Goal: Task Accomplishment & Management: Manage account settings

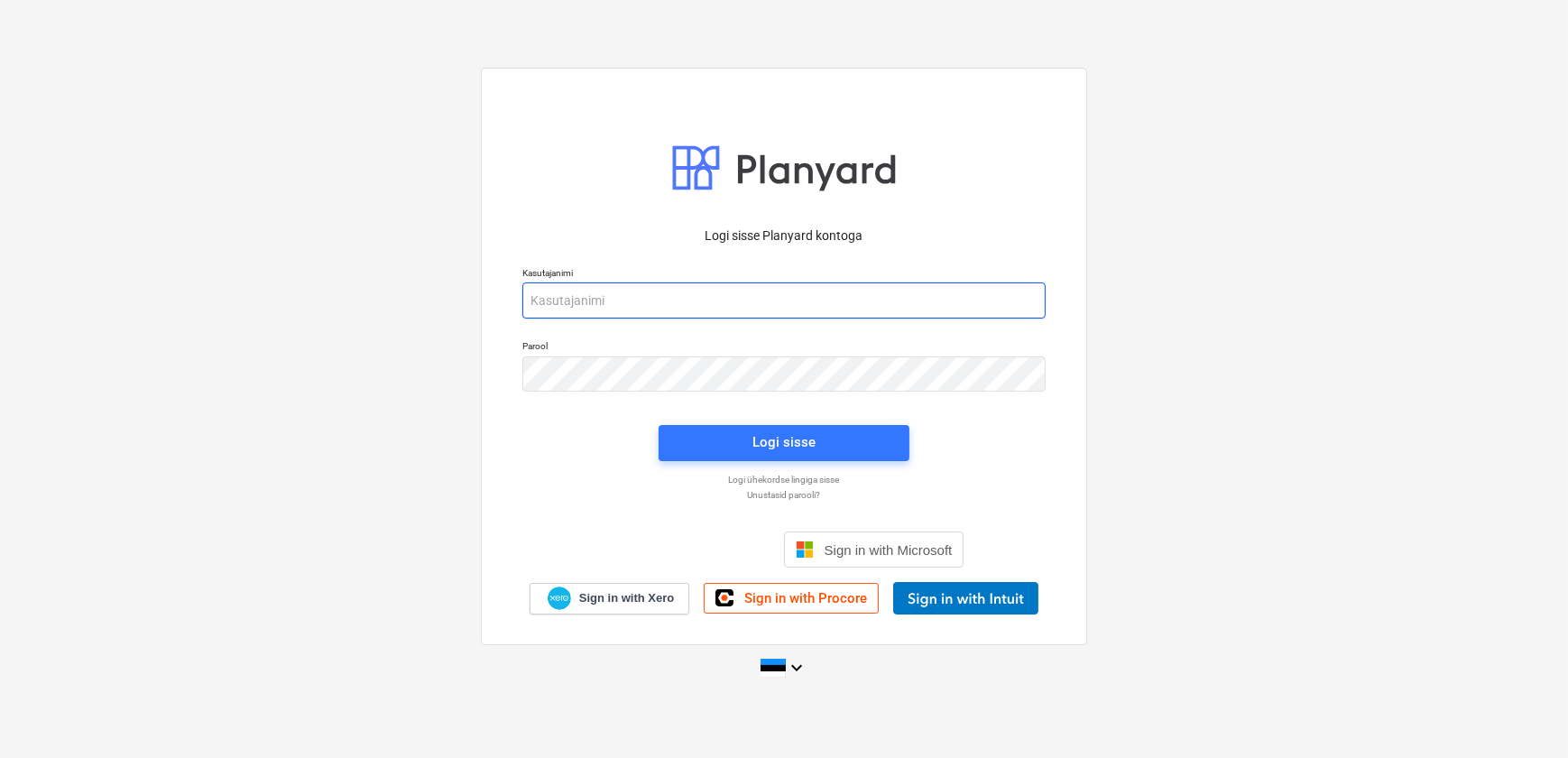
click at [609, 297] on input "email" at bounding box center [784, 300] width 523 height 36
type input "[EMAIL_ADDRESS][DOMAIN_NAME]"
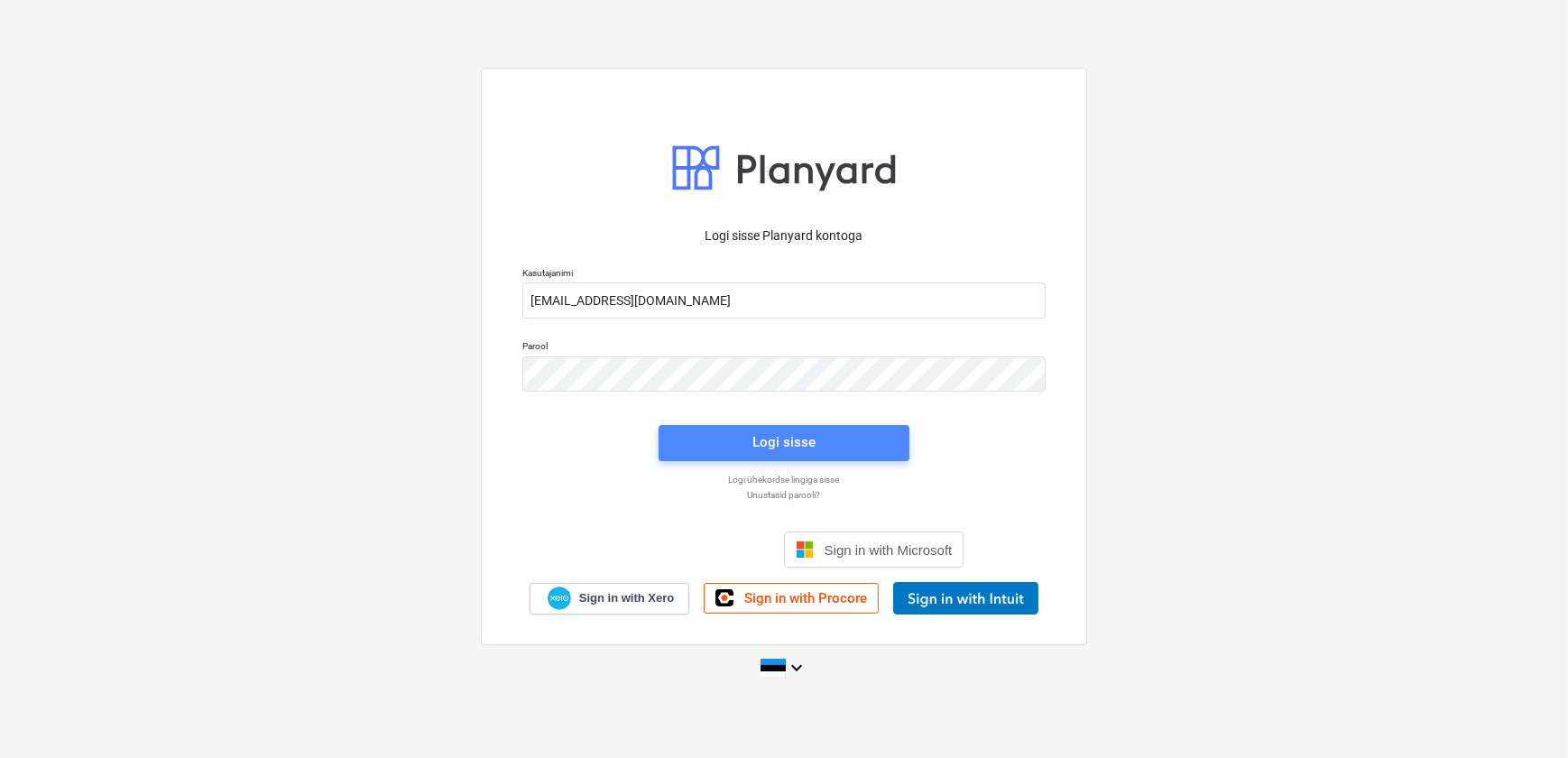
click at [701, 432] on span "Logi sisse" at bounding box center [784, 442] width 207 height 23
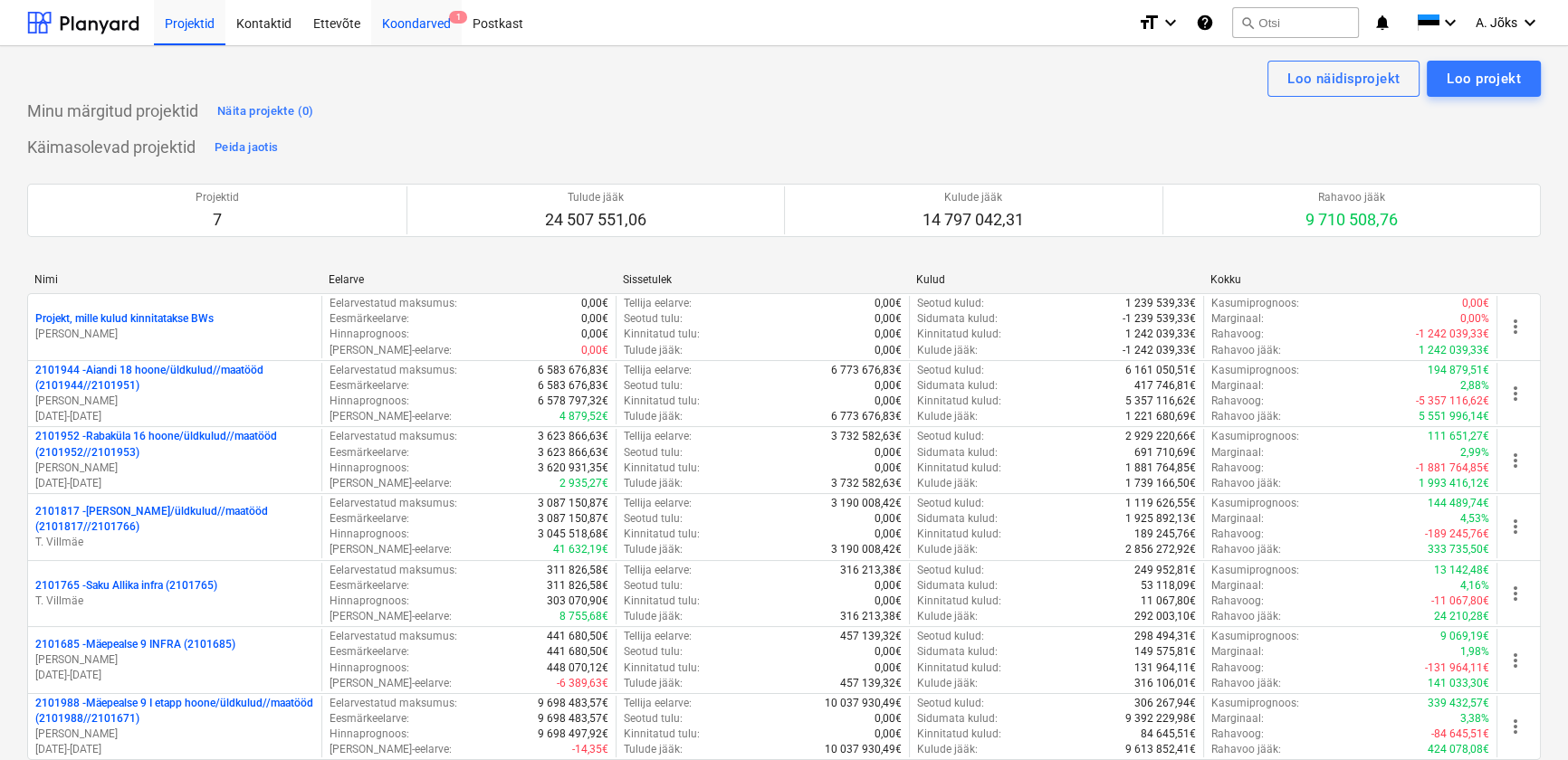
click at [414, 26] on div "Koondarved 1" at bounding box center [416, 22] width 90 height 46
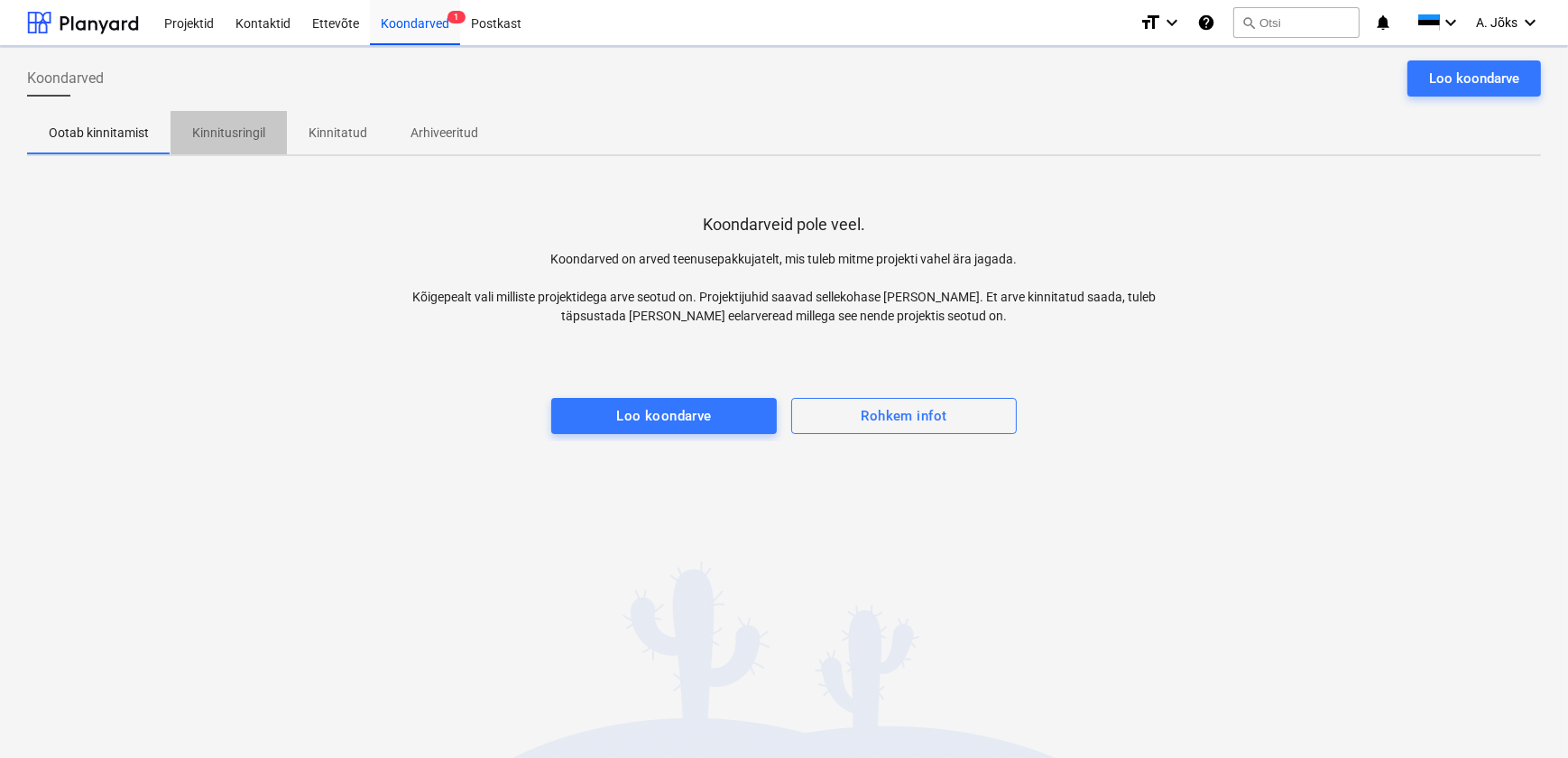
click at [212, 126] on p "Kinnitusringil" at bounding box center [228, 132] width 73 height 19
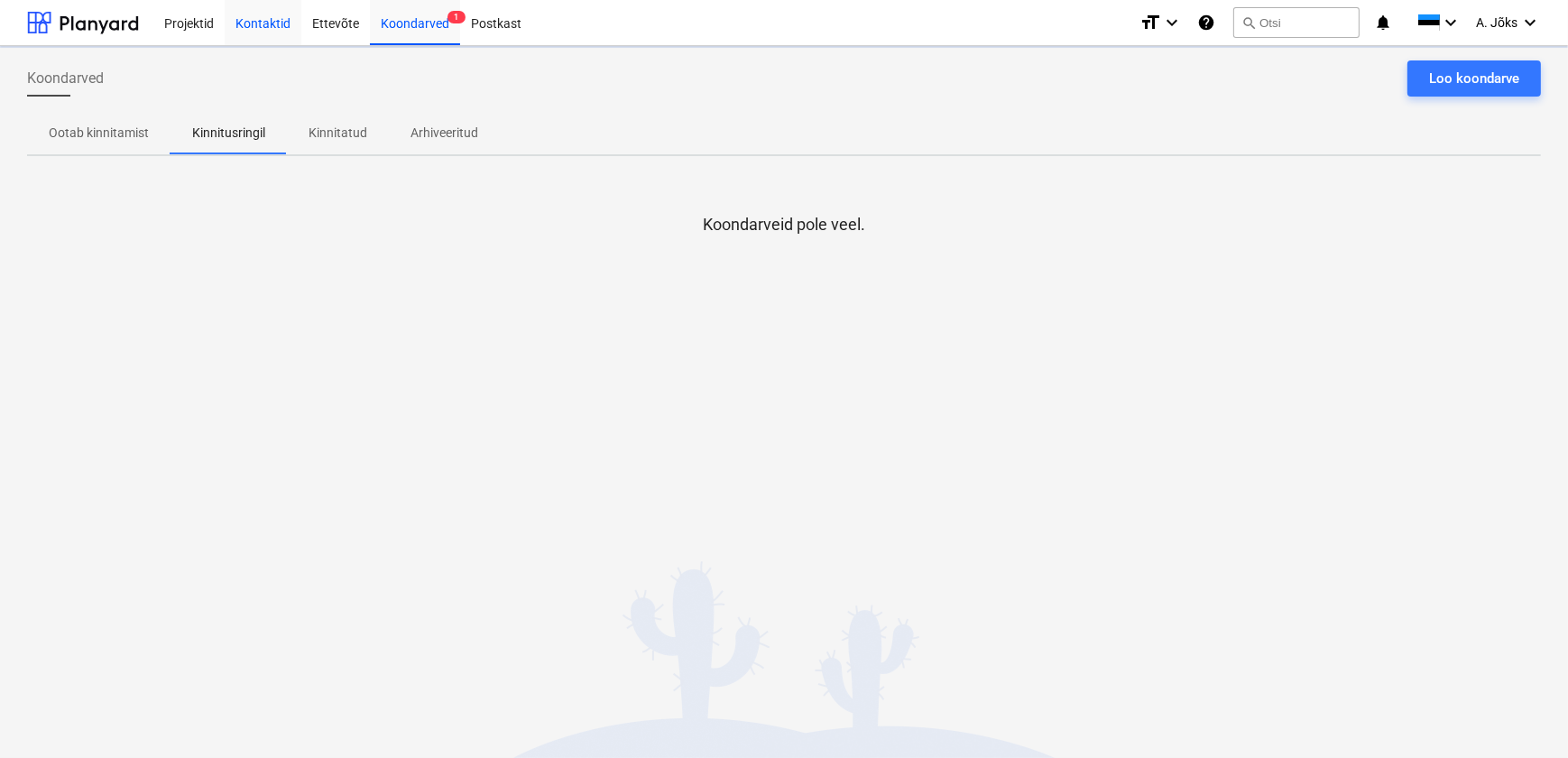
click at [273, 22] on div "Kontaktid" at bounding box center [263, 22] width 76 height 46
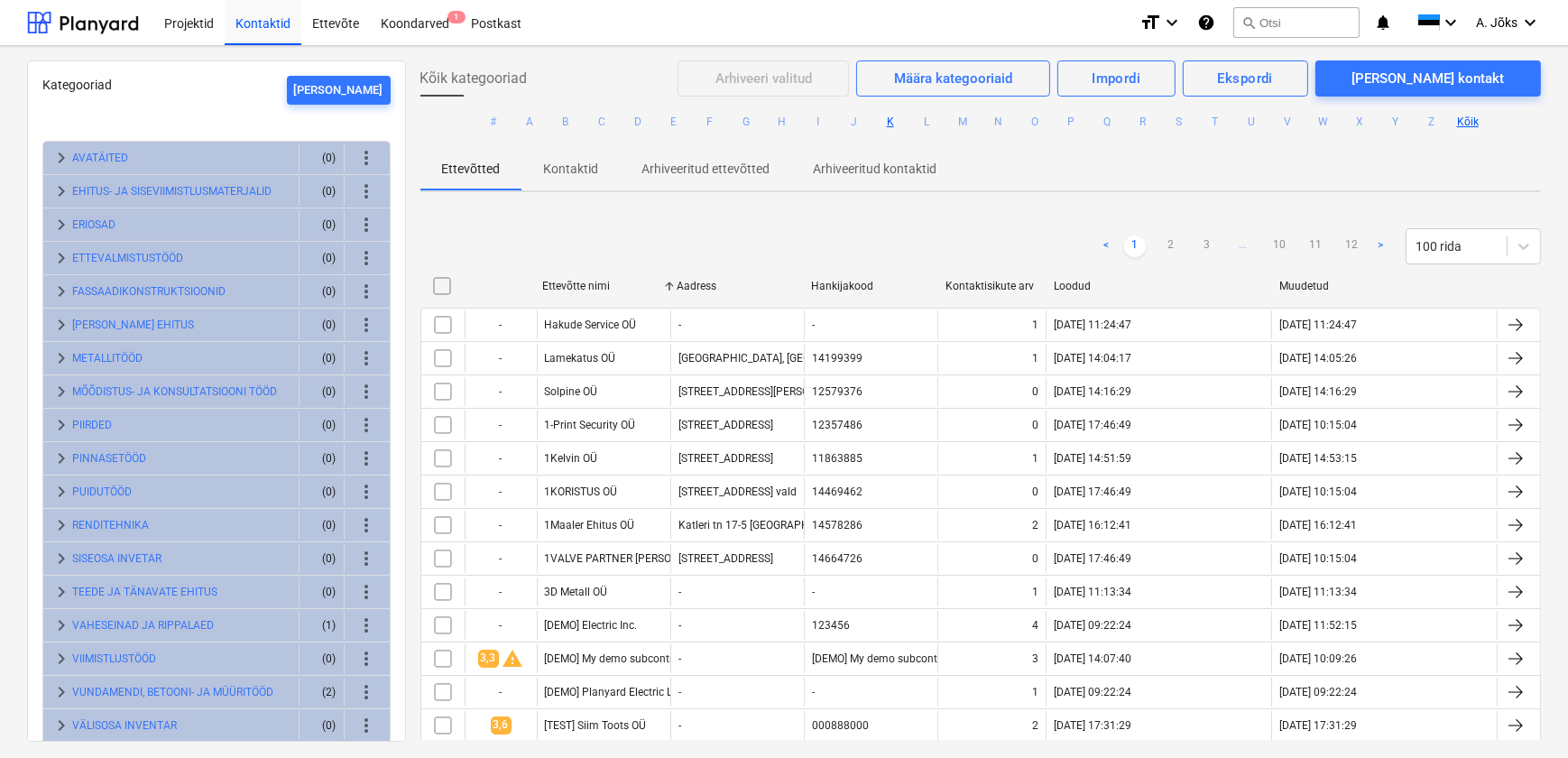
click at [883, 119] on button "K" at bounding box center [890, 121] width 22 height 22
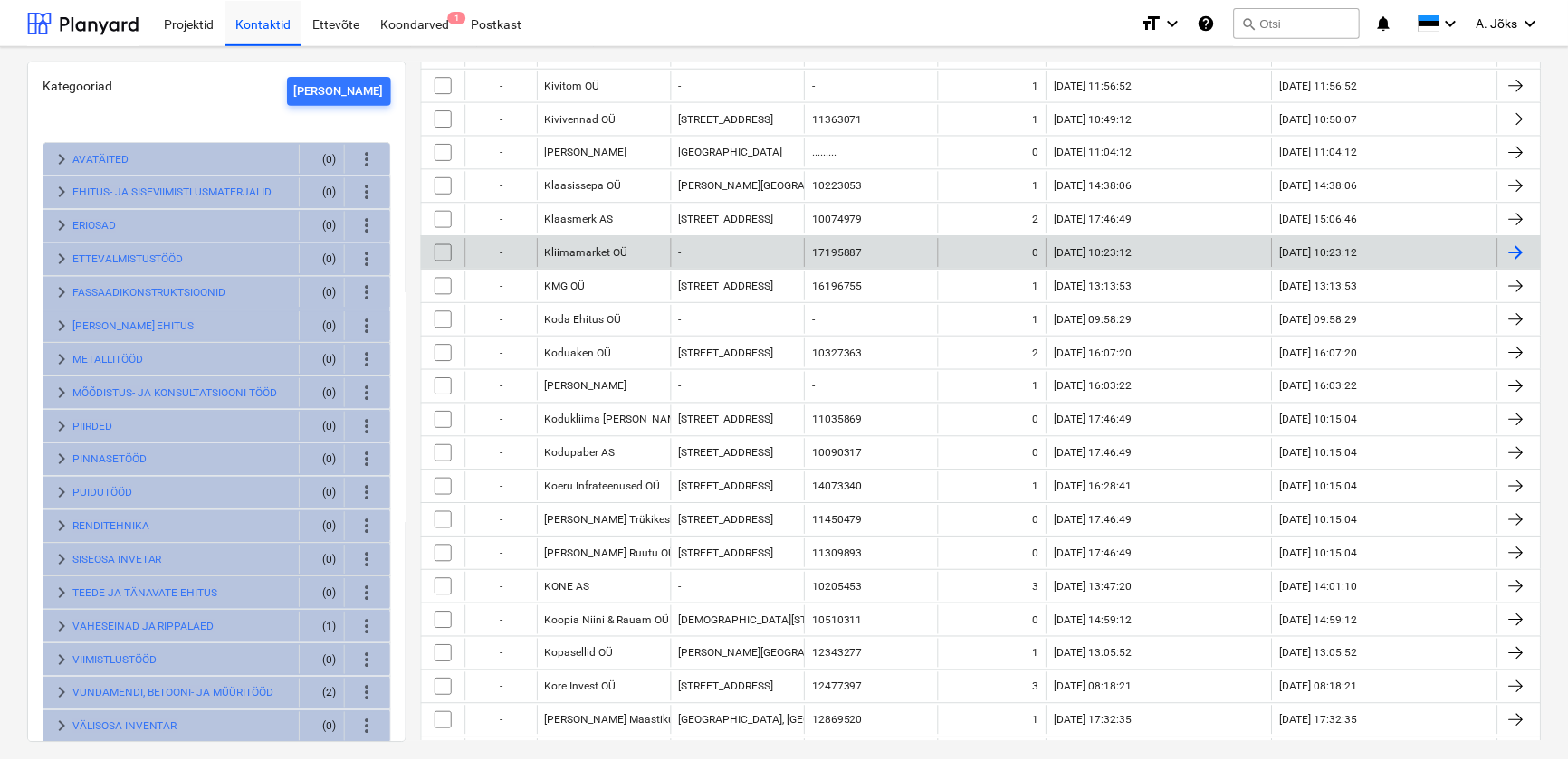
scroll to position [1891, 0]
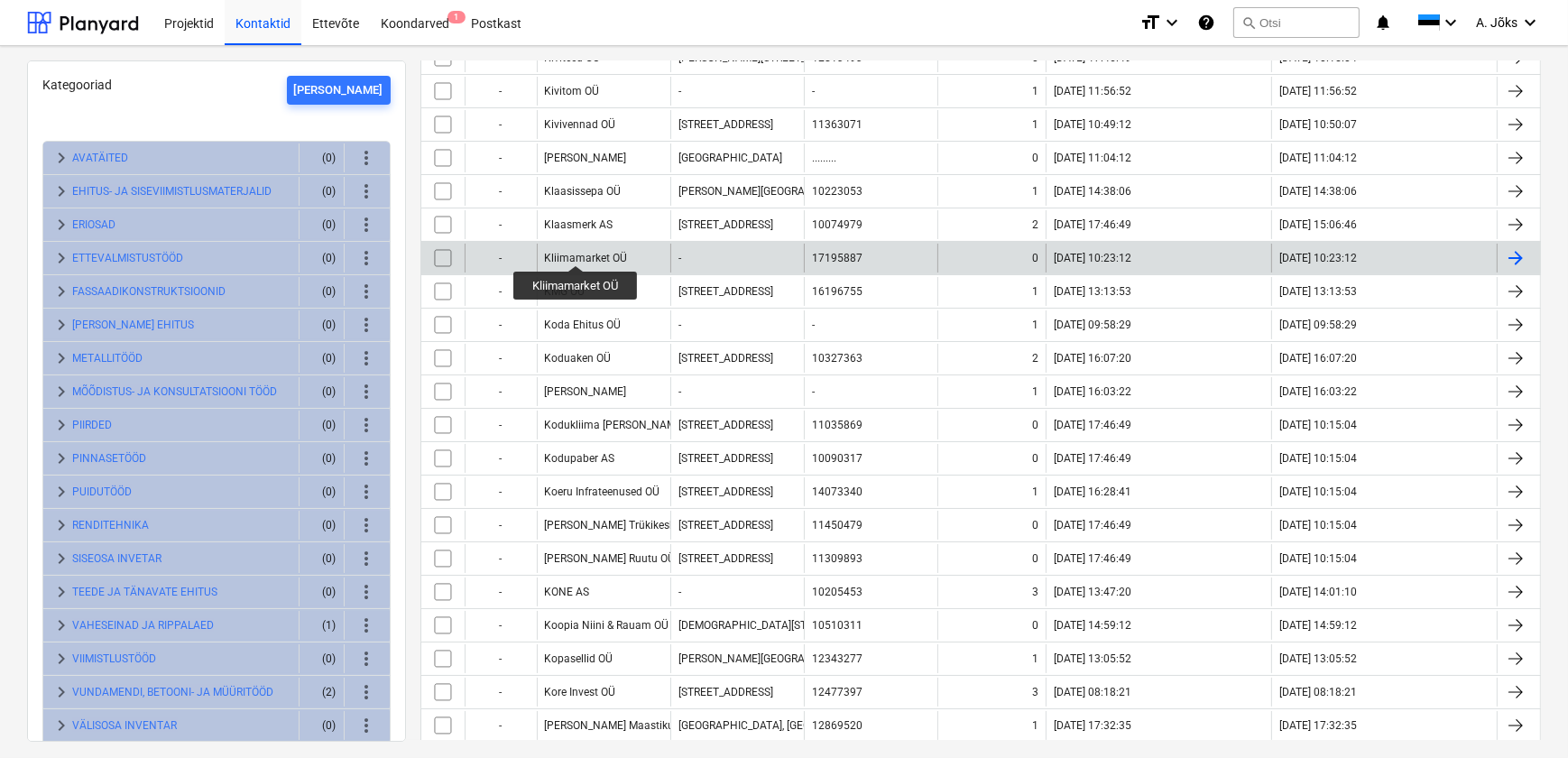
click at [576, 251] on div "Kliimamarket OÜ" at bounding box center [586, 257] width 83 height 13
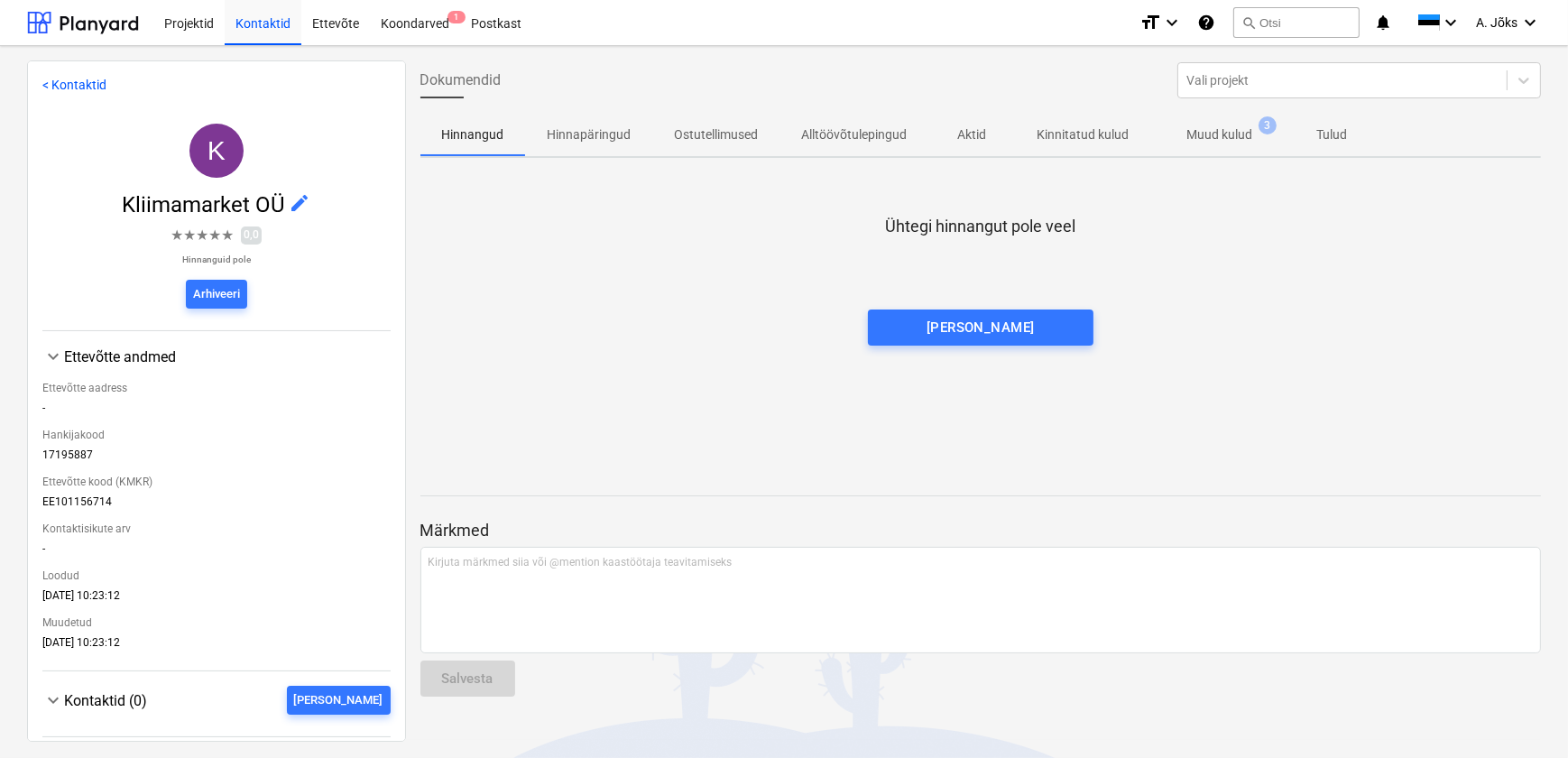
click at [1215, 134] on p "Muud kulud" at bounding box center [1220, 134] width 66 height 19
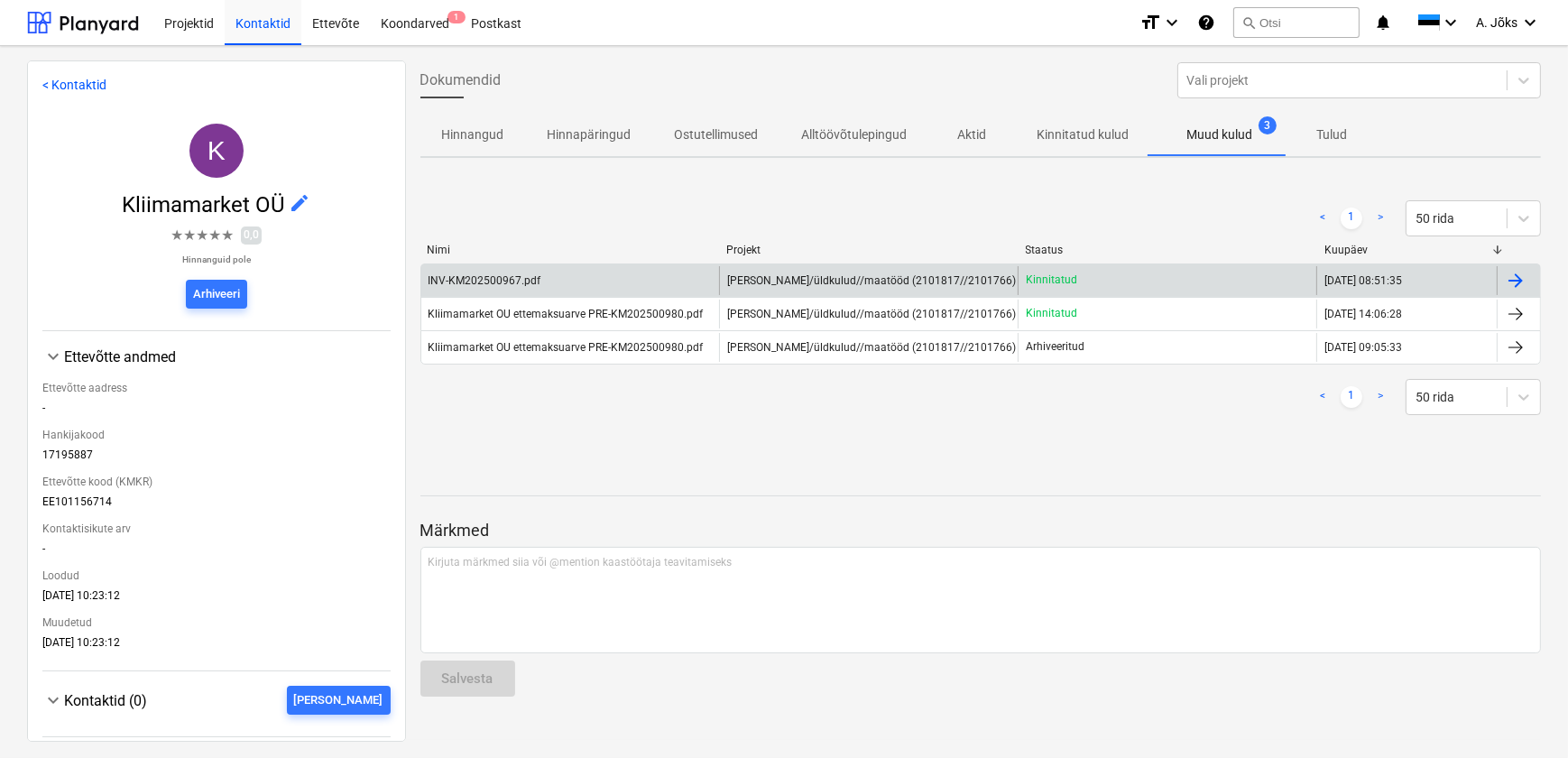
click at [825, 277] on span "[PERSON_NAME]/üldkulud//maatööd (2101817//2101766)" at bounding box center [871, 280] width 289 height 13
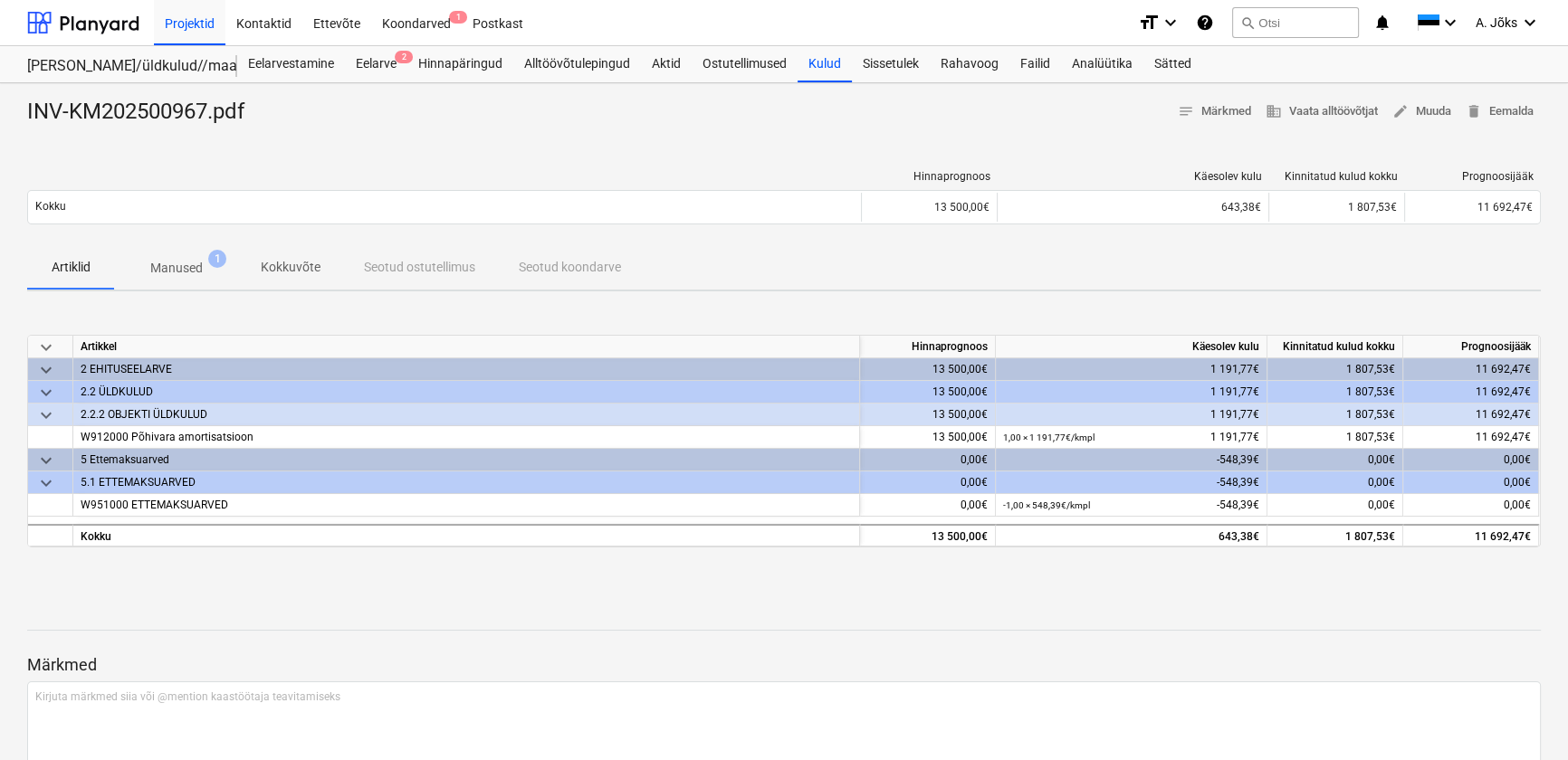
click at [287, 267] on p "Kokkuvõte" at bounding box center [290, 267] width 60 height 19
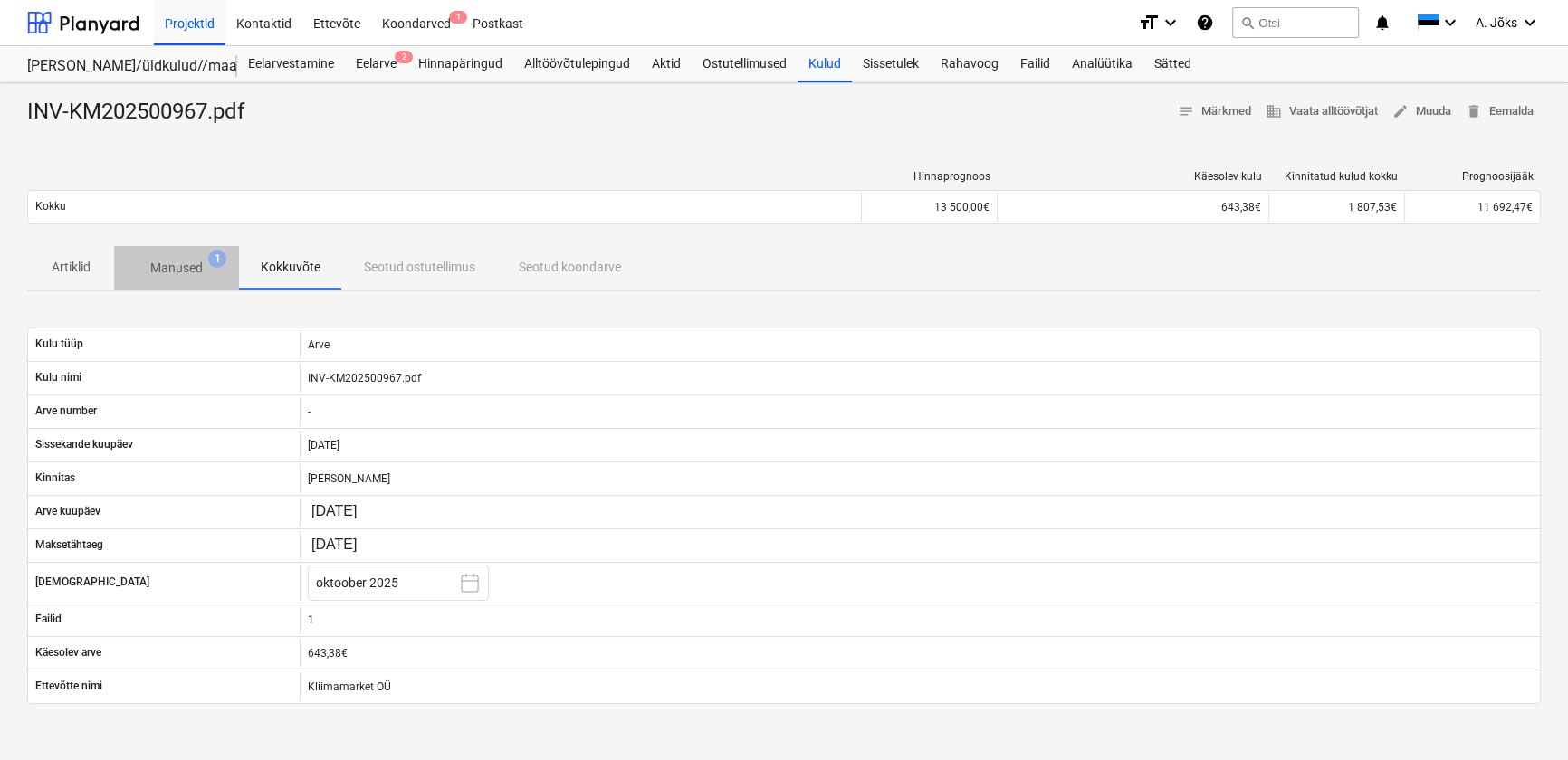
click at [204, 269] on span "Manused 1" at bounding box center [176, 268] width 81 height 19
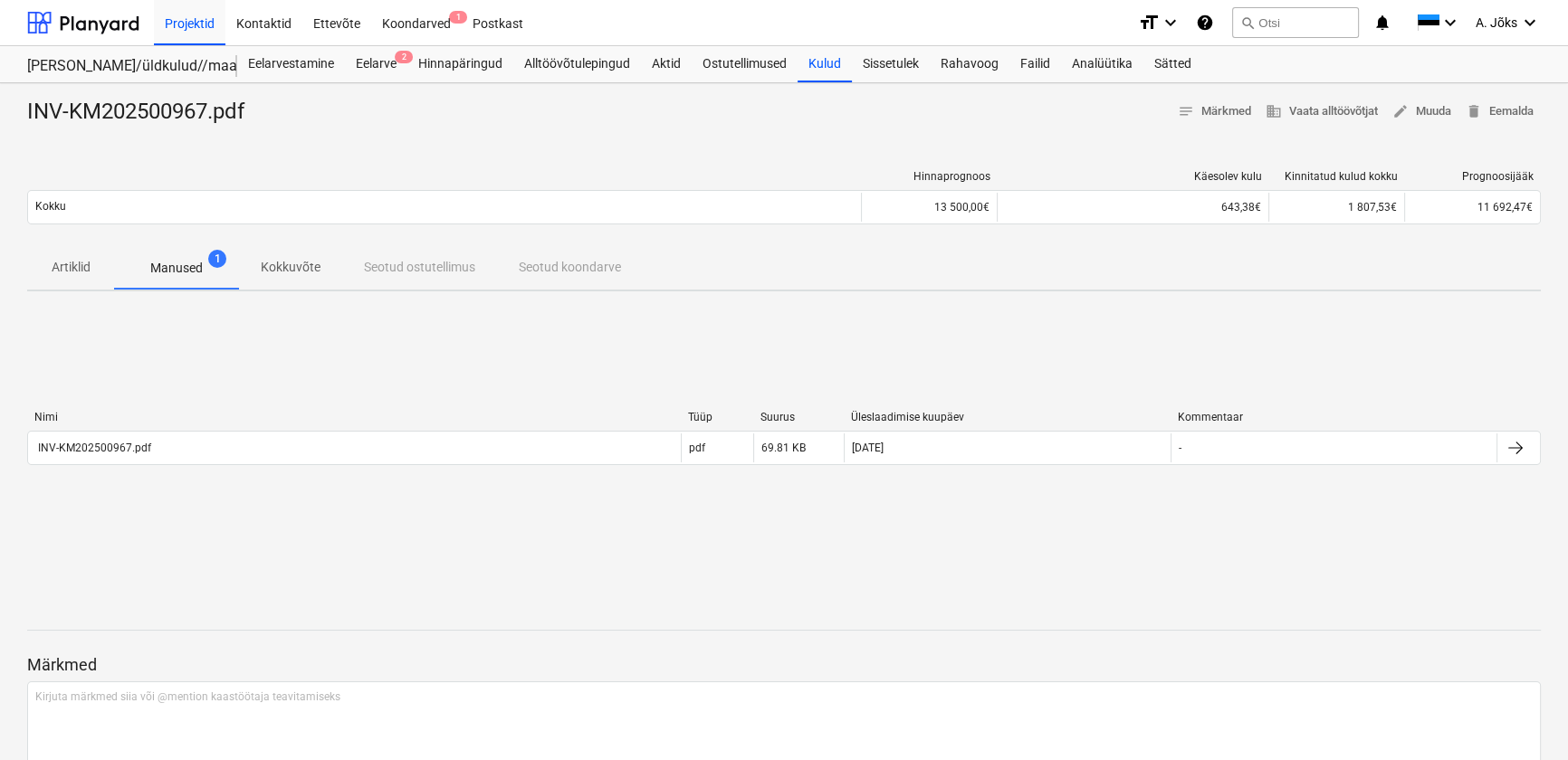
click at [290, 270] on p "Kokkuvõte" at bounding box center [290, 267] width 60 height 19
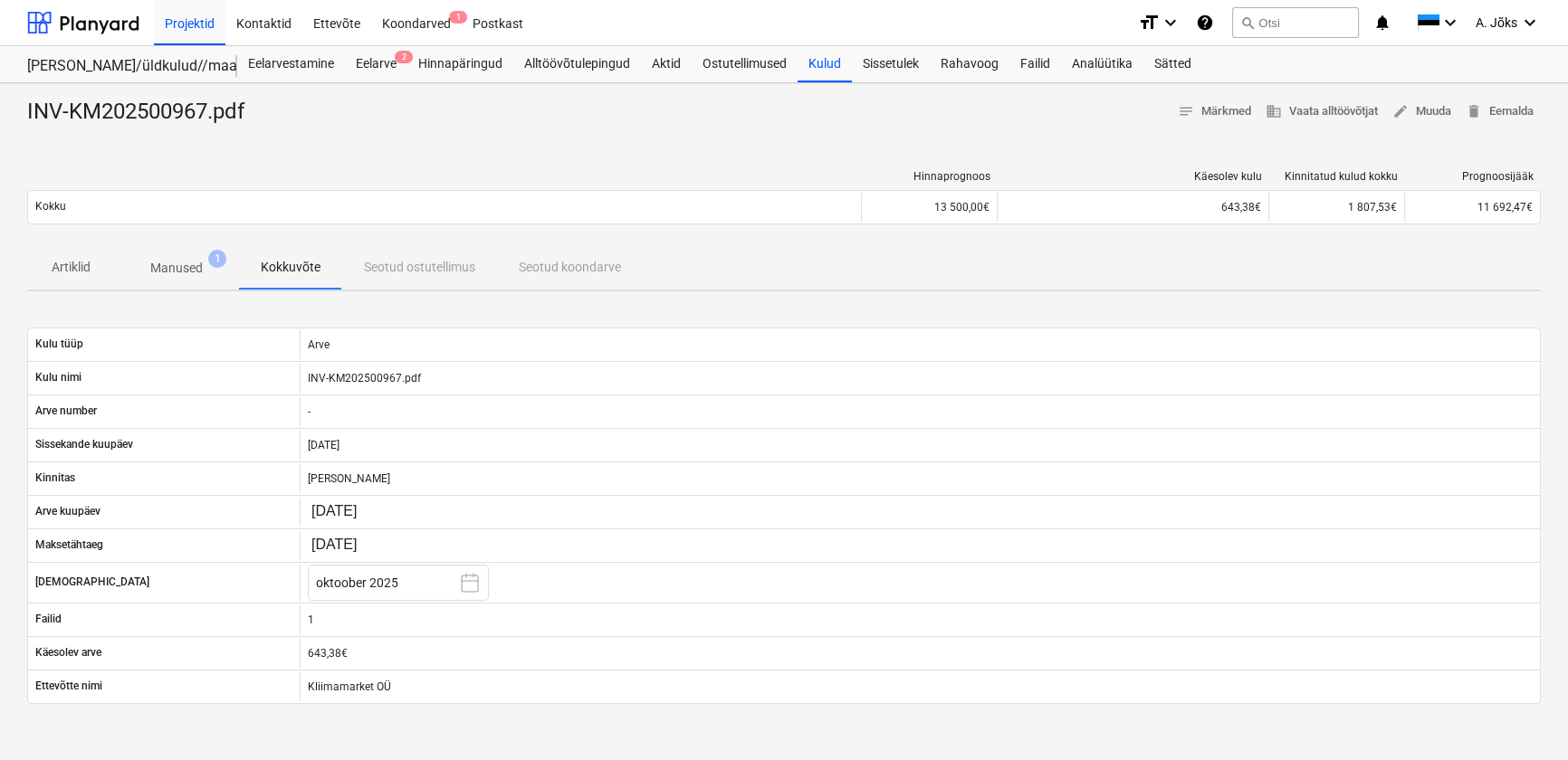
click at [290, 270] on p "Kokkuvõte" at bounding box center [290, 267] width 60 height 19
click at [425, 268] on div "Artiklid Manused 1 Kokkuvõte Seotud ostutellimus Seotud koondarve" at bounding box center [784, 268] width 1513 height 43
click at [548, 267] on div "Artiklid Manused 1 Kokkuvõte Seotud ostutellimus Seotud koondarve" at bounding box center [784, 268] width 1513 height 43
click at [178, 272] on p "Manused" at bounding box center [176, 268] width 52 height 19
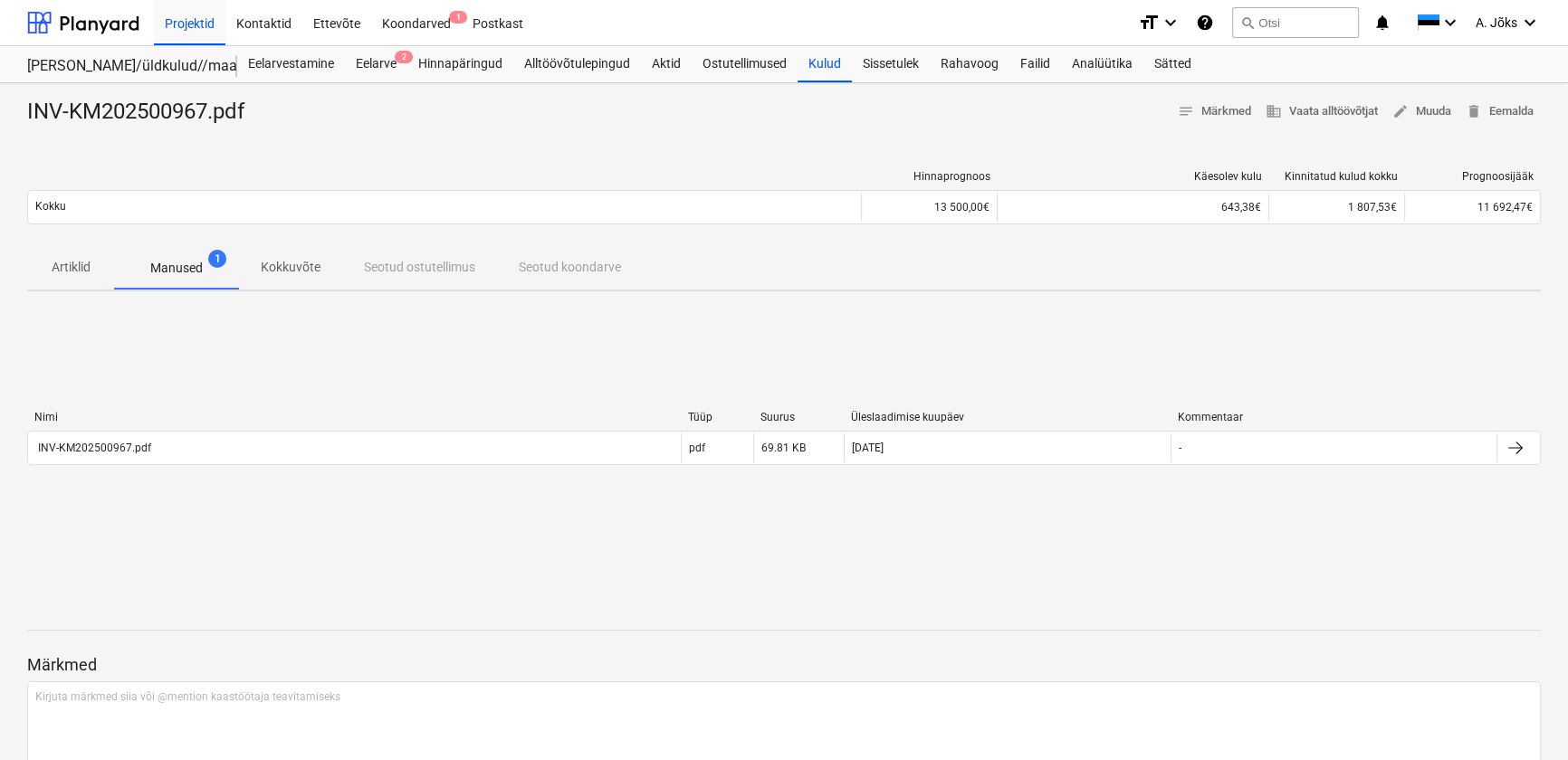
click at [76, 263] on p "Artiklid" at bounding box center [71, 267] width 43 height 19
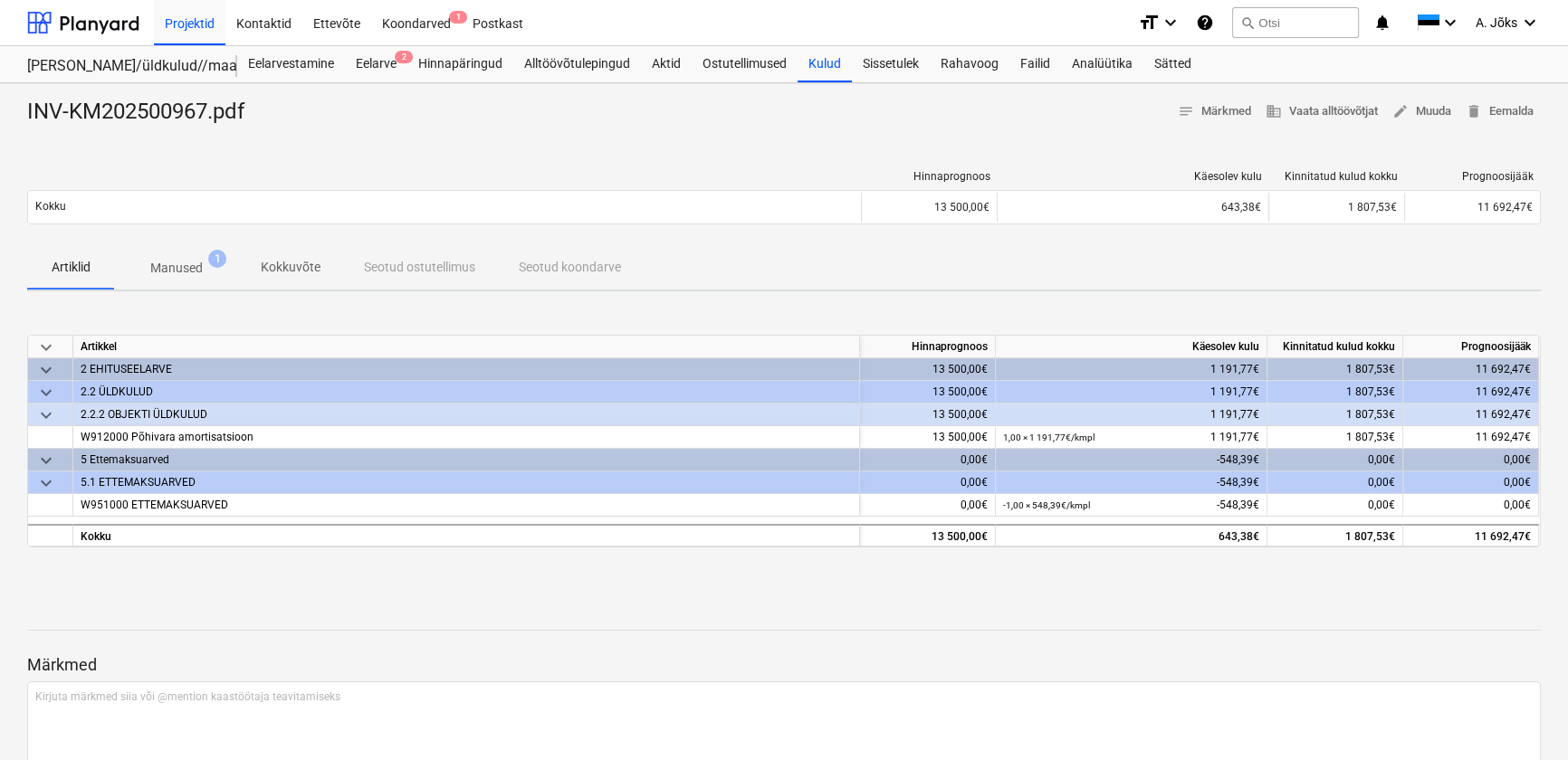
click at [169, 263] on p "Manused" at bounding box center [176, 268] width 52 height 19
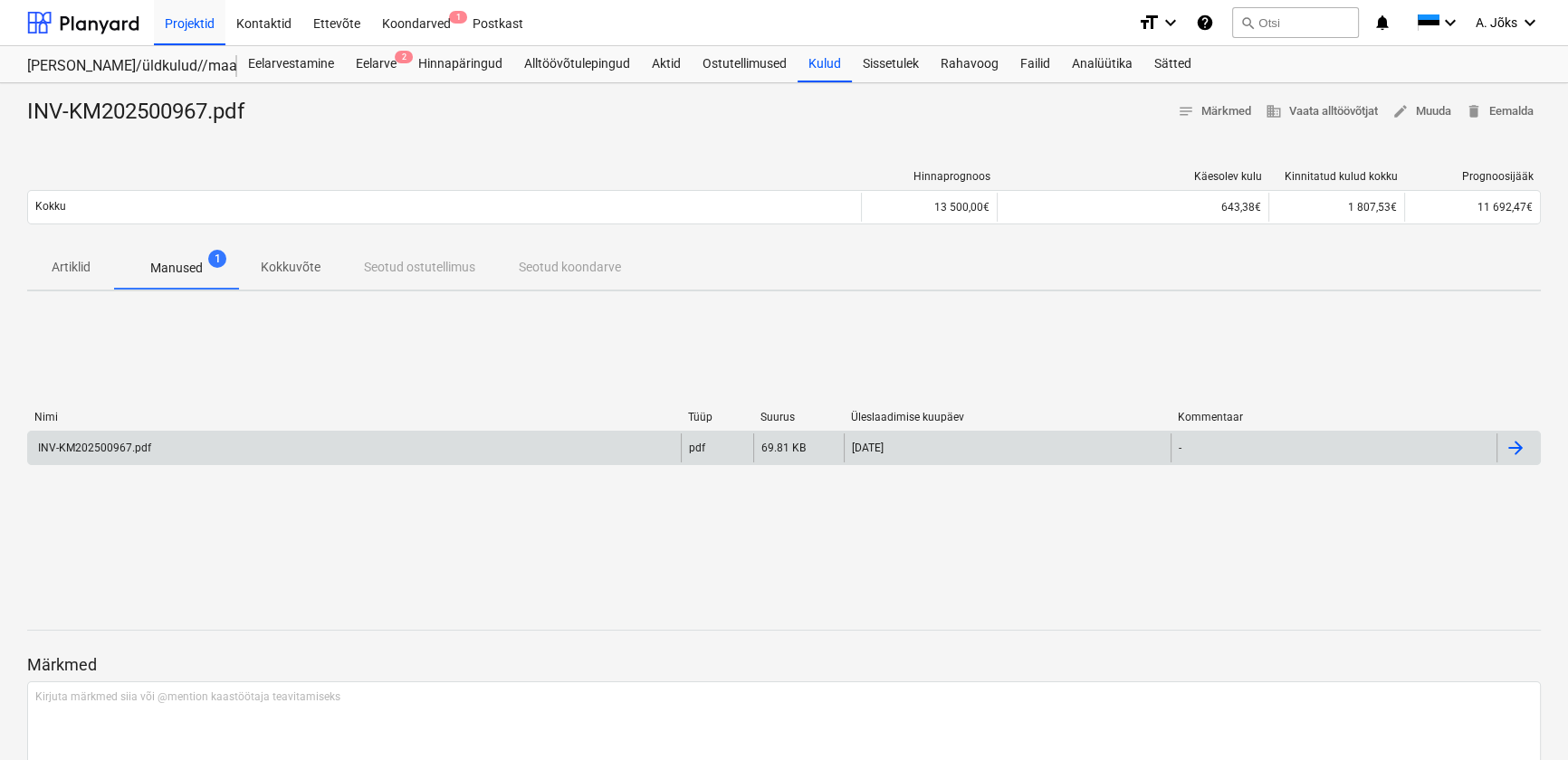
click at [110, 451] on div "INV-KM202500967.pdf" at bounding box center [93, 447] width 116 height 13
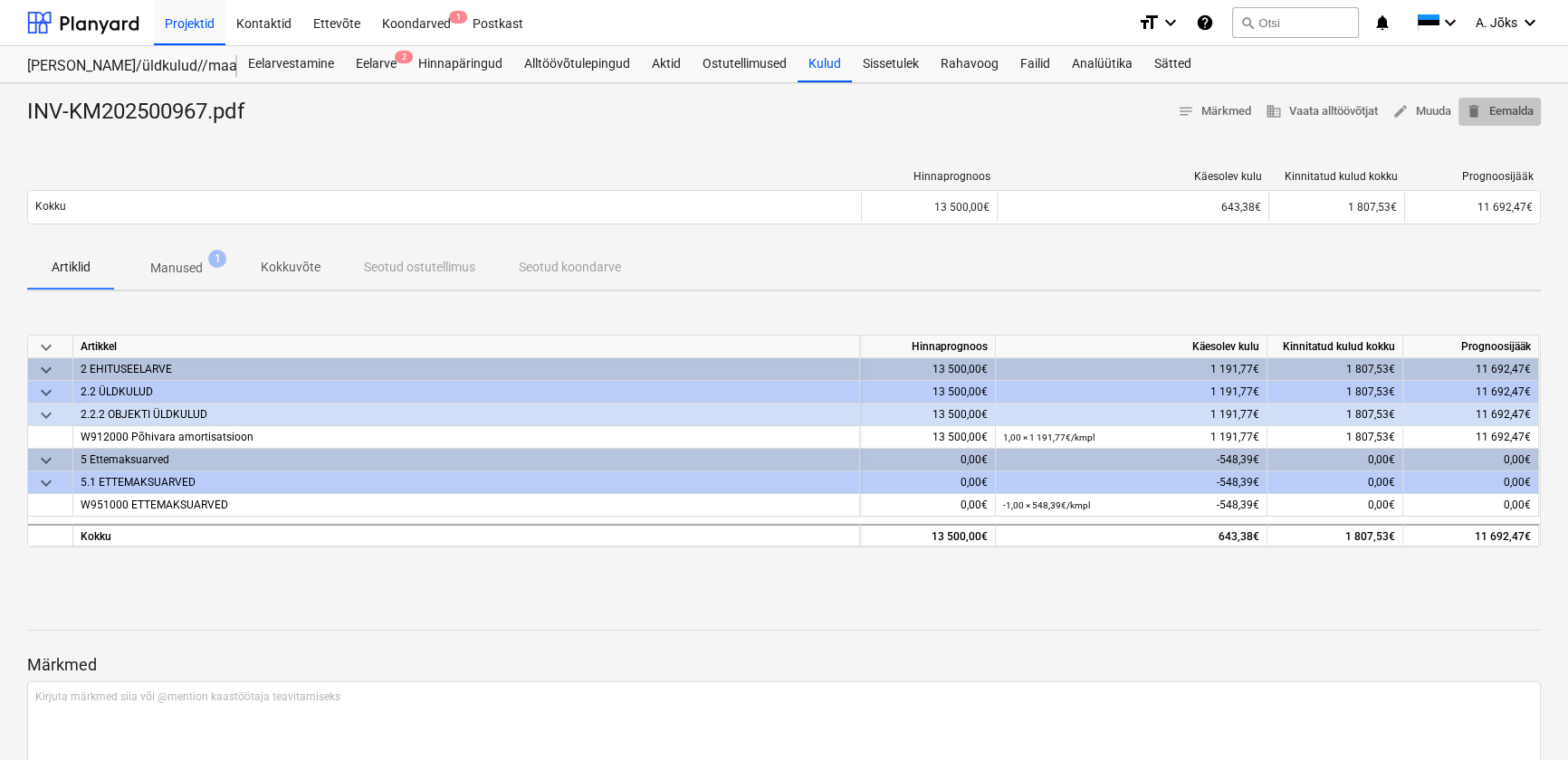
click at [1515, 111] on span "delete Eemalda" at bounding box center [1498, 111] width 68 height 21
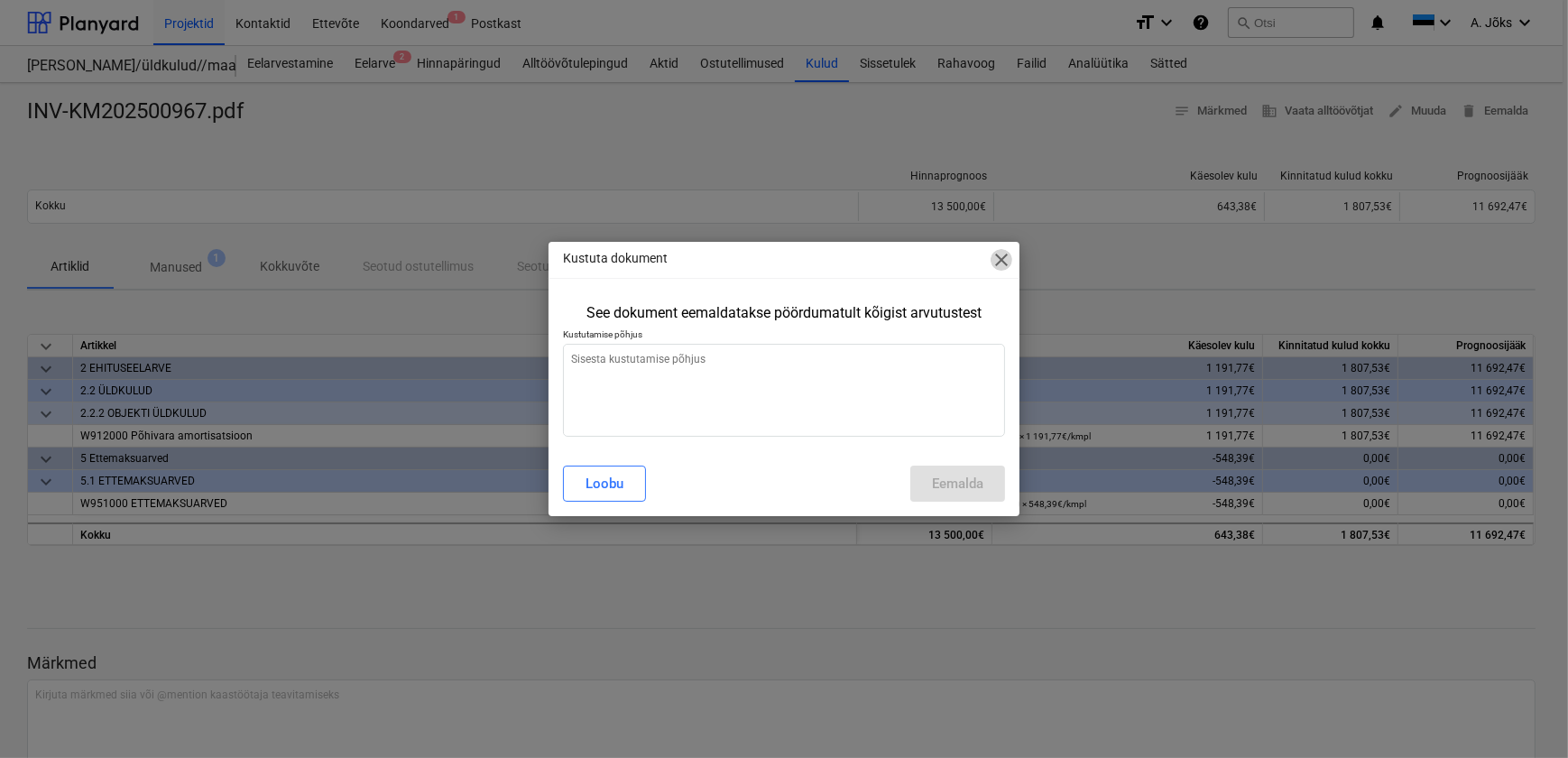
click at [1001, 262] on span "close" at bounding box center [1002, 260] width 22 height 22
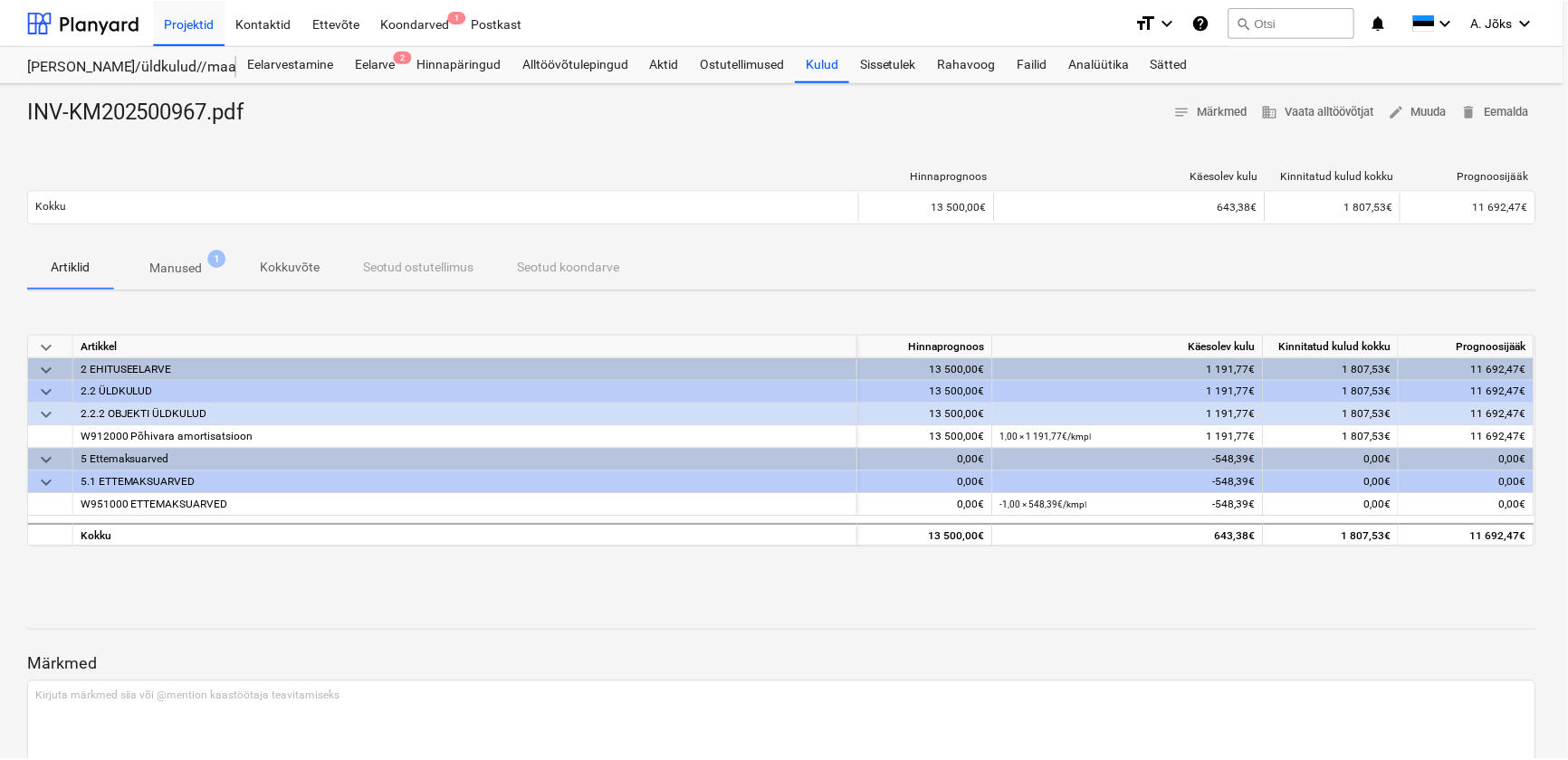
type textarea "x"
click at [1178, 109] on span "notes" at bounding box center [1185, 111] width 17 height 17
click at [290, 273] on p "Kokkuvõte" at bounding box center [290, 267] width 60 height 19
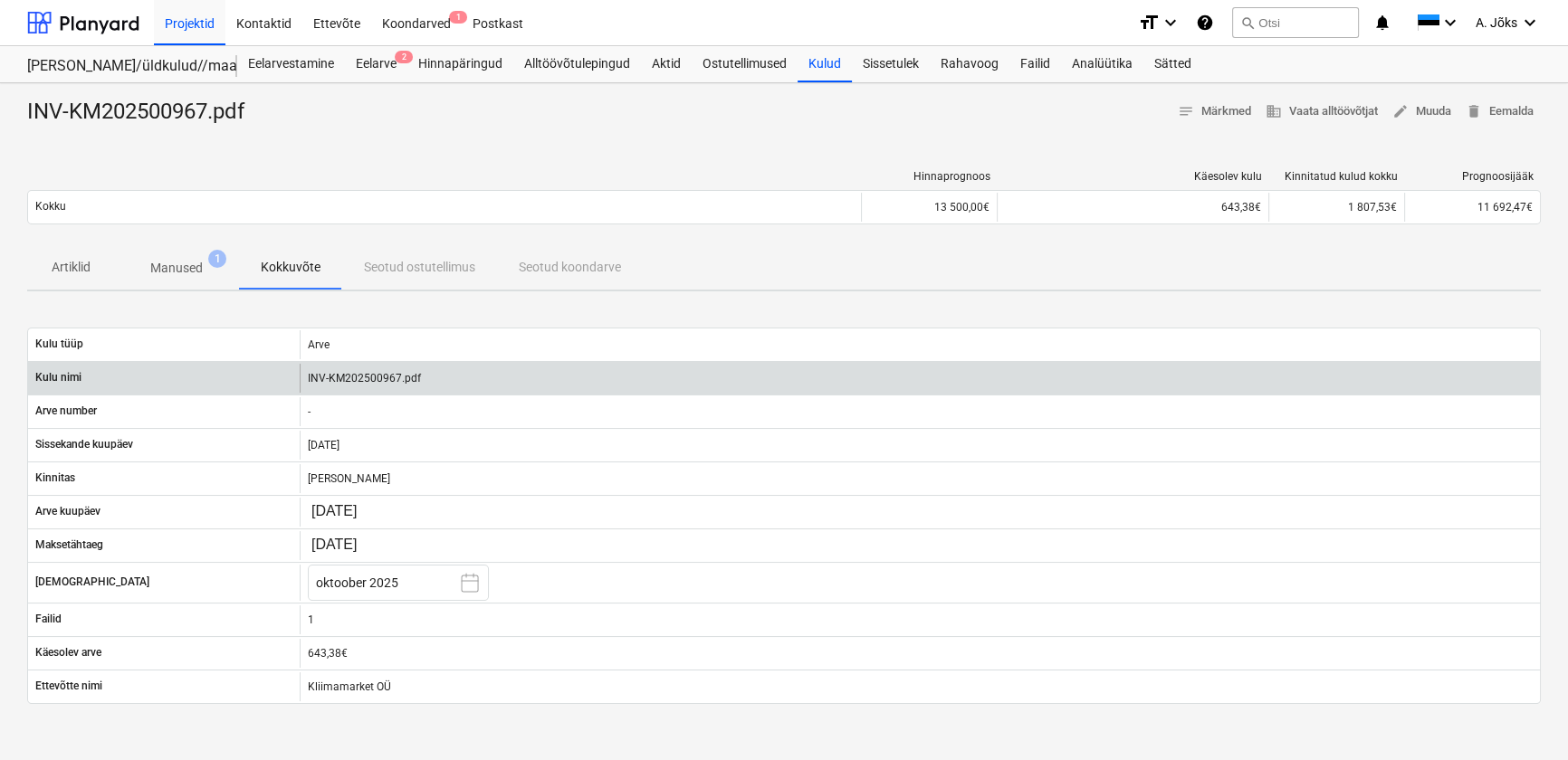
click at [379, 379] on div "INV-KM202500967.pdf" at bounding box center [919, 379] width 1240 height 29
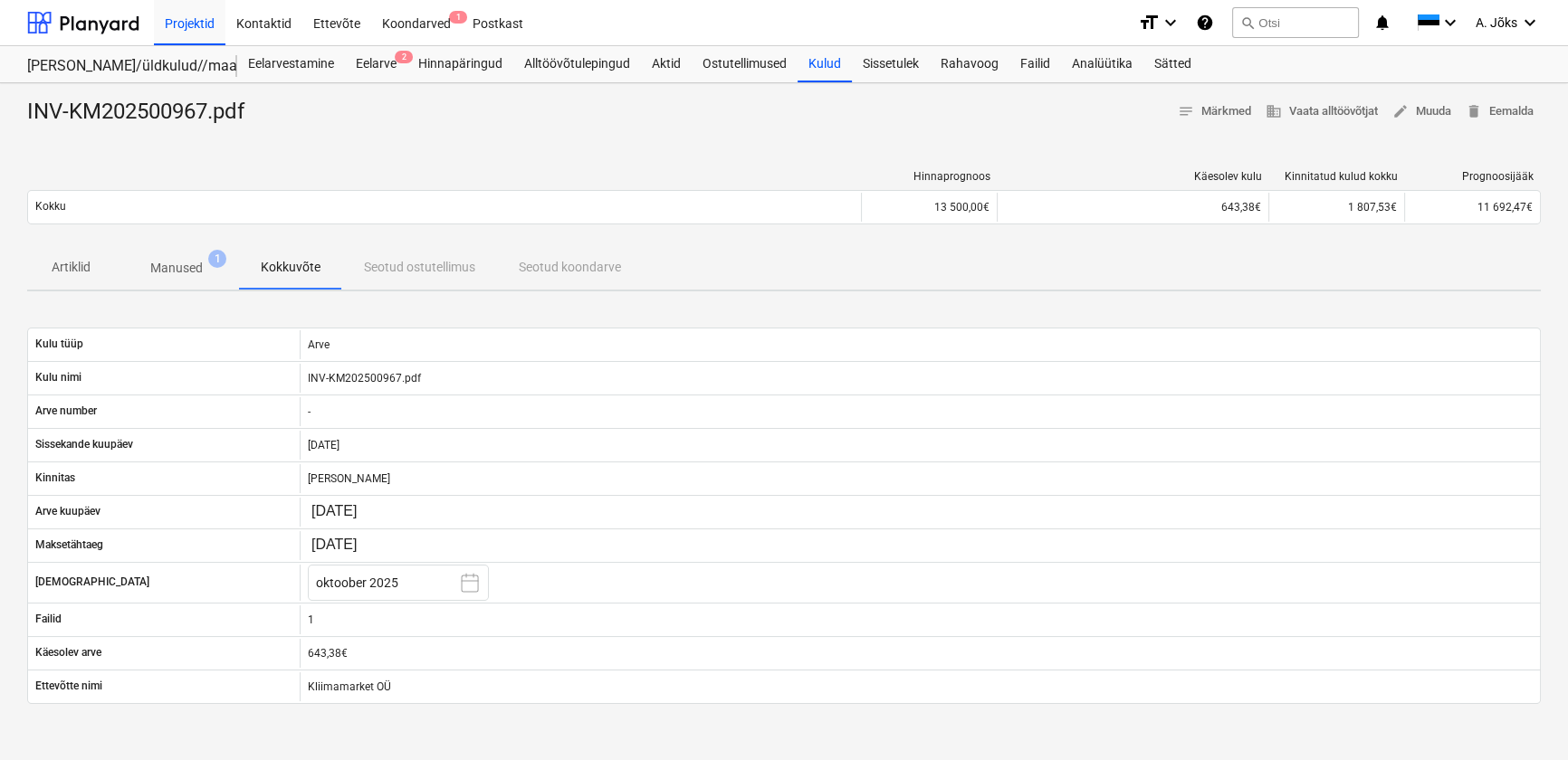
click at [428, 272] on div "Artiklid Manused 1 Kokkuvõte Seotud ostutellimus Seotud koondarve" at bounding box center [784, 268] width 1513 height 43
click at [591, 268] on div "Artiklid Manused 1 Kokkuvõte Seotud ostutellimus Seotud koondarve" at bounding box center [784, 268] width 1513 height 43
click at [334, 25] on div "Ettevõte" at bounding box center [337, 22] width 69 height 46
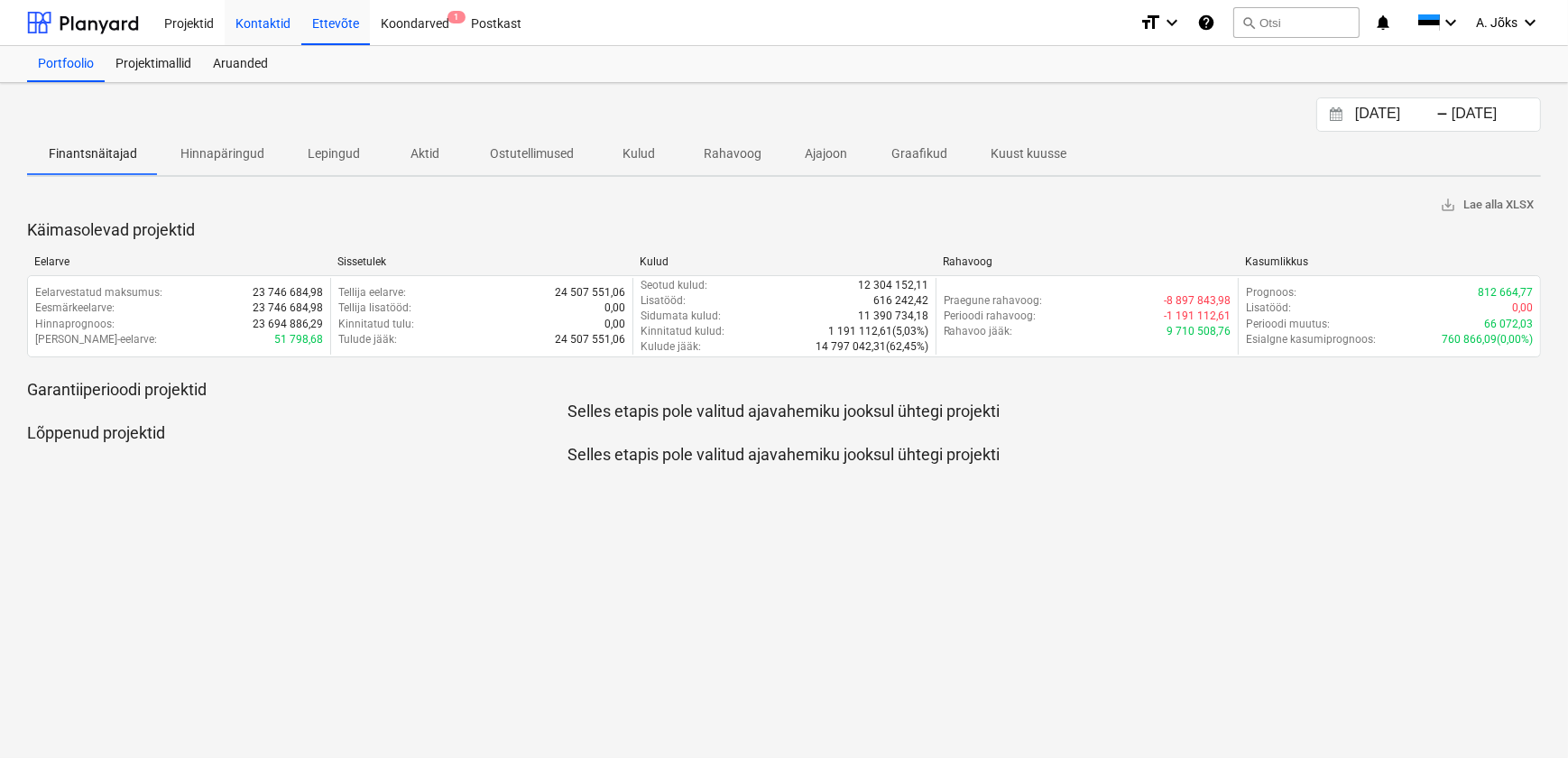
click at [259, 26] on div "Kontaktid" at bounding box center [263, 22] width 76 height 46
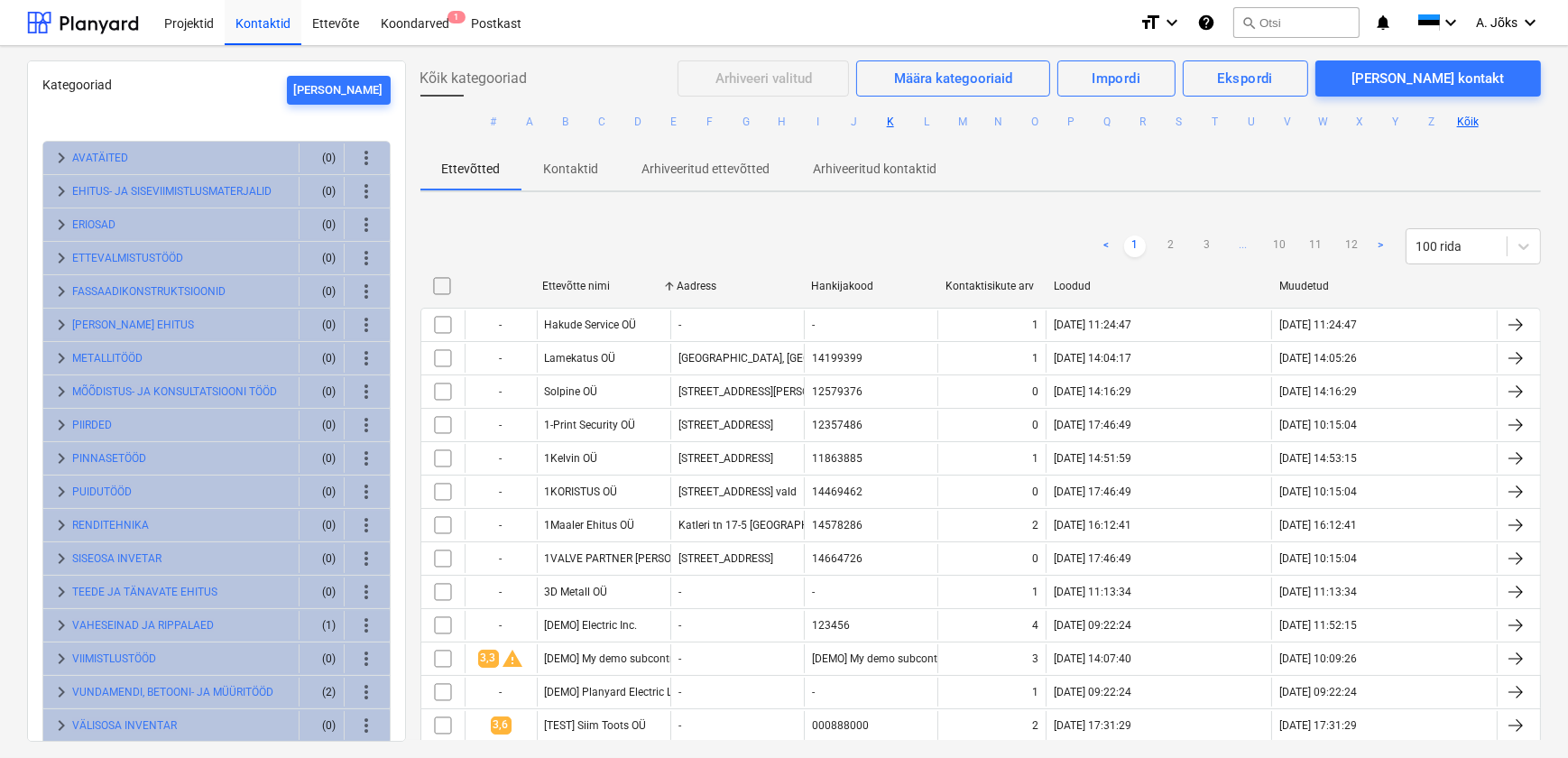
click at [887, 129] on button "K" at bounding box center [890, 121] width 22 height 22
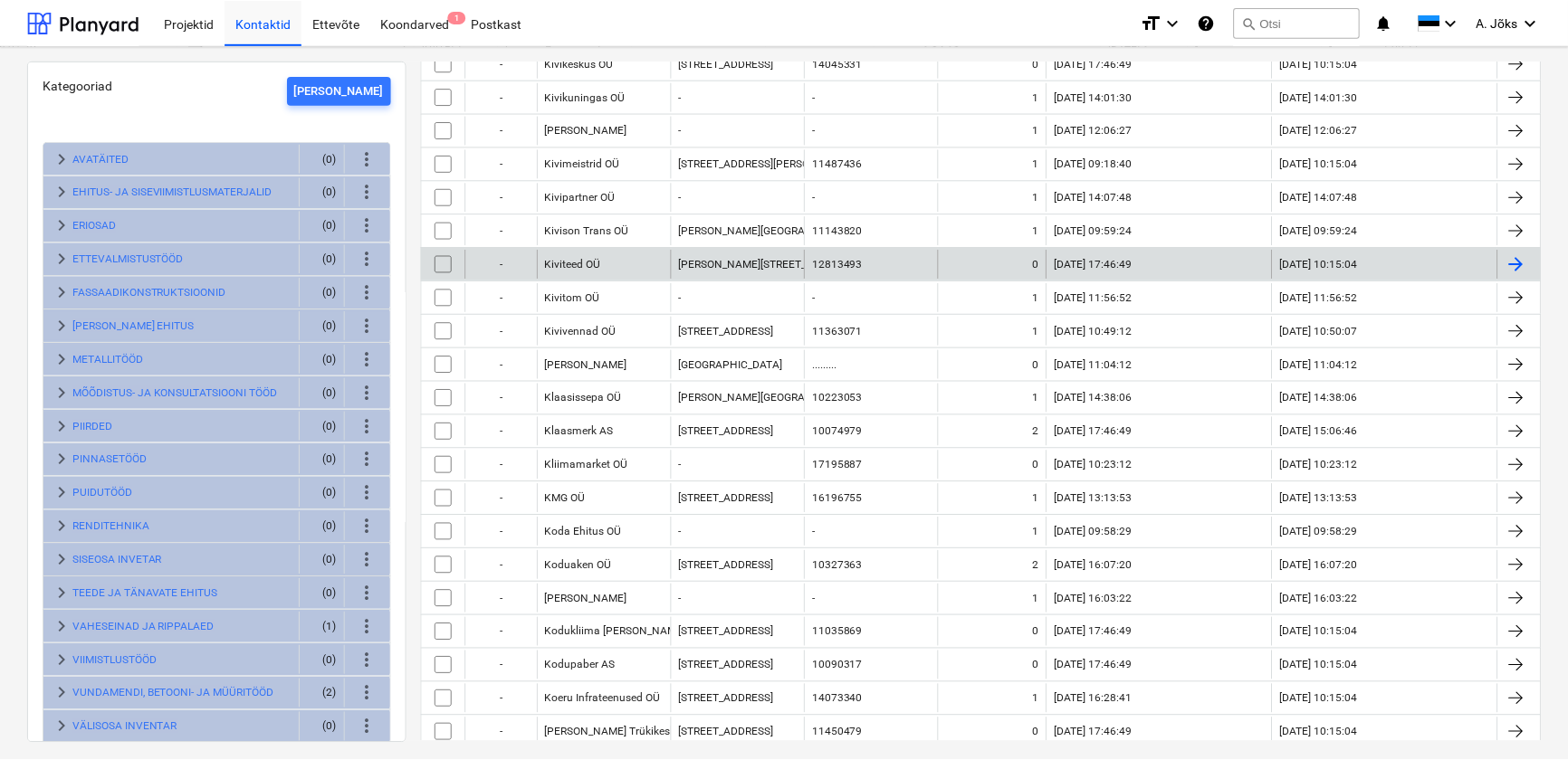
scroll to position [1727, 0]
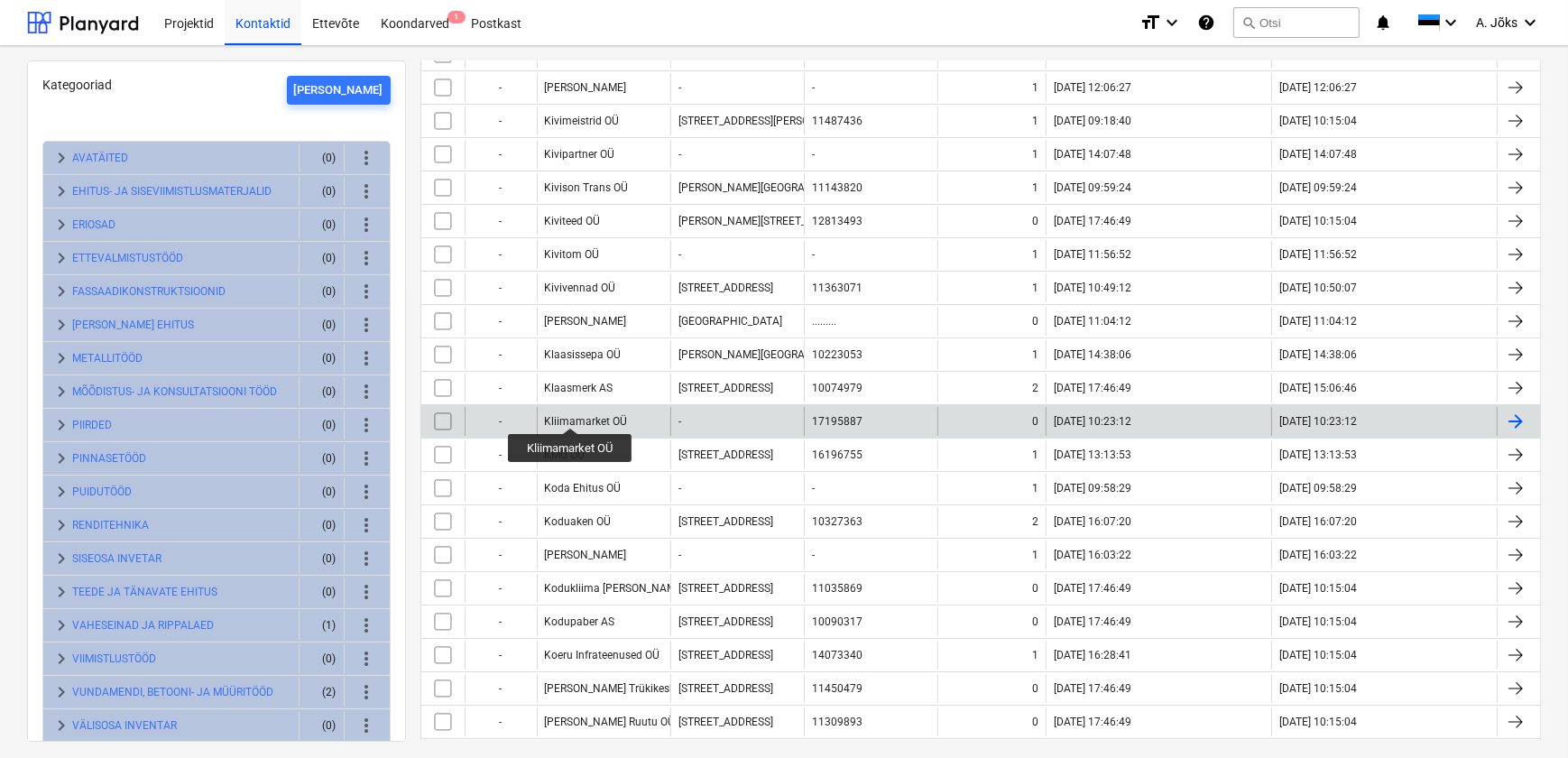
click at [571, 415] on div "Kliimamarket OÜ" at bounding box center [586, 421] width 83 height 13
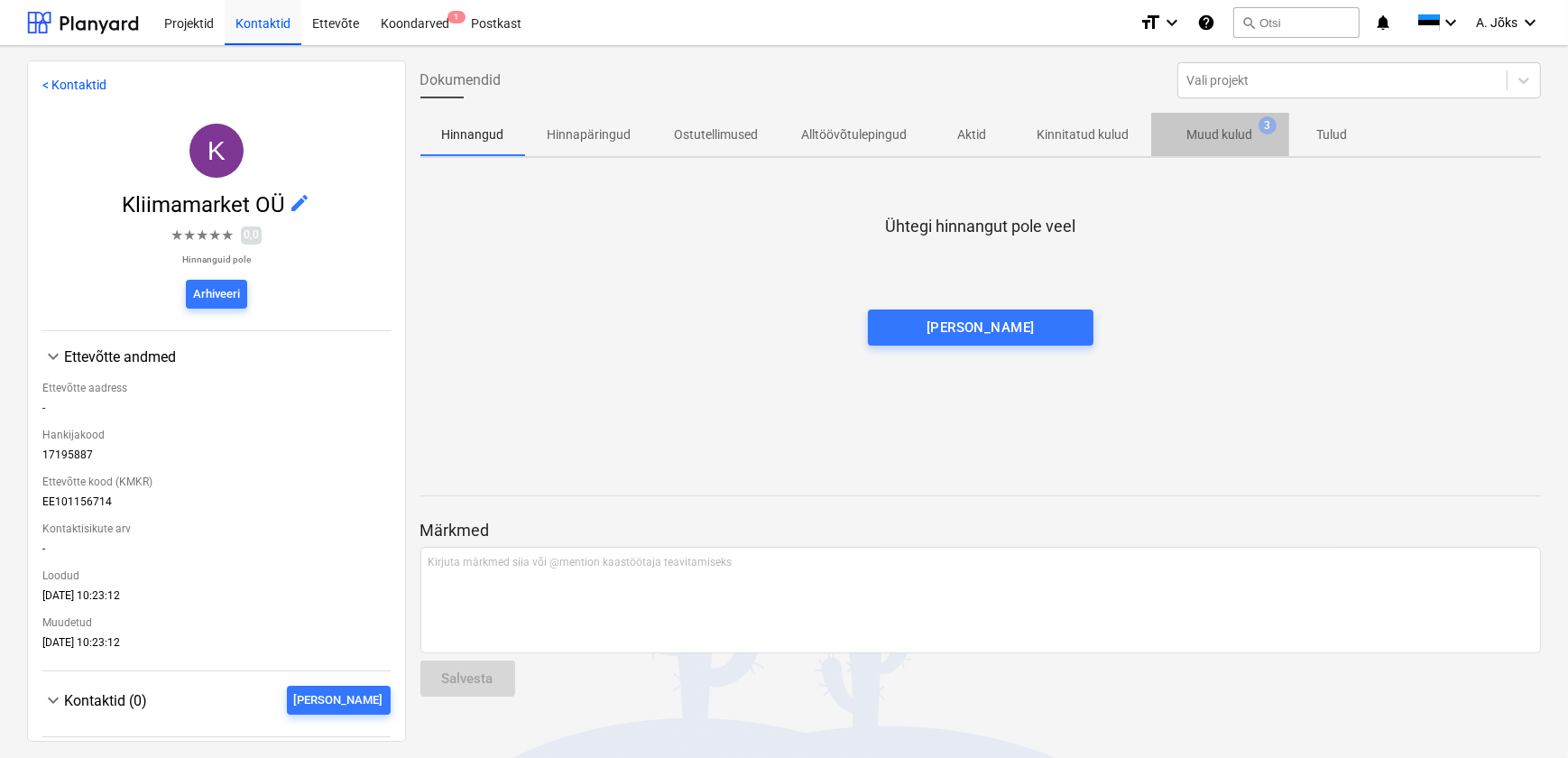
click at [1233, 133] on p "Muud kulud" at bounding box center [1220, 134] width 66 height 19
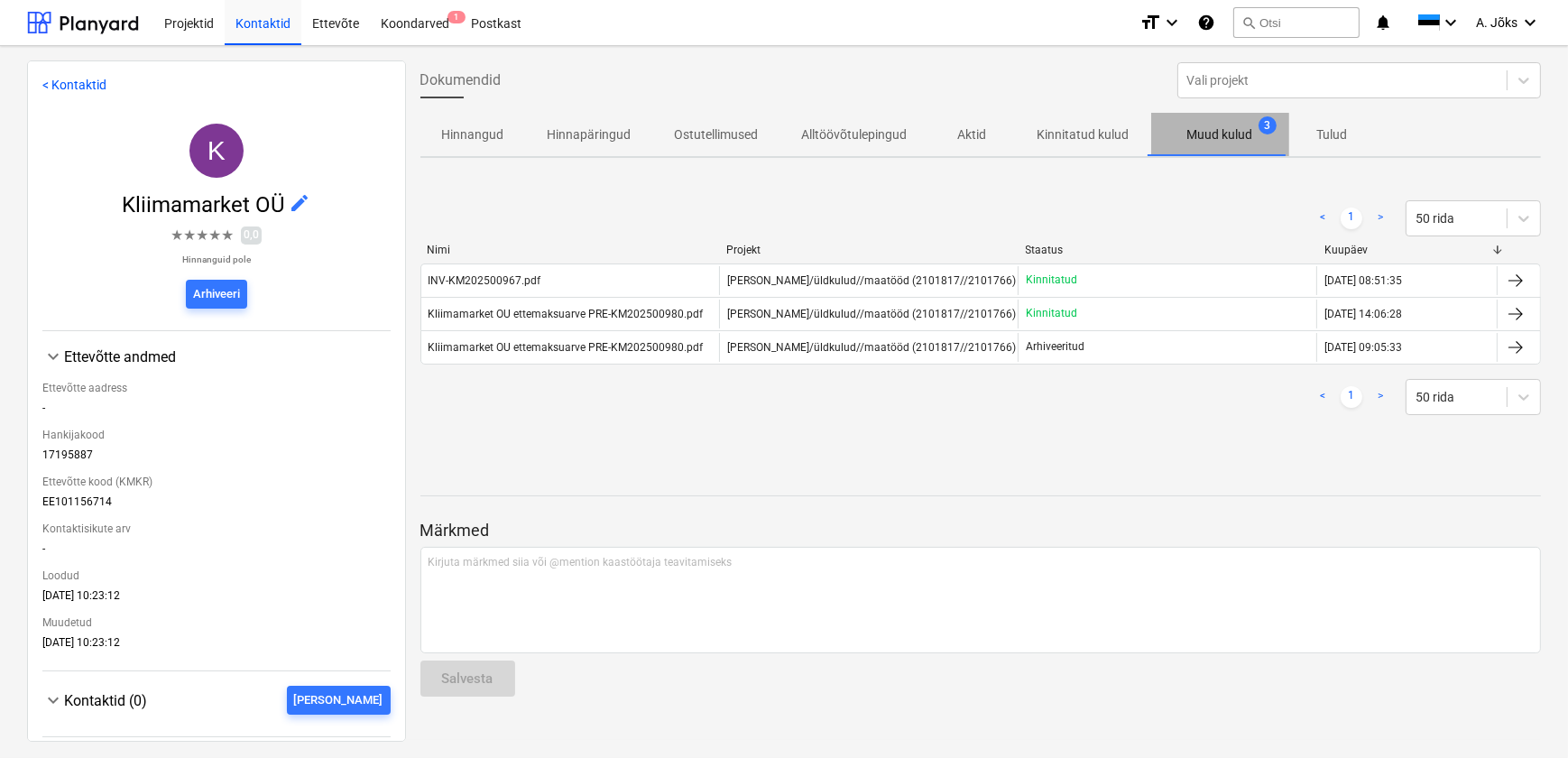
click at [1232, 133] on p "Muud kulud" at bounding box center [1220, 134] width 66 height 19
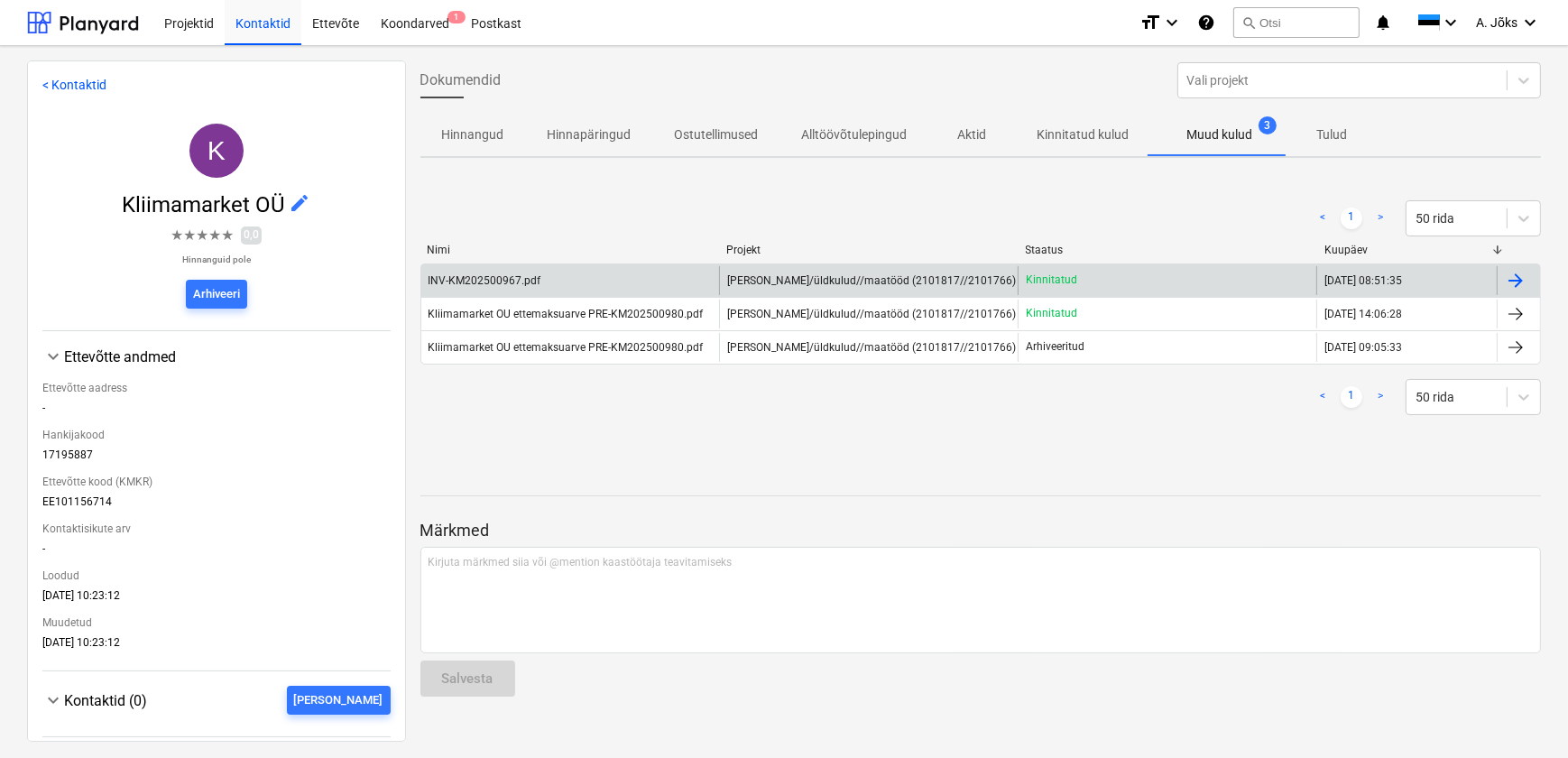
click at [1515, 278] on div at bounding box center [1516, 281] width 22 height 22
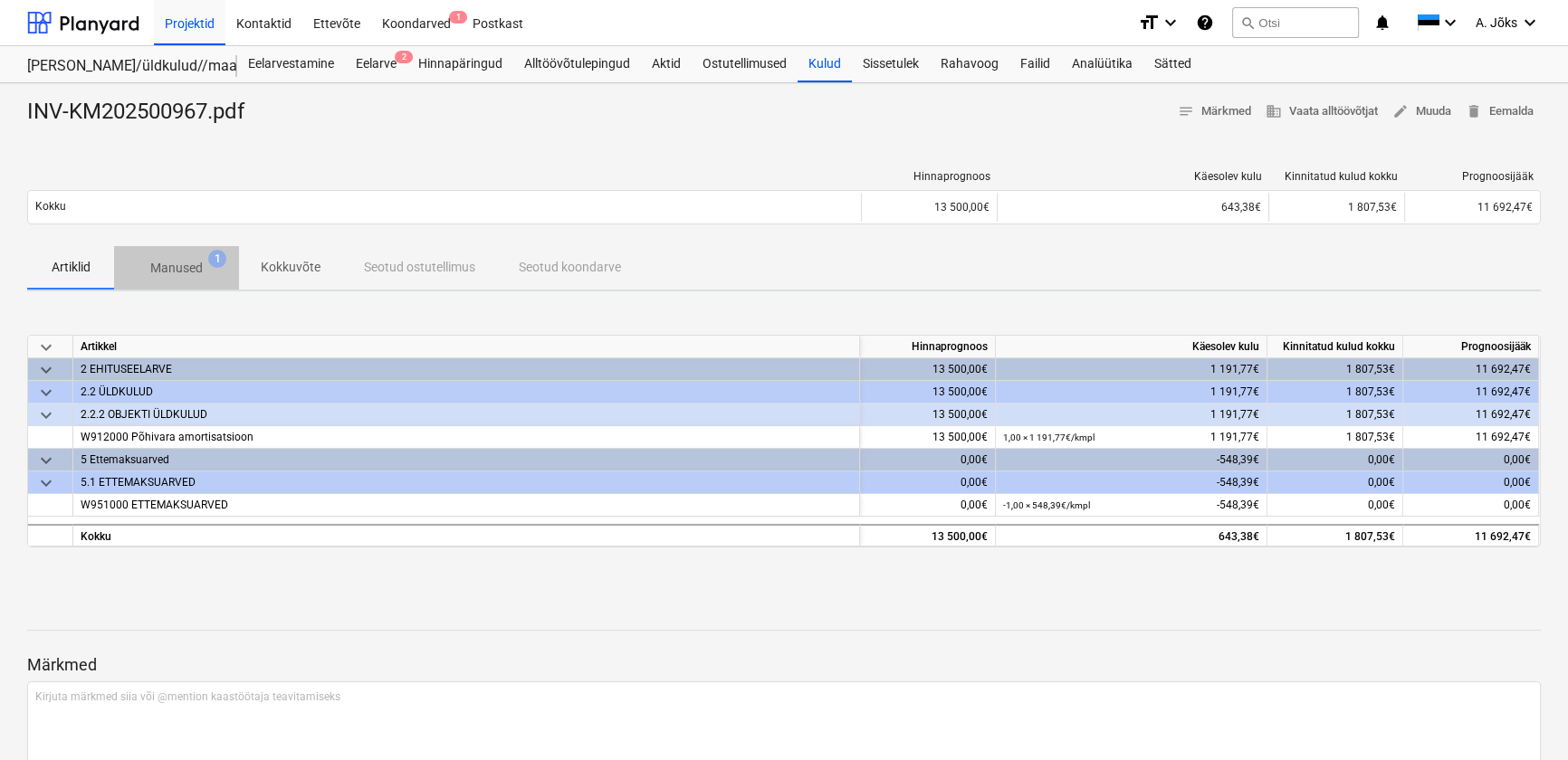
click at [183, 271] on p "Manused" at bounding box center [176, 268] width 52 height 19
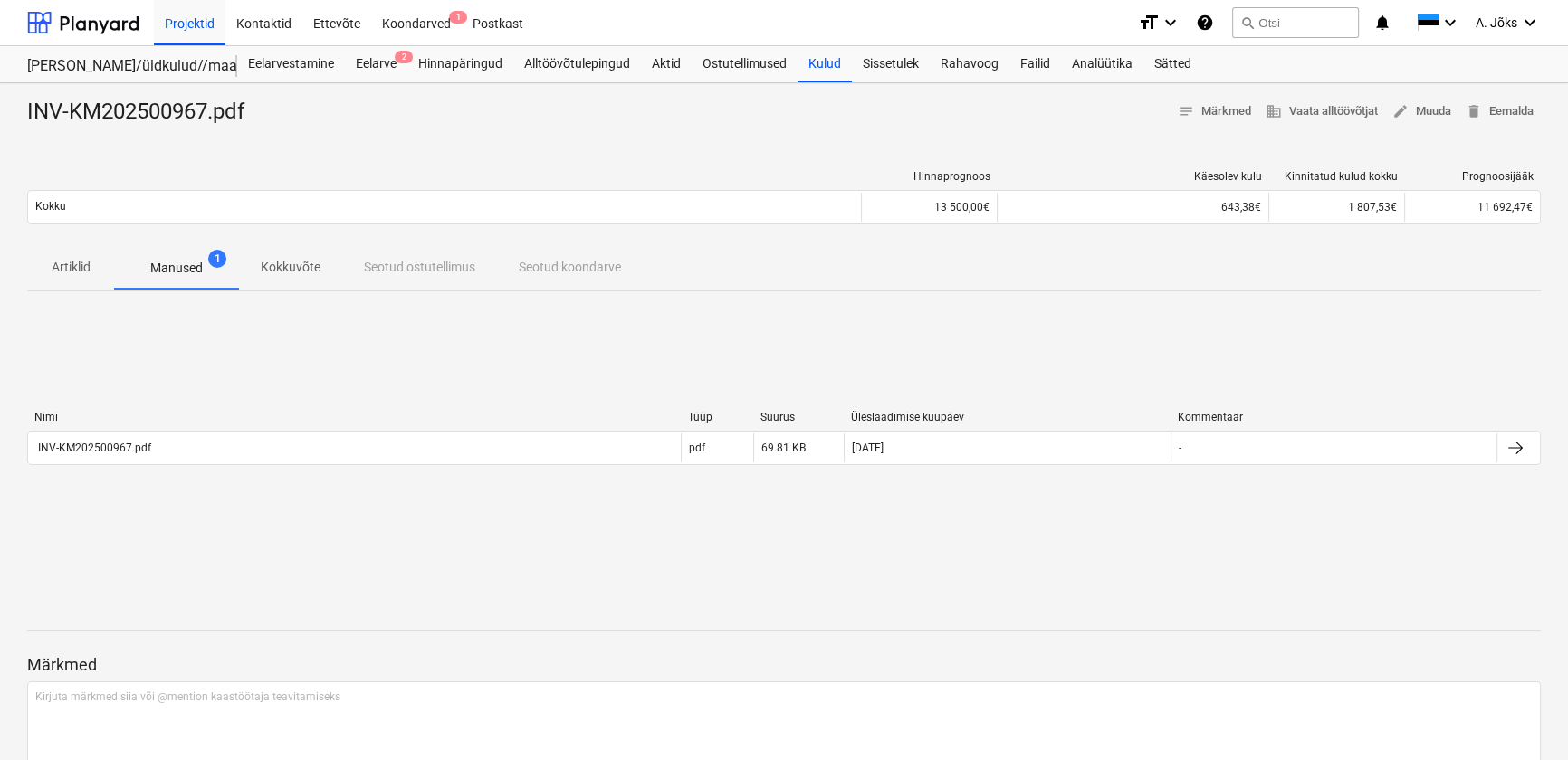
click at [297, 265] on p "Kokkuvõte" at bounding box center [290, 267] width 60 height 19
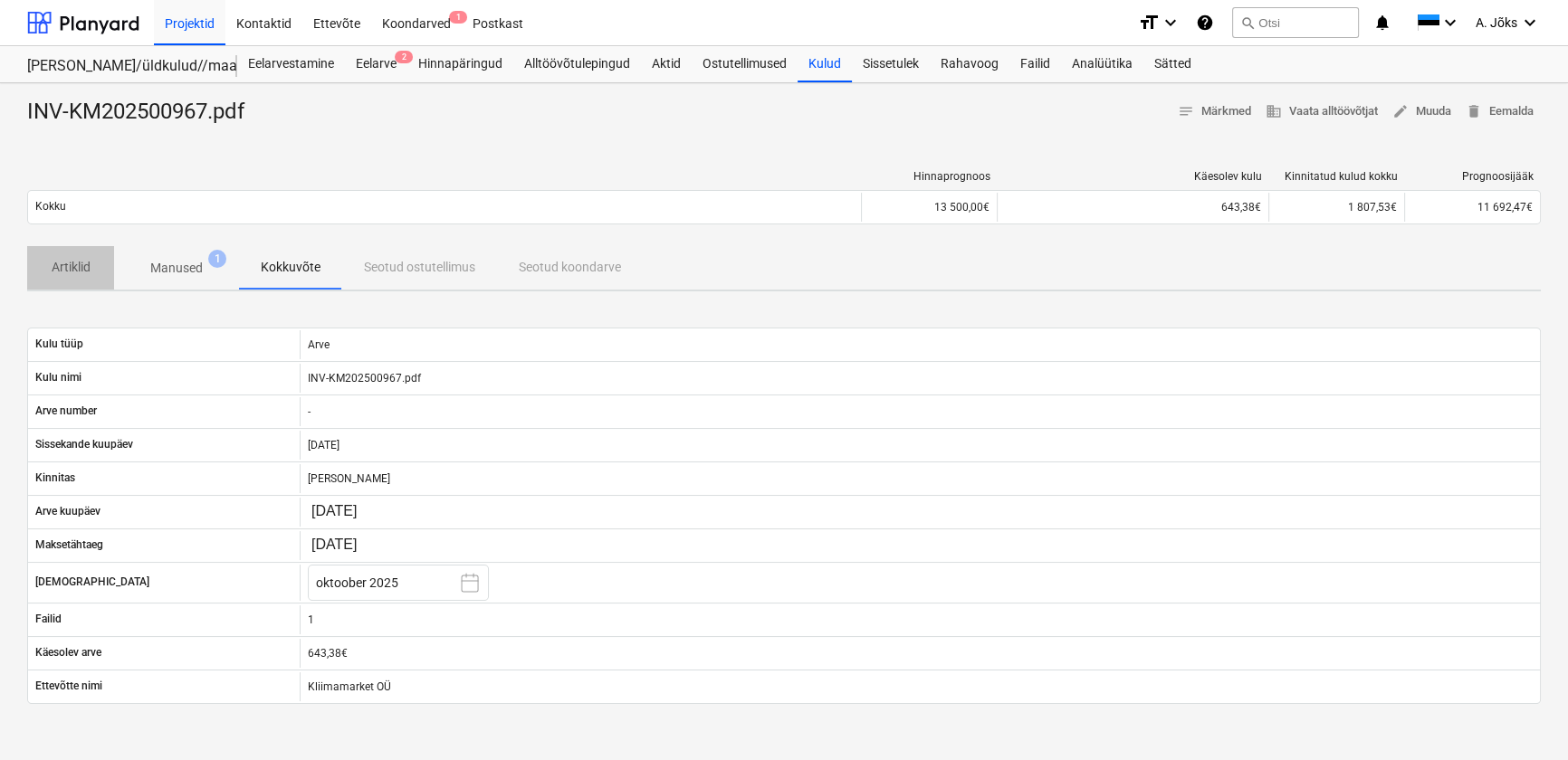
click at [73, 268] on p "Artiklid" at bounding box center [71, 267] width 43 height 19
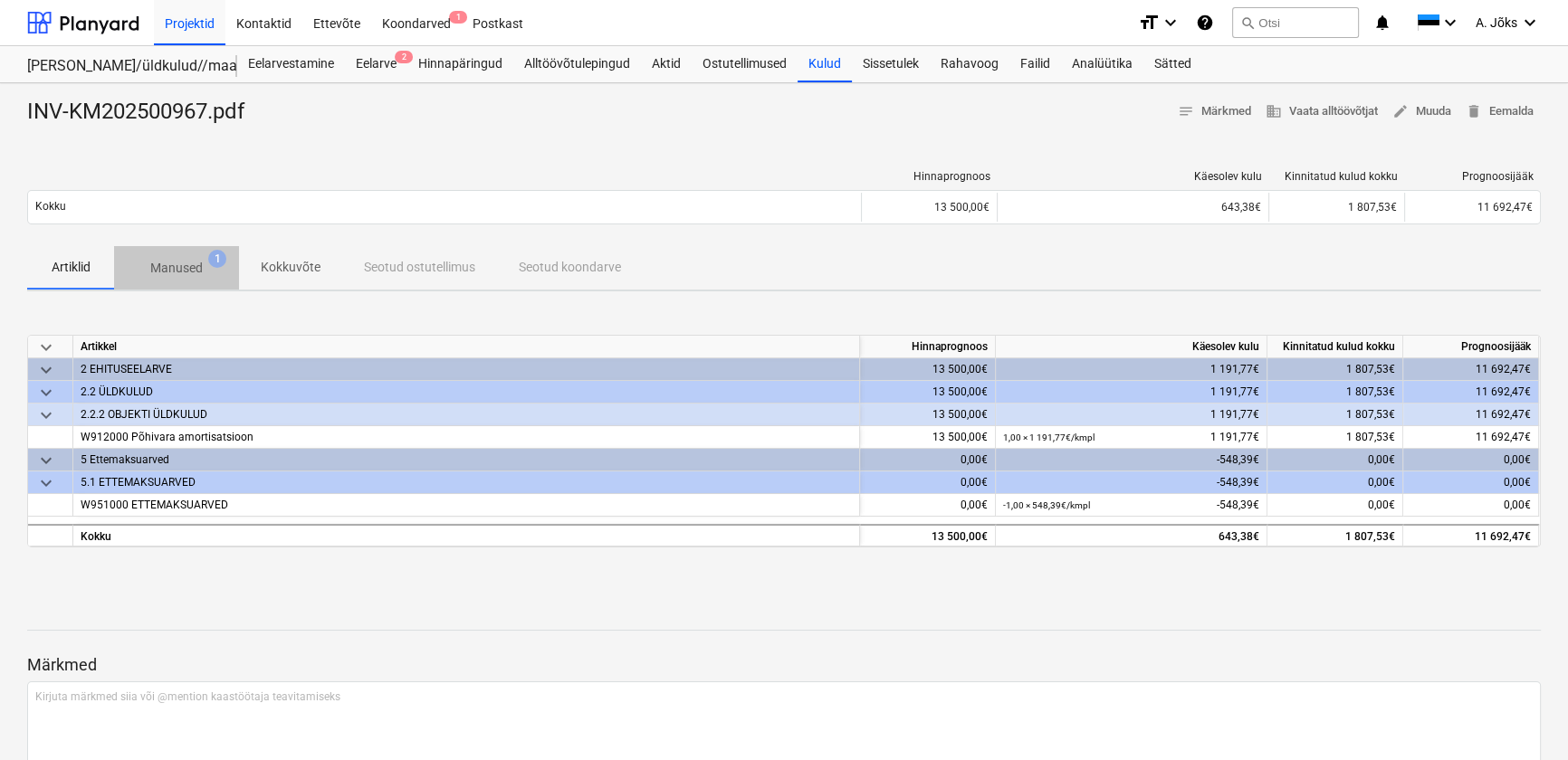
click at [175, 275] on p "Manused" at bounding box center [176, 268] width 52 height 19
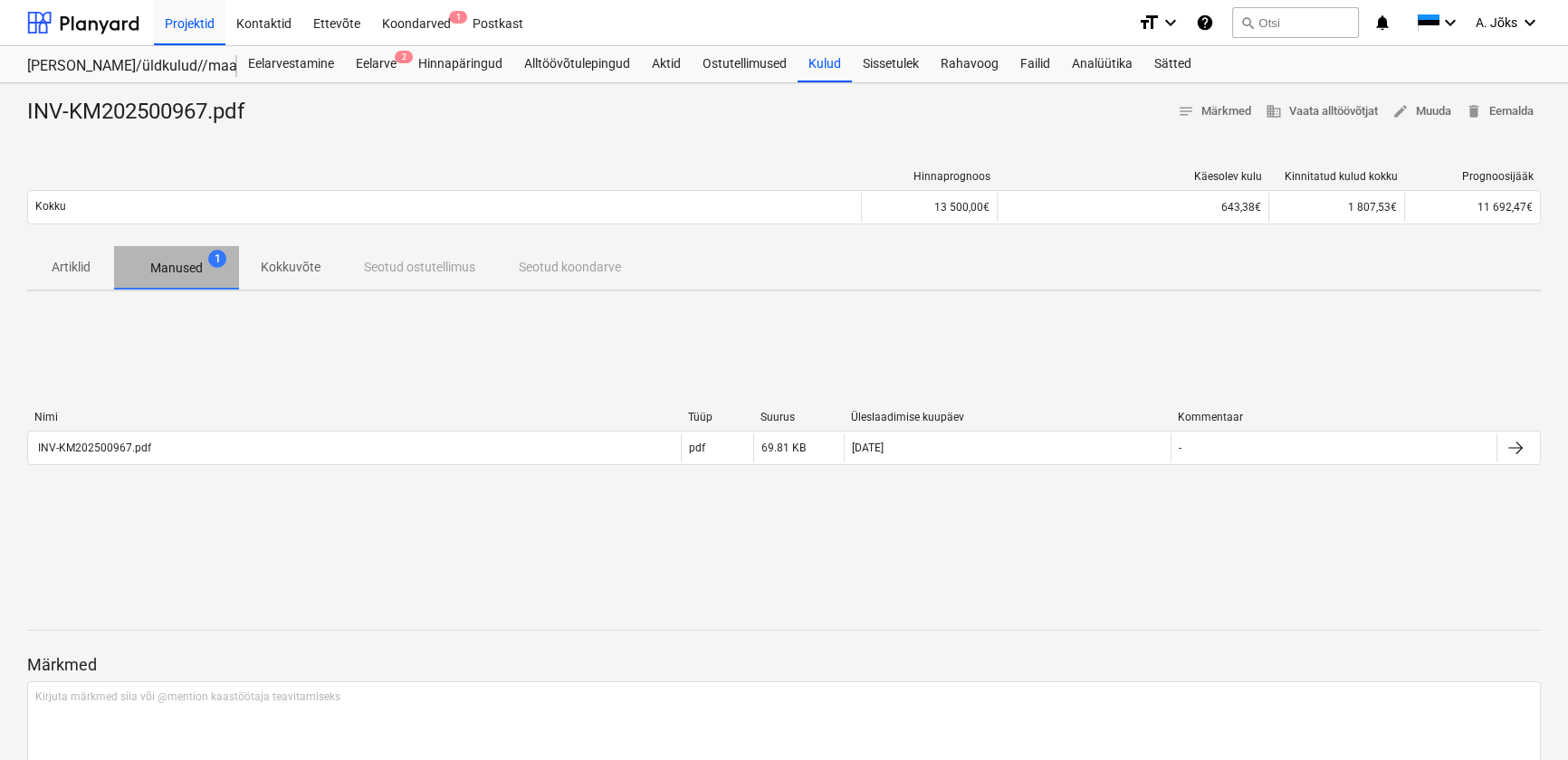
click at [175, 275] on p "Manused" at bounding box center [176, 268] width 52 height 19
click at [305, 272] on p "Kokkuvõte" at bounding box center [290, 267] width 60 height 19
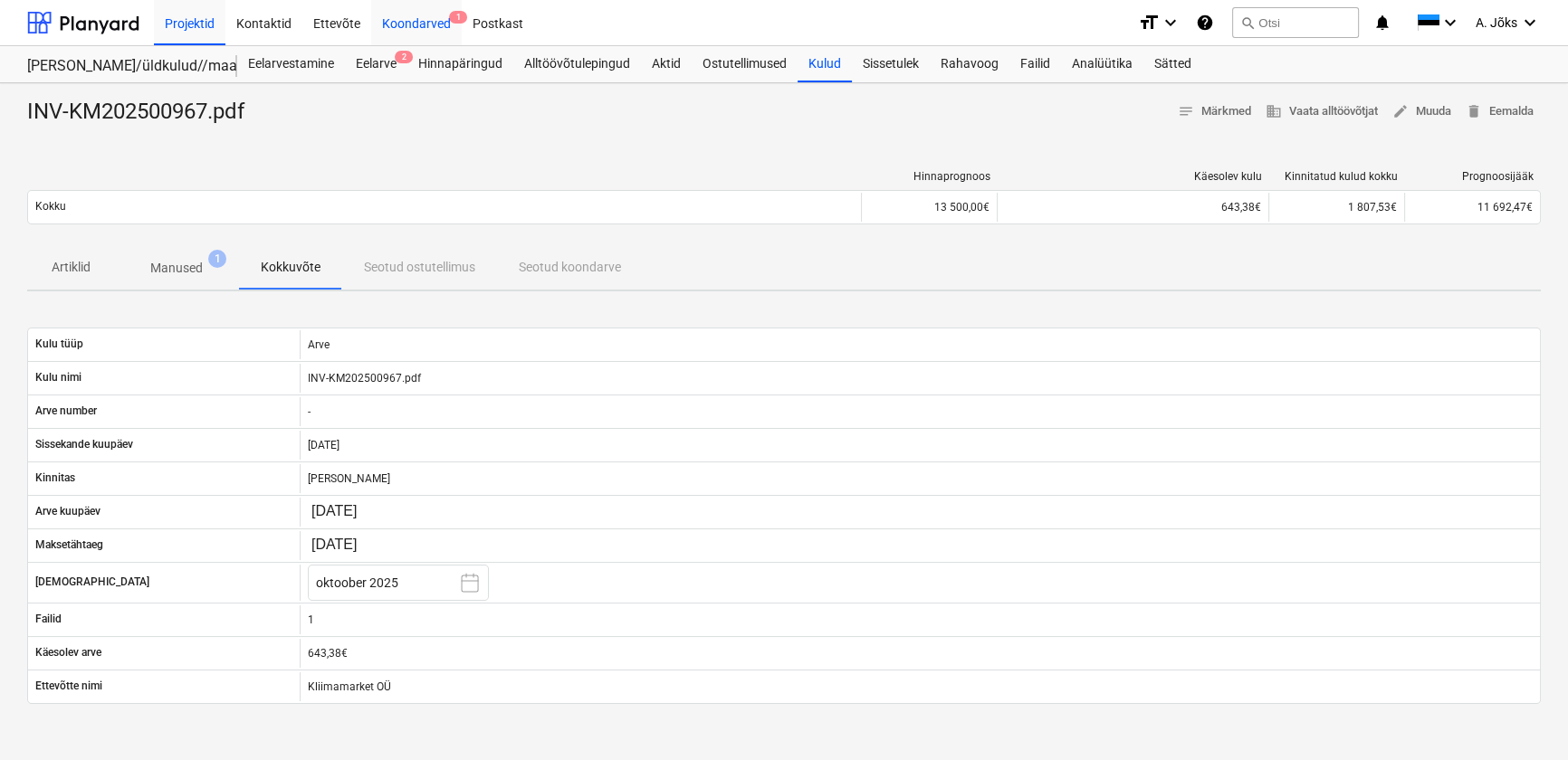
click at [412, 20] on div "Koondarved 1" at bounding box center [416, 22] width 90 height 46
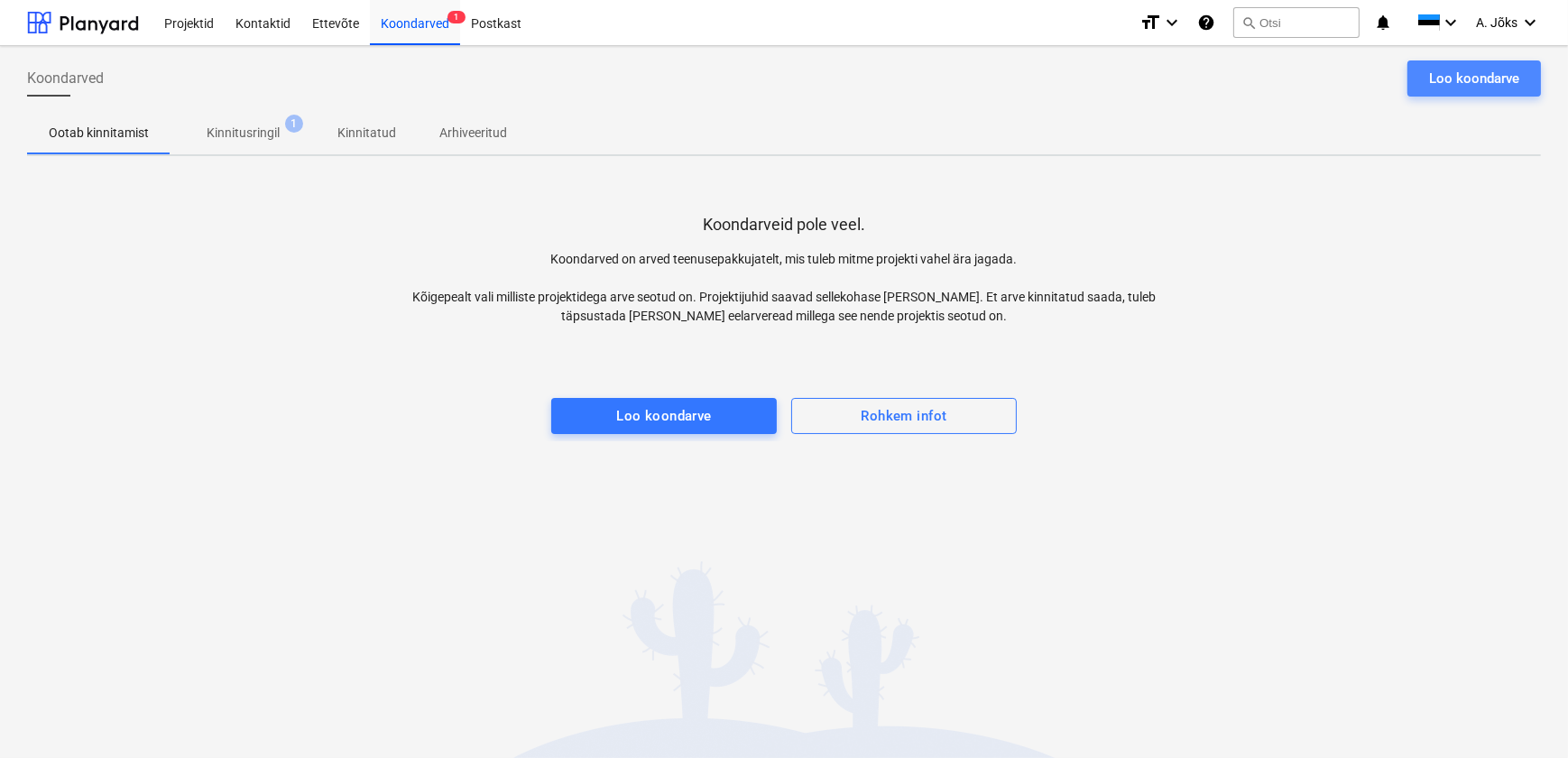
click at [1454, 86] on div "Loo koondarve" at bounding box center [1474, 78] width 90 height 23
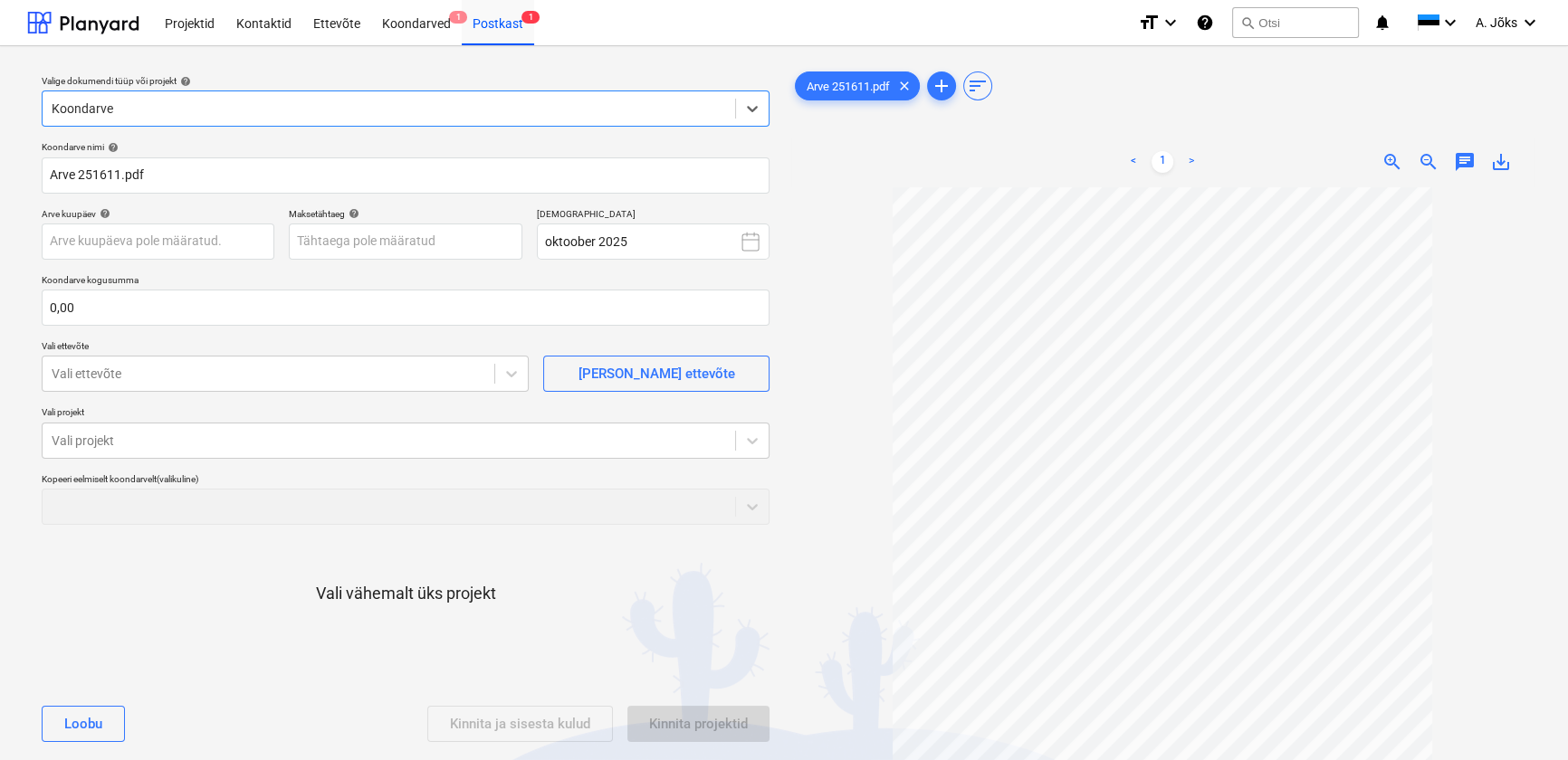
click at [1466, 164] on span "chat" at bounding box center [1464, 162] width 22 height 22
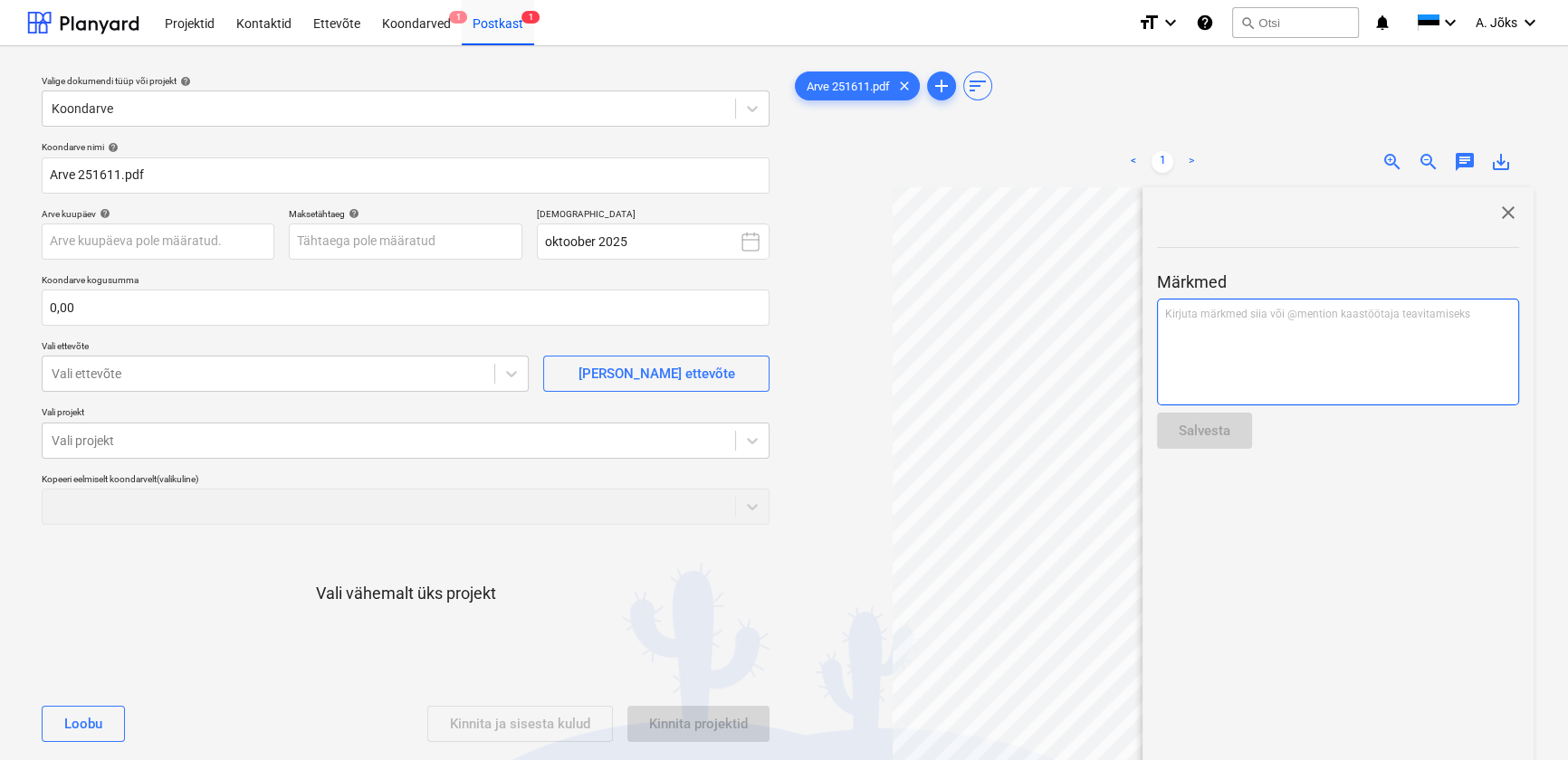
click at [1384, 314] on p "Kirjuta märkmed siia või @mention kaastöötaja teavitamiseks ﻿" at bounding box center [1337, 315] width 345 height 16
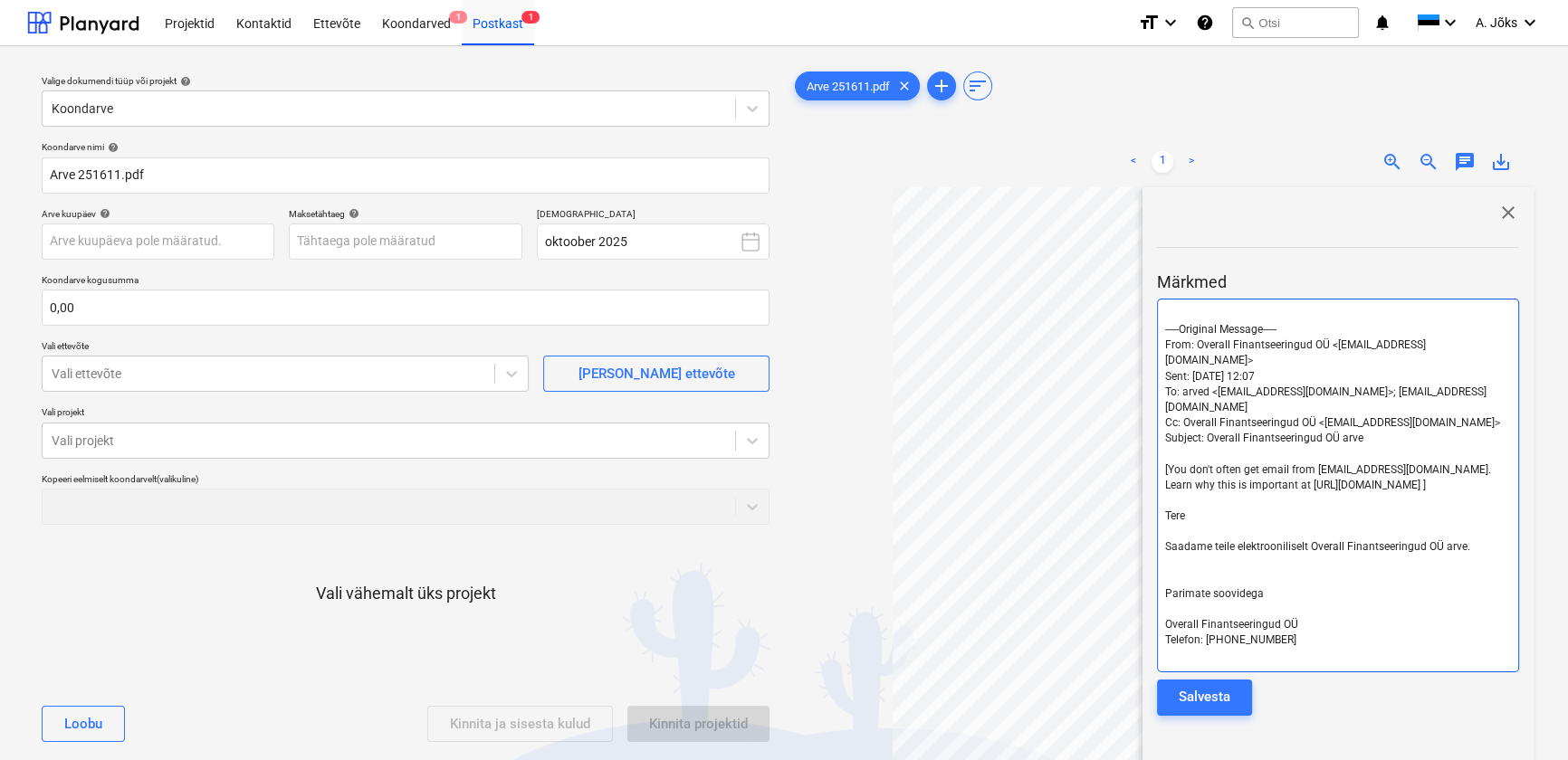
click at [1165, 332] on span "-----Original Message-----" at bounding box center [1220, 329] width 111 height 13
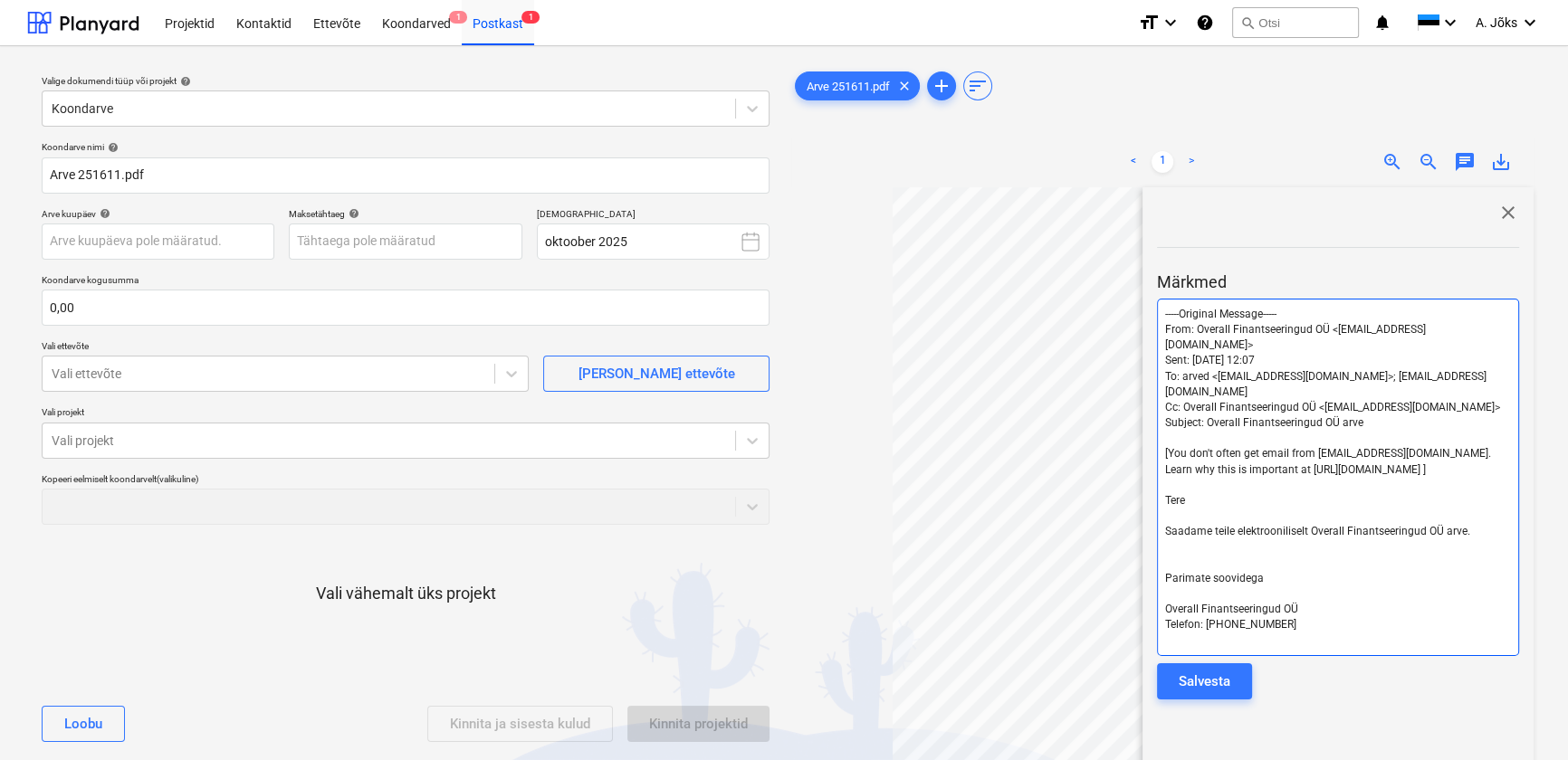
drag, startPoint x: 1462, startPoint y: 439, endPoint x: 1149, endPoint y: 426, distance: 313.3
click at [1149, 426] on div "close Märkmed -----Original Message----- From: Overall Finantseeringud OÜ <[EMA…" at bounding box center [1337, 556] width 391 height 738
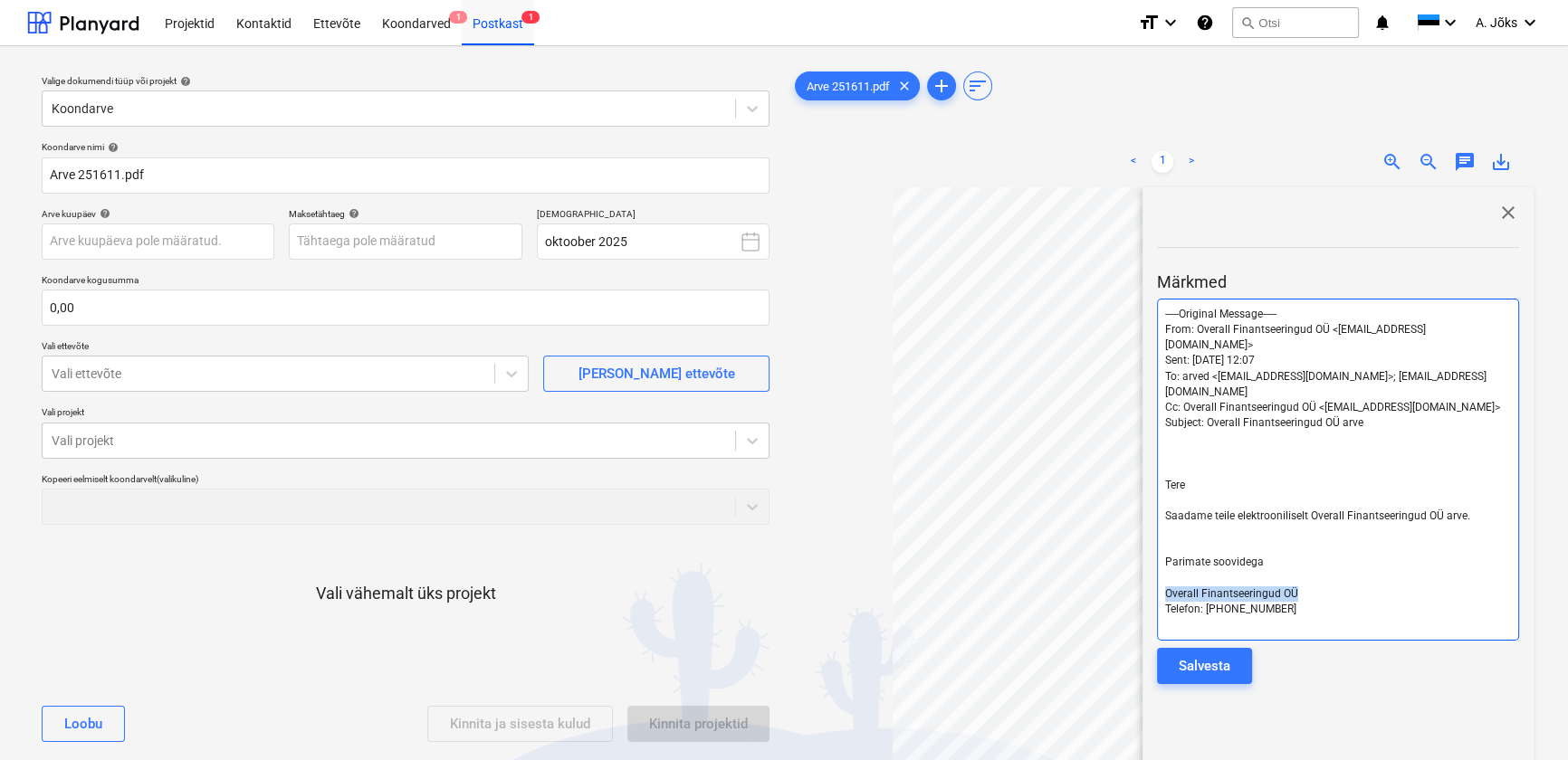
drag, startPoint x: 1299, startPoint y: 556, endPoint x: 1164, endPoint y: 561, distance: 135.1
click at [1165, 586] on p "Overall Finantseeringud OÜ" at bounding box center [1337, 594] width 345 height 16
copy span "Overall Finantseeringud OÜ"
click at [1219, 654] on div "Salvesta" at bounding box center [1204, 666] width 52 height 24
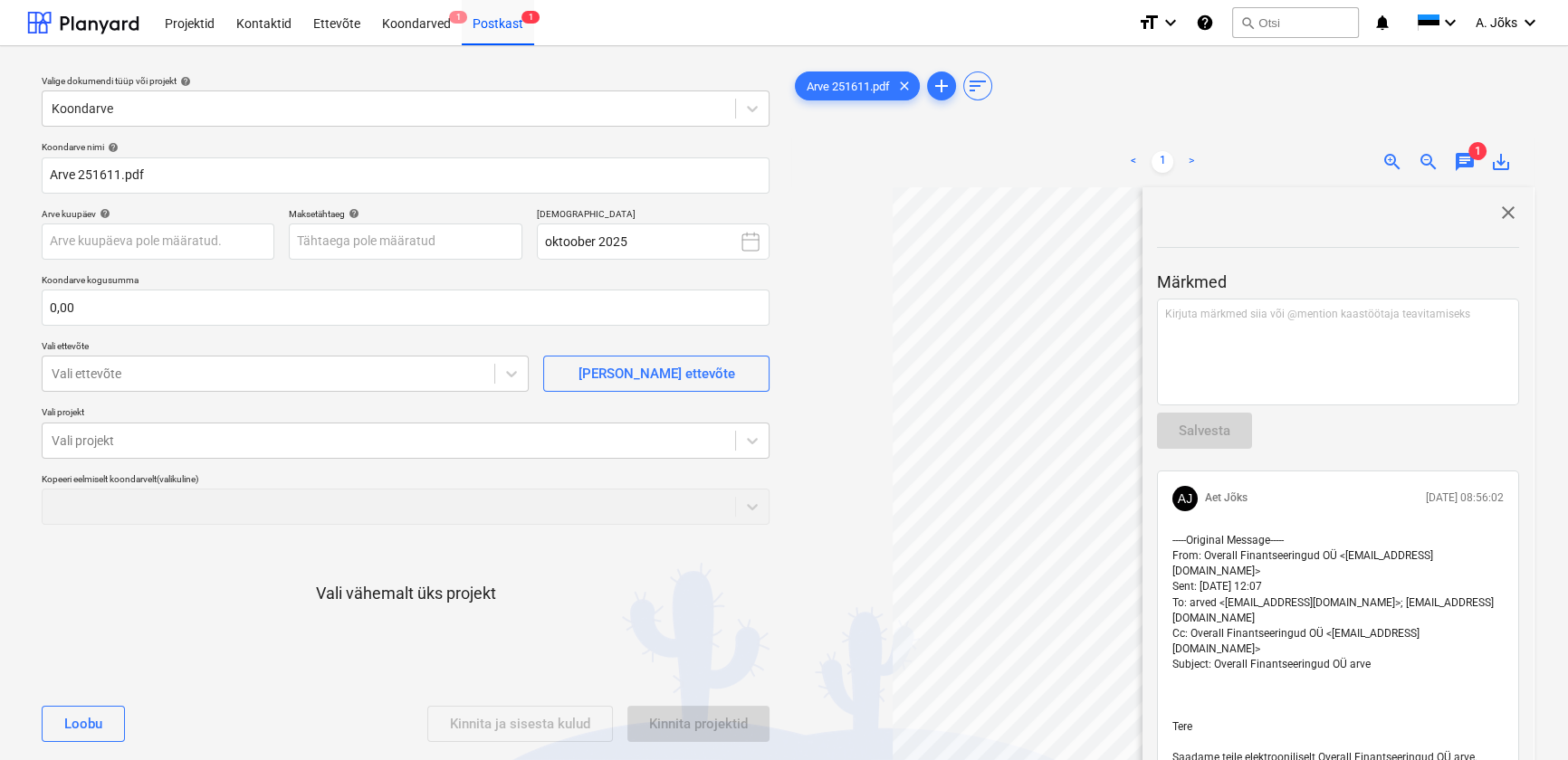
click at [1502, 216] on span "close" at bounding box center [1508, 213] width 22 height 22
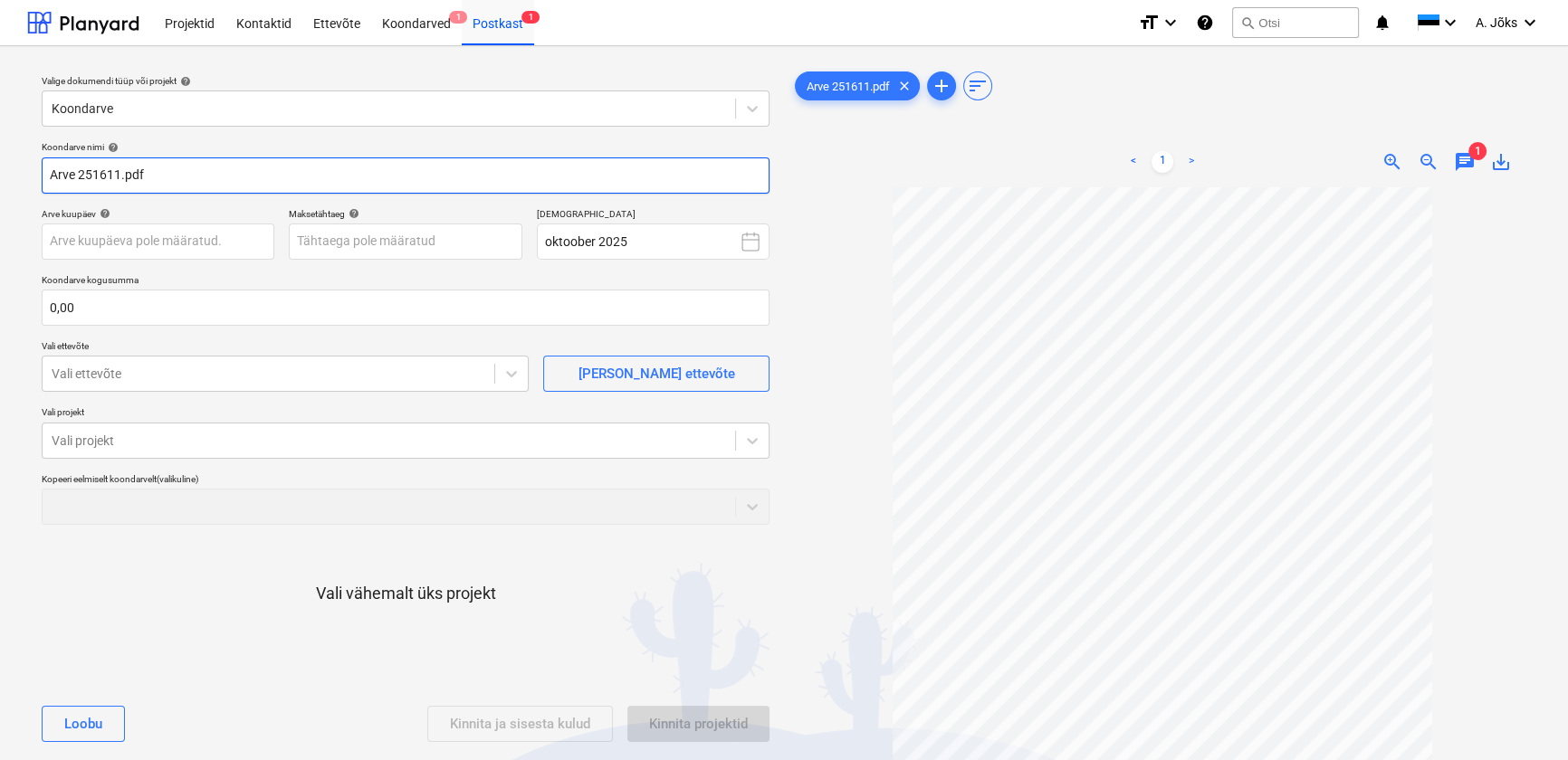
click at [56, 179] on input "Arve 251611.pdf" at bounding box center [405, 175] width 728 height 36
paste input "Overall Finantseeringud OÜ"
type input "Overall Finantseeringud OU arve 251611.pdf"
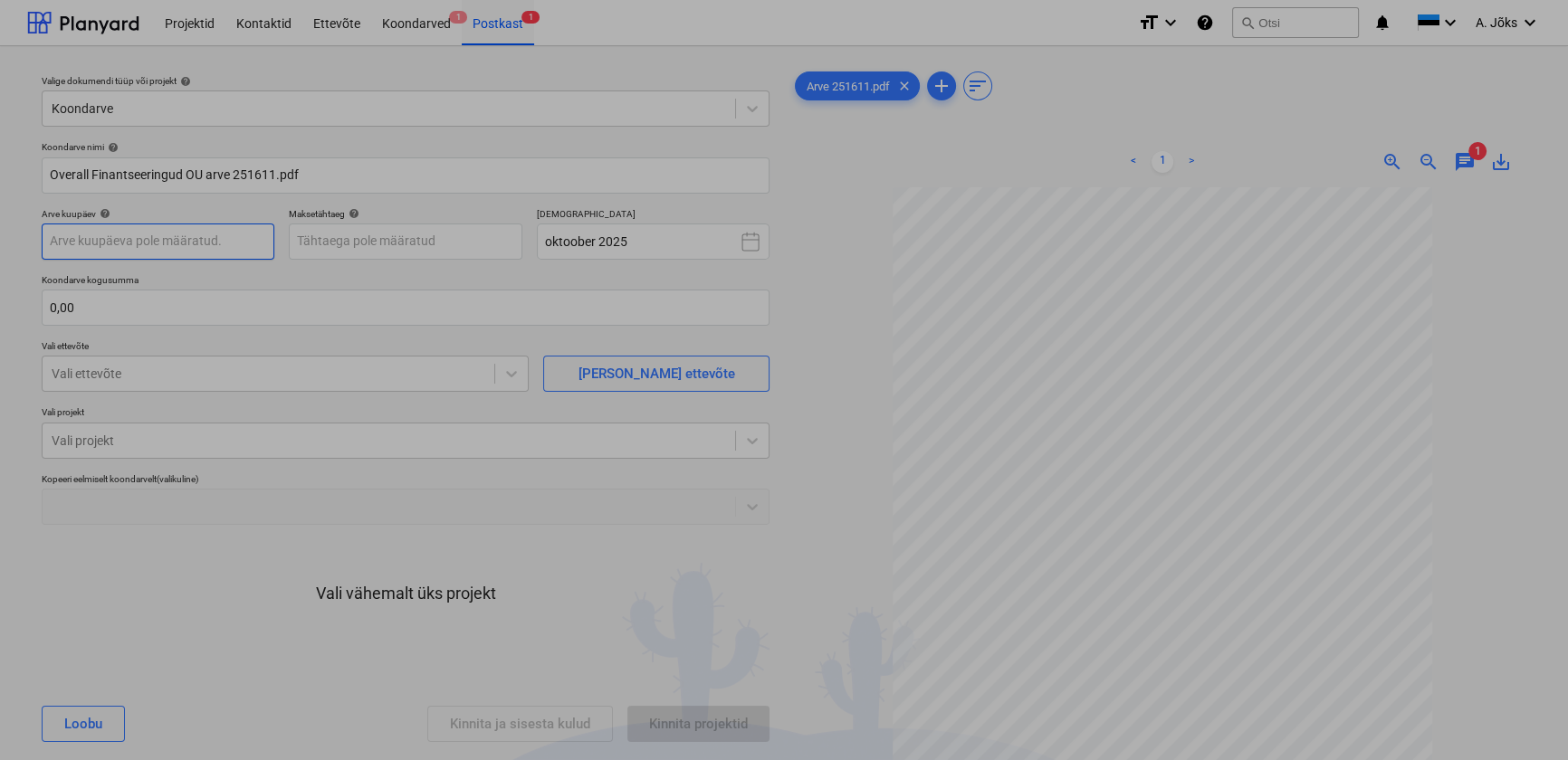
click at [157, 241] on body "Projektid Kontaktid Ettevõte Koondarved 1 Postkast 1 format_size keyboard_arrow…" at bounding box center [784, 380] width 1568 height 760
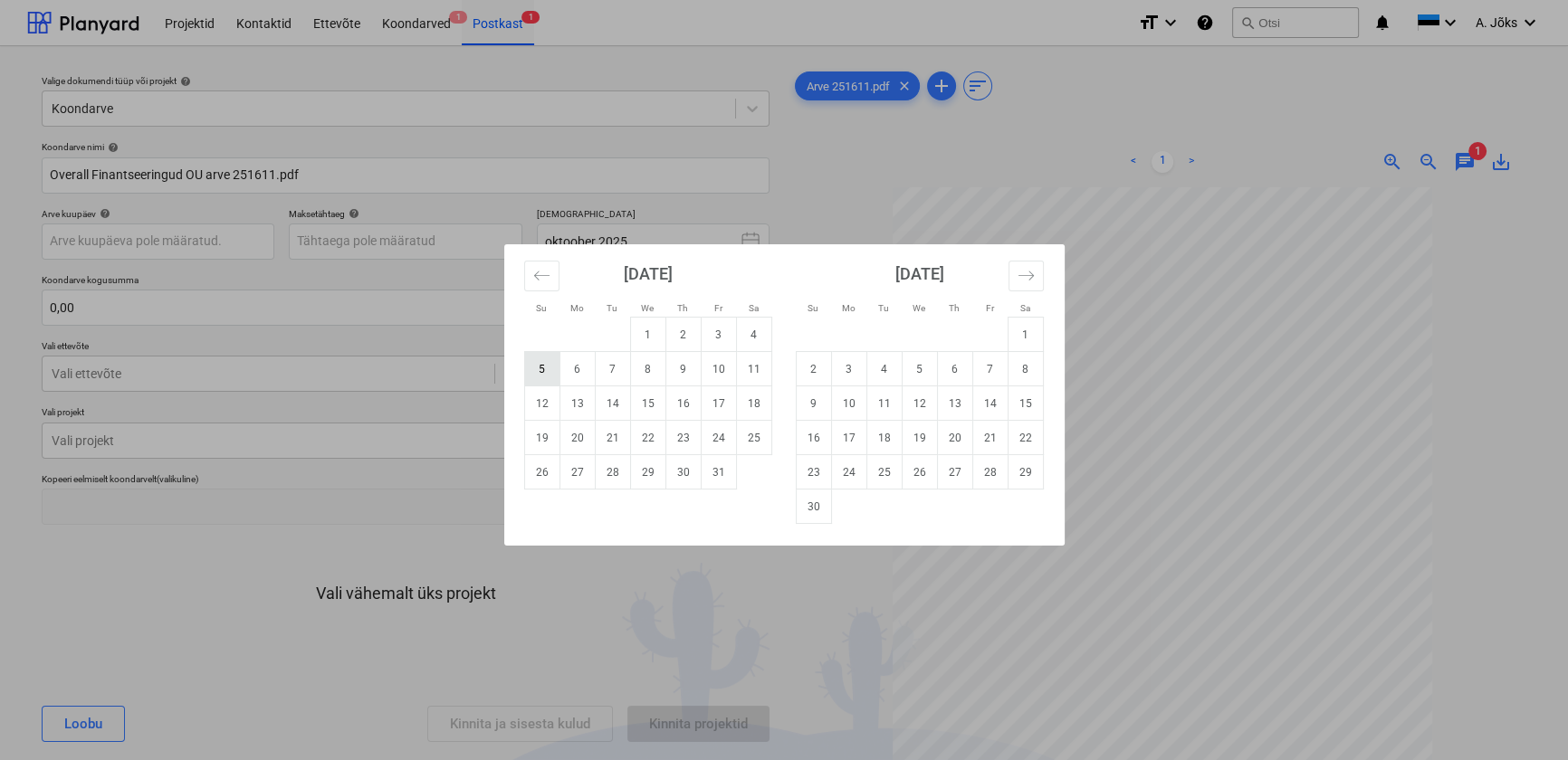
click at [533, 367] on td "5" at bounding box center [542, 369] width 35 height 34
type input "[DATE]"
click at [357, 248] on body "Projektid Kontaktid Ettevõte Koondarved 1 Postkast 1 format_size keyboard_arrow…" at bounding box center [784, 380] width 1568 height 760
click at [677, 478] on td "30" at bounding box center [683, 472] width 35 height 34
type input "[DATE]"
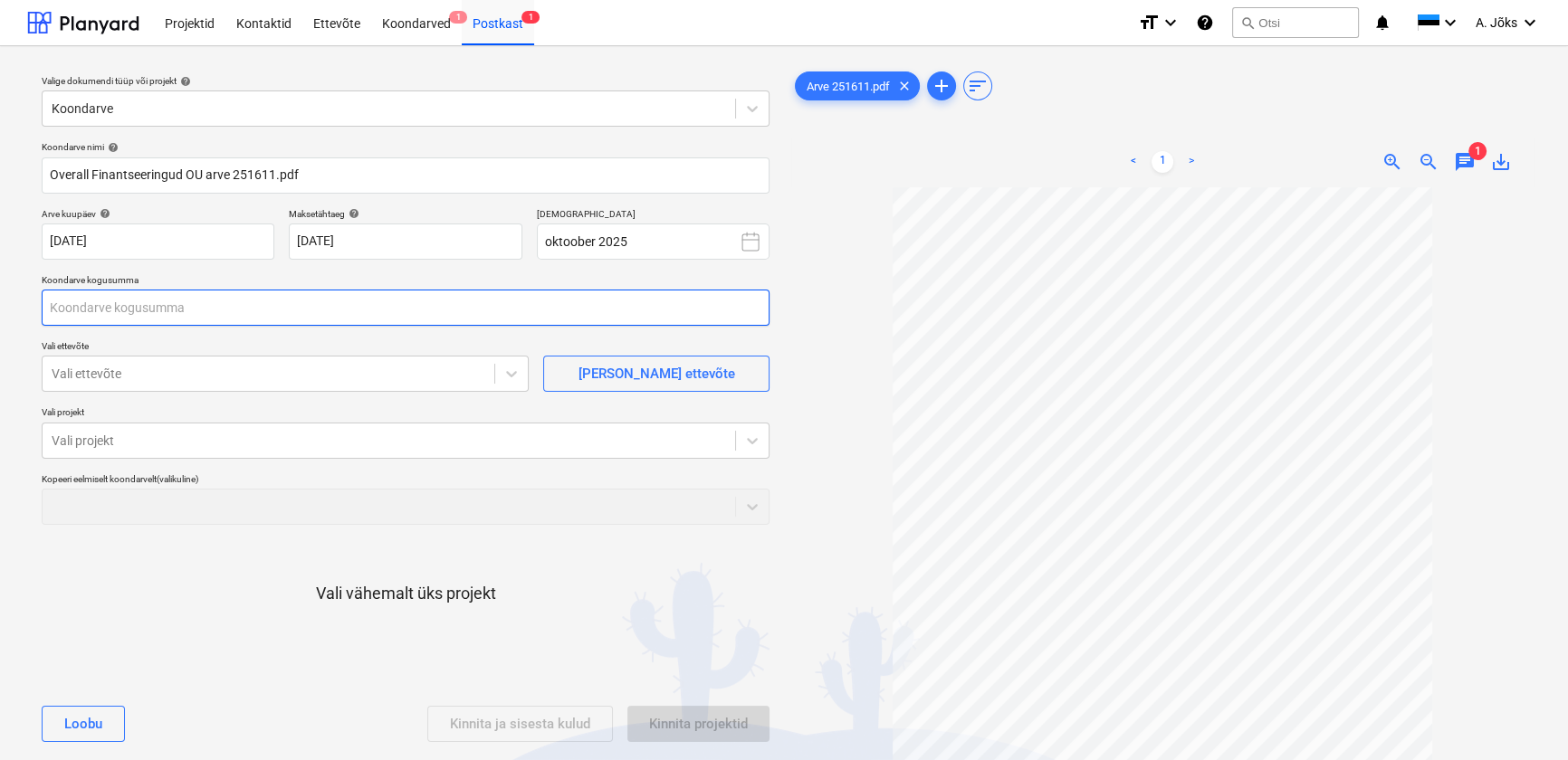
click at [239, 308] on input "text" at bounding box center [405, 307] width 728 height 36
type input "70,00"
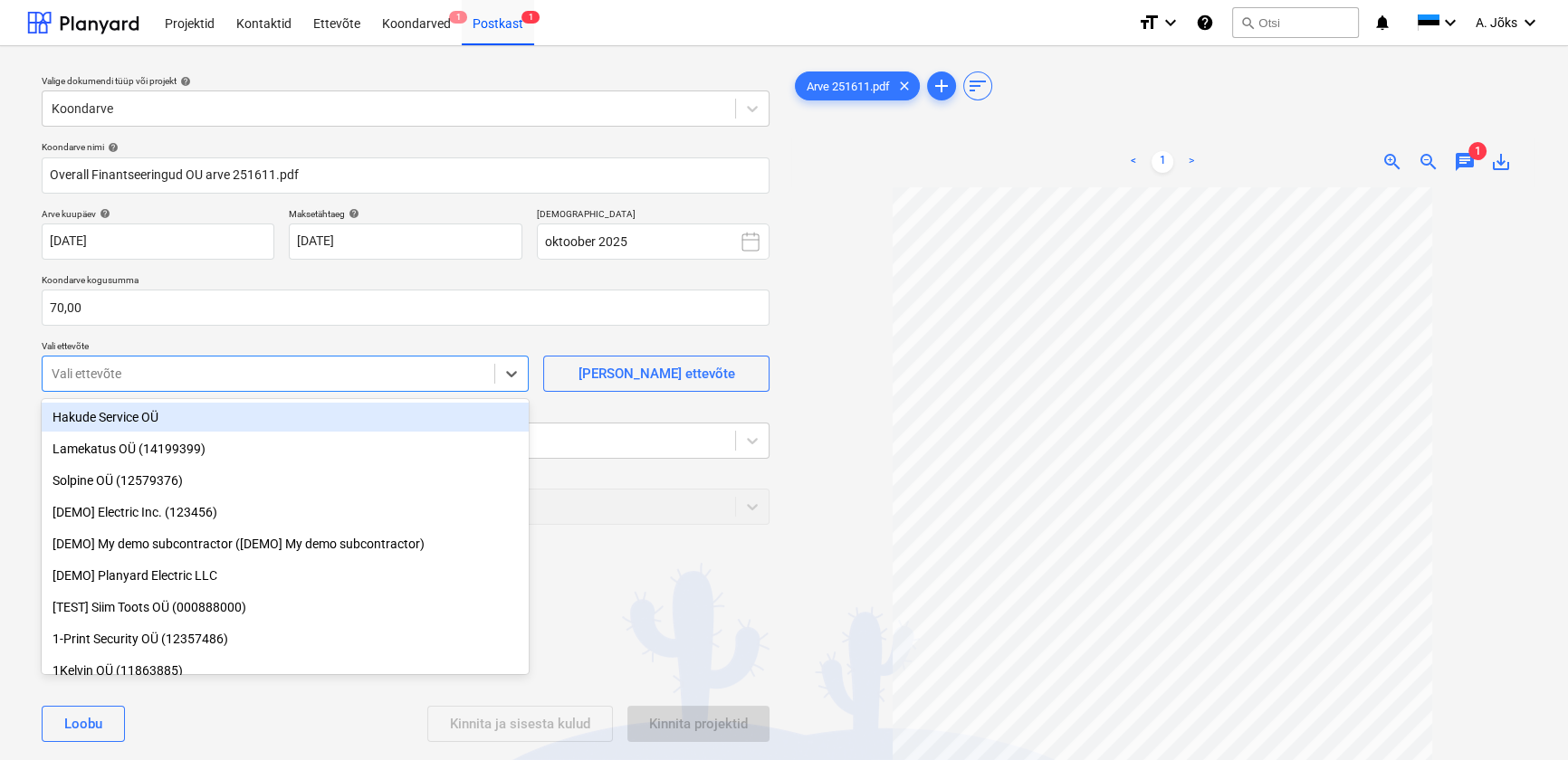
click at [188, 372] on div at bounding box center [269, 374] width 434 height 18
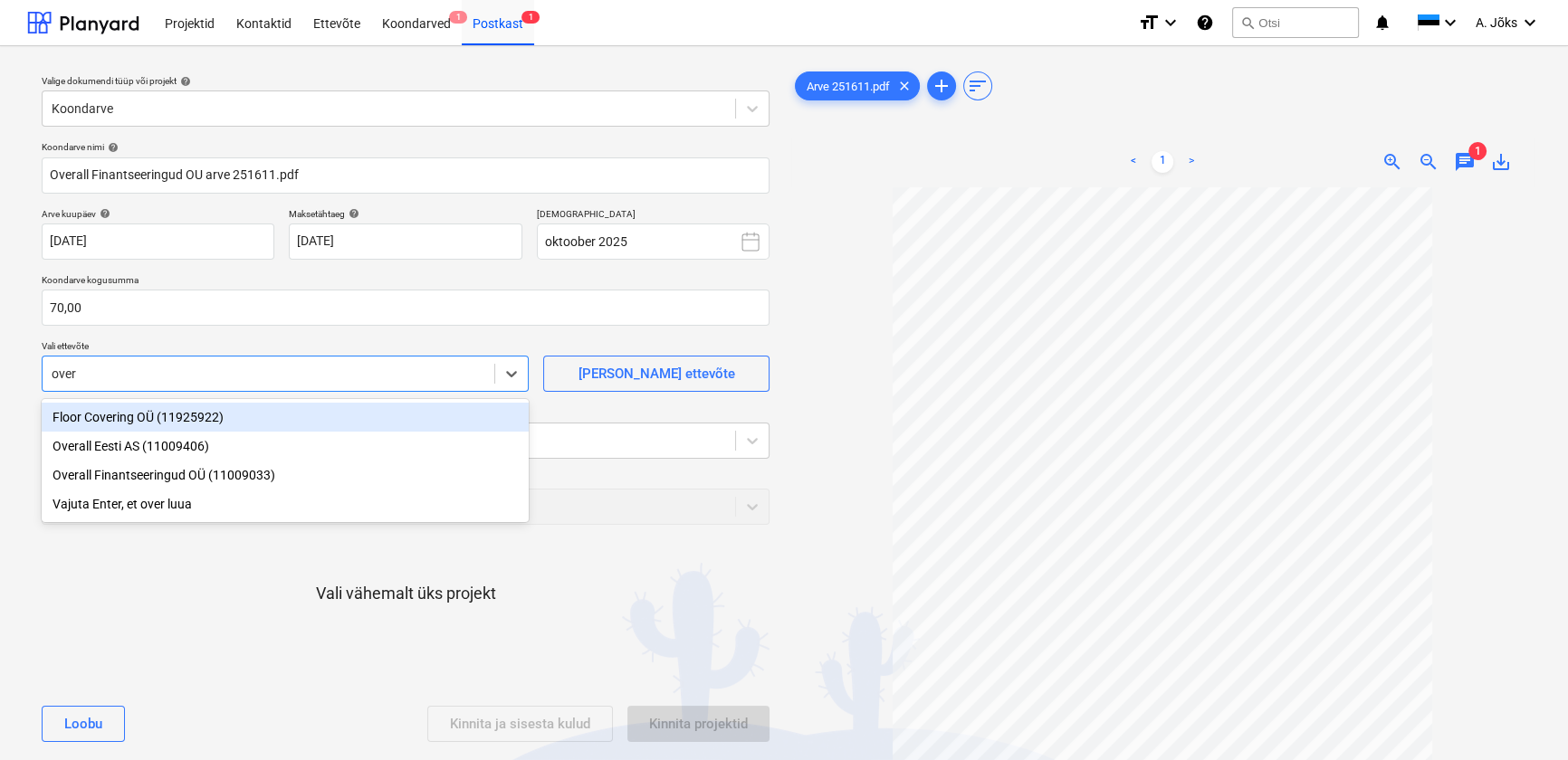
type input "overa"
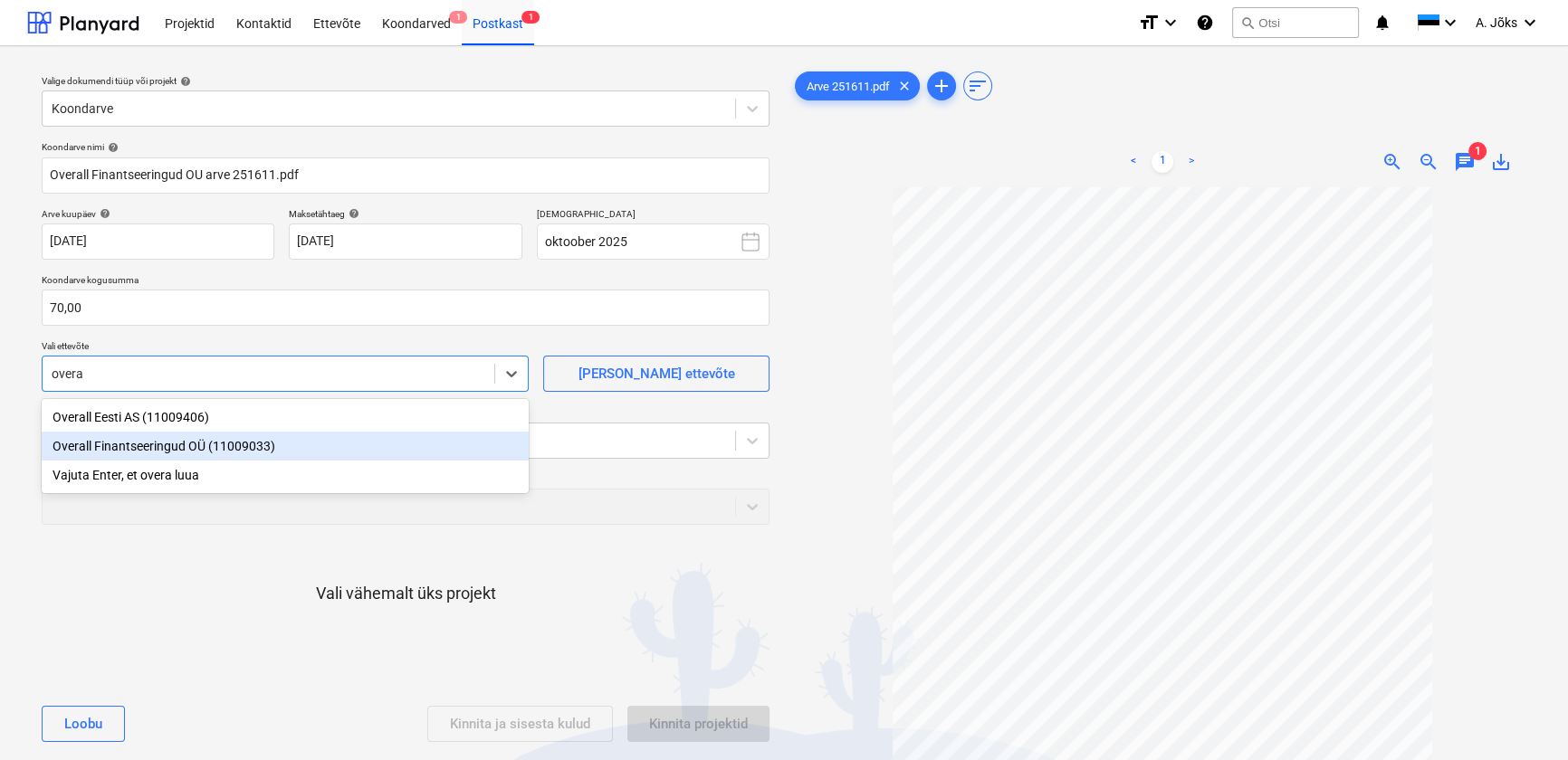
click at [193, 440] on div "Overall Finantseeringud OÜ (11009033)" at bounding box center [285, 446] width 487 height 29
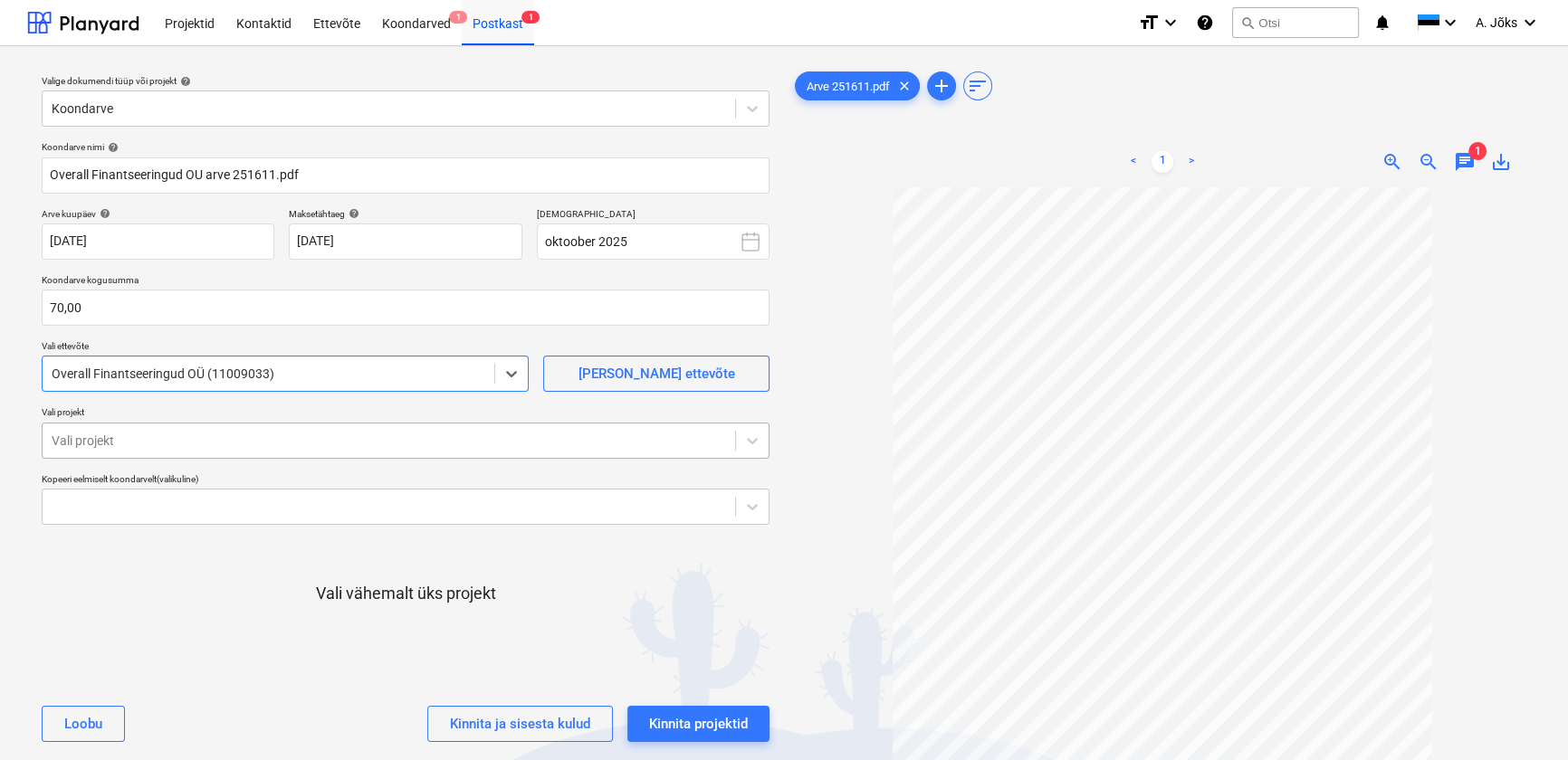
click at [193, 438] on div at bounding box center [389, 440] width 674 height 18
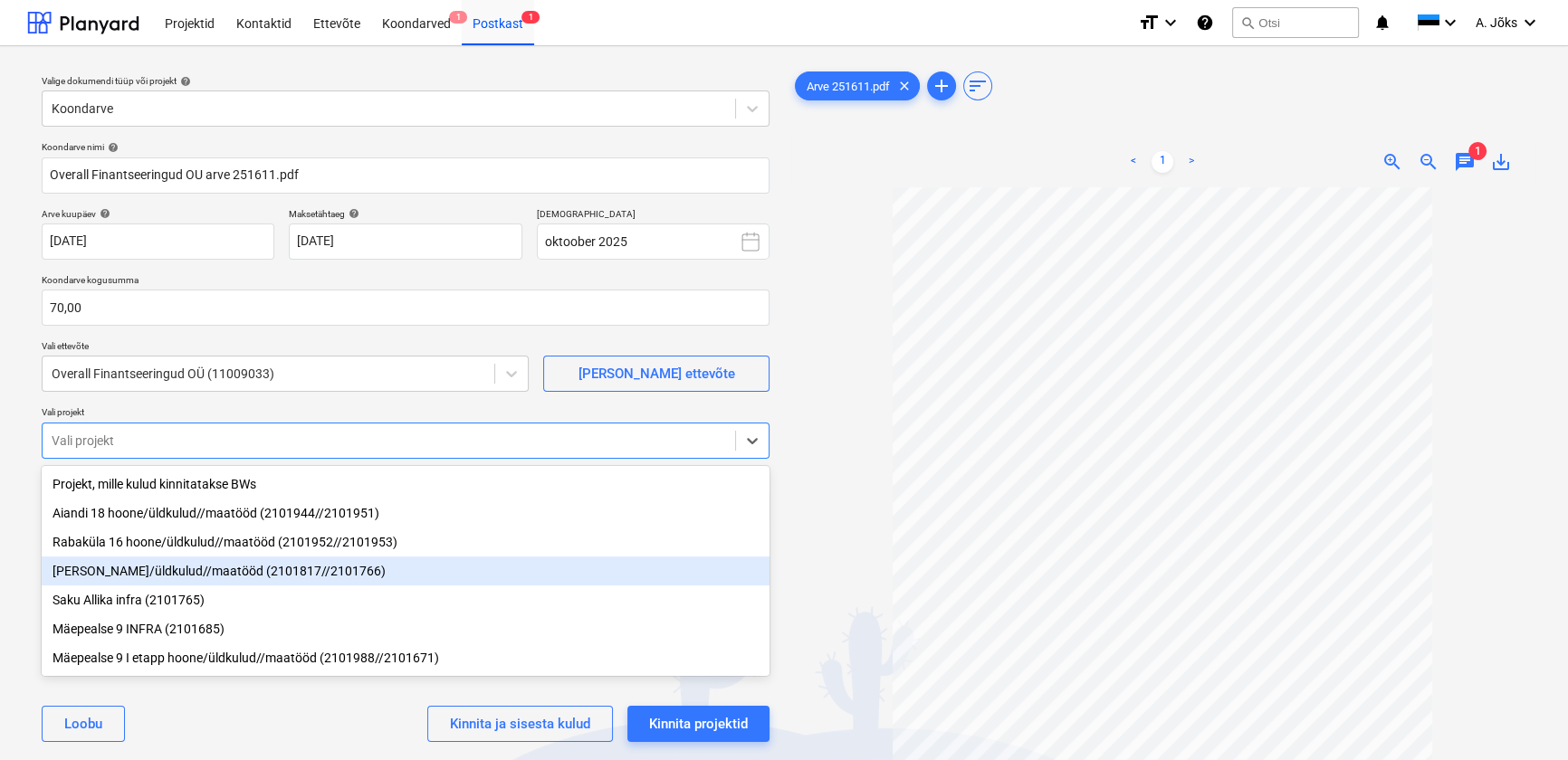
click at [160, 578] on div "[PERSON_NAME]/üldkulud//maatööd (2101817//2101766)" at bounding box center [405, 571] width 728 height 29
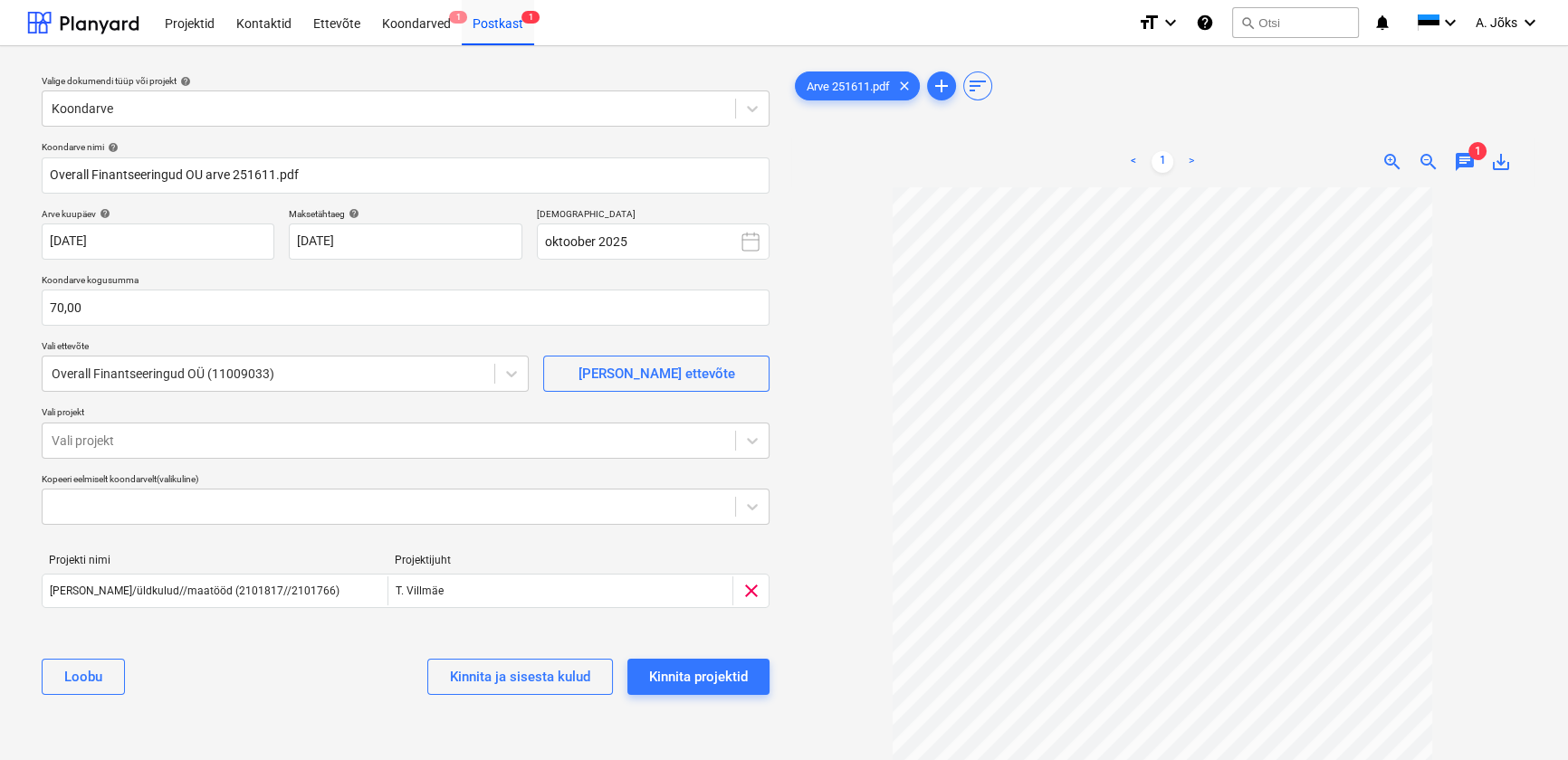
click at [268, 707] on div "[PERSON_NAME] ja sisesta kulud Kinnita projektid" at bounding box center [405, 677] width 728 height 65
click at [672, 670] on div "Kinnita projektid" at bounding box center [698, 677] width 99 height 24
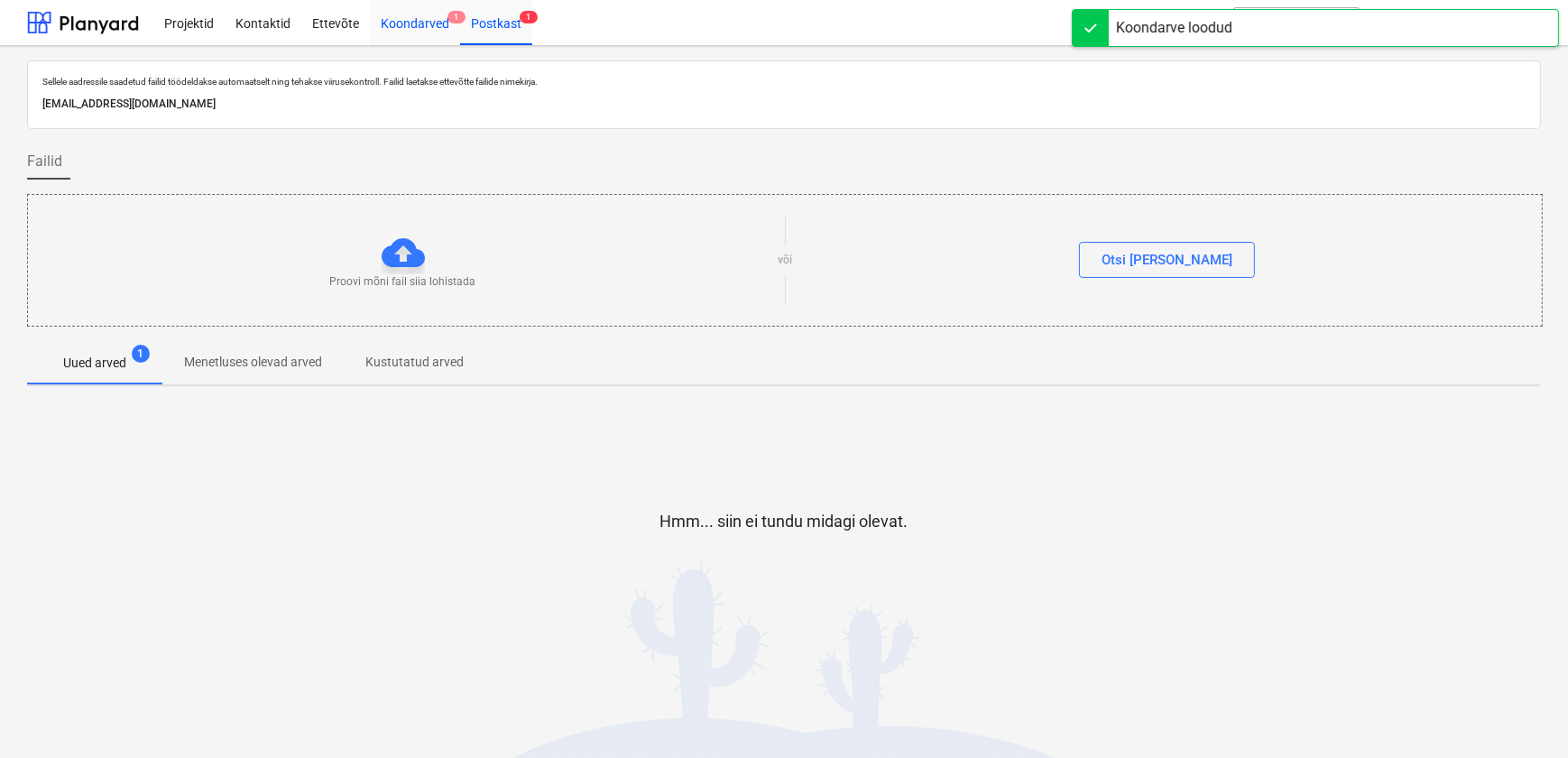
click at [403, 22] on div "Koondarved 1" at bounding box center [415, 22] width 90 height 46
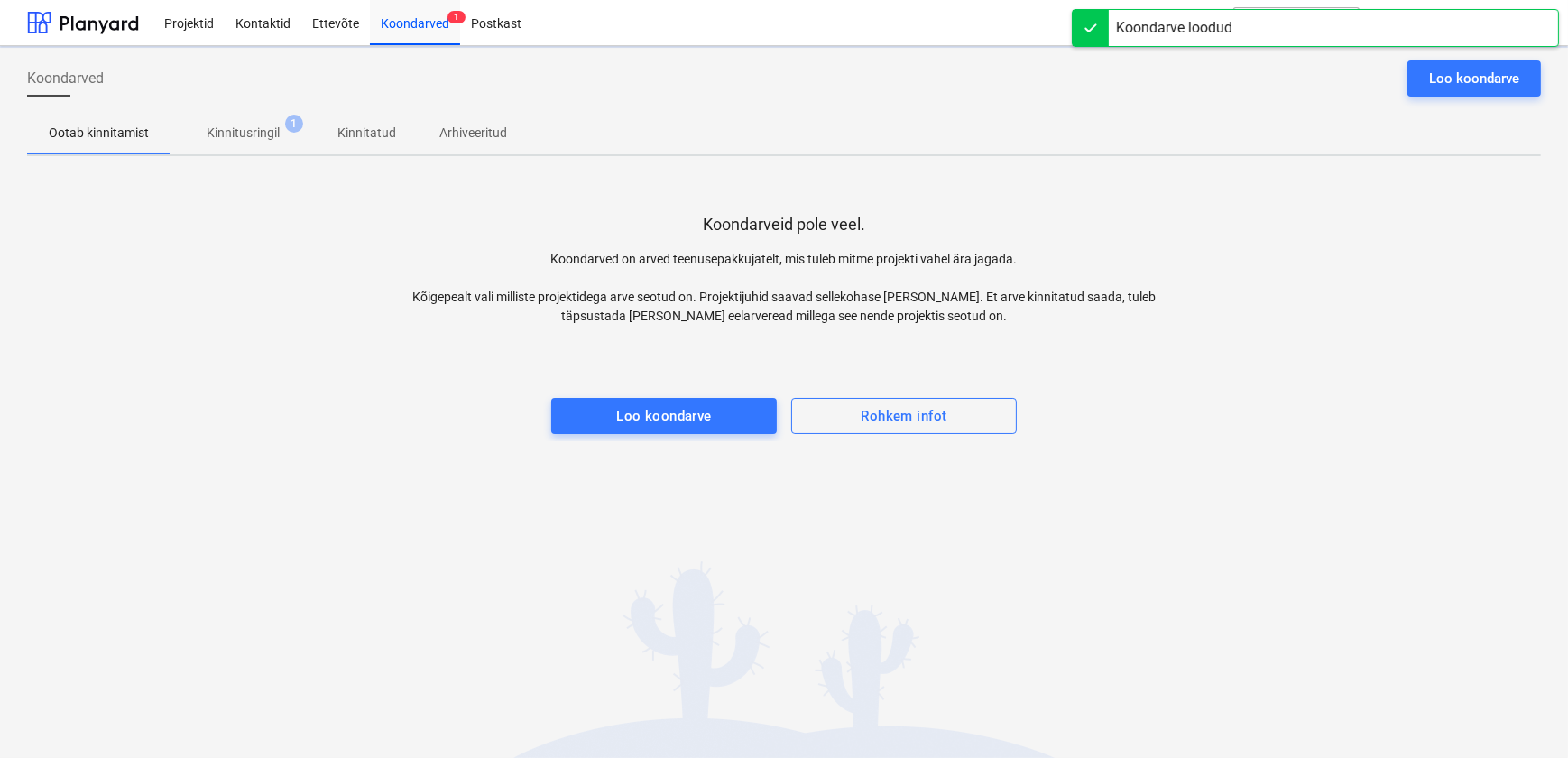
click at [274, 132] on p "Kinnitusringil" at bounding box center [243, 132] width 73 height 19
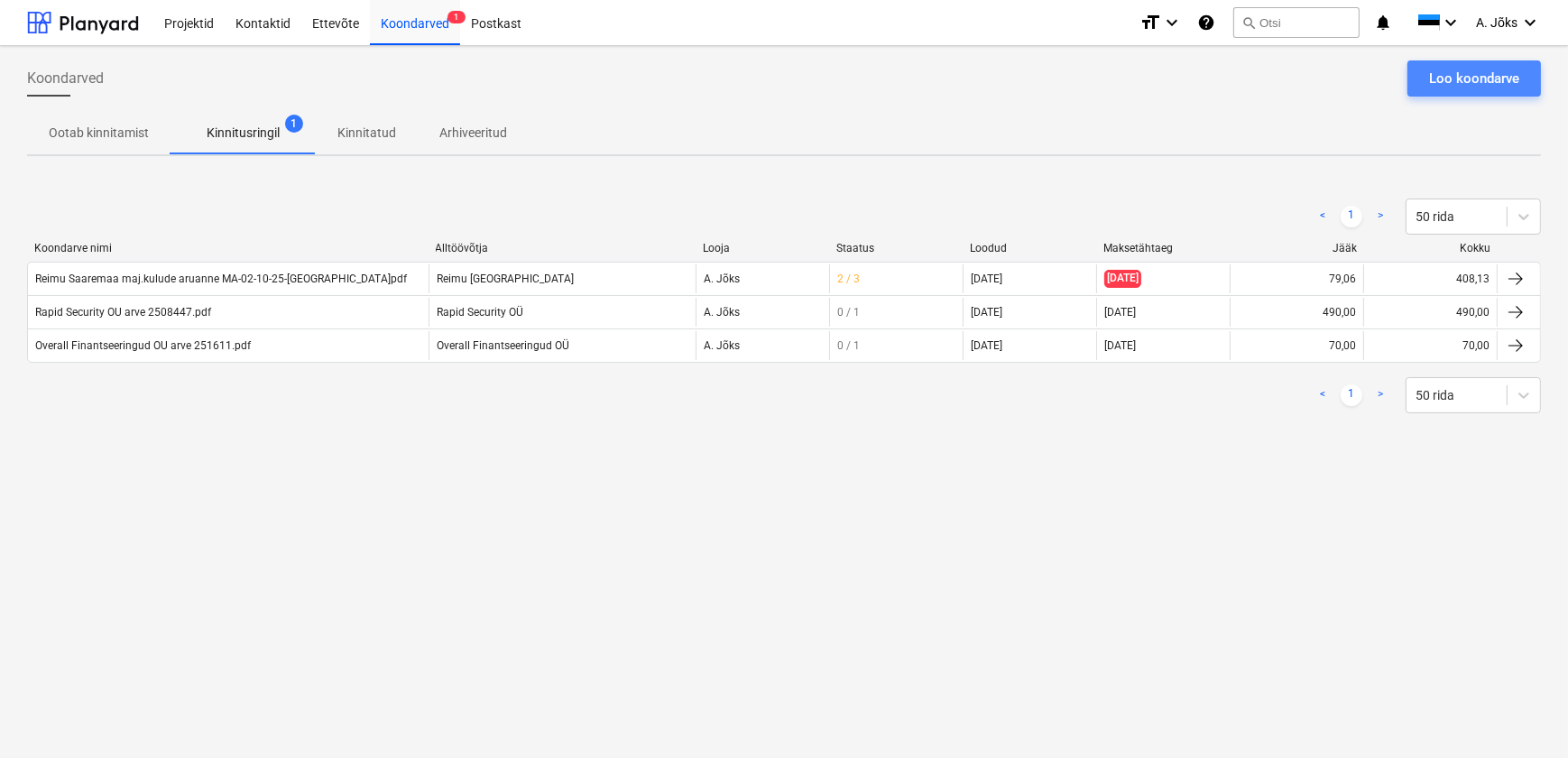
click at [1426, 71] on button "Loo koondarve" at bounding box center [1474, 78] width 134 height 36
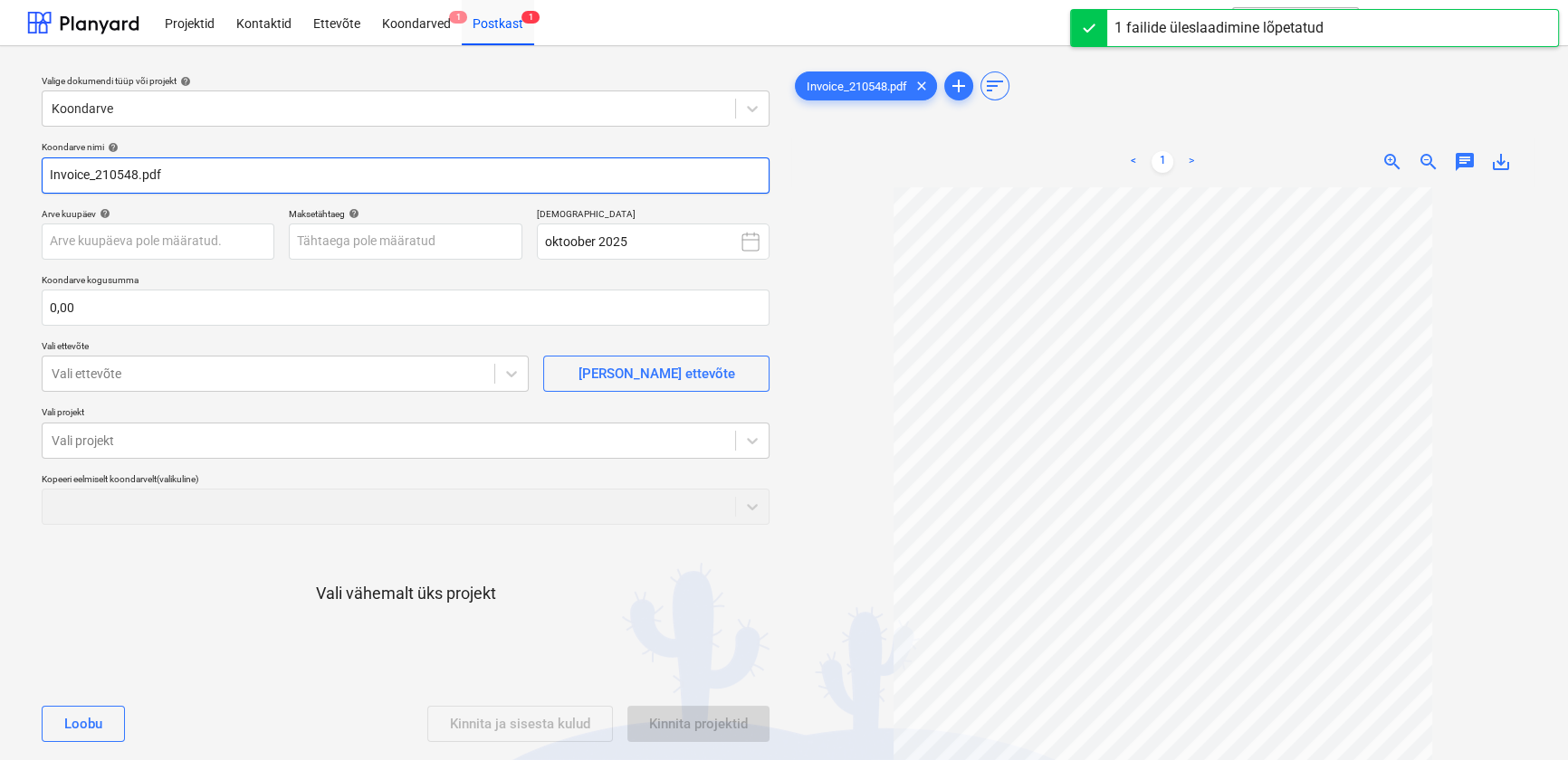
drag, startPoint x: 96, startPoint y: 177, endPoint x: -4, endPoint y: 177, distance: 100.0
click at [0, 177] on html "Projektid Kontaktid Ettevõte Koondarved 1 Postkast 1 format_size keyboard_arrow…" at bounding box center [784, 380] width 1568 height 760
paste input "[PERSON_NAME] OÜ"
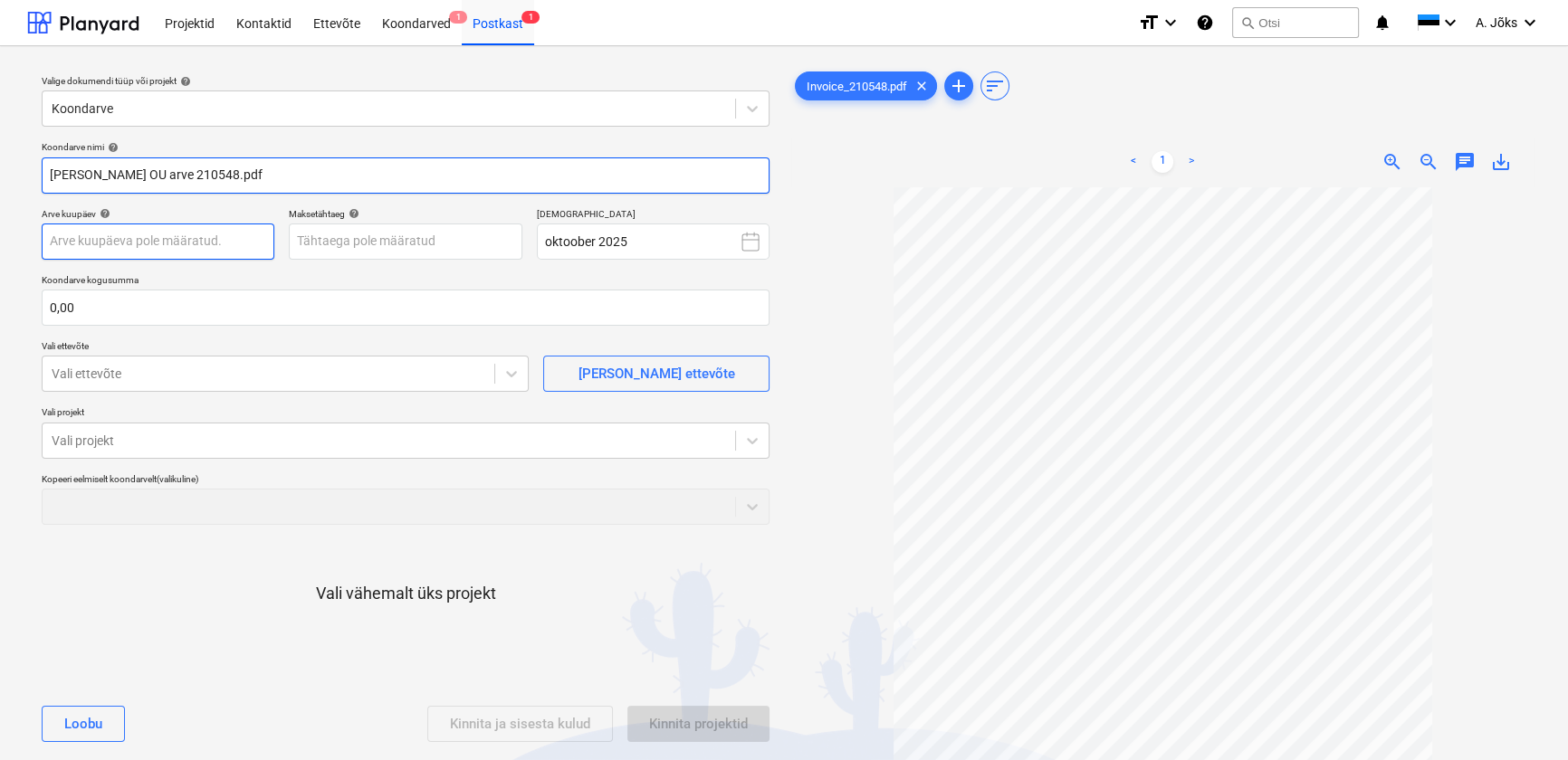
type input "[PERSON_NAME] OU arve 210548.pdf"
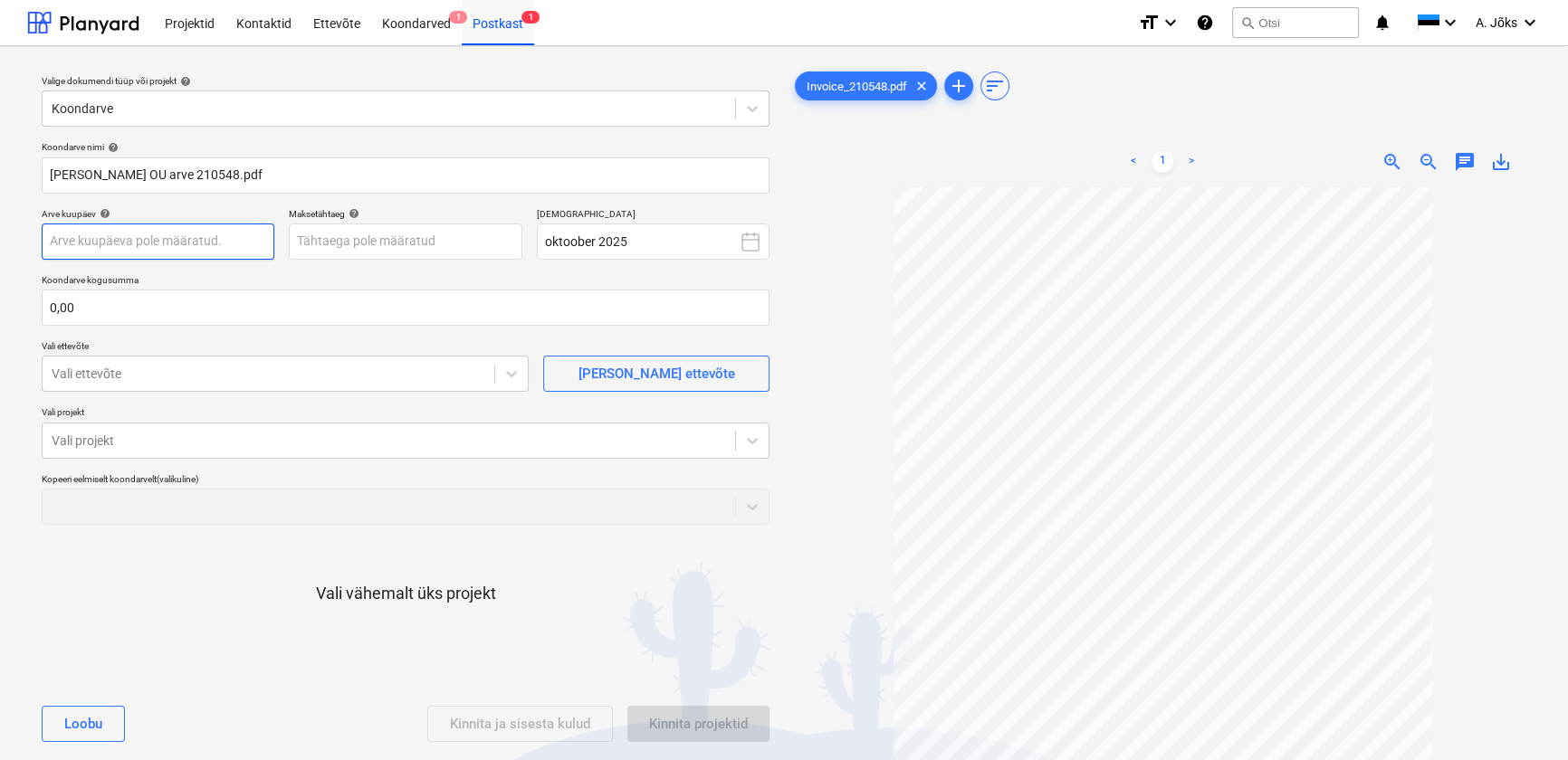
click at [207, 243] on body "Projektid Kontaktid Ettevõte Koondarved 1 Postkast 1 format_size keyboard_arrow…" at bounding box center [784, 380] width 1568 height 760
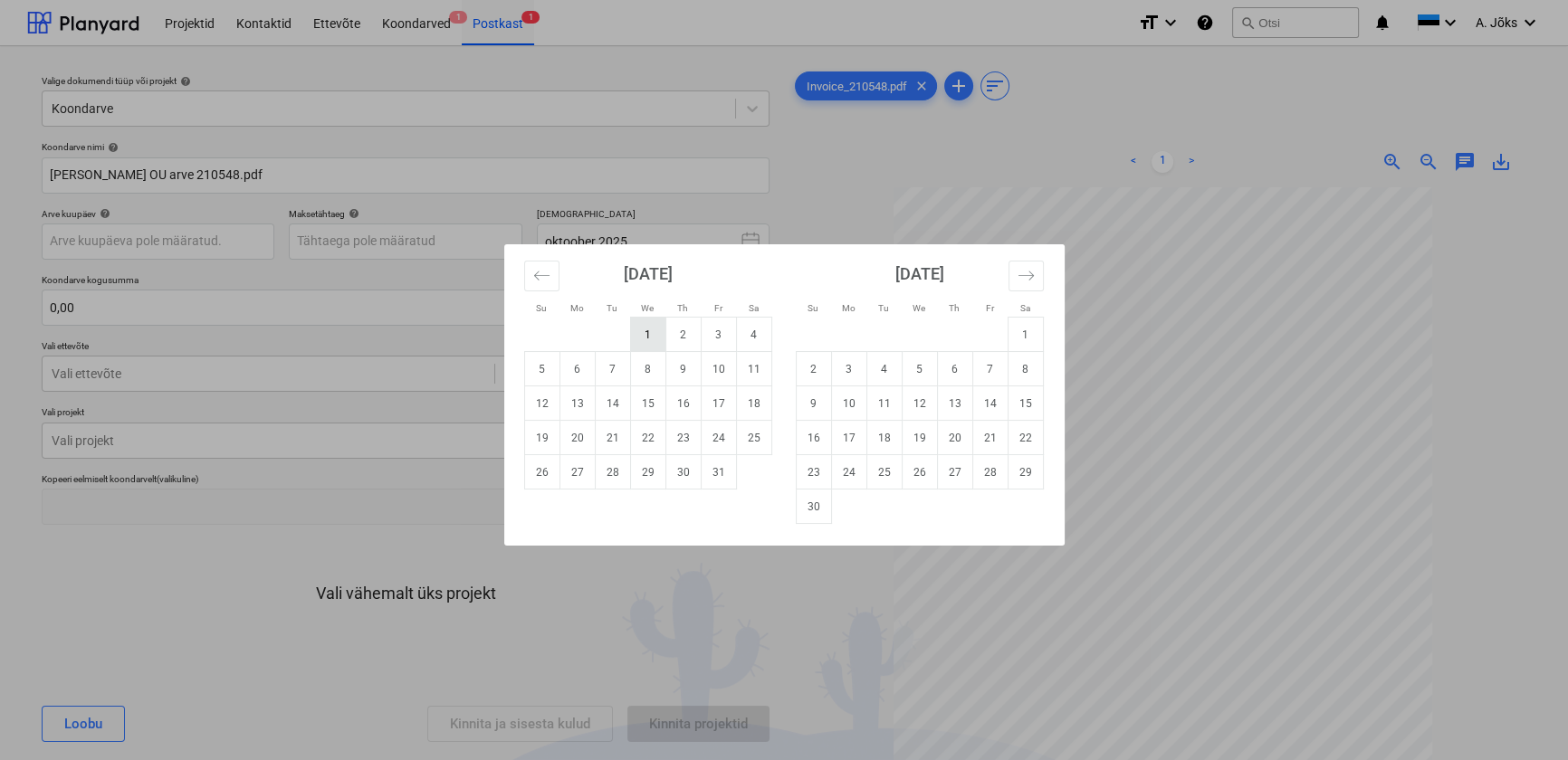
click at [653, 337] on td "1" at bounding box center [648, 334] width 35 height 34
type input "[DATE]"
click at [442, 244] on body "Projektid Kontaktid Ettevõte Koondarved 1 Postkast 1 format_size keyboard_arrow…" at bounding box center [784, 380] width 1568 height 760
click at [622, 402] on td "14" at bounding box center [612, 403] width 35 height 34
type input "[DATE]"
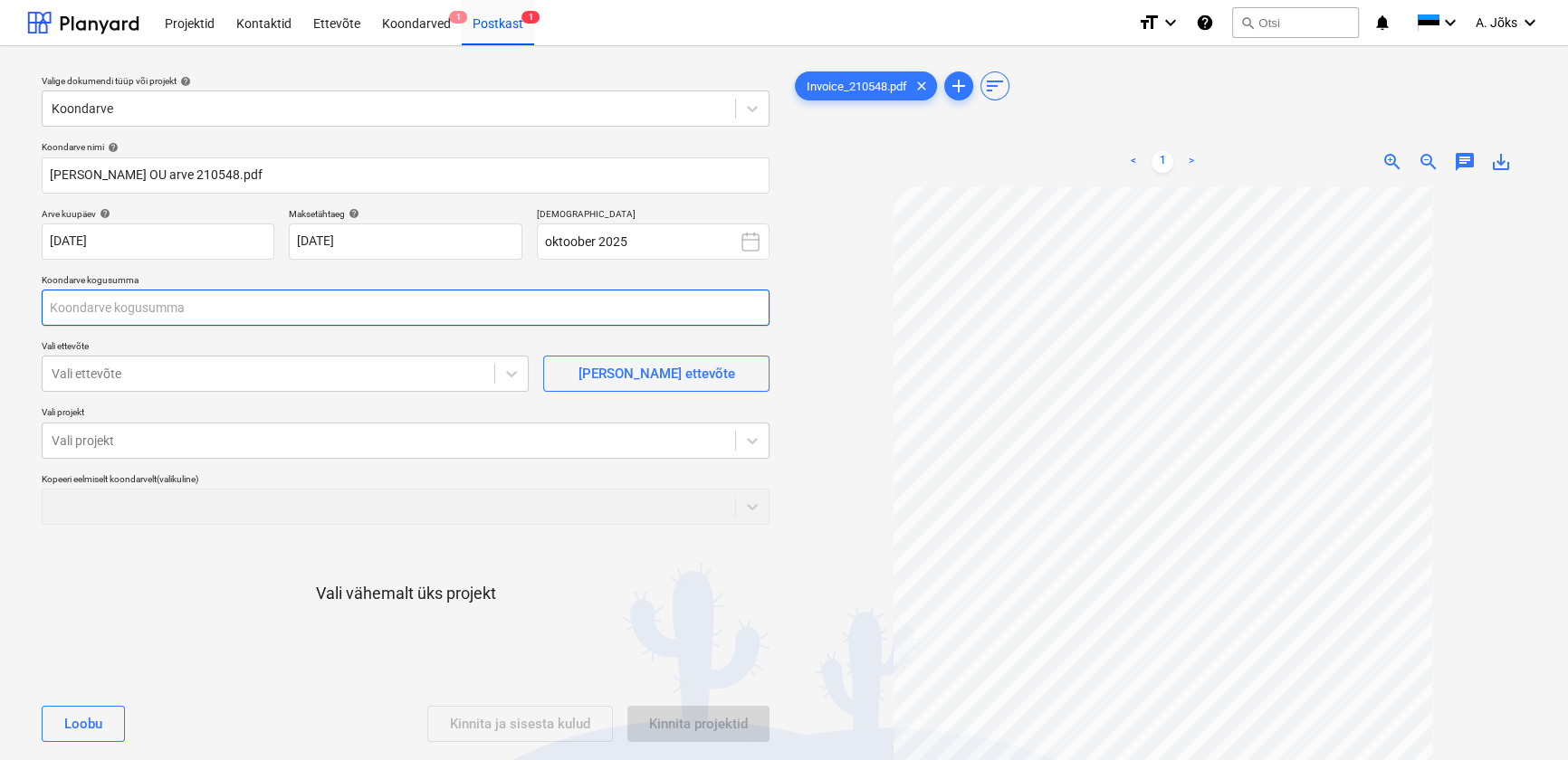
click at [356, 310] on input "text" at bounding box center [405, 307] width 728 height 36
type input "108,10"
click at [256, 373] on div at bounding box center [269, 374] width 434 height 18
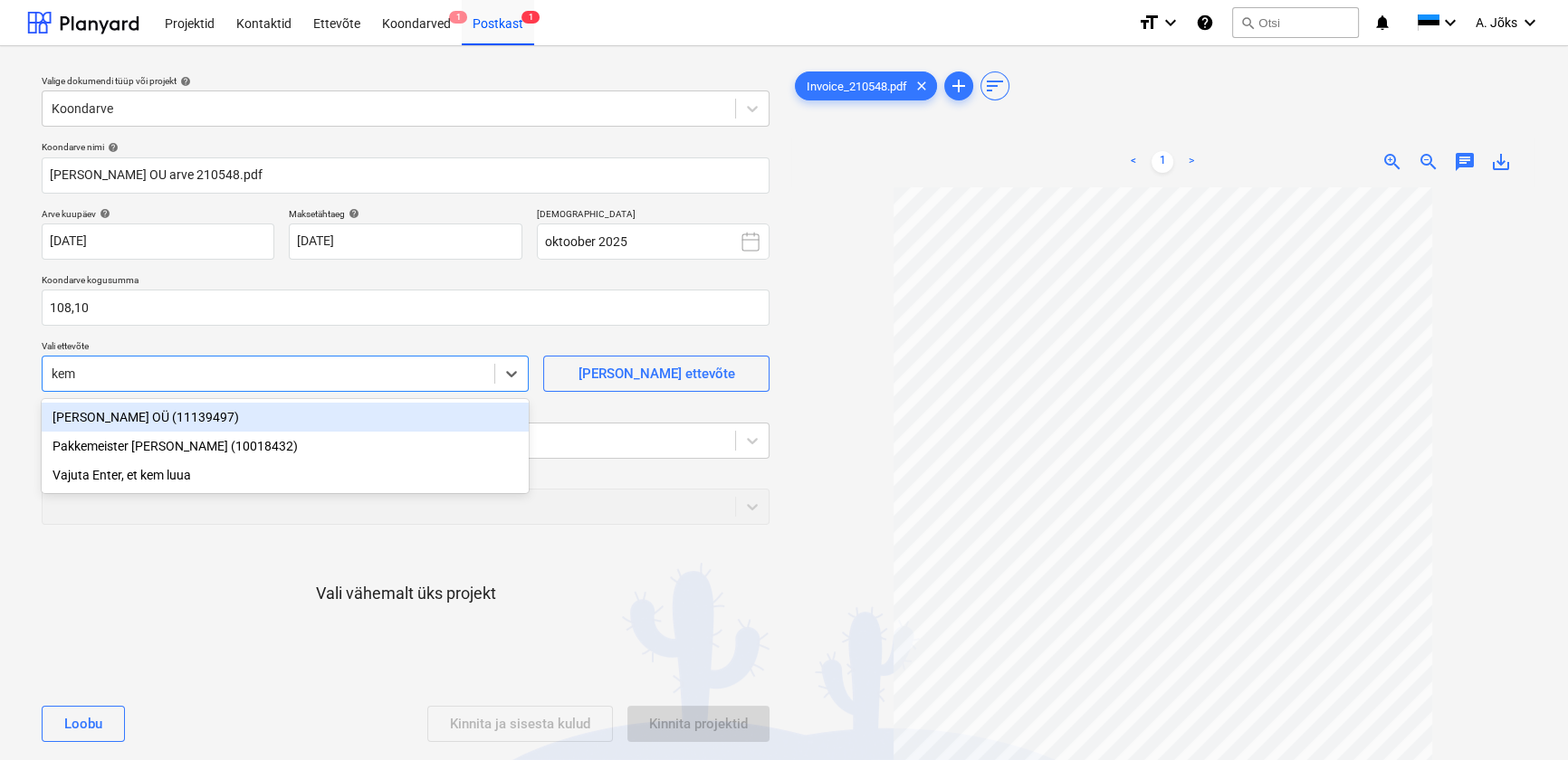
type input "[PERSON_NAME]"
click at [238, 412] on div "[PERSON_NAME] OÜ (11139497)" at bounding box center [285, 417] width 487 height 29
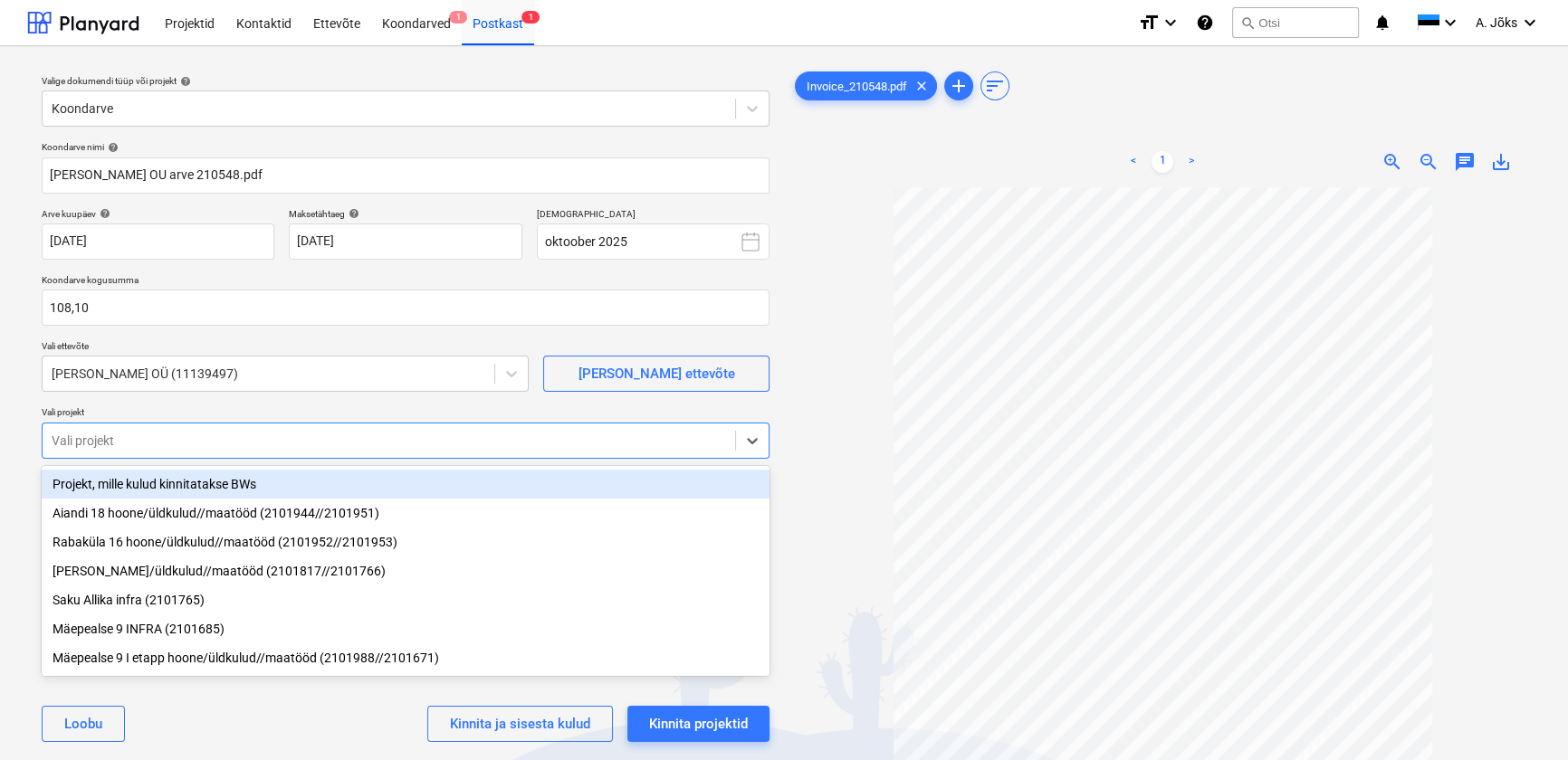
click at [231, 429] on div "Vali projekt" at bounding box center [389, 440] width 693 height 25
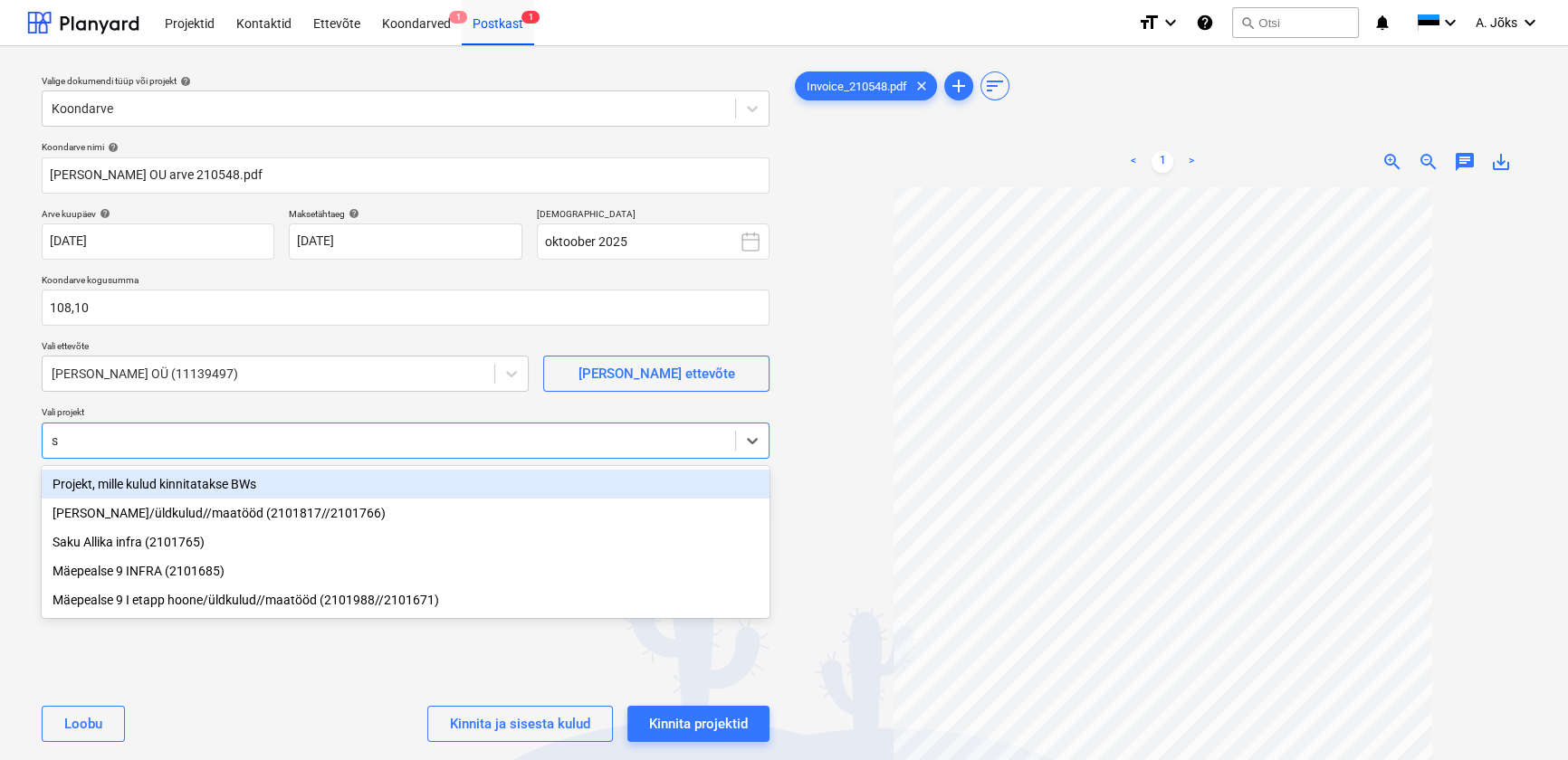
type input "sa"
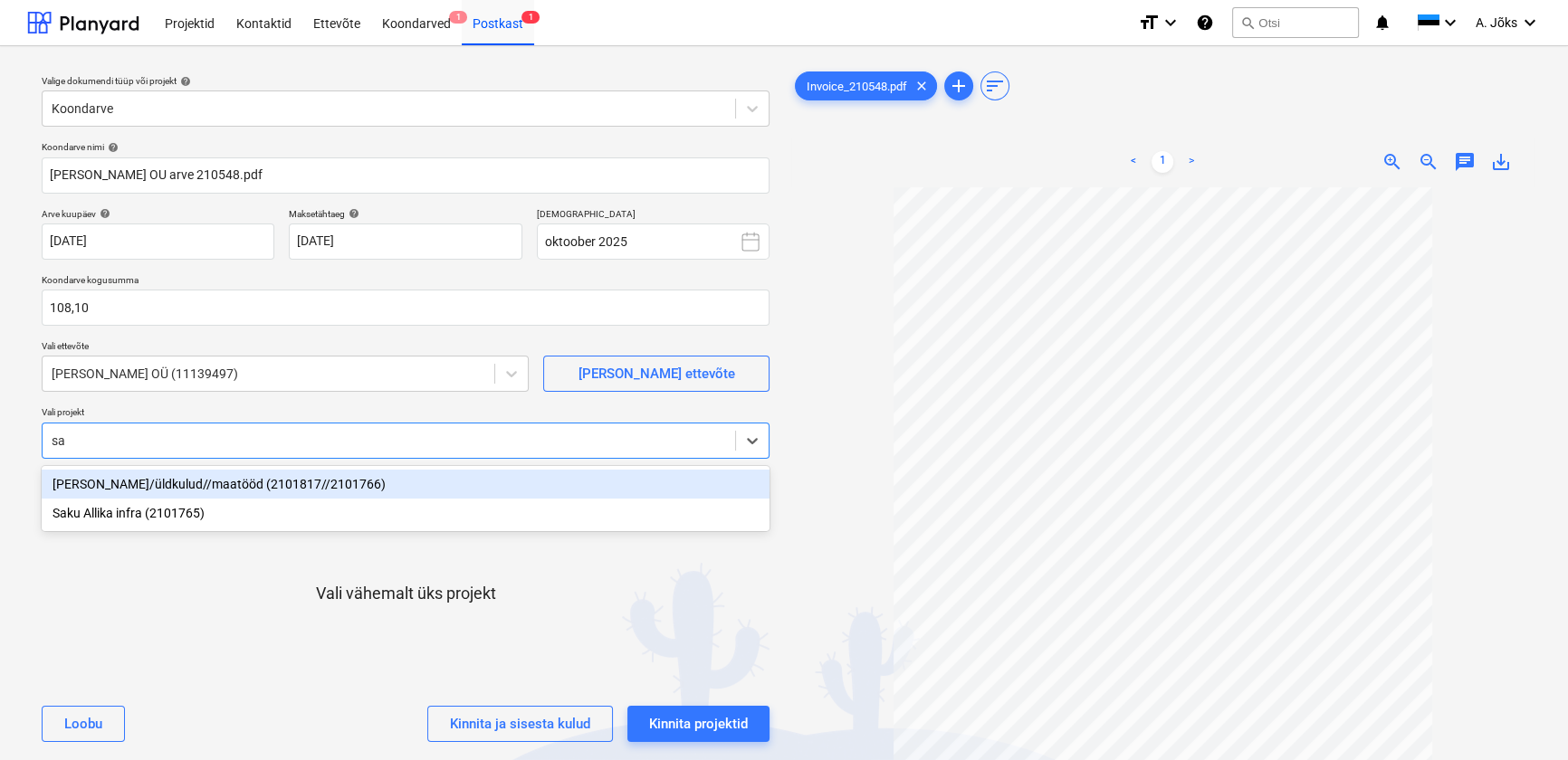
click at [211, 482] on div "[PERSON_NAME]/üldkulud//maatööd (2101817//2101766)" at bounding box center [405, 484] width 728 height 29
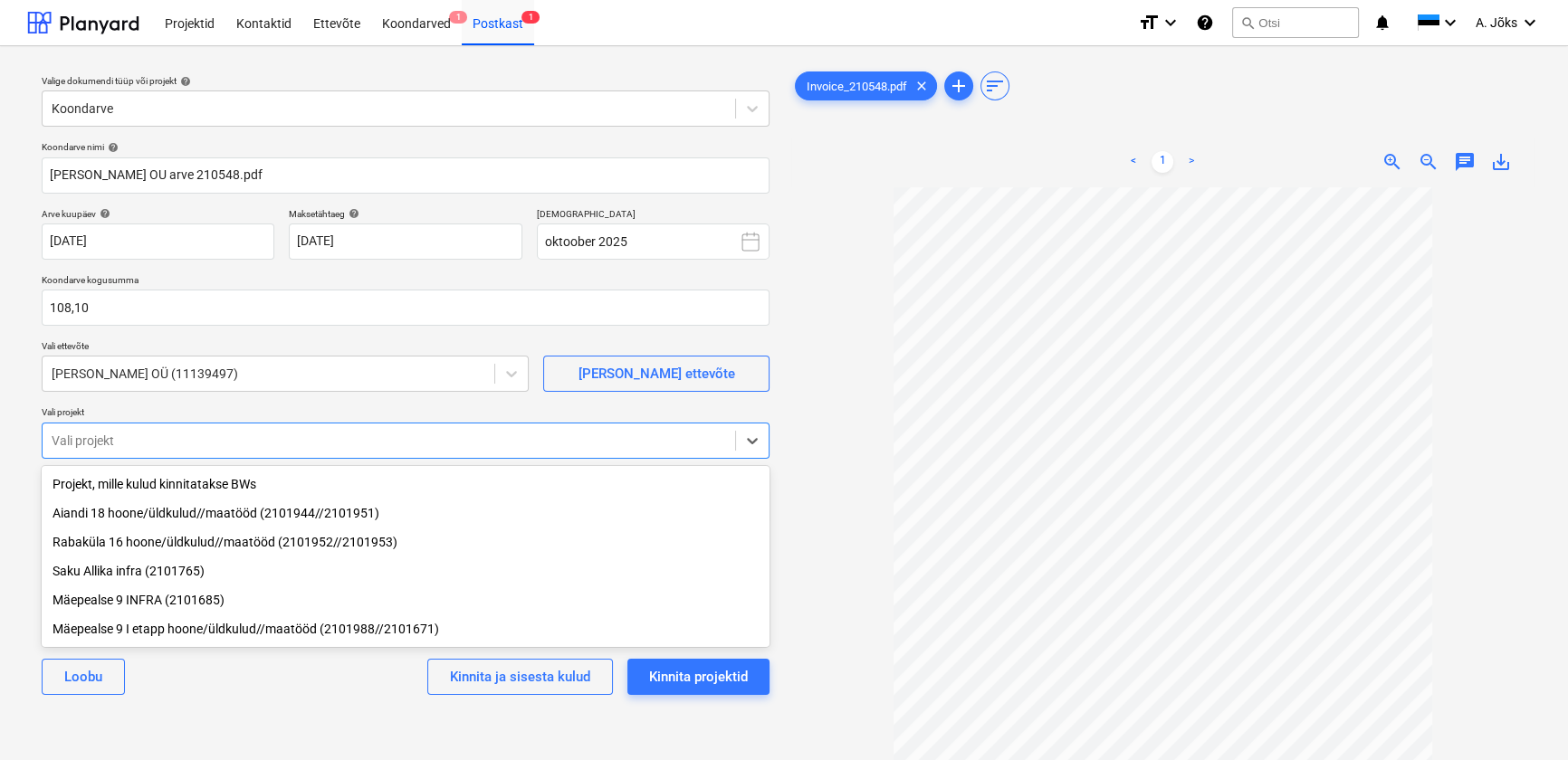
click at [299, 705] on div "[PERSON_NAME] ja sisesta kulud Kinnita projektid" at bounding box center [405, 677] width 728 height 65
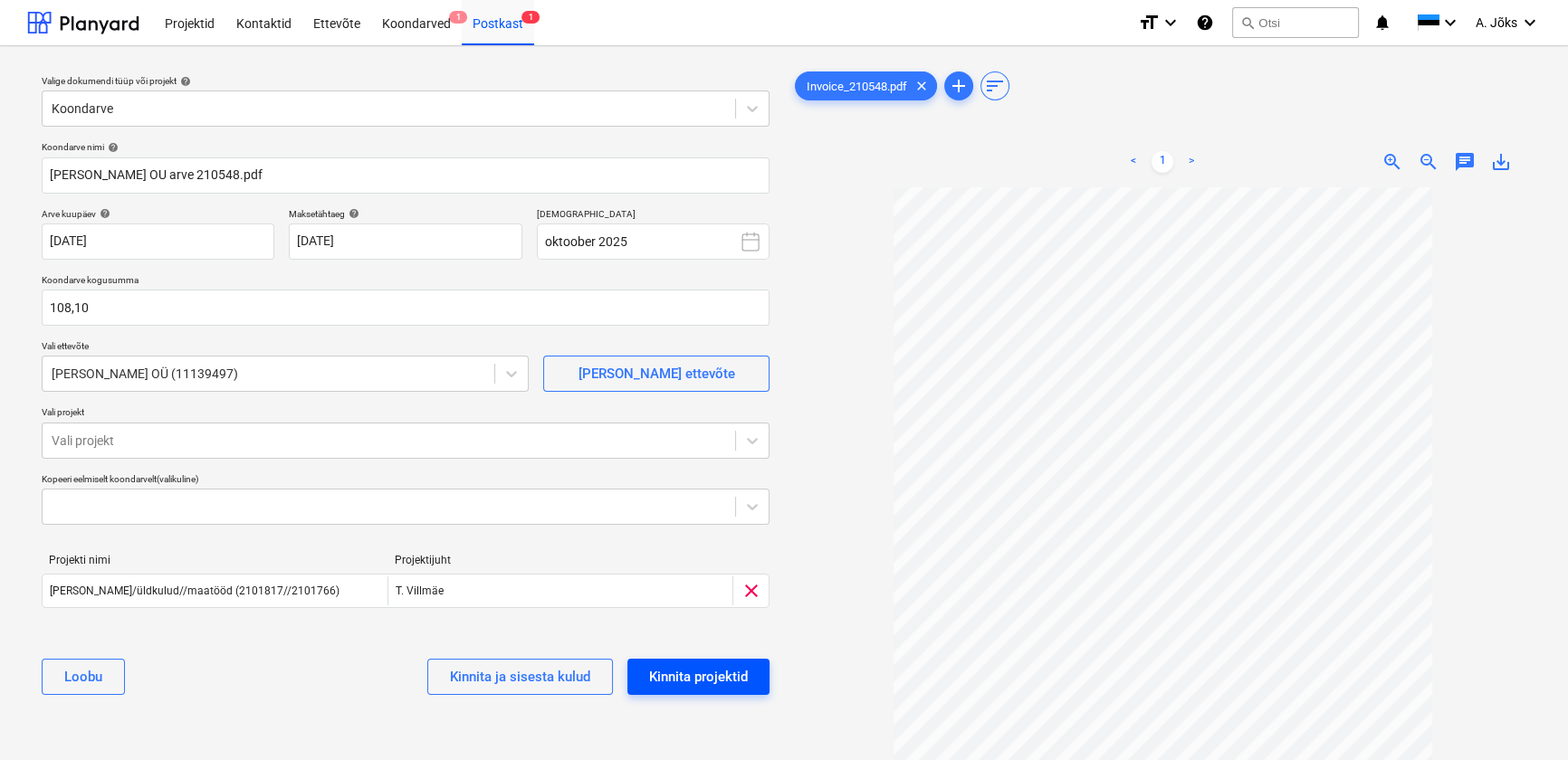
click at [698, 679] on div "Kinnita projektid" at bounding box center [698, 677] width 99 height 24
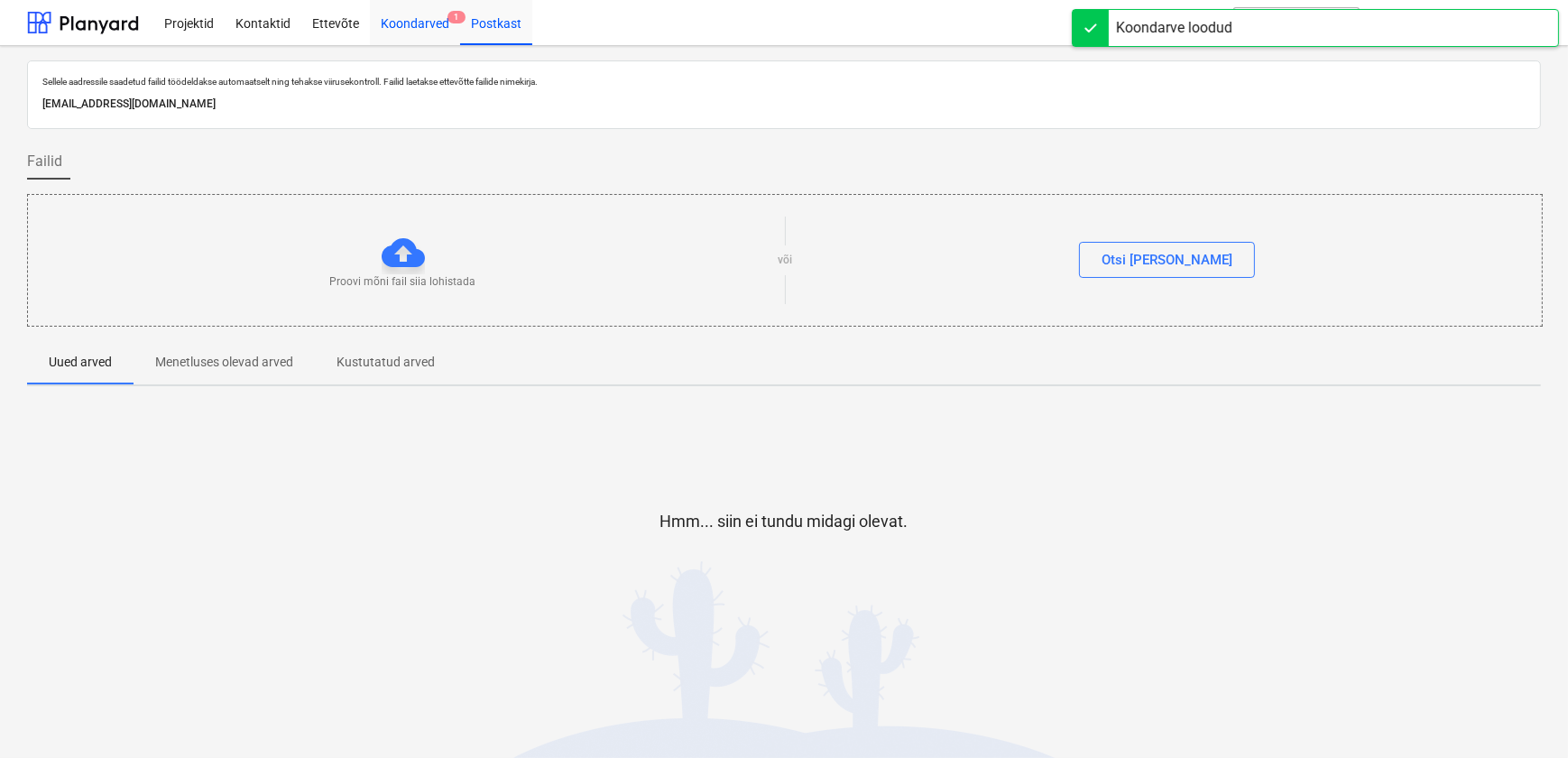
click at [421, 18] on div "Koondarved 1" at bounding box center [415, 22] width 90 height 46
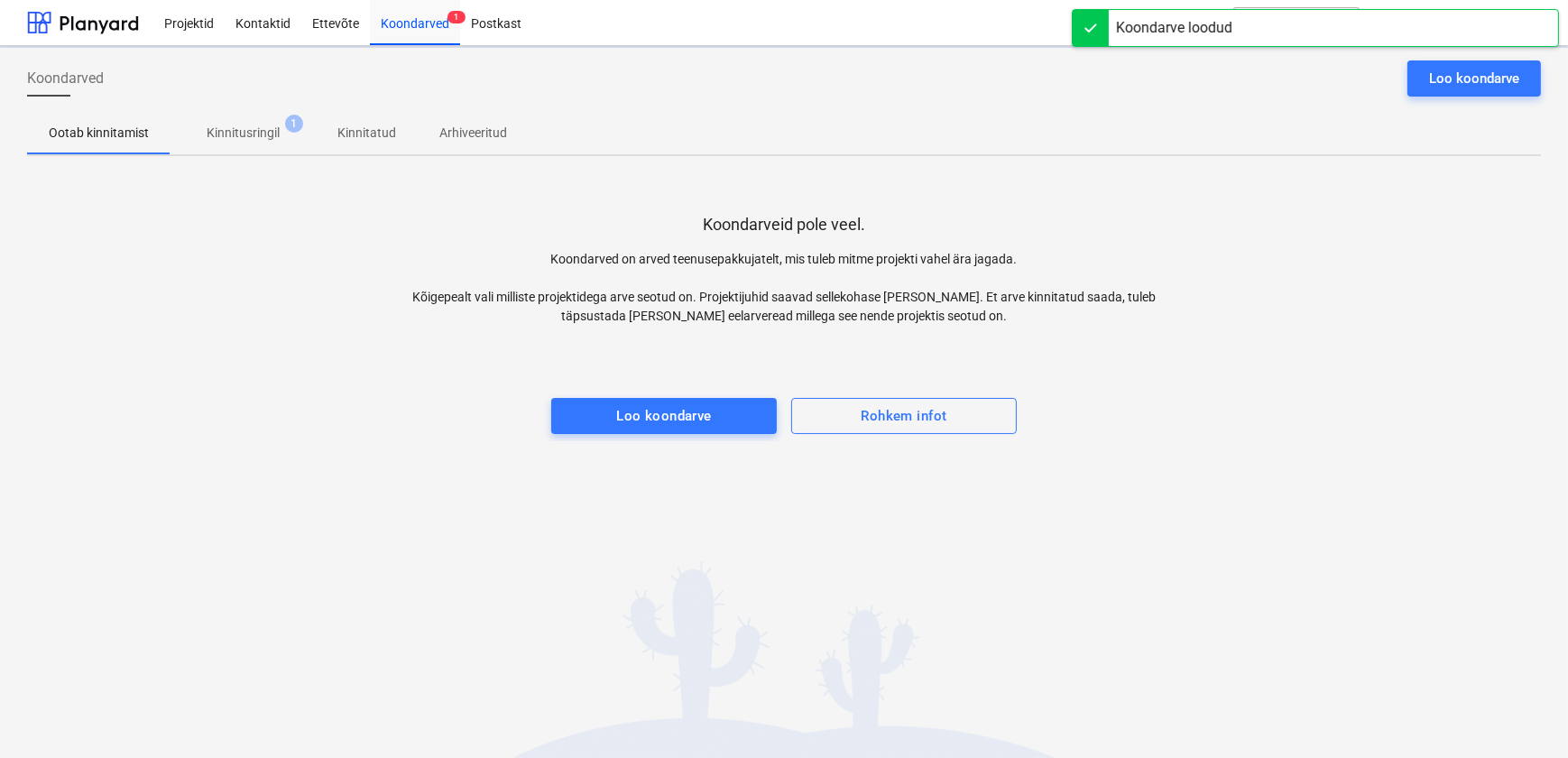
click at [243, 138] on p "Kinnitusringil" at bounding box center [243, 132] width 73 height 19
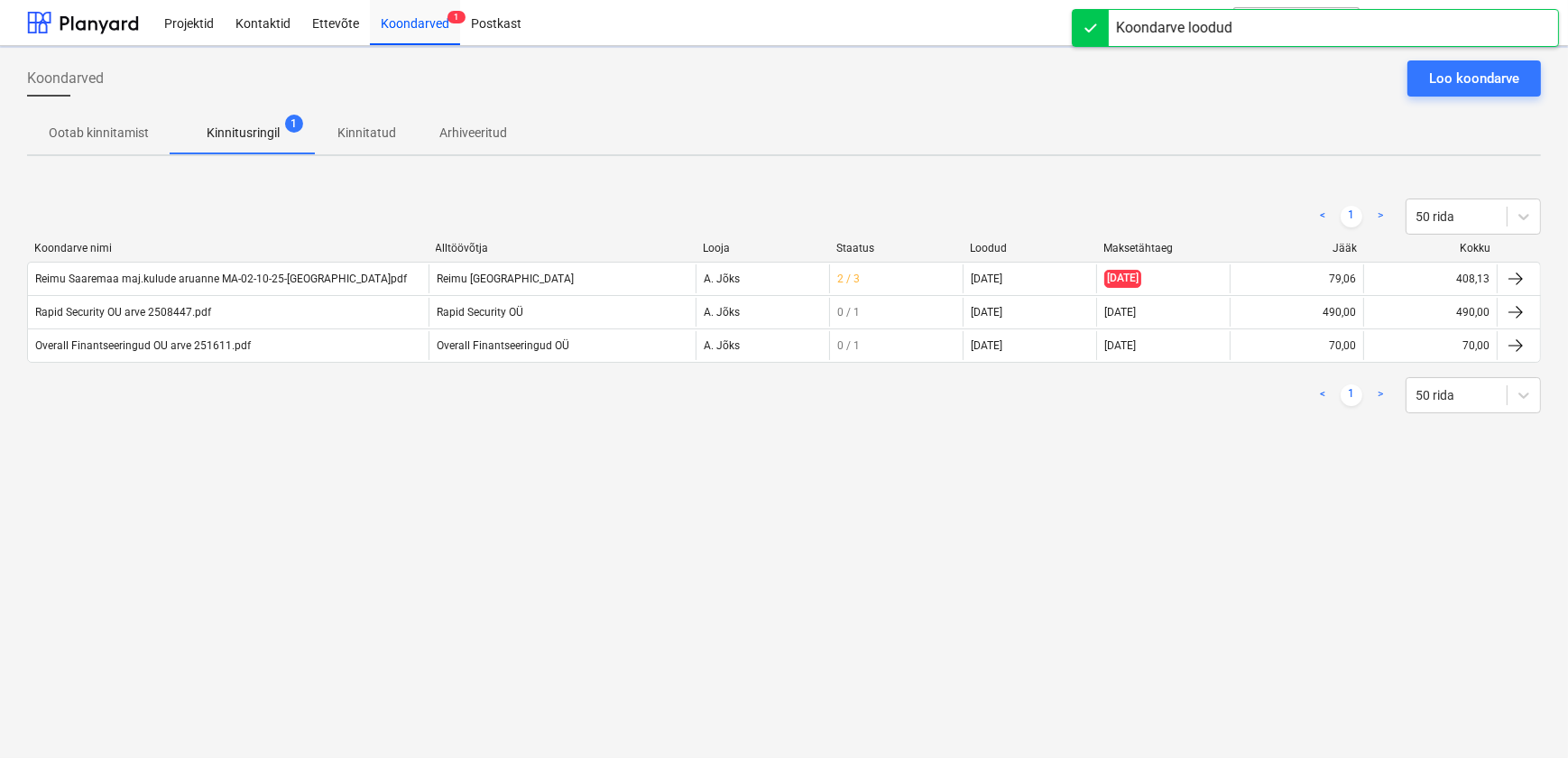
drag, startPoint x: 243, startPoint y: 487, endPoint x: 239, endPoint y: 469, distance: 18.4
click at [243, 486] on div "Koondarved Loo koondarve Ootab kinnitamist Kinnitusringil 1 Kinnitatud Arhiveer…" at bounding box center [784, 402] width 1568 height 712
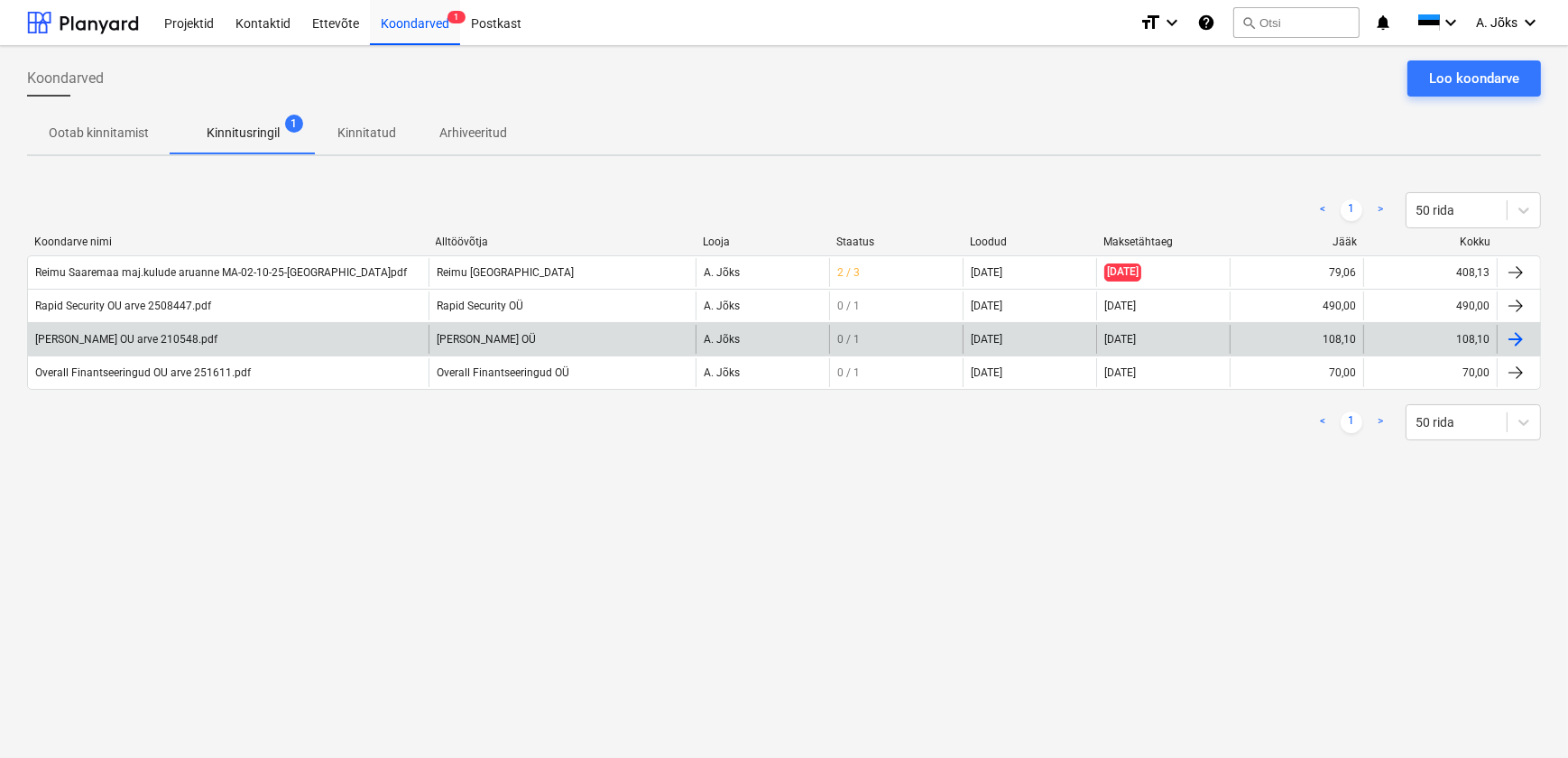
click at [141, 354] on div "[PERSON_NAME] OU arve 210548.pdf [PERSON_NAME] OÜ [PERSON_NAME] 0 / 1 [DATE] [D…" at bounding box center [784, 338] width 1514 height 33
click at [163, 339] on div "[PERSON_NAME] OU arve 210548.pdf" at bounding box center [126, 338] width 182 height 13
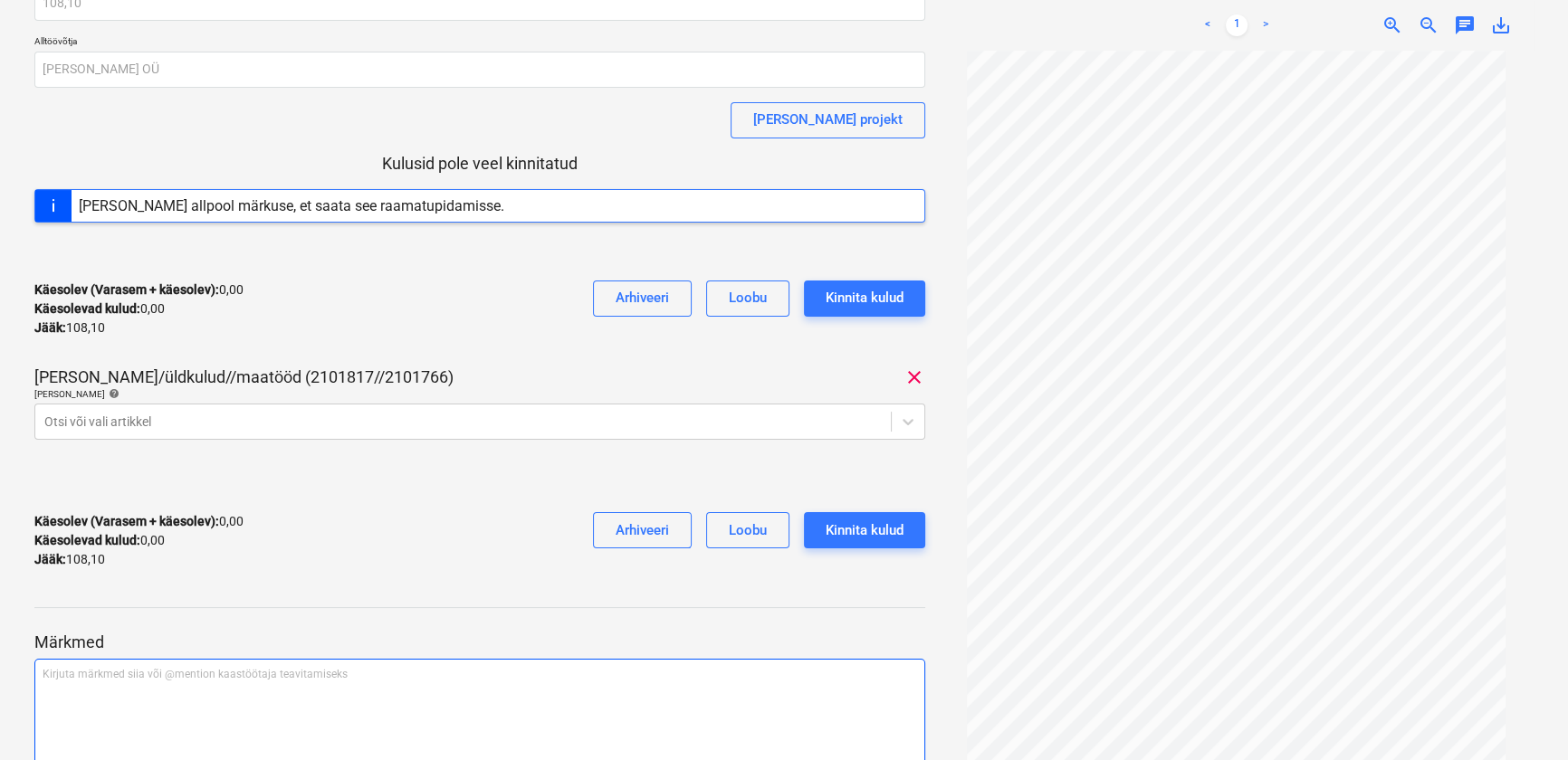
scroll to position [233, 0]
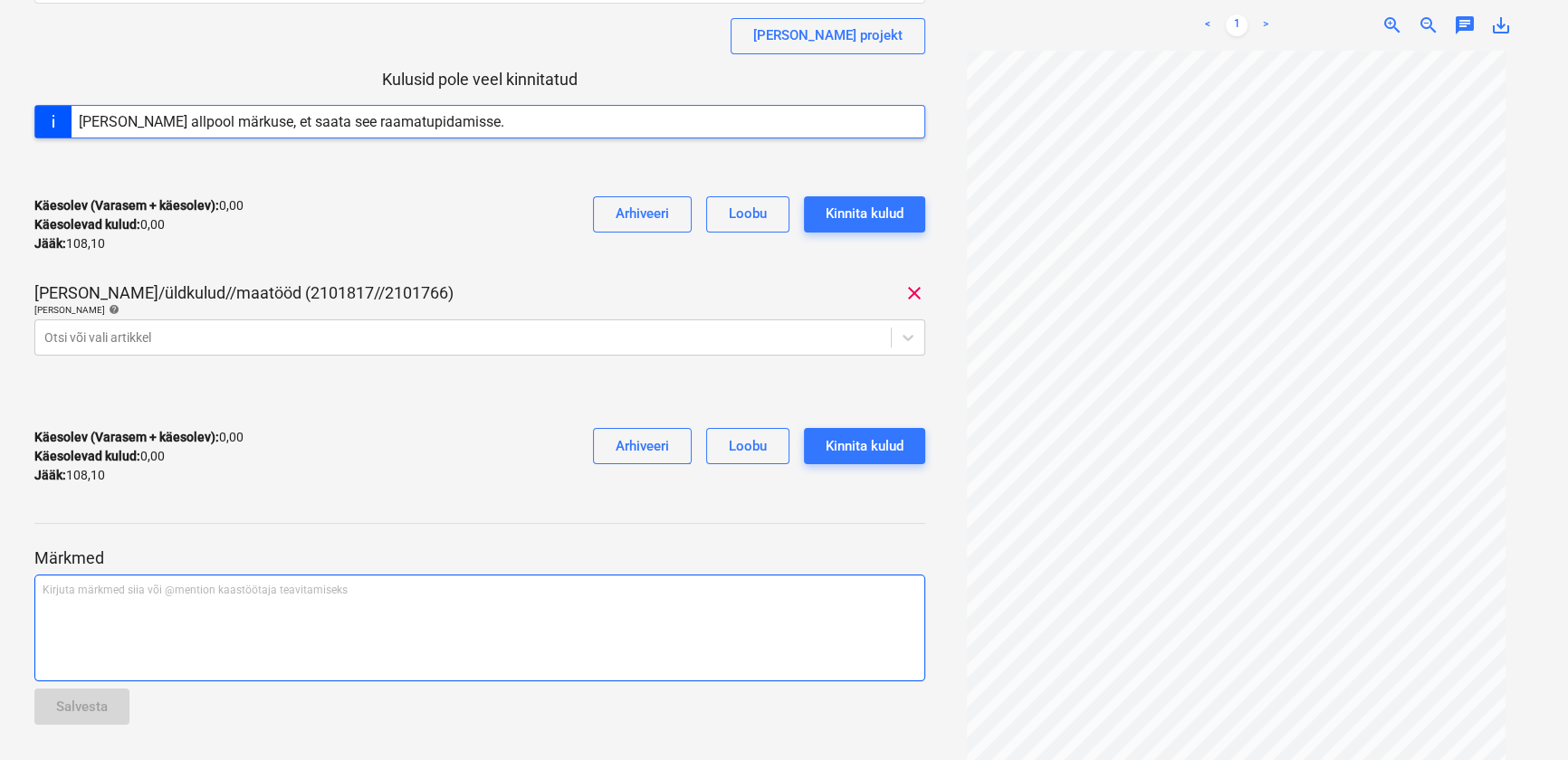
click at [227, 625] on div "Kirjuta märkmed siia või @mention kaastöötaja teavitamiseks ﻿" at bounding box center [480, 628] width 891 height 107
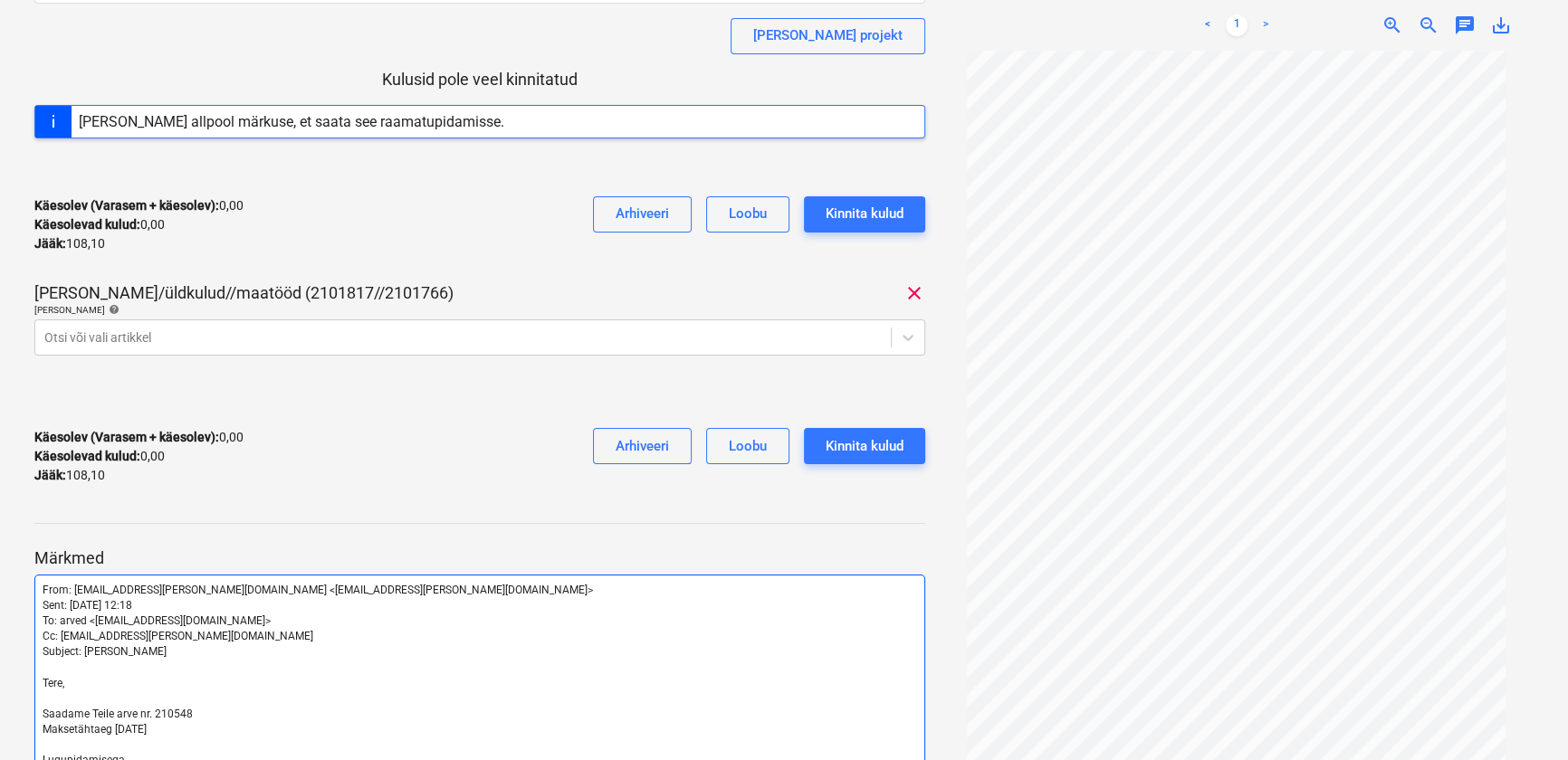
scroll to position [423, 0]
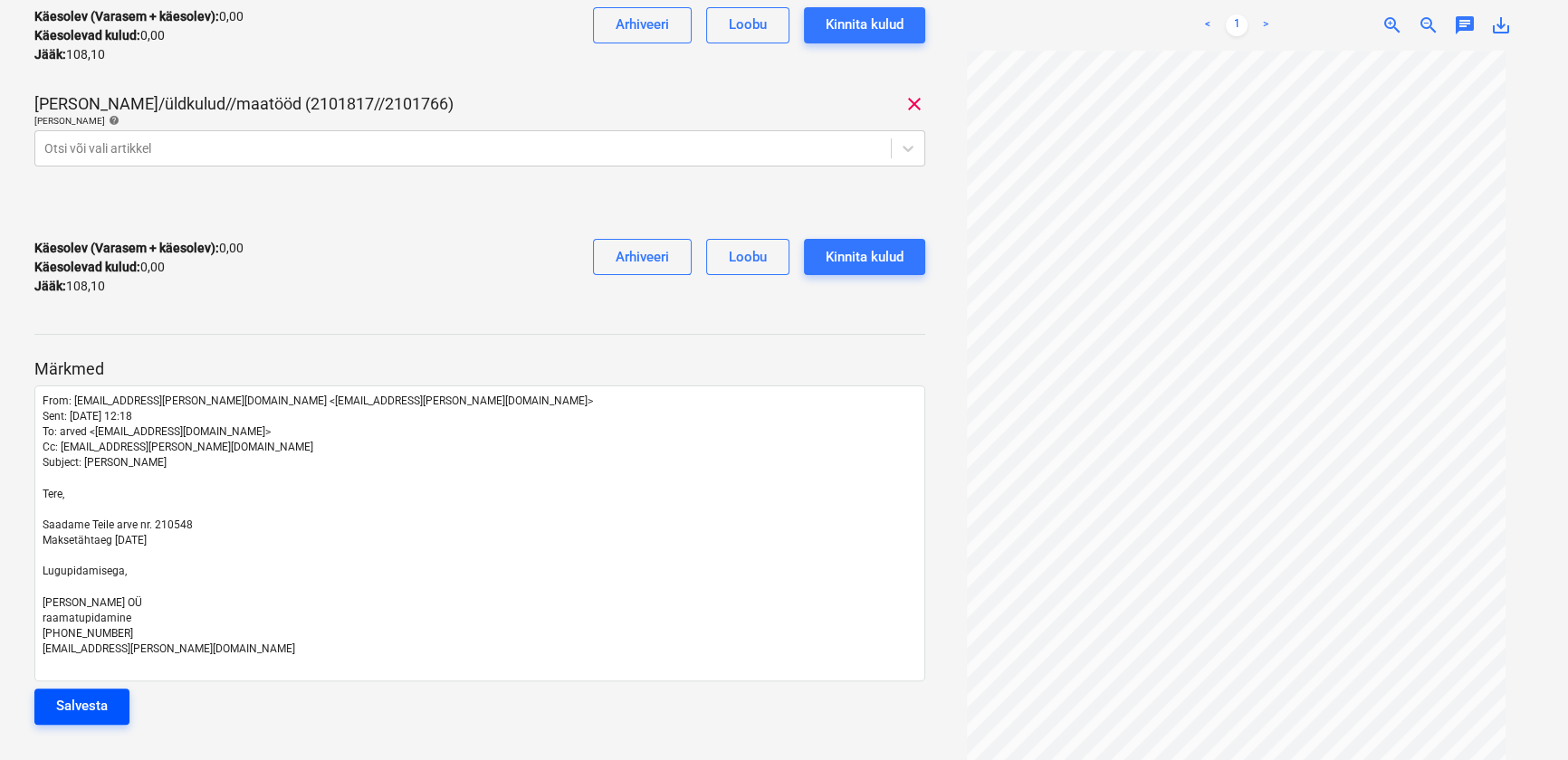
click at [99, 714] on div "Salvesta" at bounding box center [81, 705] width 52 height 24
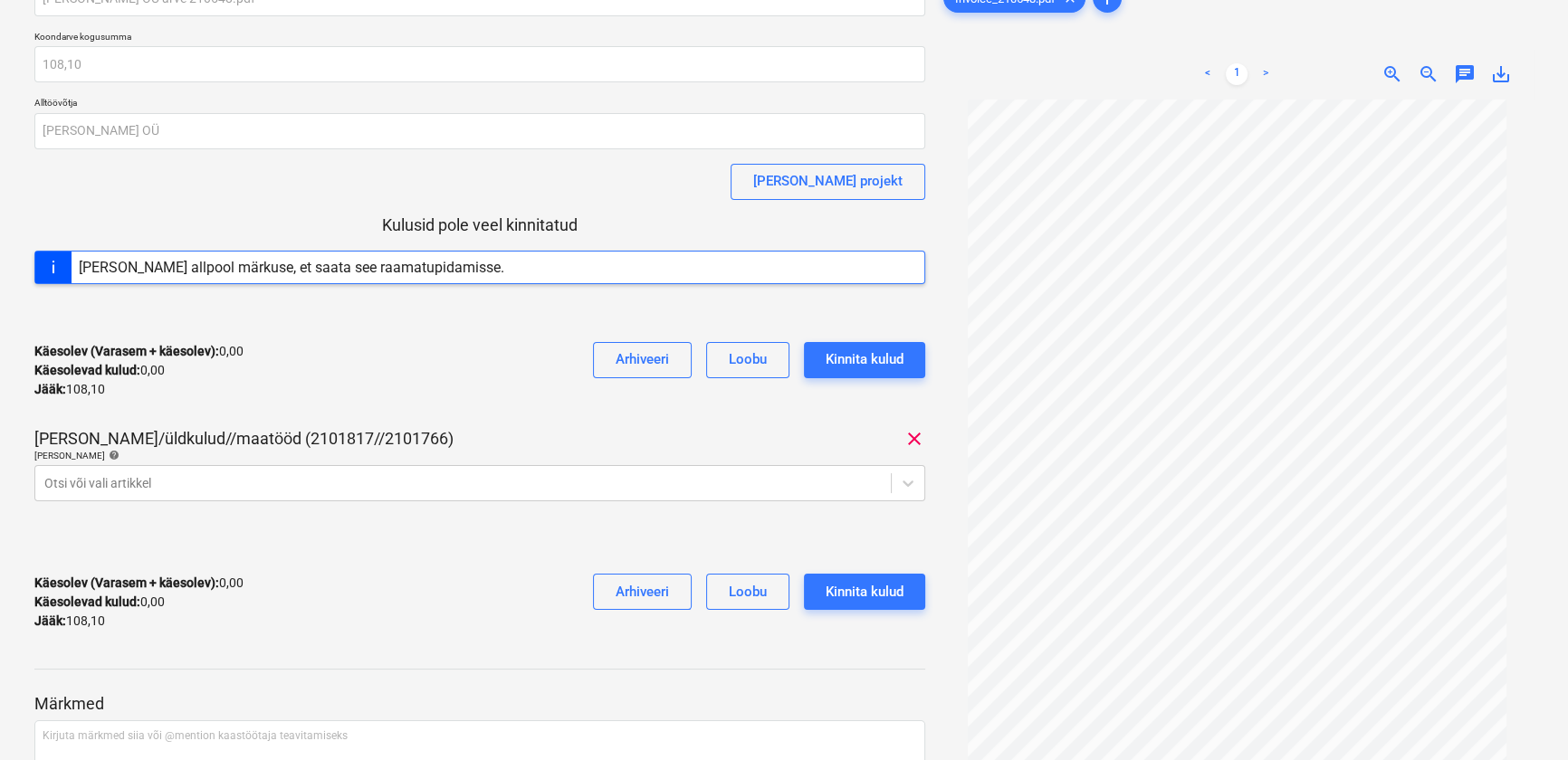
scroll to position [0, 0]
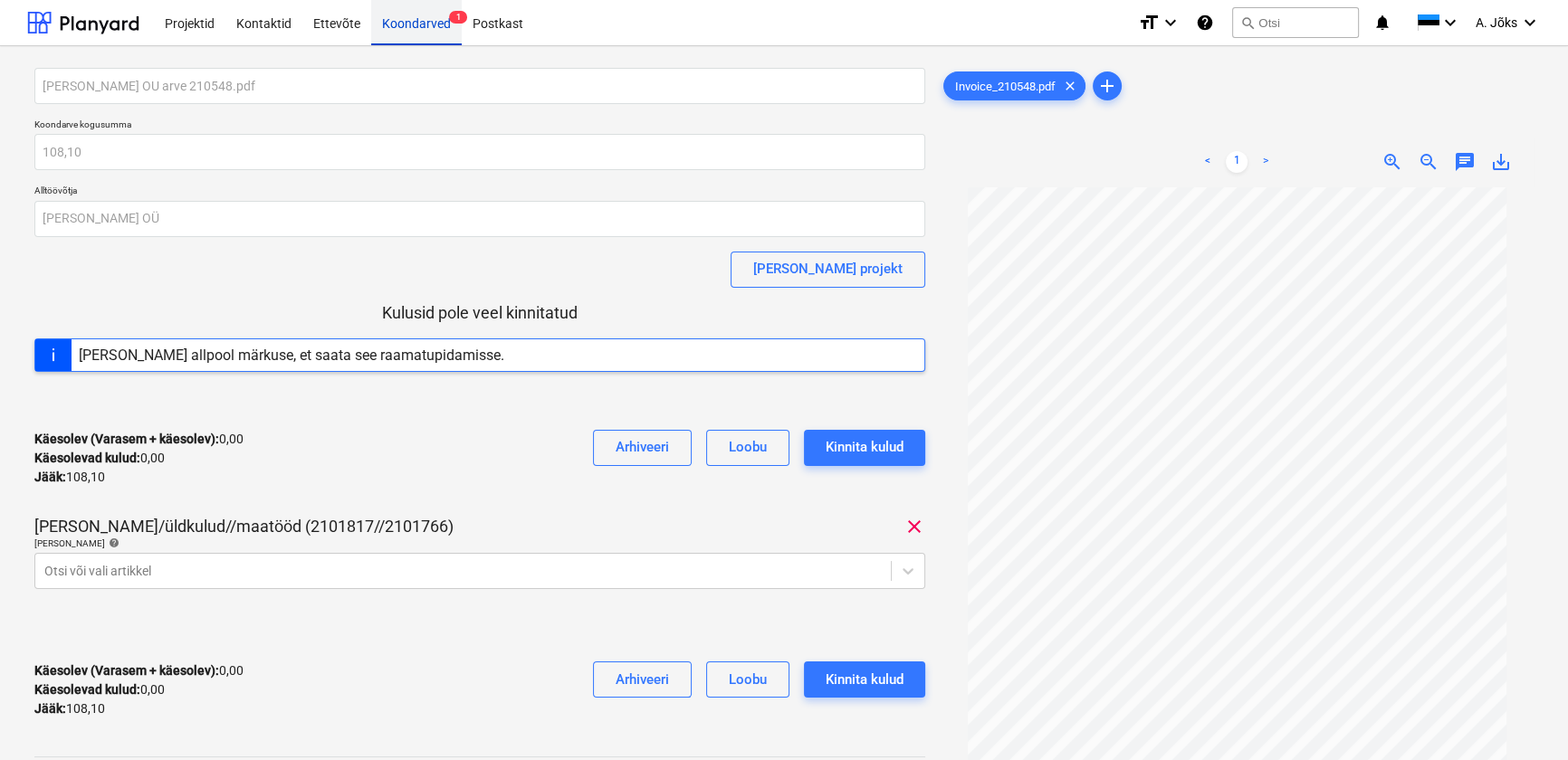
click at [401, 23] on div "Koondarved 1" at bounding box center [416, 22] width 90 height 46
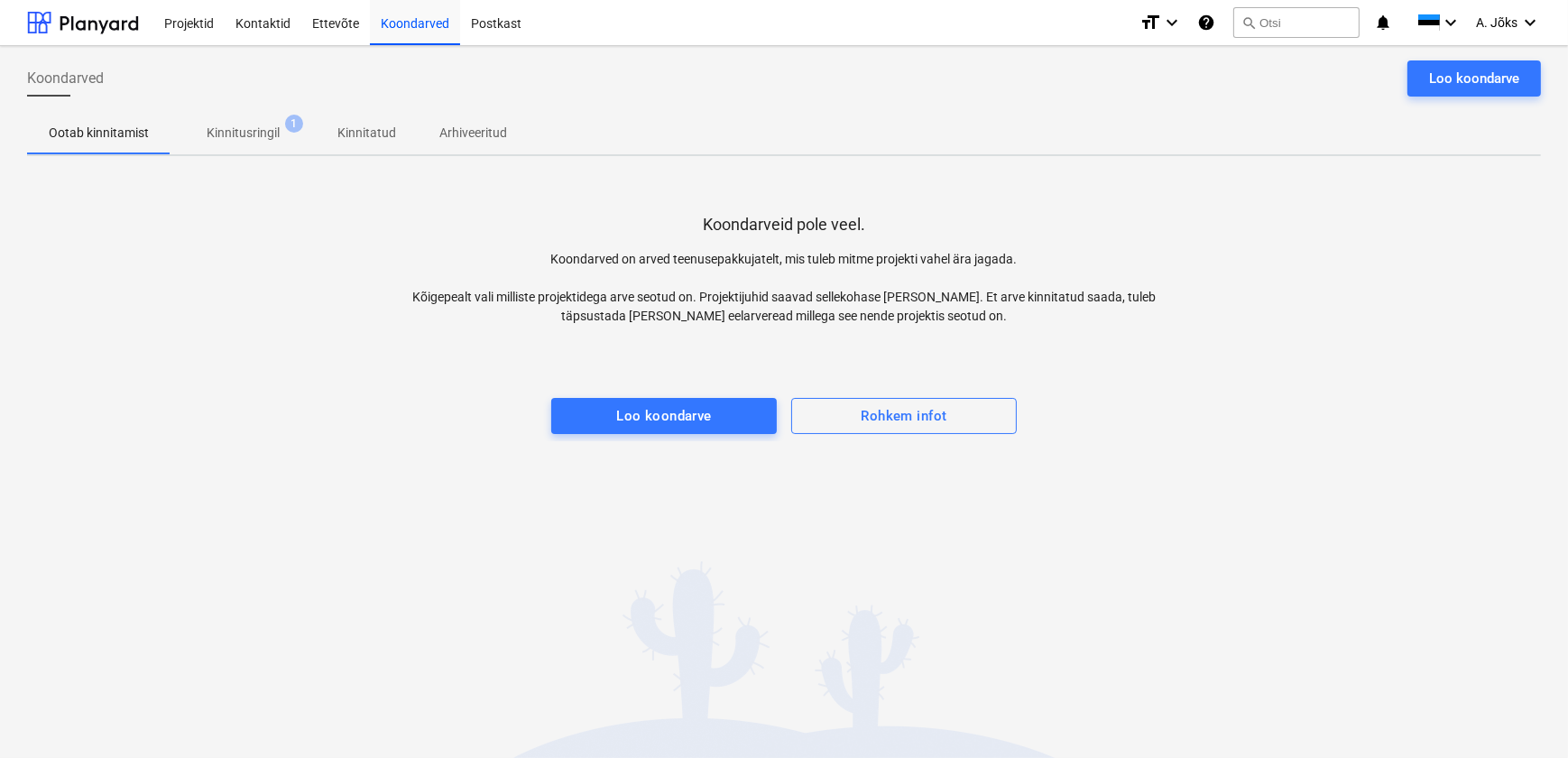
click at [227, 132] on p "Kinnitusringil" at bounding box center [243, 132] width 73 height 19
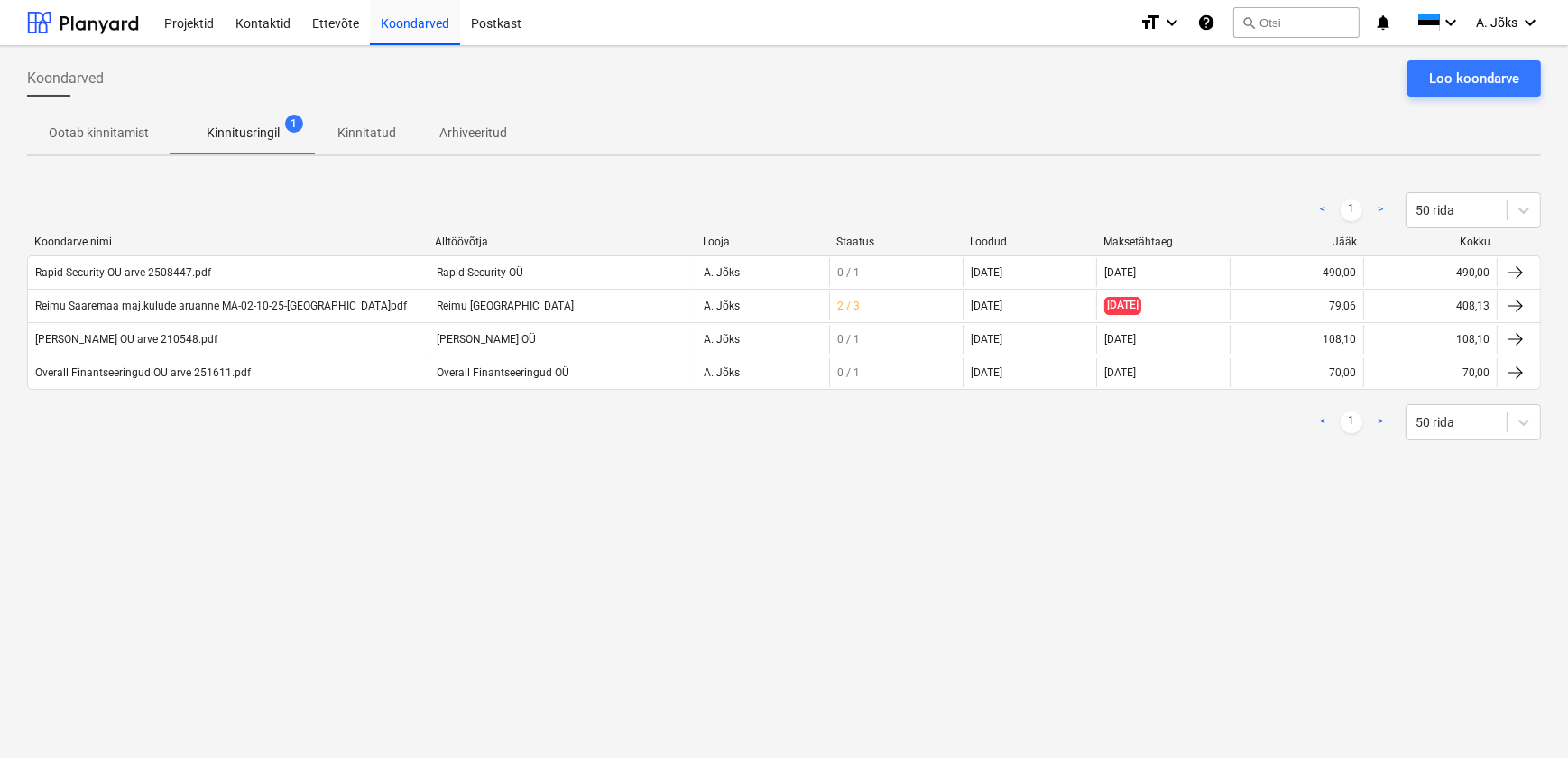
click at [386, 482] on div "Koondarved Loo koondarve Ootab kinnitamist Kinnitusringil 1 Kinnitatud Arhiveer…" at bounding box center [784, 402] width 1568 height 712
click at [1434, 76] on div "Loo koondarve" at bounding box center [1474, 78] width 90 height 23
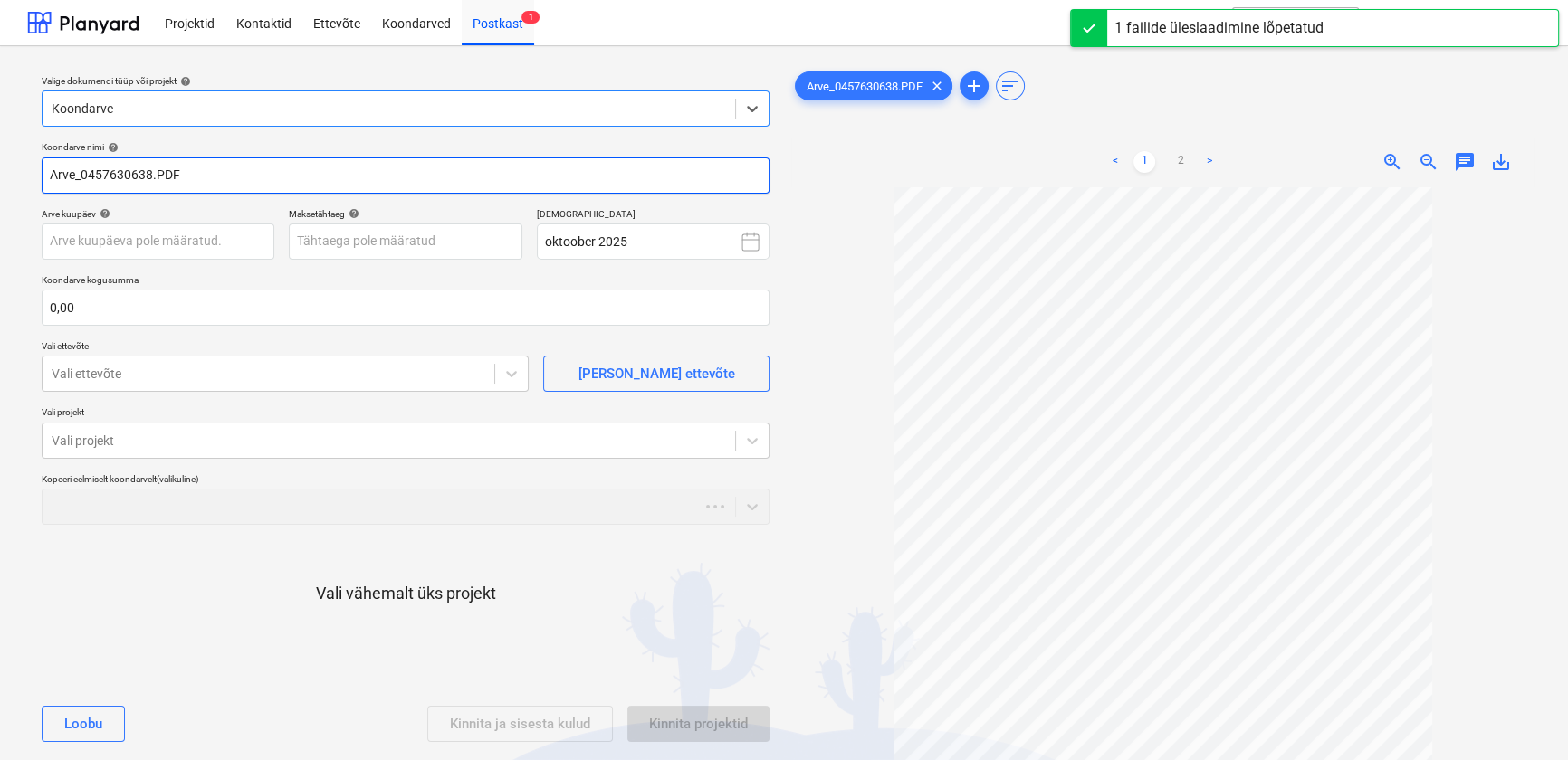
click at [87, 177] on input "Arve_0457630638.PDF" at bounding box center [405, 175] width 728 height 36
paste input "Kesko Senukai [GEOGRAPHIC_DATA]"
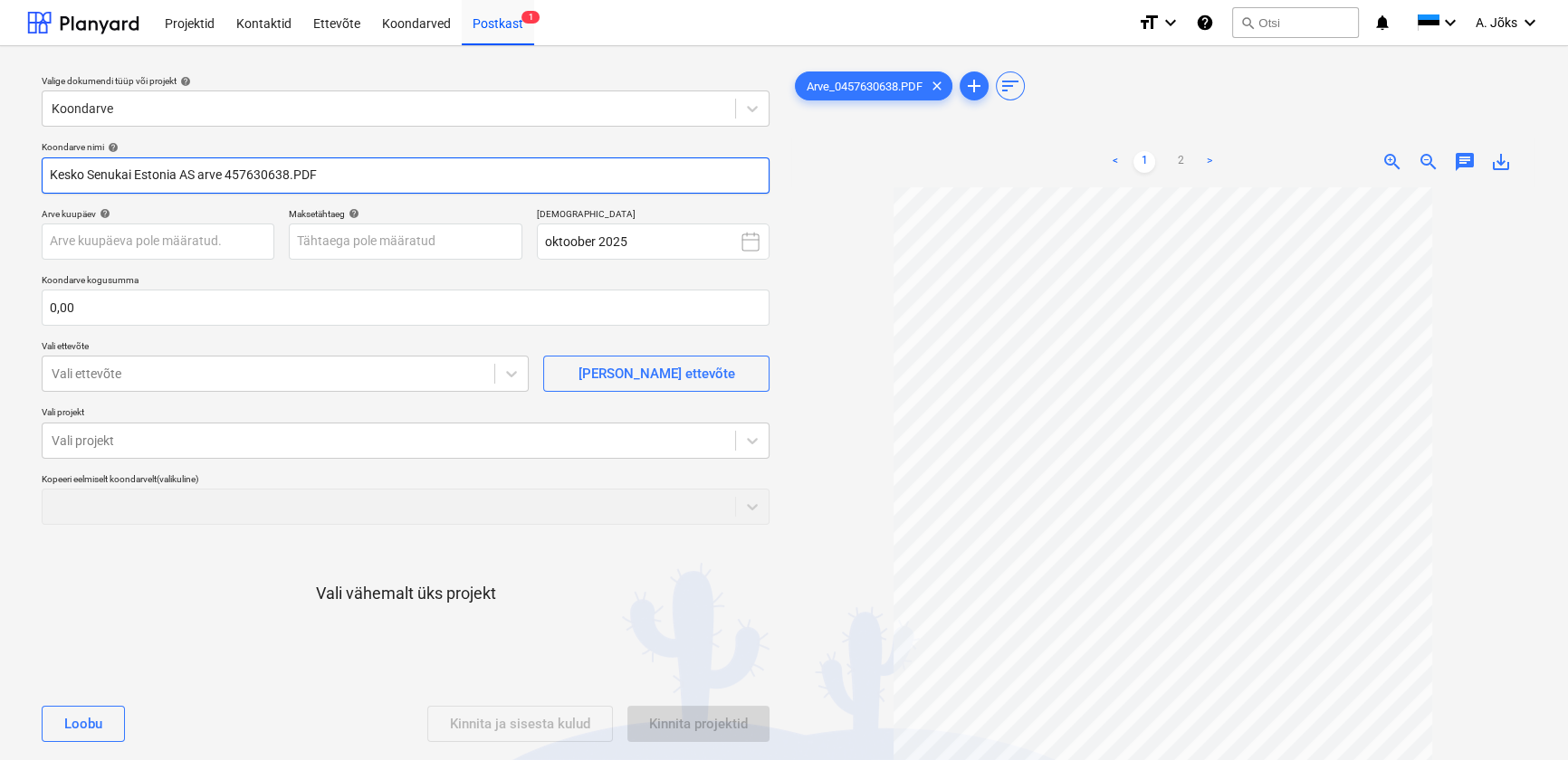
type input "Kesko Senukai Estonia AS arve 457630638.PDF"
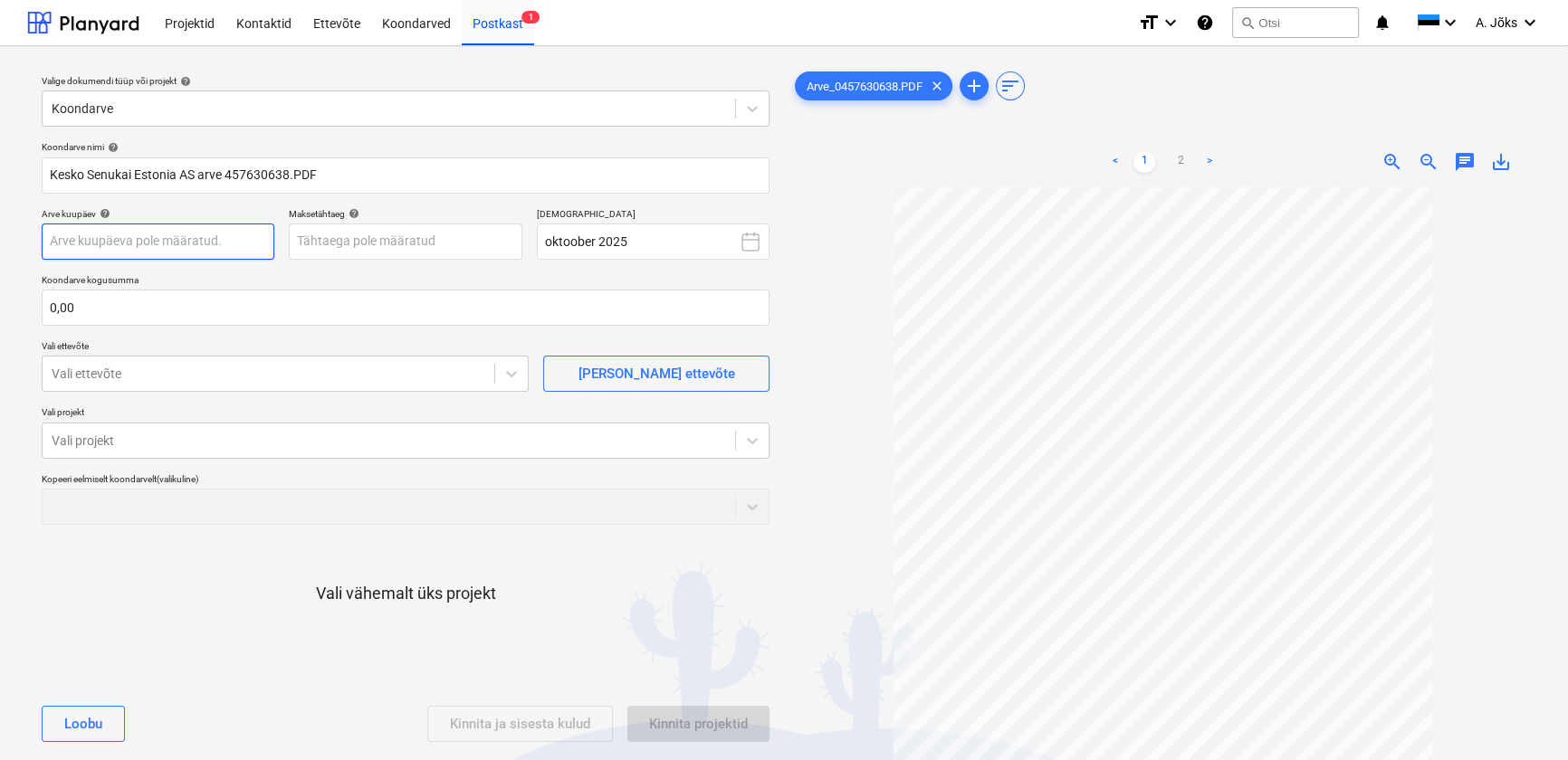
click at [188, 249] on body "Projektid Kontaktid Ettevõte Koondarved Postkast 1 format_size keyboard_arrow_d…" at bounding box center [784, 380] width 1568 height 760
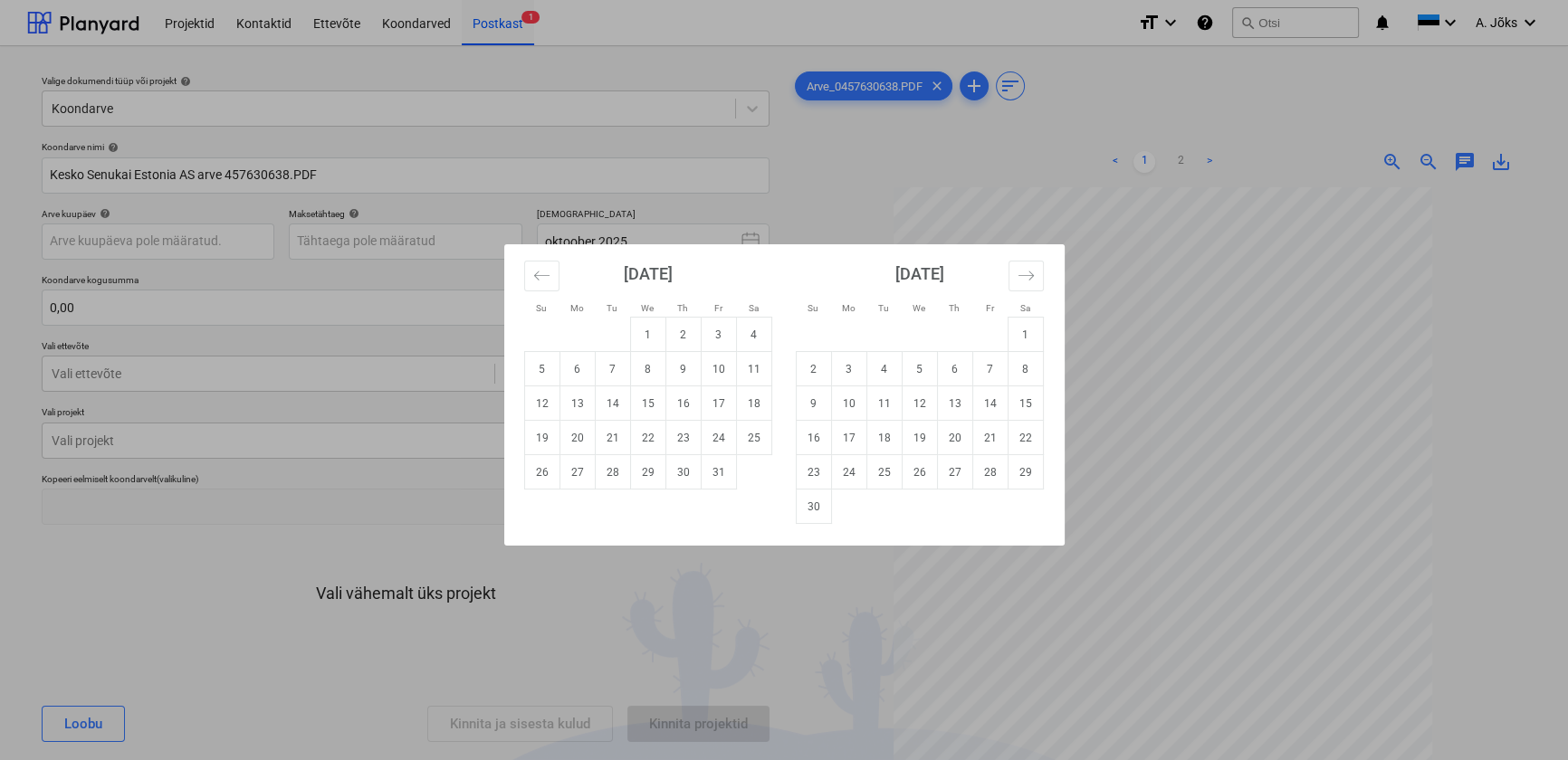
click at [606, 369] on td "7" at bounding box center [612, 369] width 35 height 34
type input "[DATE]"
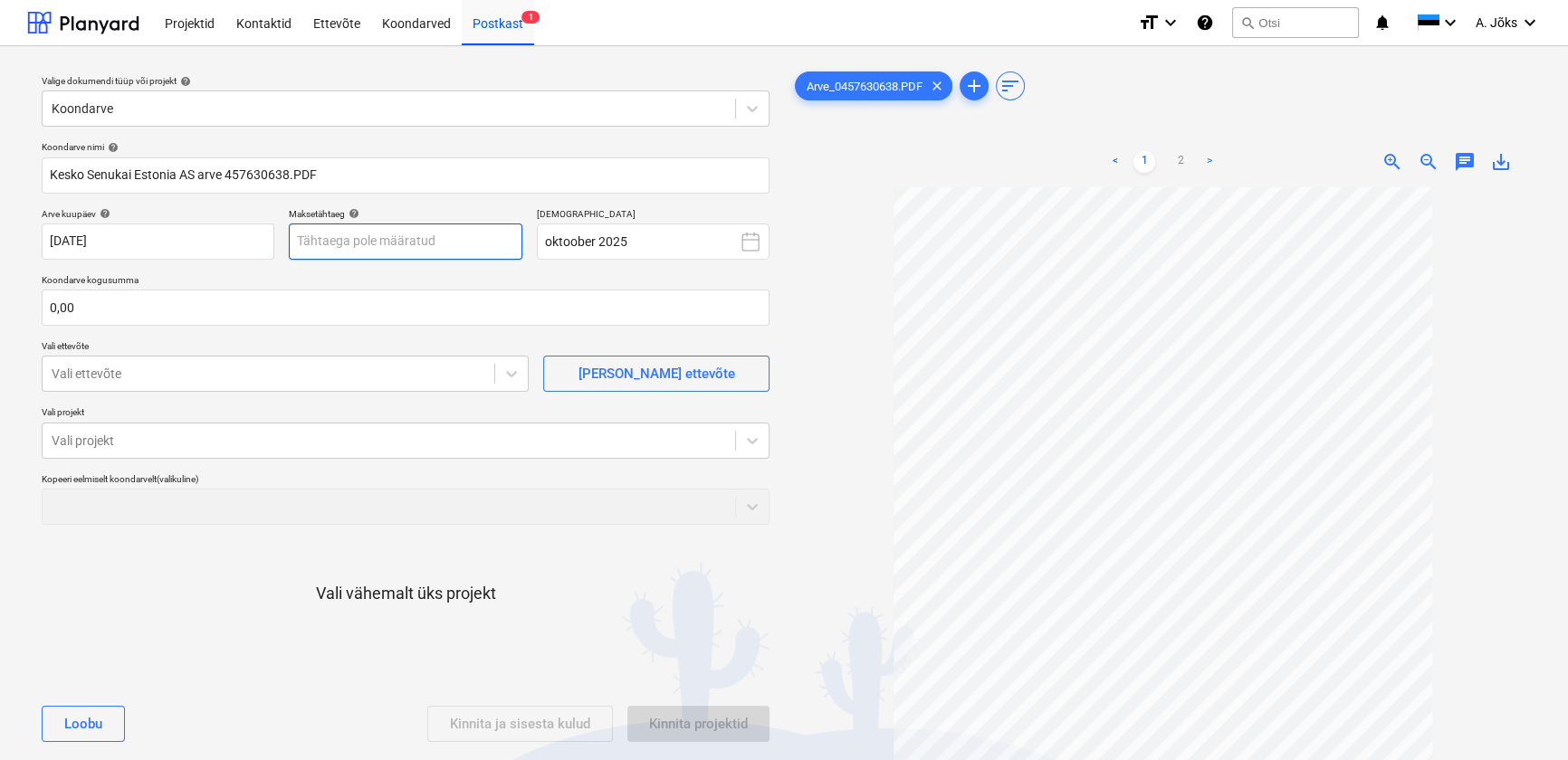
click at [474, 251] on body "Projektid Kontaktid Ettevõte Koondarved Postkast 1 format_size keyboard_arrow_d…" at bounding box center [784, 380] width 1568 height 760
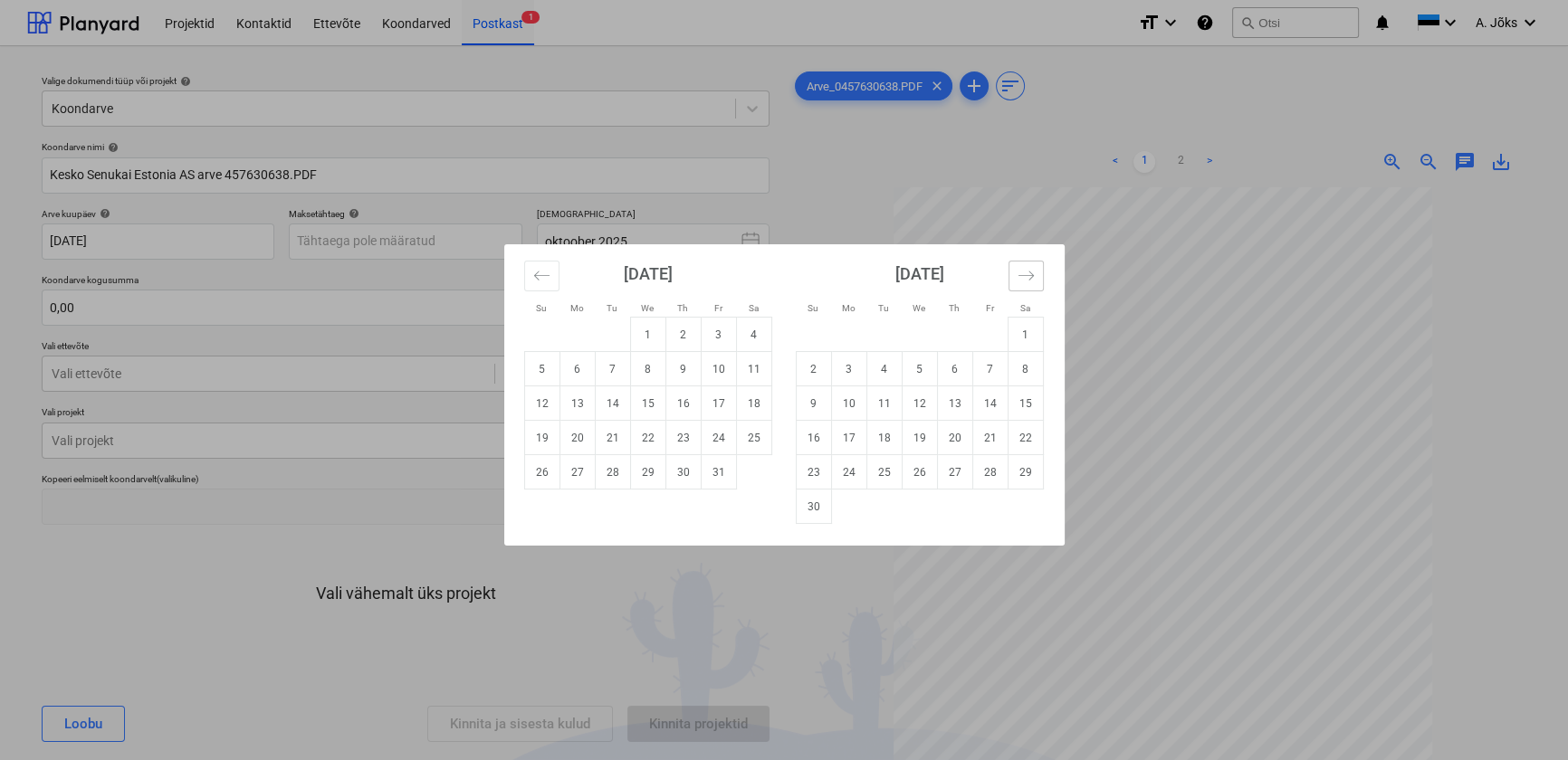
click at [1020, 277] on icon "Move forward to switch to the next month." at bounding box center [1026, 276] width 18 height 18
click at [1017, 333] on td "6" at bounding box center [1025, 334] width 35 height 34
type input "[DATE]"
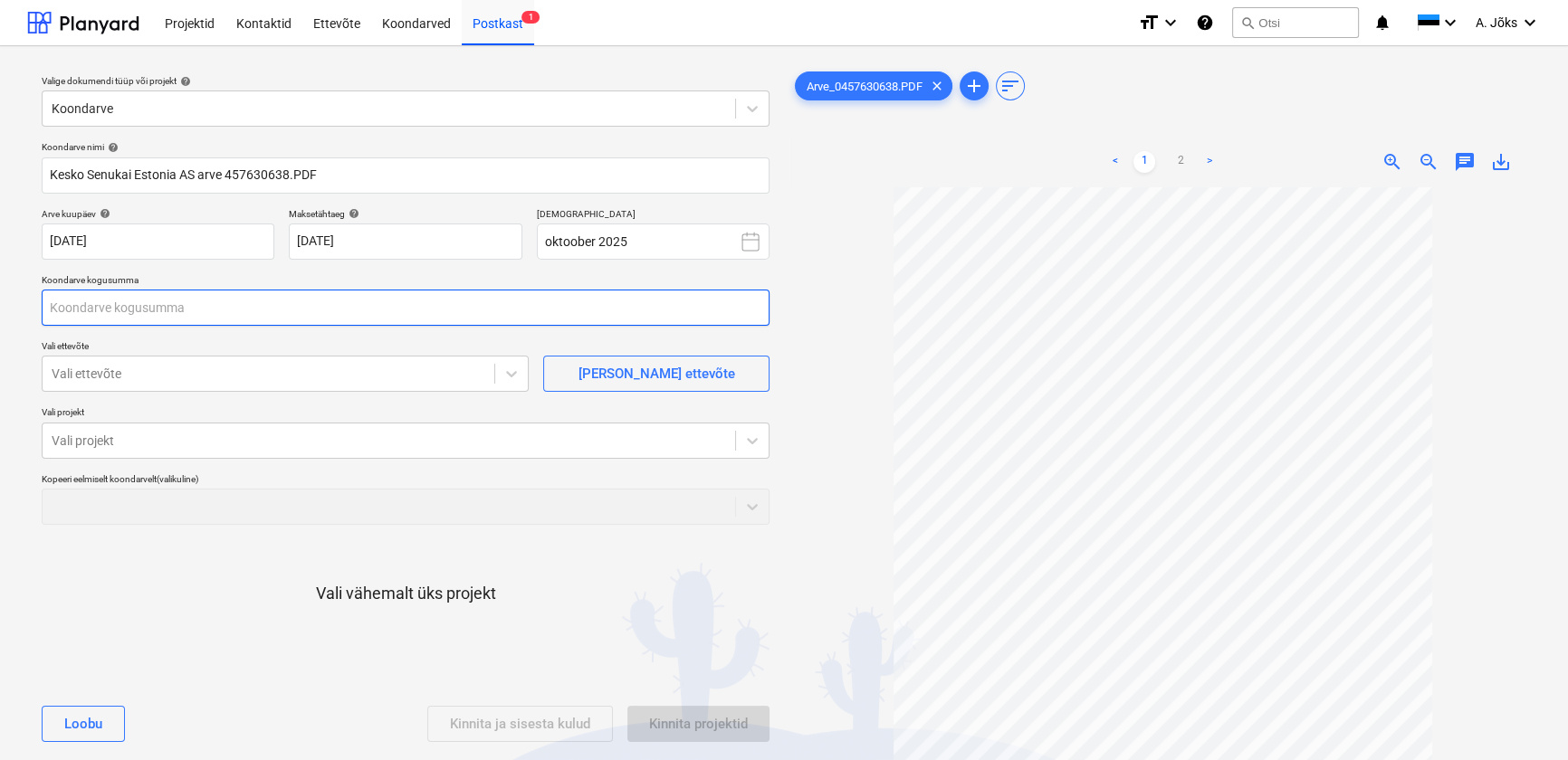
click at [265, 308] on input "text" at bounding box center [405, 307] width 728 height 36
type input "213,37"
click at [1178, 164] on link "2" at bounding box center [1180, 162] width 22 height 22
click at [235, 372] on div at bounding box center [269, 374] width 434 height 18
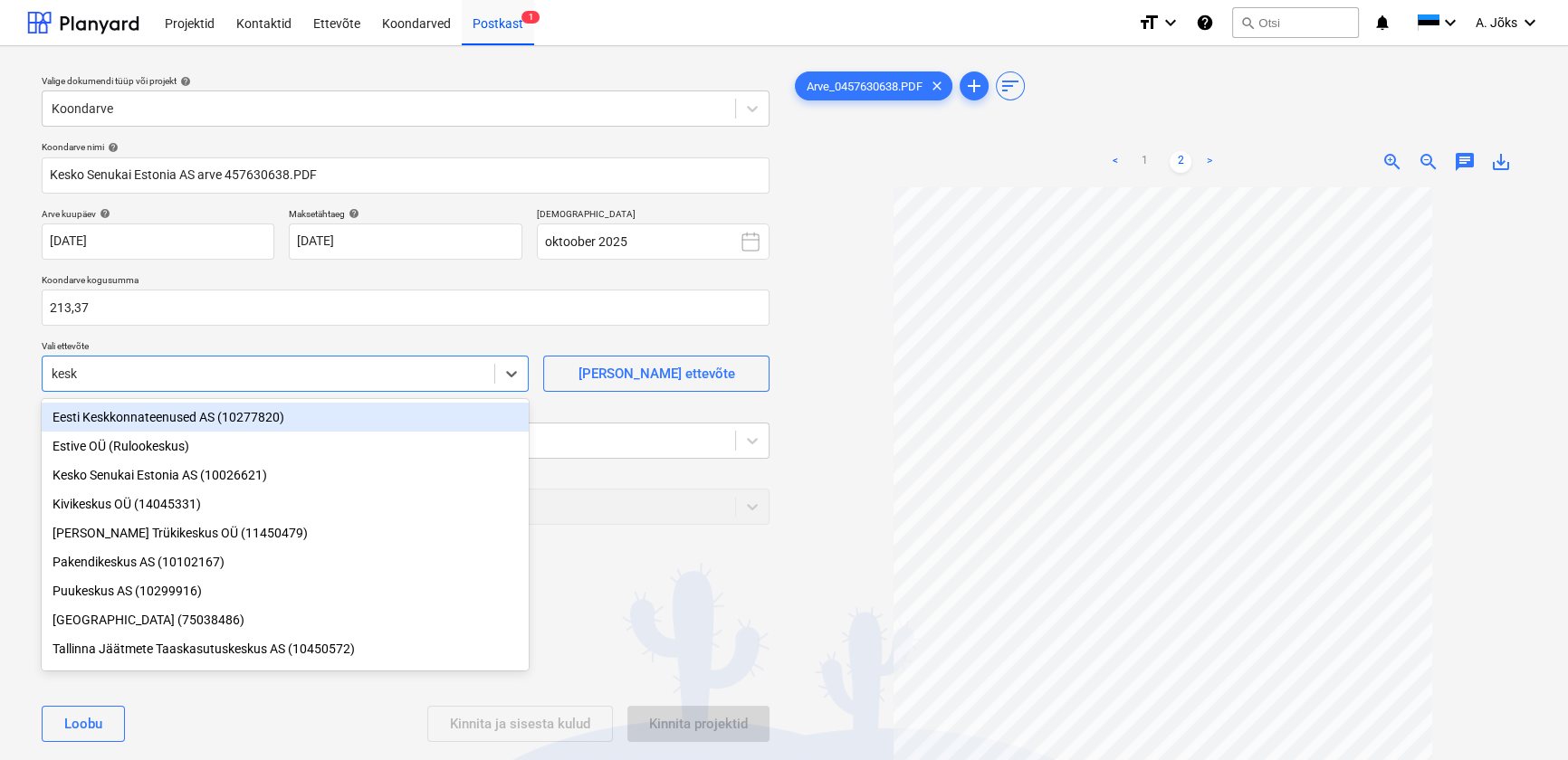
type input "kesko"
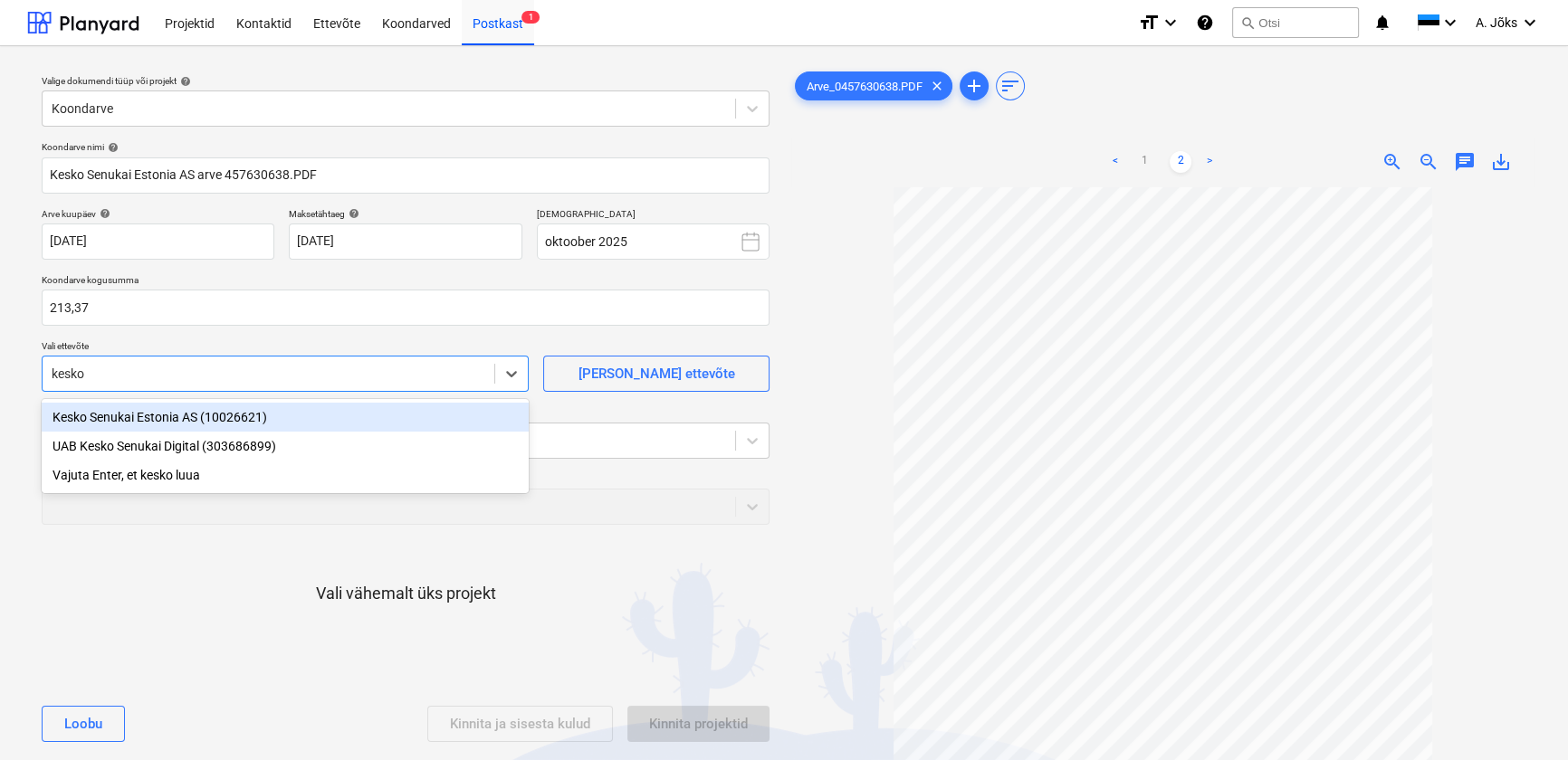
click at [186, 413] on div "Kesko Senukai Estonia AS (10026621)" at bounding box center [285, 417] width 487 height 29
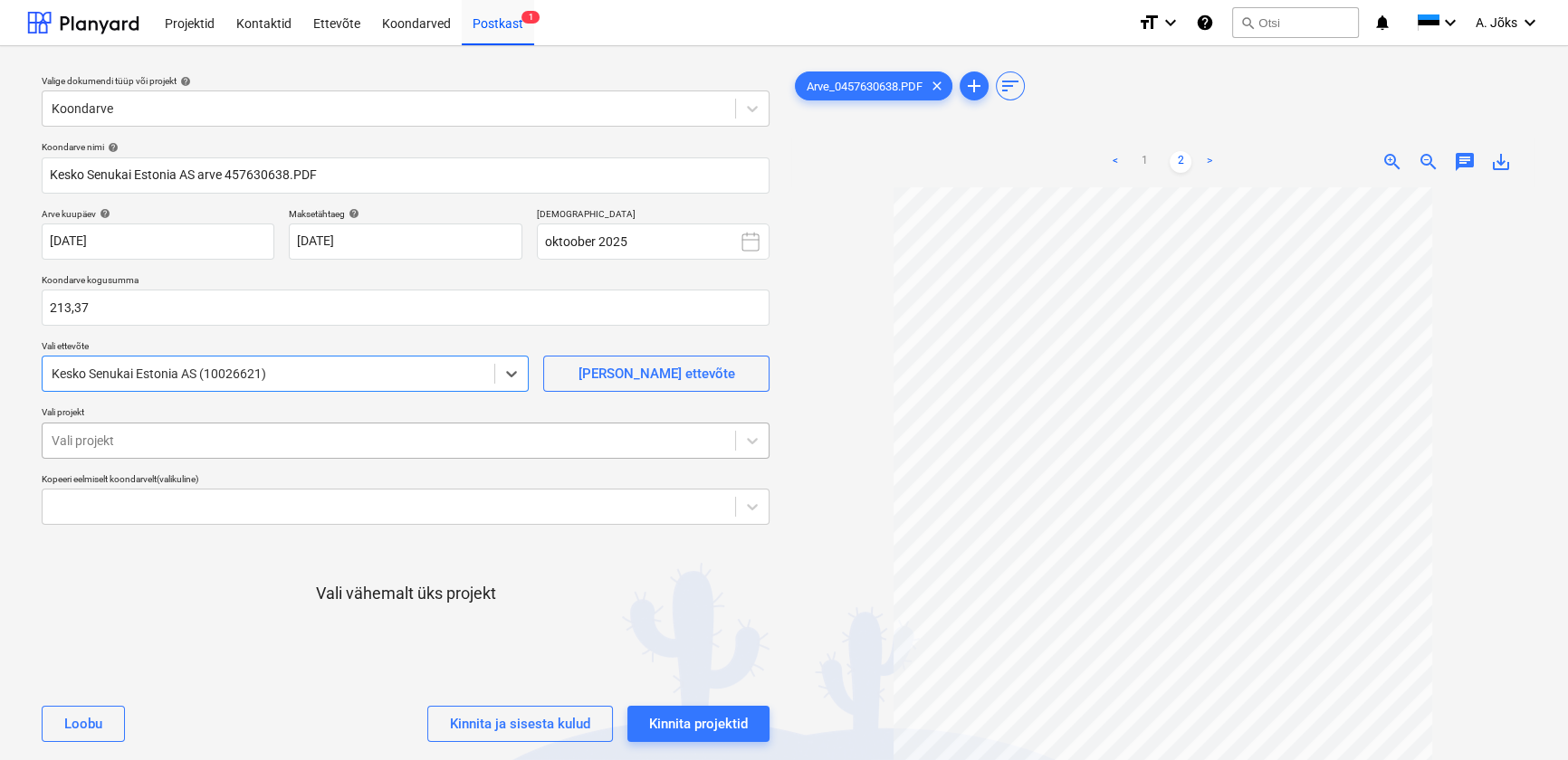
click at [181, 433] on div at bounding box center [389, 440] width 674 height 18
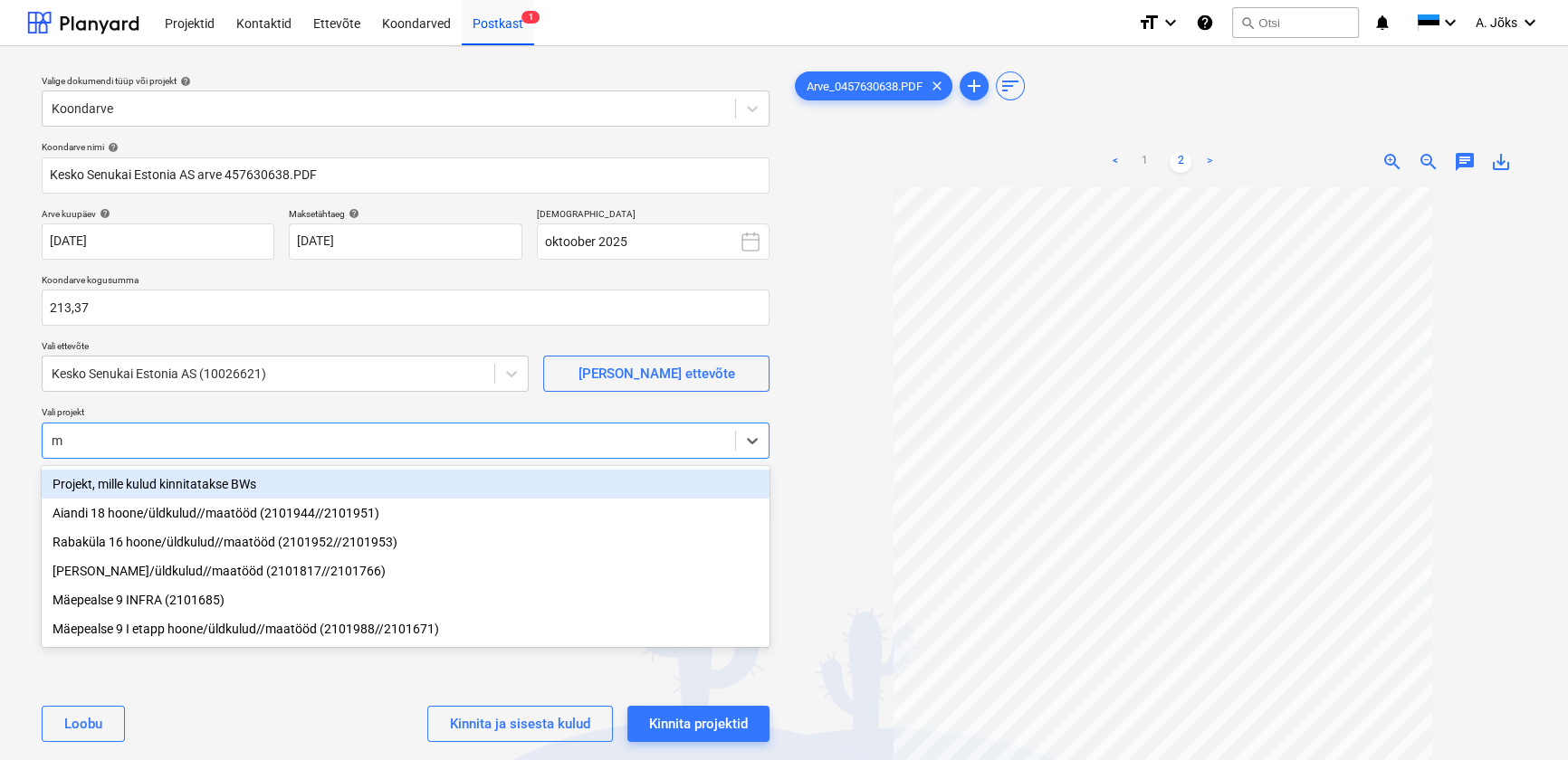
type input "mä"
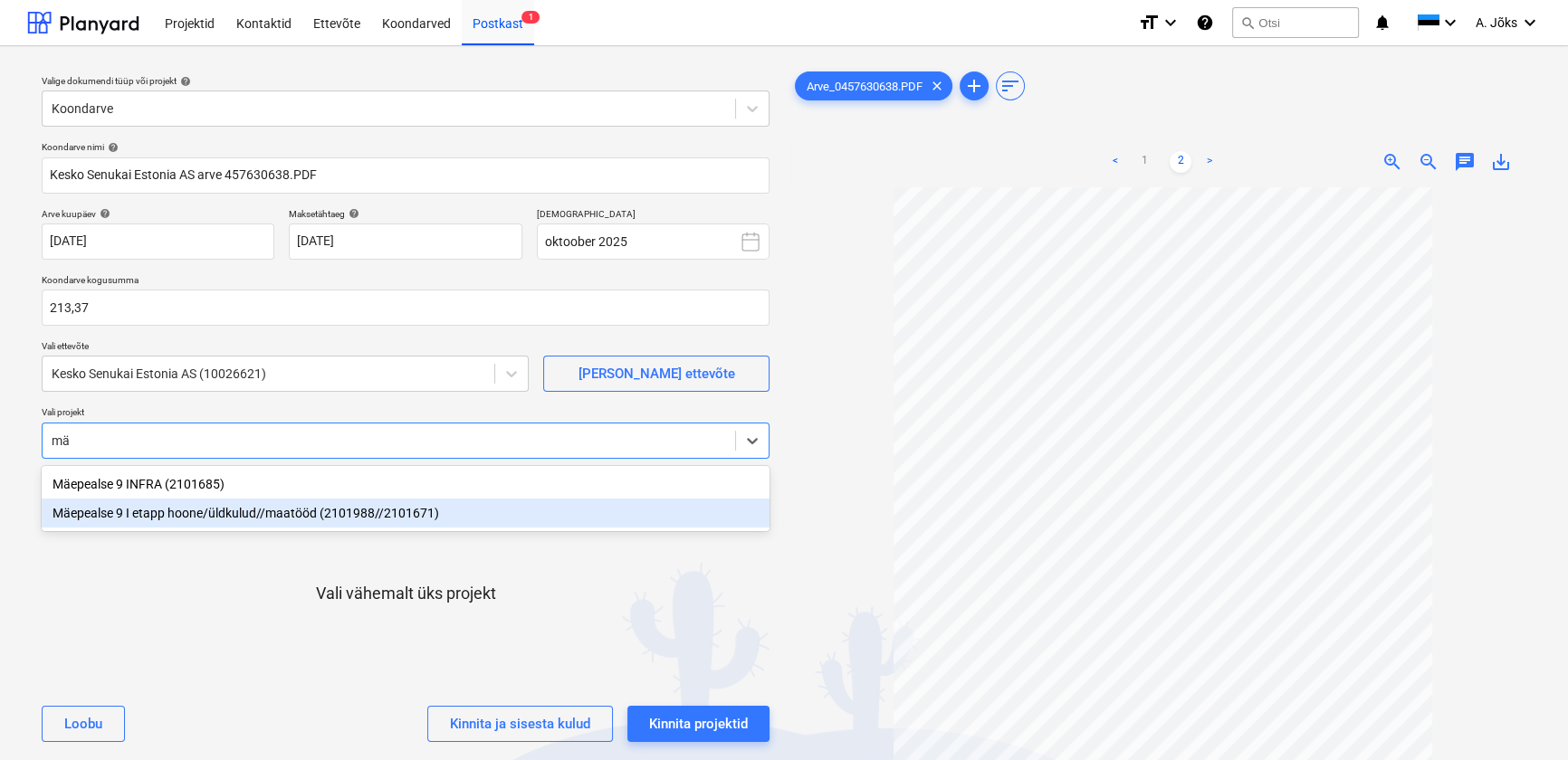
click at [158, 515] on div "Mäepealse 9 I etapp hoone/üldkulud//maatööd (2101988//2101671)" at bounding box center [405, 513] width 728 height 29
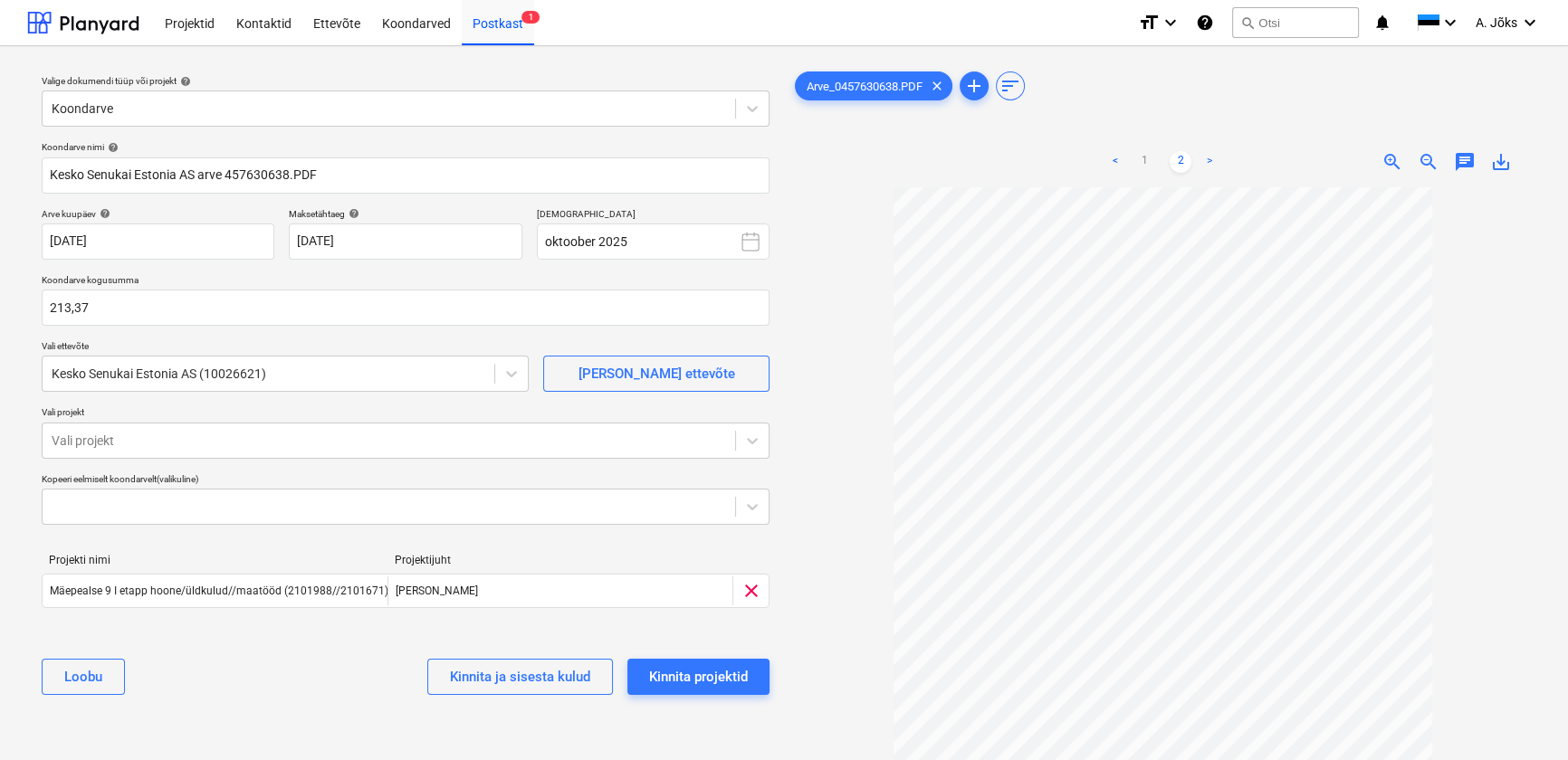
drag, startPoint x: 257, startPoint y: 715, endPoint x: 366, endPoint y: 702, distance: 109.8
click at [258, 715] on div "Koondarve nimi help [PERSON_NAME] Estonia AS arve 457630638.PDF Arve kuupäev he…" at bounding box center [405, 426] width 742 height 583
click at [697, 673] on div "Kinnita projektid" at bounding box center [698, 677] width 99 height 24
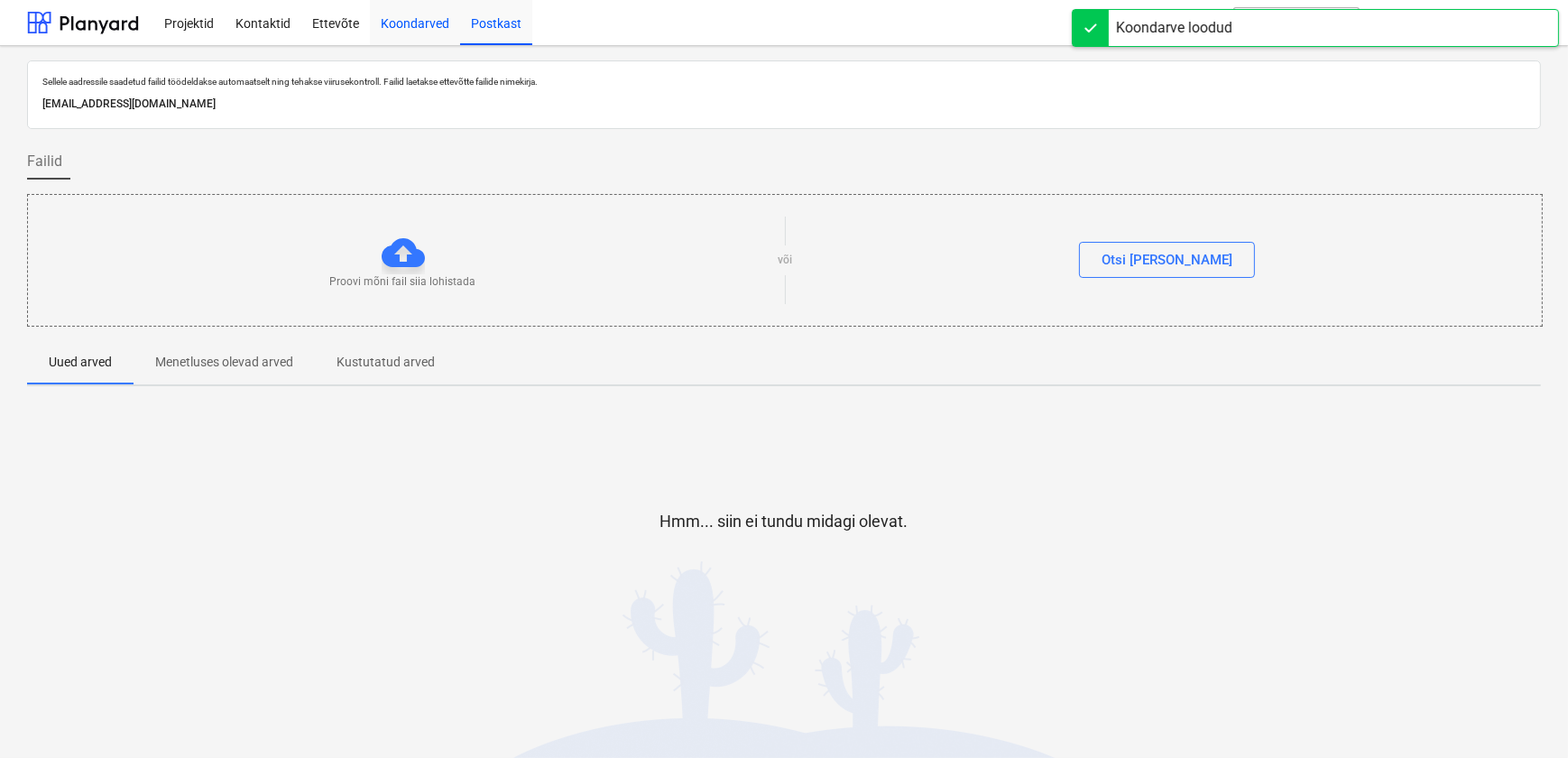
click at [401, 26] on div "Koondarved" at bounding box center [415, 22] width 90 height 46
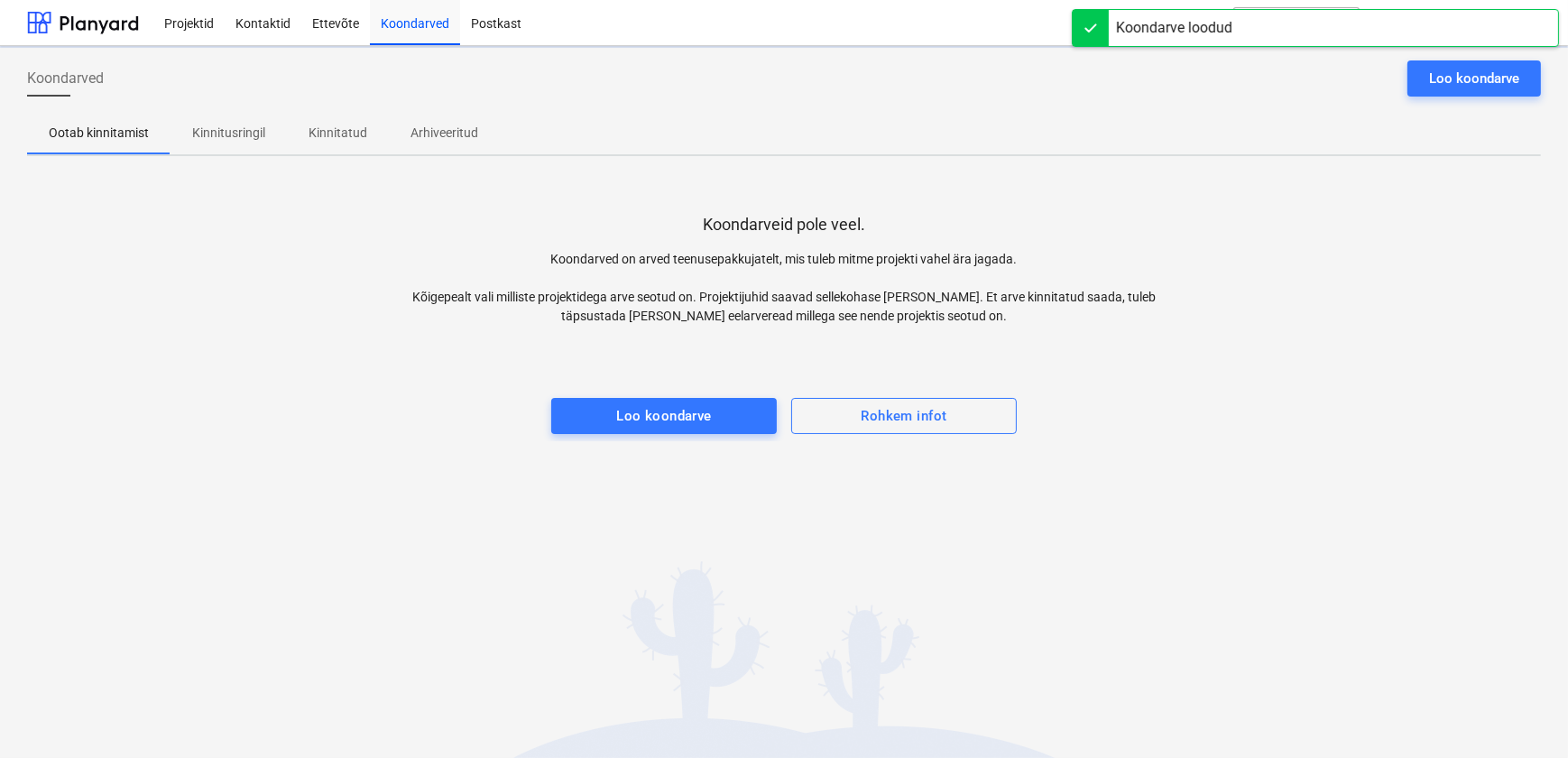
click at [234, 135] on p "Kinnitusringil" at bounding box center [228, 132] width 73 height 19
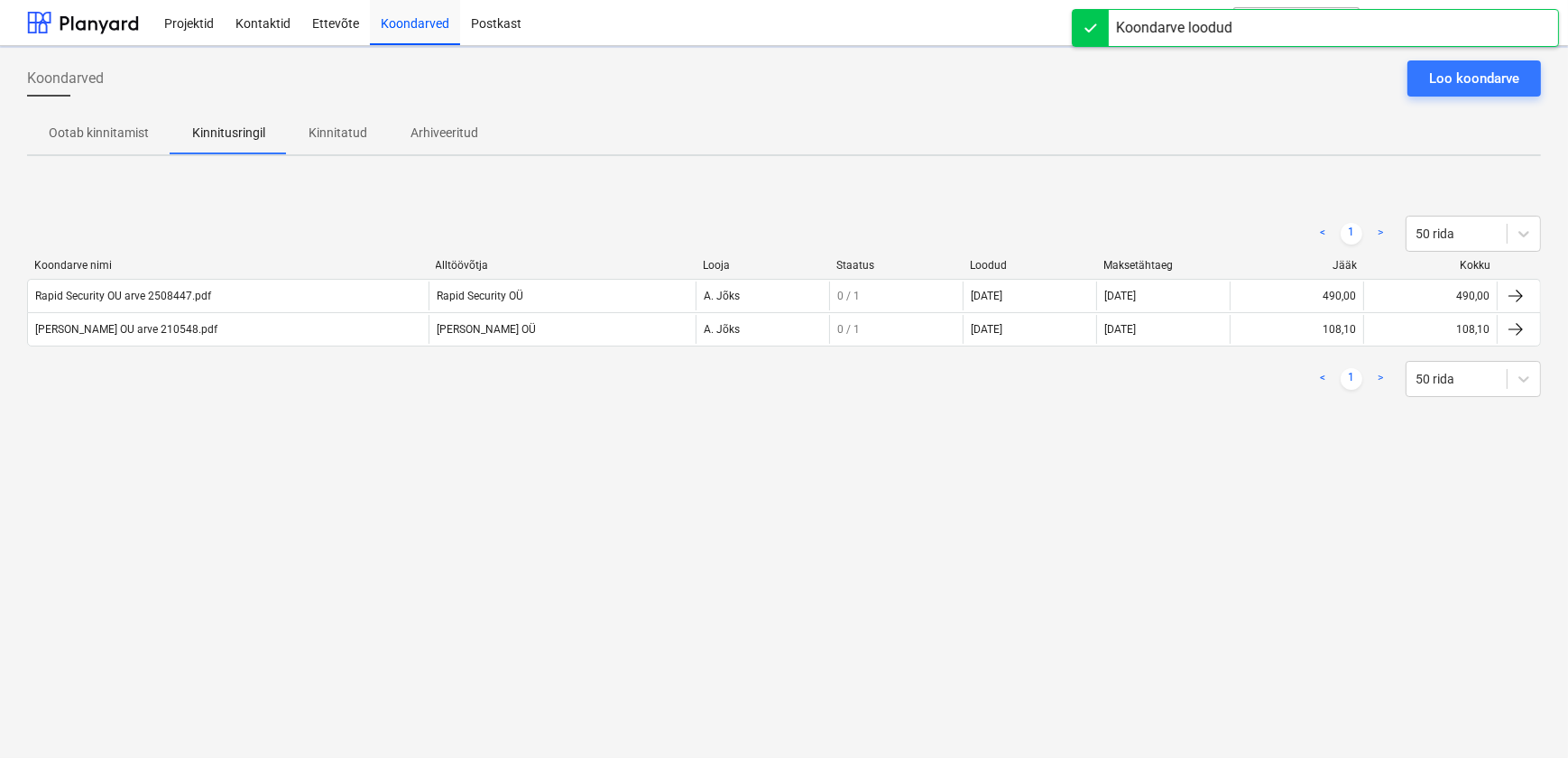
click at [251, 450] on div "Koondarved Loo koondarve Ootab kinnitamist Kinnitusringil Kinnitatud Arhiveerit…" at bounding box center [784, 402] width 1568 height 712
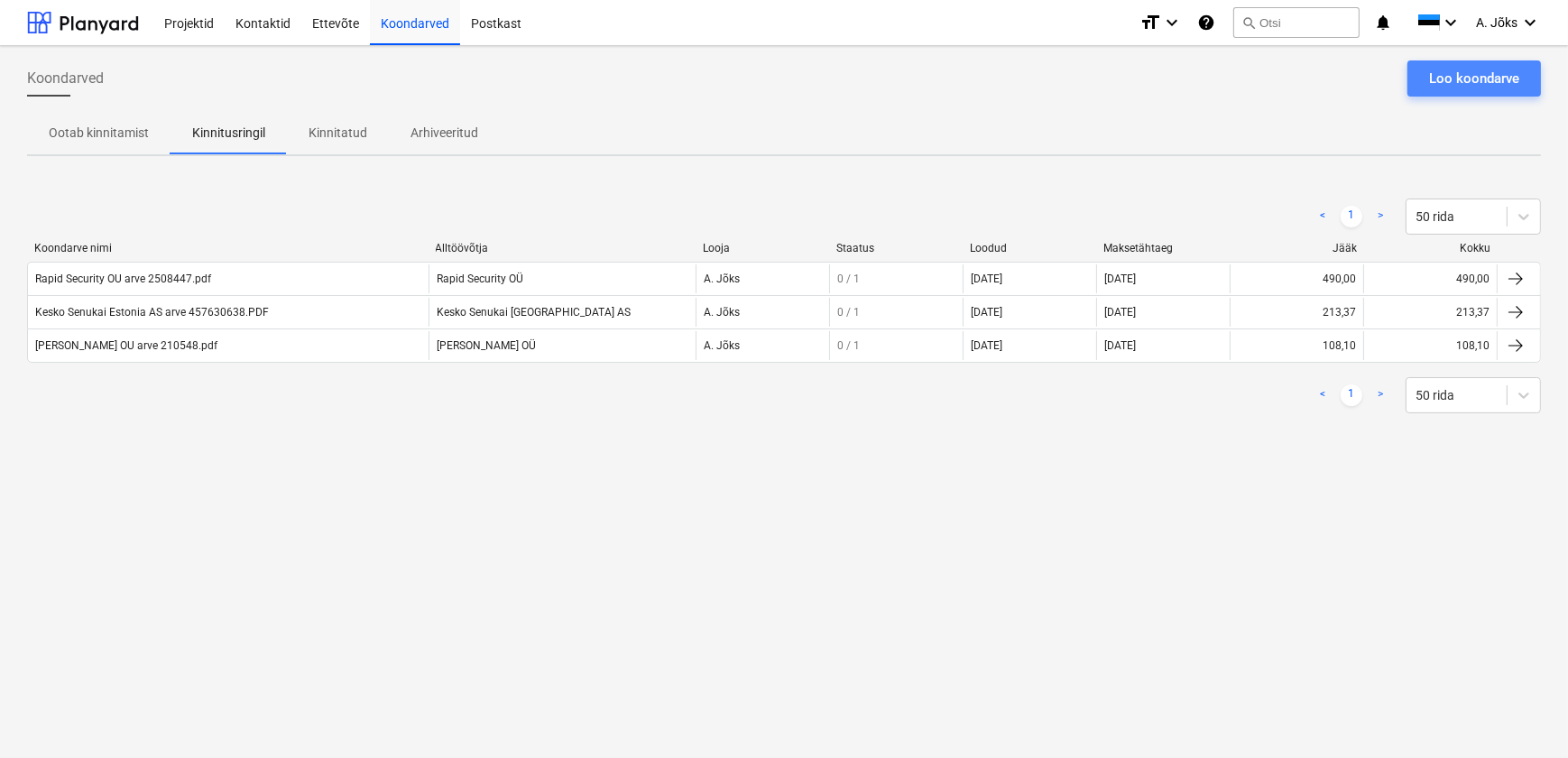
click at [1452, 77] on div "Loo koondarve" at bounding box center [1474, 78] width 90 height 23
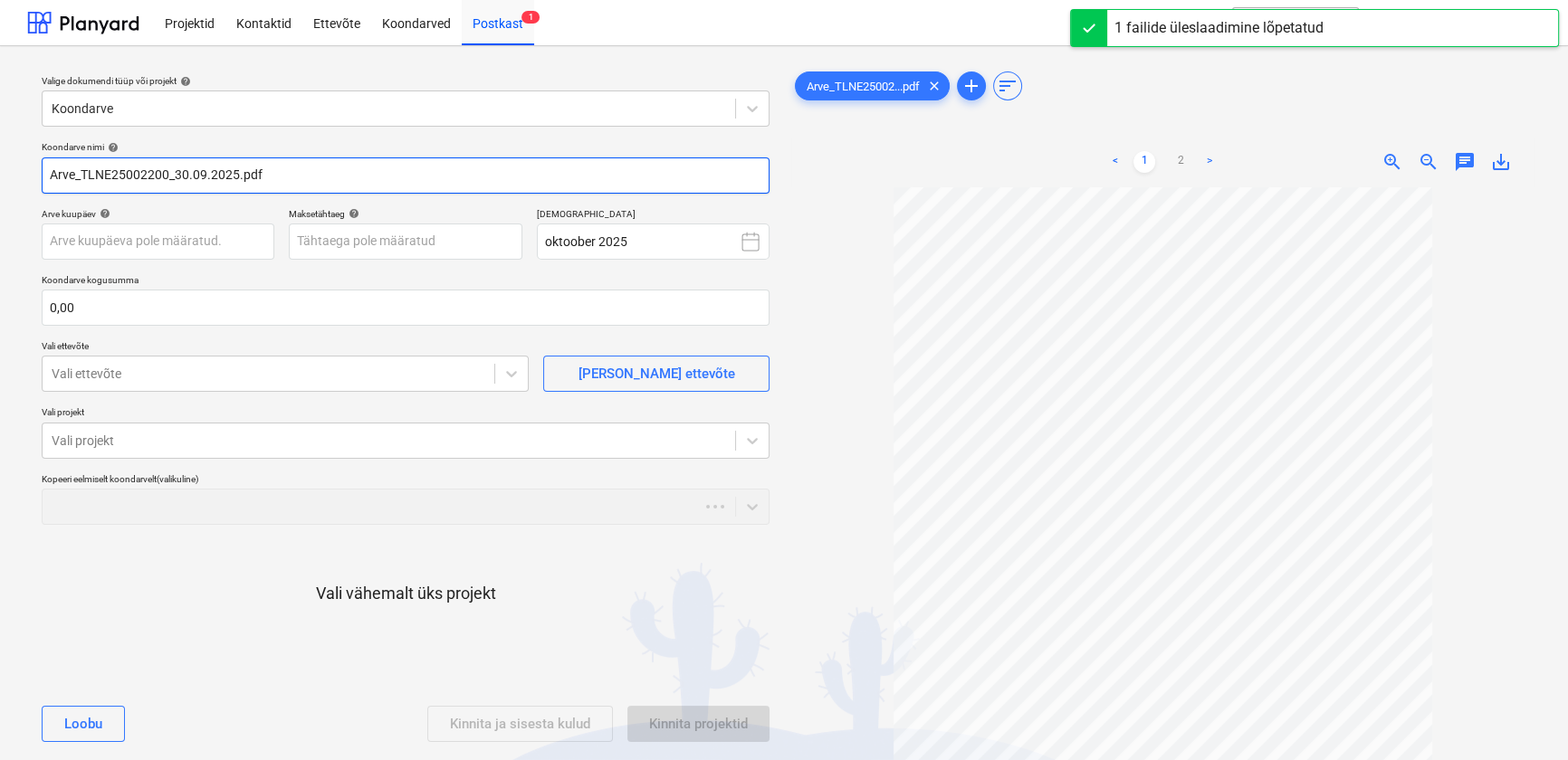
drag, startPoint x: 80, startPoint y: 180, endPoint x: -4, endPoint y: 165, distance: 85.3
click at [0, 165] on html "Projektid Kontaktid Ettevõte Koondarved Postkast 1 format_size keyboard_arrow_d…" at bounding box center [784, 380] width 1568 height 760
paste input "Eesti Keskkonnateenused AS"
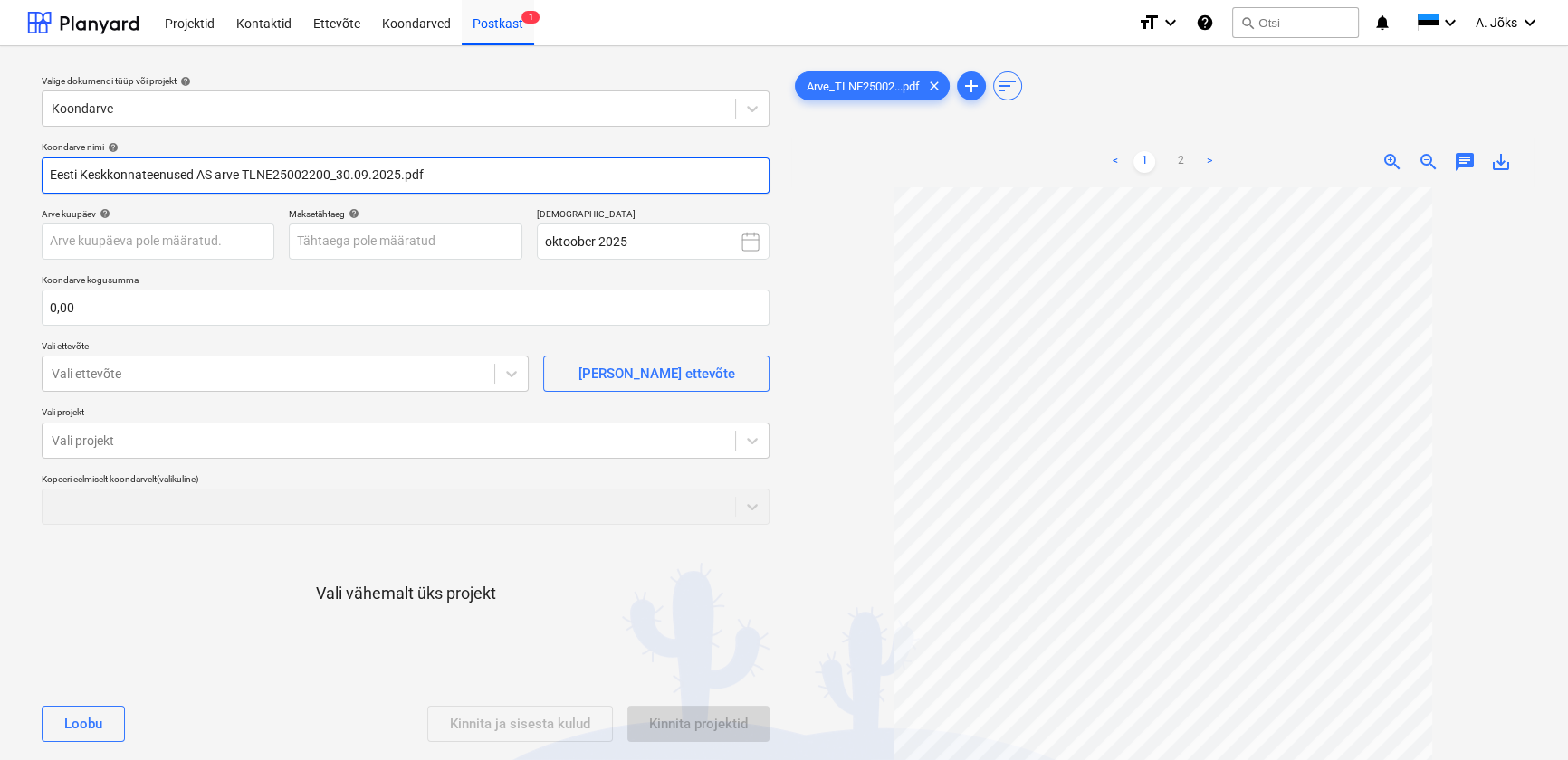
click at [400, 175] on input "Eesti Keskkonnateenused AS arve TLNE25002200_30.09.2025.pdf" at bounding box center [405, 175] width 728 height 36
type input "Eesti Keskkonnateenused AS arve TLNE25002200.pdf"
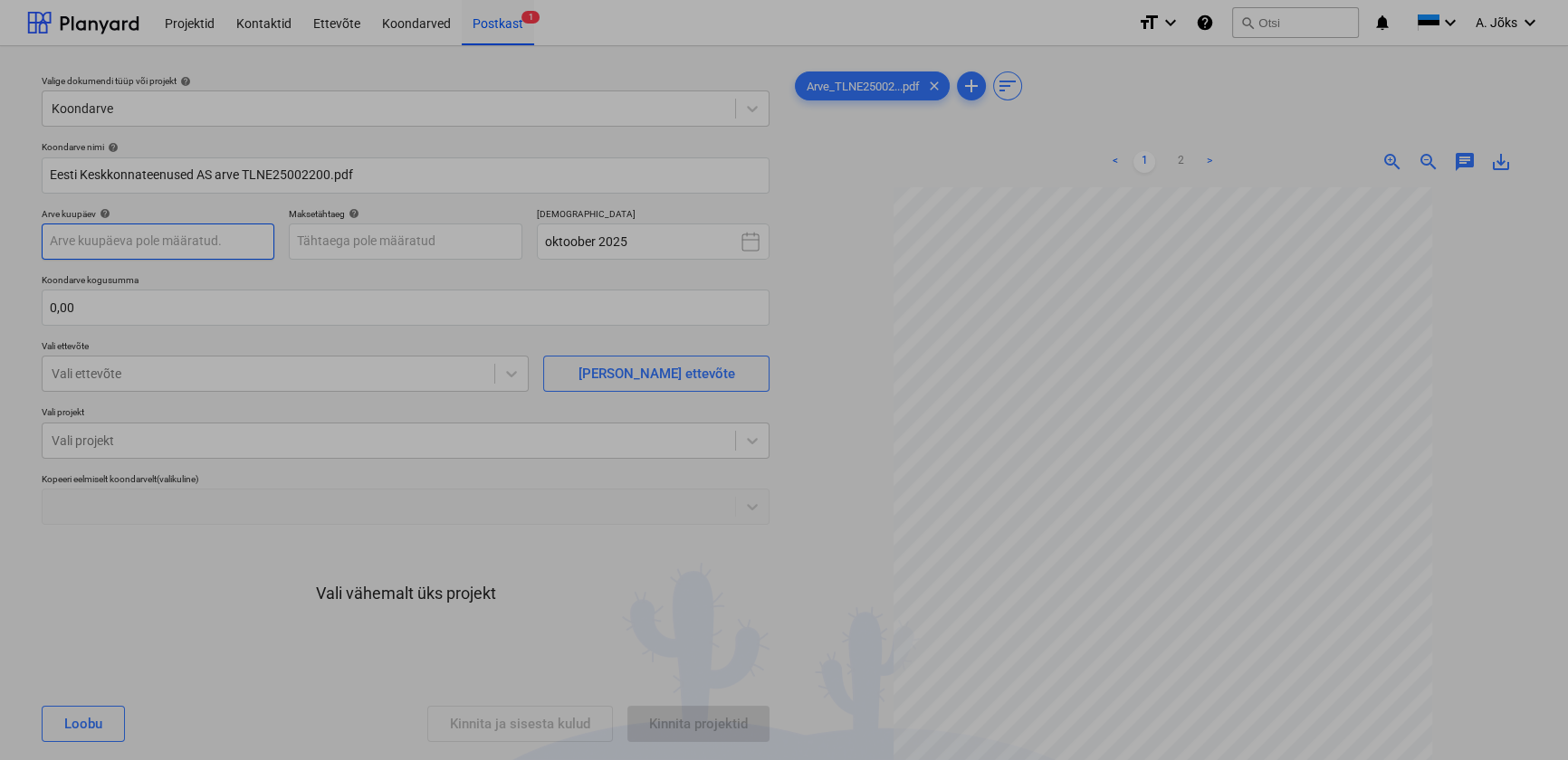
click at [214, 243] on body "Projektid Kontaktid Ettevõte Koondarved Postkast 1 format_size keyboard_arrow_d…" at bounding box center [784, 380] width 1568 height 760
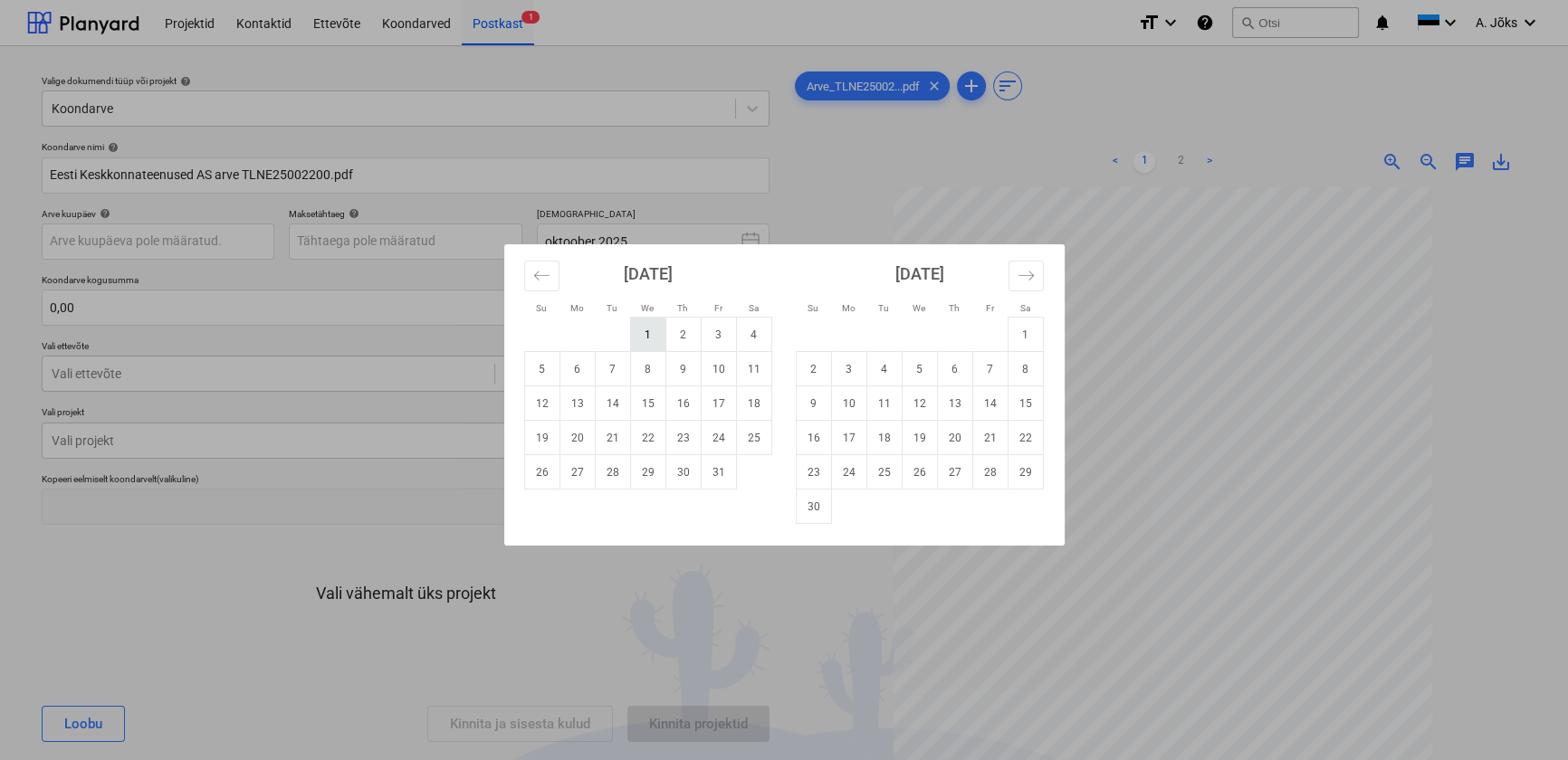
click at [652, 332] on td "1" at bounding box center [648, 334] width 35 height 34
type input "[DATE]"
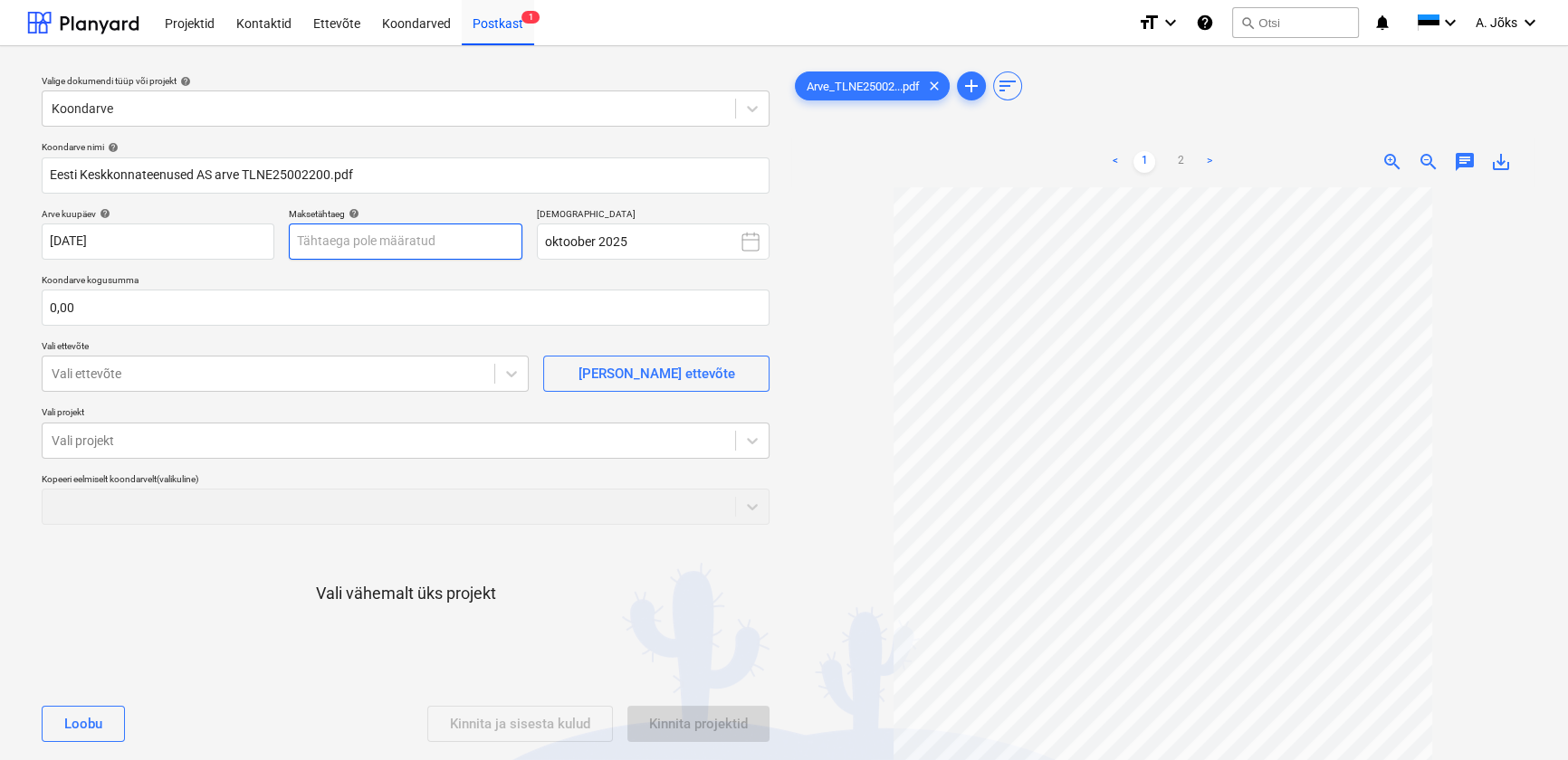
click at [451, 245] on body "Projektid Kontaktid Ettevõte Koondarved Postkast 1 format_size keyboard_arrow_d…" at bounding box center [784, 380] width 1568 height 760
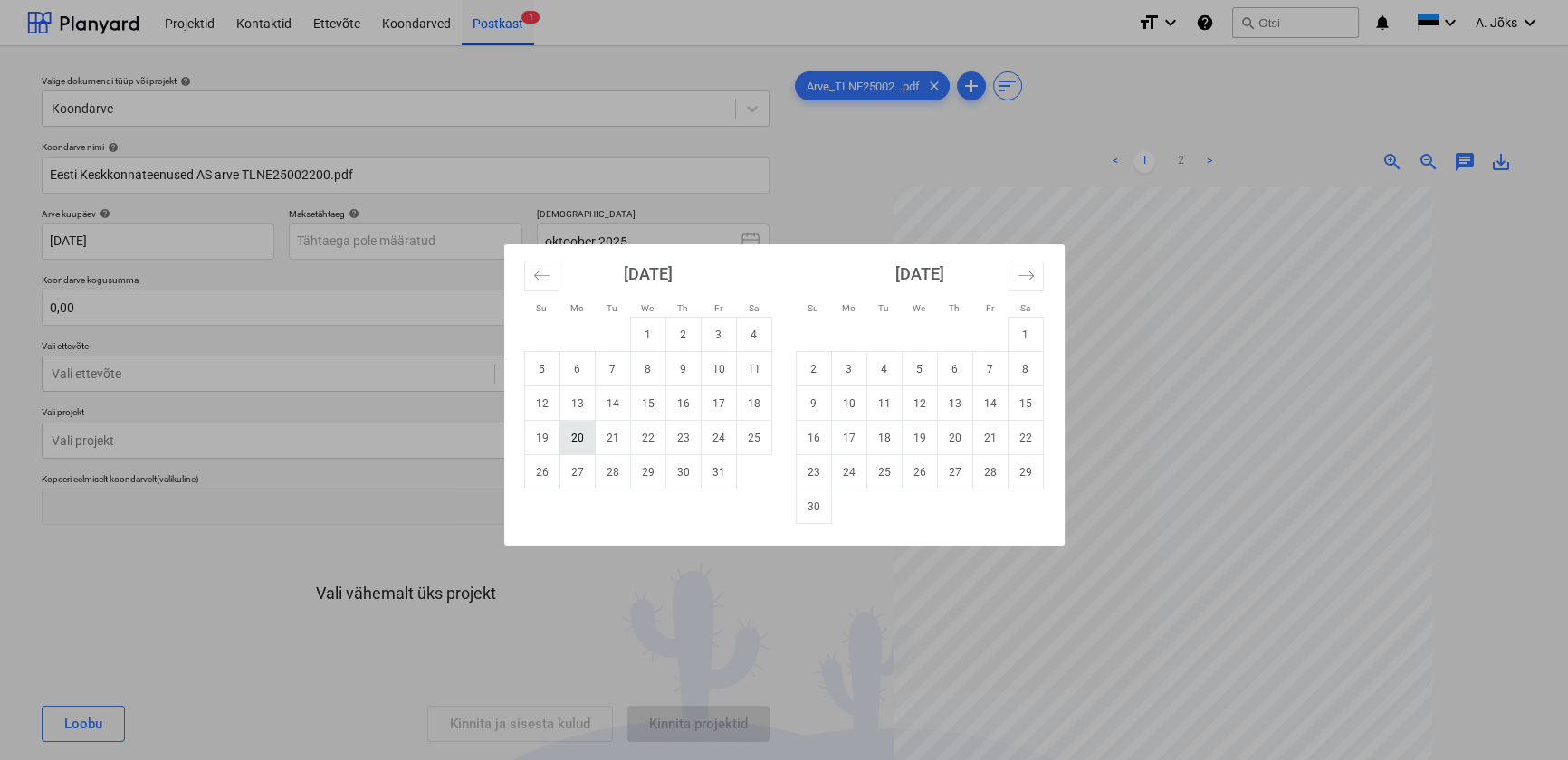
click at [582, 435] on td "20" at bounding box center [577, 437] width 35 height 34
type input "[DATE]"
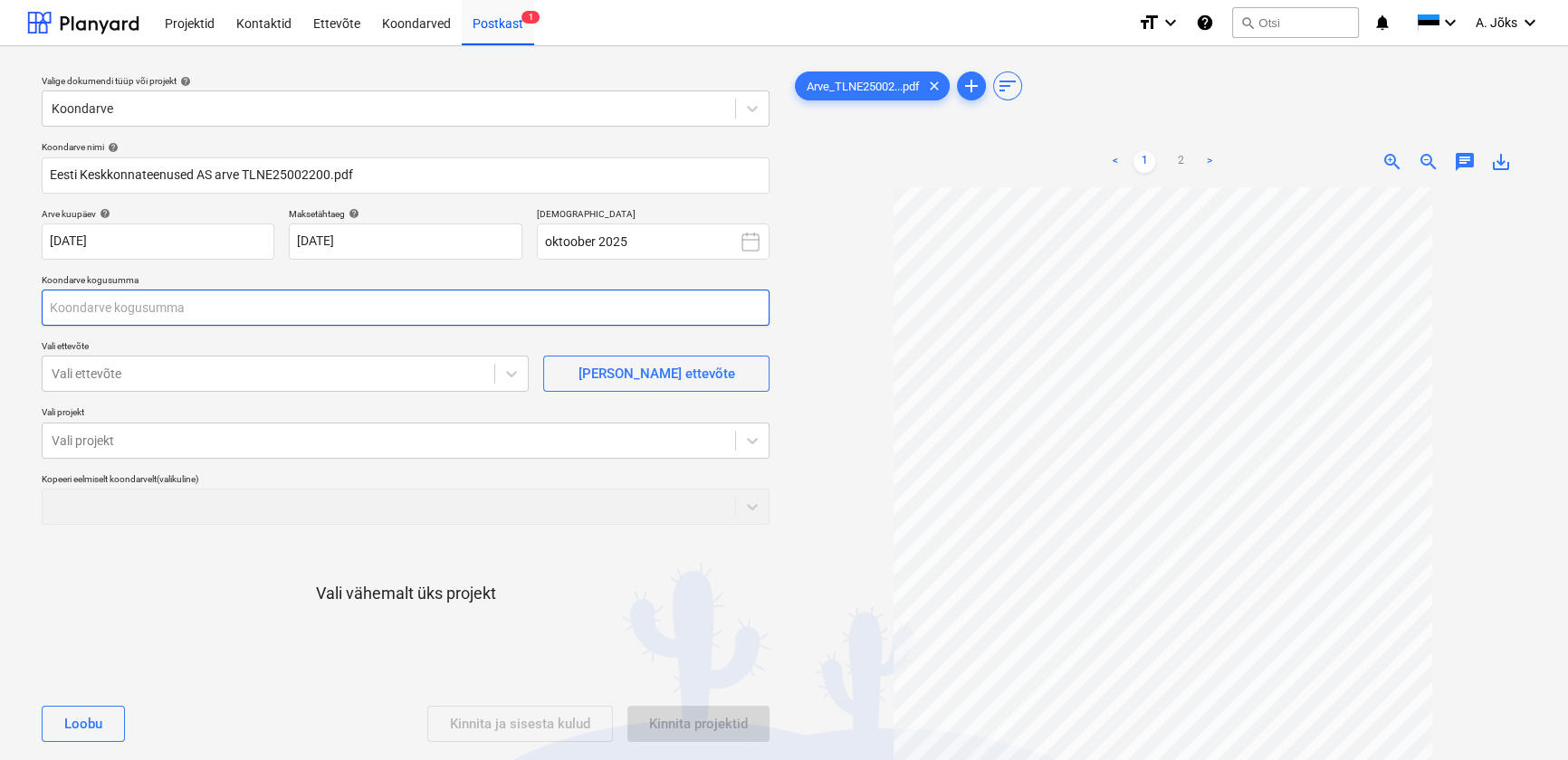
click at [318, 310] on input "text" at bounding box center [405, 307] width 728 height 36
type input "586,52"
click at [301, 371] on div at bounding box center [269, 374] width 434 height 18
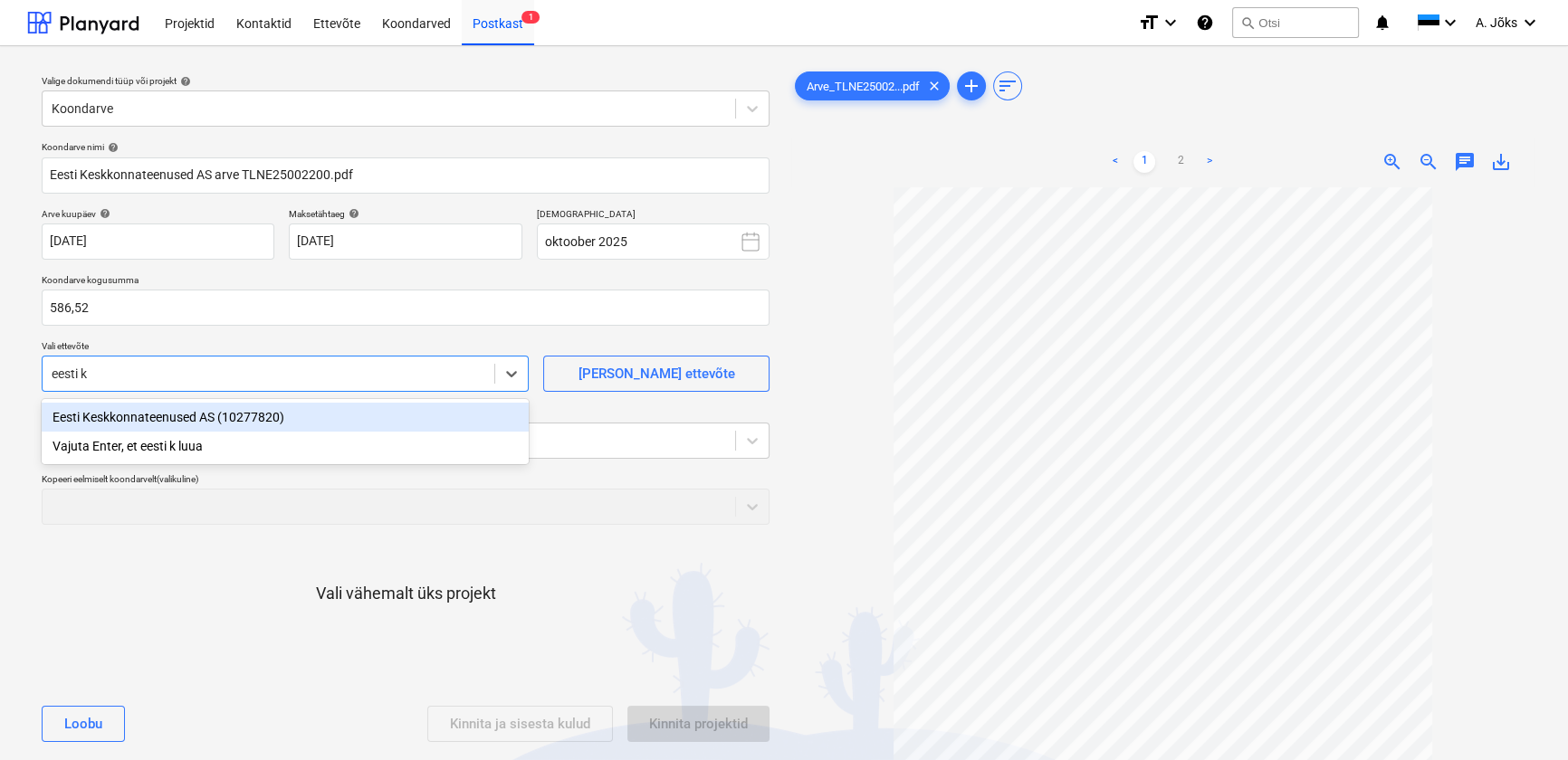
type input "eesti ke"
click at [278, 414] on div "Eesti Keskkonnateenused AS (10277820)" at bounding box center [285, 417] width 487 height 29
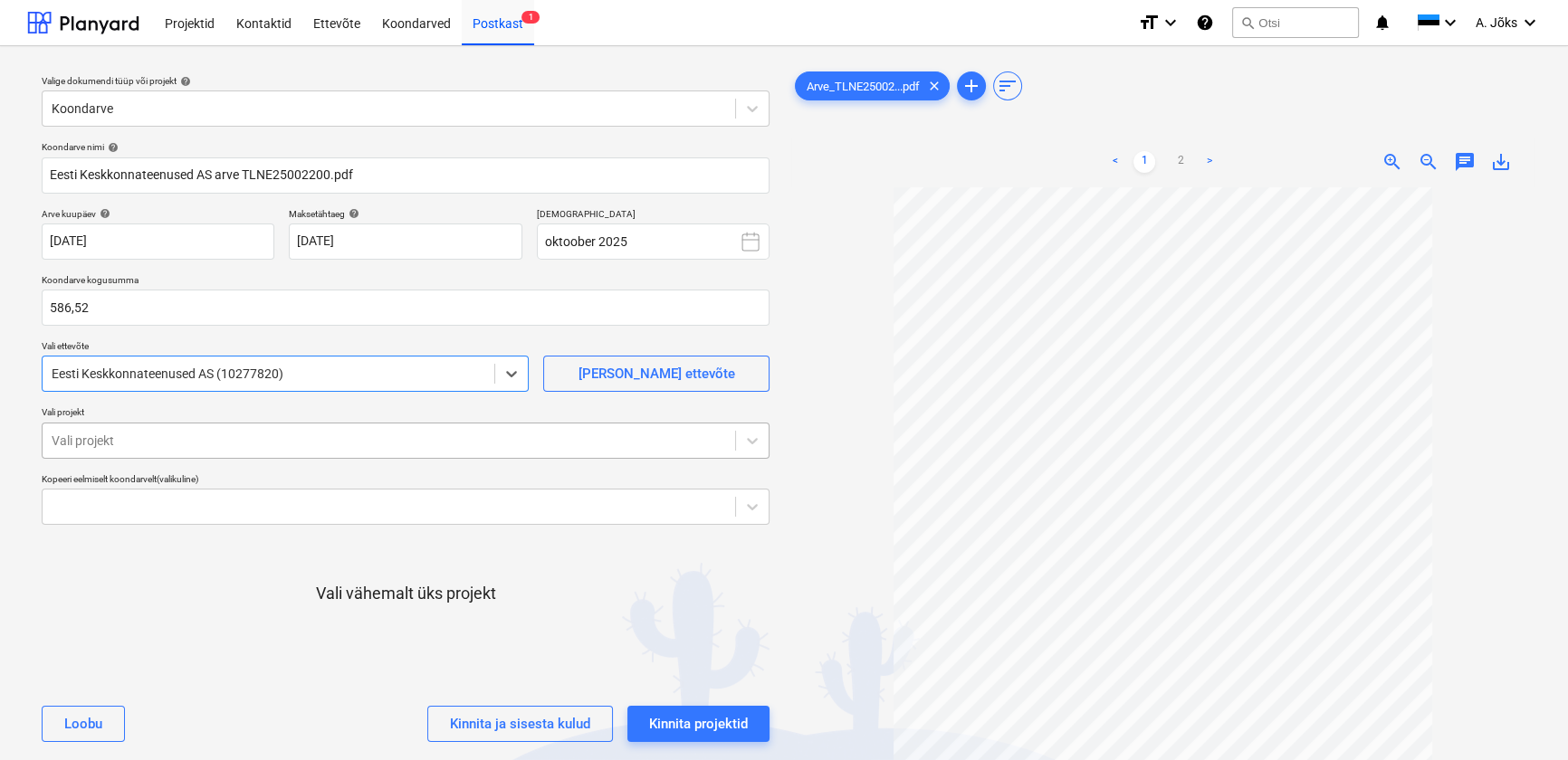
click at [260, 432] on div at bounding box center [389, 440] width 674 height 18
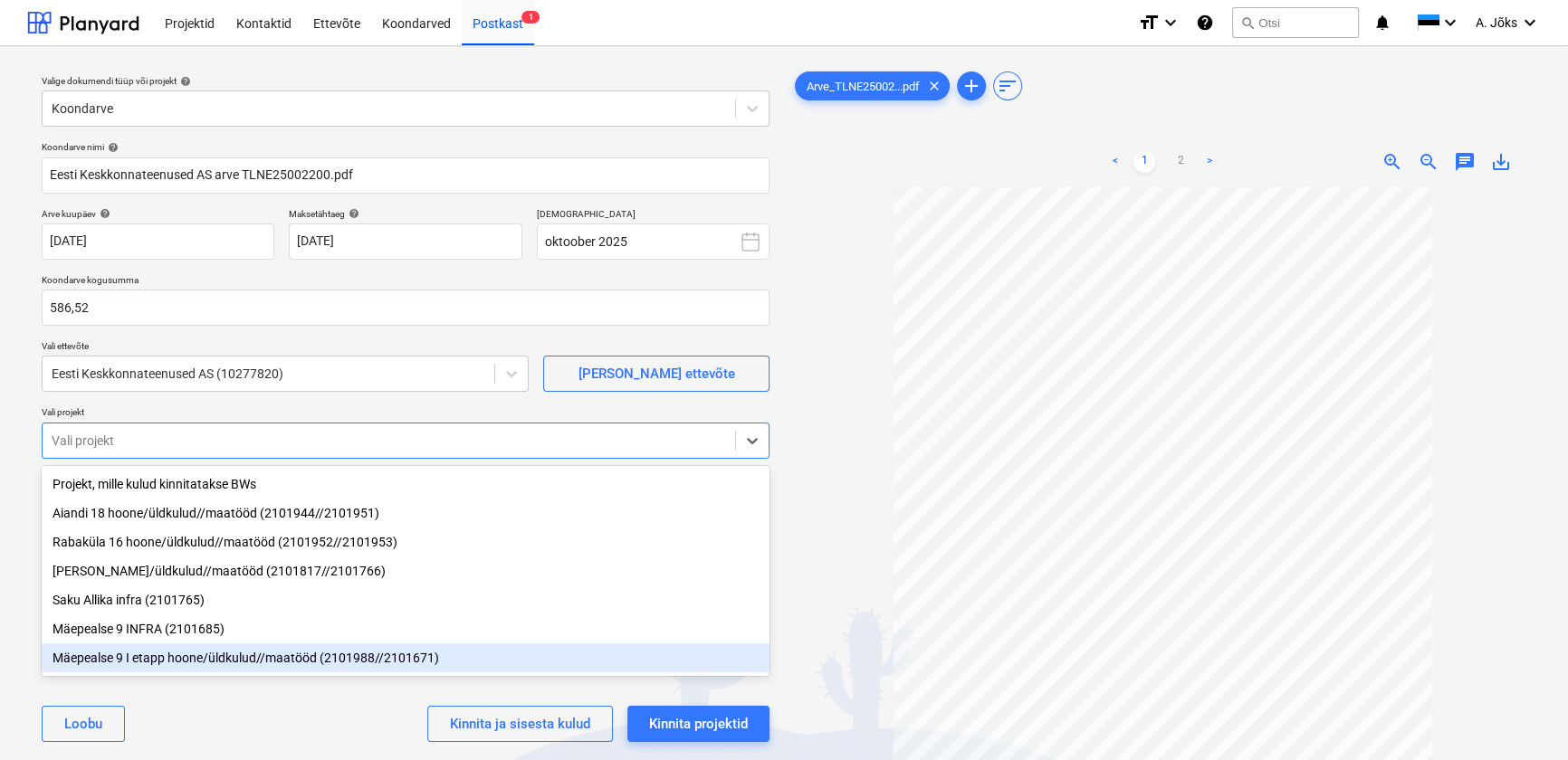
click at [176, 652] on div "Mäepealse 9 I etapp hoone/üldkulud//maatööd (2101988//2101671)" at bounding box center [405, 658] width 728 height 29
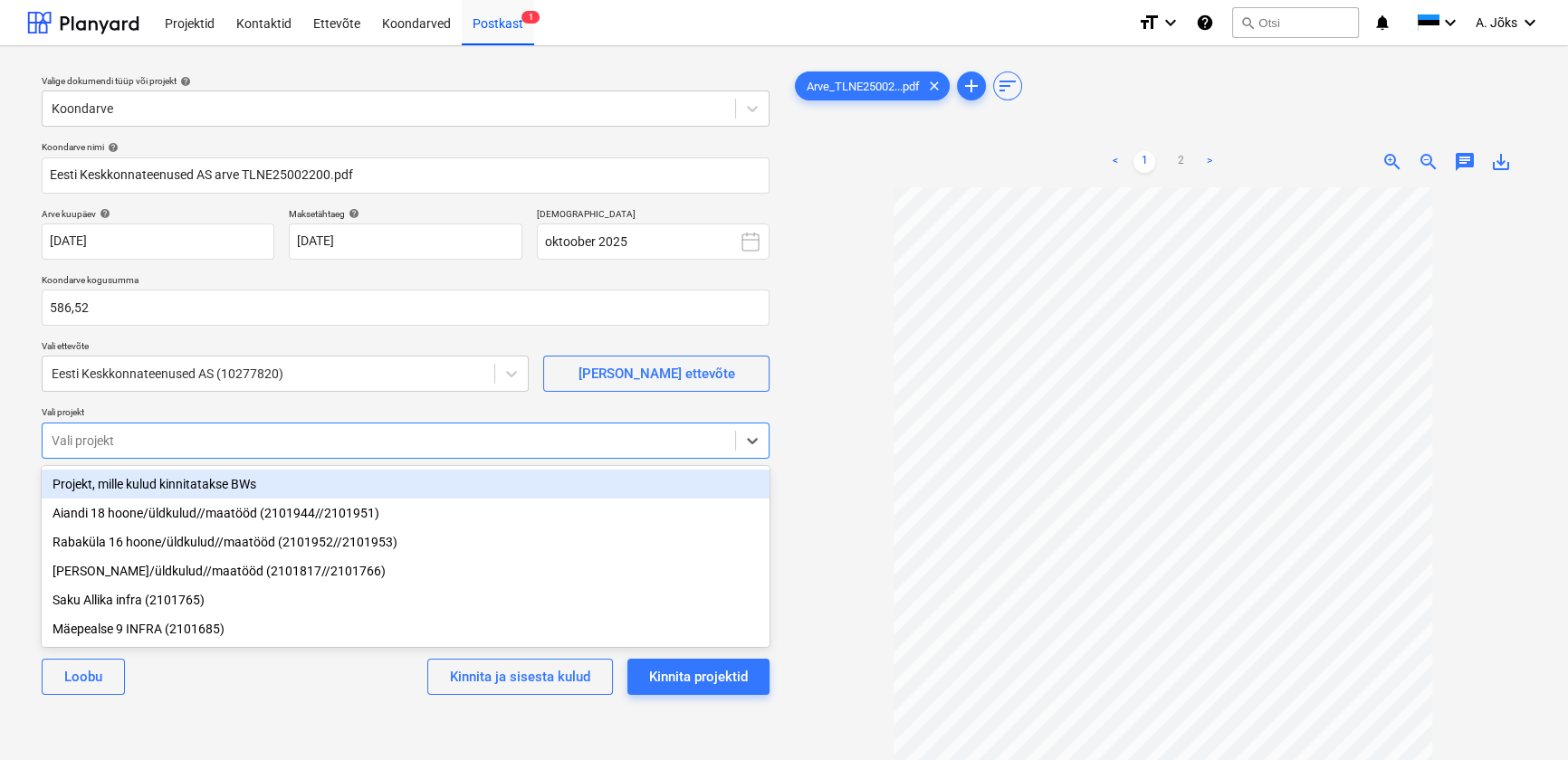
click at [225, 684] on div "[PERSON_NAME] ja sisesta kulud Kinnita projektid" at bounding box center [405, 677] width 728 height 65
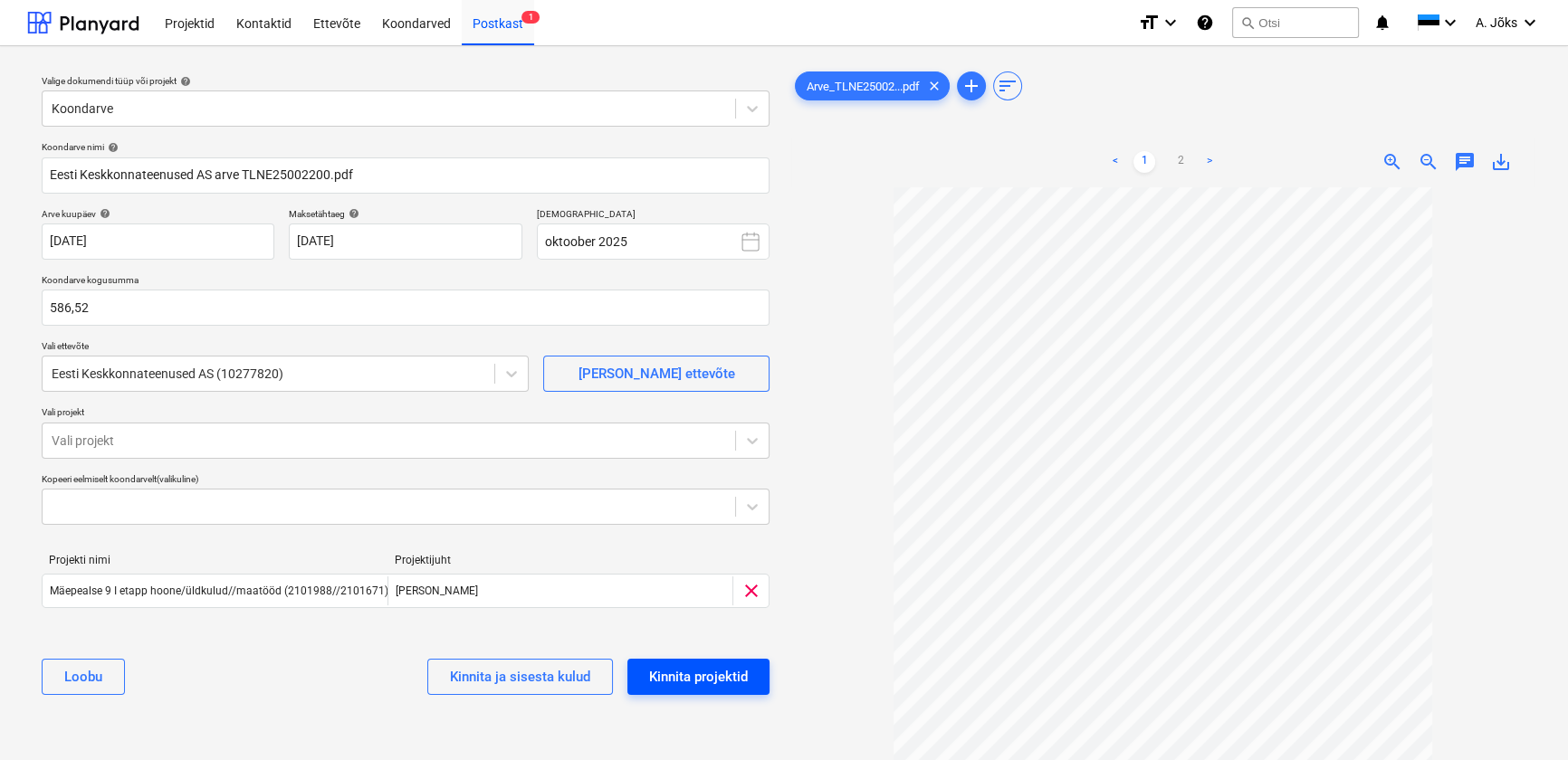
click at [708, 673] on div "Kinnita projektid" at bounding box center [698, 677] width 99 height 24
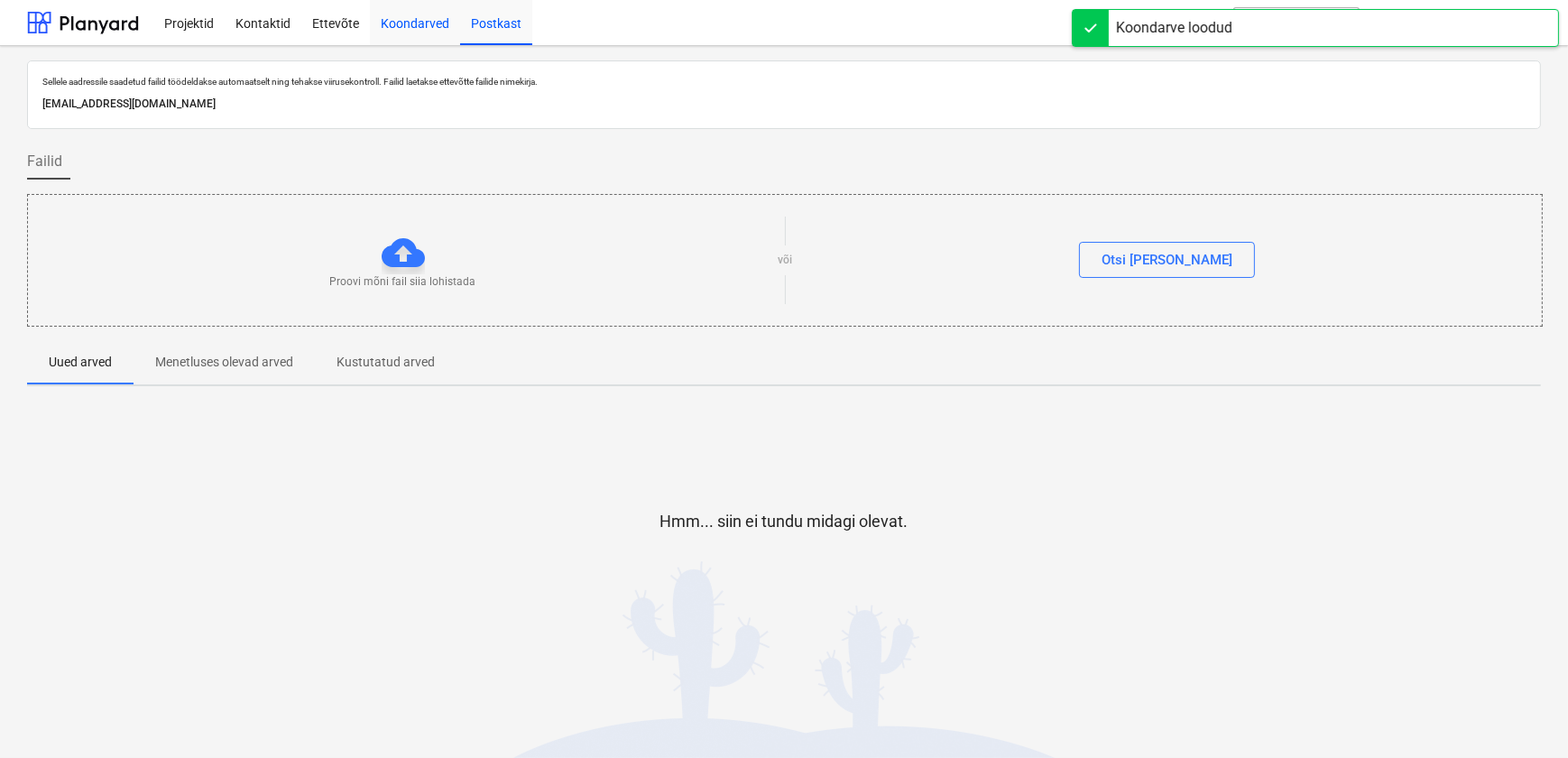
click at [418, 17] on div "Koondarved" at bounding box center [415, 22] width 90 height 46
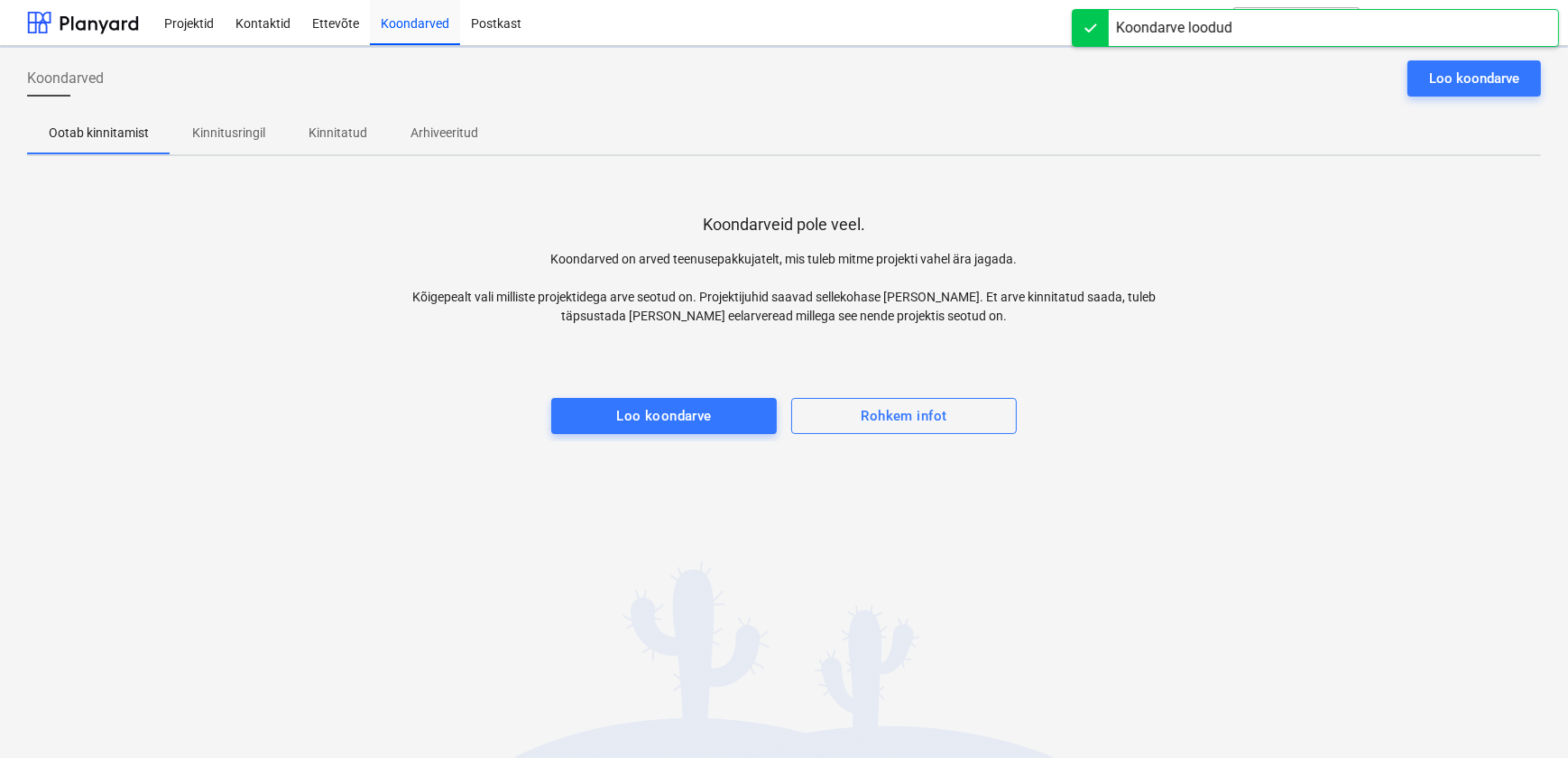
click at [229, 132] on p "Kinnitusringil" at bounding box center [228, 132] width 73 height 19
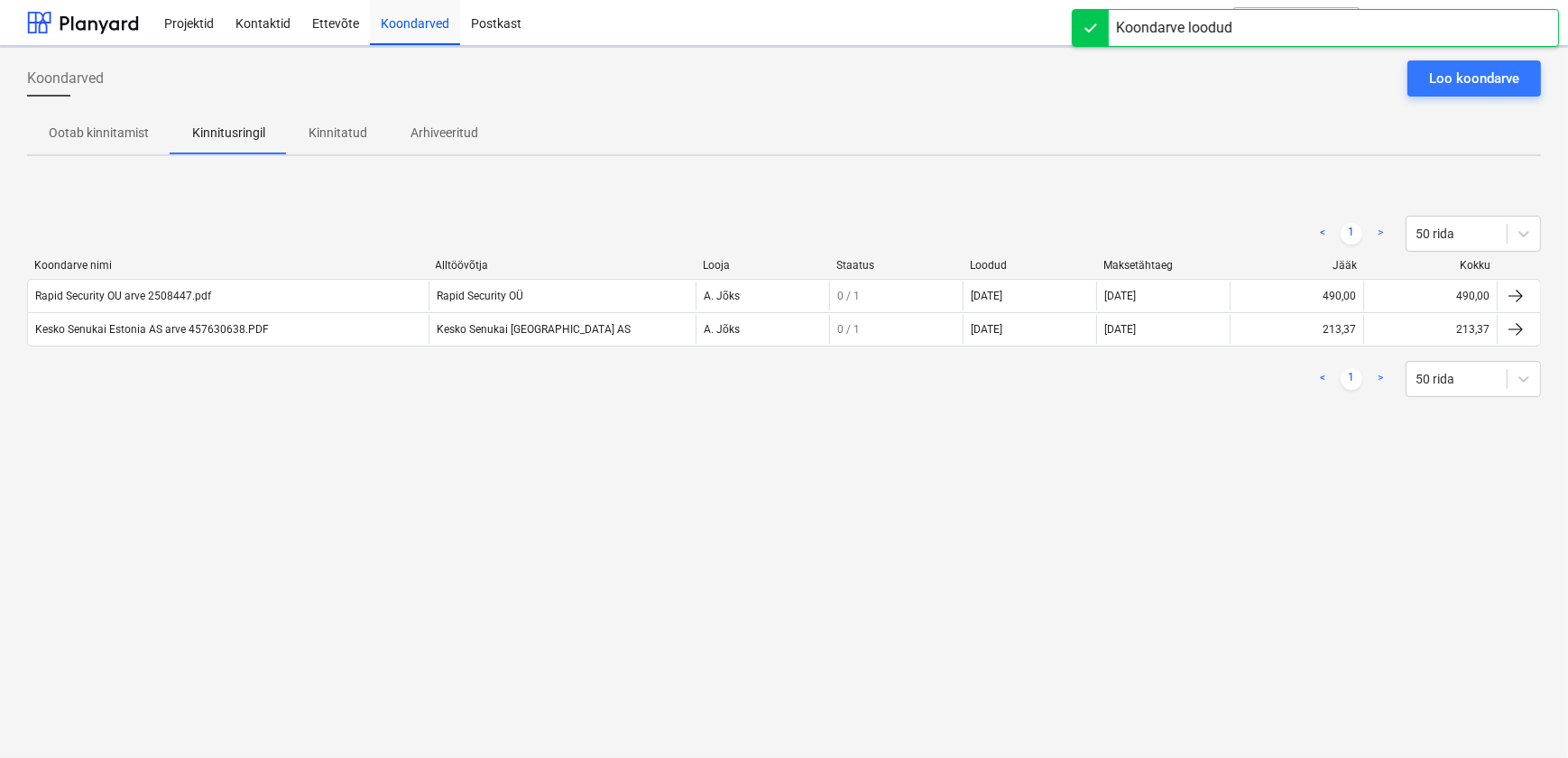
click at [249, 460] on div "Koondarved Loo koondarve Ootab kinnitamist Kinnitusringil Kinnitatud Arhiveerit…" at bounding box center [784, 402] width 1568 height 712
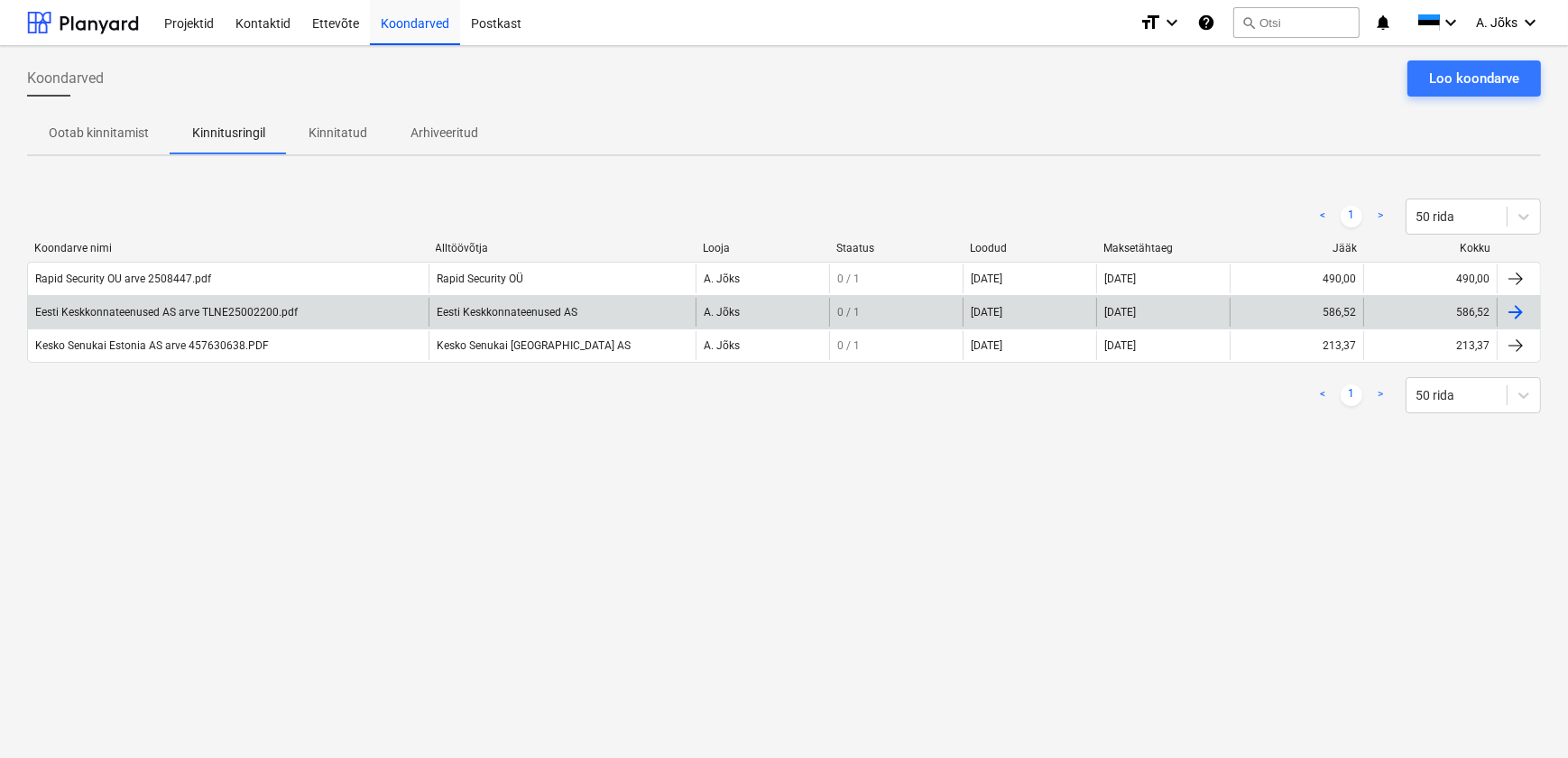
click at [170, 315] on div "Eesti Keskkonnateenused AS arve TLNE25002200.pdf" at bounding box center [166, 312] width 262 height 13
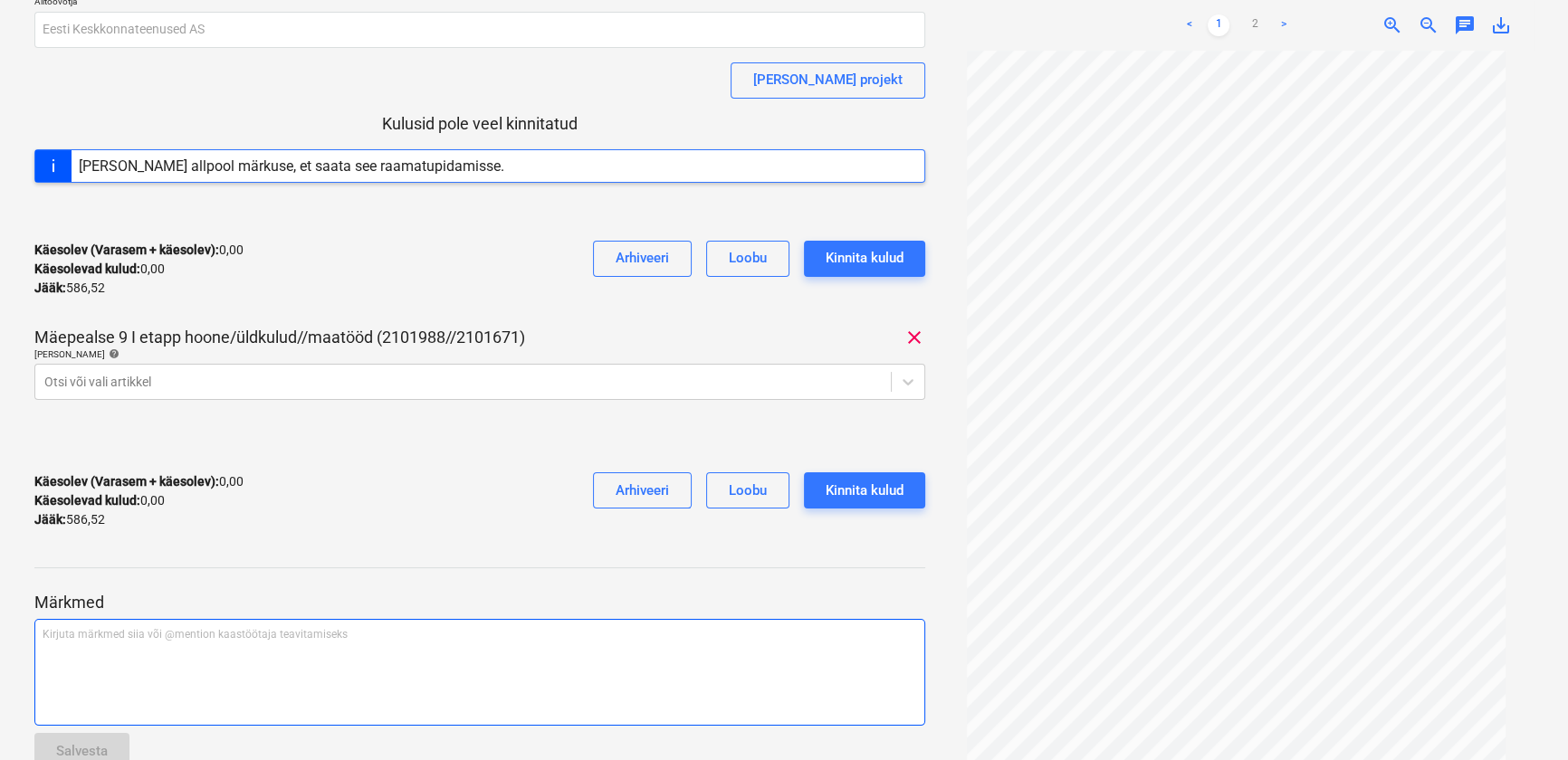
scroll to position [233, 0]
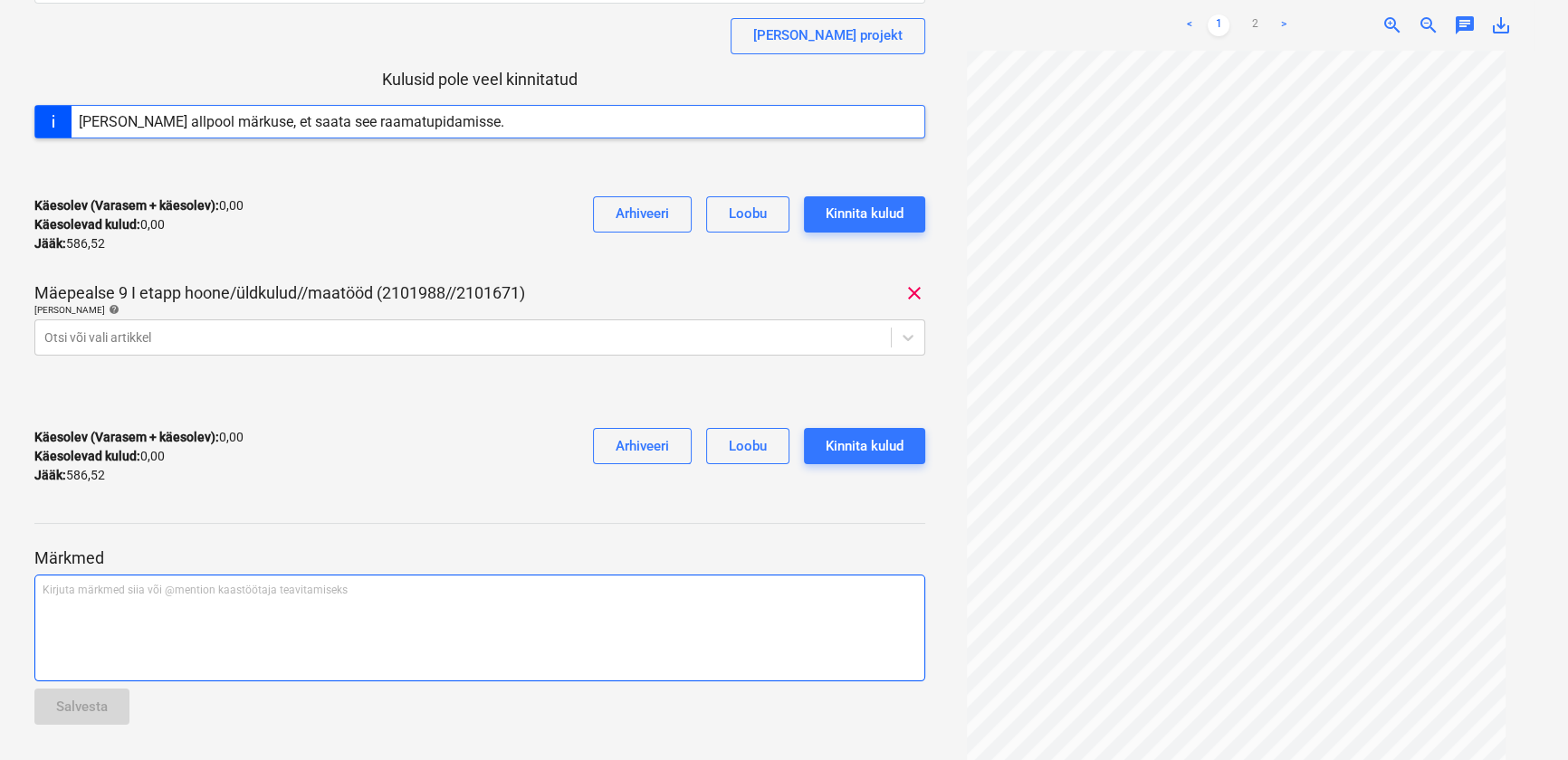
click at [192, 630] on div "Kirjuta märkmed siia või @mention kaastöötaja teavitamiseks ﻿" at bounding box center [480, 628] width 891 height 107
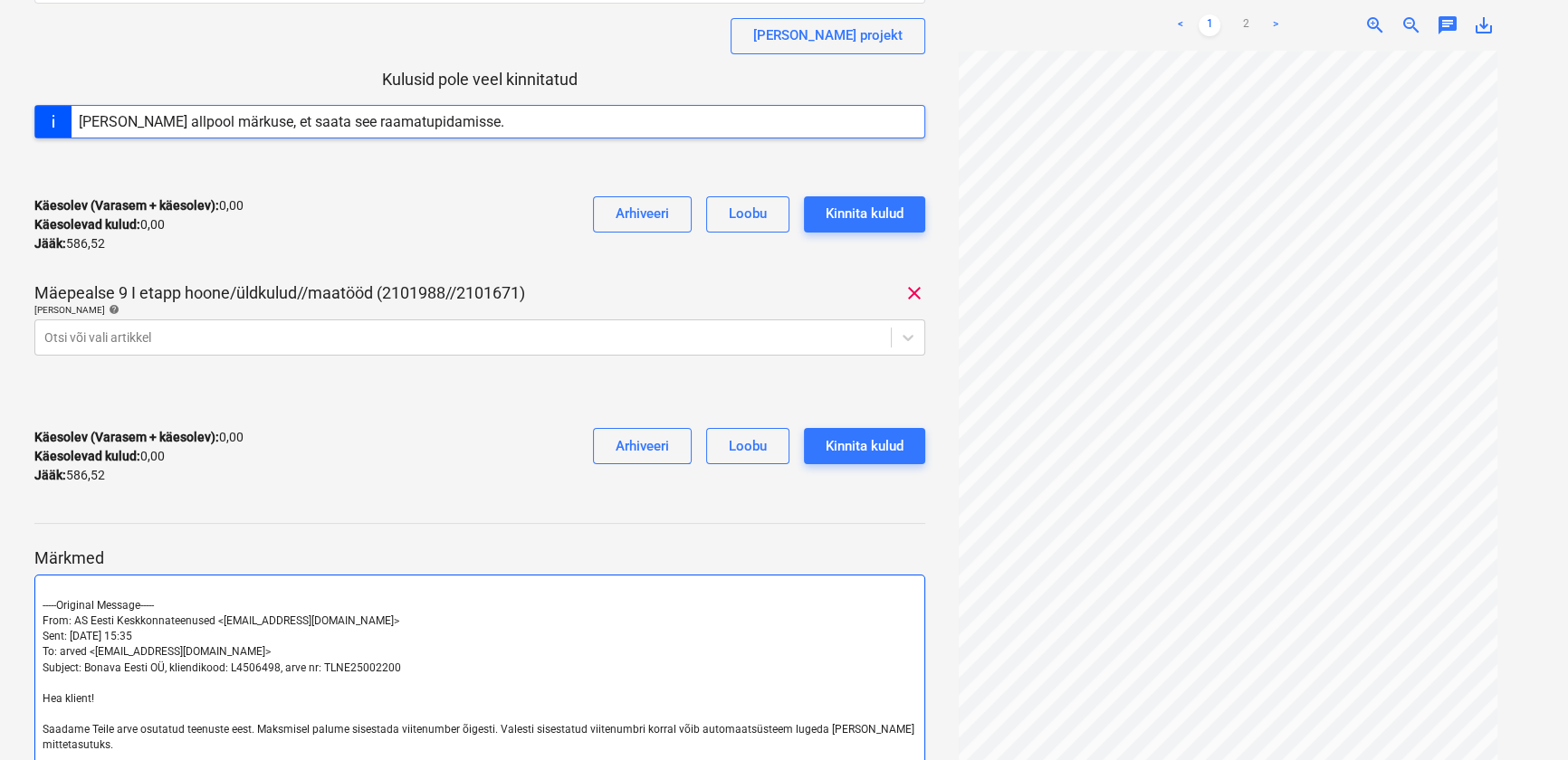
scroll to position [608, 0]
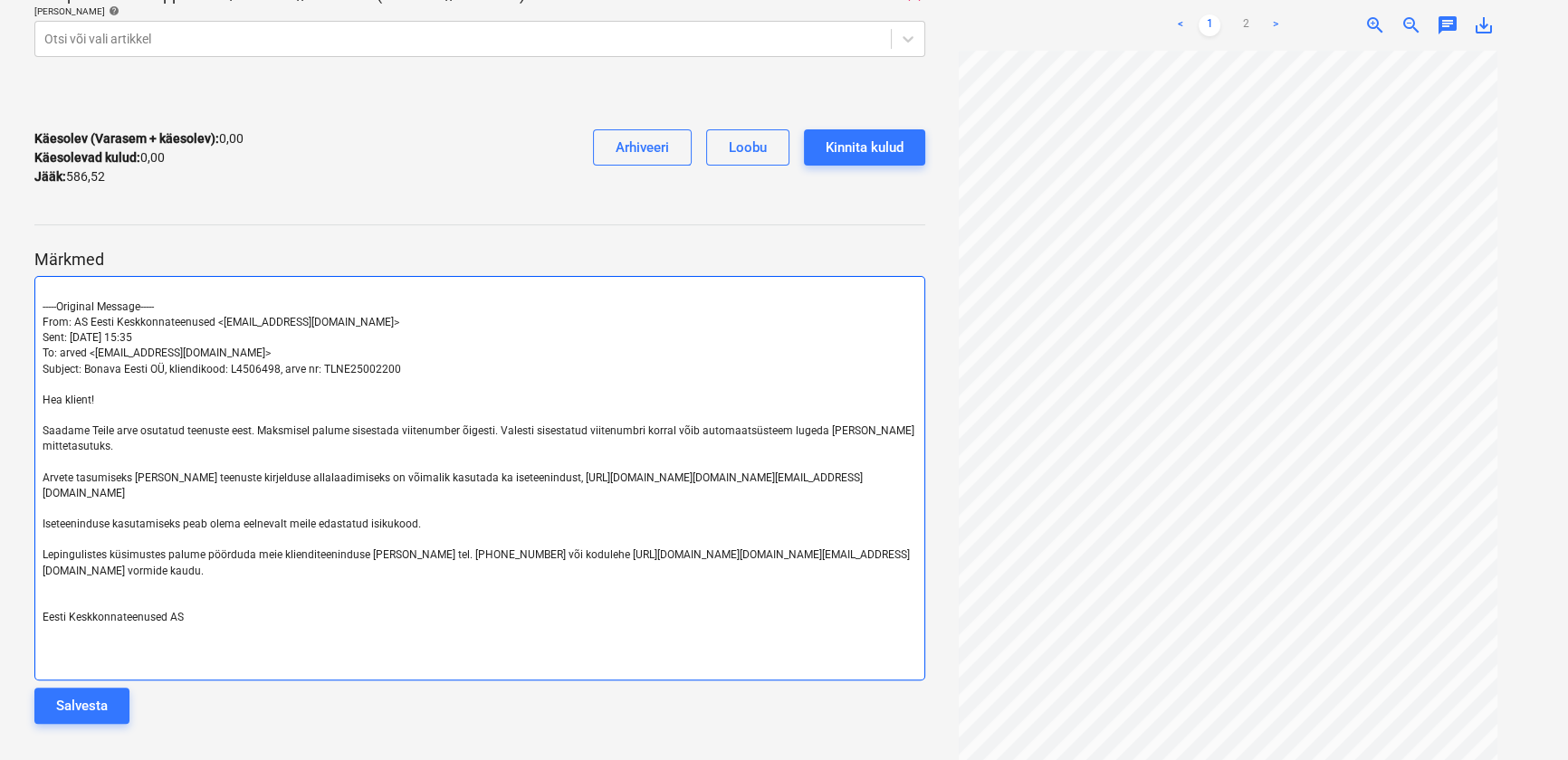
drag, startPoint x: 384, startPoint y: 578, endPoint x: 28, endPoint y: 405, distance: 395.8
click at [28, 405] on div "Eesti Keskkonnateenused AS arve TLNE25002200.pdf Koondarve kogusumma 586,52 All…" at bounding box center [480, 136] width 905 height 1217
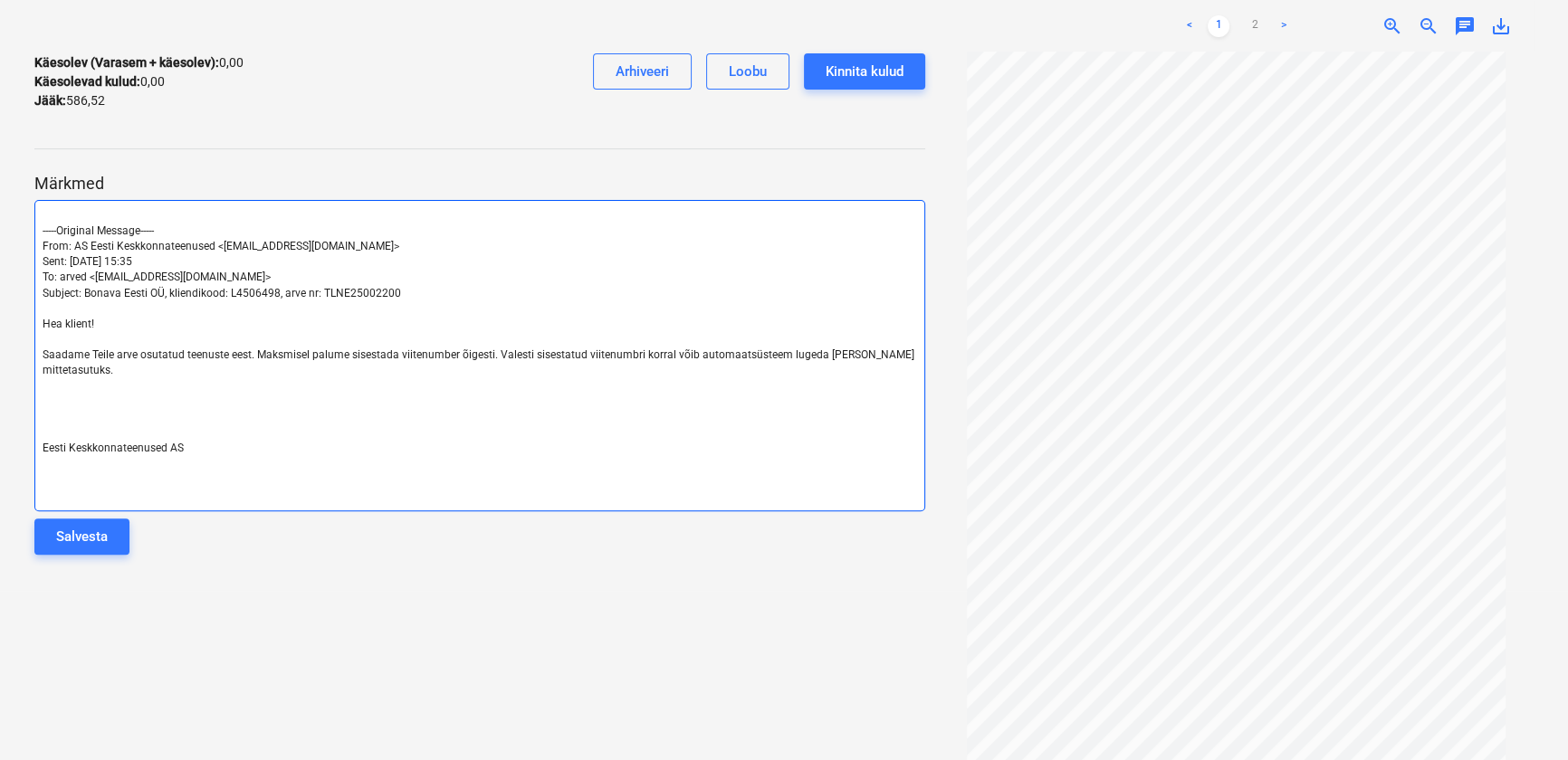
scroll to position [437, 0]
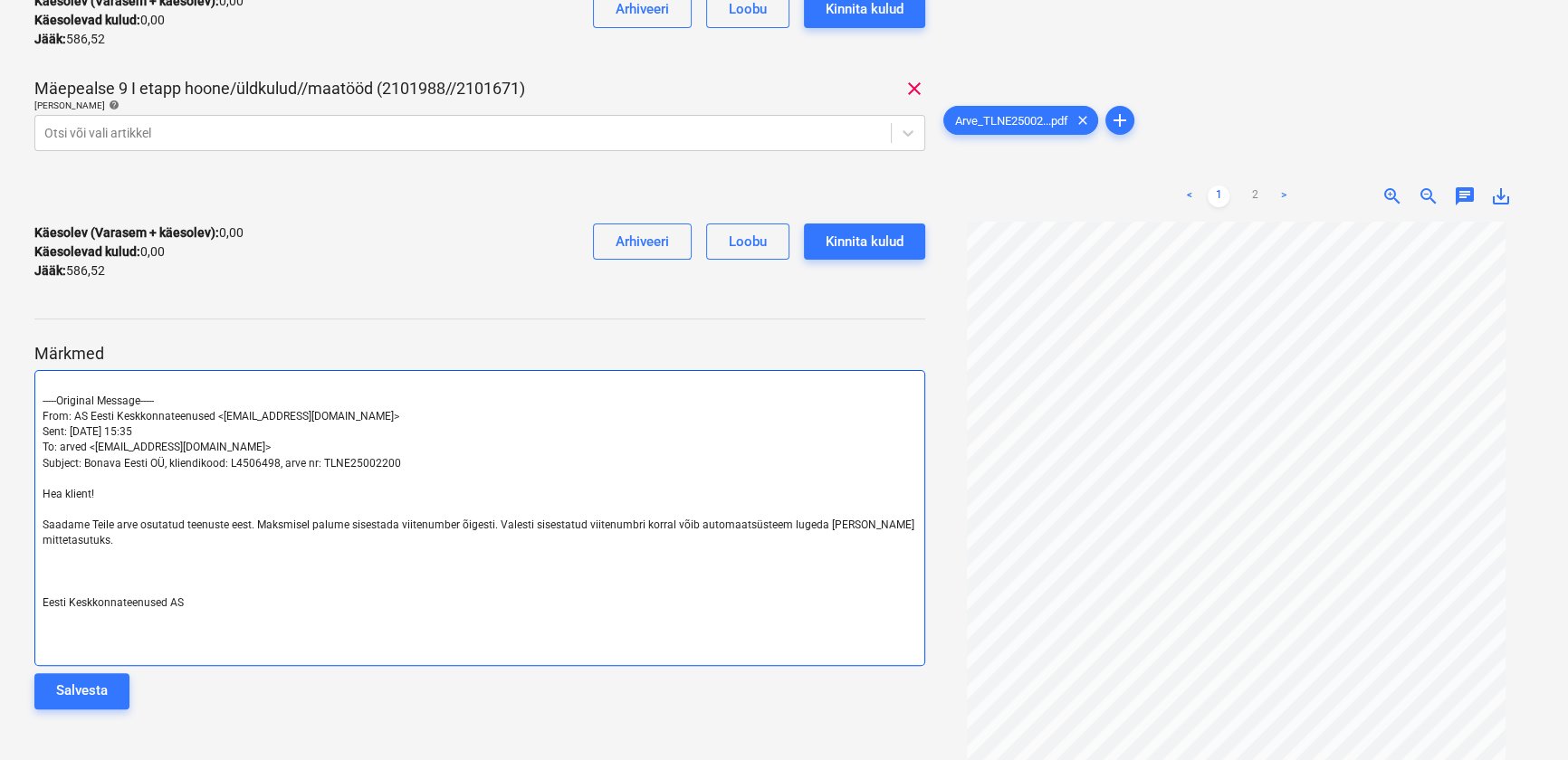
click at [64, 571] on p at bounding box center [479, 573] width 874 height 16
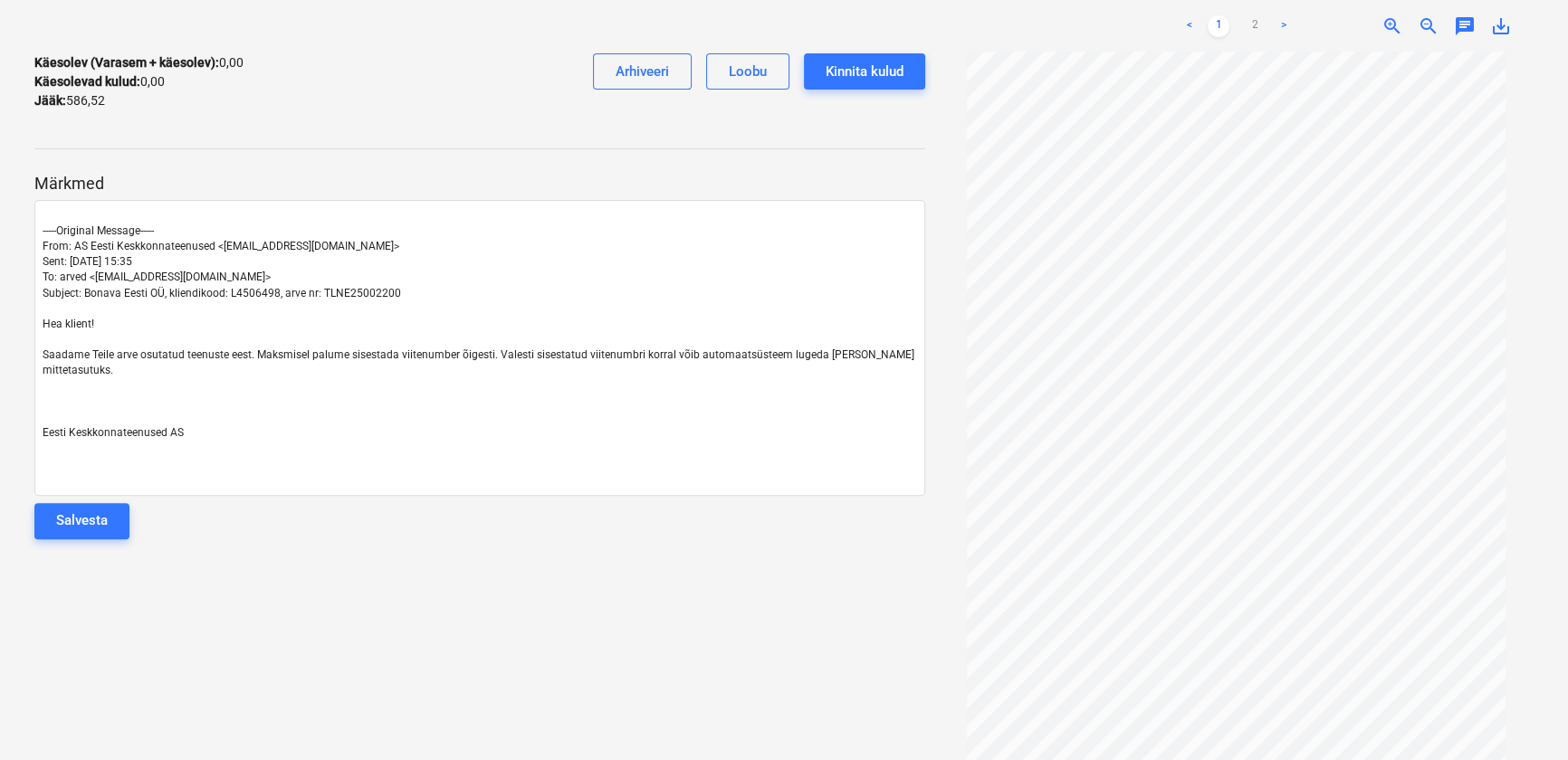
click at [101, 516] on div "Salvesta" at bounding box center [81, 520] width 52 height 24
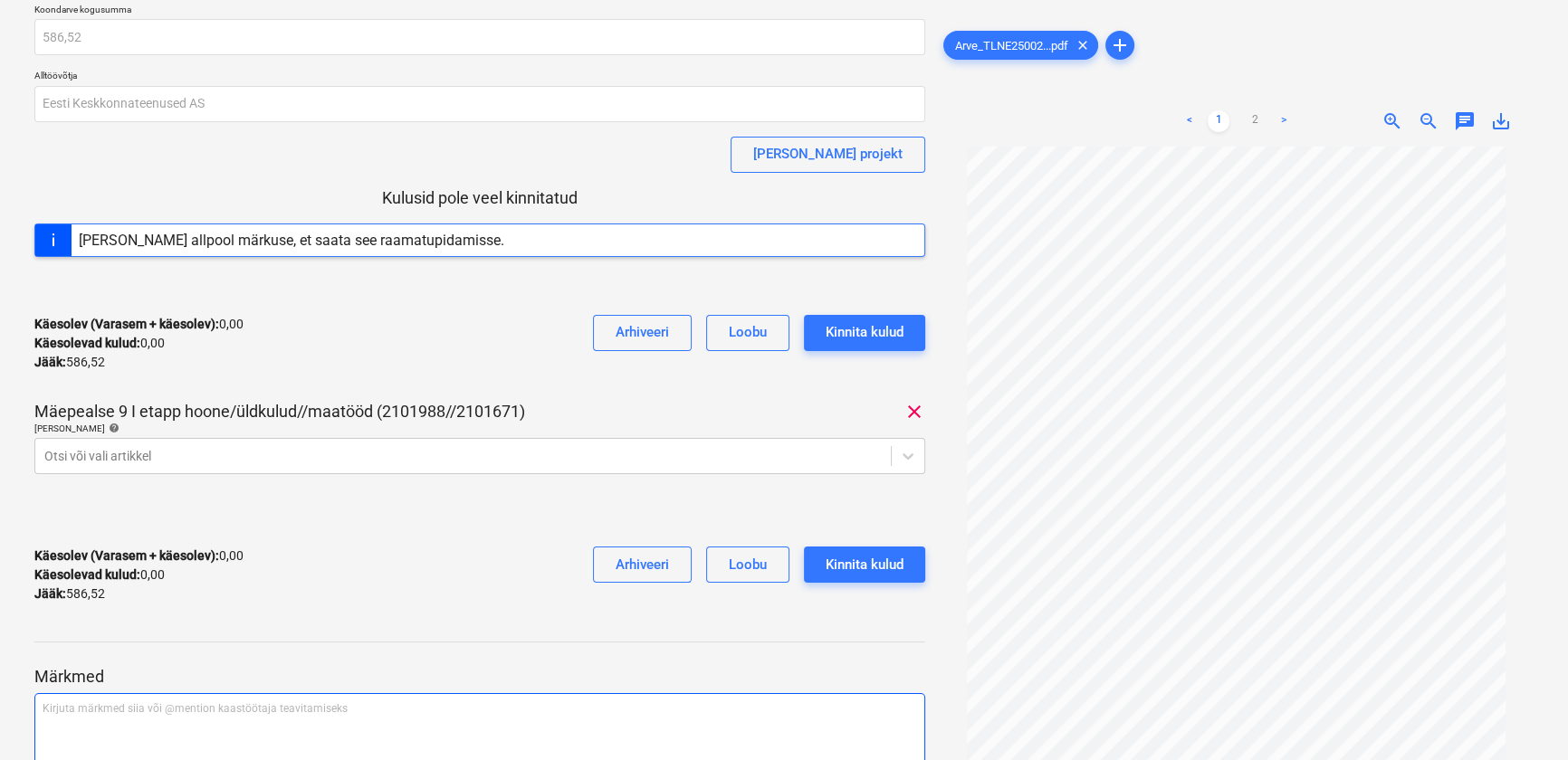
scroll to position [0, 0]
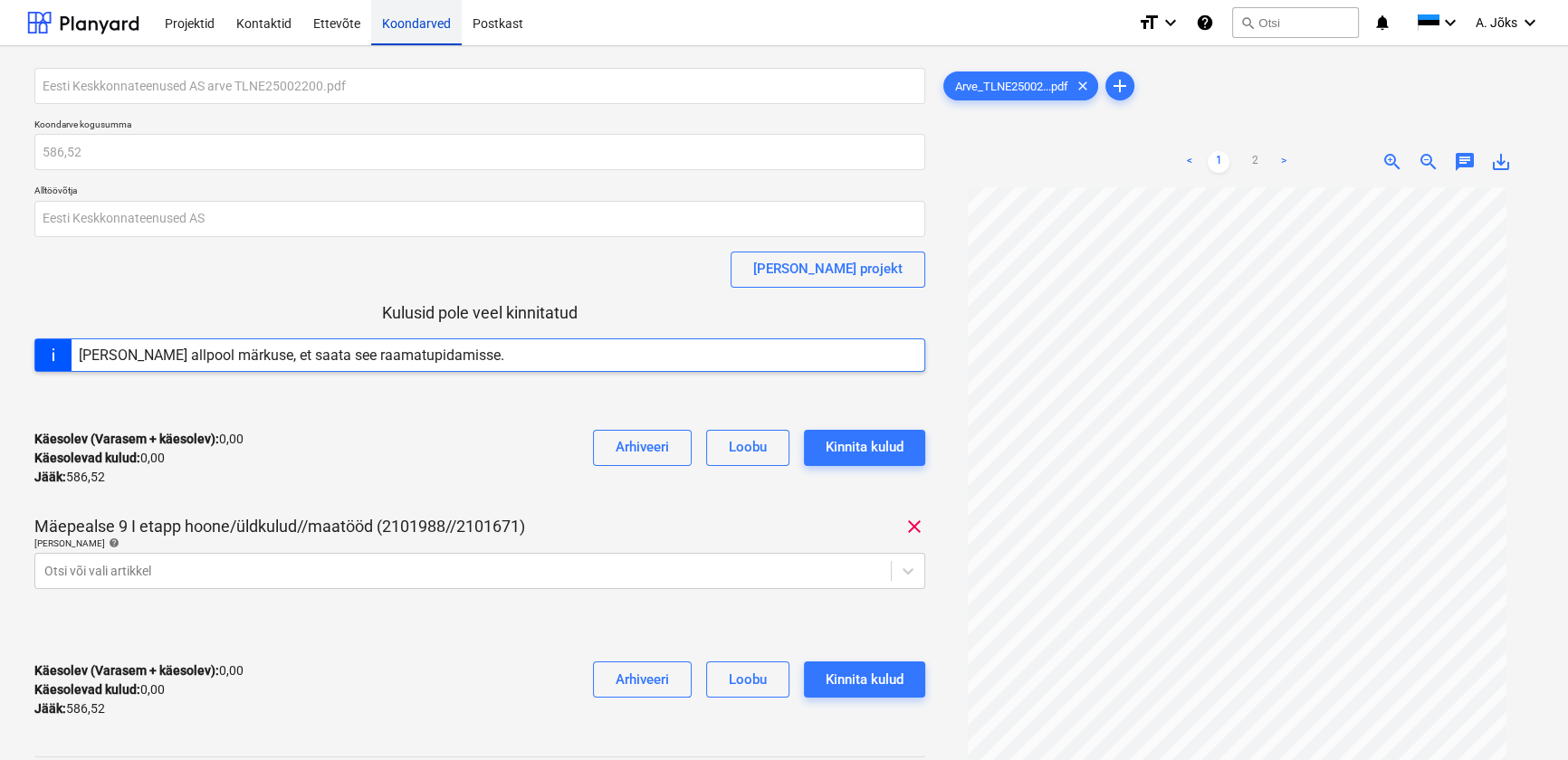
click at [421, 26] on div "Koondarved" at bounding box center [416, 22] width 90 height 46
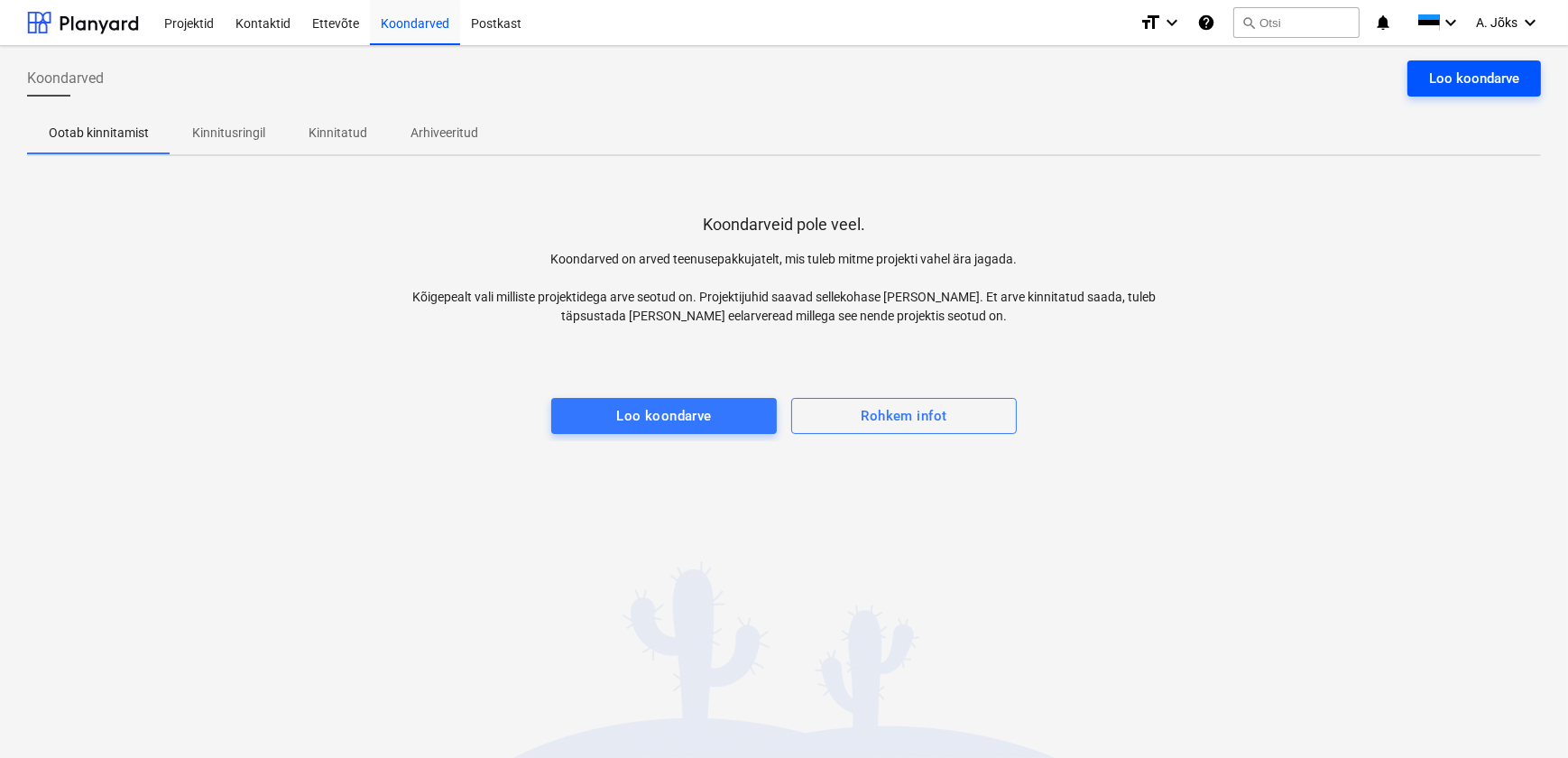
click at [1453, 64] on button "Loo koondarve" at bounding box center [1474, 78] width 134 height 36
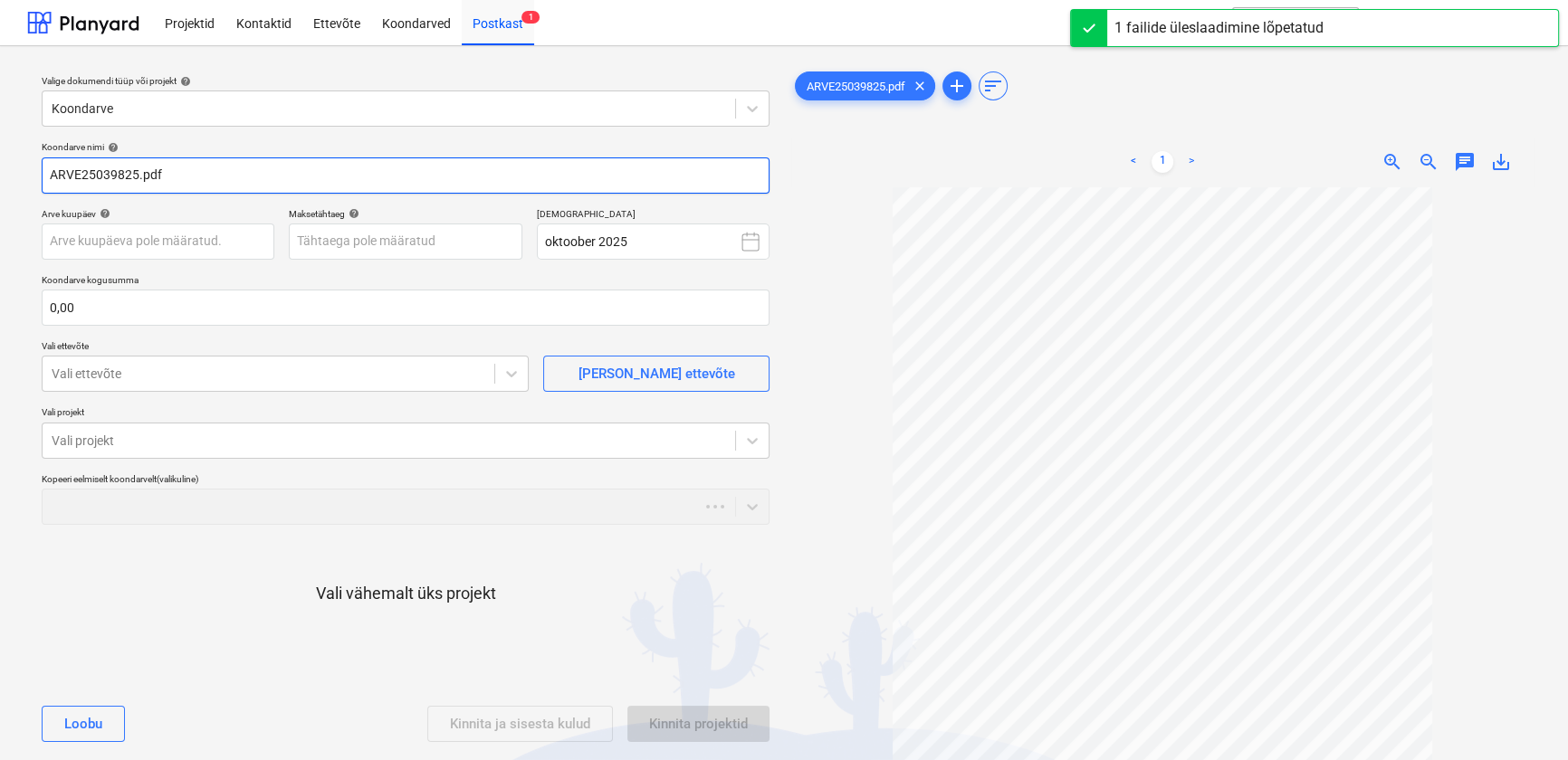
click at [81, 174] on input "ARVE25039825.pdf" at bounding box center [405, 175] width 728 height 36
paste input "Tallinna Jäätmete Taaskasutuskeskus"
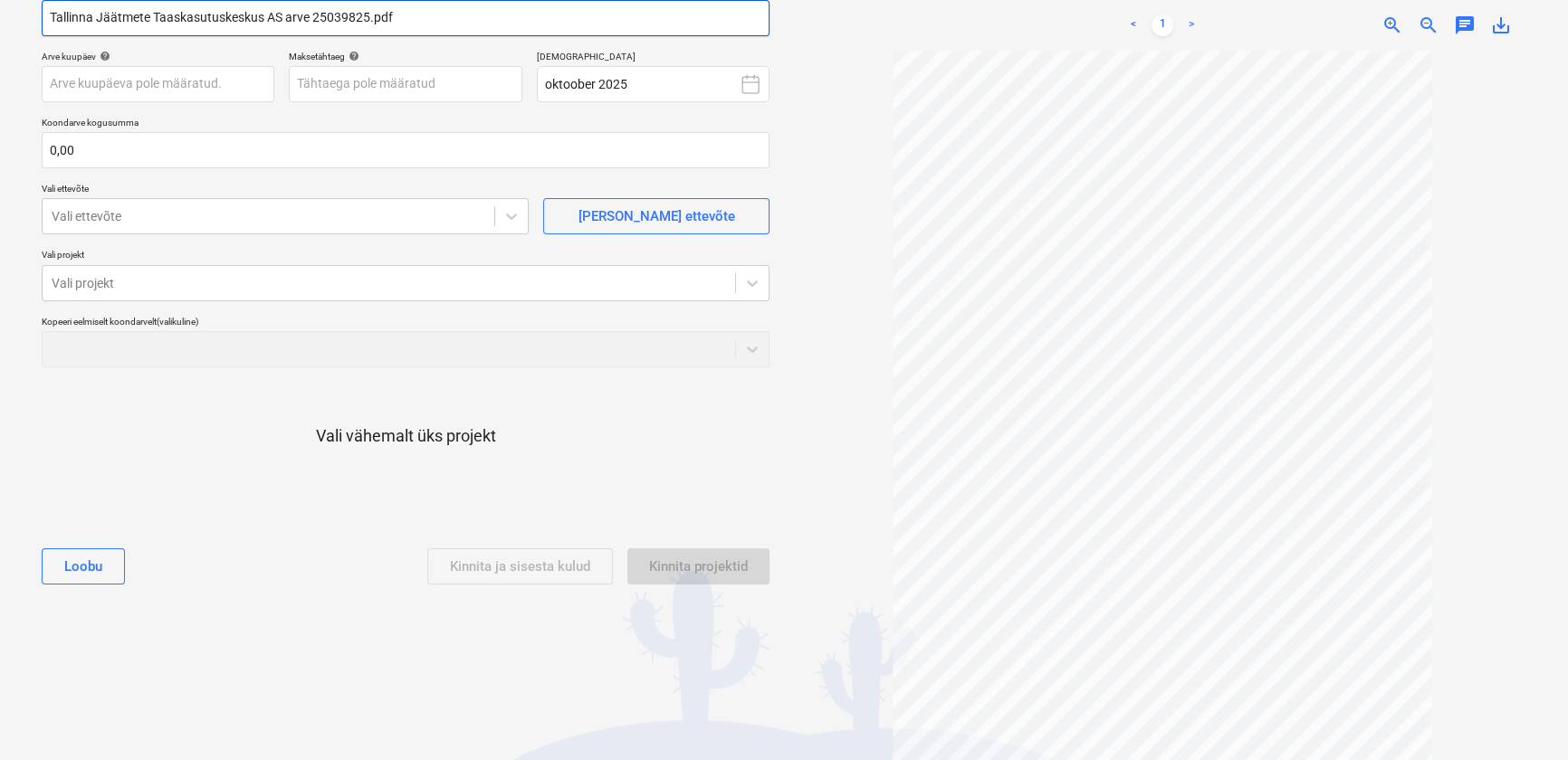
click at [118, 15] on input "Tallinna Jäätmete Taaskasutuskeskus AS arve 25039825.pdf" at bounding box center [405, 18] width 728 height 36
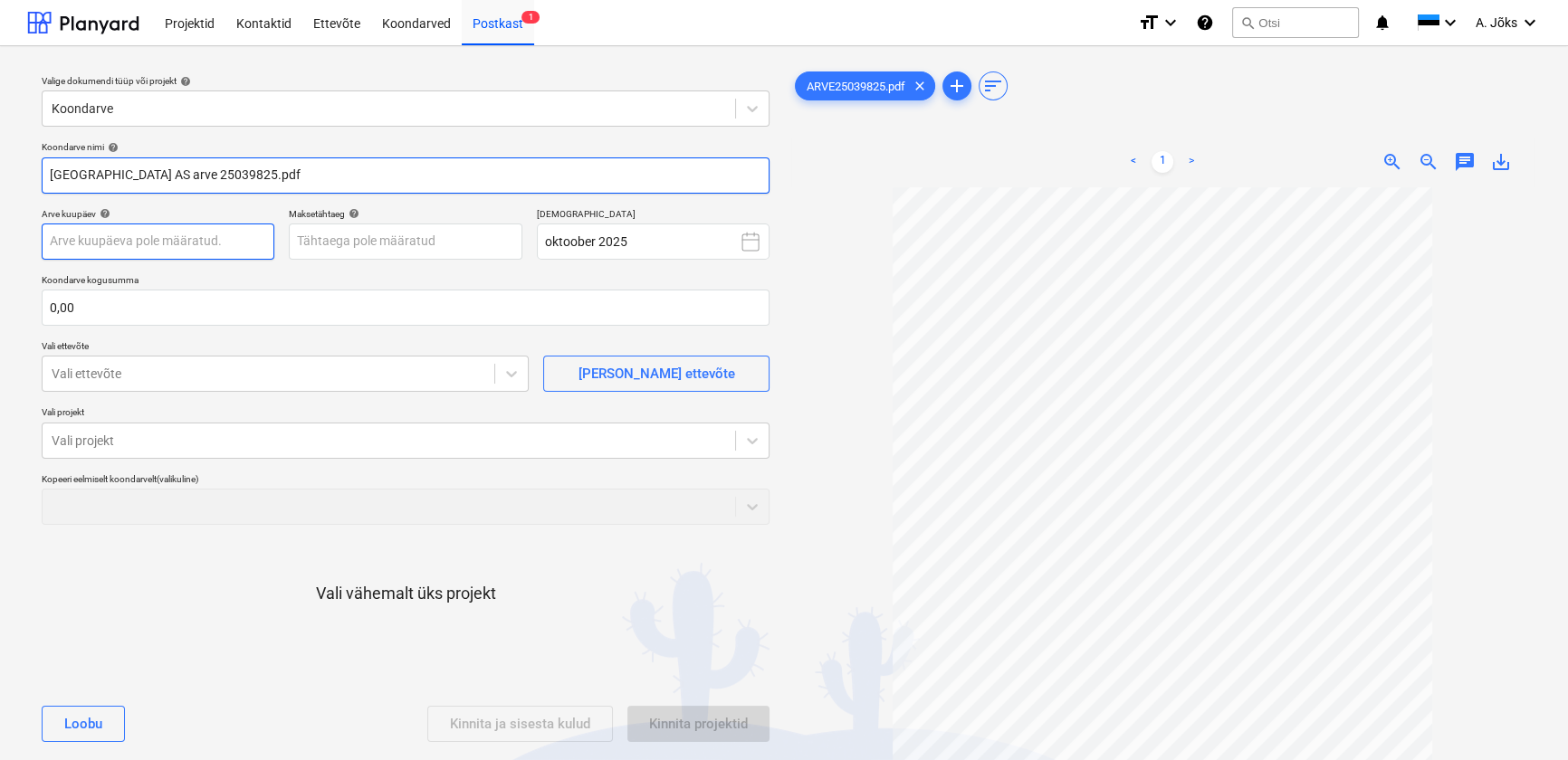
type input "[GEOGRAPHIC_DATA] AS arve 25039825.pdf"
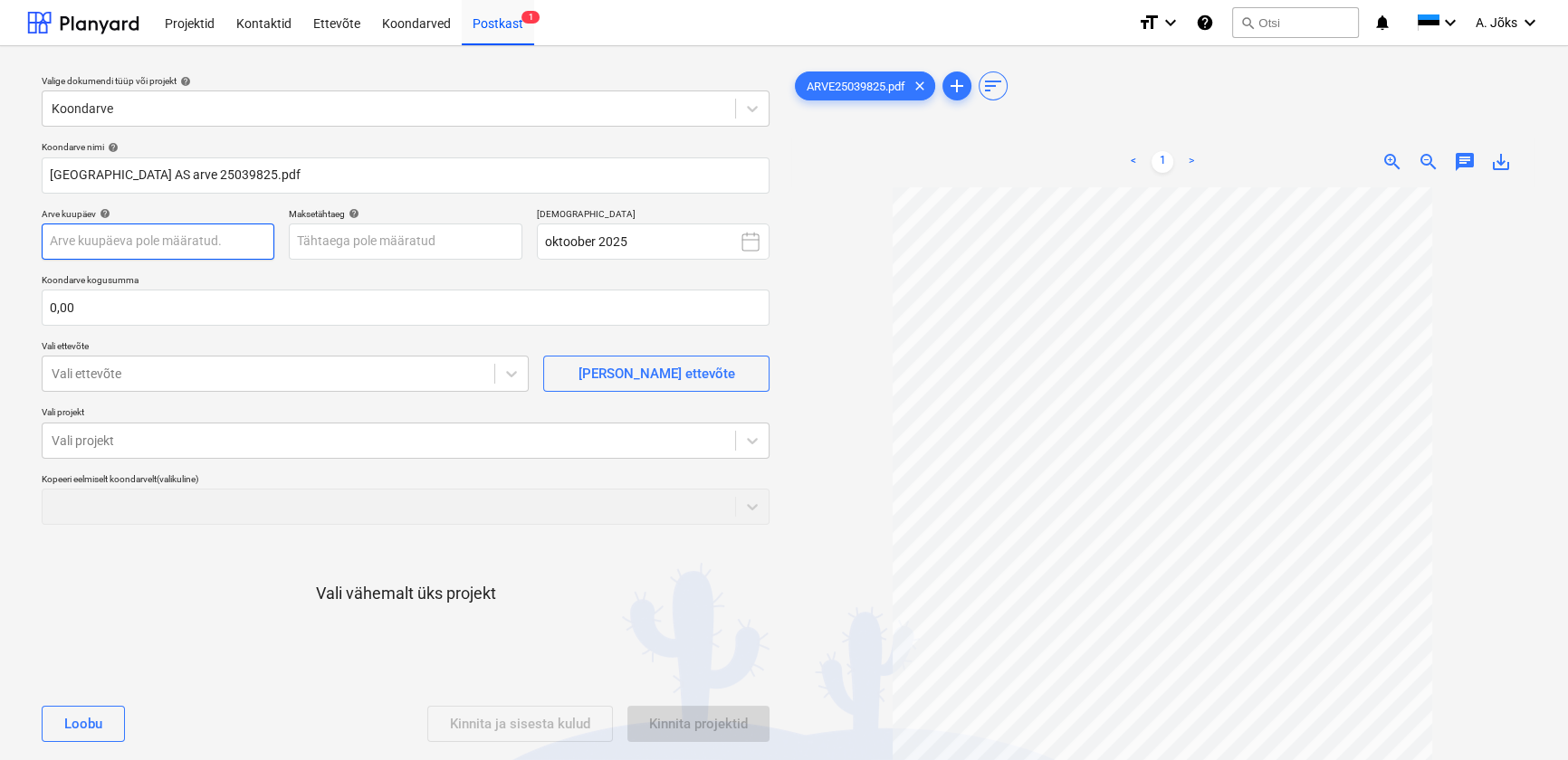
click at [228, 238] on body "Projektid Kontaktid Ettevõte Koondarved Postkast 1 format_size keyboard_arrow_d…" at bounding box center [784, 380] width 1568 height 760
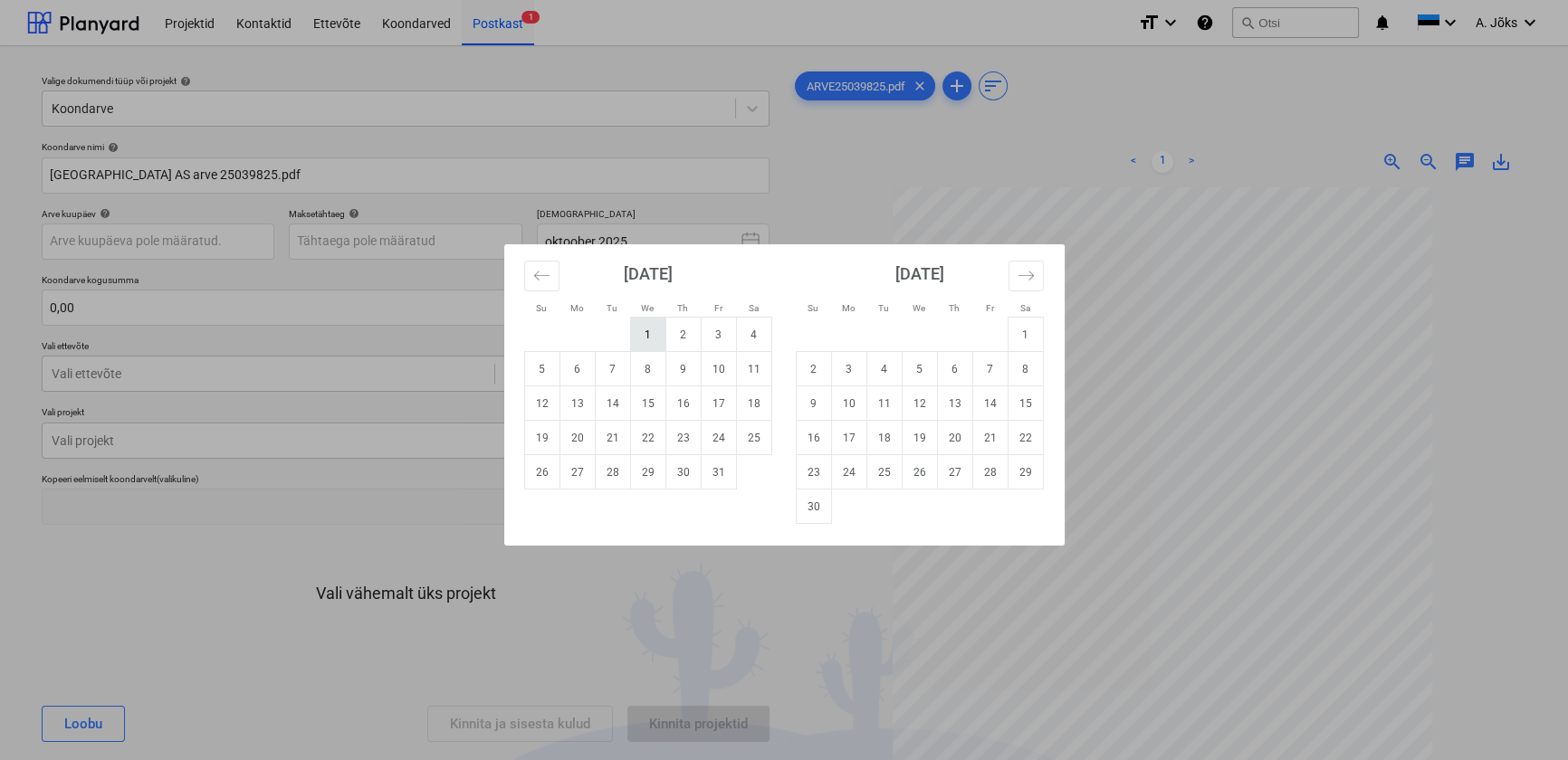
click at [643, 336] on td "1" at bounding box center [648, 334] width 35 height 34
type input "[DATE]"
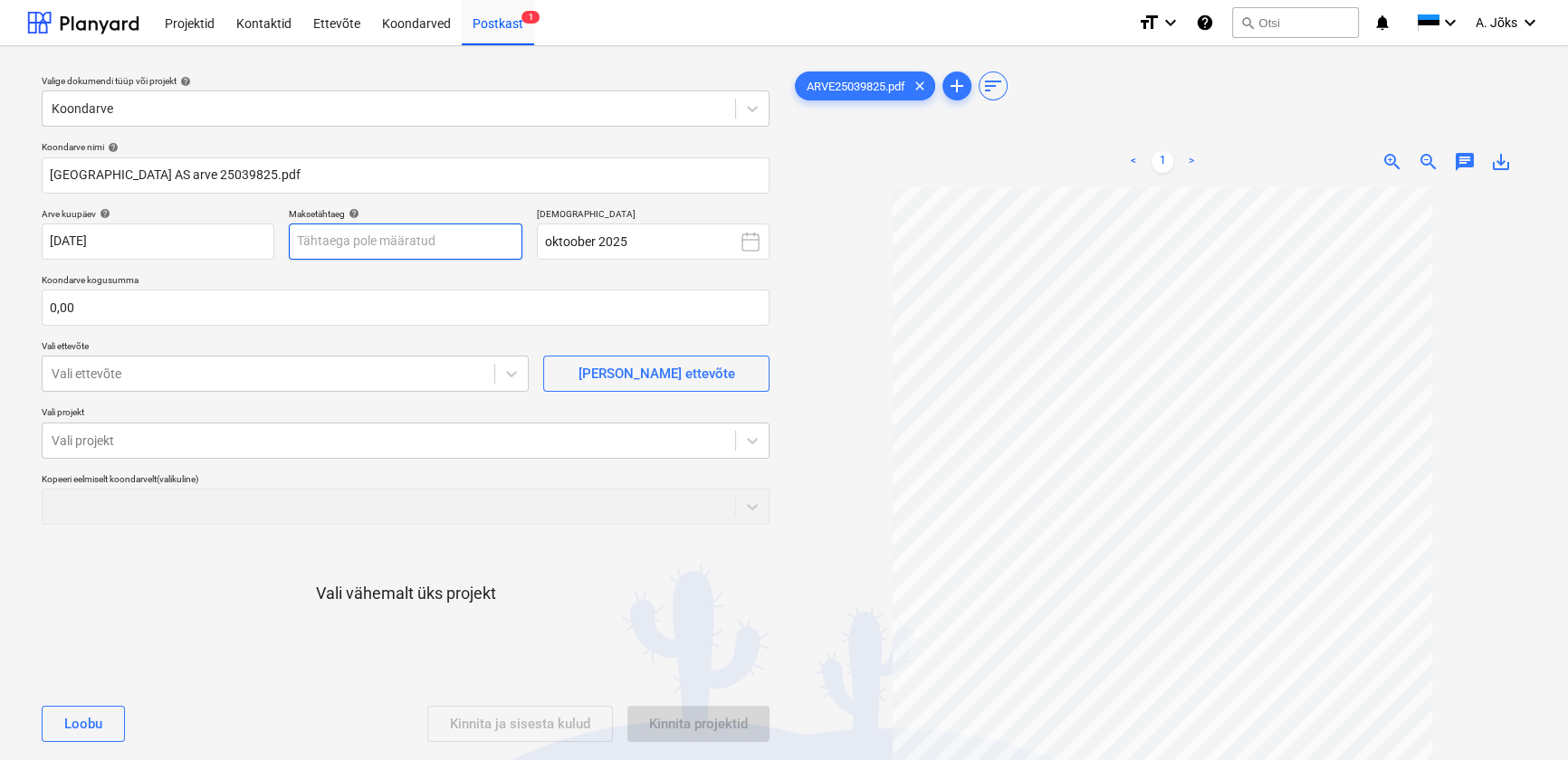
click at [463, 244] on body "Projektid Kontaktid Ettevõte Koondarved Postkast 1 format_size keyboard_arrow_d…" at bounding box center [784, 380] width 1568 height 760
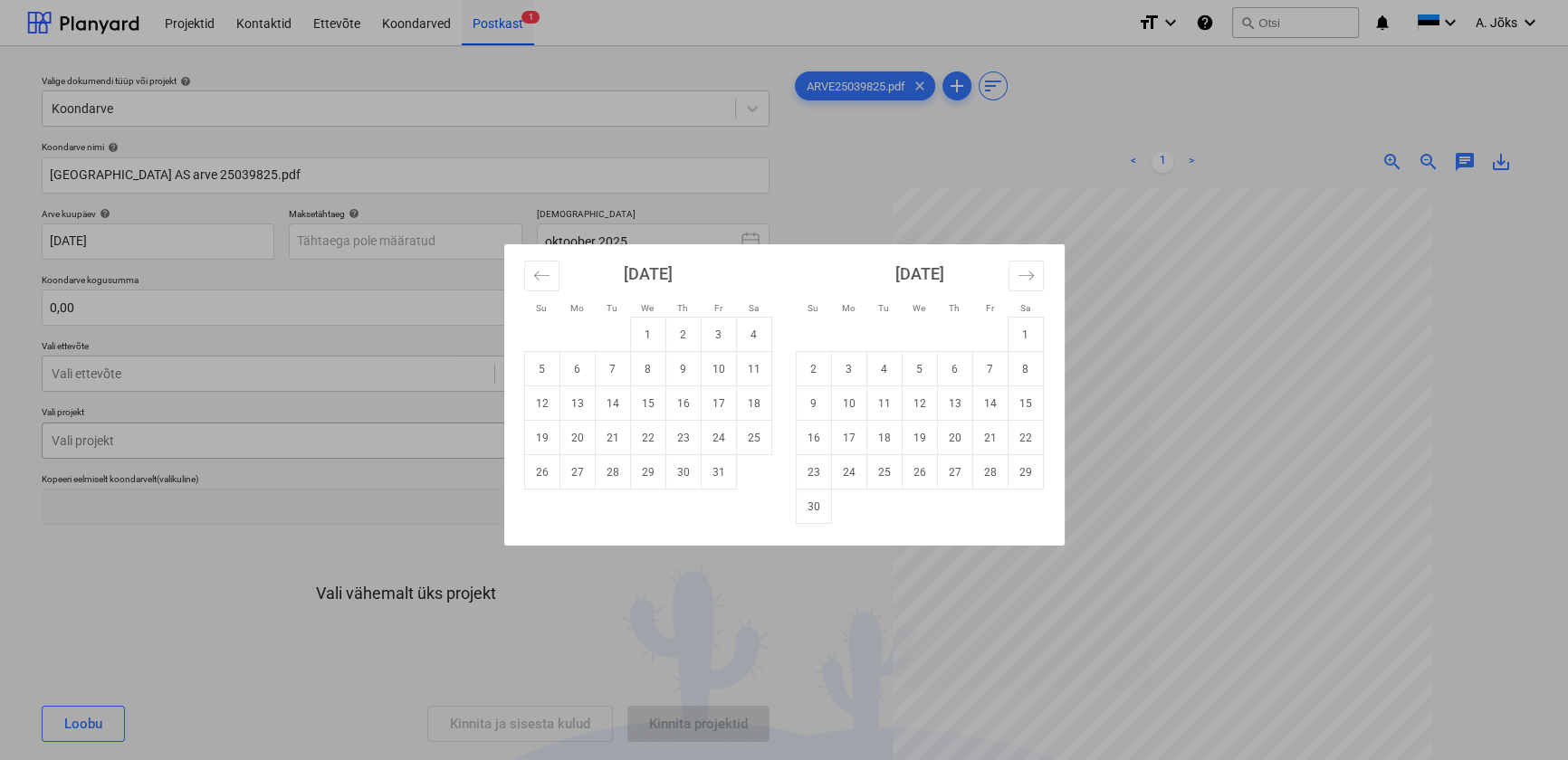
click at [608, 440] on td "21" at bounding box center [612, 437] width 35 height 34
type input "[DATE]"
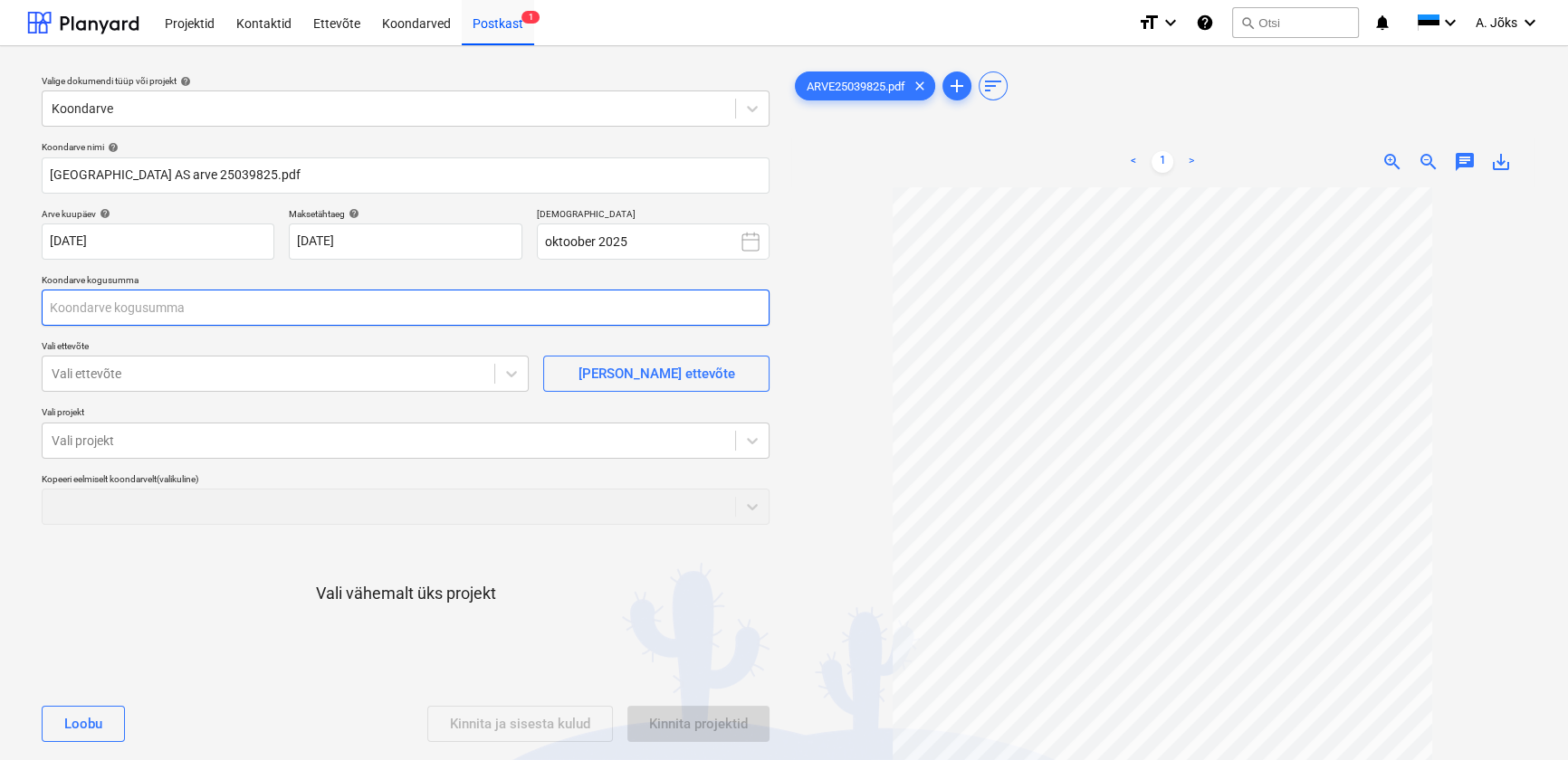
click at [362, 308] on input "text" at bounding box center [405, 307] width 728 height 36
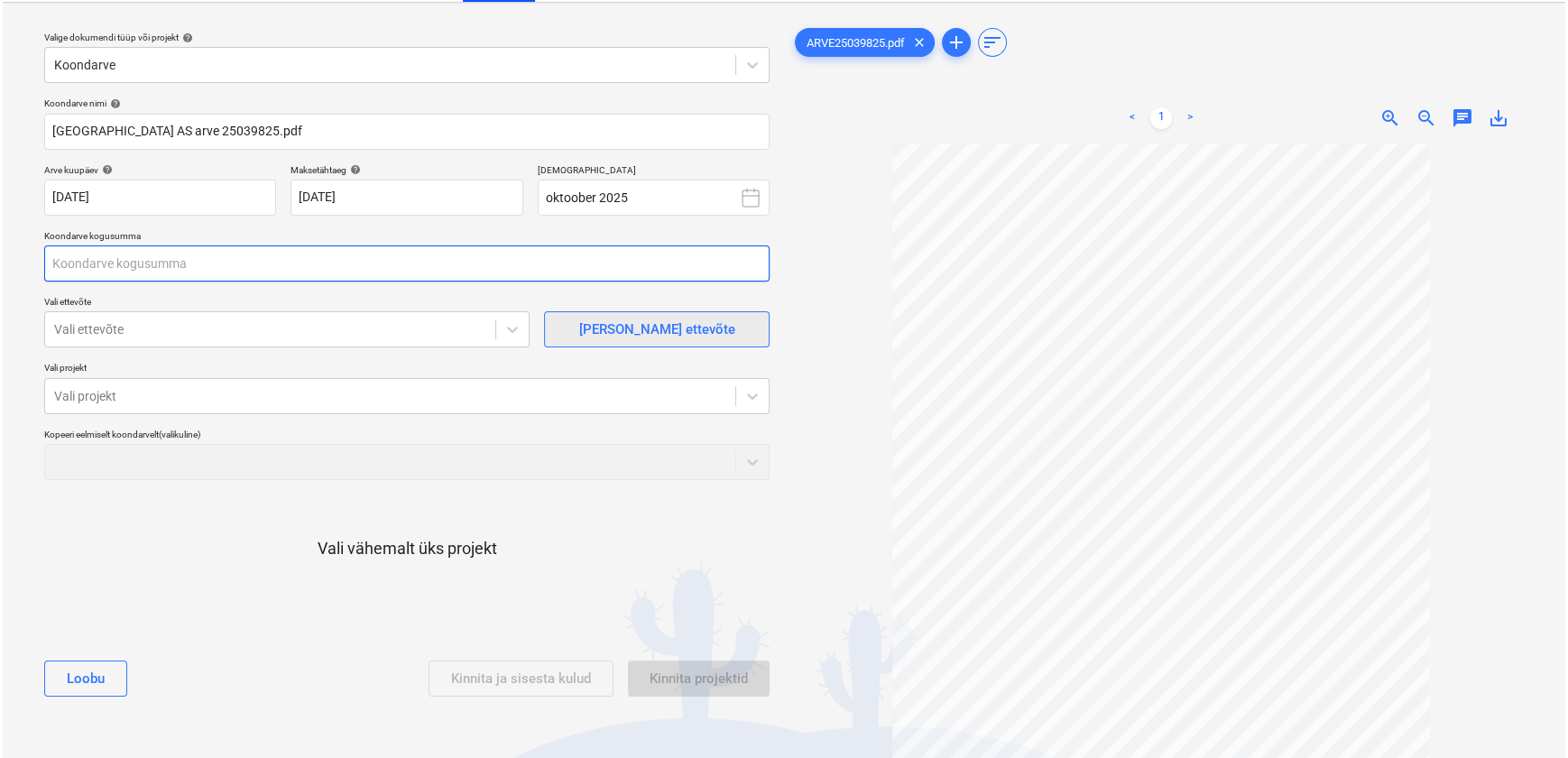
scroll to position [81, 0]
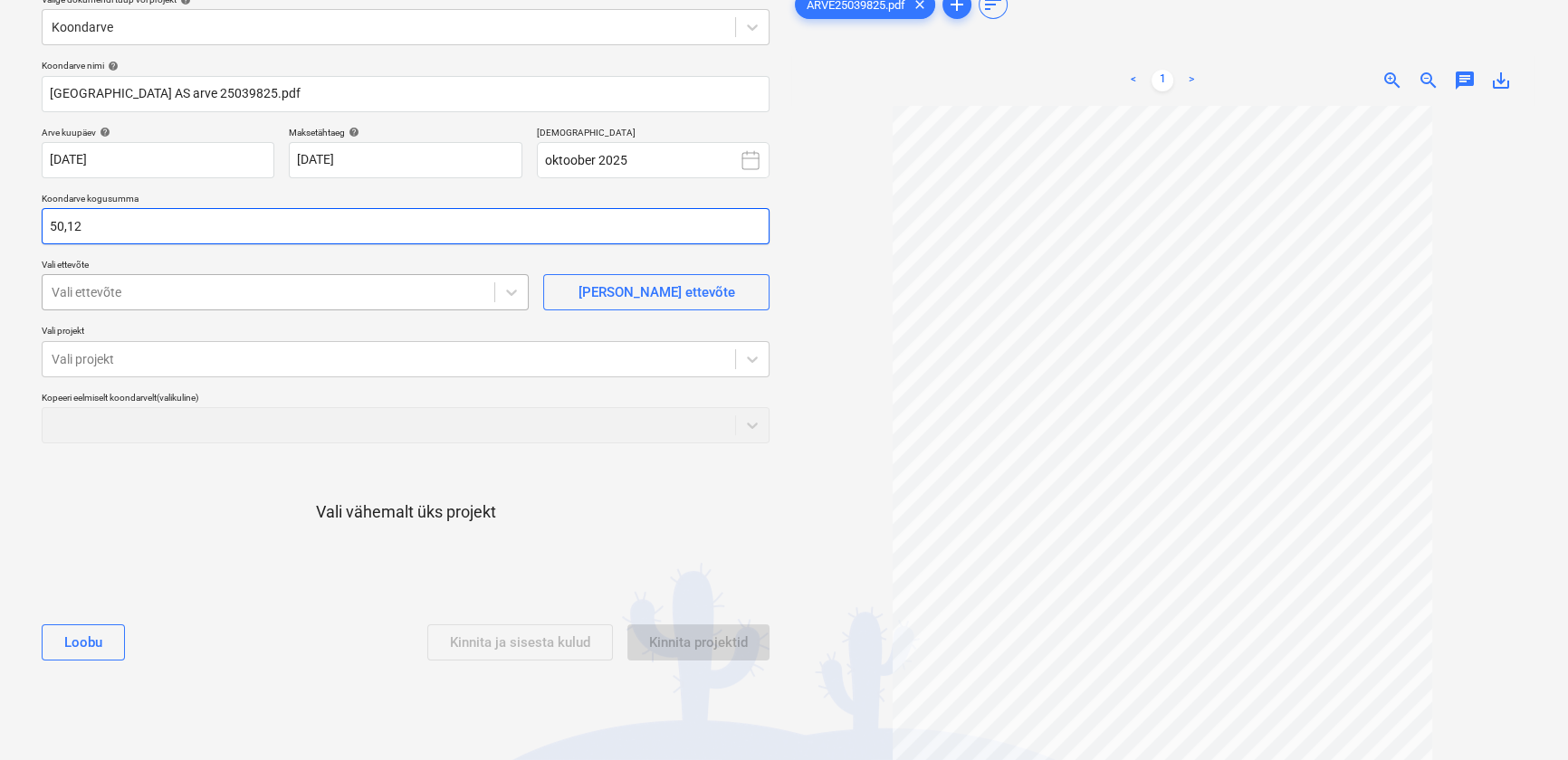
type input "50,12"
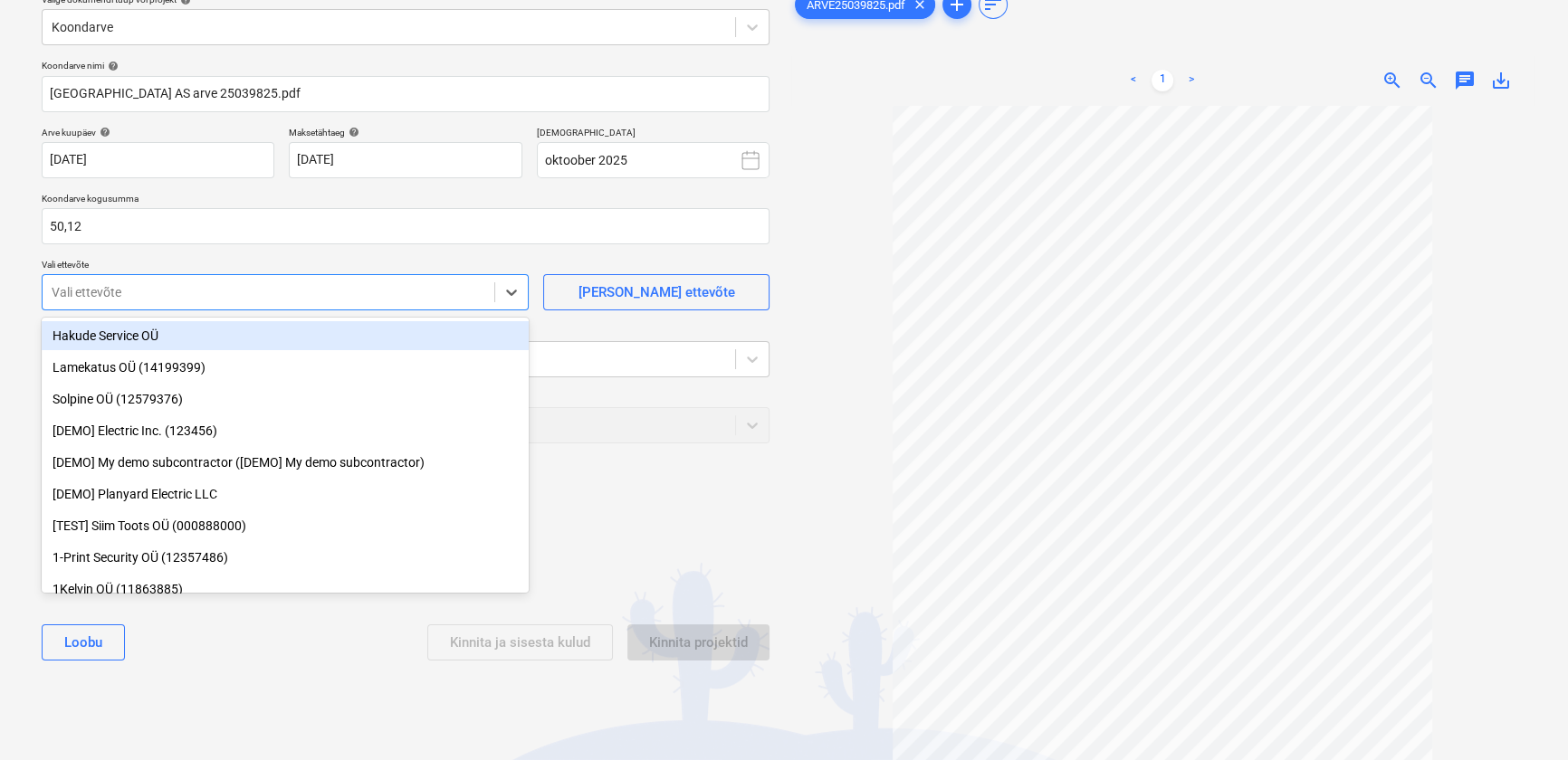
click at [432, 298] on div at bounding box center [269, 292] width 434 height 18
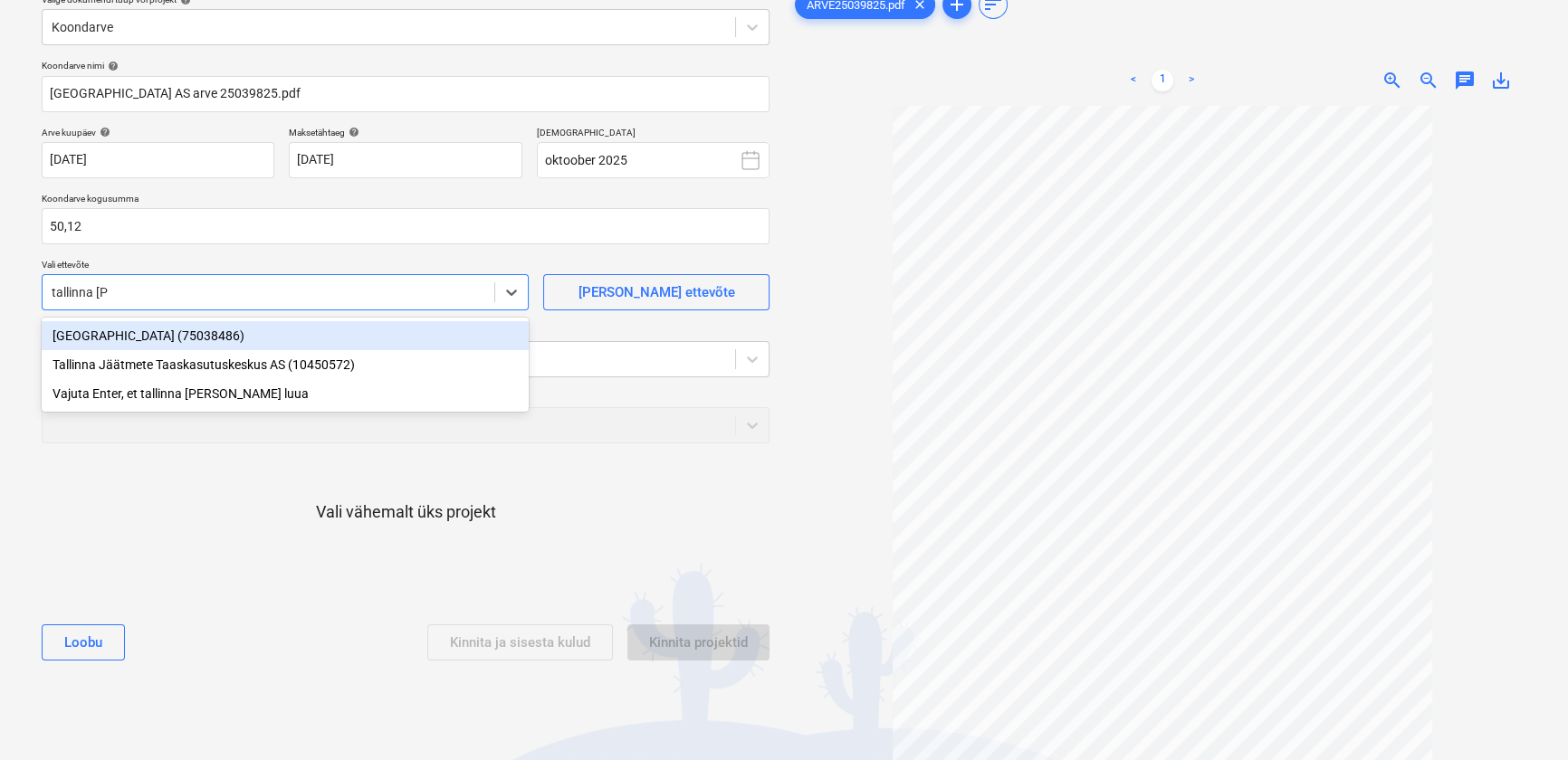
type input "tallinna jää"
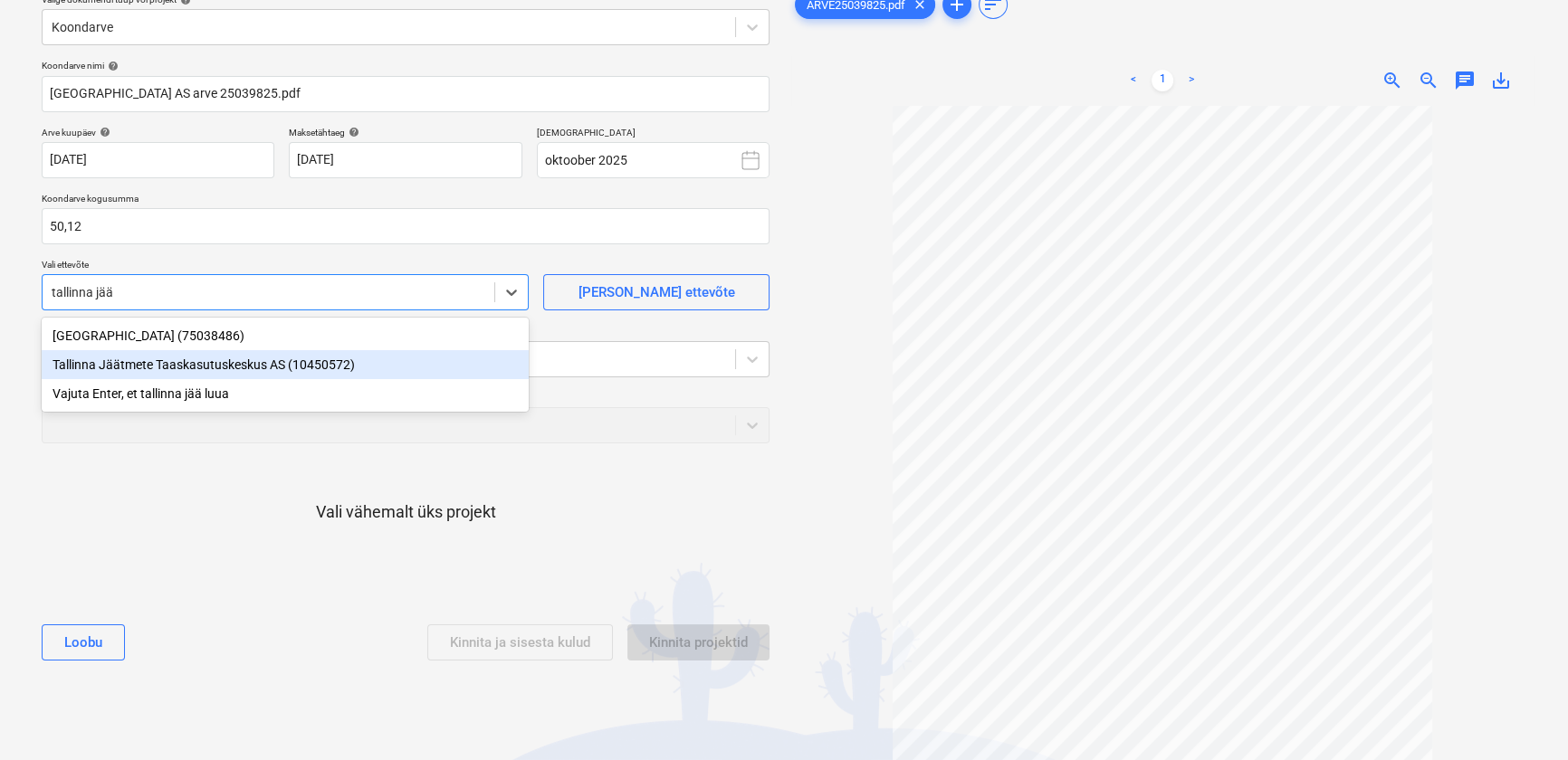
click at [242, 368] on div "Tallinna Jäätmete Taaskasutuskeskus AS (10450572)" at bounding box center [285, 365] width 487 height 29
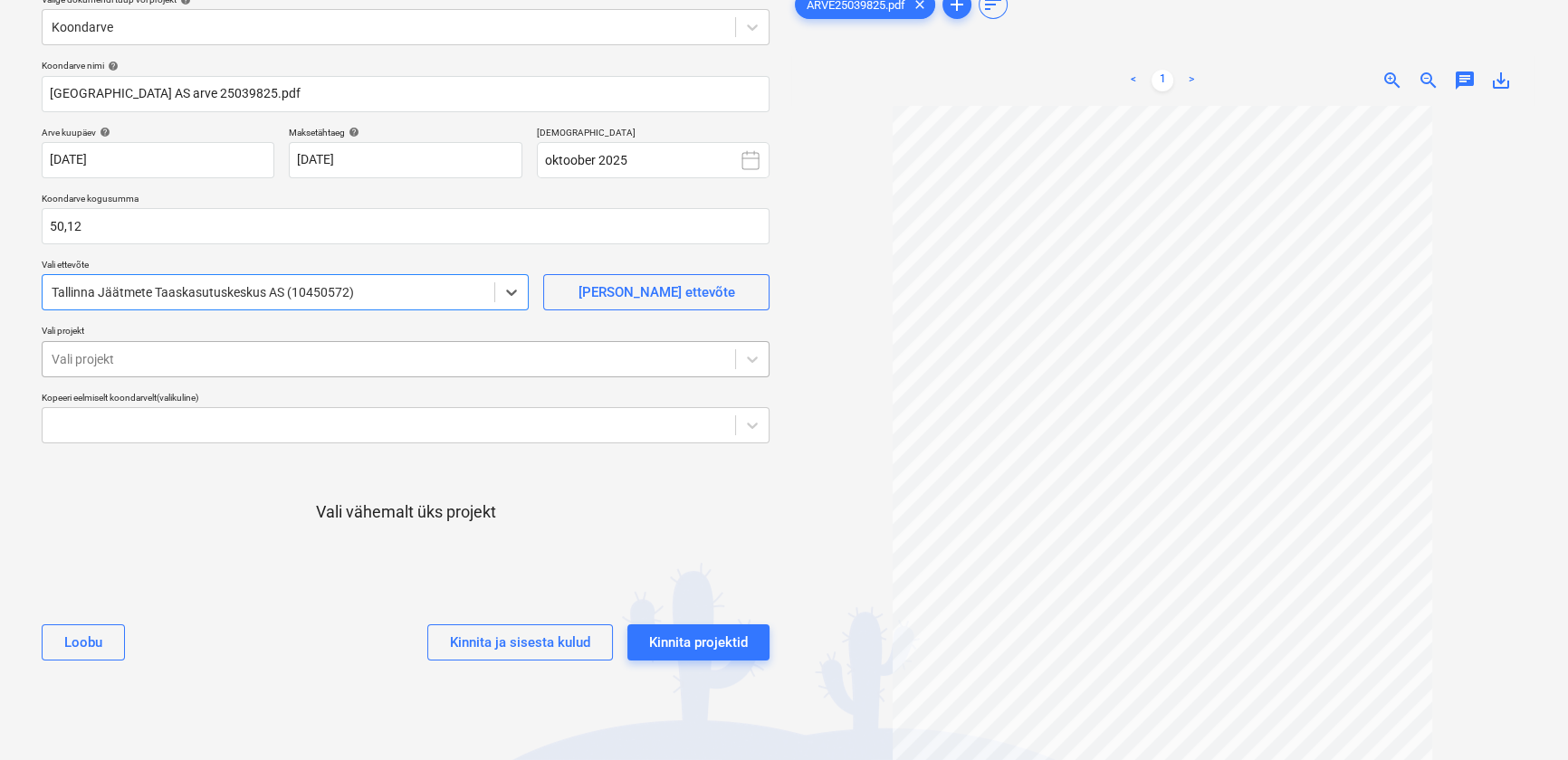
click at [222, 356] on div at bounding box center [389, 359] width 674 height 18
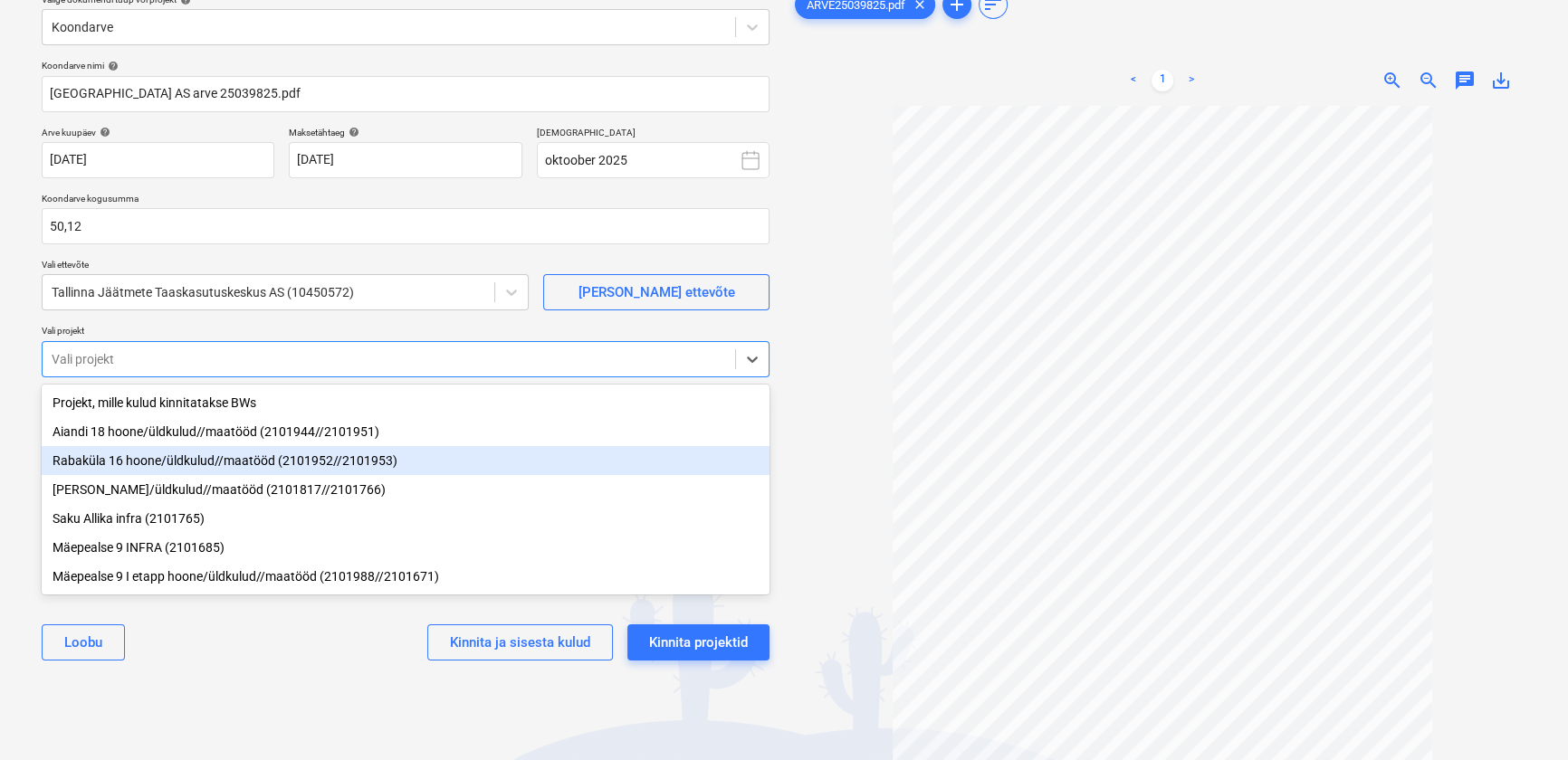
click at [181, 452] on div "Rabaküla 16 hoone/üldkulud//maatööd (2101952//2101953)" at bounding box center [405, 461] width 728 height 29
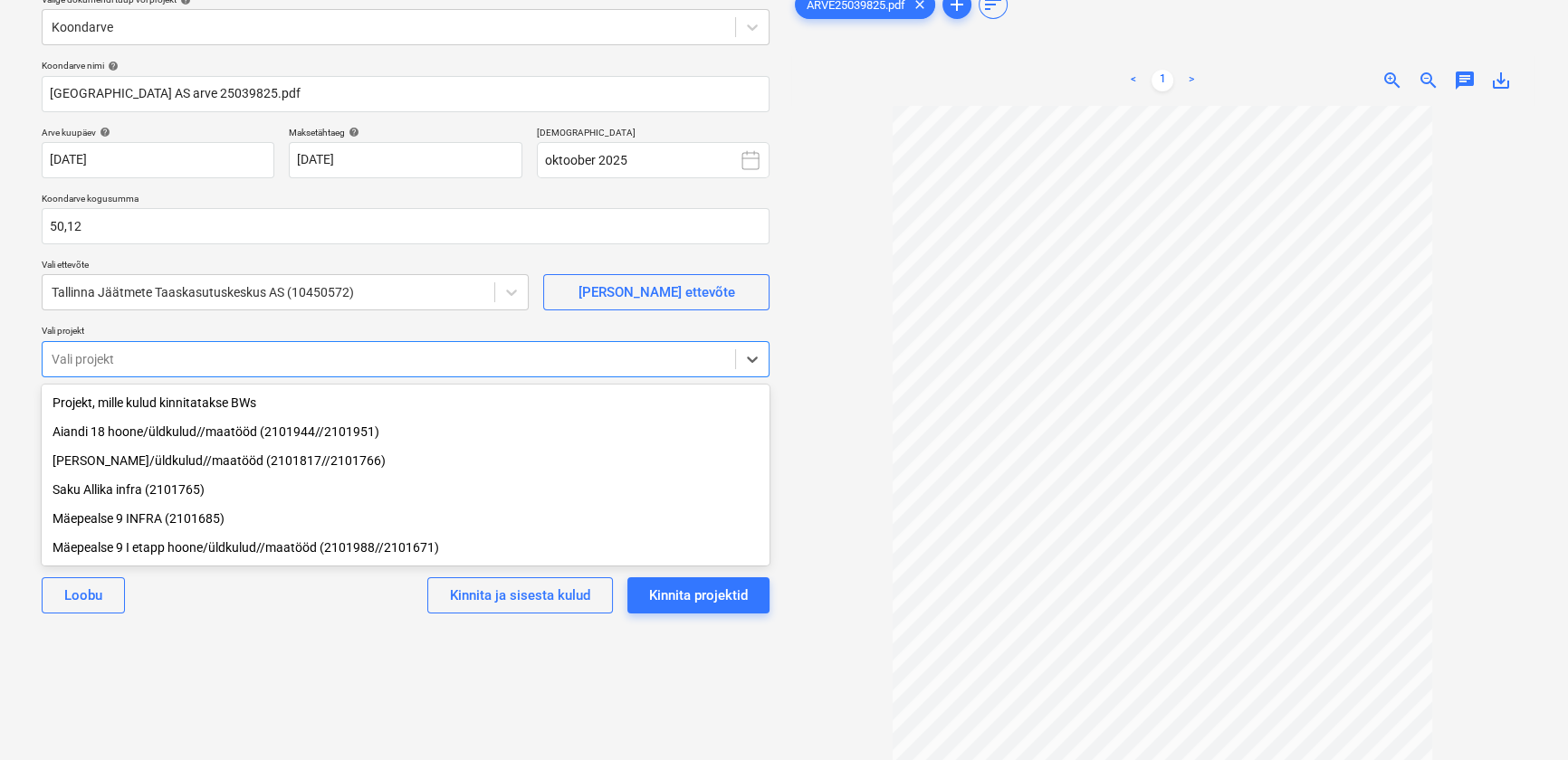
click at [307, 683] on div "Valige dokumendi tüüp või projekt help Koondarve Koondarve nimi help Tallinna J…" at bounding box center [405, 401] width 757 height 843
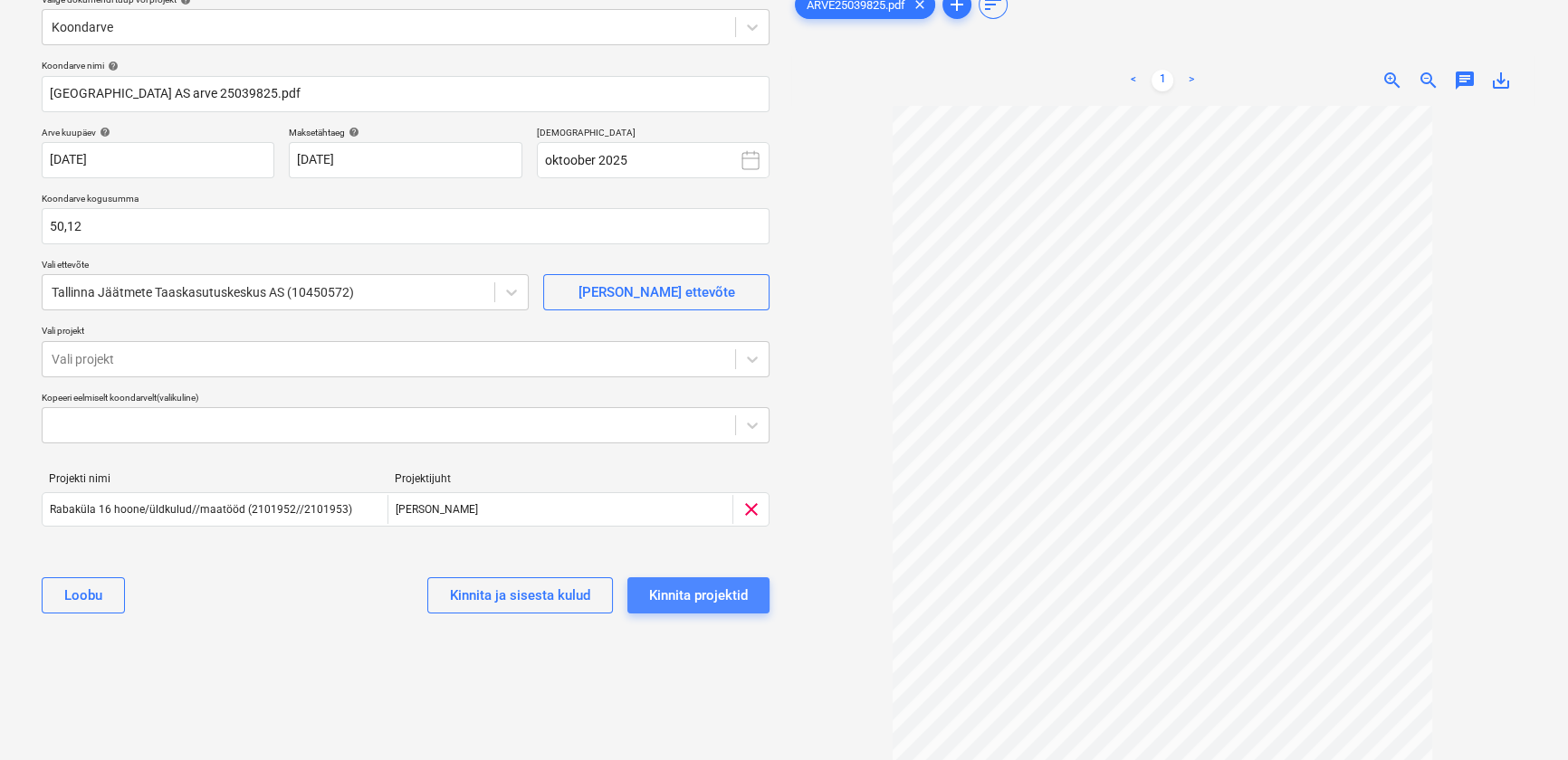
click at [727, 597] on div "Kinnita projektid" at bounding box center [698, 595] width 99 height 24
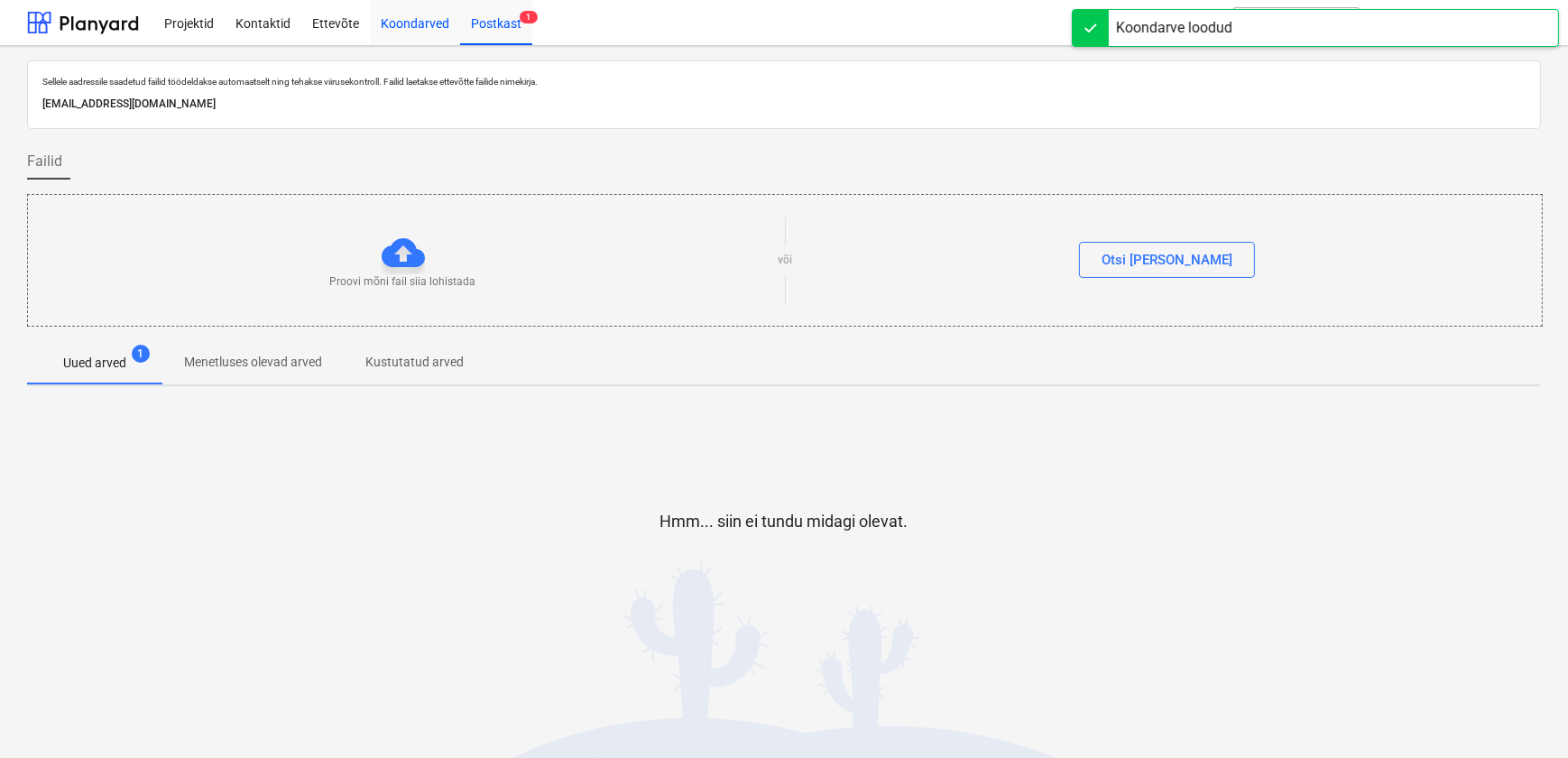
click at [398, 24] on div "Koondarved" at bounding box center [415, 22] width 90 height 46
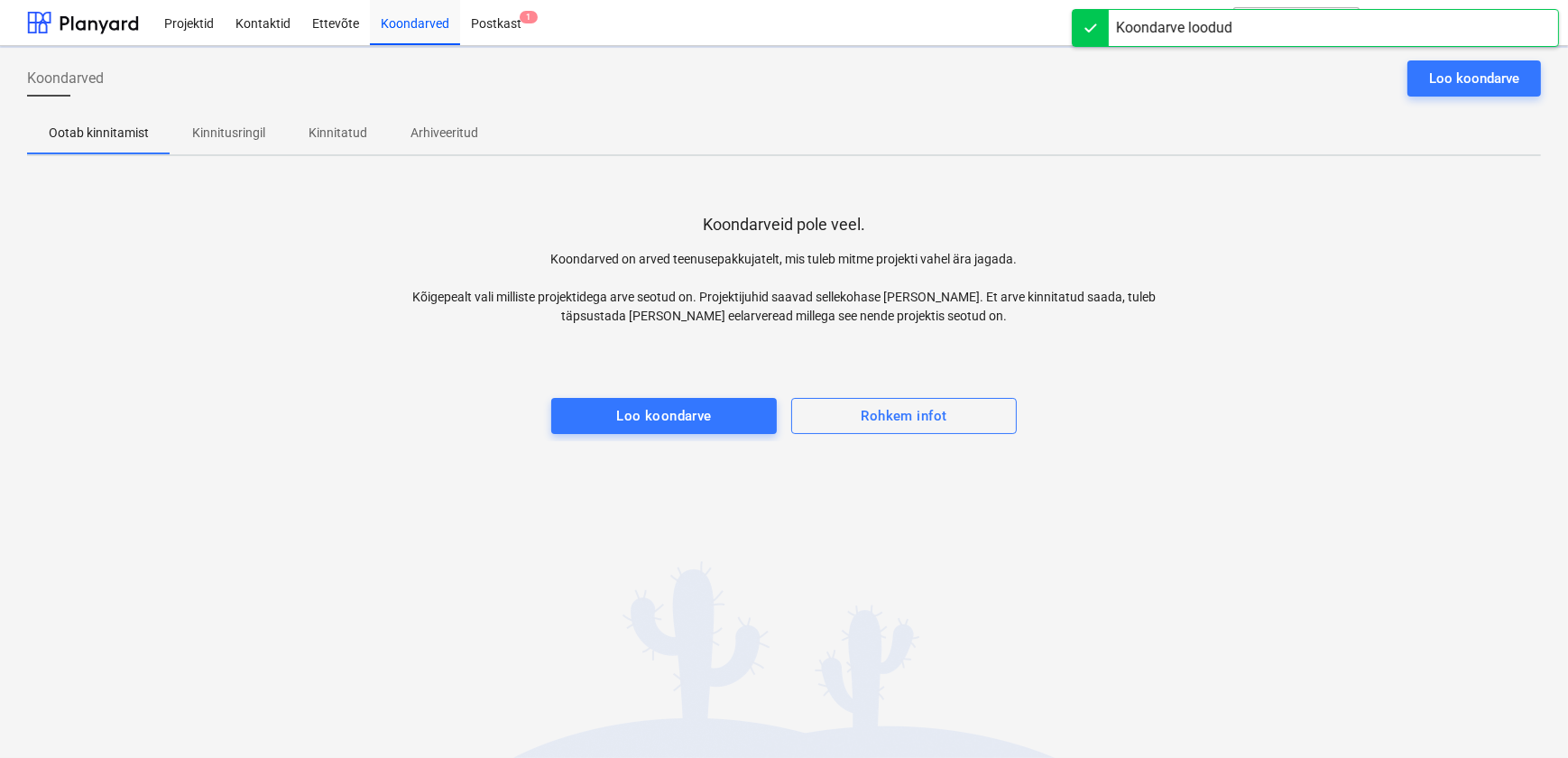
click at [231, 134] on p "Kinnitusringil" at bounding box center [228, 132] width 73 height 19
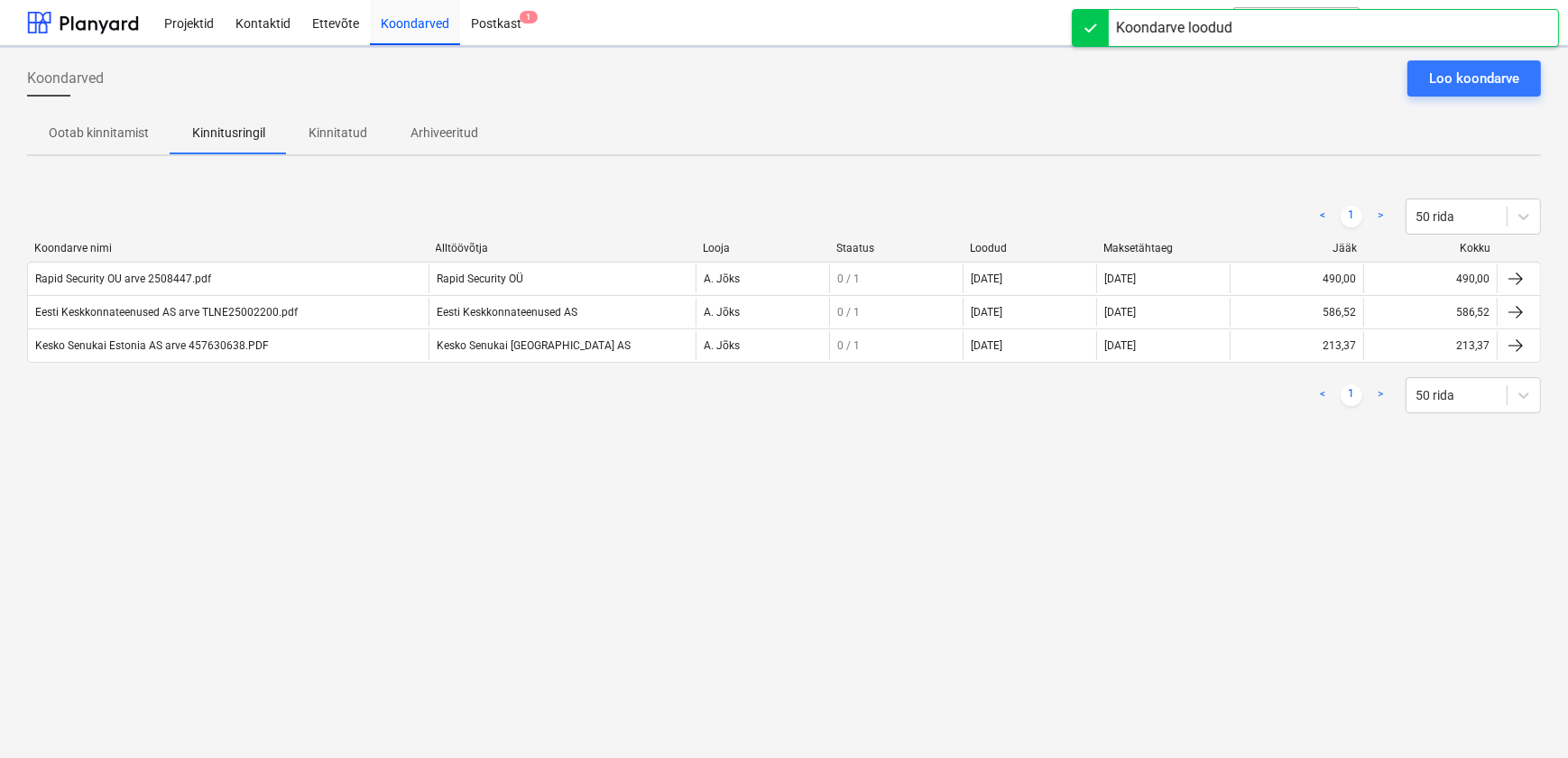
click at [369, 514] on div "Koondarved Loo koondarve Ootab kinnitamist Kinnitusringil Kinnitatud Arhiveerit…" at bounding box center [784, 402] width 1568 height 712
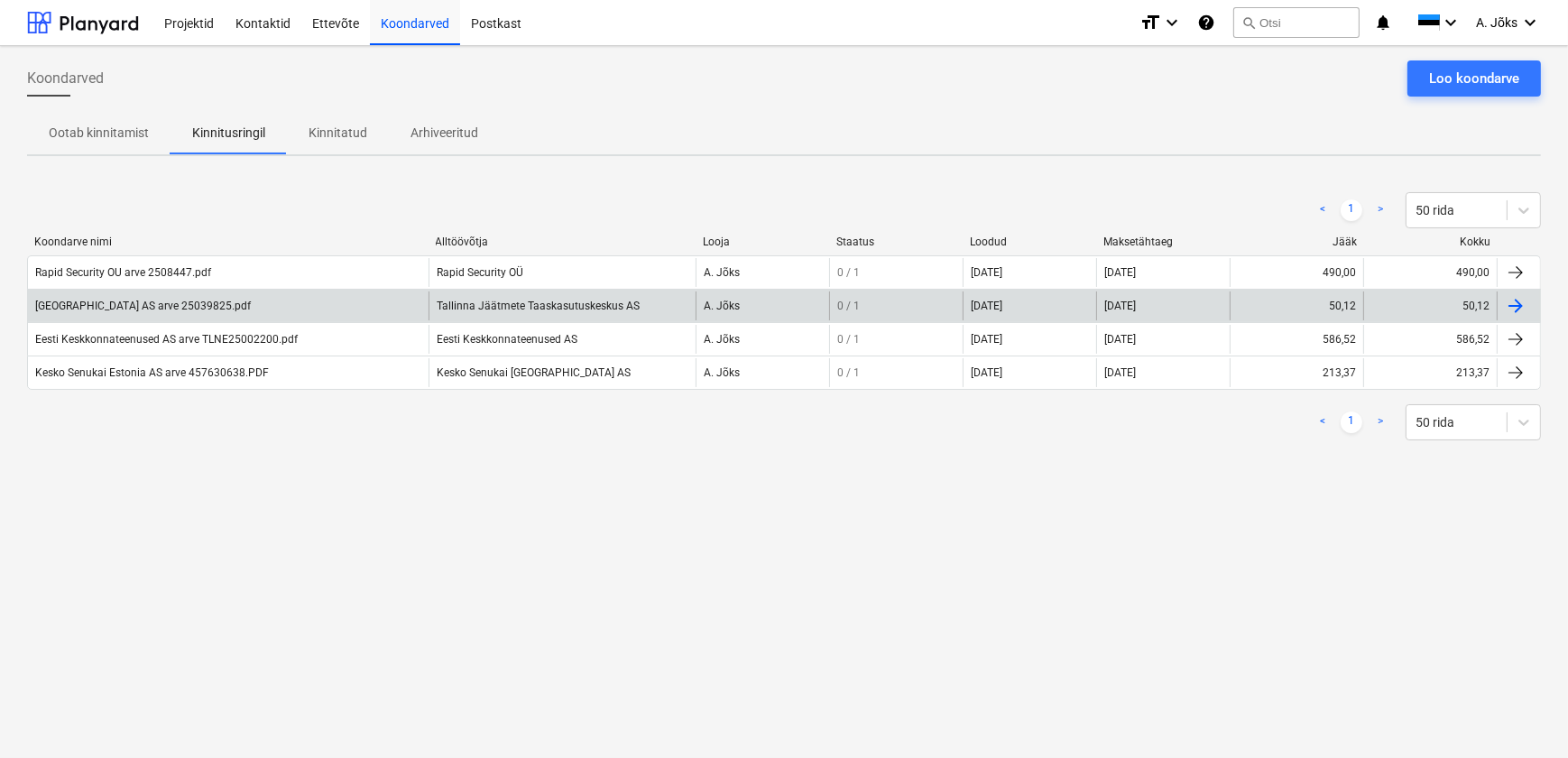
click at [203, 315] on div "[GEOGRAPHIC_DATA] AS arve 25039825.pdf" at bounding box center [229, 306] width 401 height 29
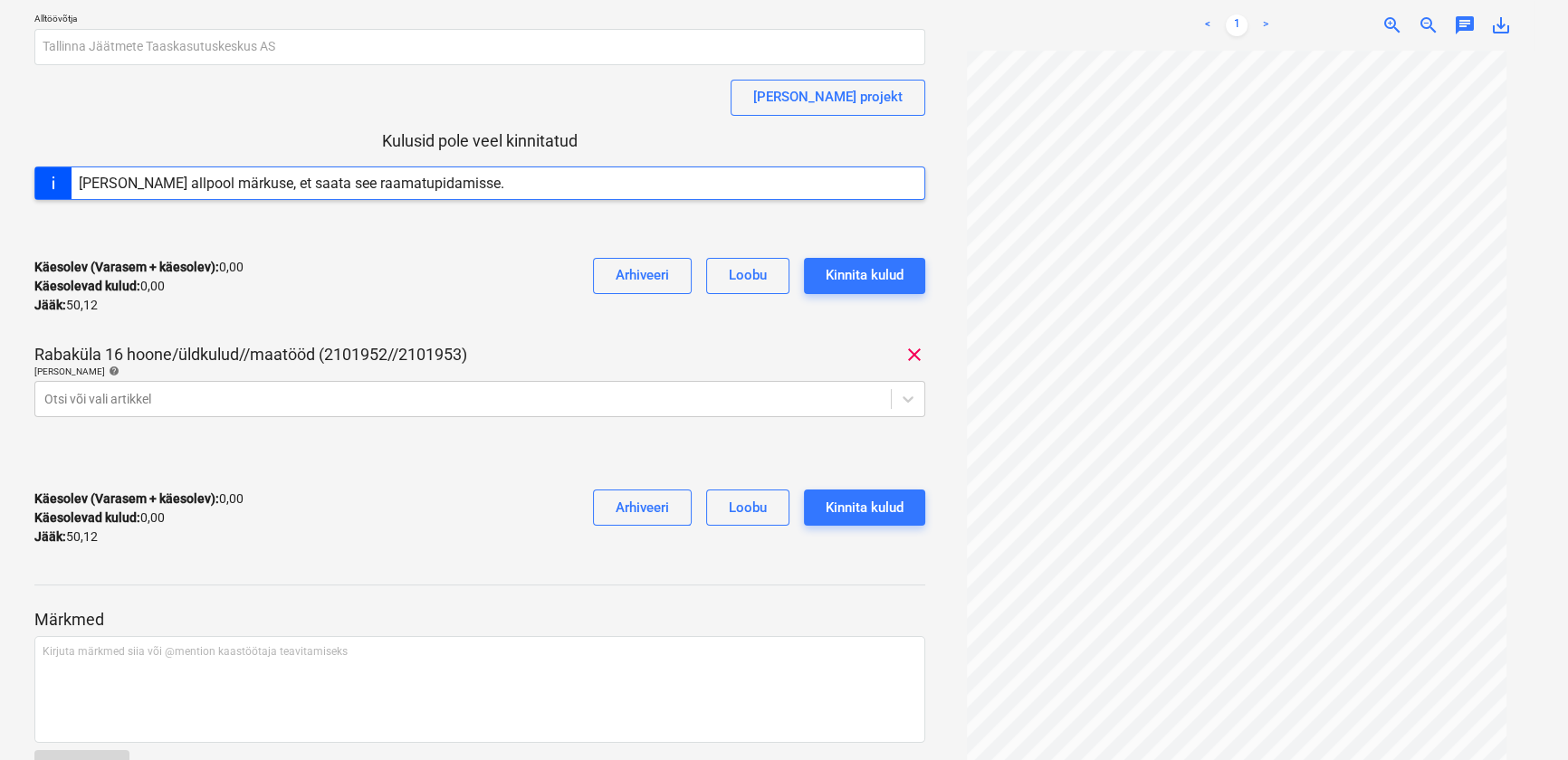
scroll to position [233, 0]
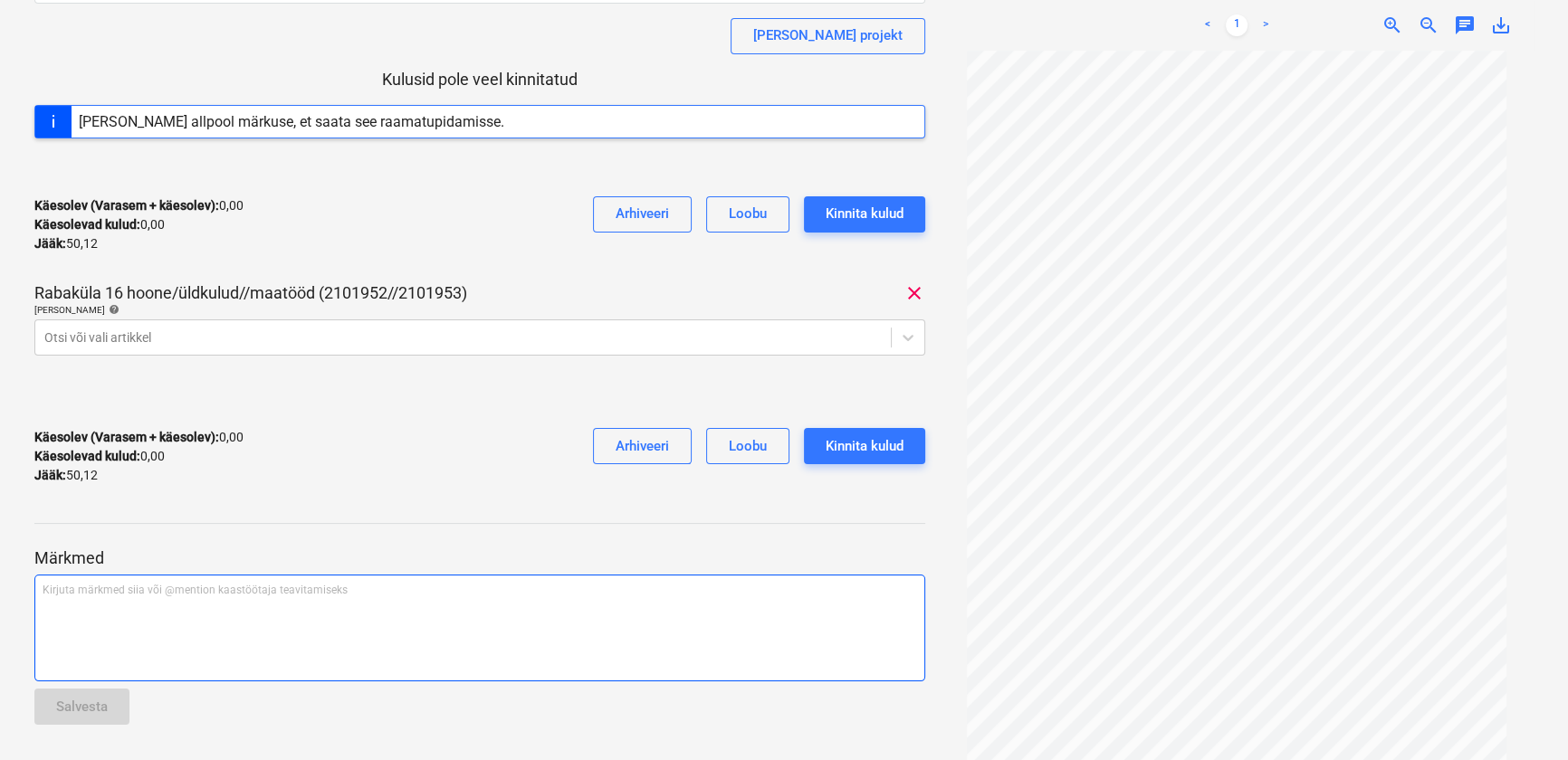
click at [320, 583] on p "Kirjuta märkmed siia või @mention kaastöötaja teavitamiseks ﻿" at bounding box center [479, 590] width 874 height 16
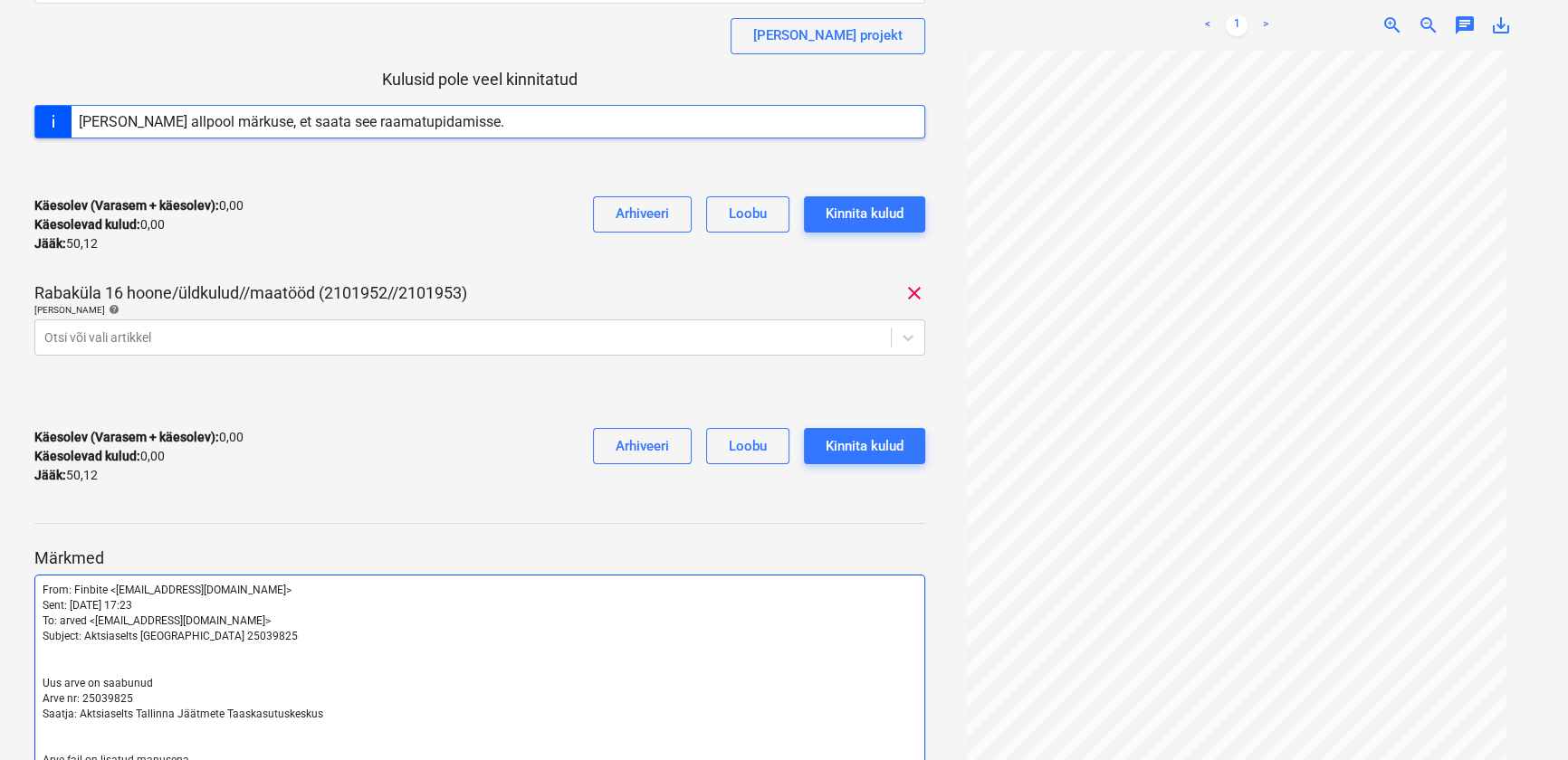
scroll to position [344, 0]
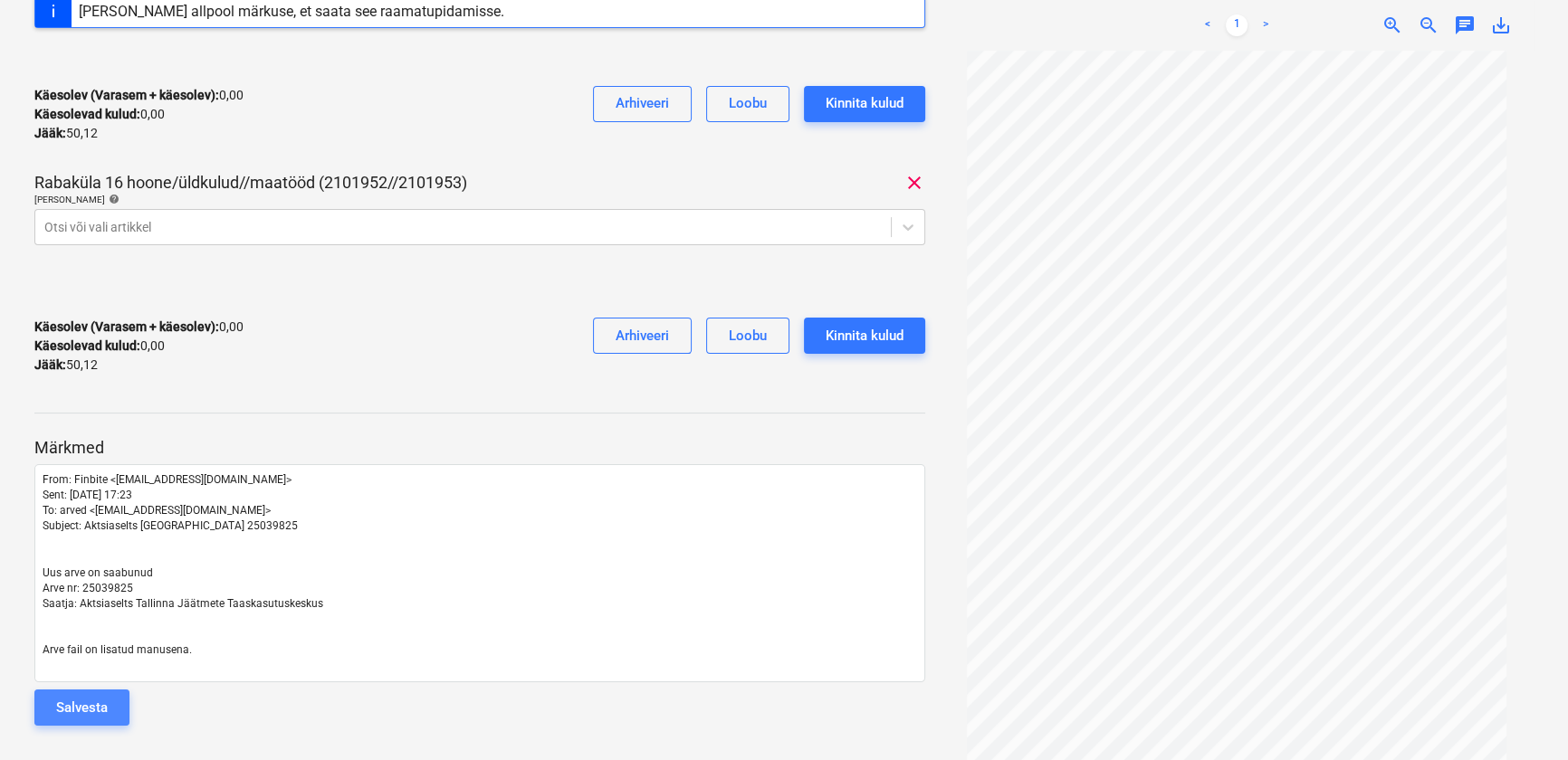
click at [101, 705] on div "Salvesta" at bounding box center [81, 707] width 52 height 24
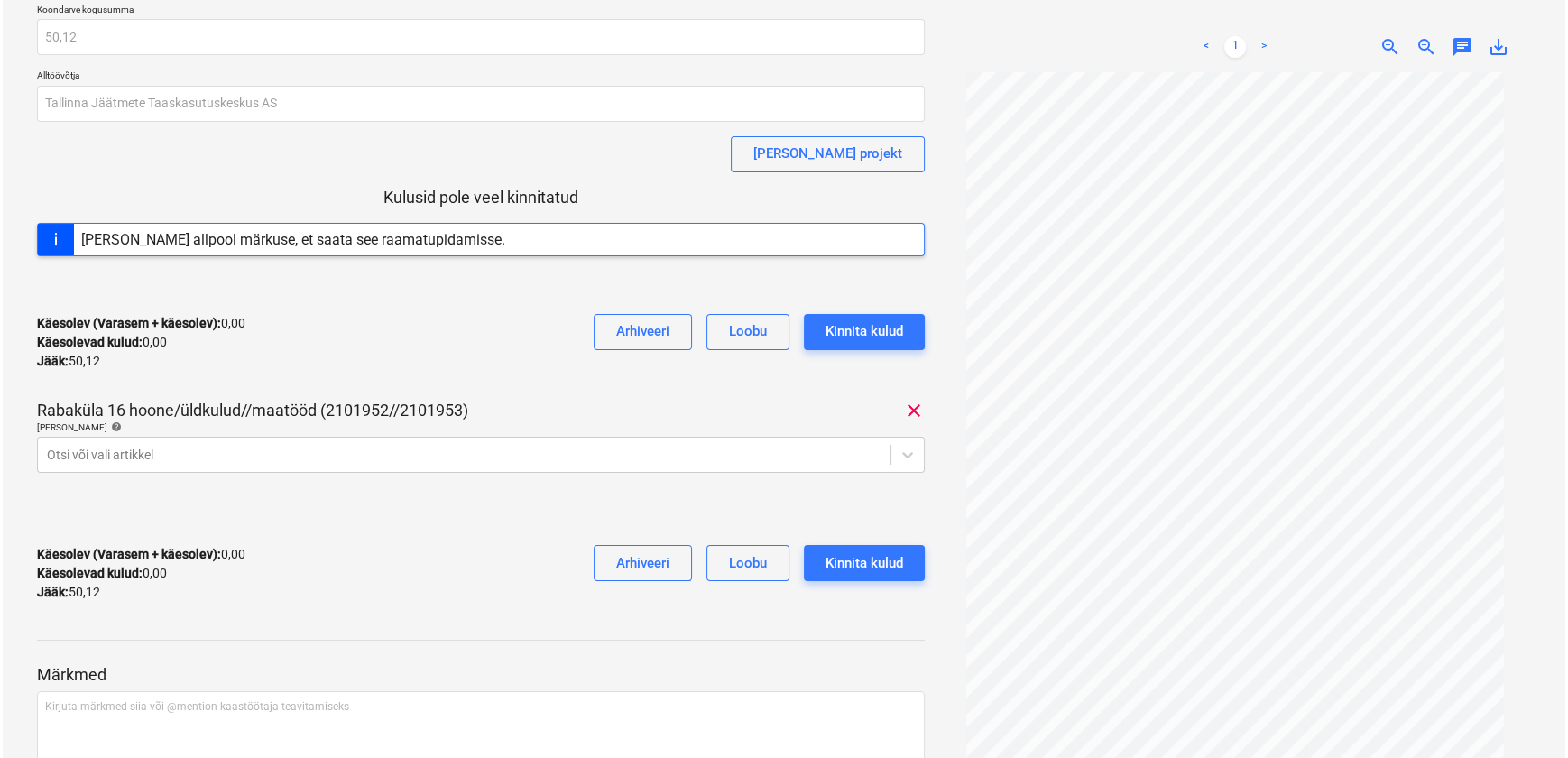
scroll to position [0, 0]
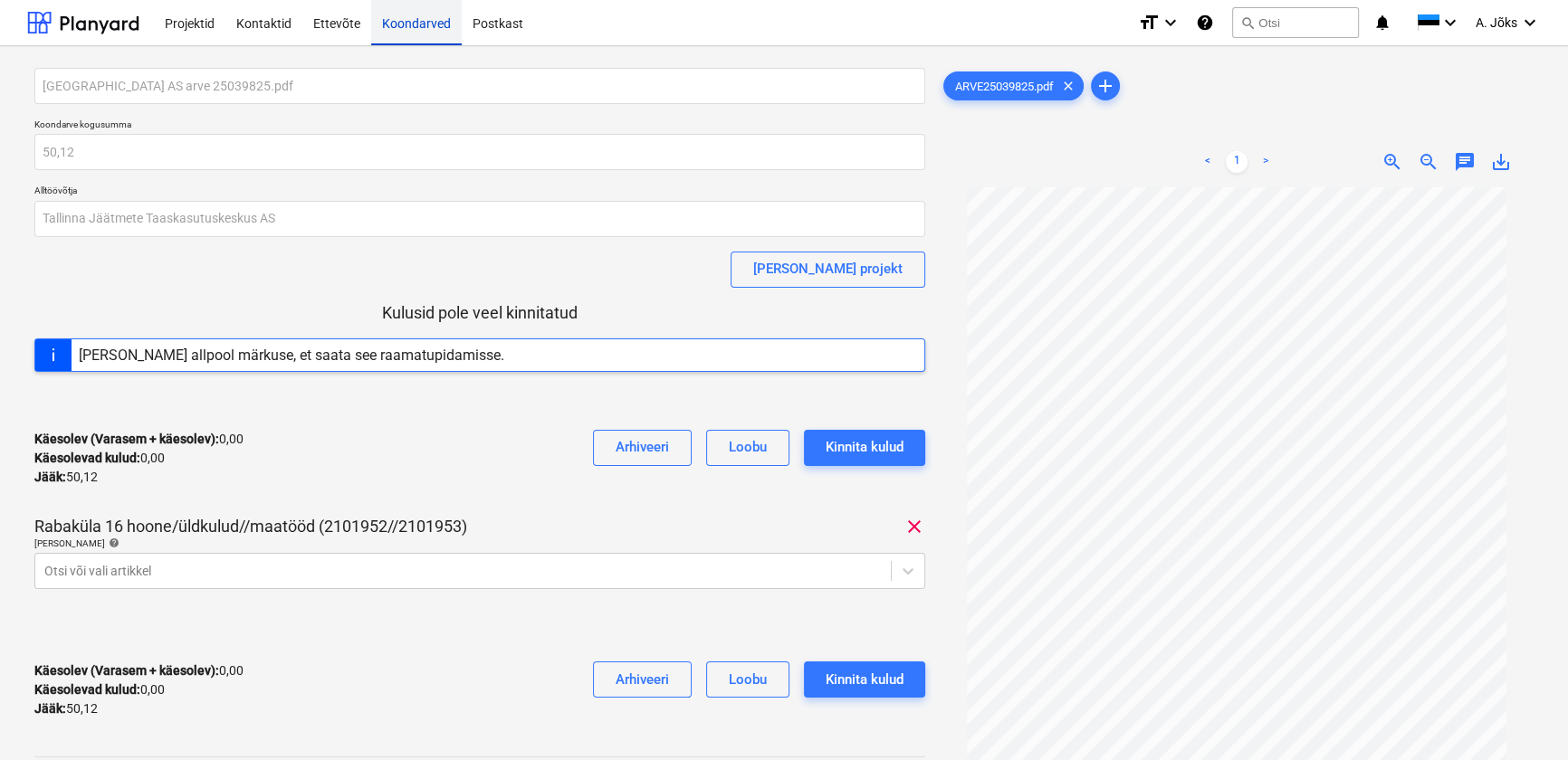
drag, startPoint x: 411, startPoint y: 17, endPoint x: 417, endPoint y: 24, distance: 9.2
click at [411, 17] on div "Koondarved" at bounding box center [416, 22] width 90 height 46
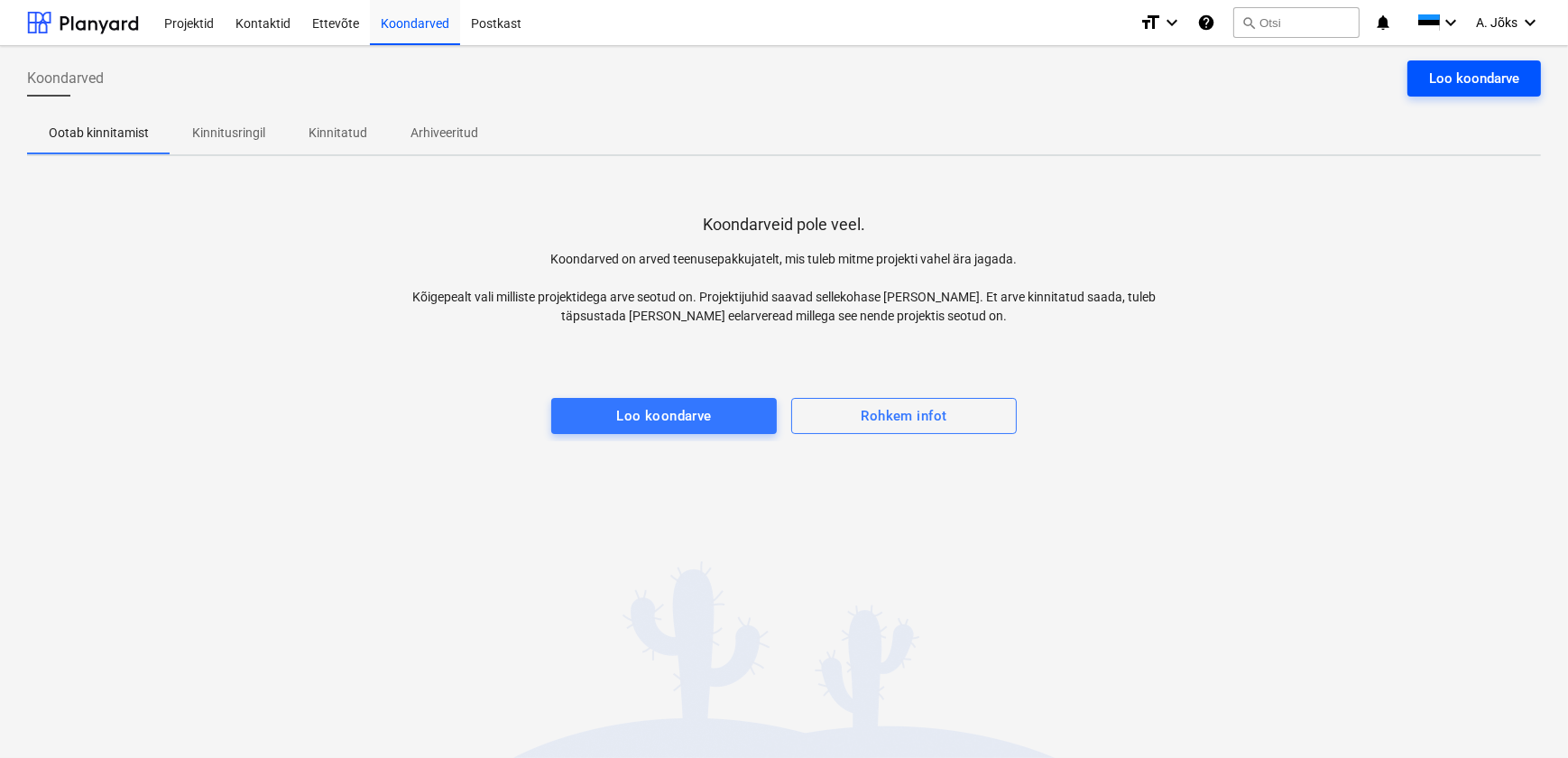
click at [1437, 72] on div "Loo koondarve" at bounding box center [1474, 78] width 90 height 23
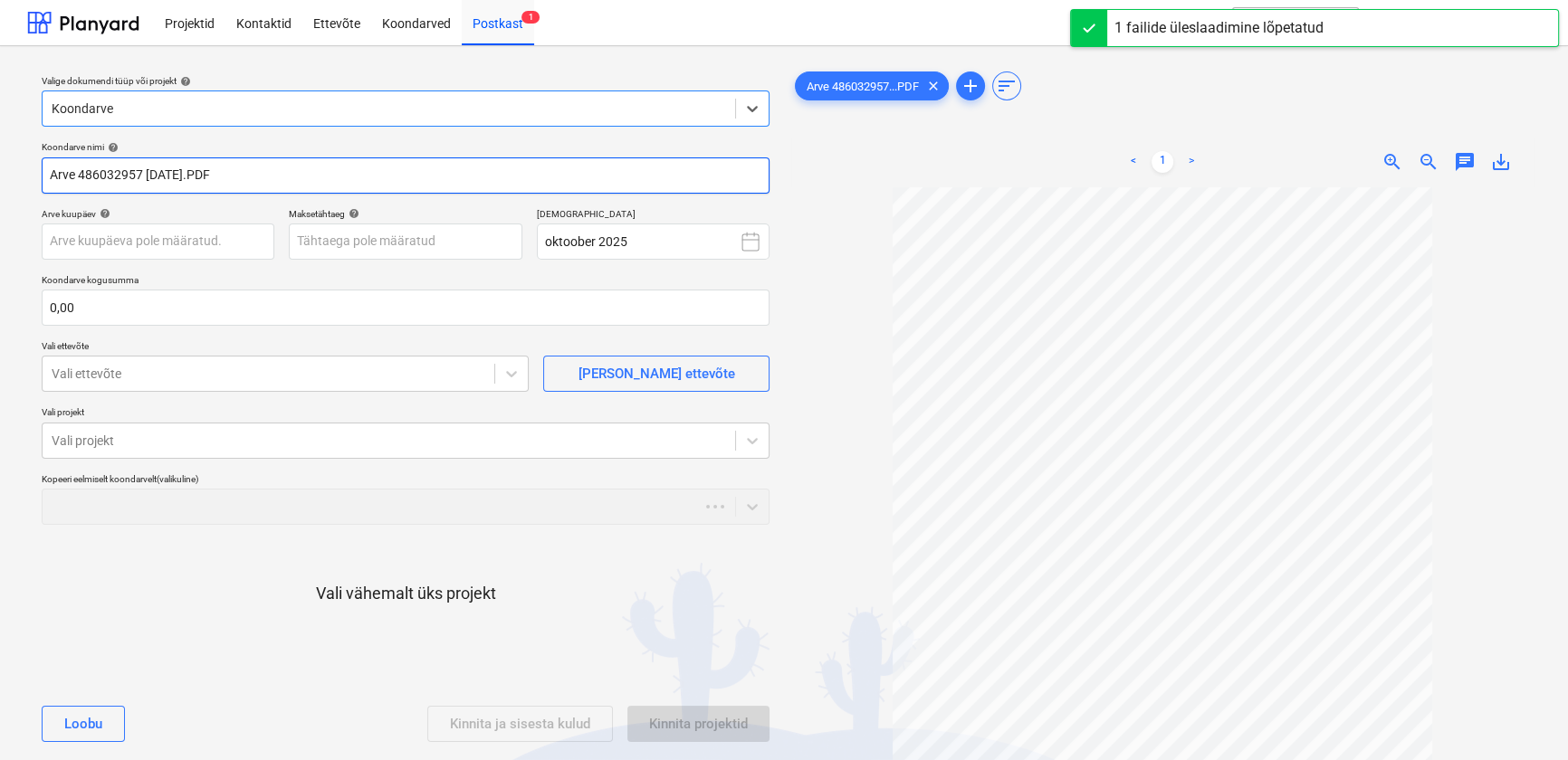
click at [208, 176] on input "Arve 486032957 [DATE].PDF" at bounding box center [405, 175] width 728 height 36
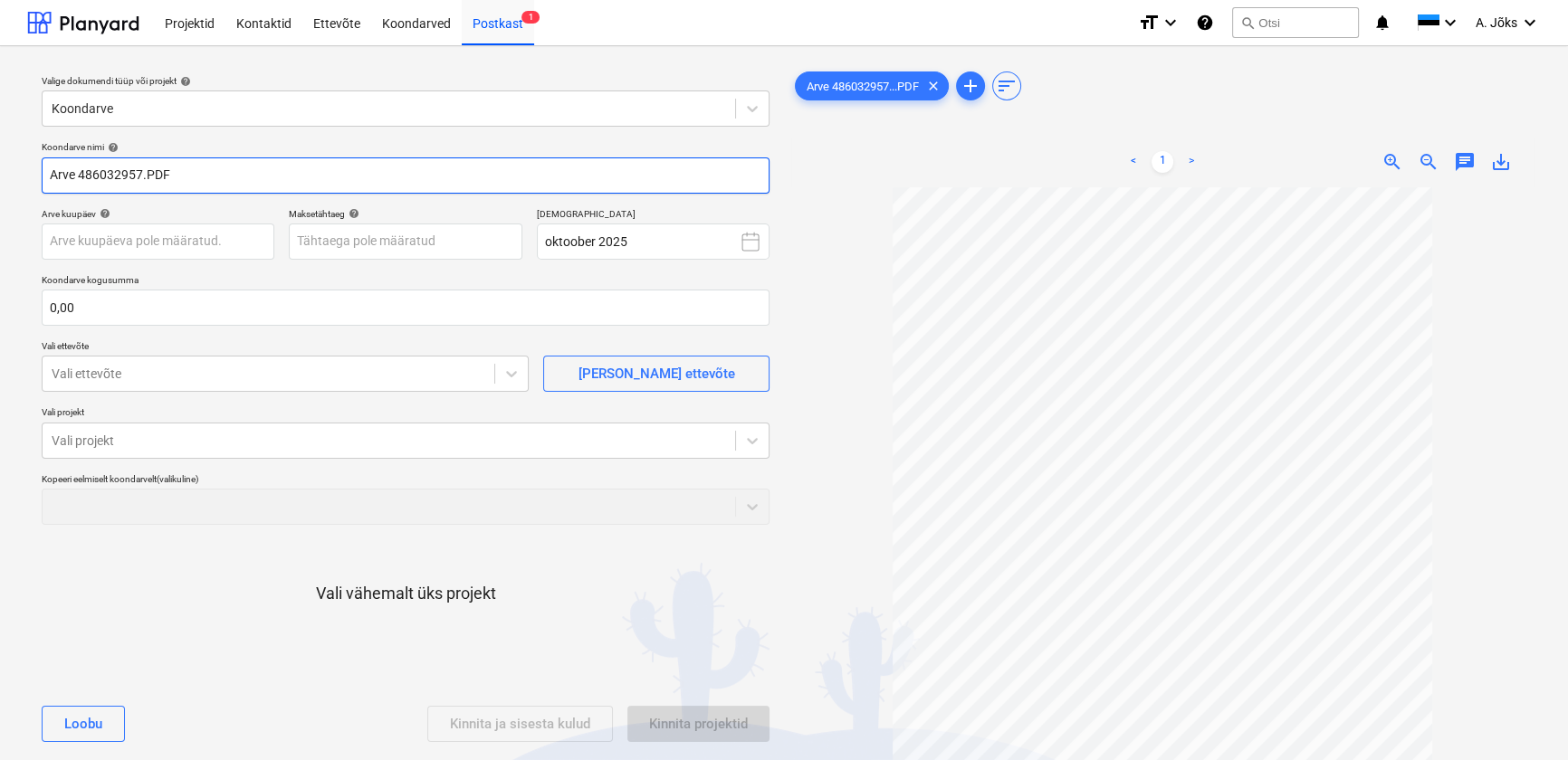
click at [55, 172] on input "Arve 486032957.PDF" at bounding box center [405, 175] width 728 height 36
paste input "BAUHAUS EESTI UÜ"
type input "BAUHAUS EESTI OU arve 486032957.PDF"
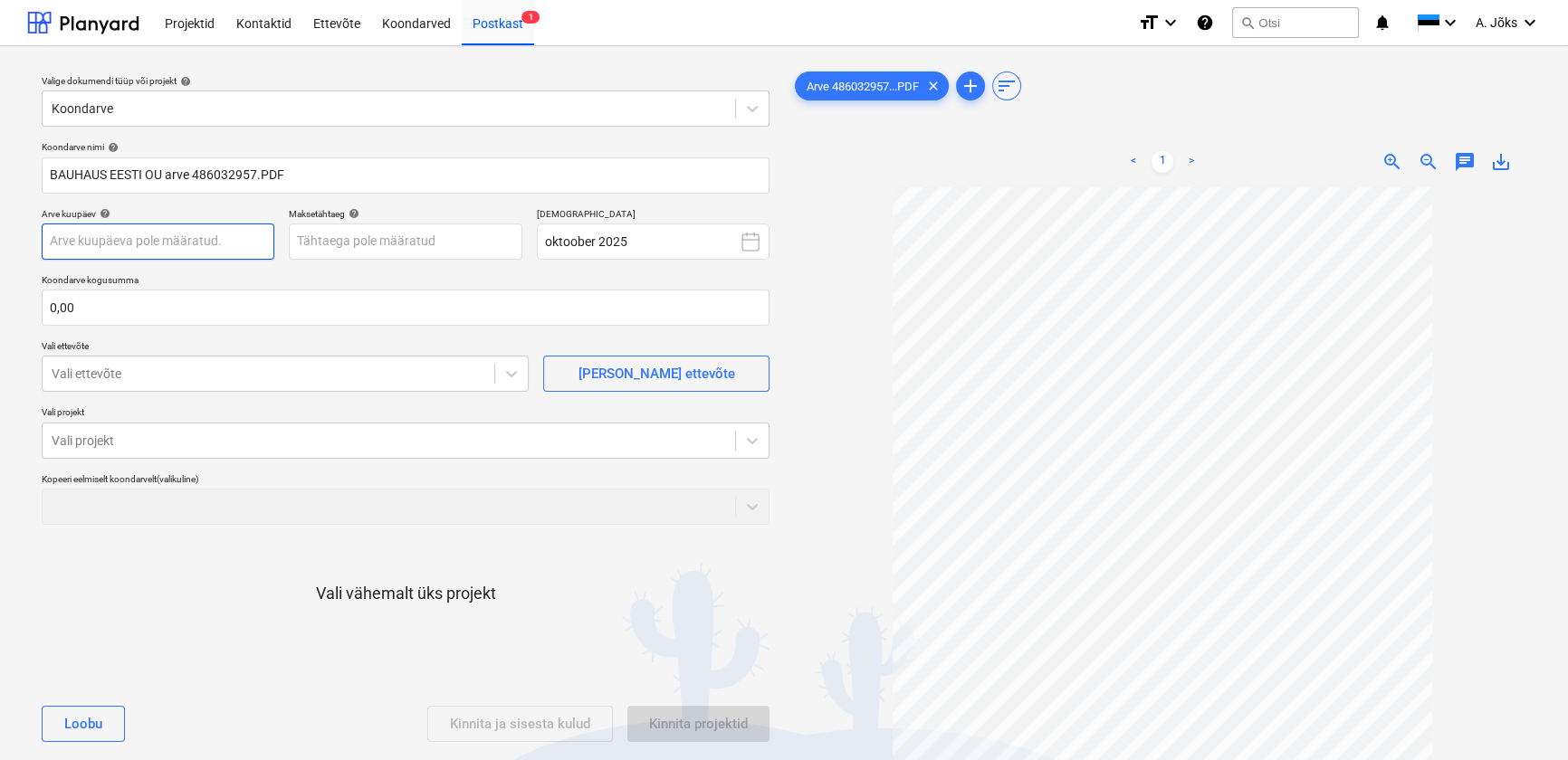
click at [126, 233] on body "Projektid Kontaktid Ettevõte Koondarved Postkast 1 format_size keyboard_arrow_d…" at bounding box center [784, 380] width 1568 height 760
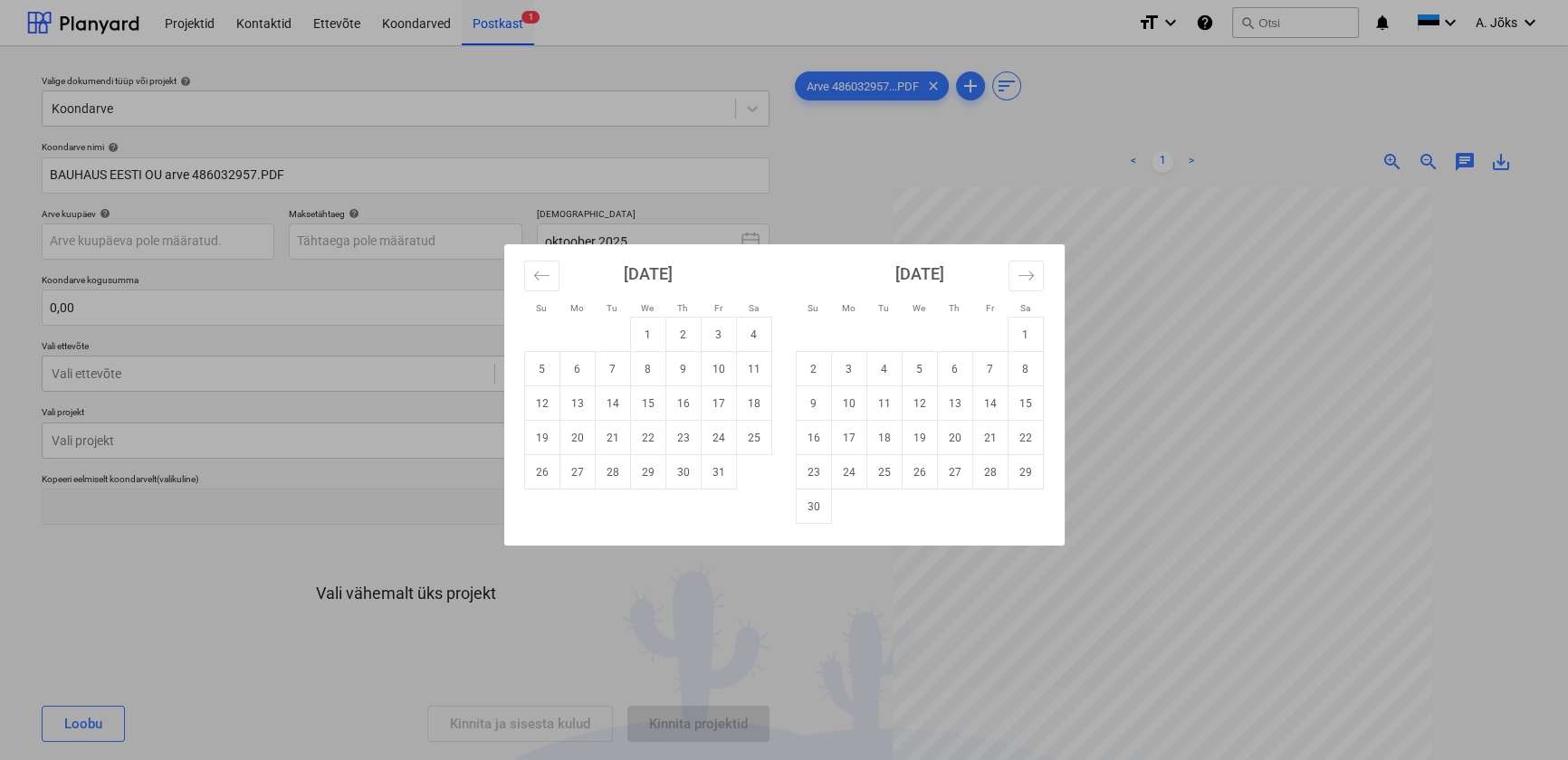
click at [725, 566] on div "Su Mo Tu We Th Fr Sa Su Mo Tu We Th Fr Sa [DATE] 1 2 3 4 5 6 7 8 9 10 11 12 13 …" at bounding box center [784, 380] width 1568 height 760
click at [157, 227] on body "Projektid Kontaktid Ettevõte Koondarved Postkast 1 format_size keyboard_arrow_d…" at bounding box center [784, 380] width 1568 height 760
click at [615, 374] on td "7" at bounding box center [612, 369] width 35 height 34
type input "[DATE]"
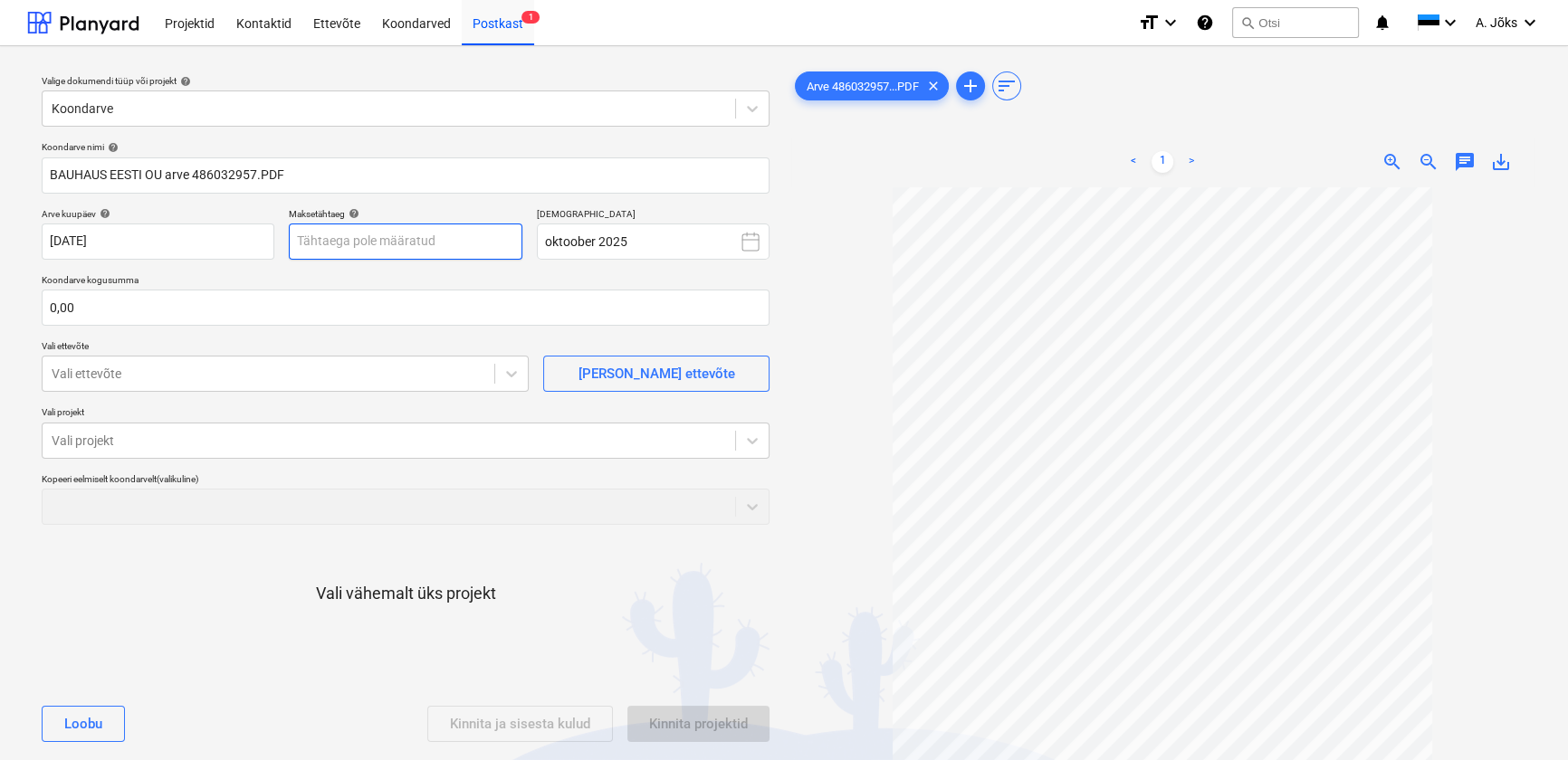
click at [438, 243] on body "Projektid Kontaktid Ettevõte Koondarved Postkast 1 format_size keyboard_arrow_d…" at bounding box center [784, 380] width 1568 height 760
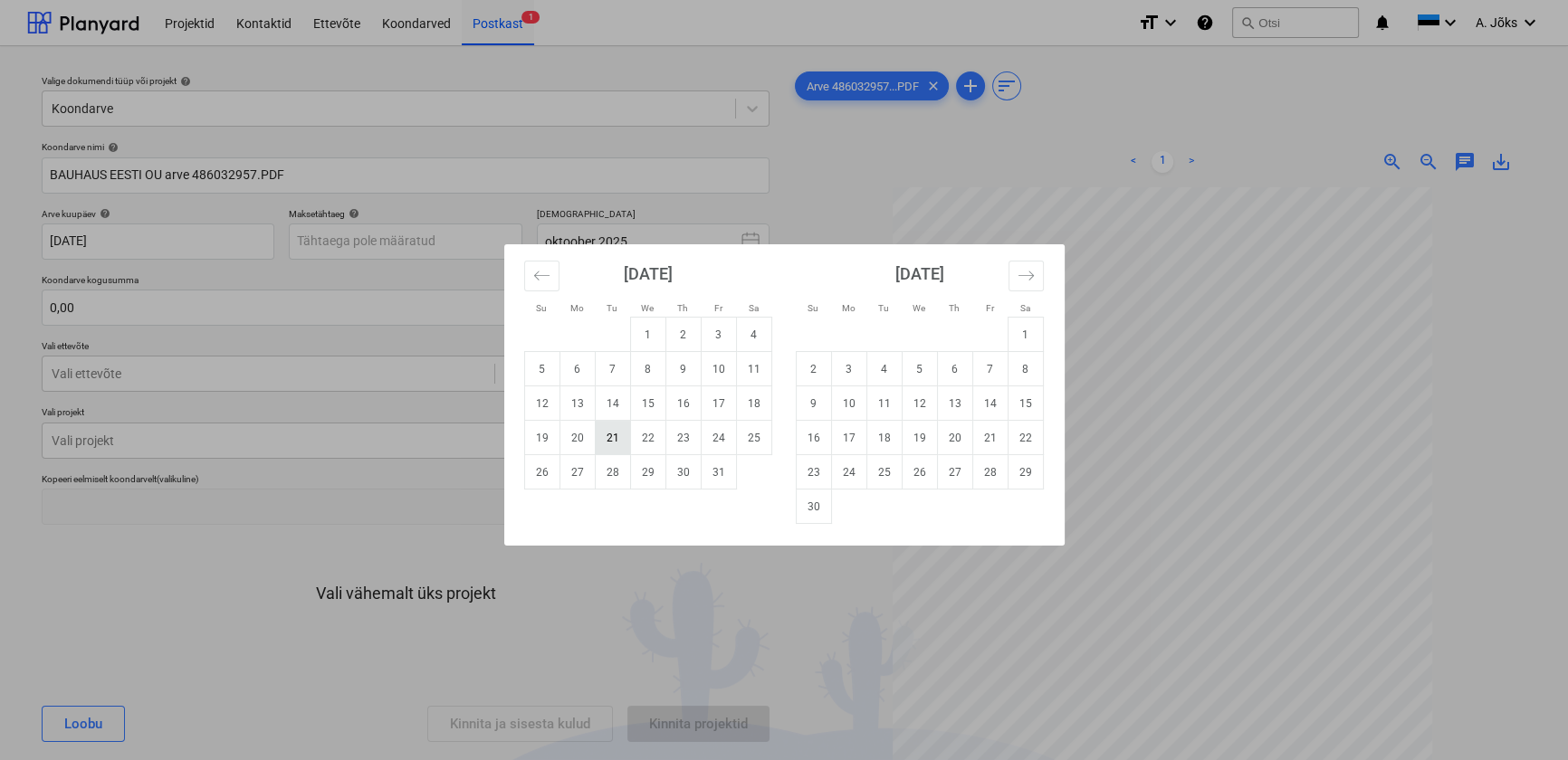
click at [615, 438] on td "21" at bounding box center [612, 437] width 35 height 34
type input "[DATE]"
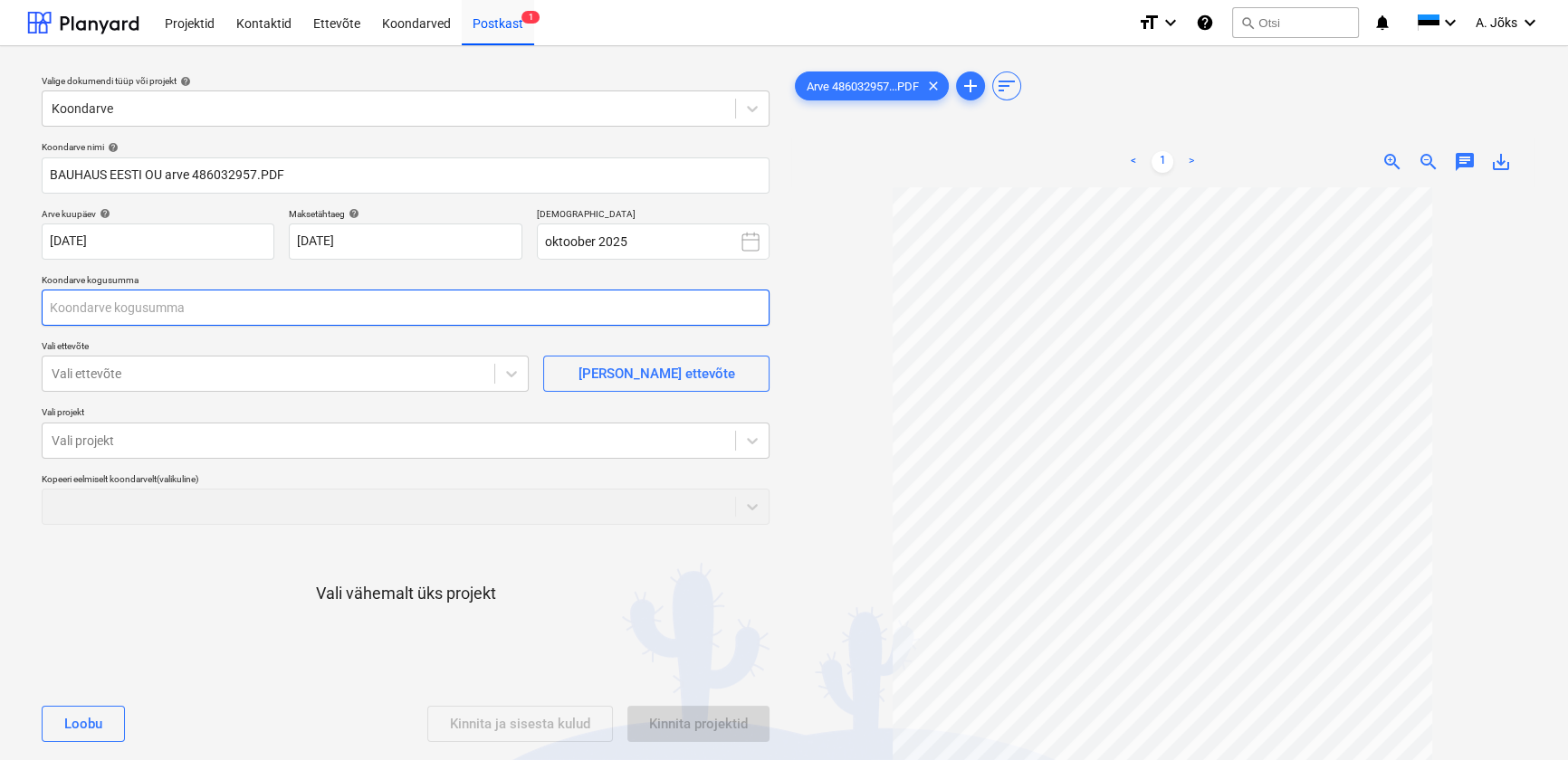
click at [307, 300] on input "text" at bounding box center [405, 307] width 728 height 36
type input "106,16"
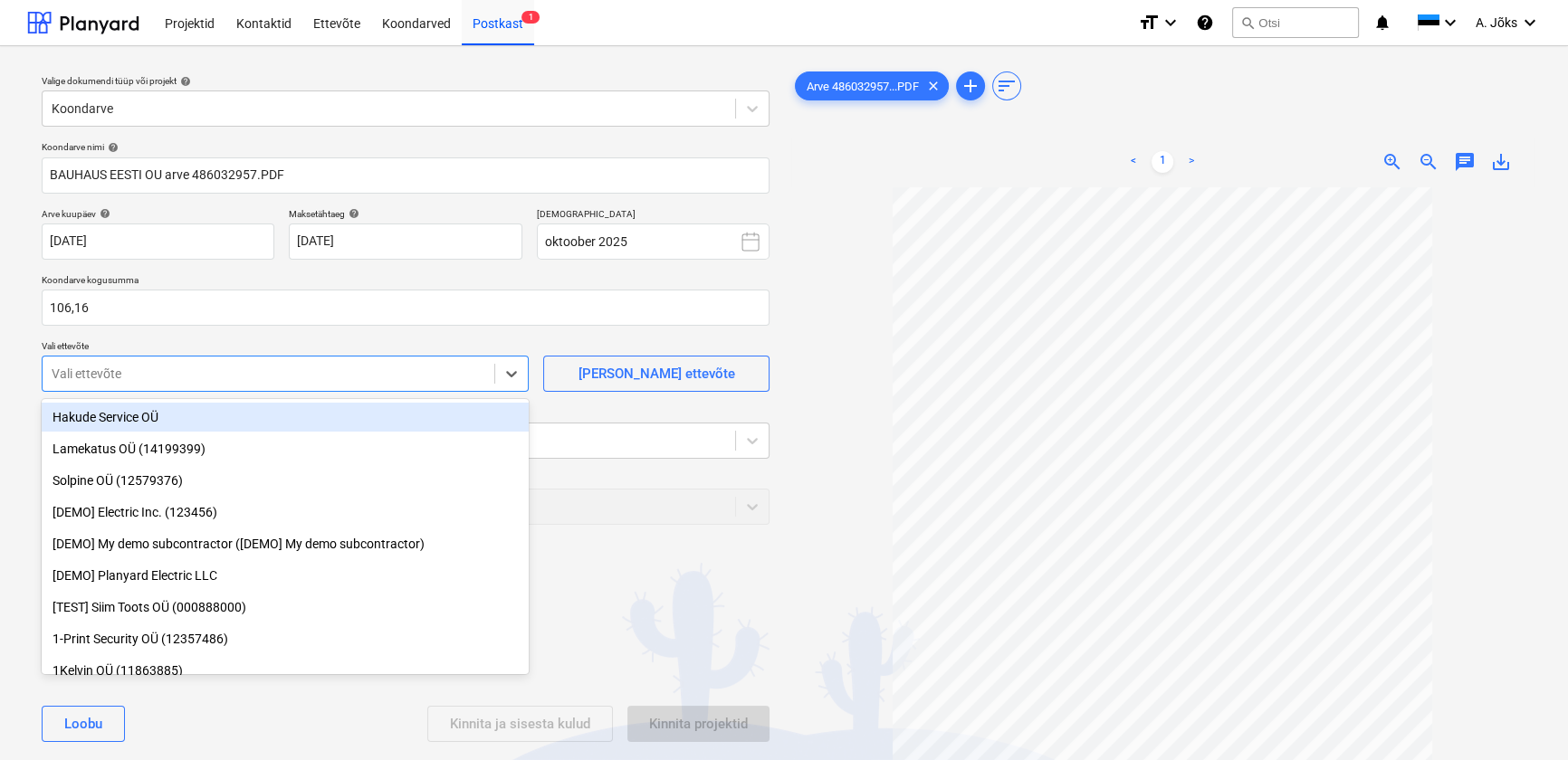
click at [167, 373] on div at bounding box center [269, 374] width 434 height 18
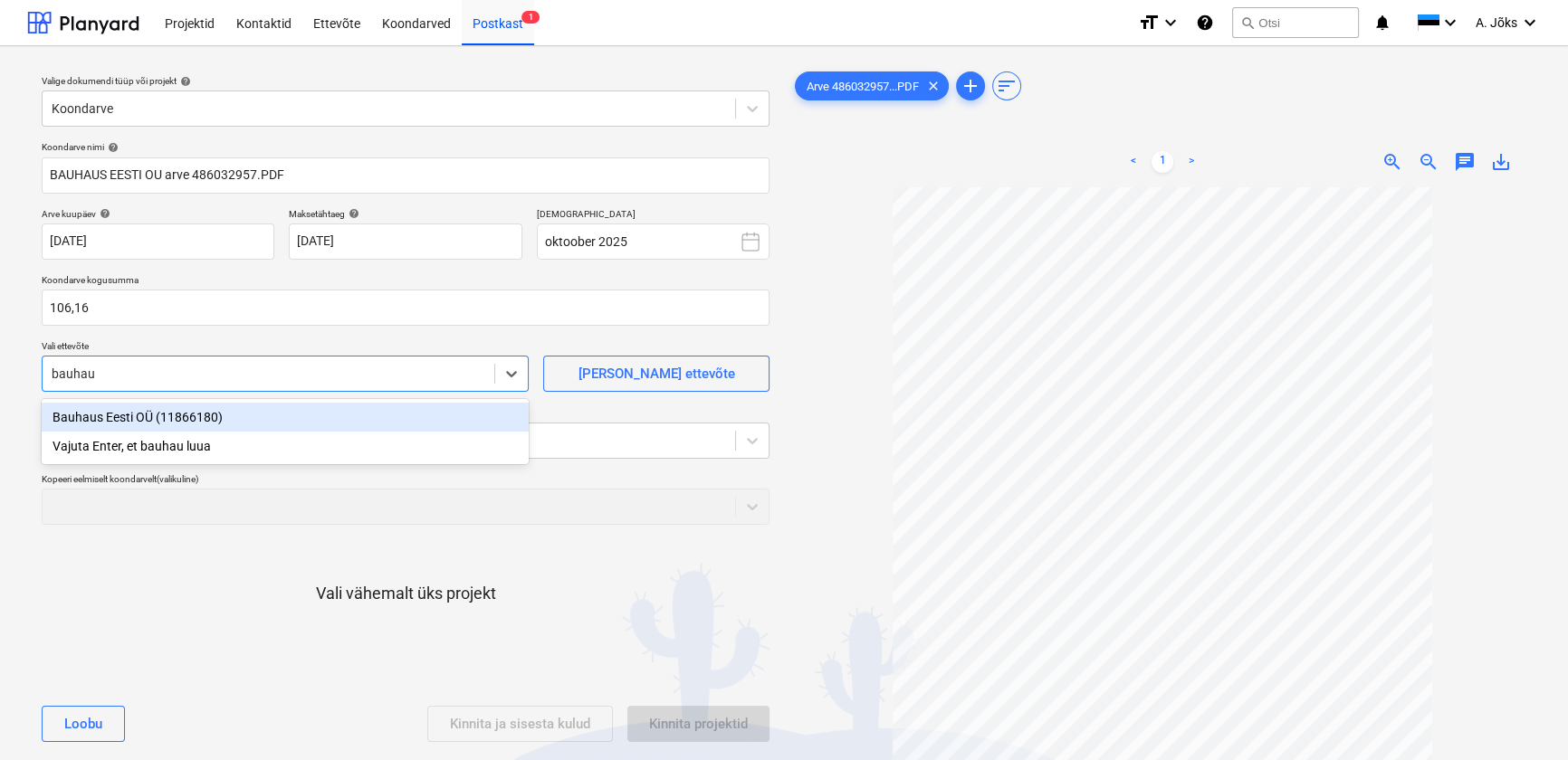
type input "bauhaus"
click at [162, 416] on div "Bauhaus Eesti OÜ (11866180)" at bounding box center [285, 417] width 487 height 29
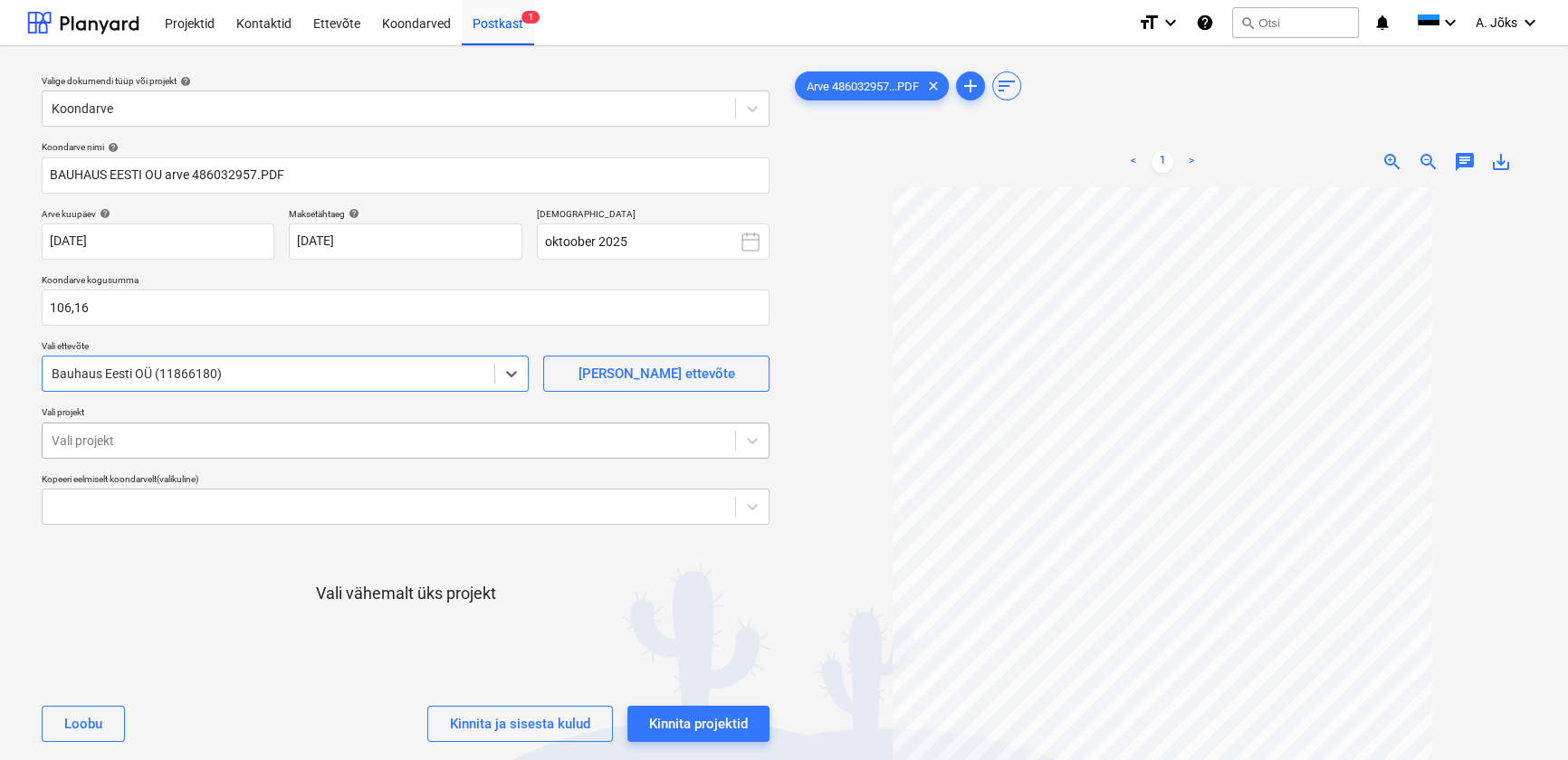
click at [162, 437] on div at bounding box center [389, 440] width 674 height 18
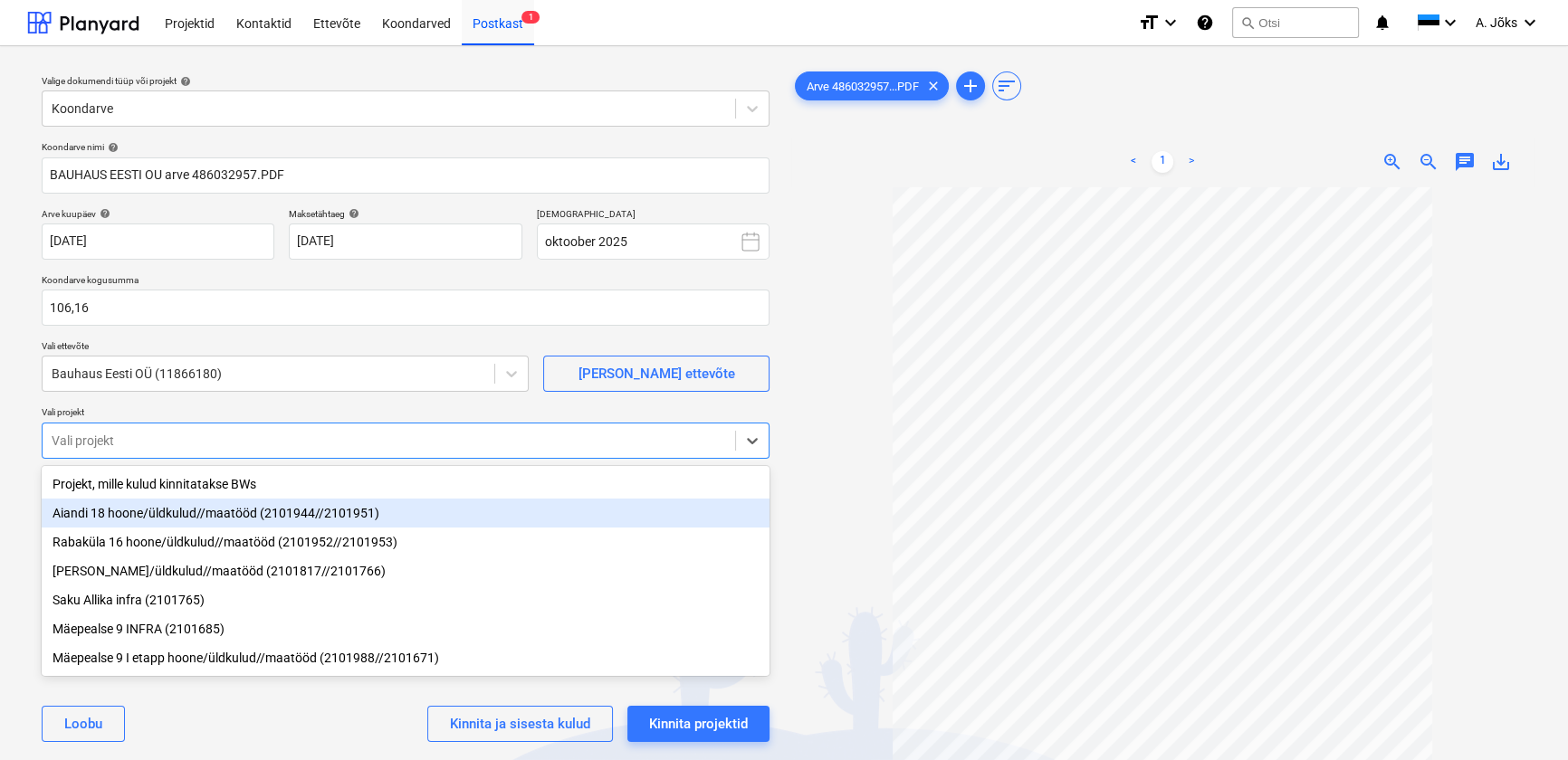
click at [139, 516] on div "Aiandi 18 hoone/üldkulud//maatööd (2101944//2101951)" at bounding box center [405, 513] width 728 height 29
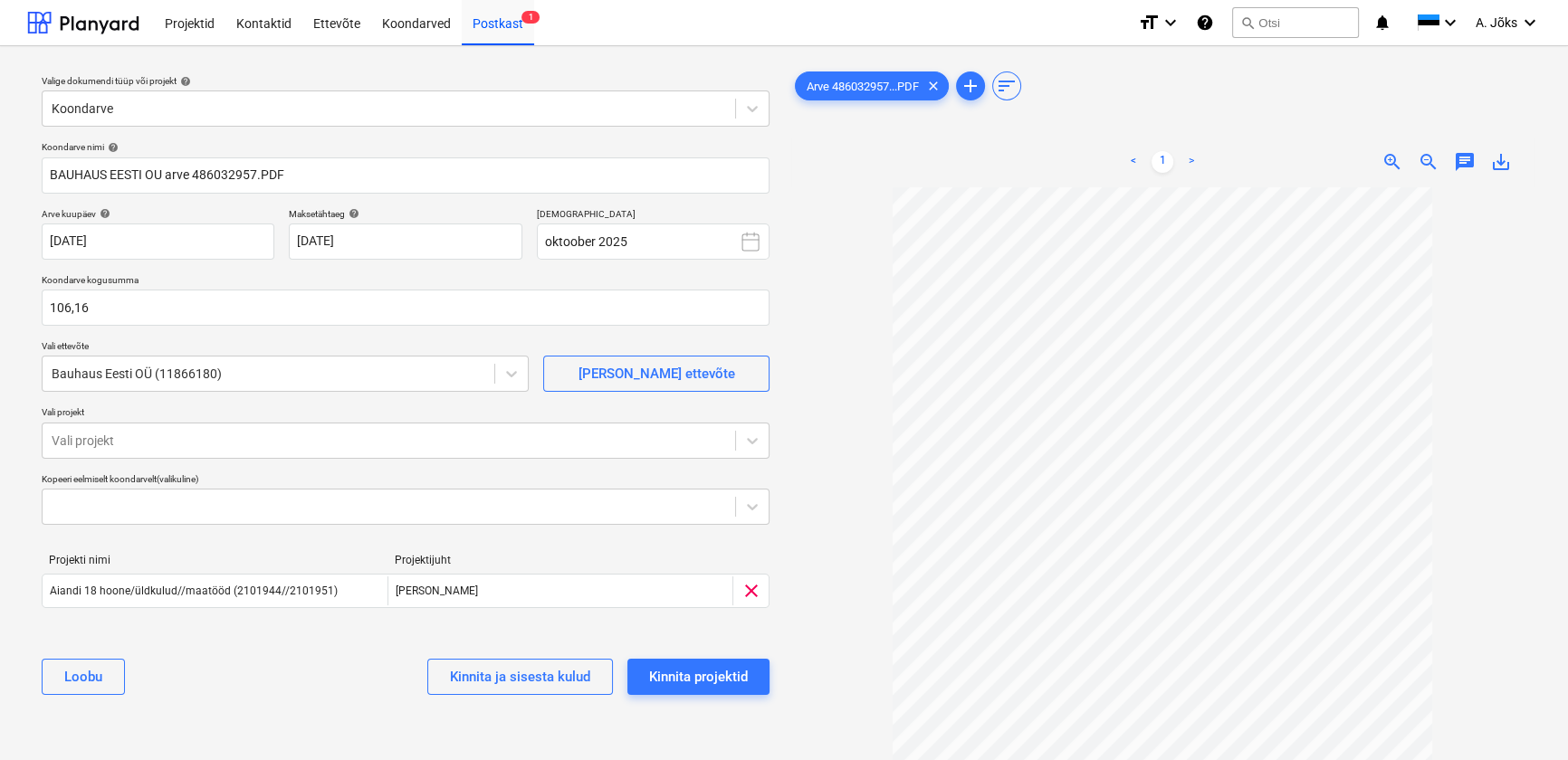
click at [235, 694] on div "[PERSON_NAME] ja sisesta kulud Kinnita projektid" at bounding box center [405, 677] width 728 height 65
click at [706, 678] on div "Kinnita projektid" at bounding box center [698, 677] width 99 height 24
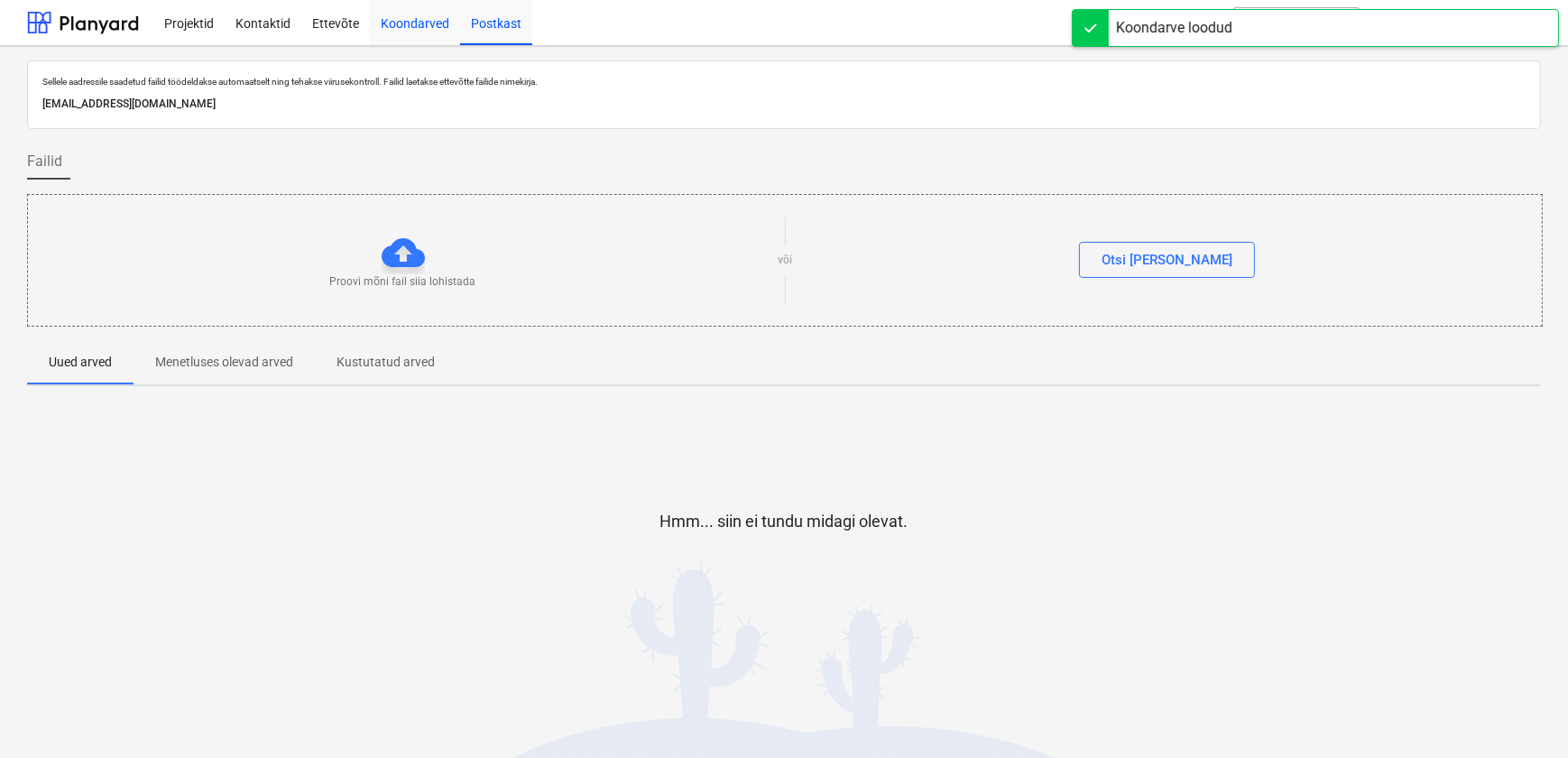
click at [405, 26] on div "Koondarved" at bounding box center [415, 22] width 90 height 46
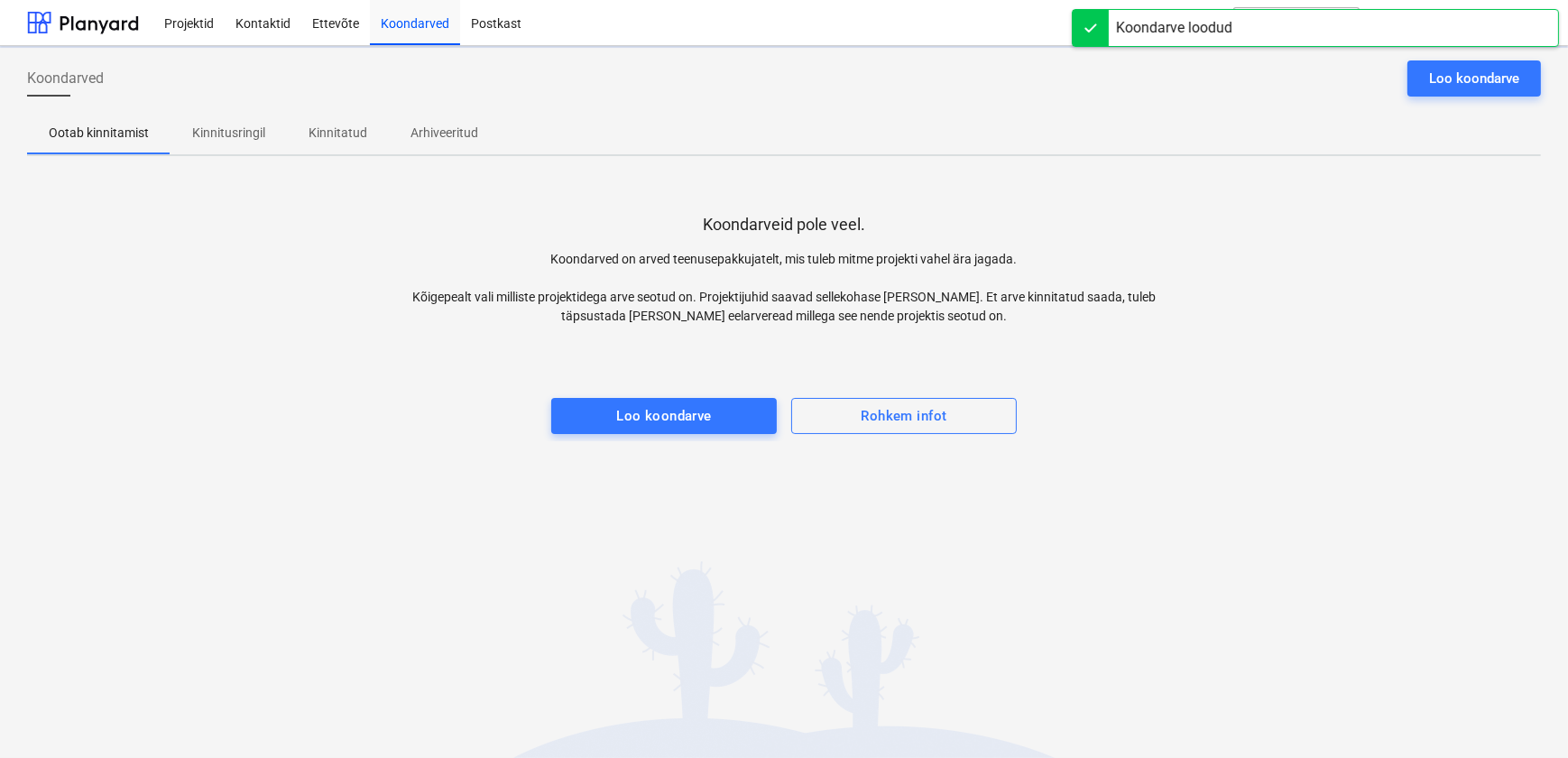
click at [220, 133] on p "Kinnitusringil" at bounding box center [228, 132] width 73 height 19
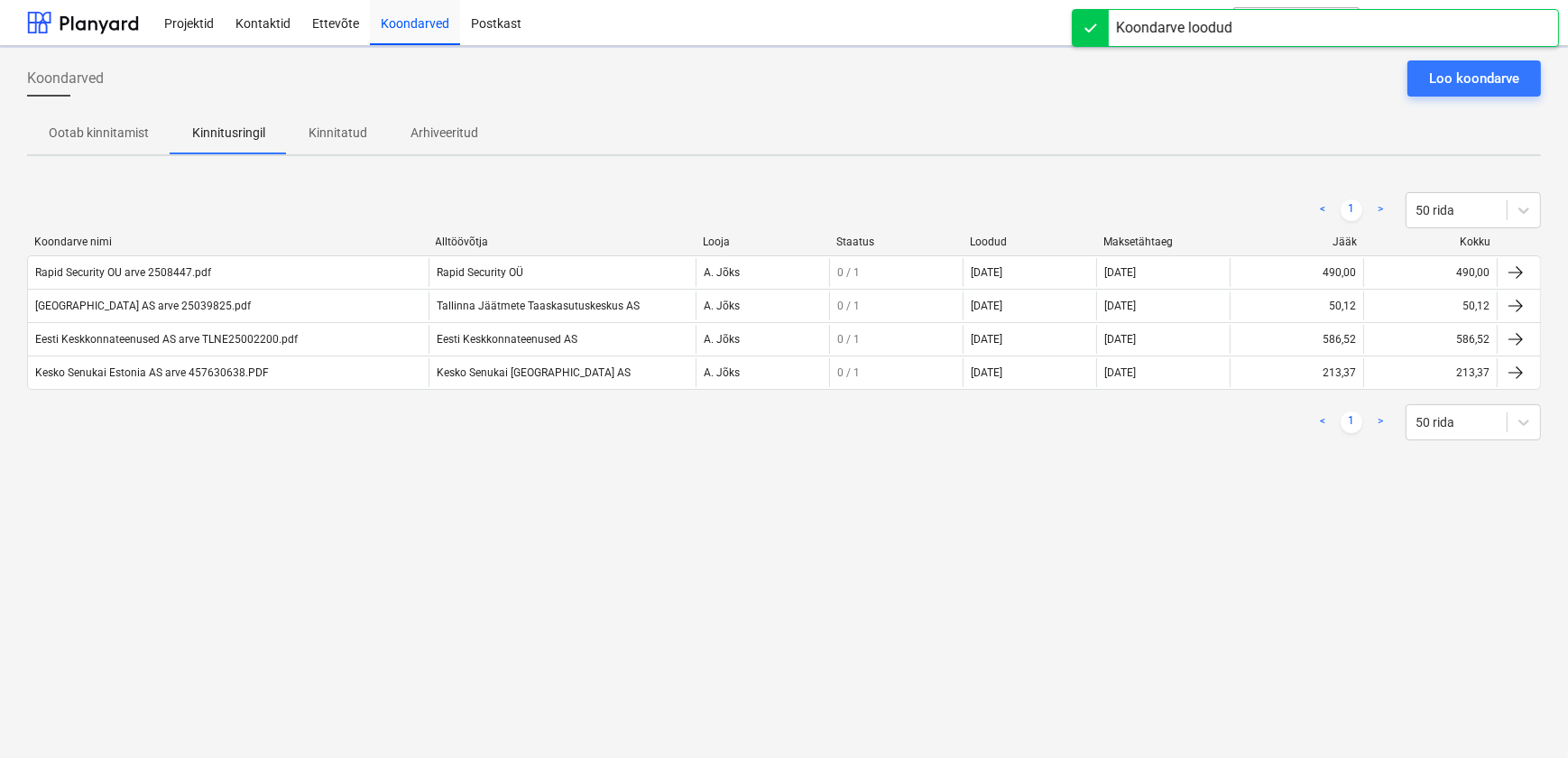
click at [379, 677] on div "Koondarved Loo koondarve Ootab kinnitamist Kinnitusringil Kinnitatud Arhiveerit…" at bounding box center [784, 402] width 1568 height 712
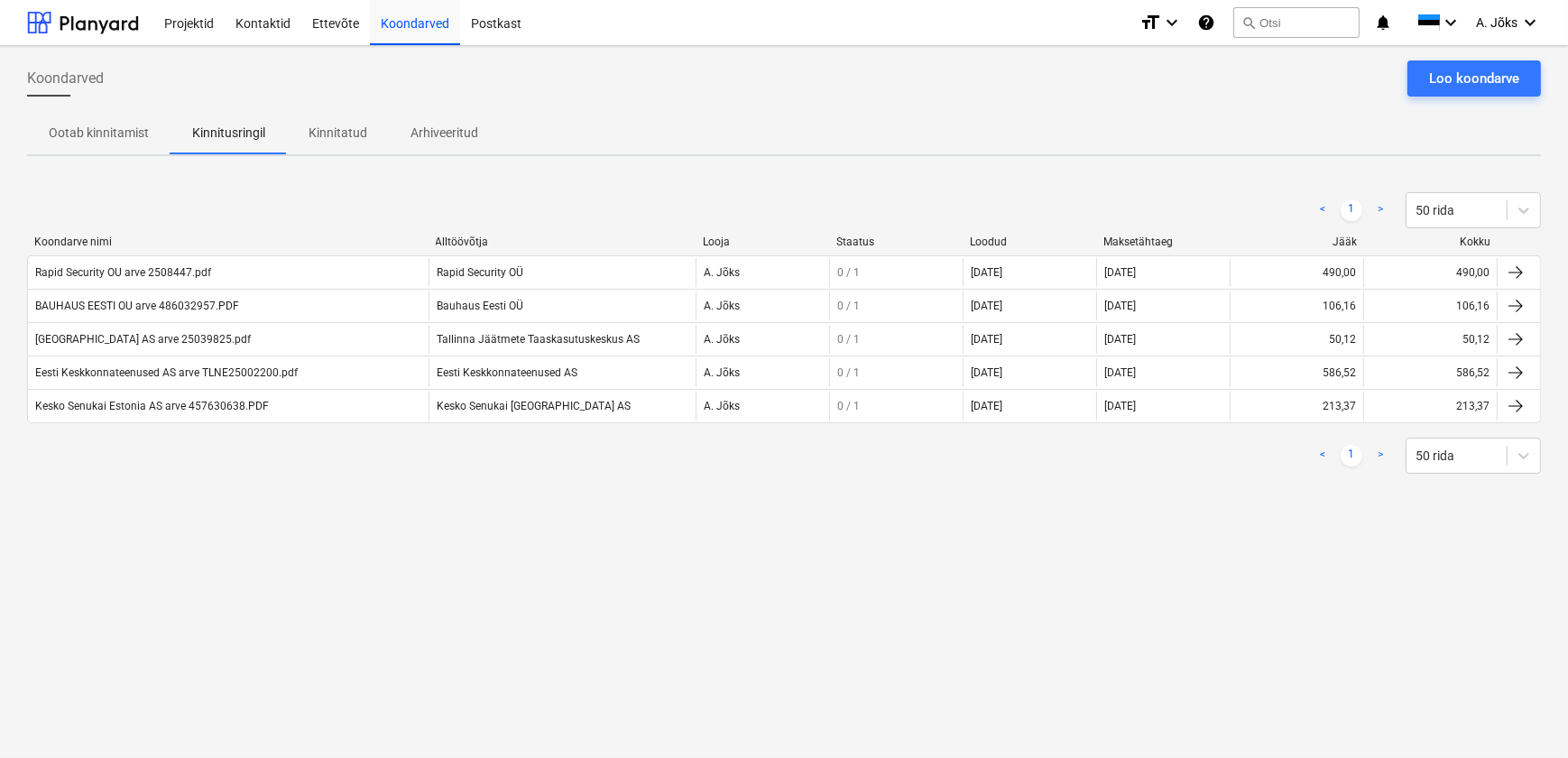
click at [997, 491] on div "< 1 > 50 rida Koondarve nimi Alltöövõtja Looja Staatus Loodud Maksetähtaeg Jääk…" at bounding box center [784, 333] width 1514 height 325
drag, startPoint x: 350, startPoint y: 134, endPoint x: 262, endPoint y: 135, distance: 88.0
click at [349, 133] on p "Kinnitatud" at bounding box center [337, 132] width 59 height 19
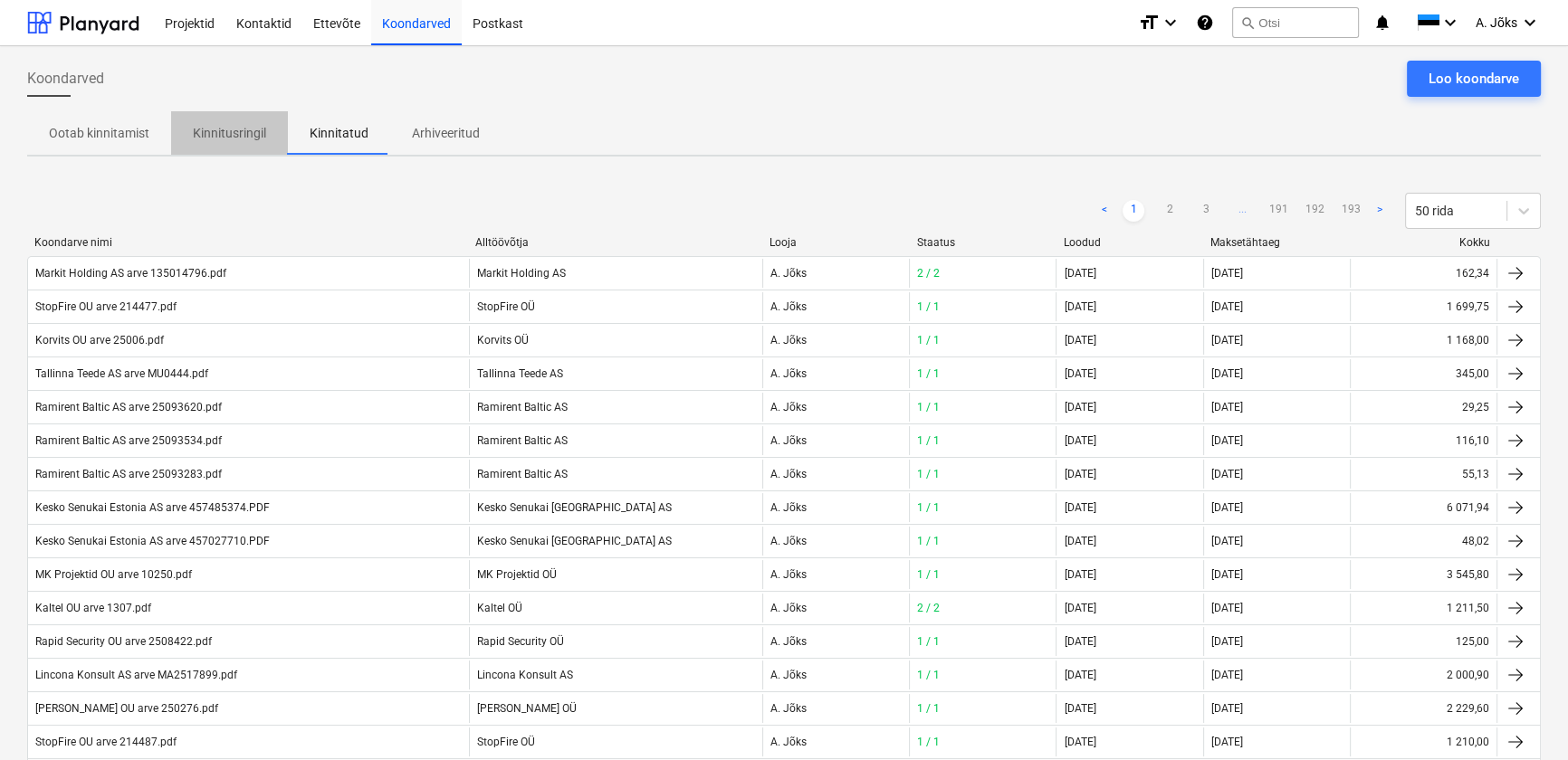
click at [239, 128] on p "Kinnitusringil" at bounding box center [229, 132] width 74 height 19
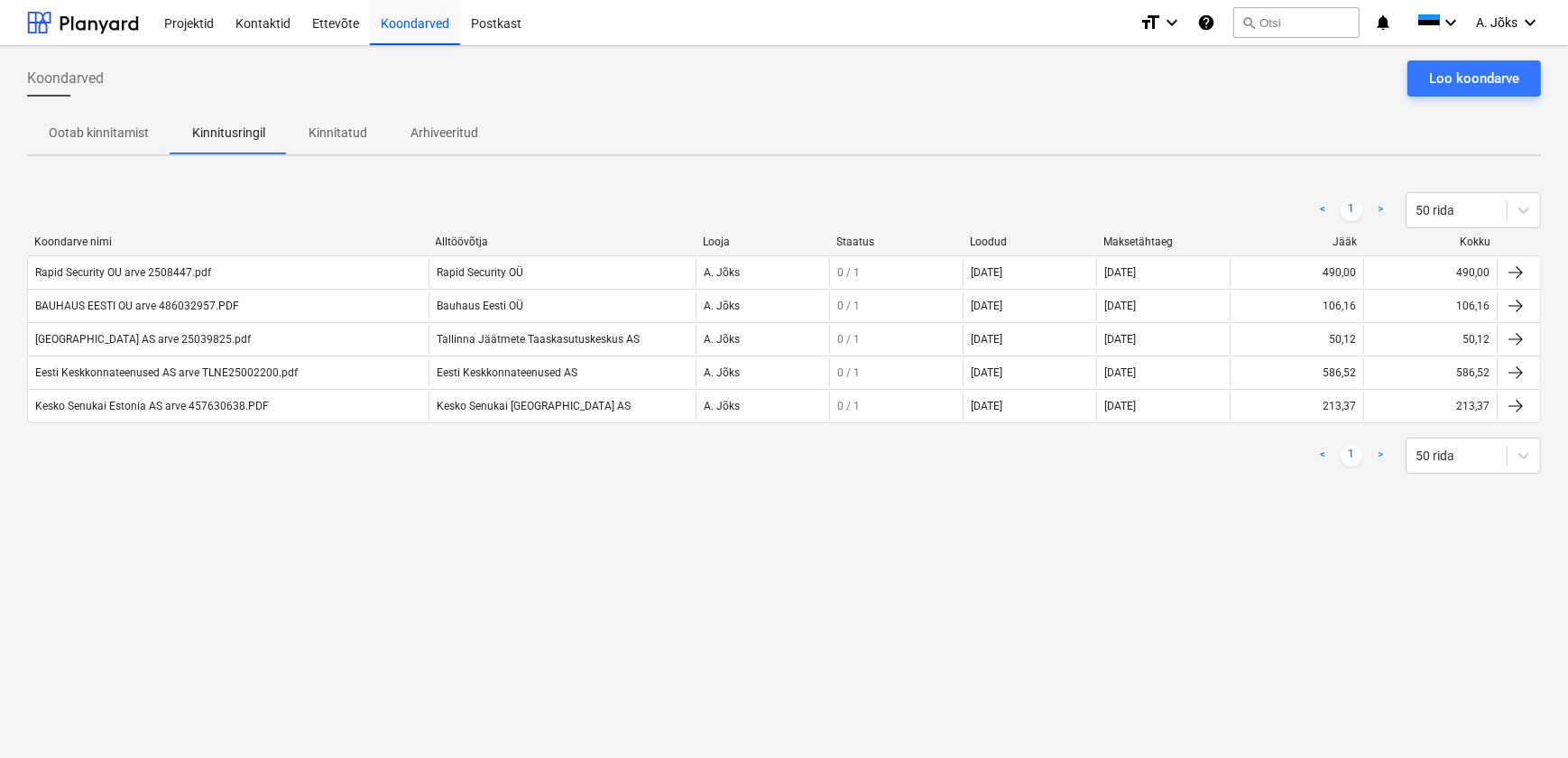
click at [630, 115] on div "Ootab kinnitamist Kinnitusringil Kinnitatud Arhiveeritud" at bounding box center [784, 132] width 1514 height 43
click at [678, 522] on div "Koondarved Loo koondarve Ootab kinnitamist Kinnitusringil Kinnitatud Arhiveerit…" at bounding box center [784, 402] width 1568 height 712
click at [1130, 512] on div "Koondarved Loo koondarve Ootab kinnitamist Kinnitusringil Kinnitatud Arhiveerit…" at bounding box center [784, 402] width 1568 height 712
drag, startPoint x: 253, startPoint y: 22, endPoint x: 282, endPoint y: 20, distance: 29.1
click at [253, 22] on div "Kontaktid" at bounding box center [263, 22] width 76 height 46
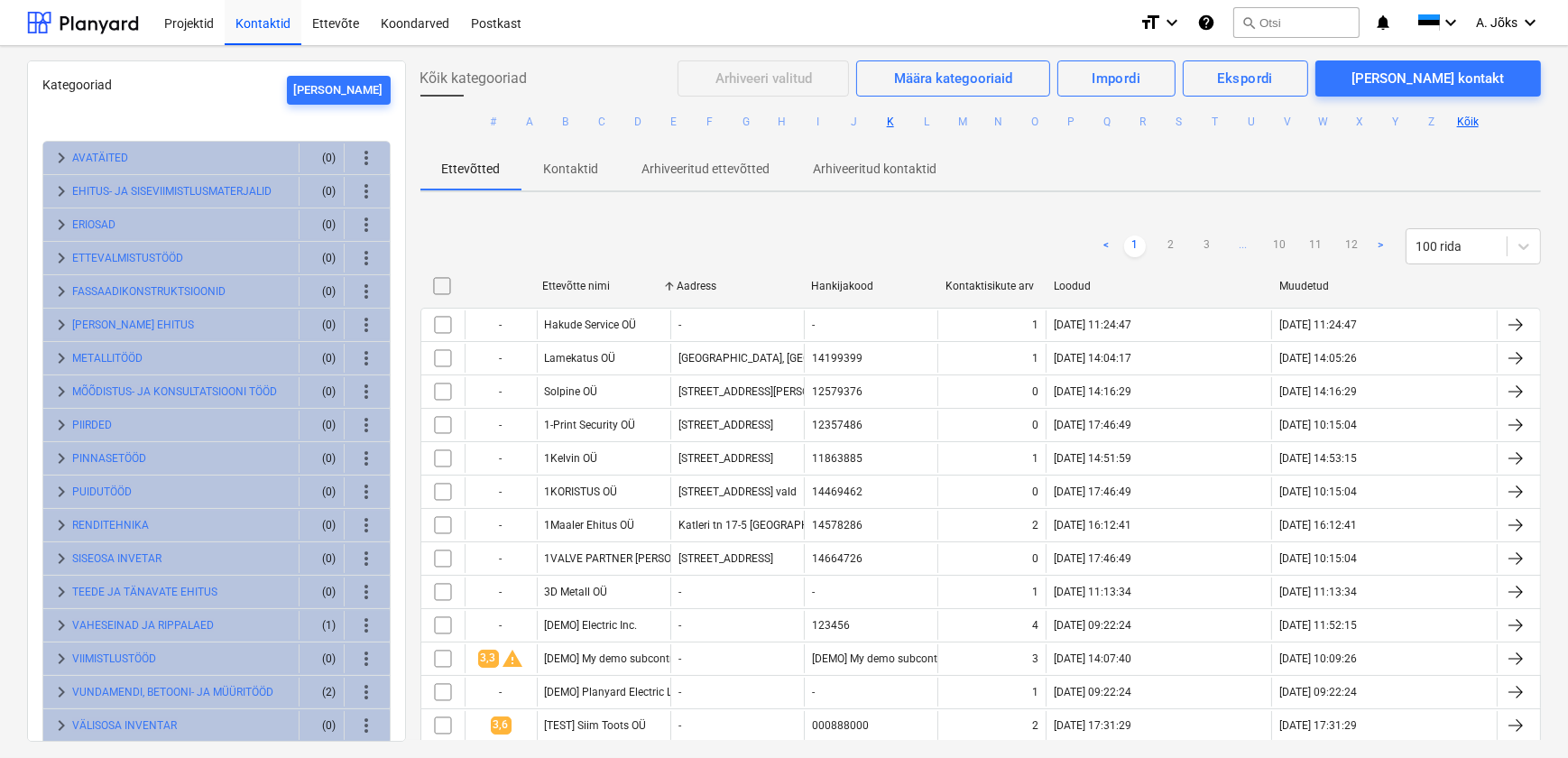
click at [889, 122] on button "K" at bounding box center [890, 121] width 22 height 22
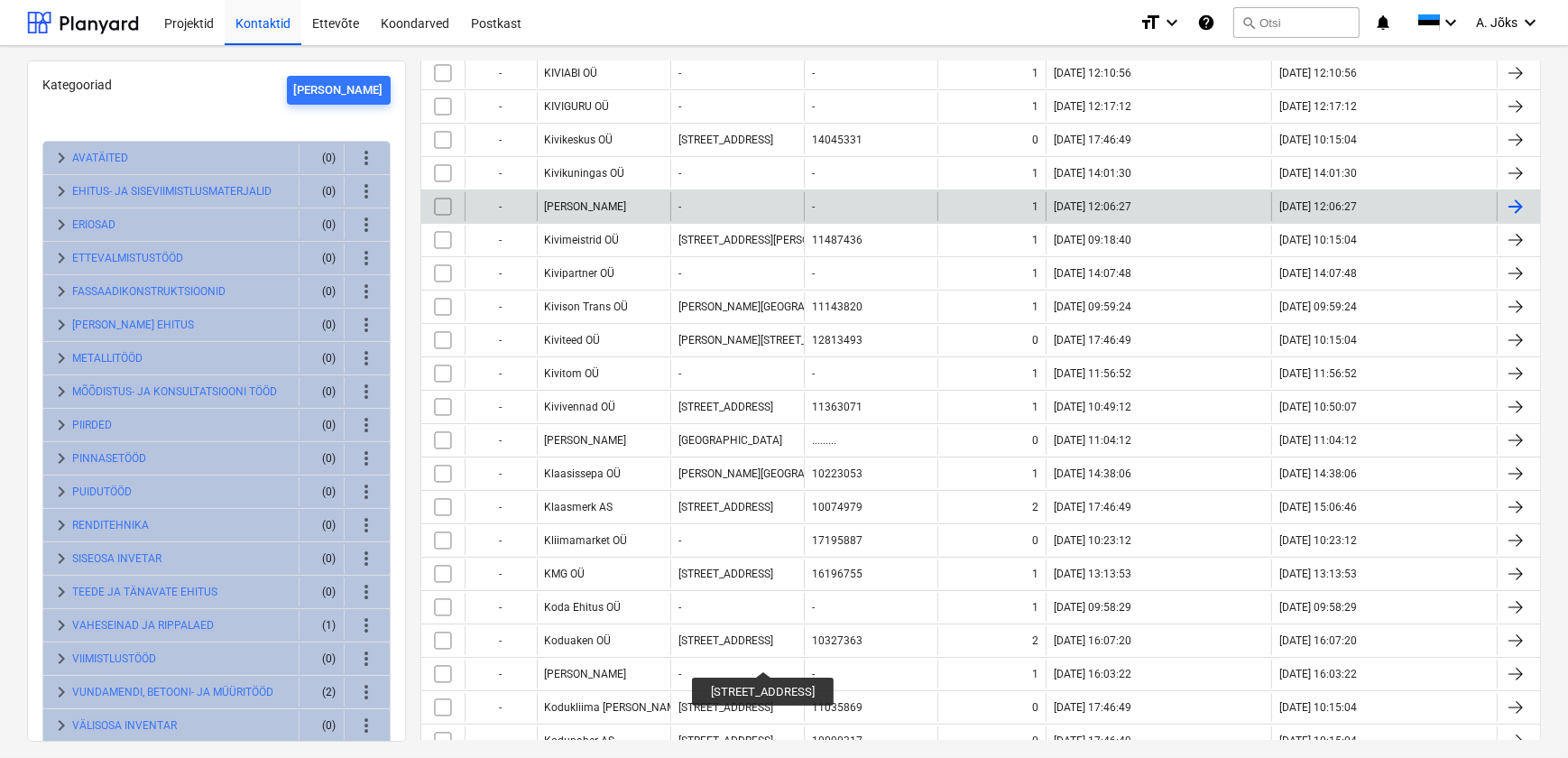
scroll to position [1640, 0]
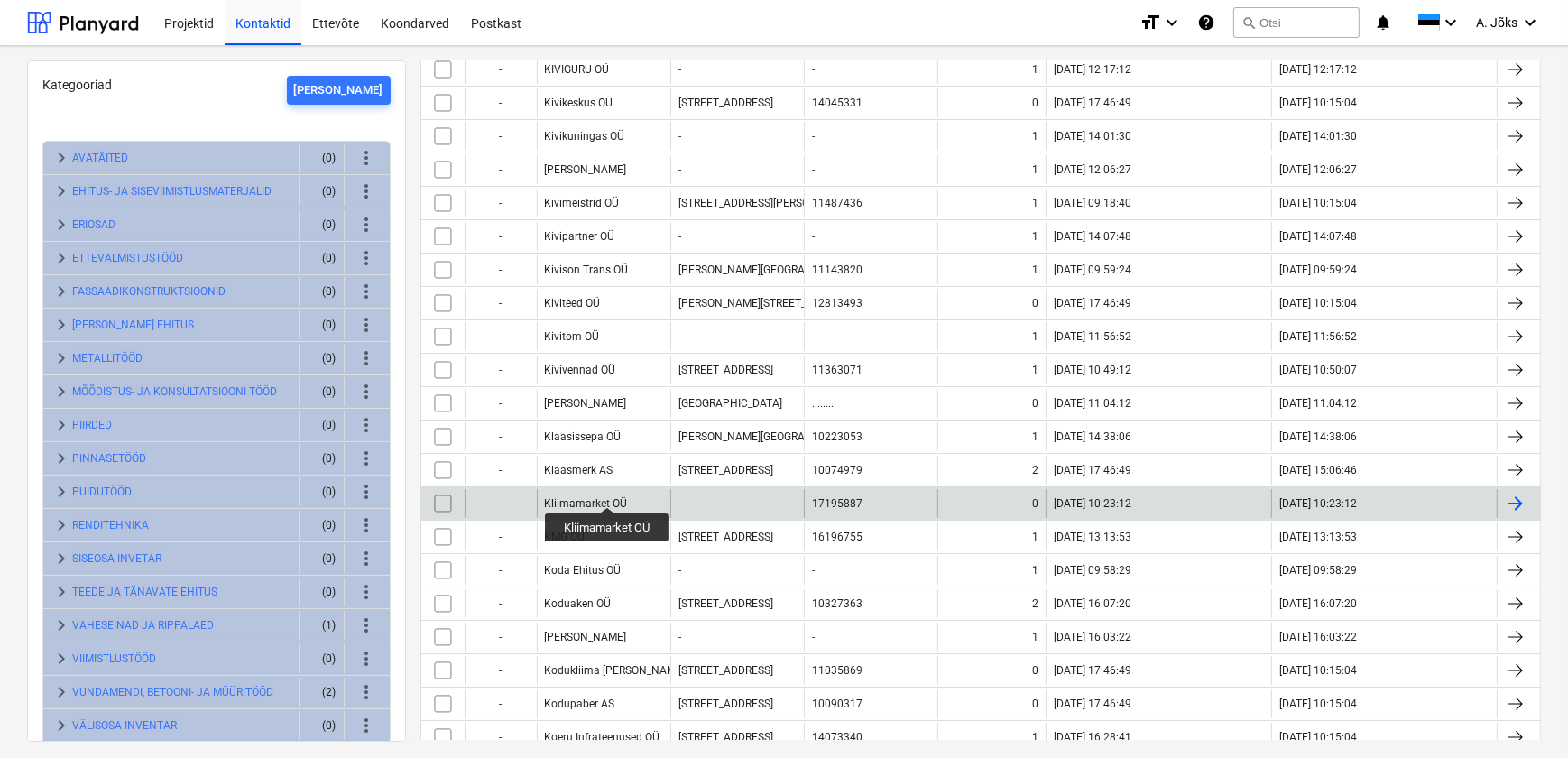
click at [606, 489] on div "Kliimamarket OÜ" at bounding box center [604, 504] width 134 height 29
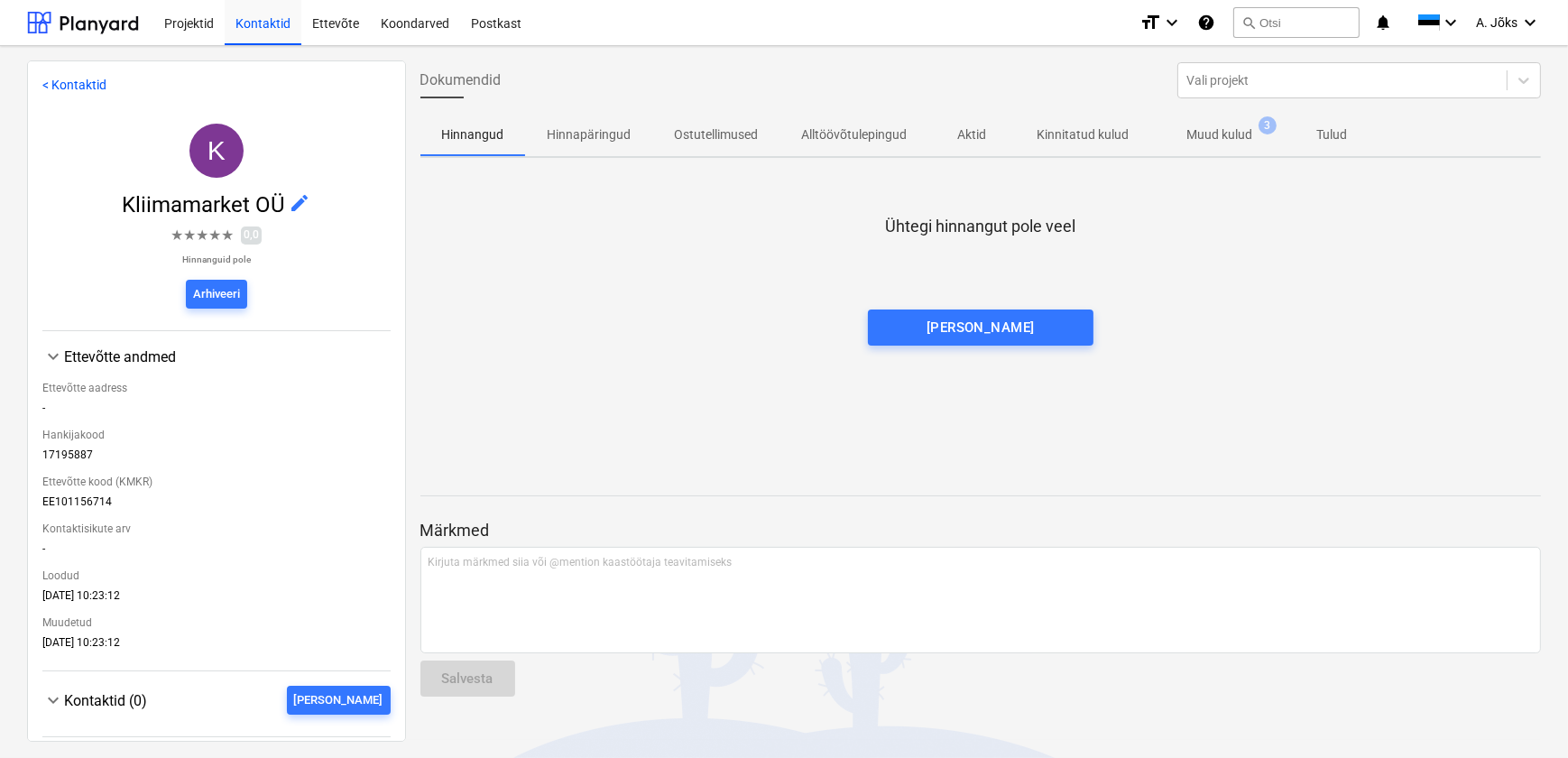
click at [1107, 131] on p "Kinnitatud kulud" at bounding box center [1084, 134] width 92 height 19
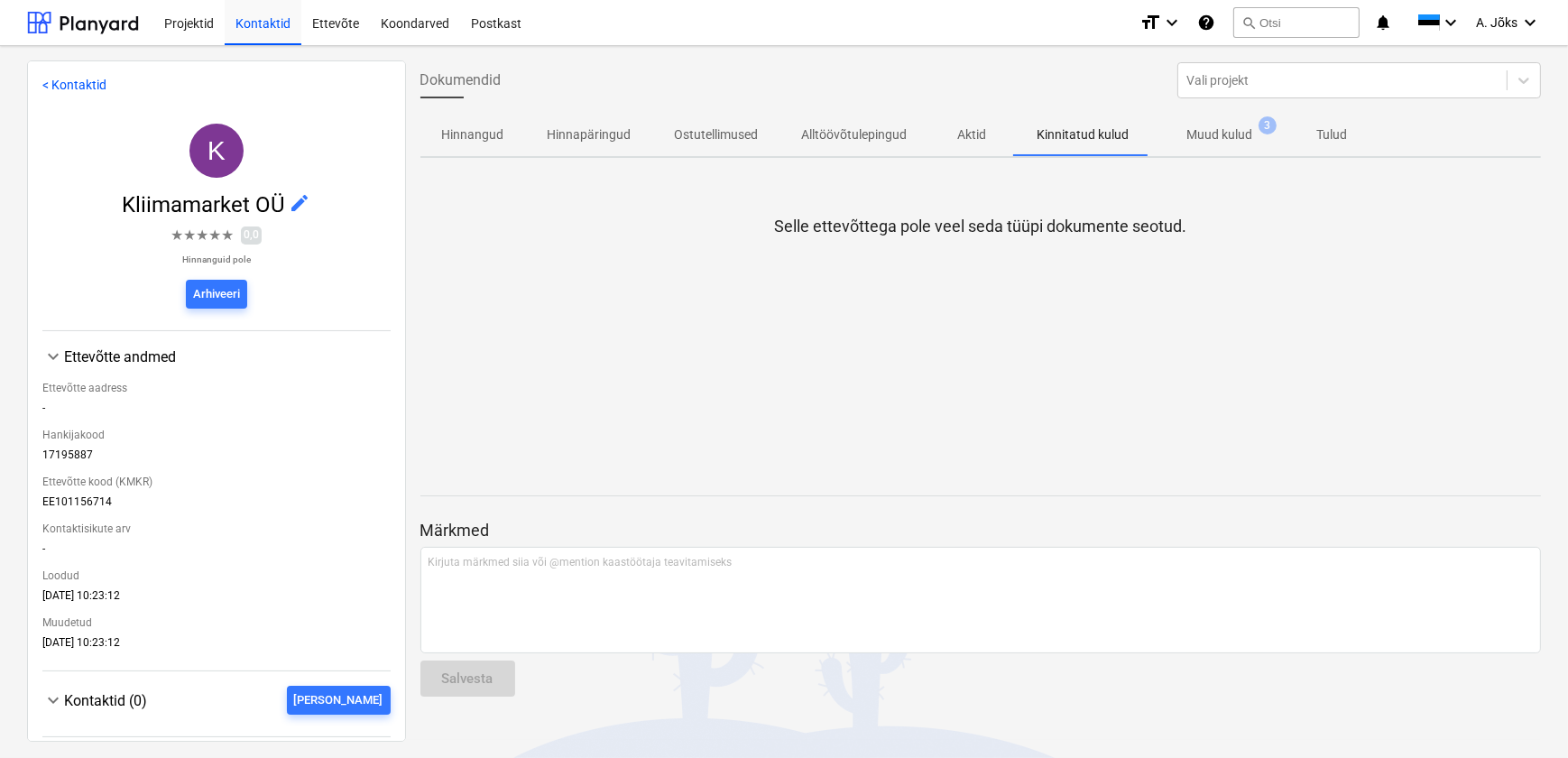
click at [1219, 135] on p "Muud kulud" at bounding box center [1220, 134] width 66 height 19
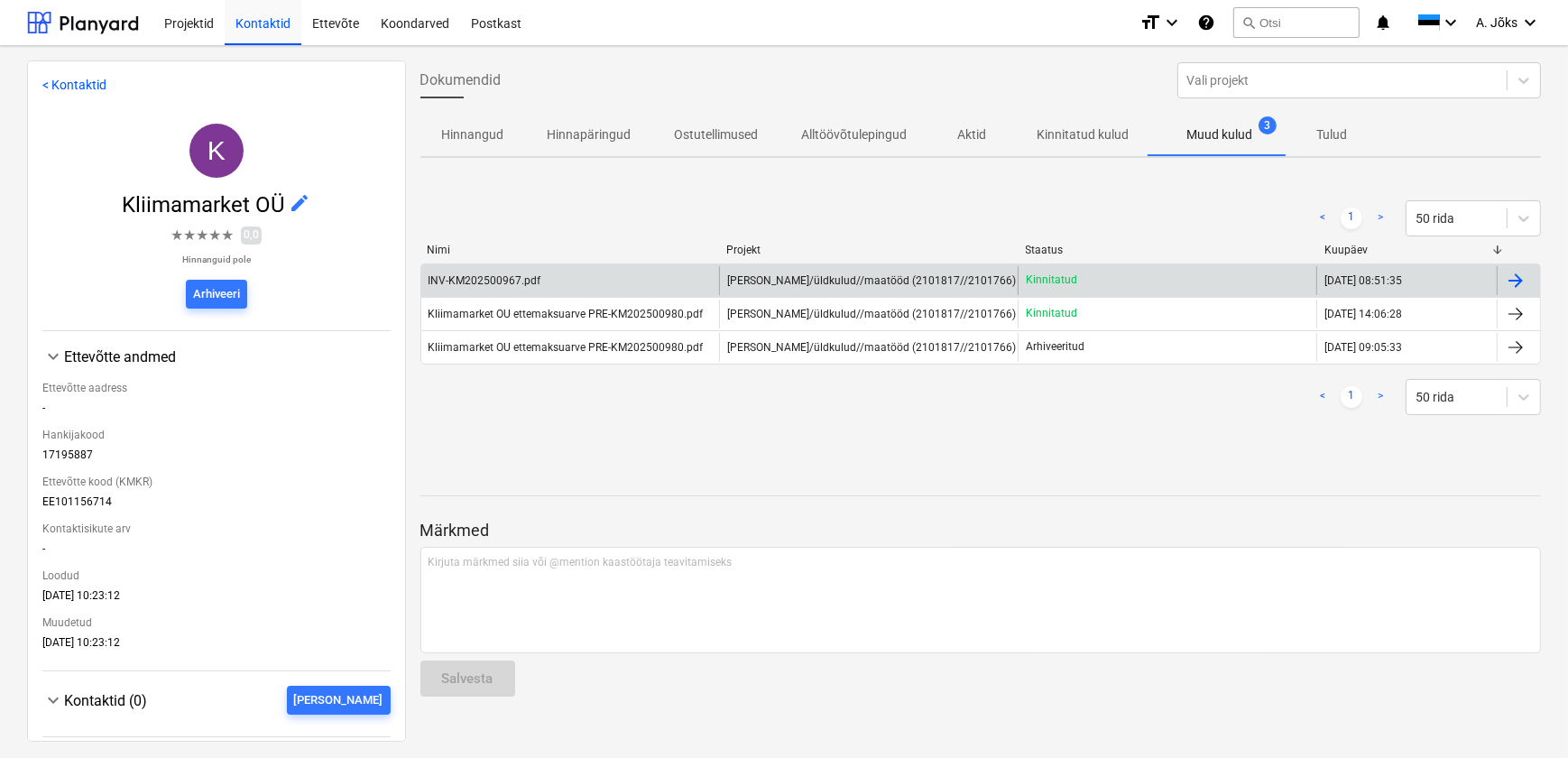
click at [1516, 284] on div at bounding box center [1516, 281] width 22 height 22
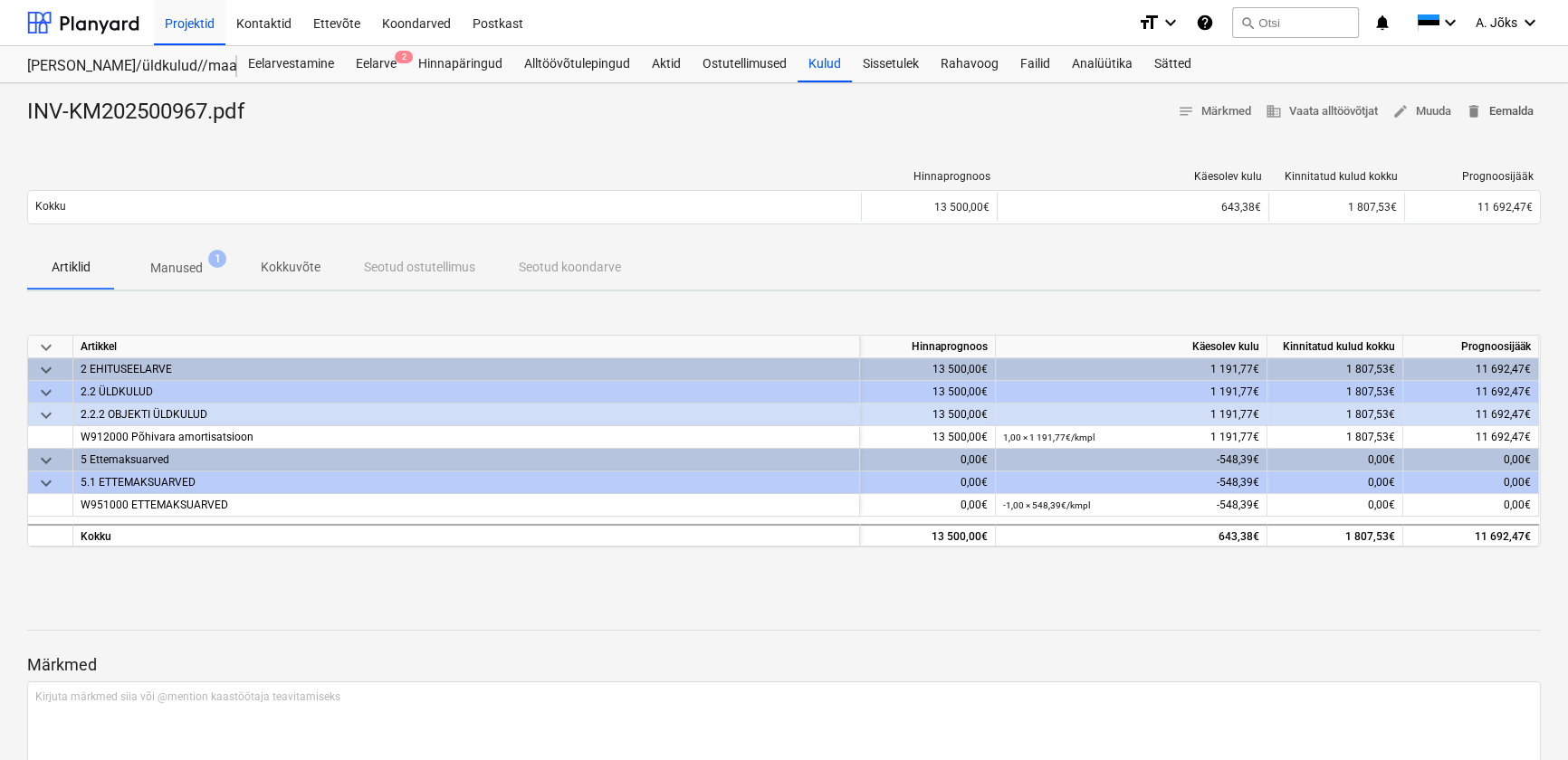
click at [1517, 111] on span "delete Eemalda" at bounding box center [1498, 111] width 68 height 21
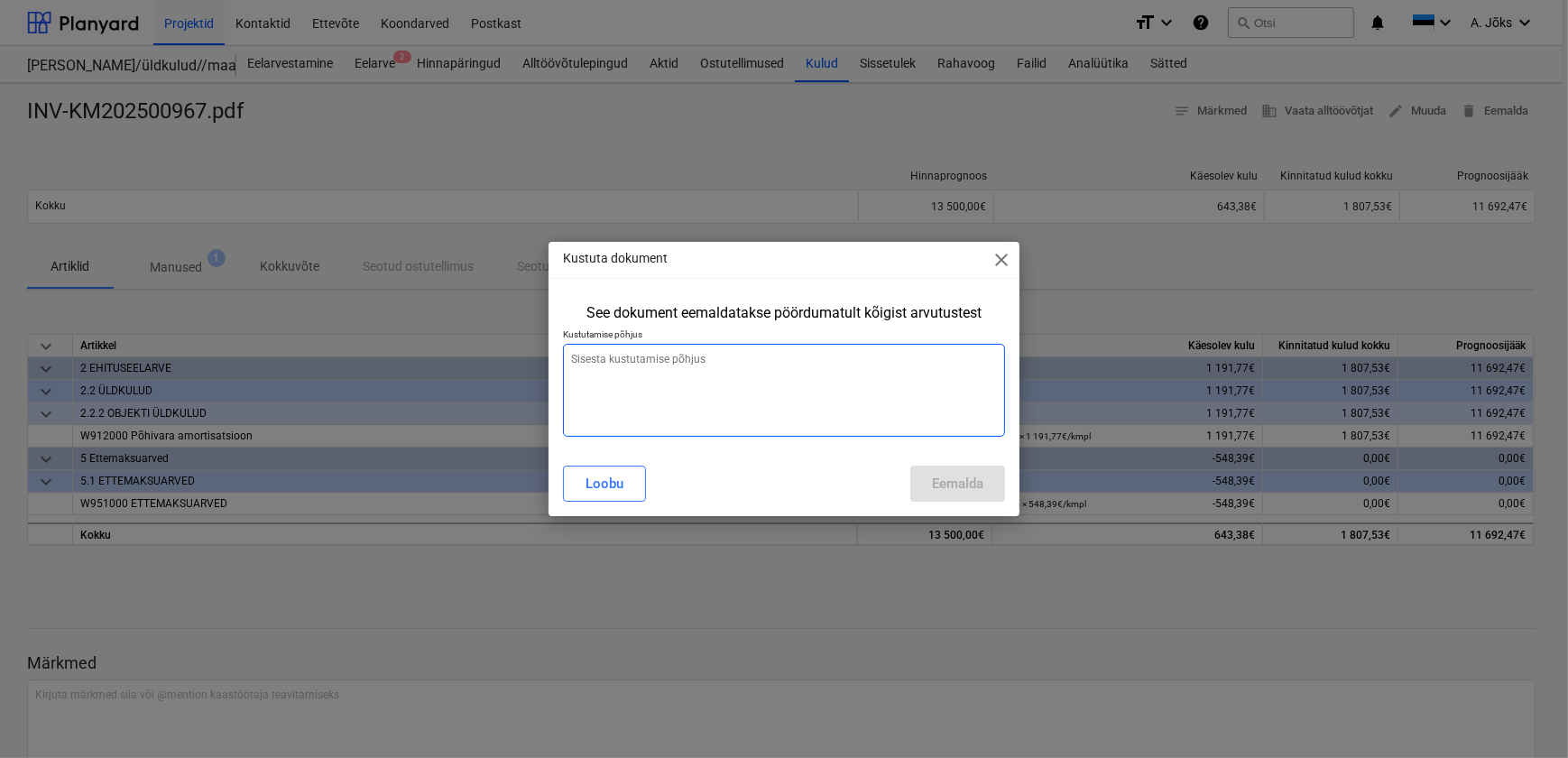
click at [762, 366] on textarea at bounding box center [784, 389] width 441 height 93
type textarea "x"
type textarea "P"
type textarea "x"
type textarea "Põ"
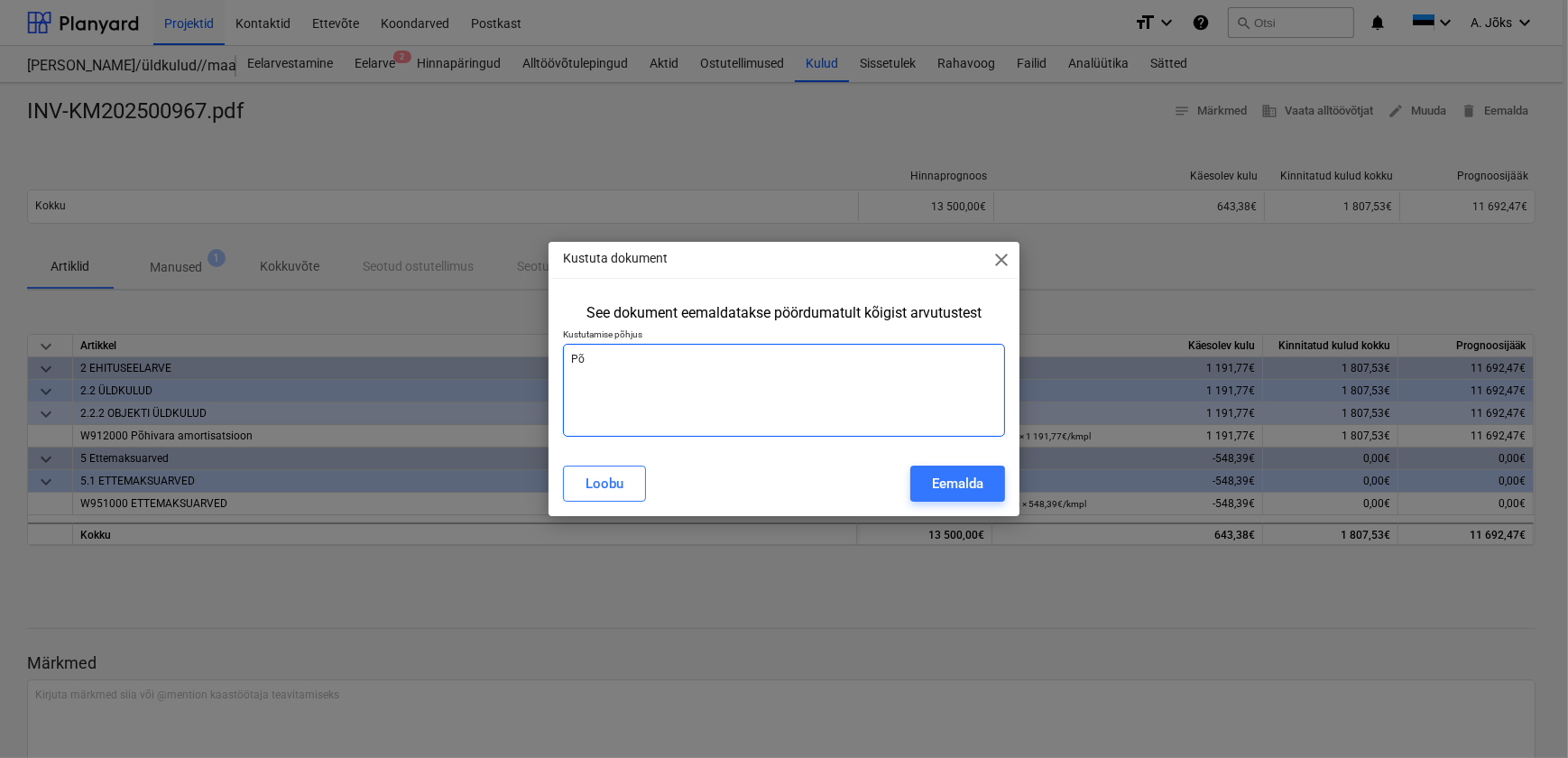
type textarea "x"
type textarea "Põh"
type textarea "x"
type textarea "Põhi"
type textarea "x"
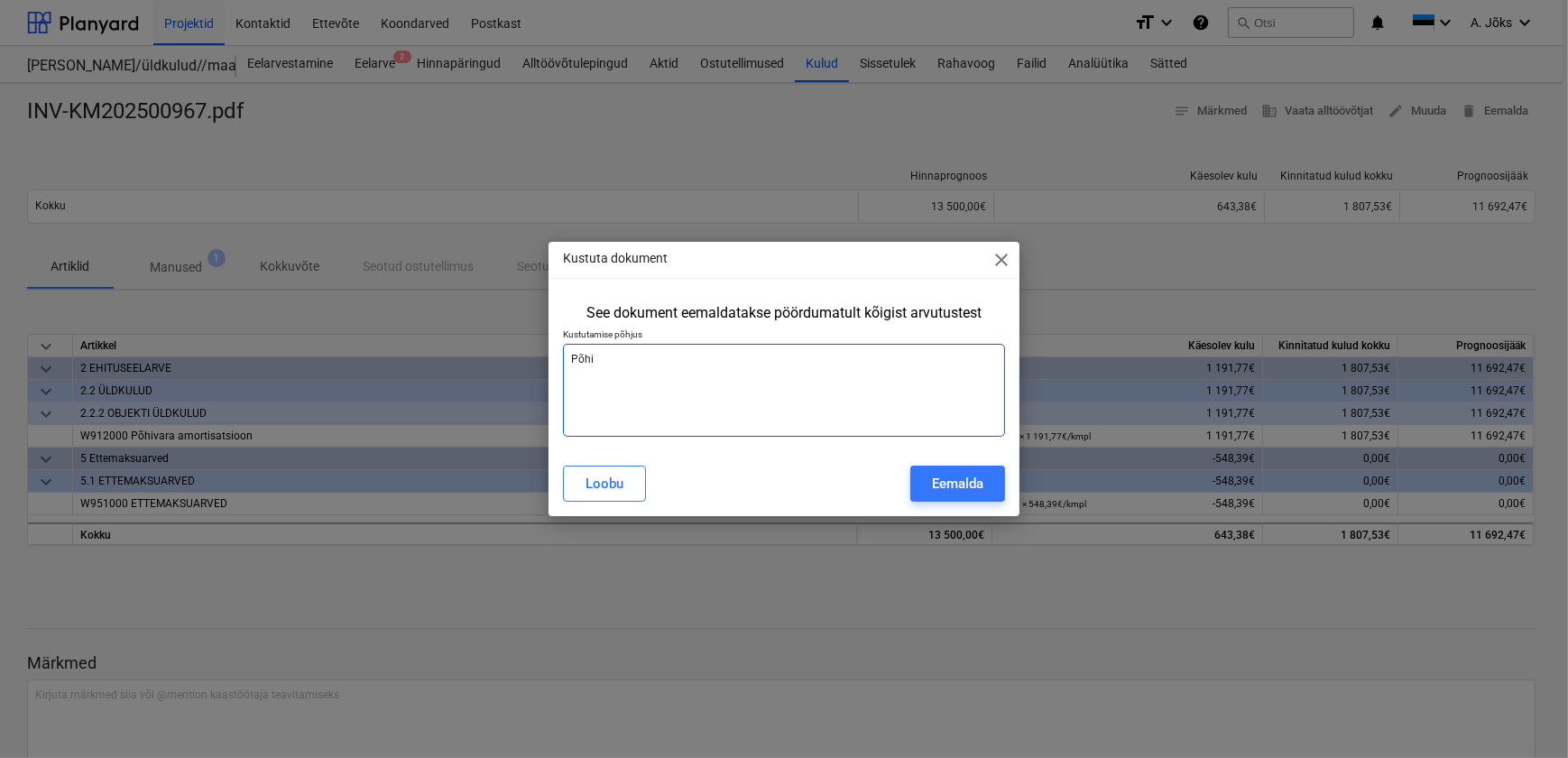
type textarea "Põhiv"
type textarea "x"
type textarea "Põhiva"
type textarea "x"
type textarea "Põhivar"
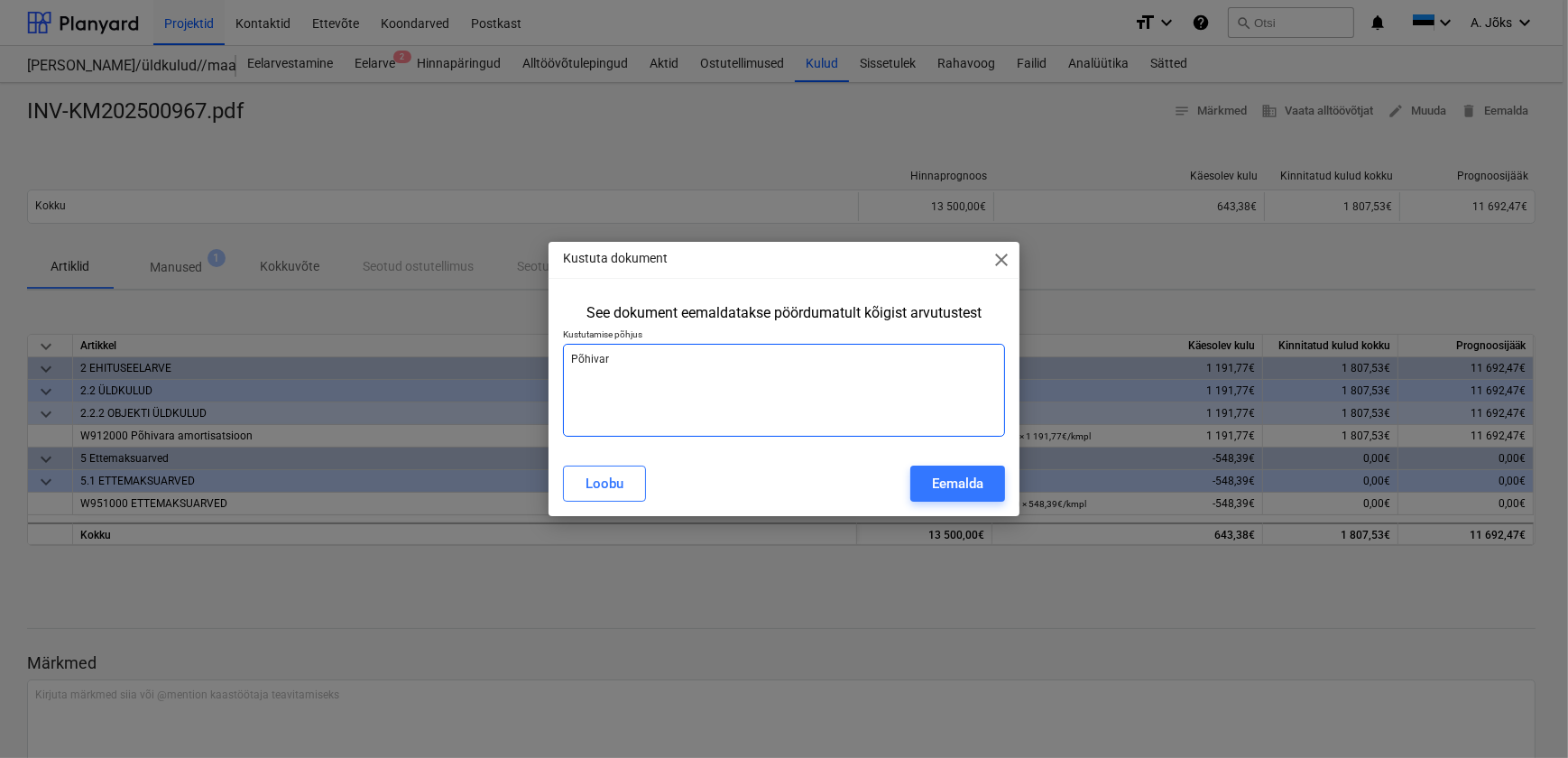
type textarea "x"
type textarea "Põhivara"
type textarea "x"
type textarea "Põhivara"
type textarea "x"
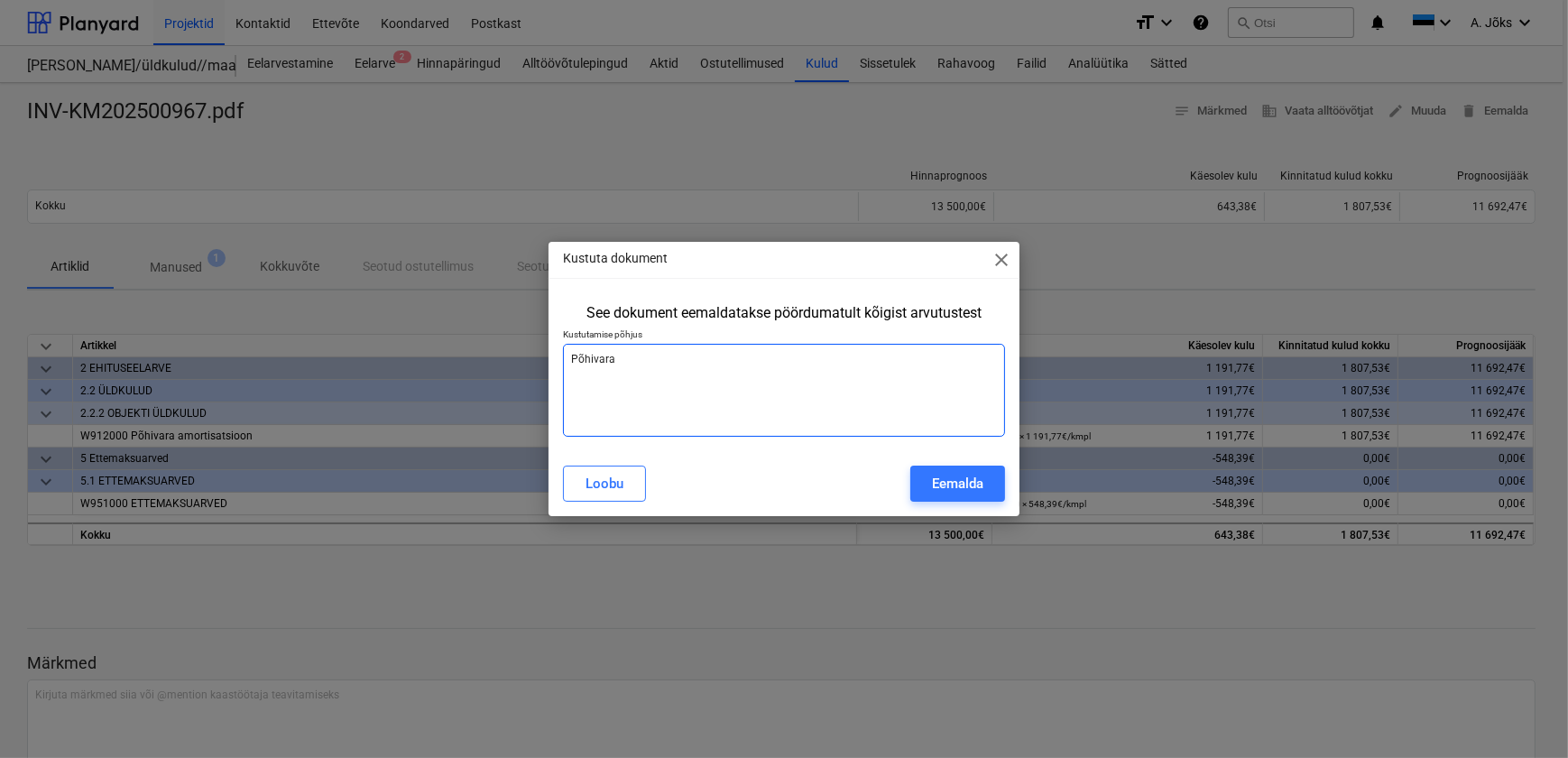
type textarea "Põhivara v"
type textarea "x"
type textarea "Põhivara võ"
type textarea "x"
type textarea "Põhivara võe"
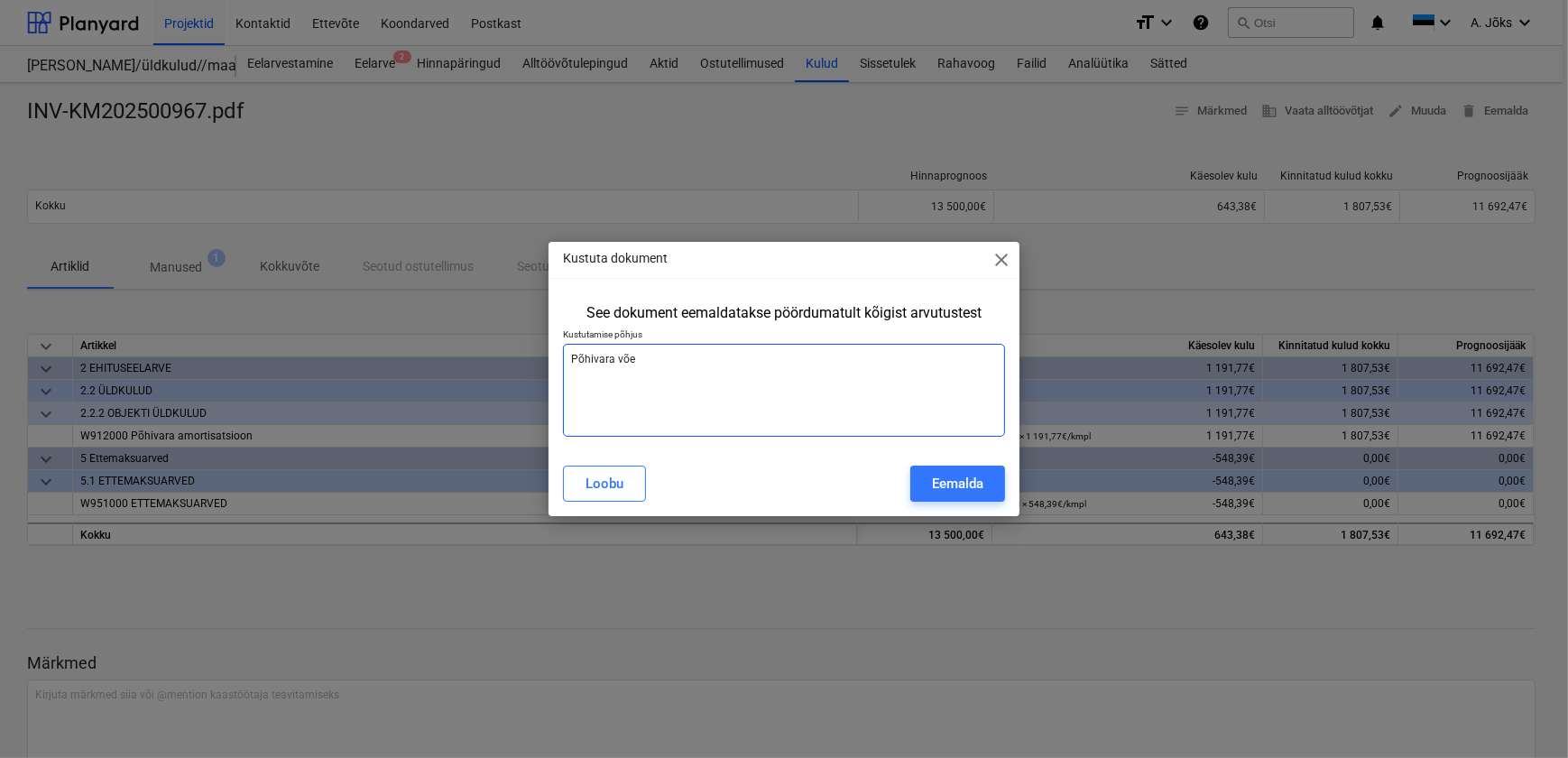
type textarea "x"
type textarea "Põhivara võet"
type textarea "x"
type textarea "Põhivara võeta"
type textarea "x"
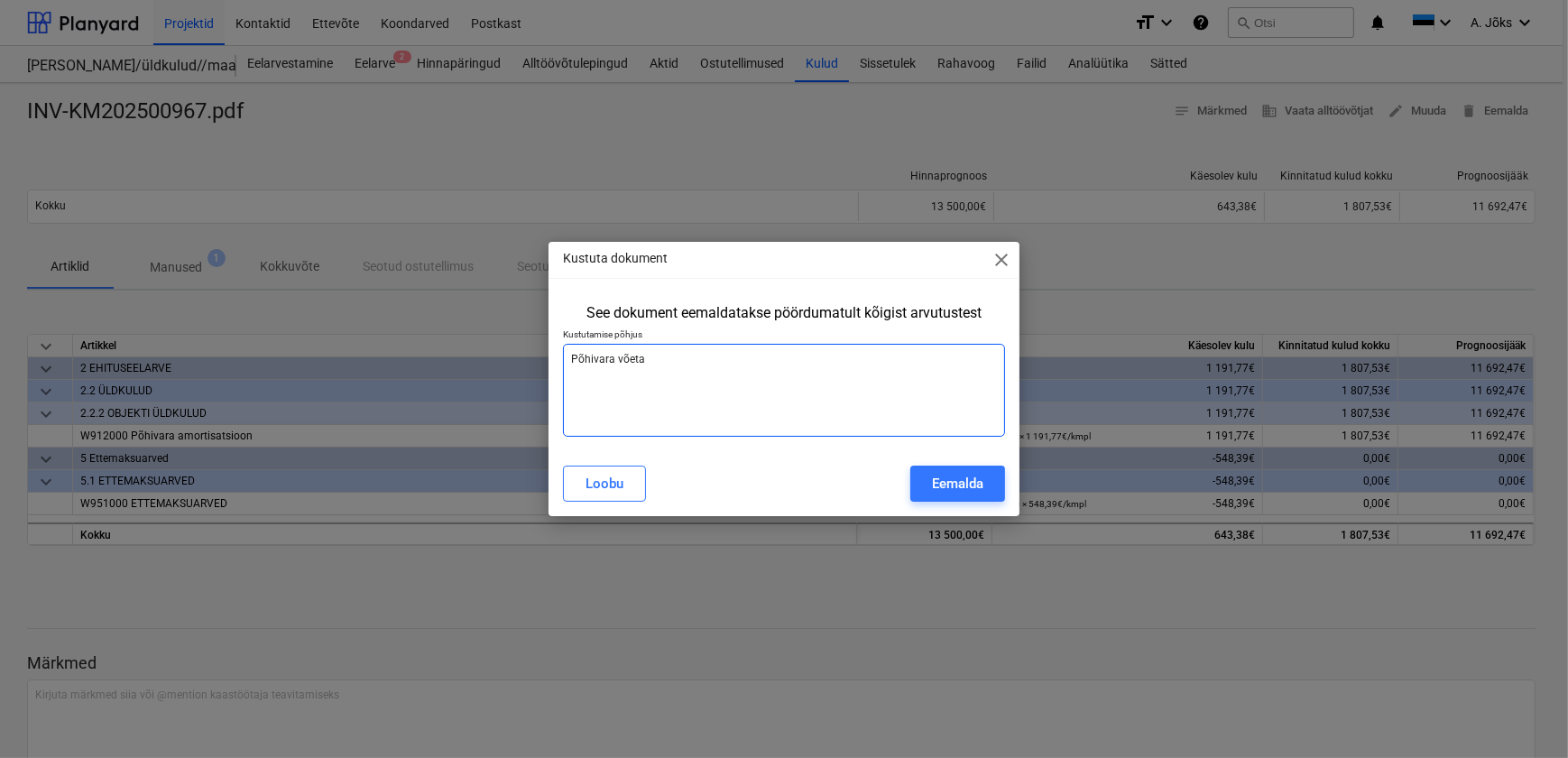
type textarea "Põhivara võetak"
type textarea "x"
type textarea "Põhivara võetaks"
type textarea "x"
type textarea "Põhivara võetakse"
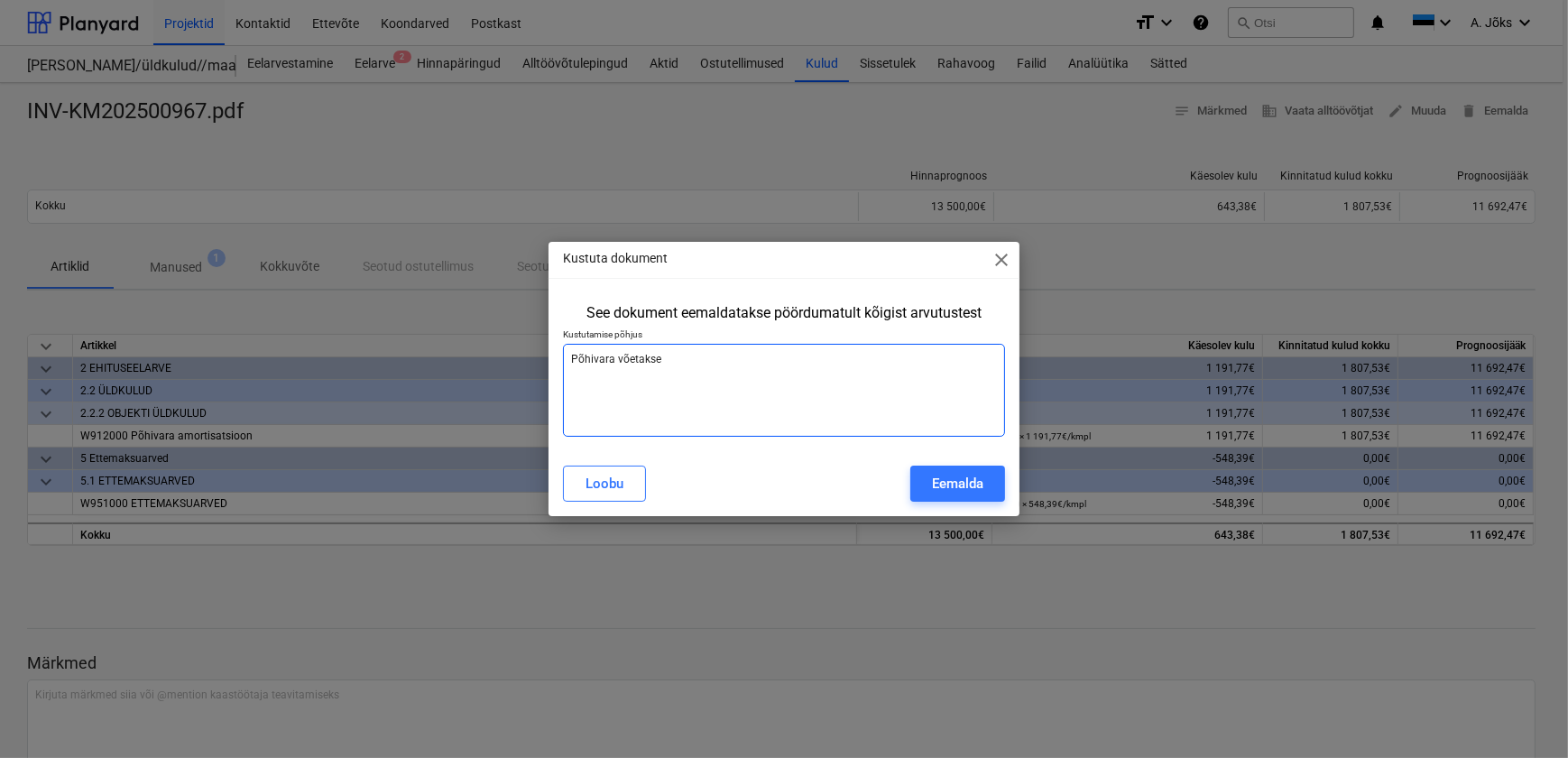
type textarea "x"
type textarea "Põhivara võetakse"
type textarea "x"
type textarea "Põhivara võetakse a"
type textarea "x"
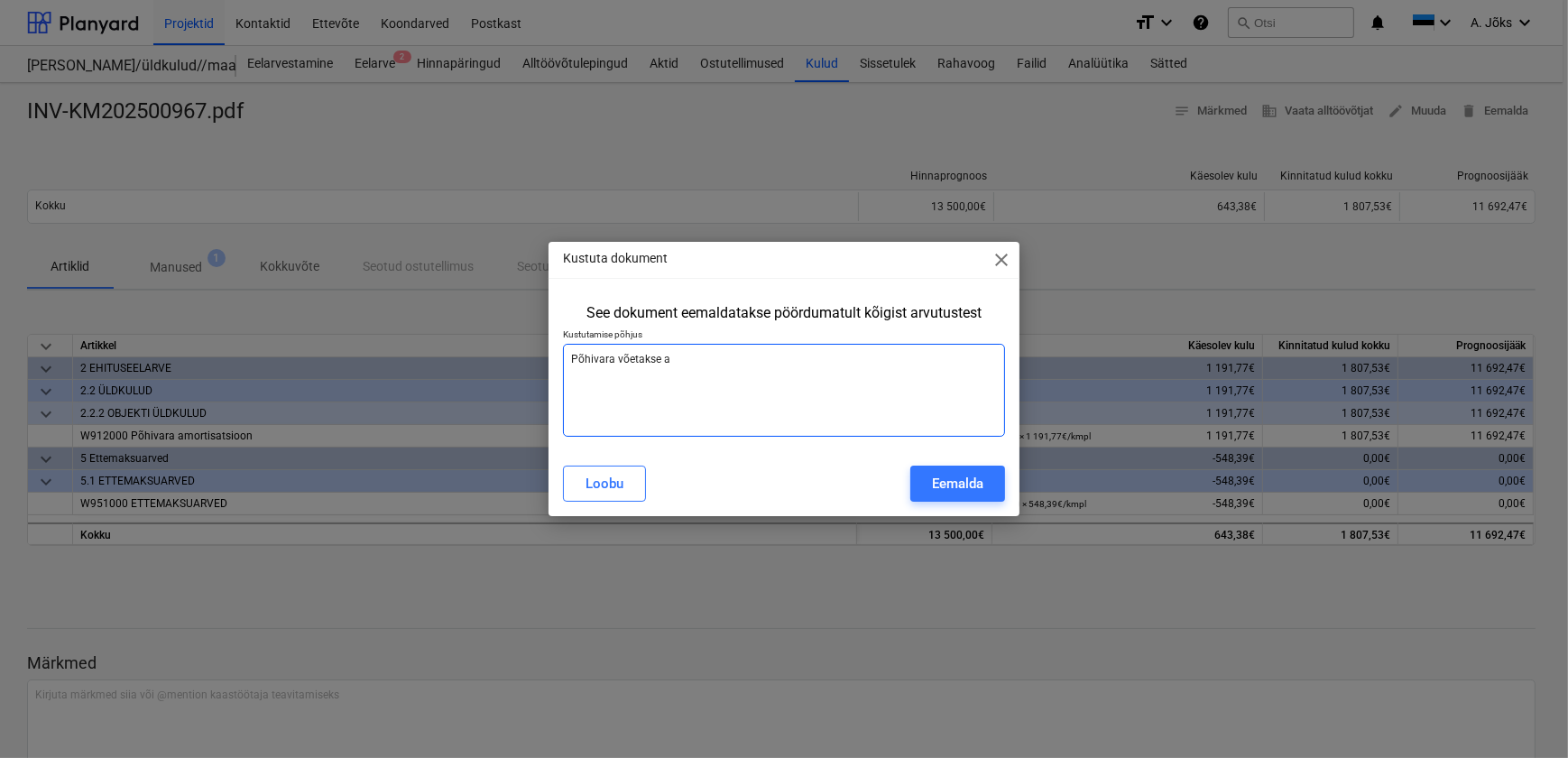
type textarea "Põhivara võetakse ar"
type textarea "x"
type textarea "Põhivara võetakse arv"
type textarea "x"
type textarea "Põhivara võetakse arve"
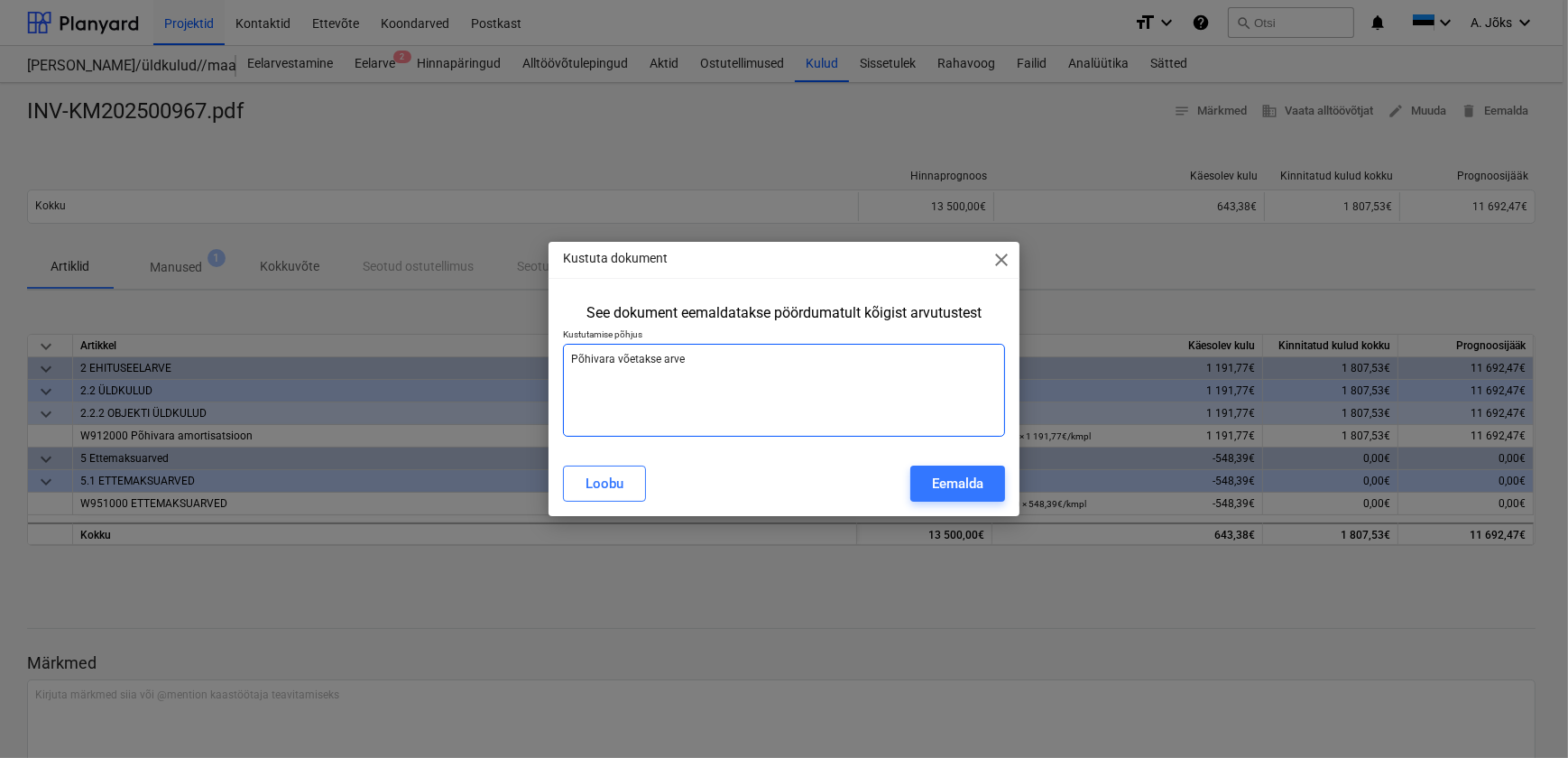
type textarea "x"
type textarea "Põhivara võetakse [PERSON_NAME]"
type textarea "x"
type textarea "Põhivara võetakse arvele"
type textarea "x"
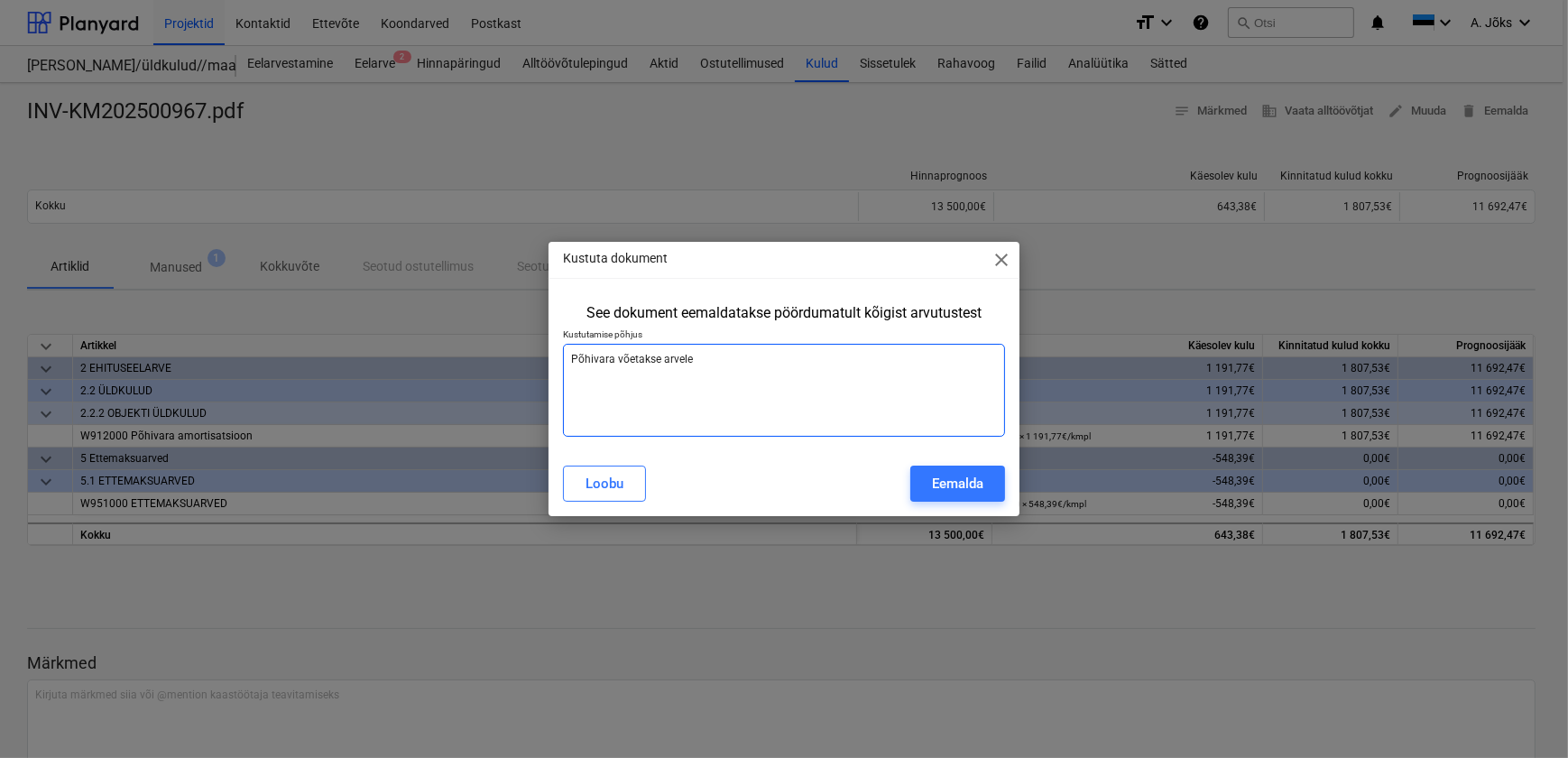
type textarea "Põhivara võetakse arvele"
type textarea "x"
type textarea "Põhivara võetakse arvele V"
type textarea "x"
type textarea "Põhivara võetakse arvele VH"
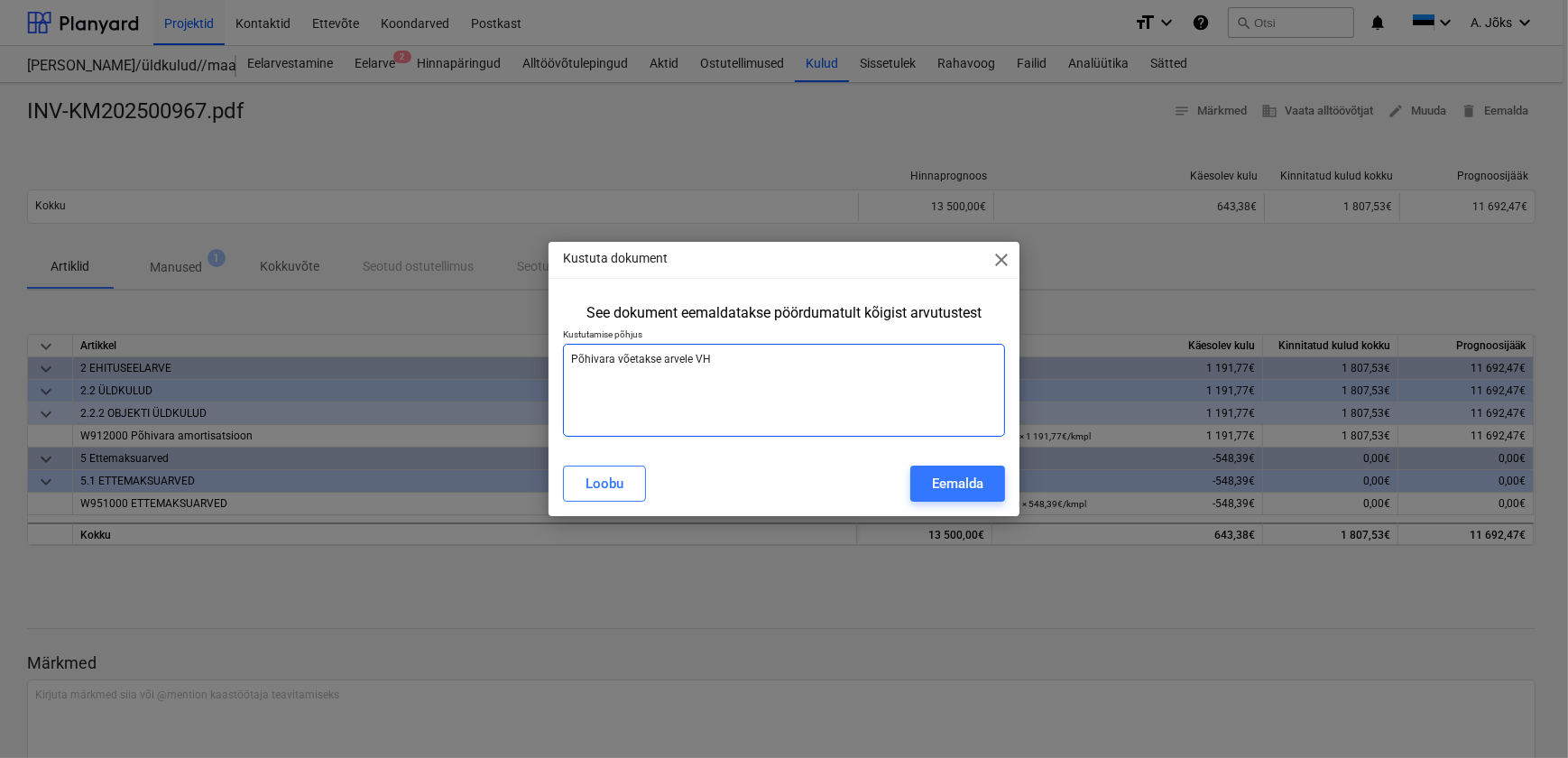
type textarea "x"
type textarea "Põhivara võetakse arvele VH"
type textarea "x"
type textarea "Põhivara võetakse arvele VH t"
type textarea "x"
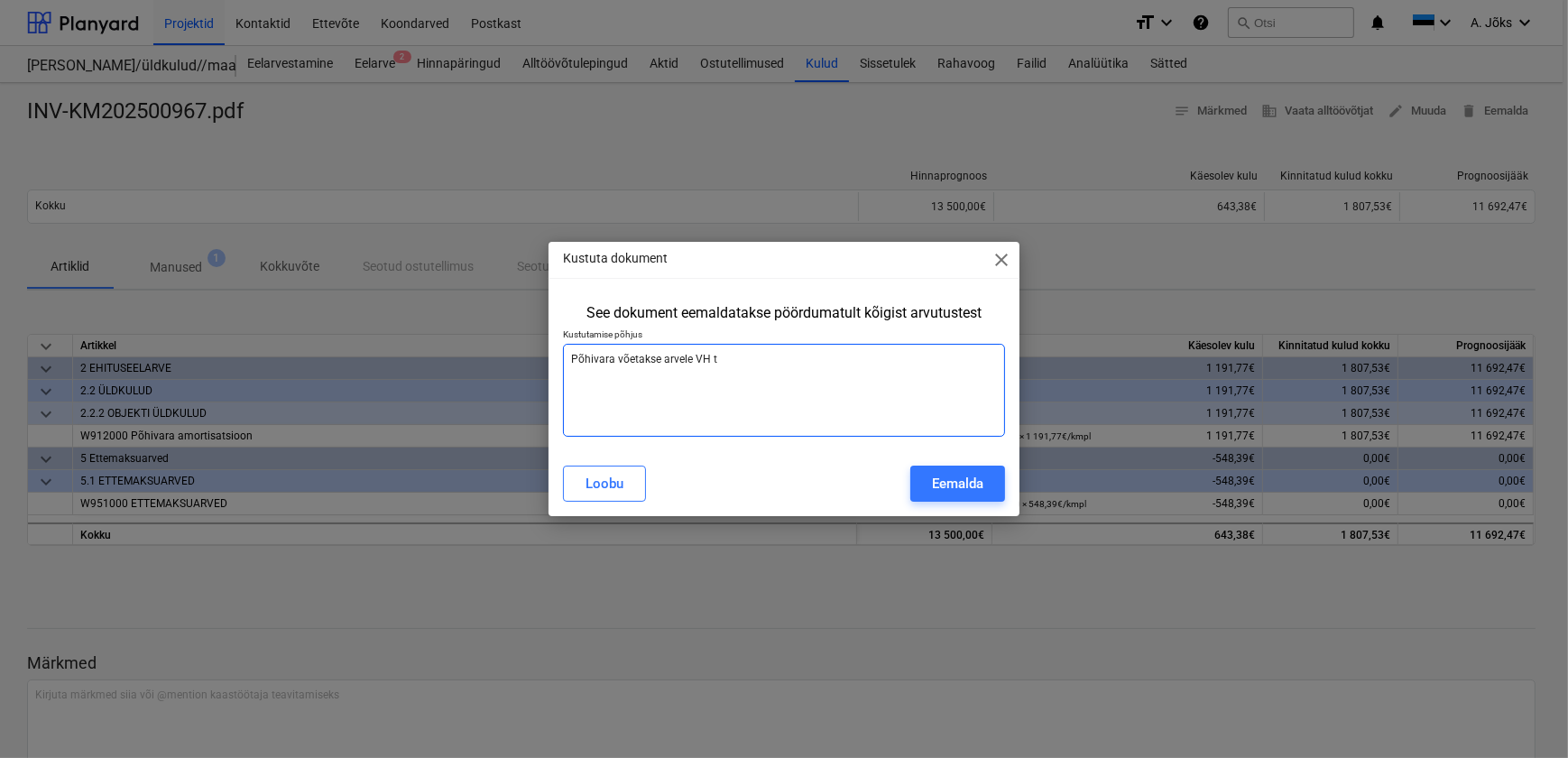
type textarea "Põhivara võetakse arvele VH ta"
type textarea "x"
type textarea "Põhivara võetakse arvele VH tab"
type textarea "x"
type textarea "Põhivara võetakse arvele [PERSON_NAME]"
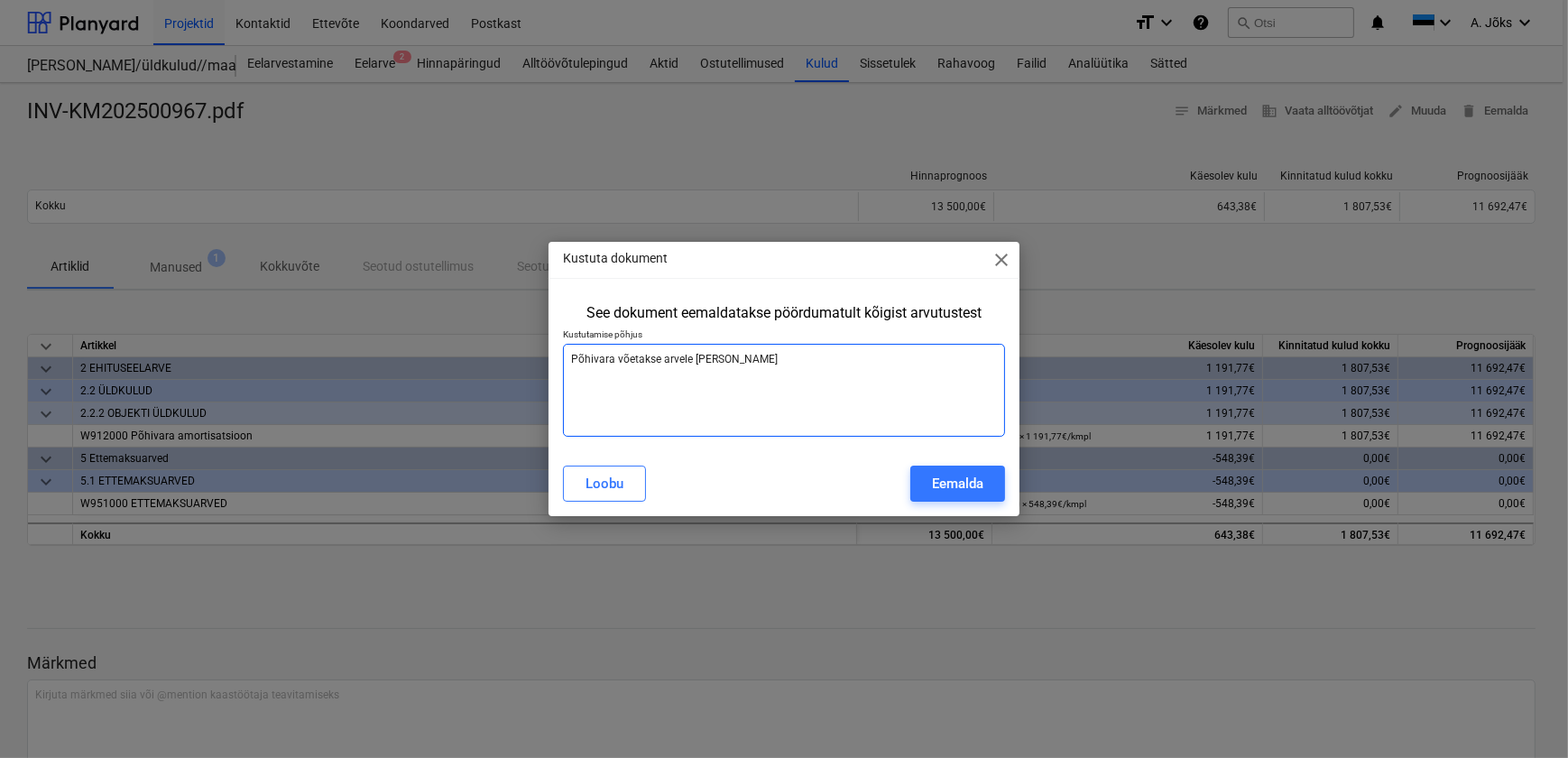
type textarea "x"
type textarea "Põhivara võetakse arvele [PERSON_NAME]"
type textarea "x"
type textarea "Põhivara võetakse arvele [PERSON_NAME]"
type textarea "x"
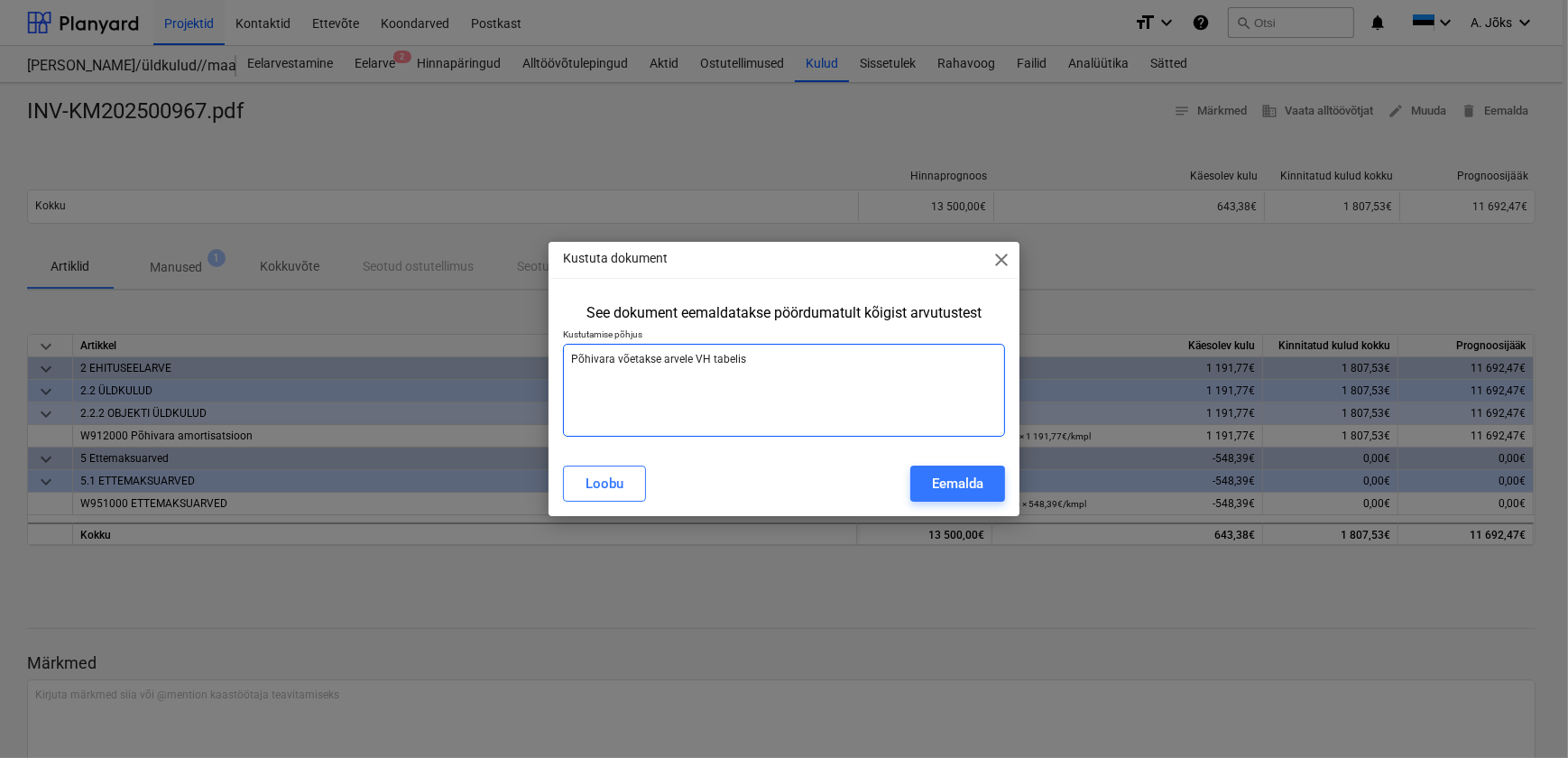
click at [694, 365] on textarea "Põhivara võetakse arvele VH tabelis" at bounding box center [784, 389] width 441 height 93
click at [761, 362] on textarea "Põhivara võetakse arvele VH tabelis" at bounding box center [784, 389] width 441 height 93
type textarea "Põhivara võetakse arvele VH tabelis"
drag, startPoint x: 658, startPoint y: 361, endPoint x: 618, endPoint y: 362, distance: 40.0
click at [618, 362] on textarea "Põhivara võetakse arvele VH tabelis" at bounding box center [784, 389] width 441 height 93
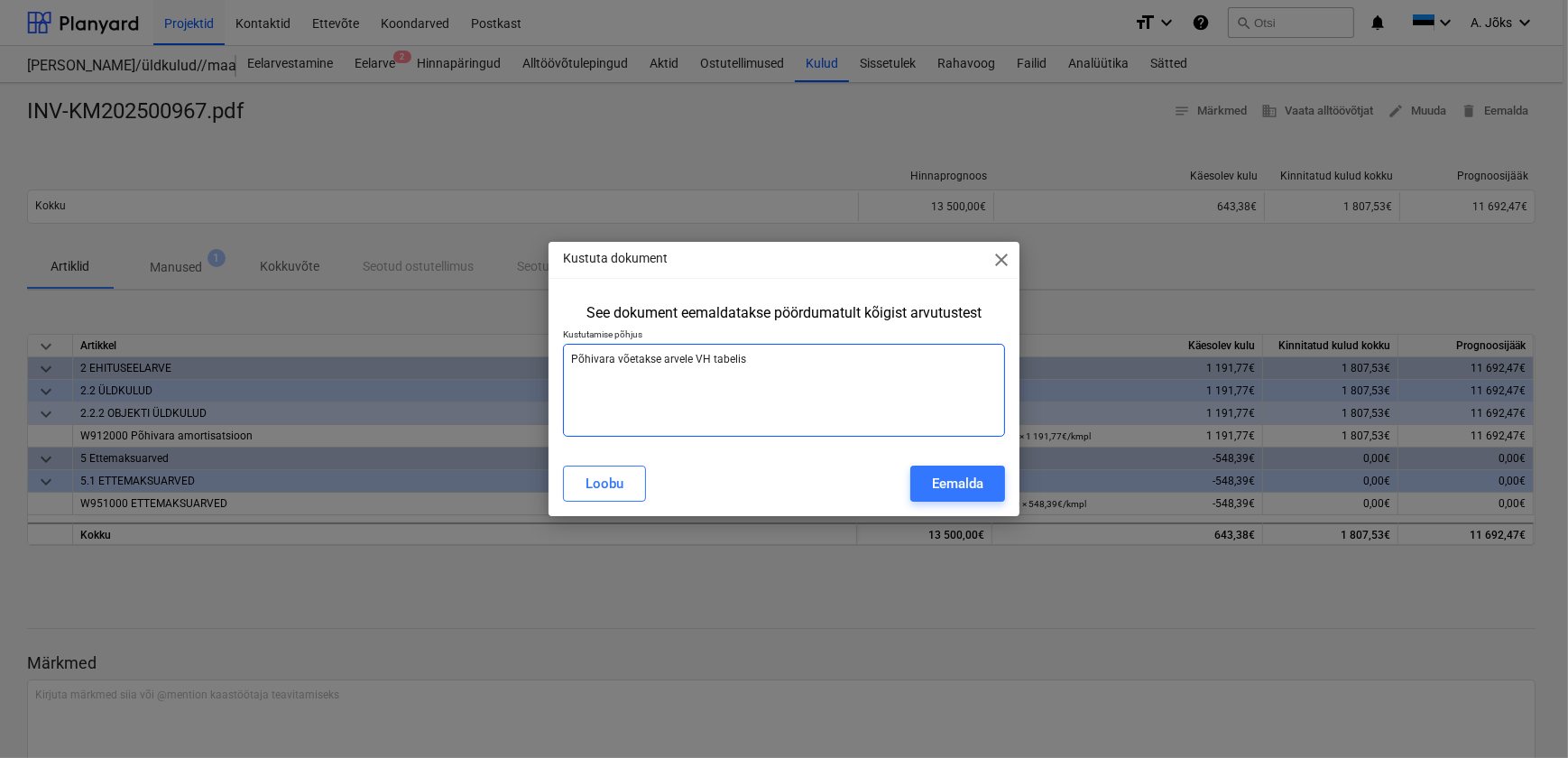
type textarea "x"
type textarea "Põhivara arvele VH tabelis"
type textarea "x"
type textarea "Põhivara o arvele VH tabelis"
type textarea "x"
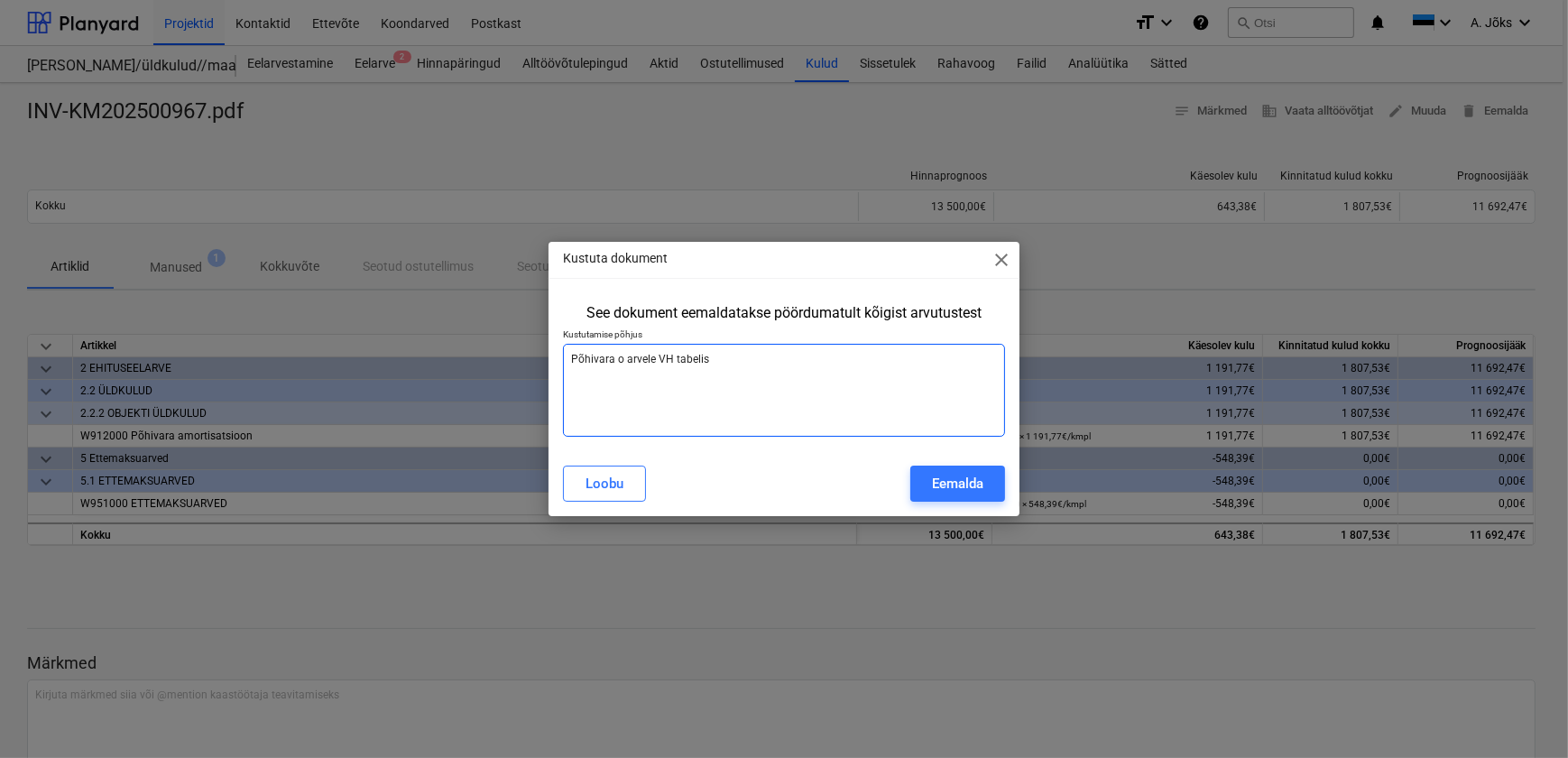
type textarea "Põhivara on arvele VH tabelis"
type textarea "x"
type textarea "Põhivara on arvele VH tabelis"
type textarea "x"
type textarea "Põhivara on v arvele VH tabelis"
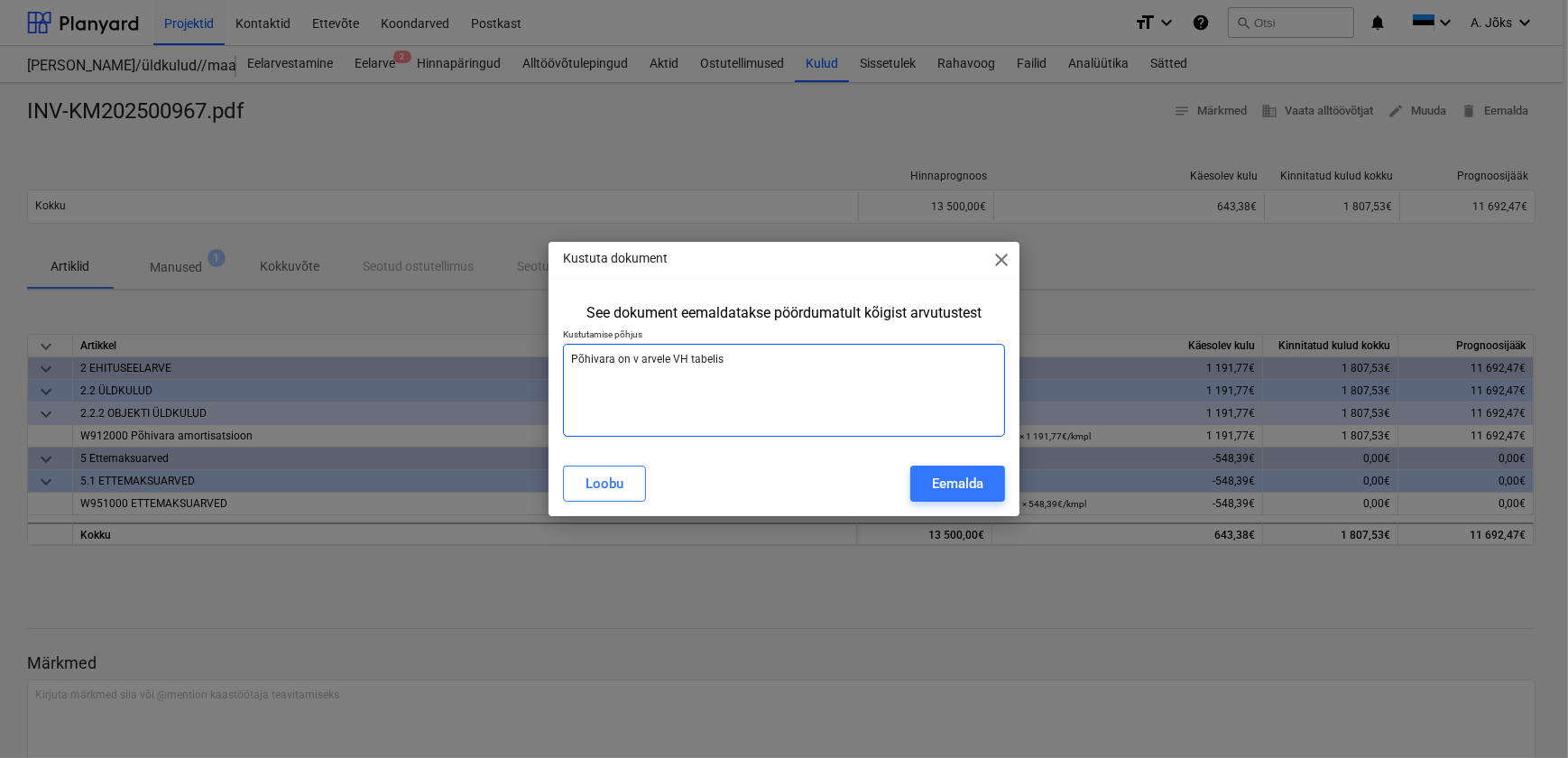
type textarea "x"
type textarea "Põhivara on võ arvele VH tabelis"
type textarea "x"
type textarea "Põhivara on võe arvele VH tabelis"
type textarea "x"
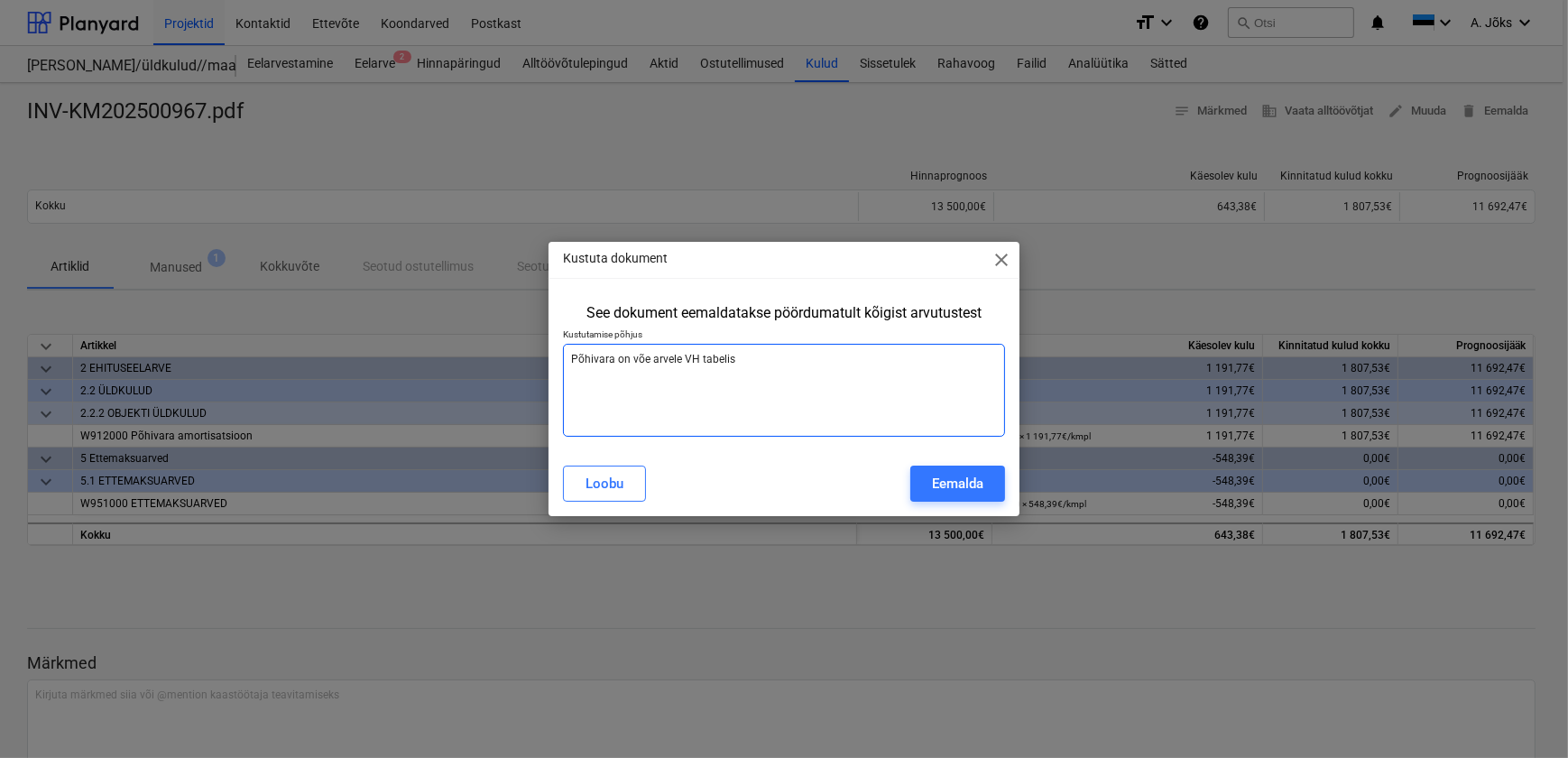
type textarea "Põhivara on võet arvele VH tabelis"
type textarea "x"
type textarea "Põhivara on võetu arvele VH tabelis"
type textarea "x"
type textarea "Põhivara on võetud arvele VH tabelis"
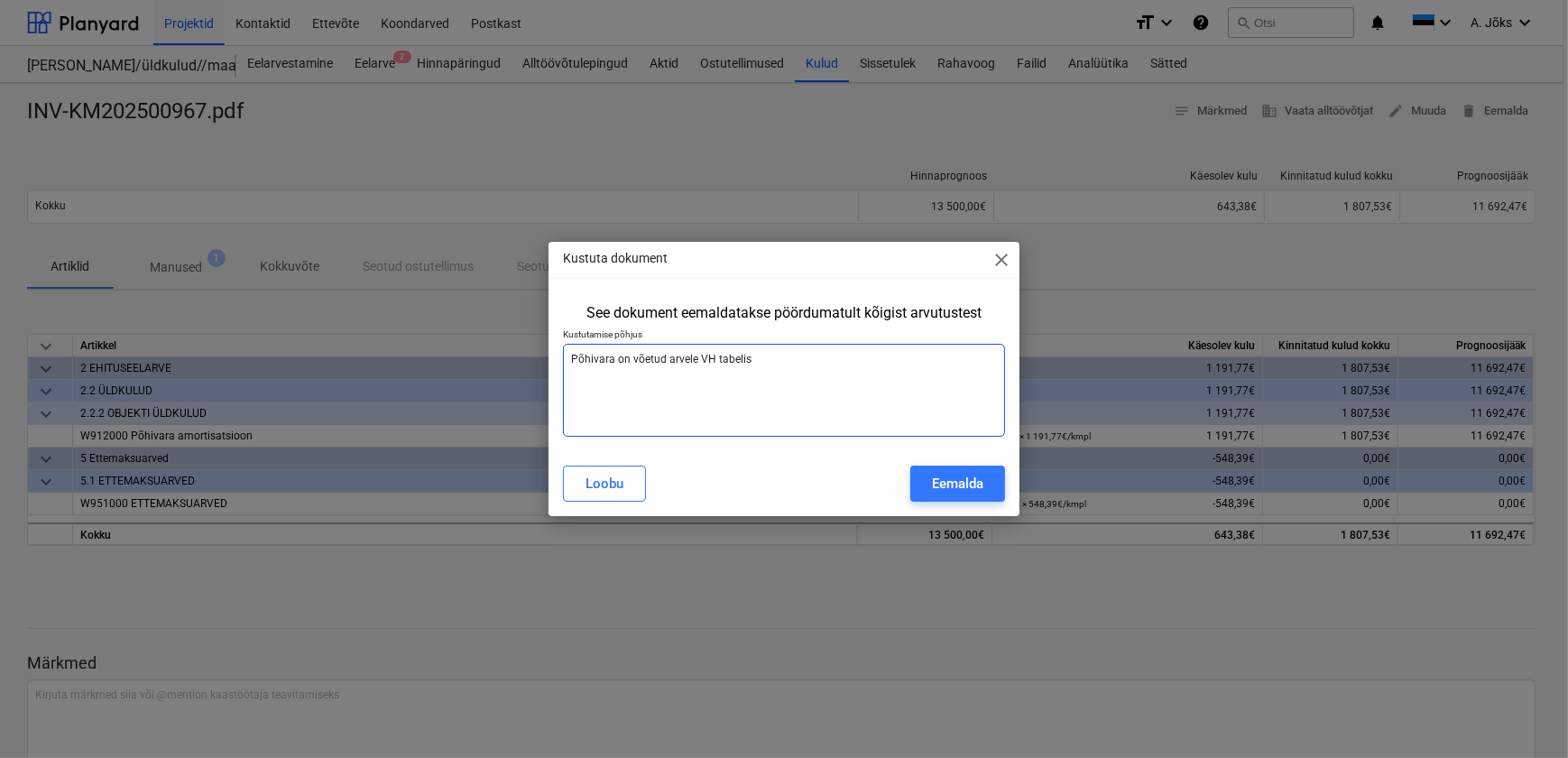
click at [763, 361] on textarea "Põhivara on võetud arvele VH tabelis" at bounding box center [784, 389] width 441 height 93
type textarea "x"
type textarea "Põhivara on võetud arvele VH tabelis."
click at [575, 362] on textarea "Põhivara on võetud arvele VH tabelis." at bounding box center [784, 389] width 441 height 93
type textarea "x"
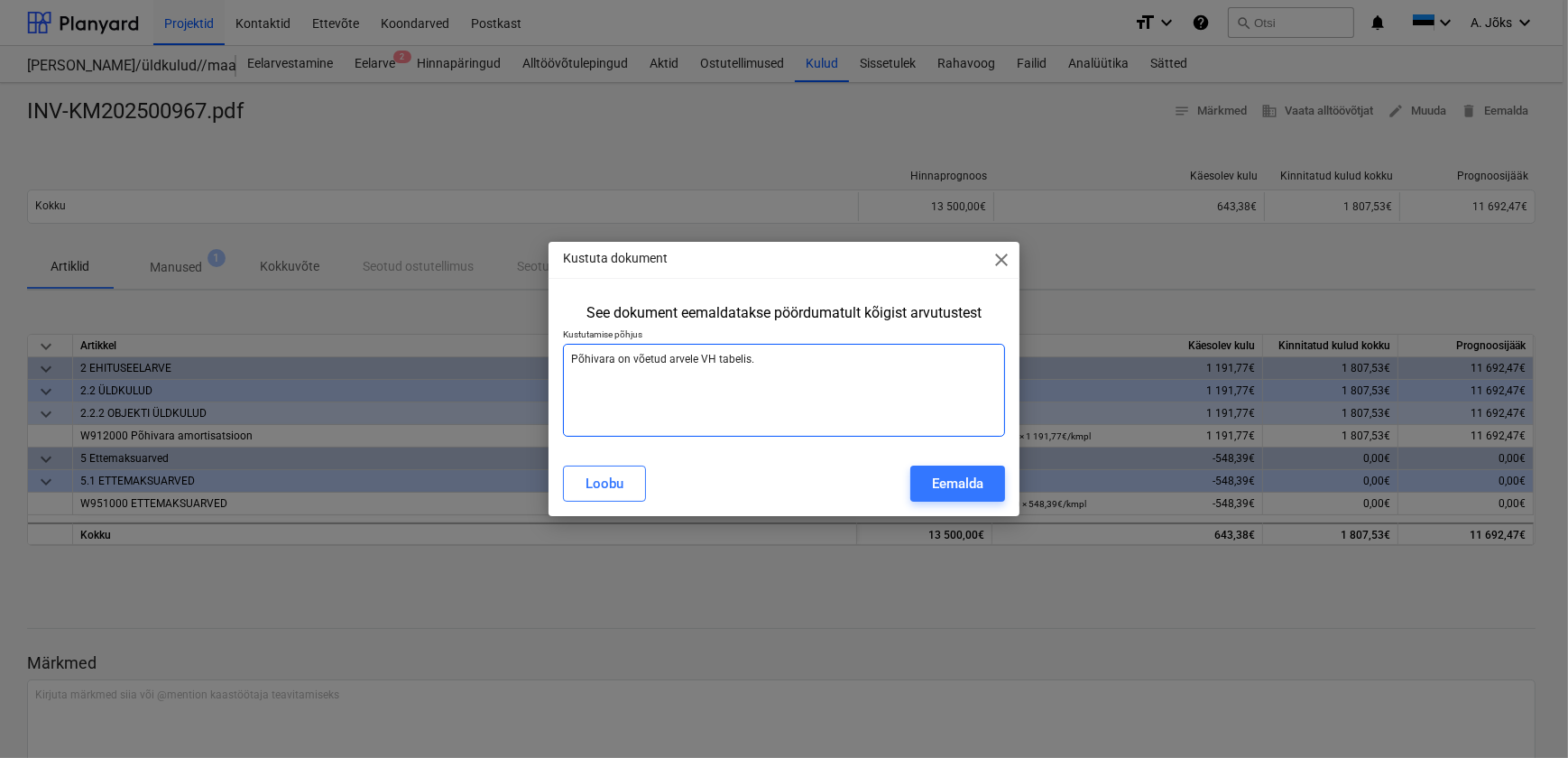
type textarea "õhivara on võetud arvele VH tabelis."
type textarea "x"
type textarea "Sõhivara on võetud arvele VH tabelis."
type textarea "x"
type textarea "Seõhivara on võetud arvele VH tabelis."
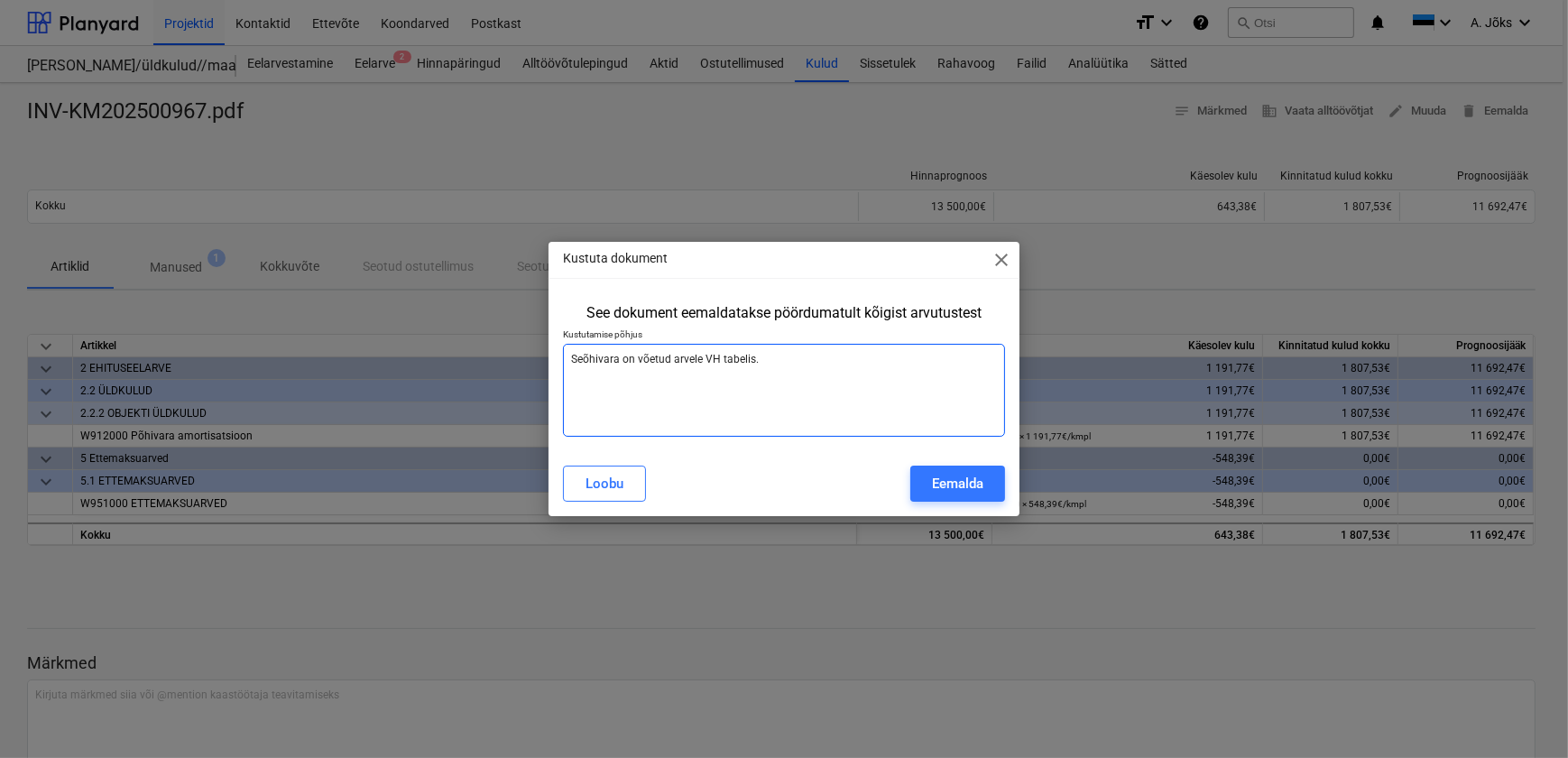
type textarea "x"
type textarea "Seeõhivara on võetud arvele VH tabelis."
type textarea "x"
type textarea "See õhivara on võetud arvele VH tabelis."
type textarea "x"
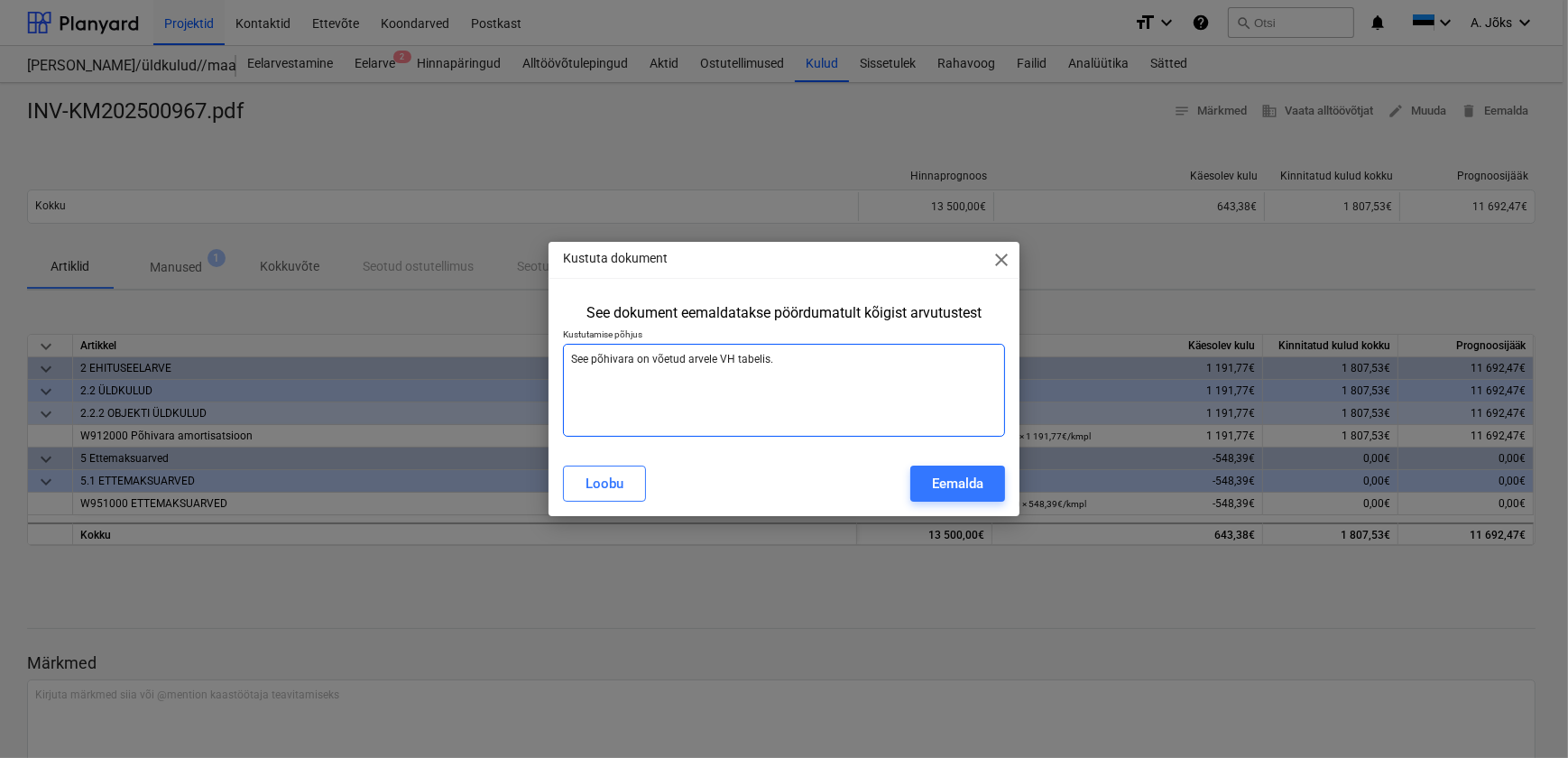
click at [791, 355] on textarea "See põhivara on võetud arvele VH tabelis." at bounding box center [784, 389] width 441 height 93
type textarea "See põhivara on võetud arvele VH tabelis."
click at [732, 361] on textarea "See põhivara on võetud arvele VH tabelis." at bounding box center [784, 389] width 441 height 93
type textarea "x"
type textarea "See põhivara on võetud arvele V tabelis."
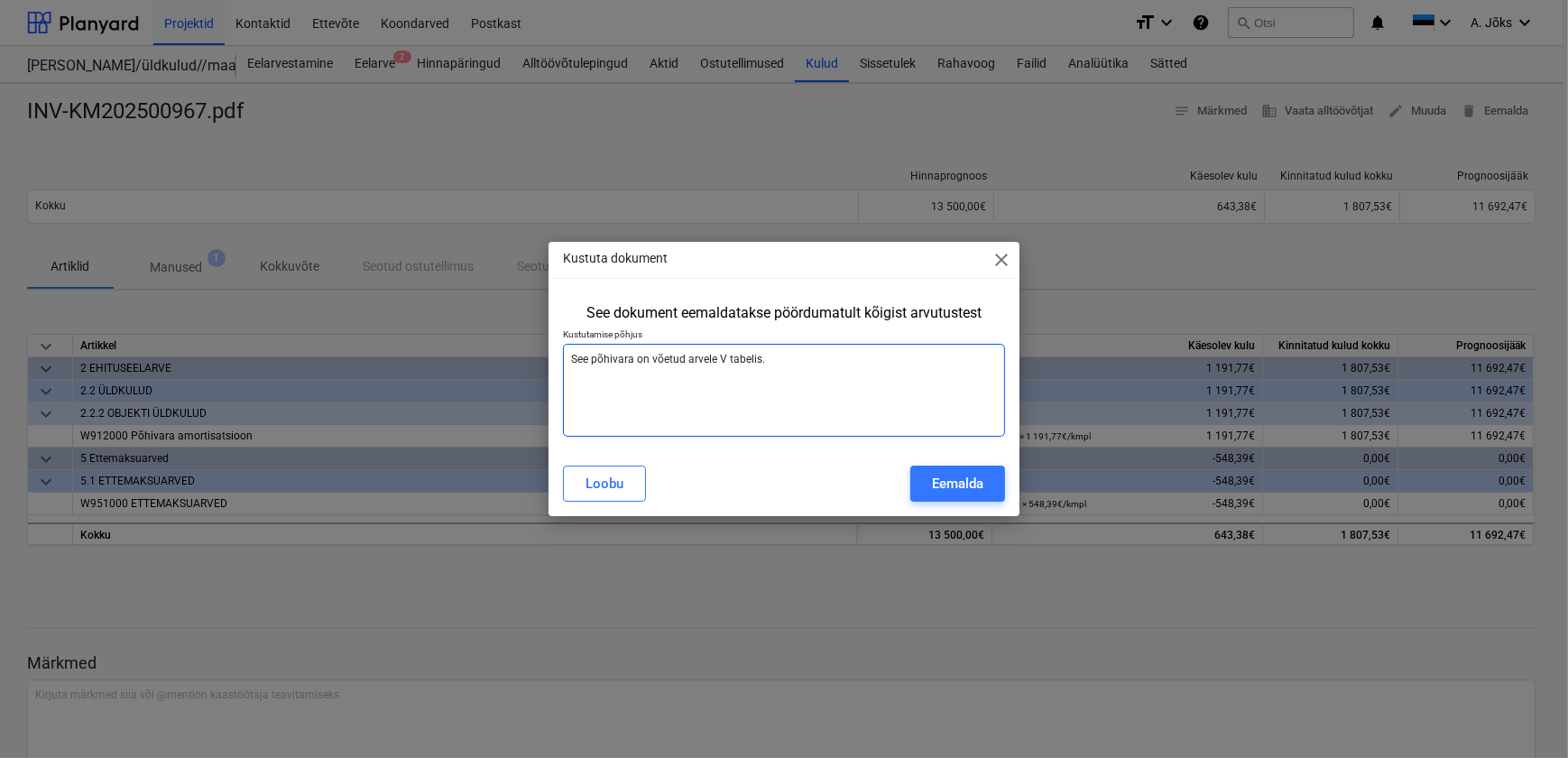
type textarea "x"
type textarea "See põhivara on võetud arvele tabelis."
type textarea "x"
type textarea "See põhivara on võetud arvele V tabelis."
type textarea "x"
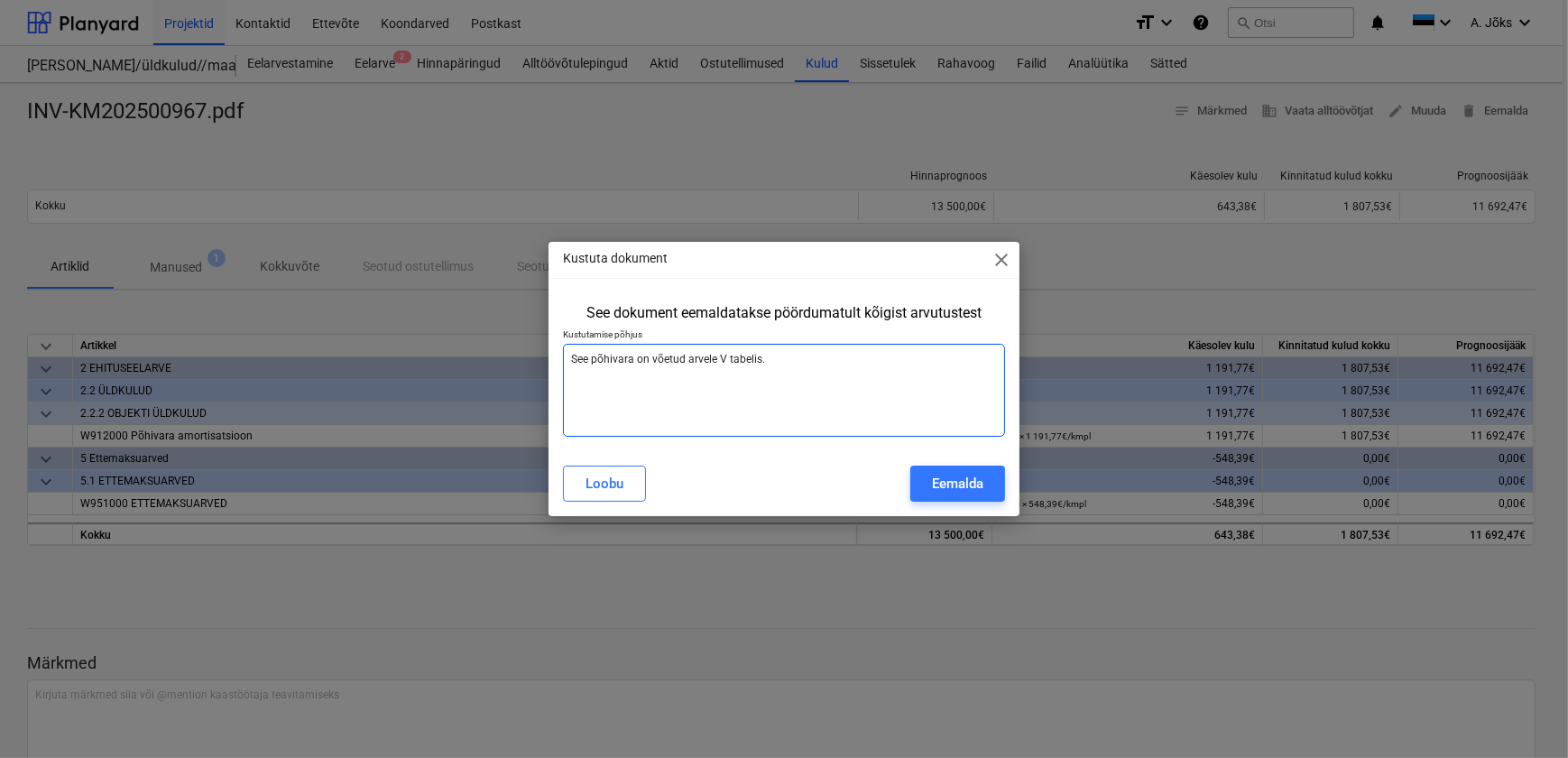
type textarea "See põhivara on võetud arvele VH tabelis."
click at [955, 480] on div "Eemalda" at bounding box center [958, 483] width 52 height 23
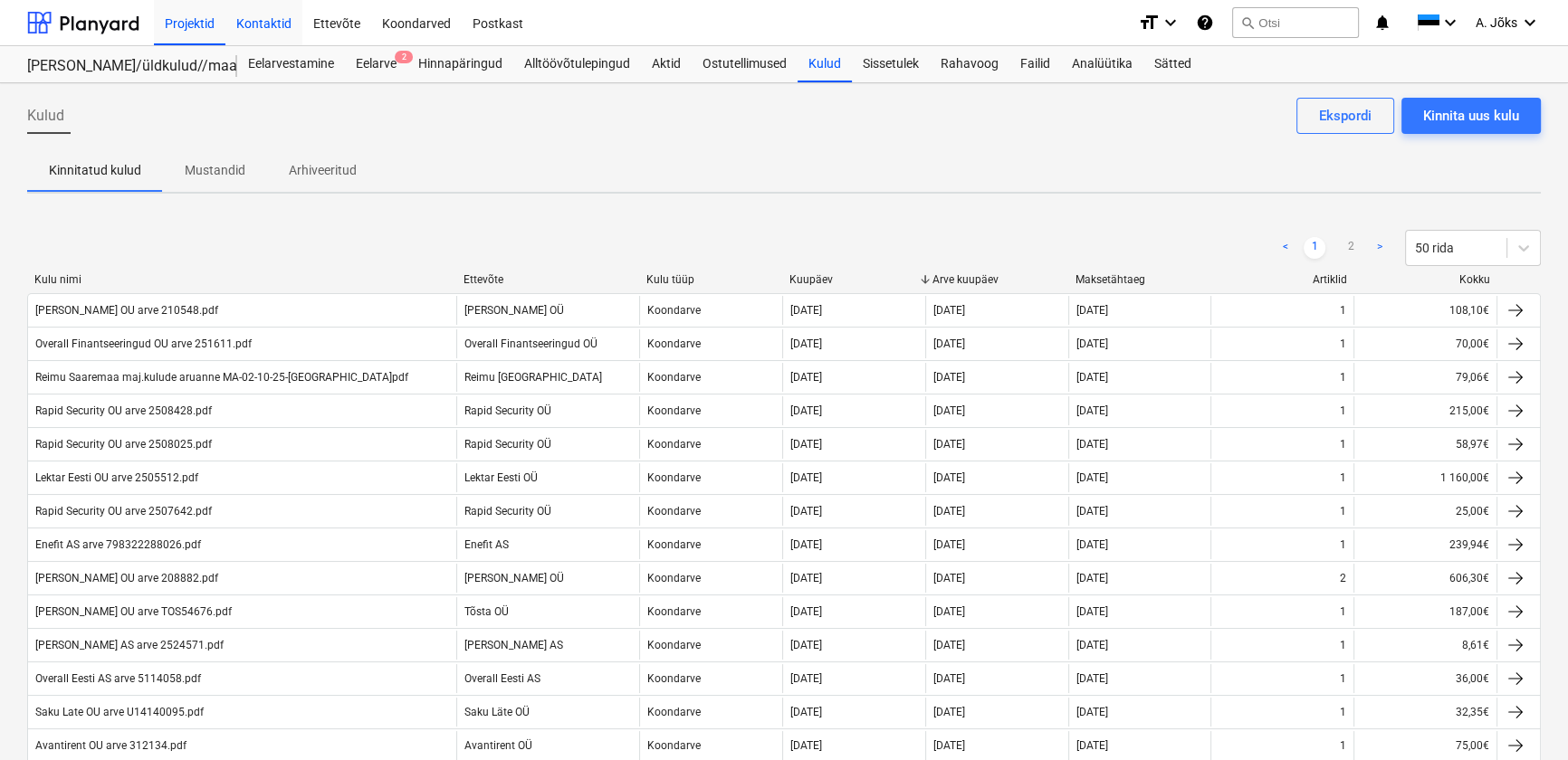
click at [260, 27] on div "Kontaktid" at bounding box center [264, 22] width 77 height 46
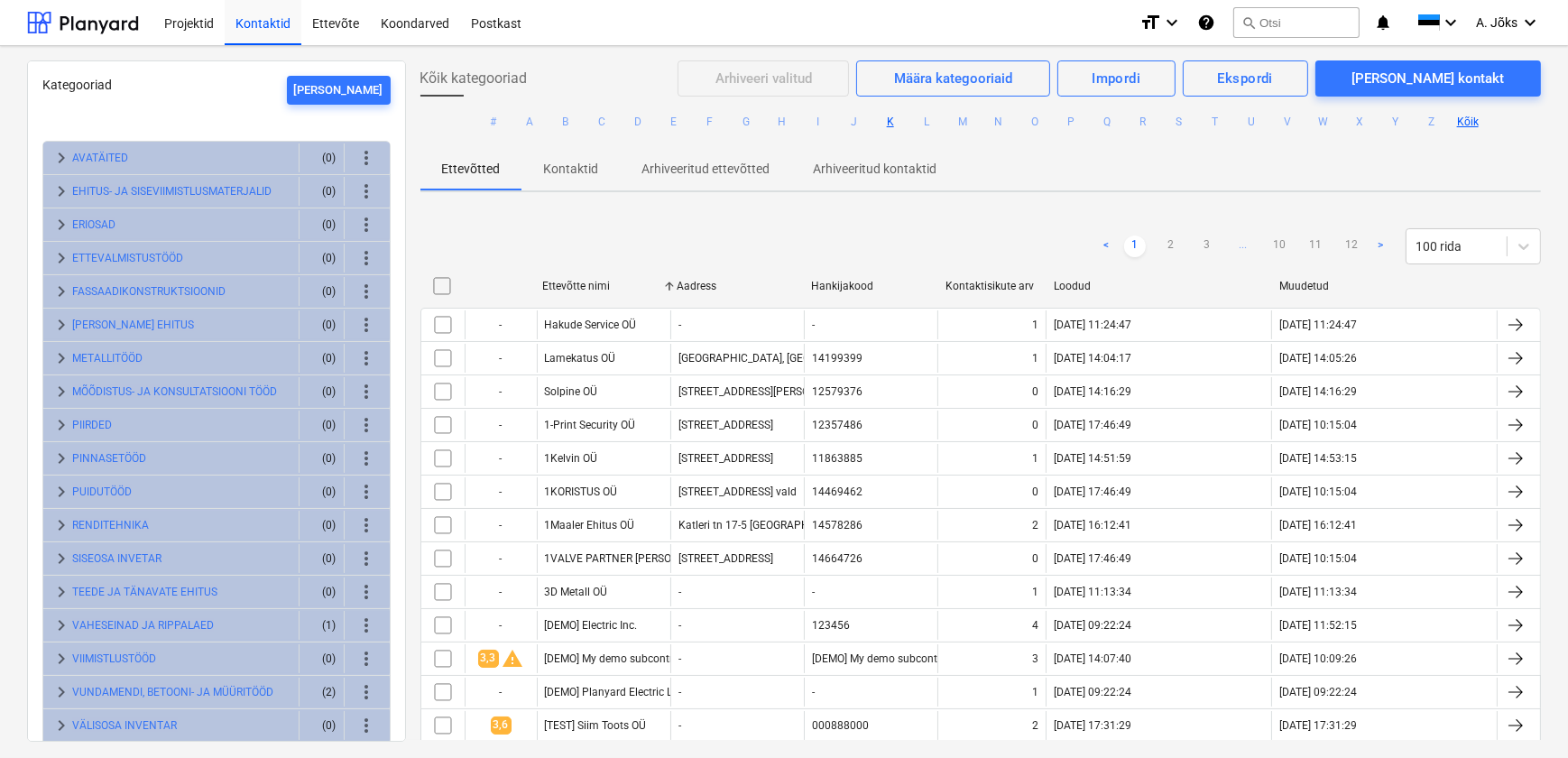
click at [883, 124] on button "K" at bounding box center [890, 121] width 22 height 22
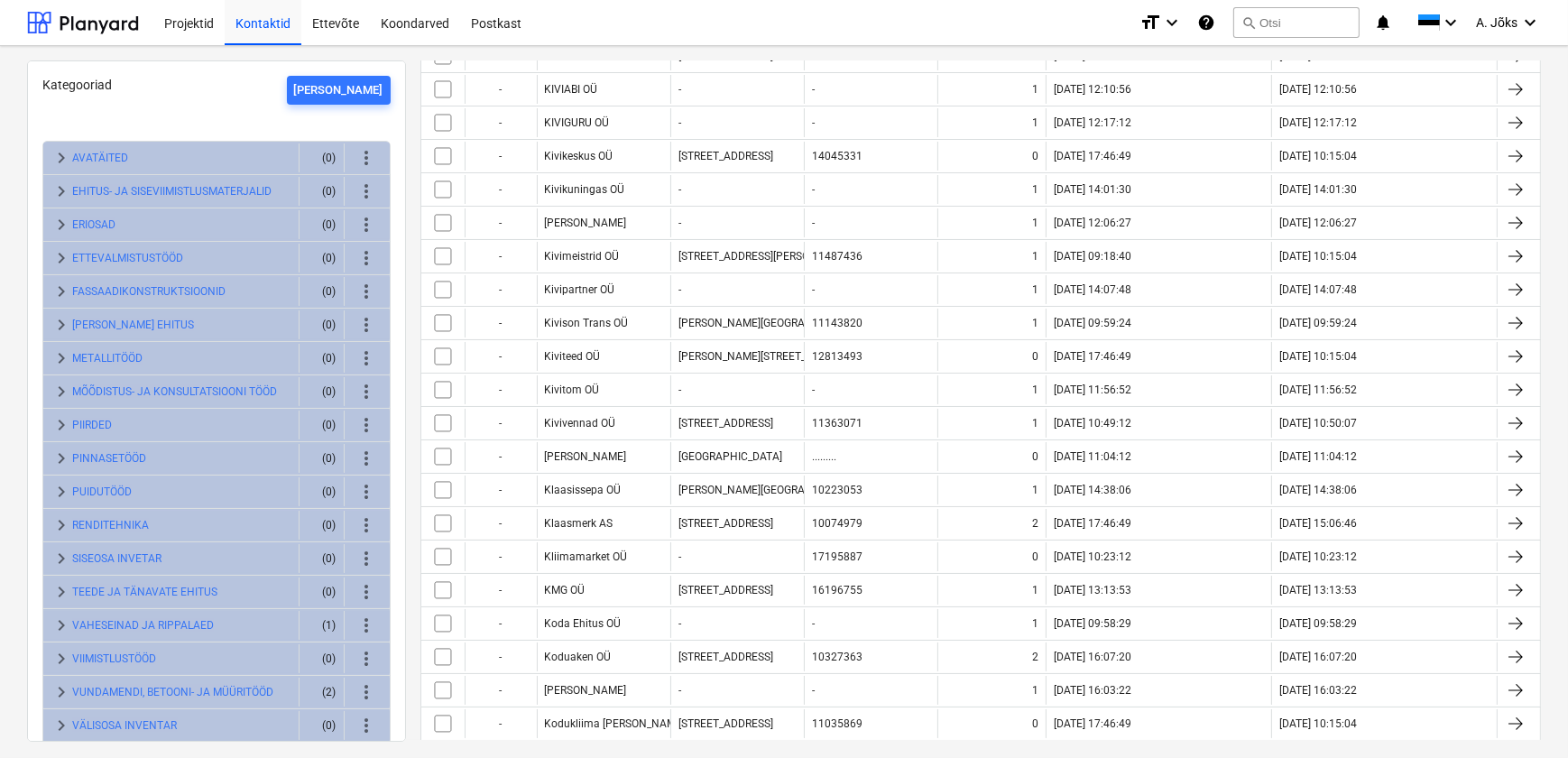
scroll to position [1615, 0]
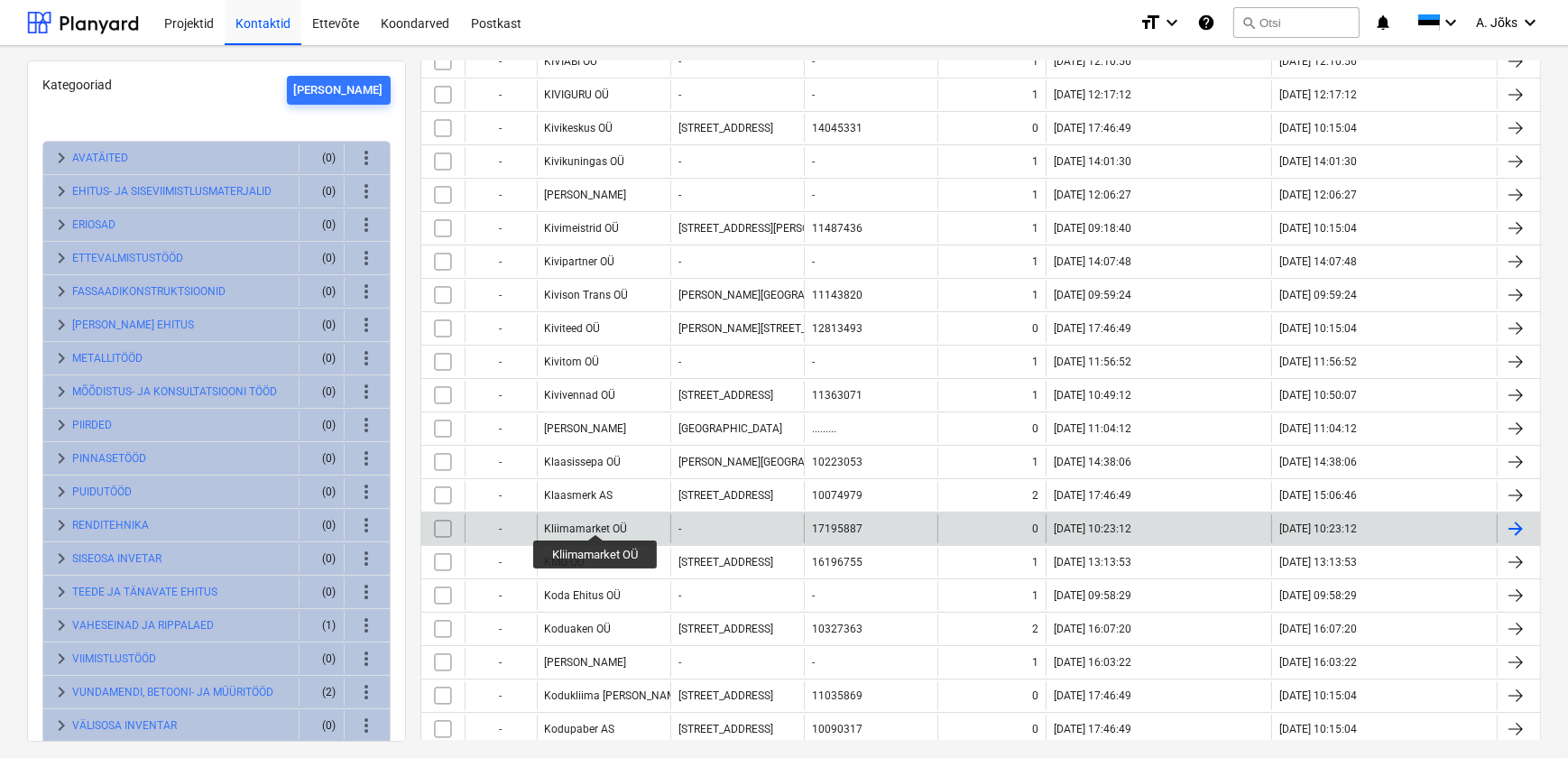
click at [597, 522] on div "Kliimamarket OÜ" at bounding box center [586, 528] width 83 height 13
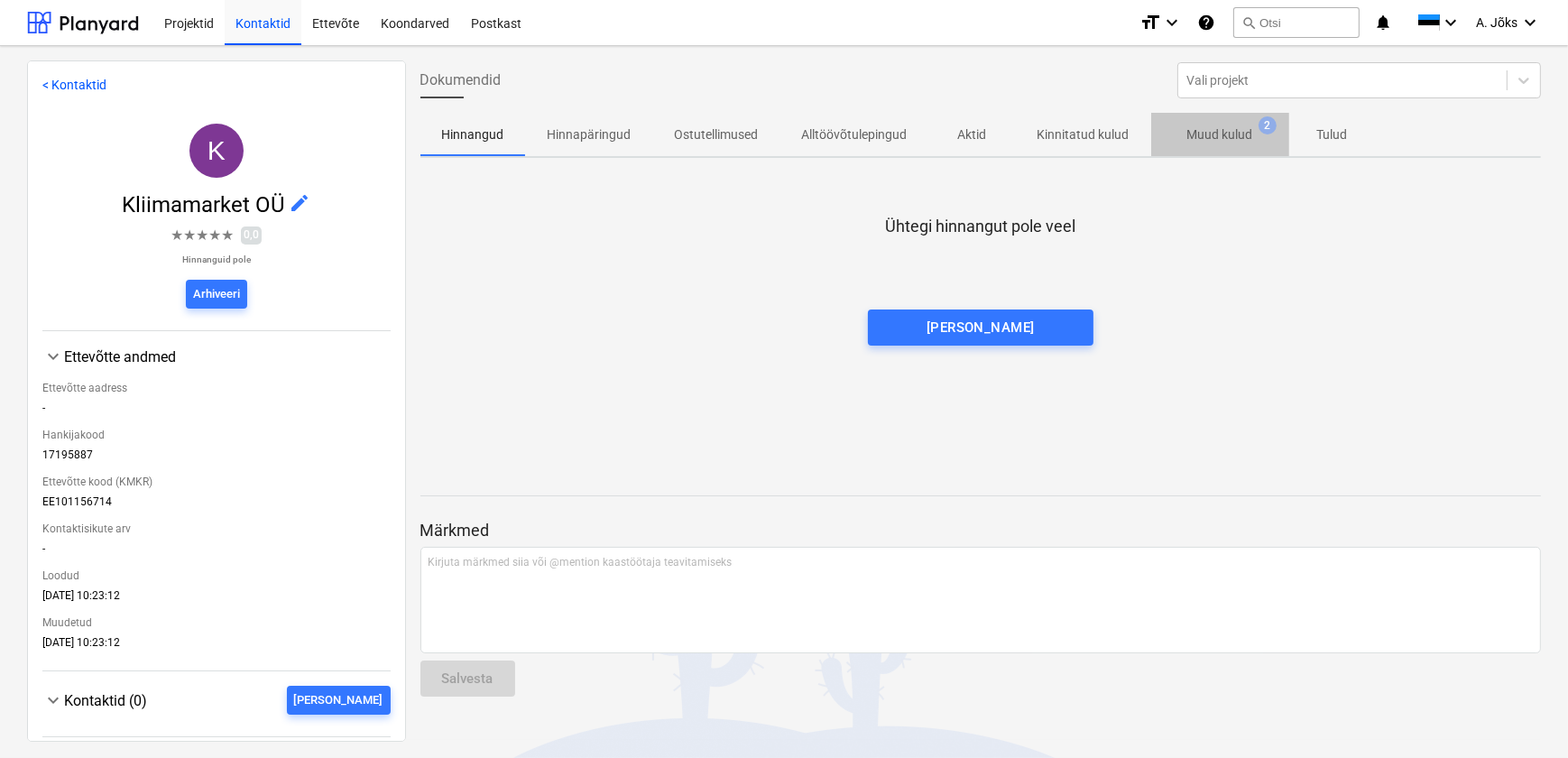
click at [1221, 135] on p "Muud kulud" at bounding box center [1220, 134] width 66 height 19
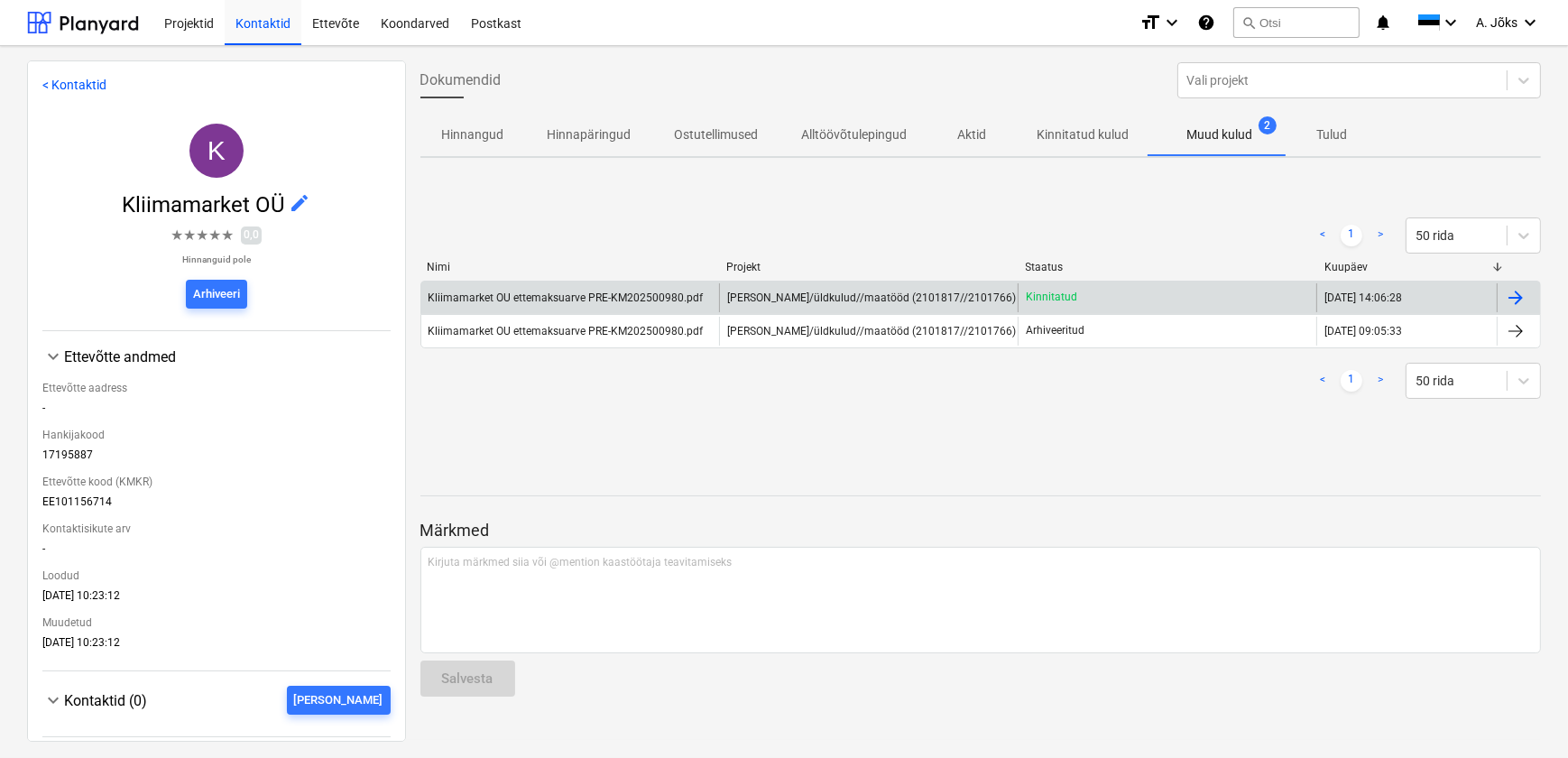
click at [1512, 293] on div at bounding box center [1516, 297] width 22 height 22
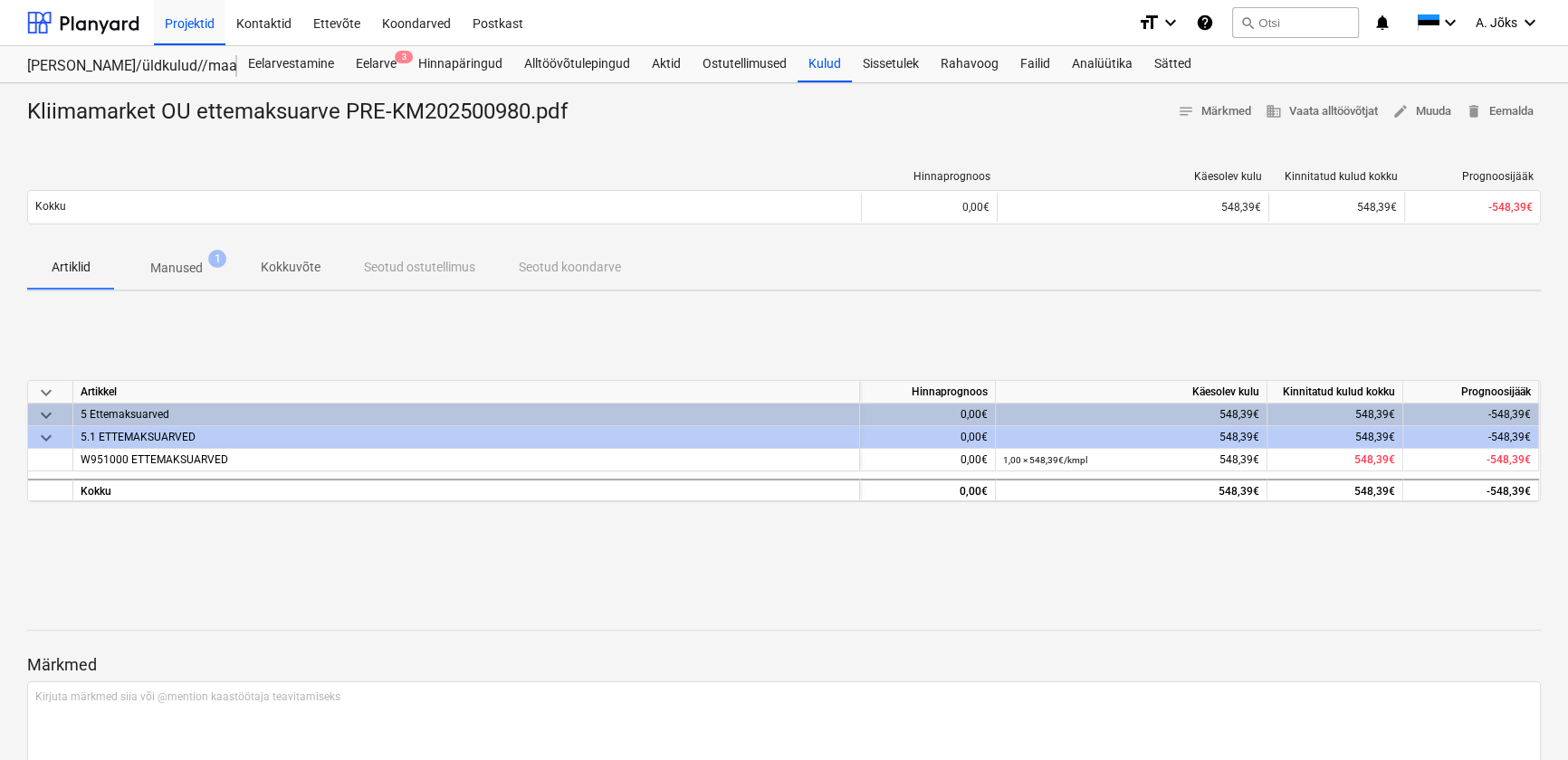
click at [182, 268] on p "Manused" at bounding box center [176, 268] width 52 height 19
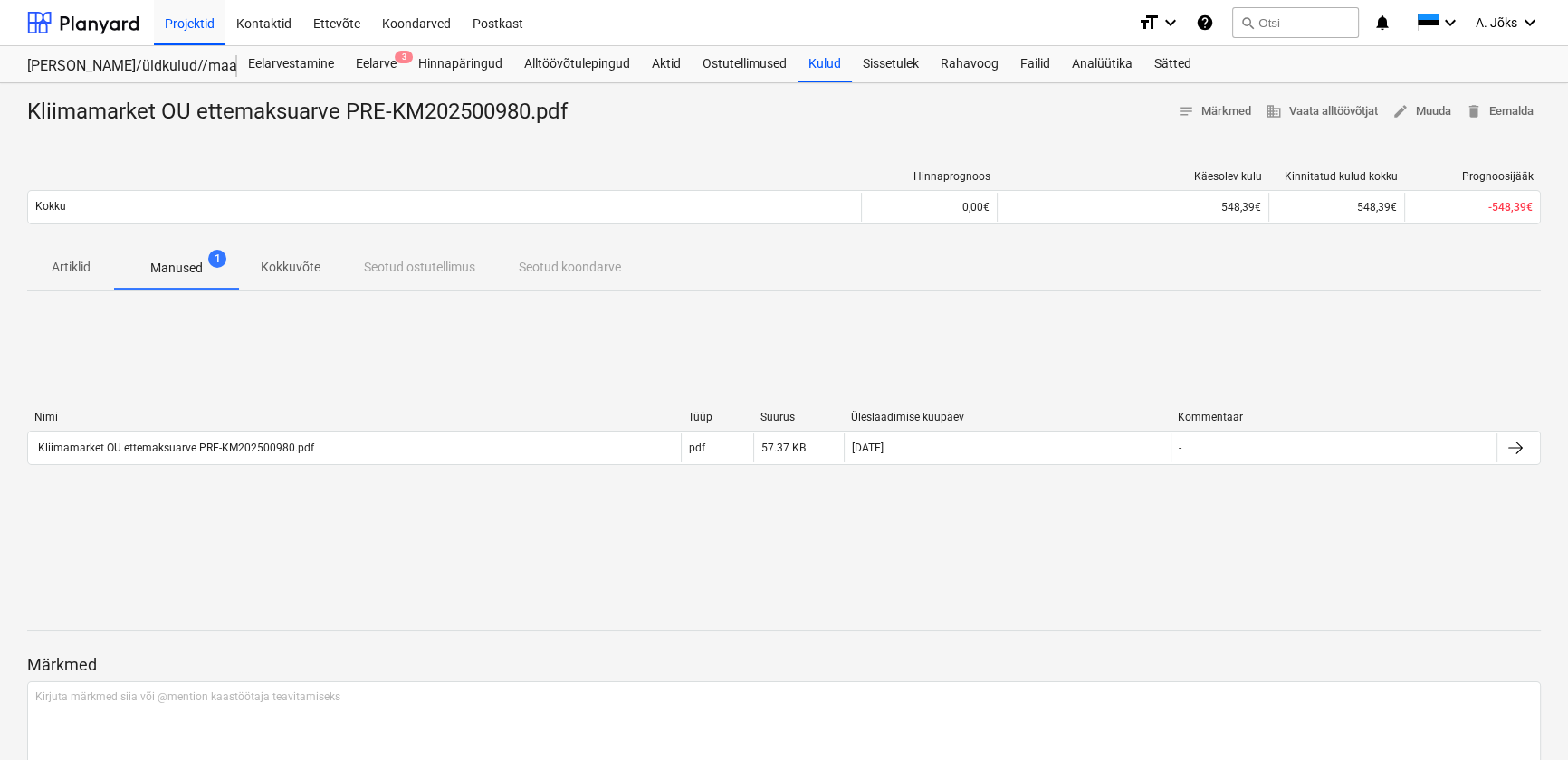
click at [286, 265] on p "Kokkuvõte" at bounding box center [290, 267] width 60 height 19
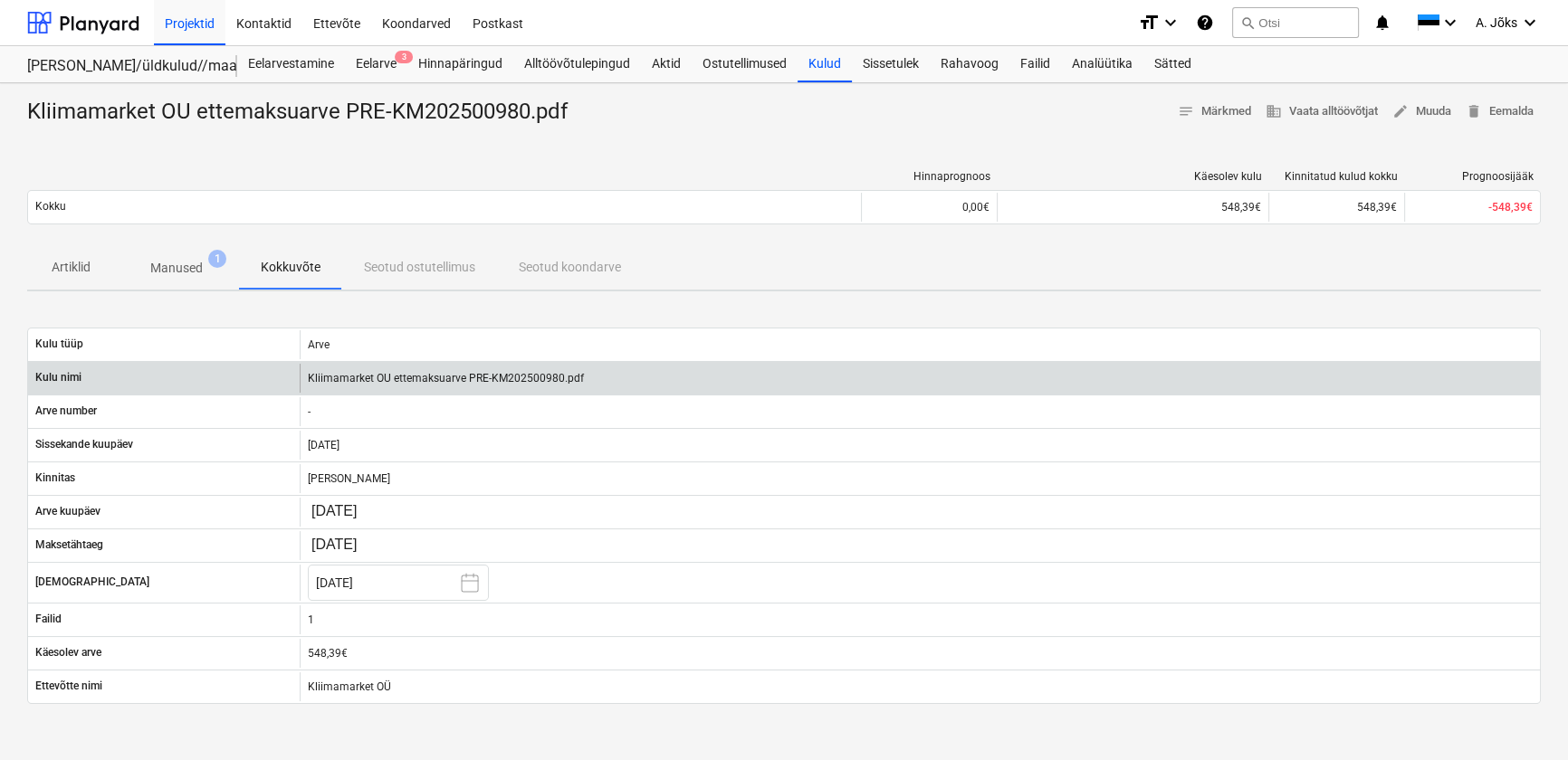
click at [424, 380] on div "Kliimamarket OU ettemaksuarve PRE-KM202500980.pdf" at bounding box center [919, 379] width 1240 height 29
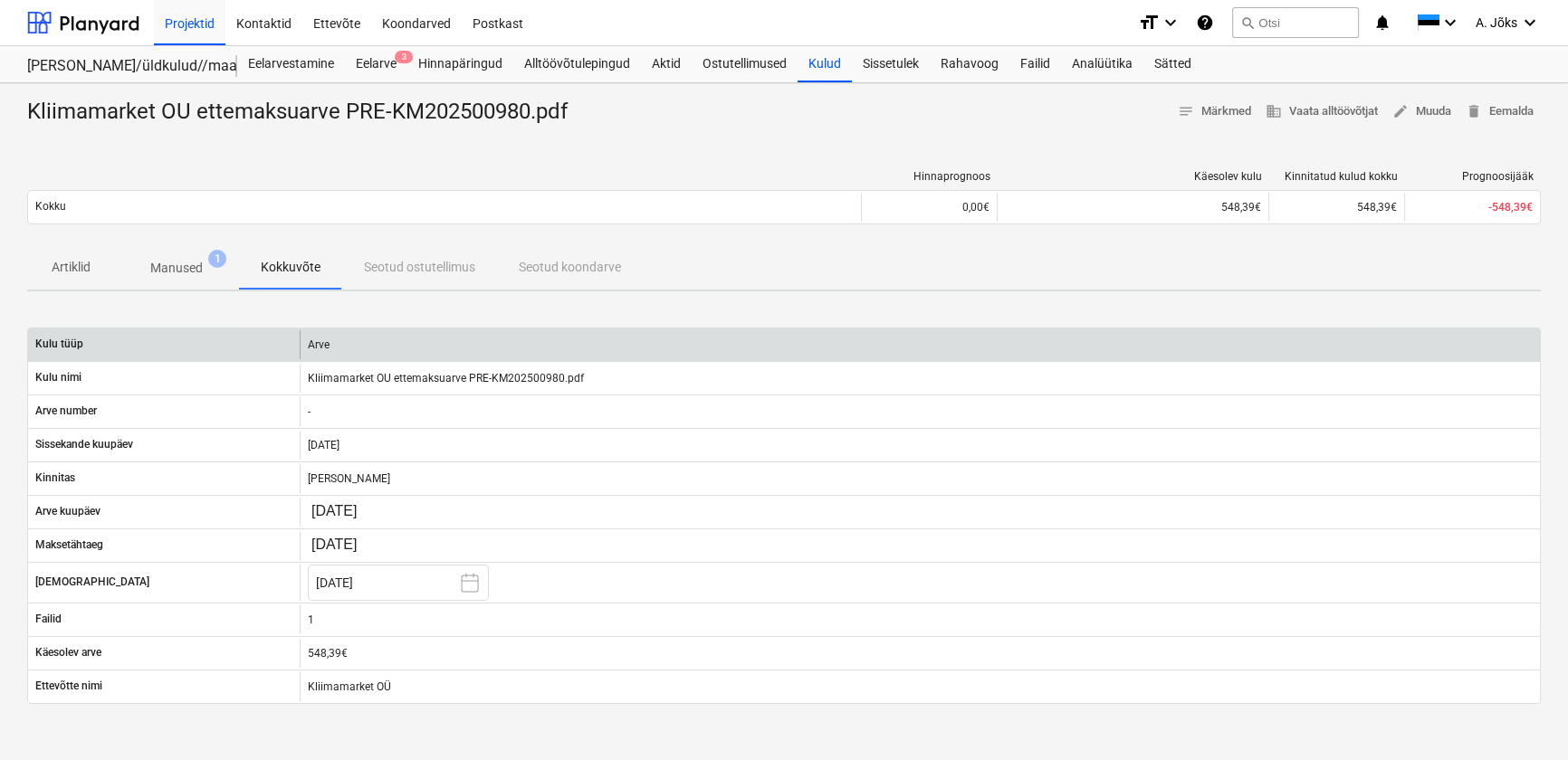
click at [317, 344] on div "Arve" at bounding box center [919, 345] width 1240 height 29
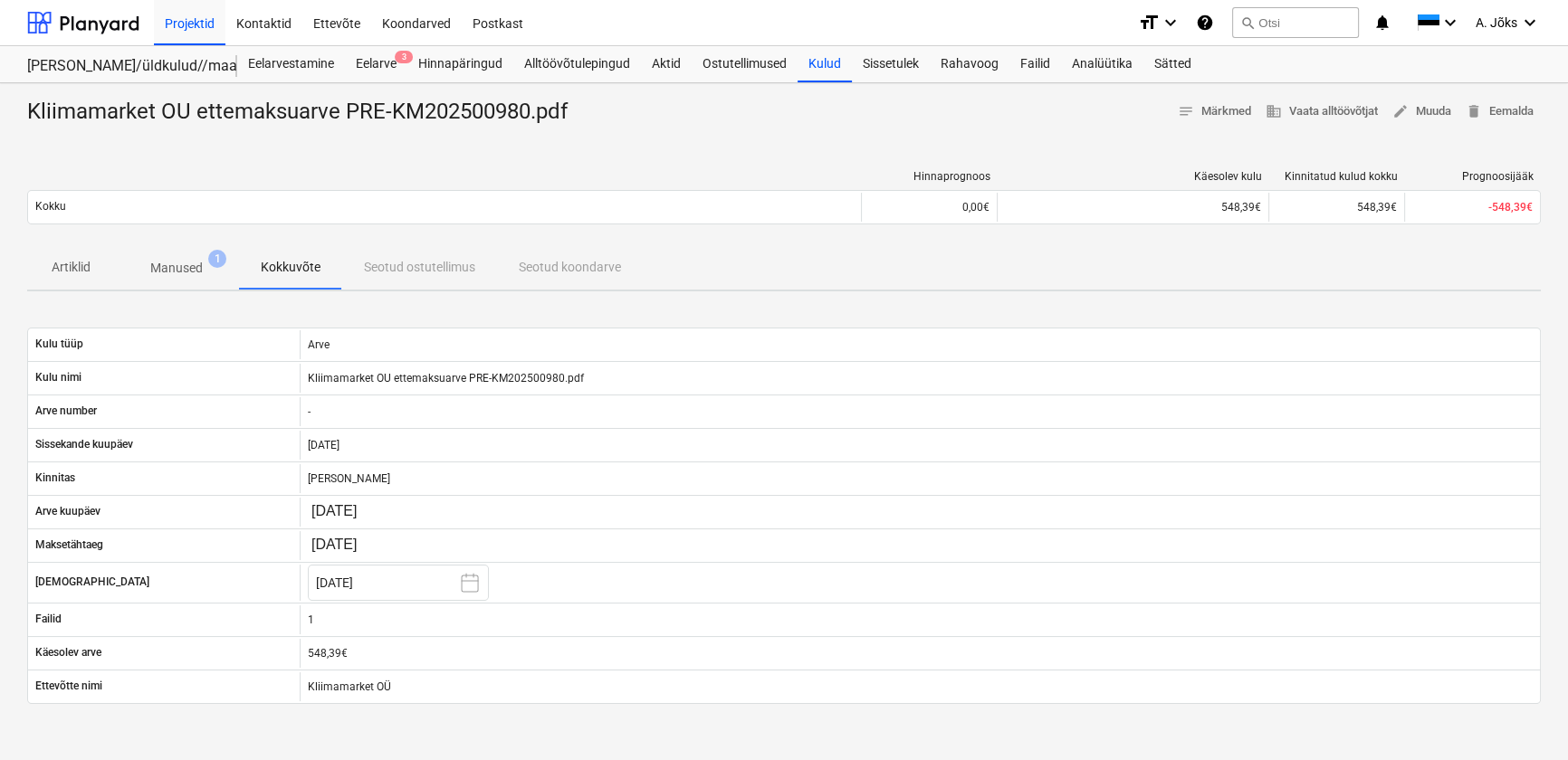
click at [185, 262] on p "Manused" at bounding box center [176, 268] width 52 height 19
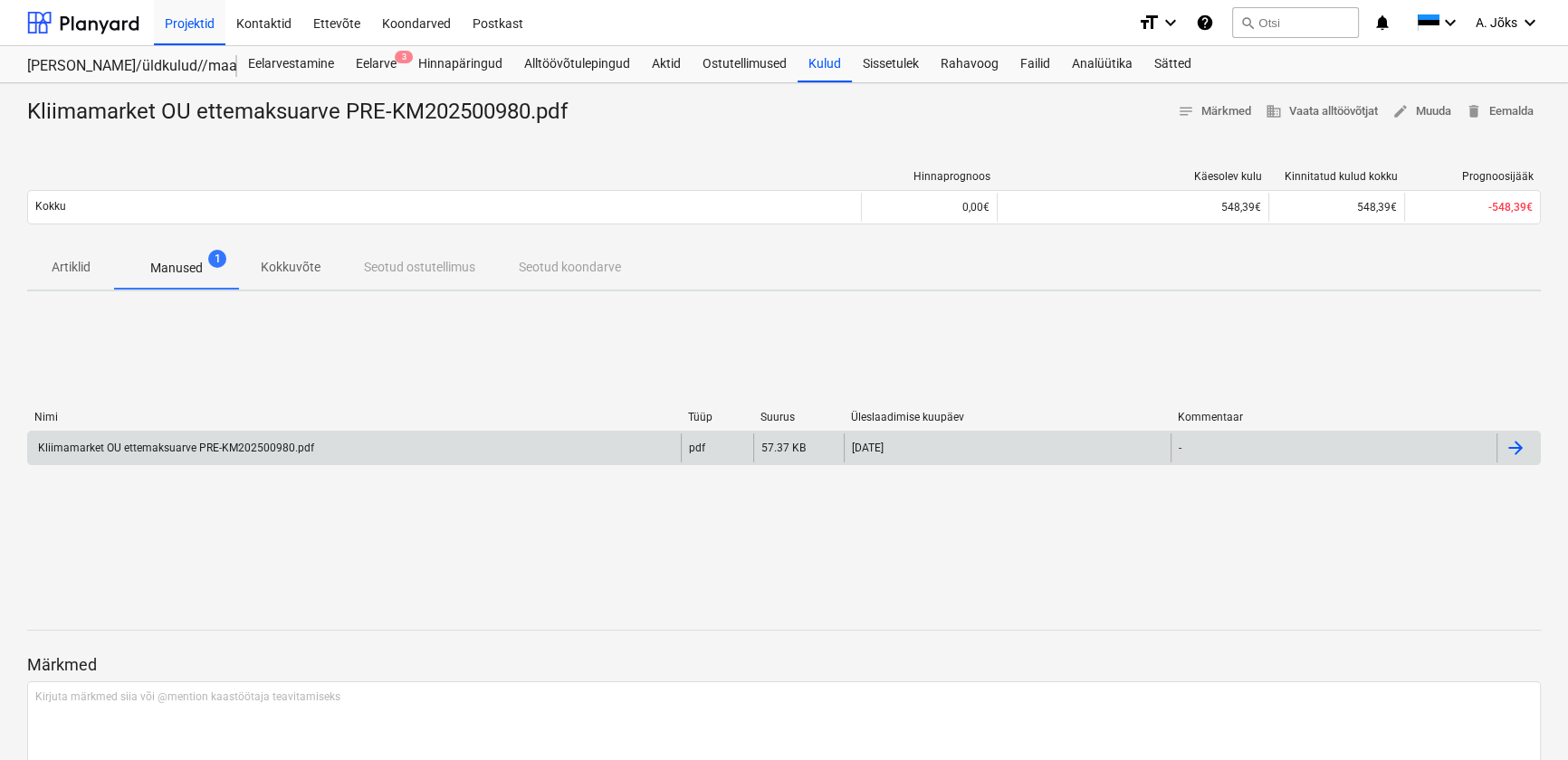
click at [245, 444] on div "Kliimamarket OU ettemaksuarve PRE-KM202500980.pdf" at bounding box center [175, 447] width 279 height 13
click at [190, 272] on p "Manused" at bounding box center [176, 268] width 52 height 19
click at [281, 271] on p "Kokkuvõte" at bounding box center [290, 267] width 60 height 19
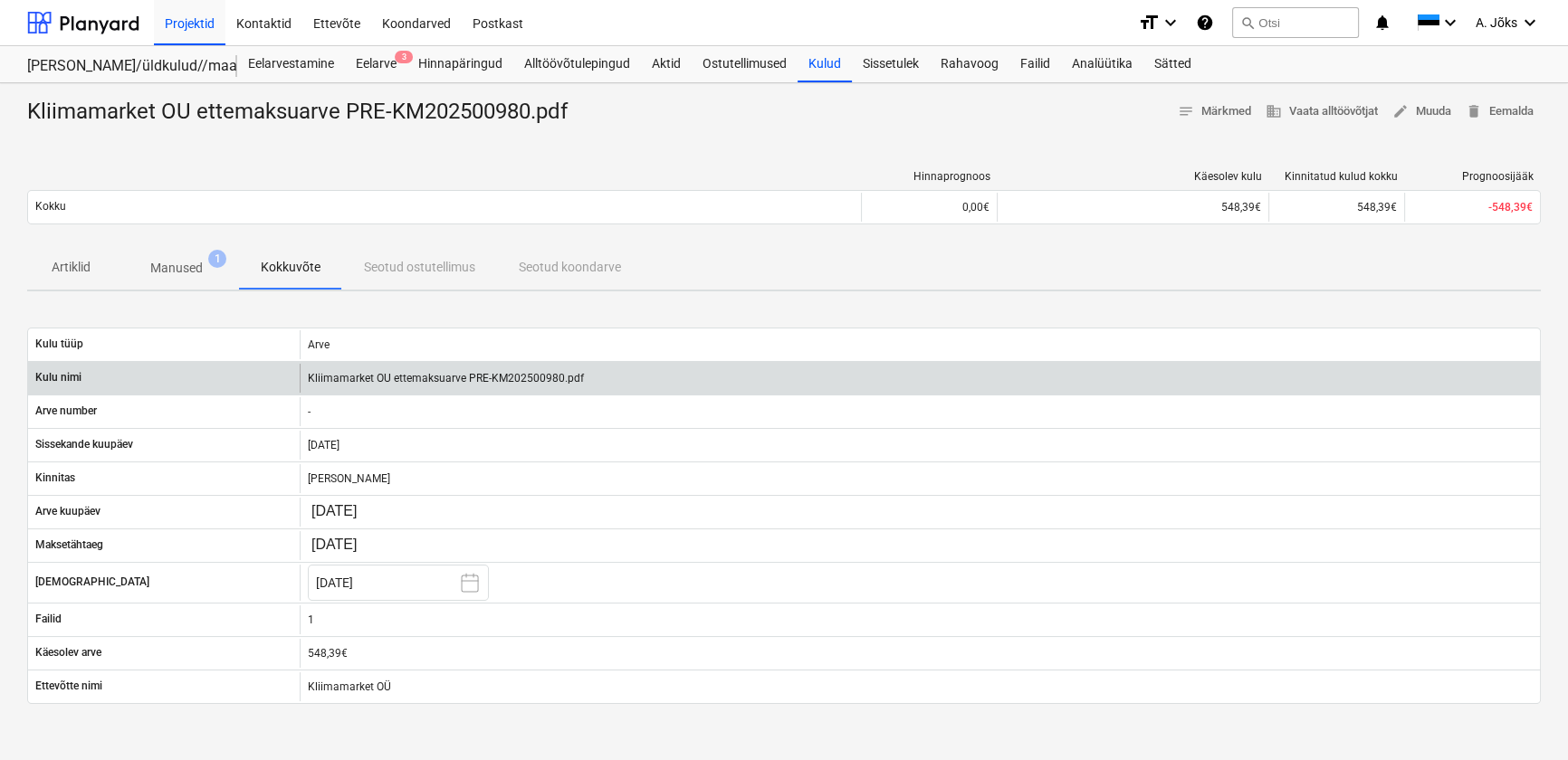
click at [392, 379] on div "Kliimamarket OU ettemaksuarve PRE-KM202500980.pdf" at bounding box center [919, 379] width 1240 height 29
drag, startPoint x: 392, startPoint y: 379, endPoint x: 534, endPoint y: 372, distance: 142.2
click at [534, 372] on div "Kliimamarket OU ettemaksuarve PRE-KM202500980.pdf" at bounding box center [919, 379] width 1240 height 29
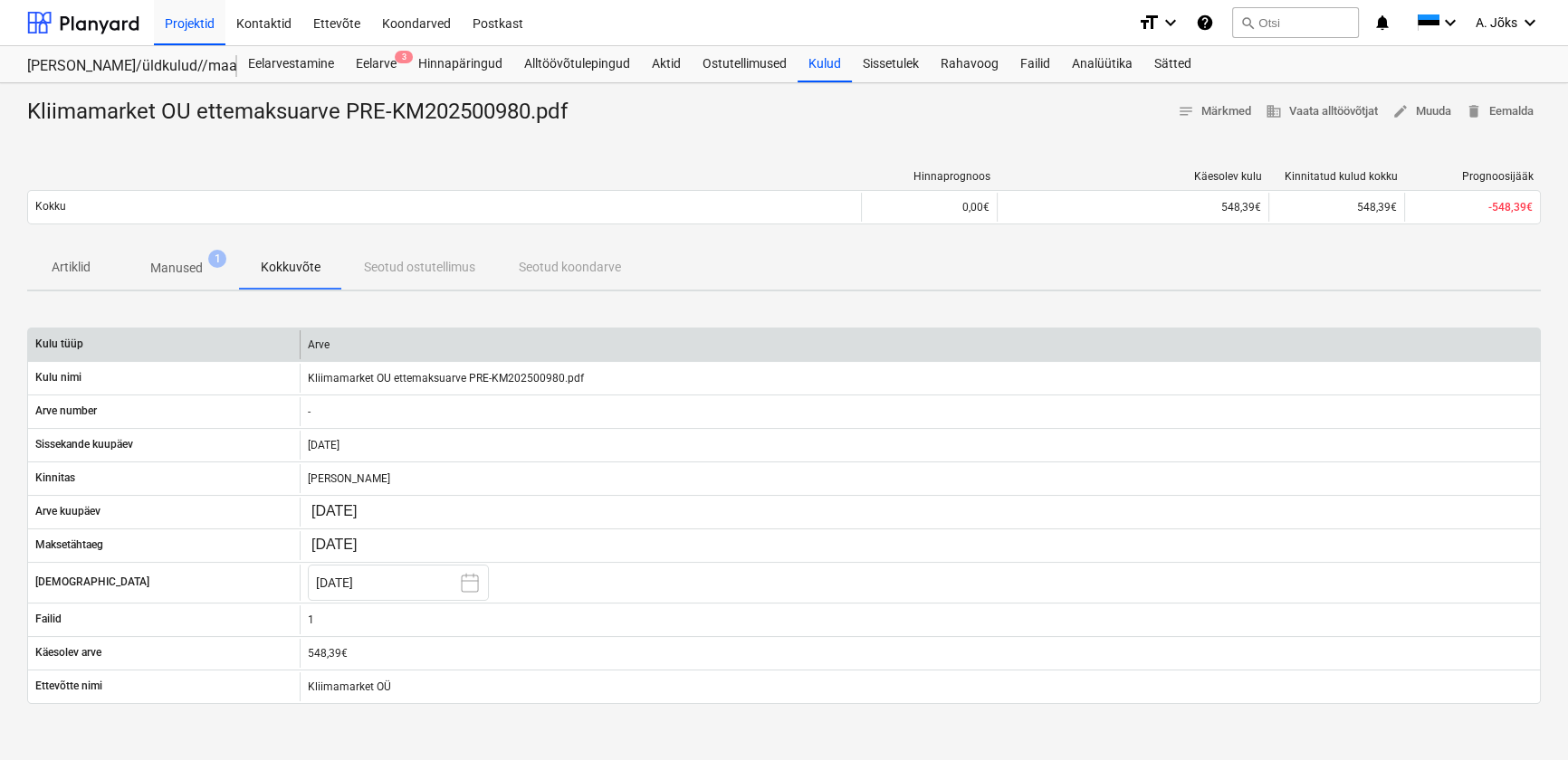
click at [317, 341] on div "Arve" at bounding box center [919, 345] width 1240 height 29
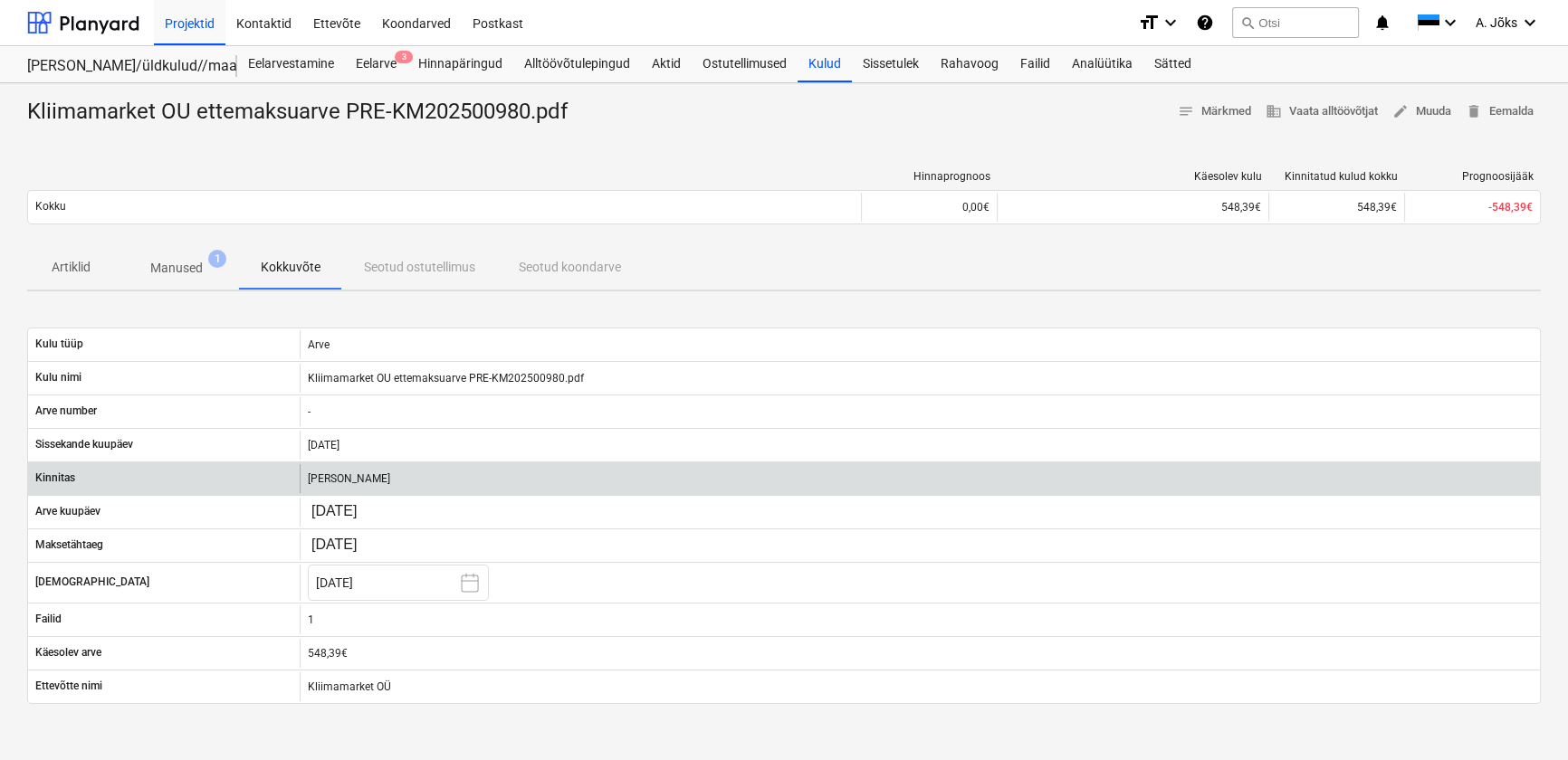
click at [352, 474] on div "[PERSON_NAME]" at bounding box center [919, 479] width 1240 height 29
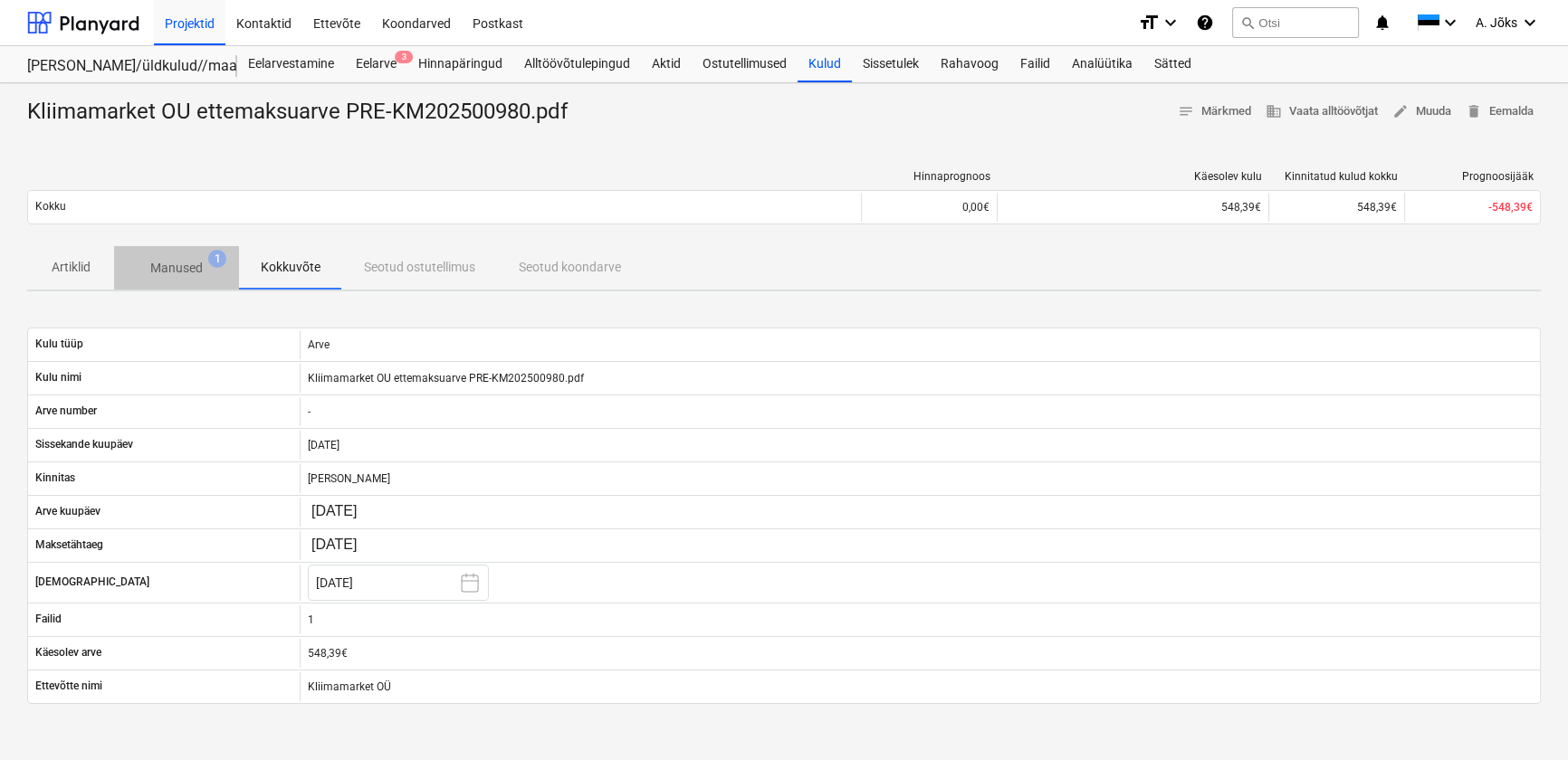
click at [188, 277] on p "Manused" at bounding box center [176, 268] width 52 height 19
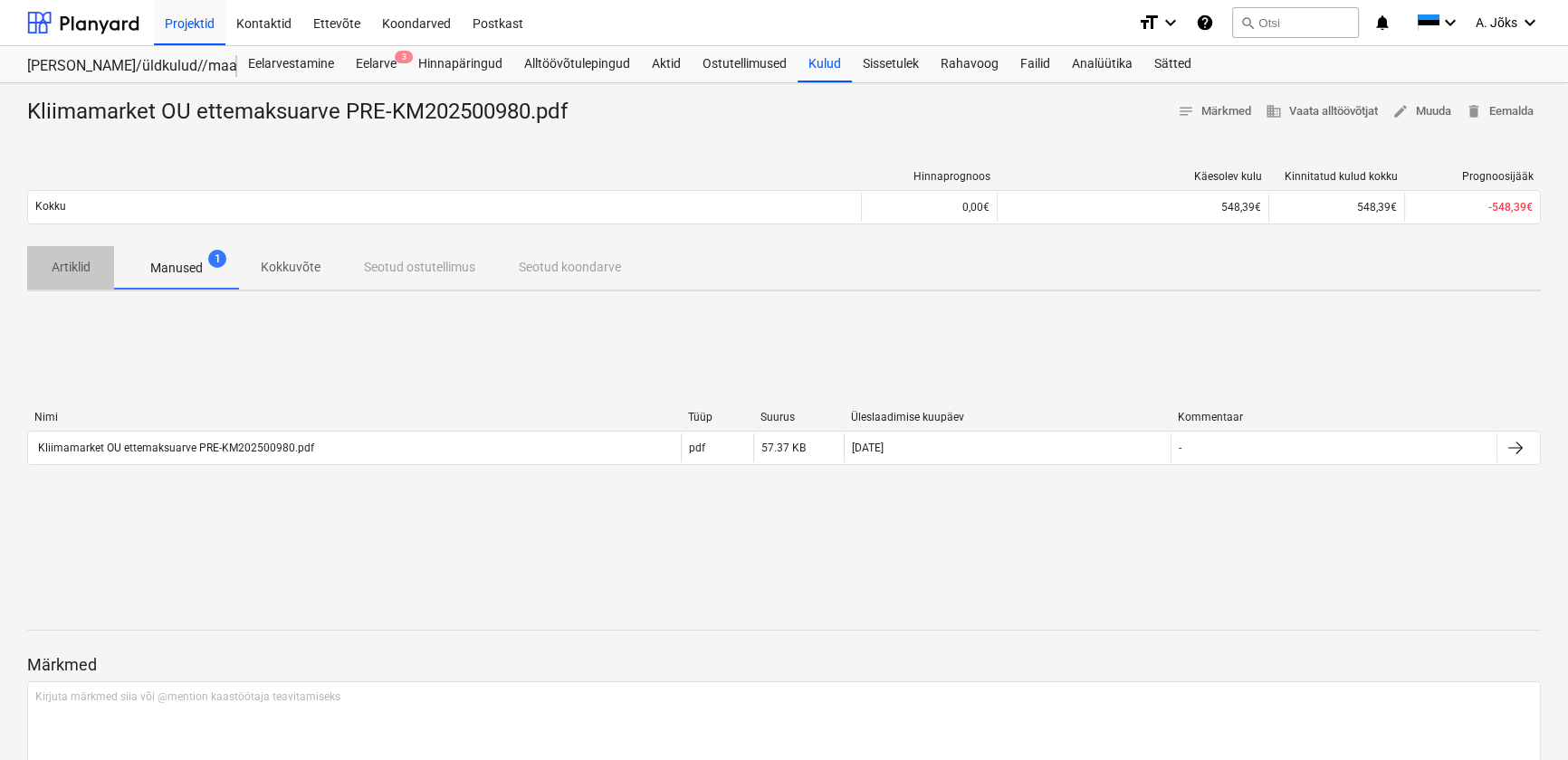
click at [78, 260] on p "Artiklid" at bounding box center [71, 267] width 43 height 19
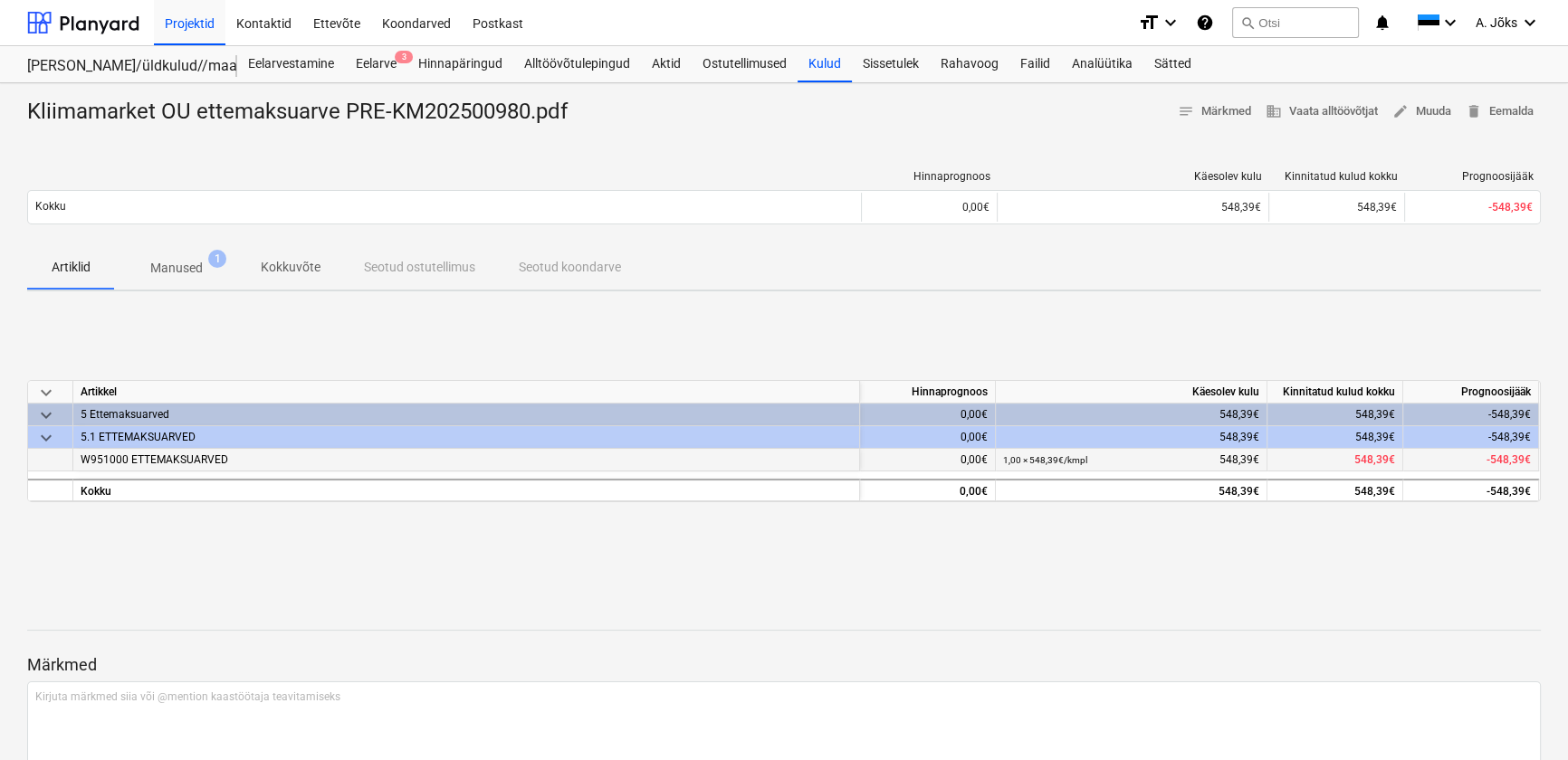
click at [186, 459] on span "W951000 ETTEMAKSUARVED" at bounding box center [154, 459] width 147 height 13
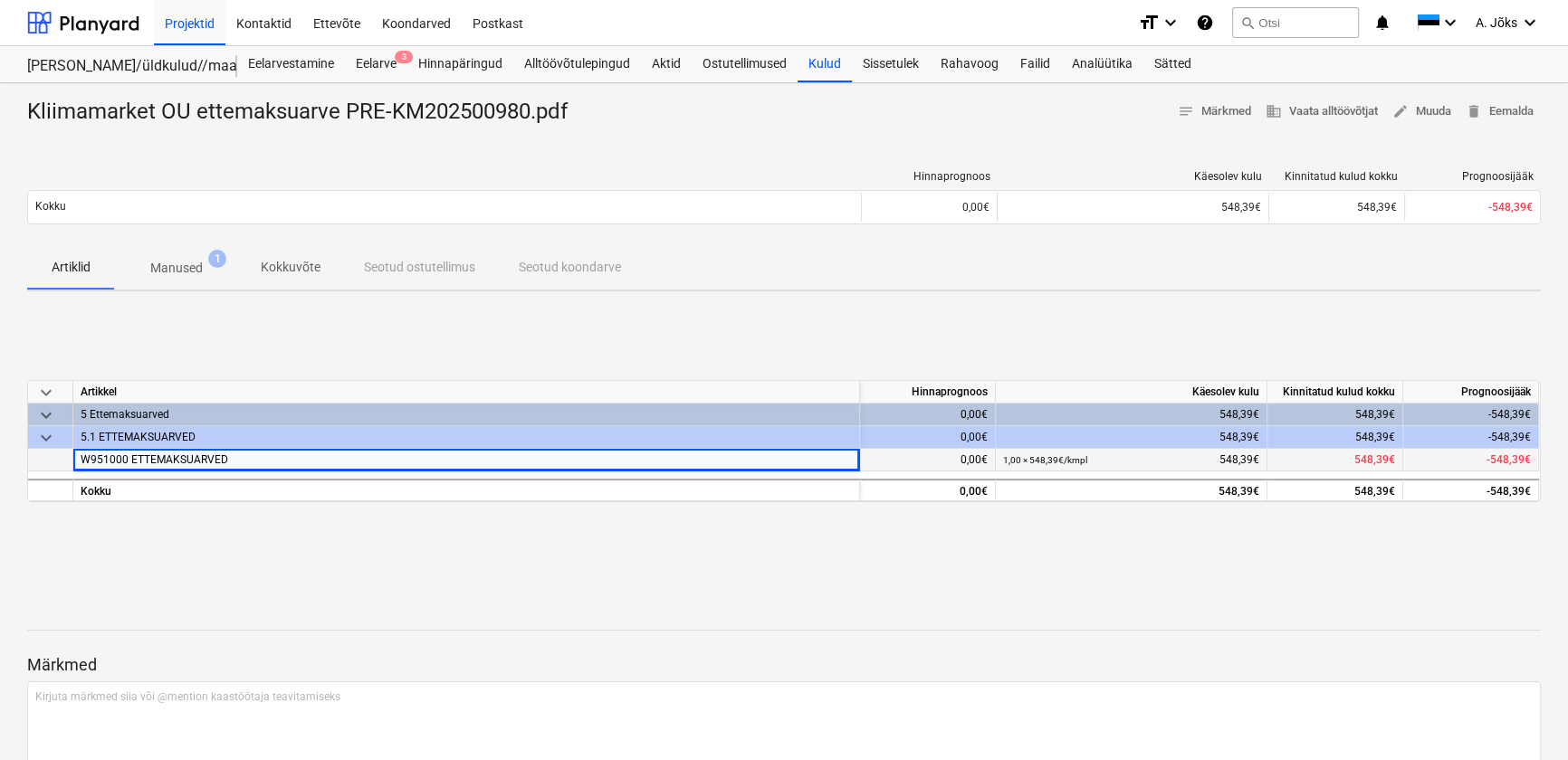
click at [186, 459] on span "W951000 ETTEMAKSUARVED" at bounding box center [154, 459] width 147 height 13
drag, startPoint x: 186, startPoint y: 459, endPoint x: 268, endPoint y: 543, distance: 117.4
click at [268, 543] on div "keyboard_arrow_down Artikkel Hinnaprognoos Käesolev kulu Kinnitatud kulud kokku…" at bounding box center [784, 441] width 1513 height 272
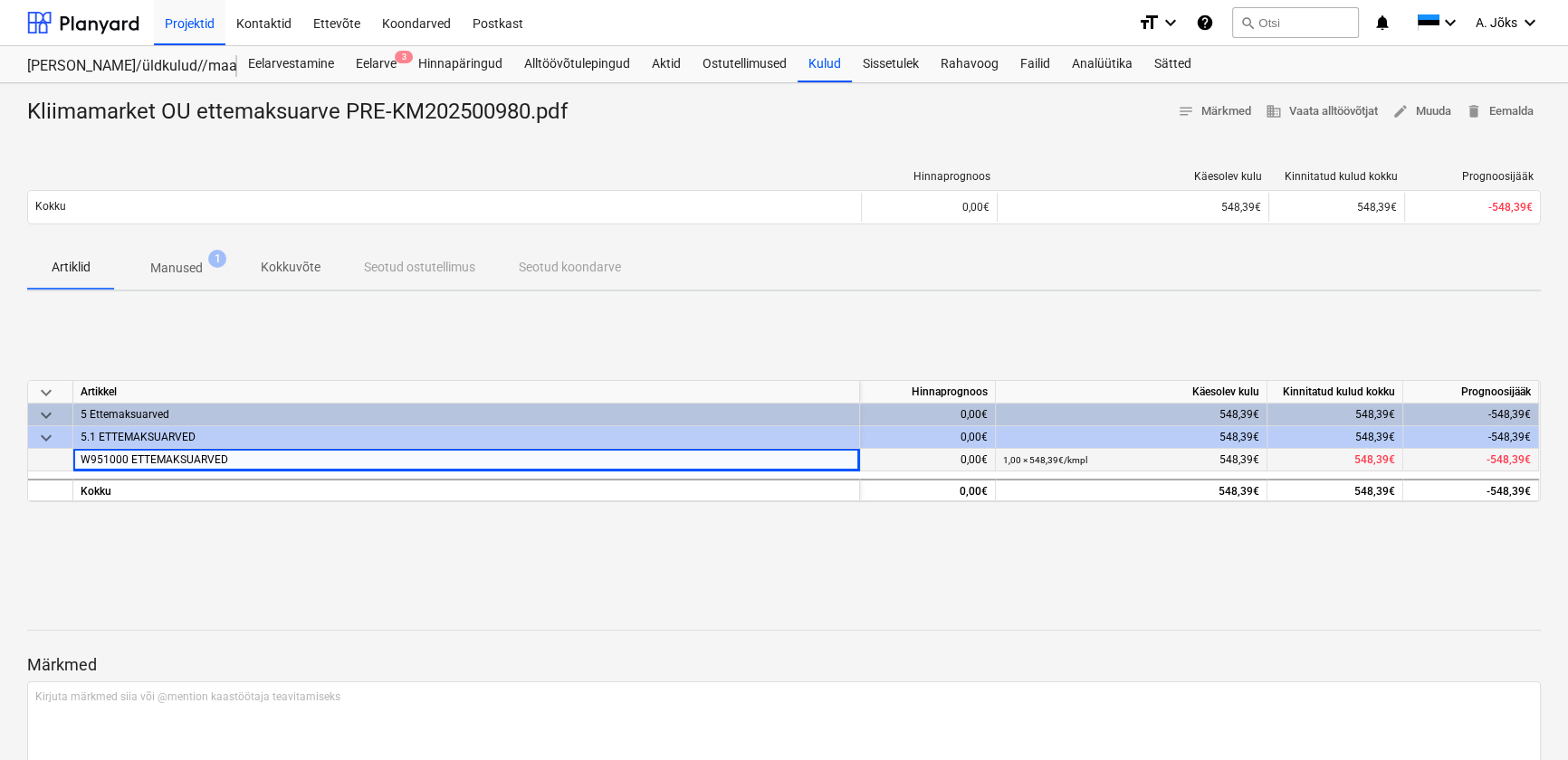
click at [221, 462] on span "W951000 ETTEMAKSUARVED" at bounding box center [154, 459] width 147 height 13
click at [1508, 110] on span "delete Eemalda" at bounding box center [1498, 111] width 68 height 21
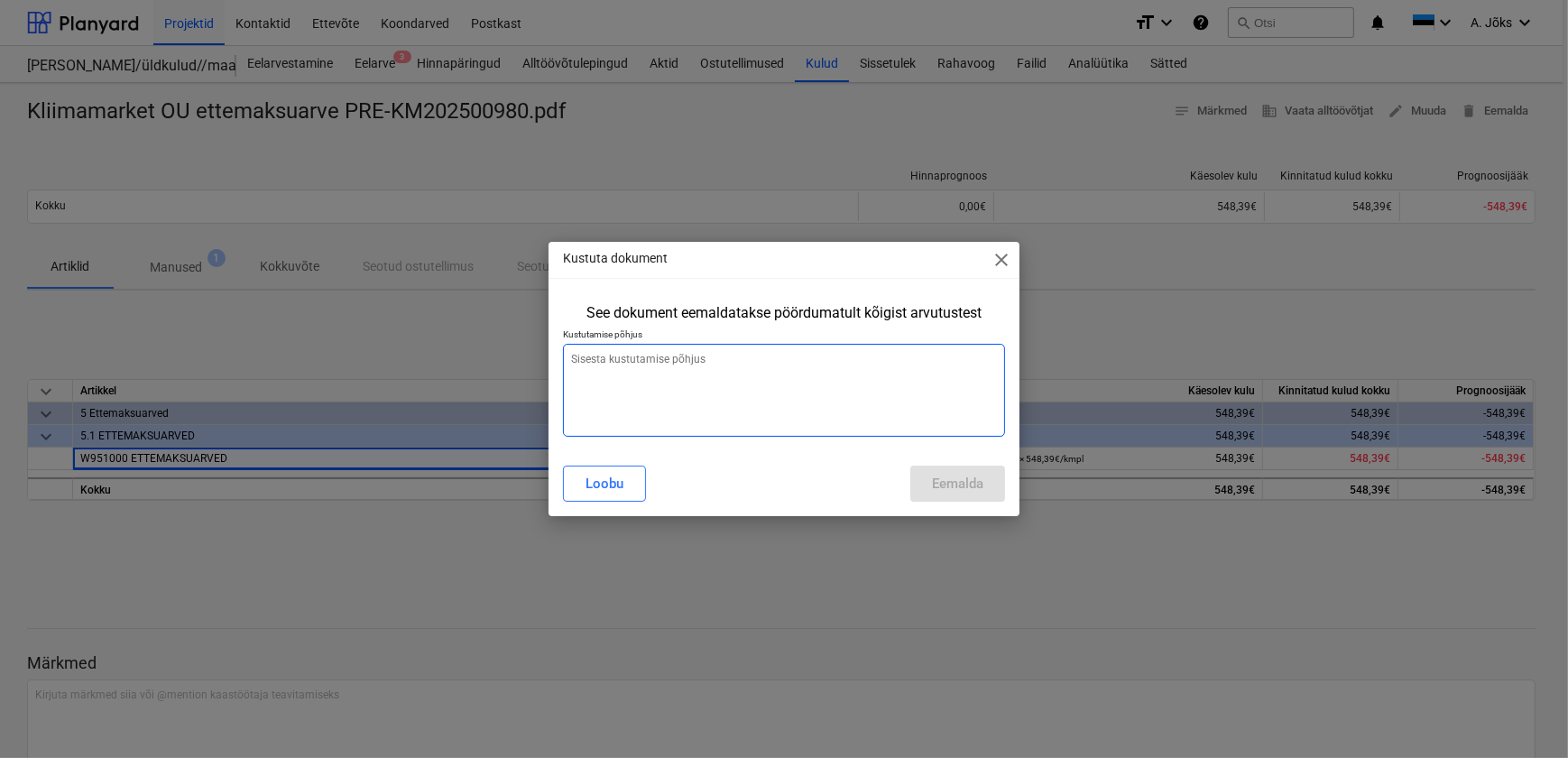
click at [794, 357] on textarea at bounding box center [784, 389] width 441 height 93
paste textarea "See põhivara on võetud arvele VH tabelis"
type textarea "x"
type textarea "See põhivara on võetud arvele VH tabelis"
type textarea "x"
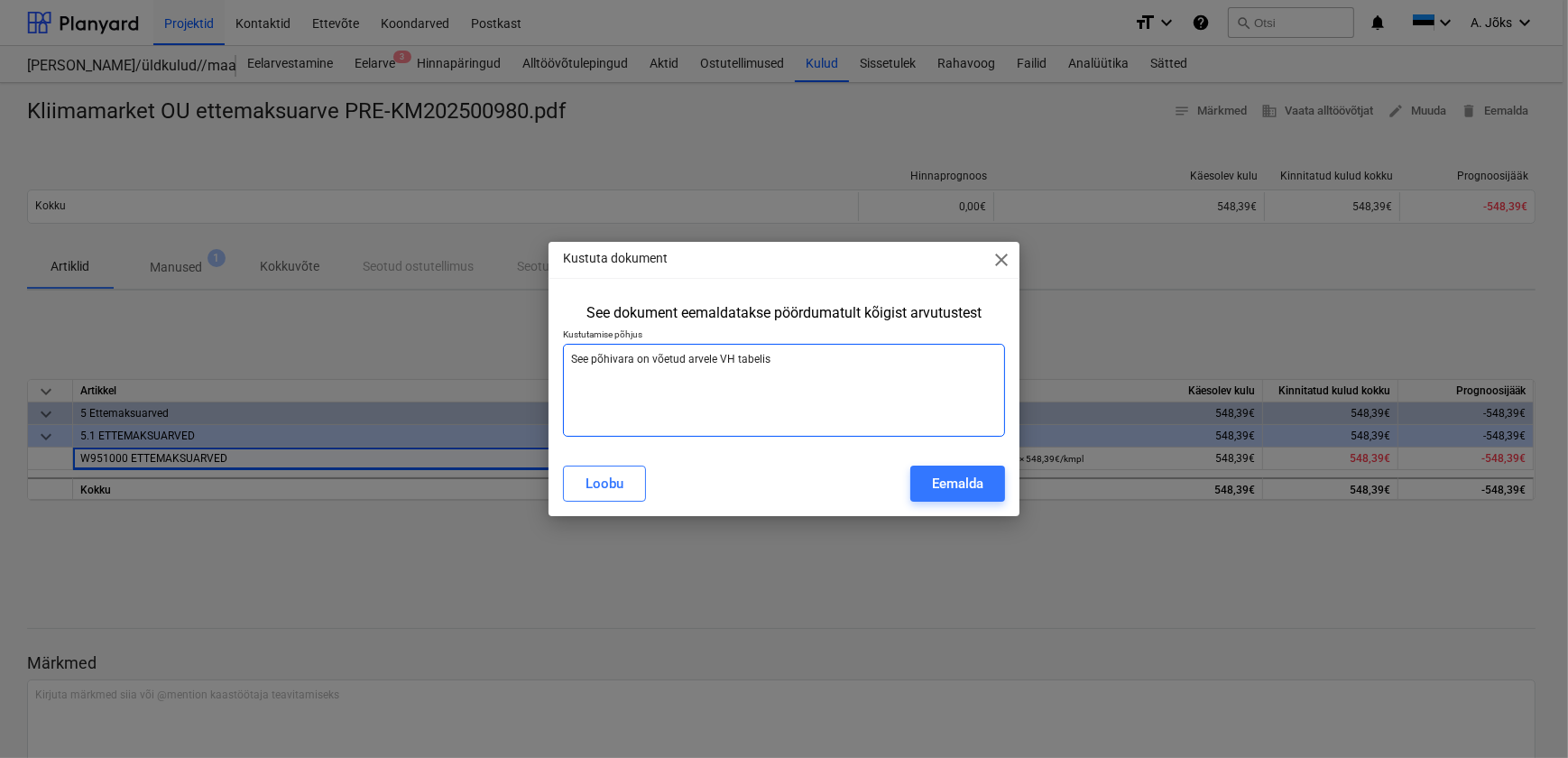
type textarea "See põhivara on võetud arvele VH tabelis"
type textarea "x"
type textarea "See põhivara on võetud arvele VH tabelis ("
type textarea "x"
type textarea "See põhivara on võetud arvele VH tabelis (o"
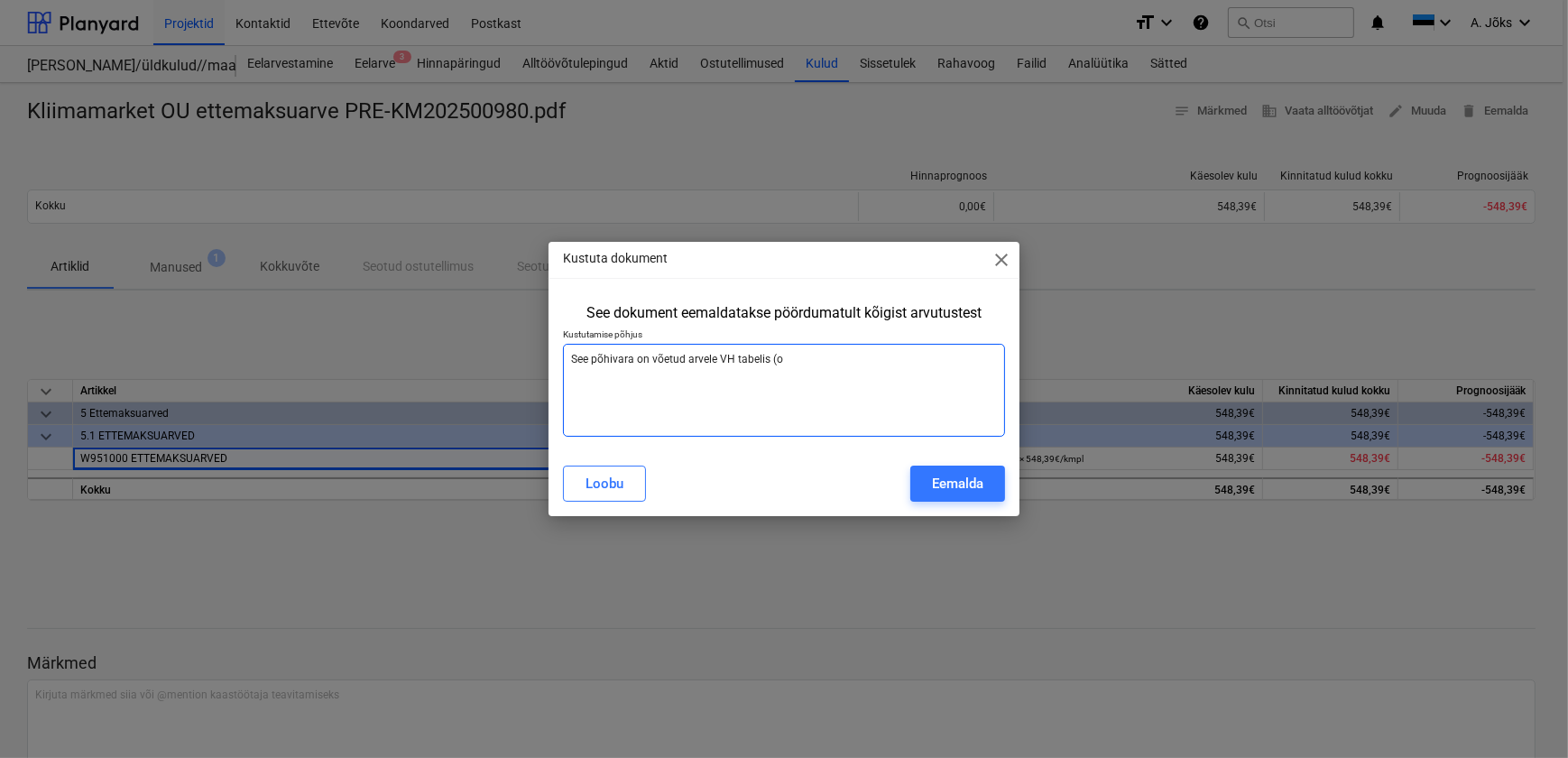
type textarea "x"
type textarea "See põhivara on võetud arvele VH tabelis (ok"
type textarea "x"
type textarea "See põhivara on võetud arvele VH tabelis (okt"
type textarea "x"
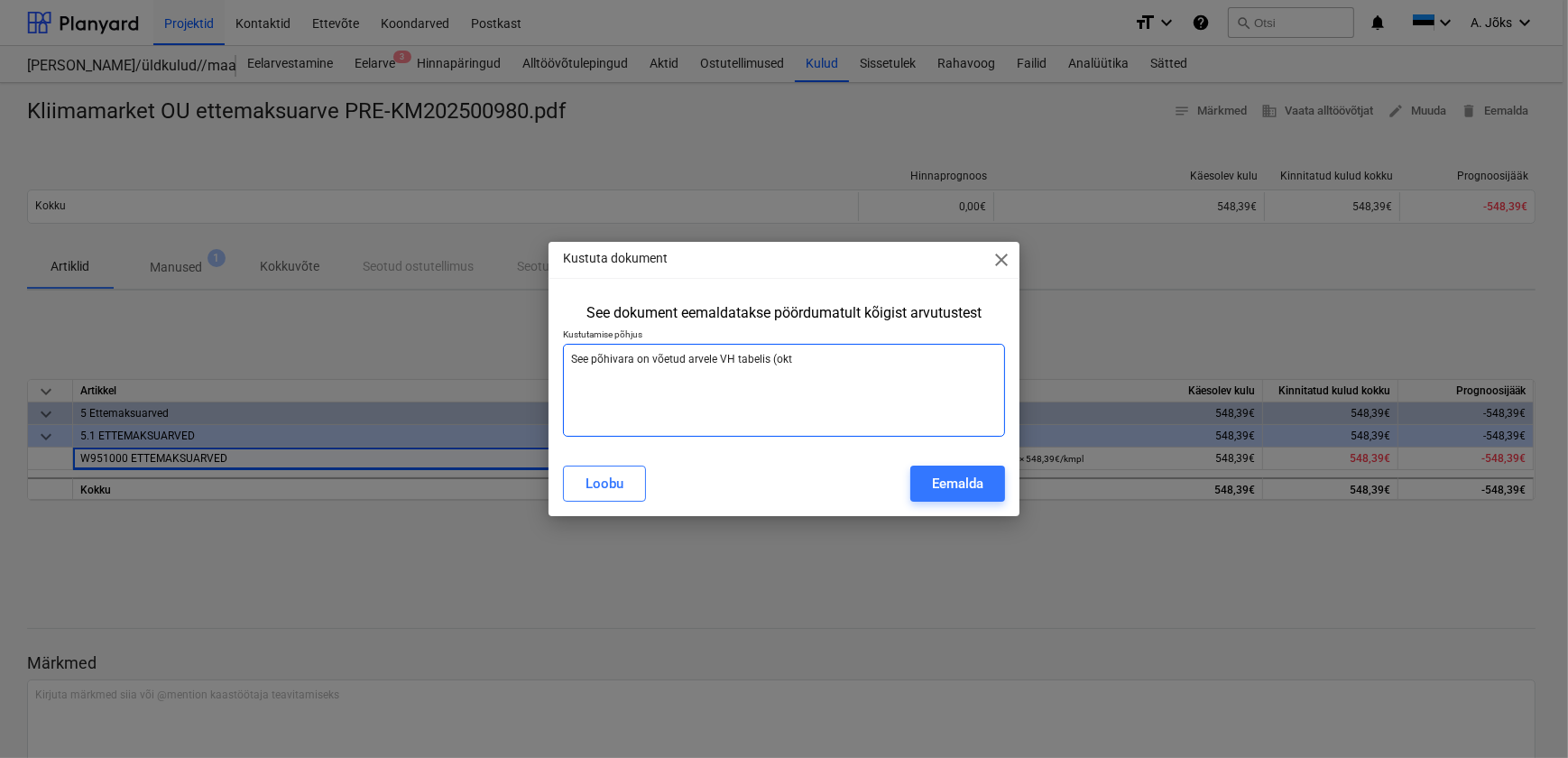
type textarea "See põhivara on võetud arvele VH tabelis (okto"
type textarea "x"
type textarea "See põhivara on võetud arvele VH tabelis (oktoo"
type textarea "x"
type textarea "See põhivara on võetud arvele VH tabelis (oktoob"
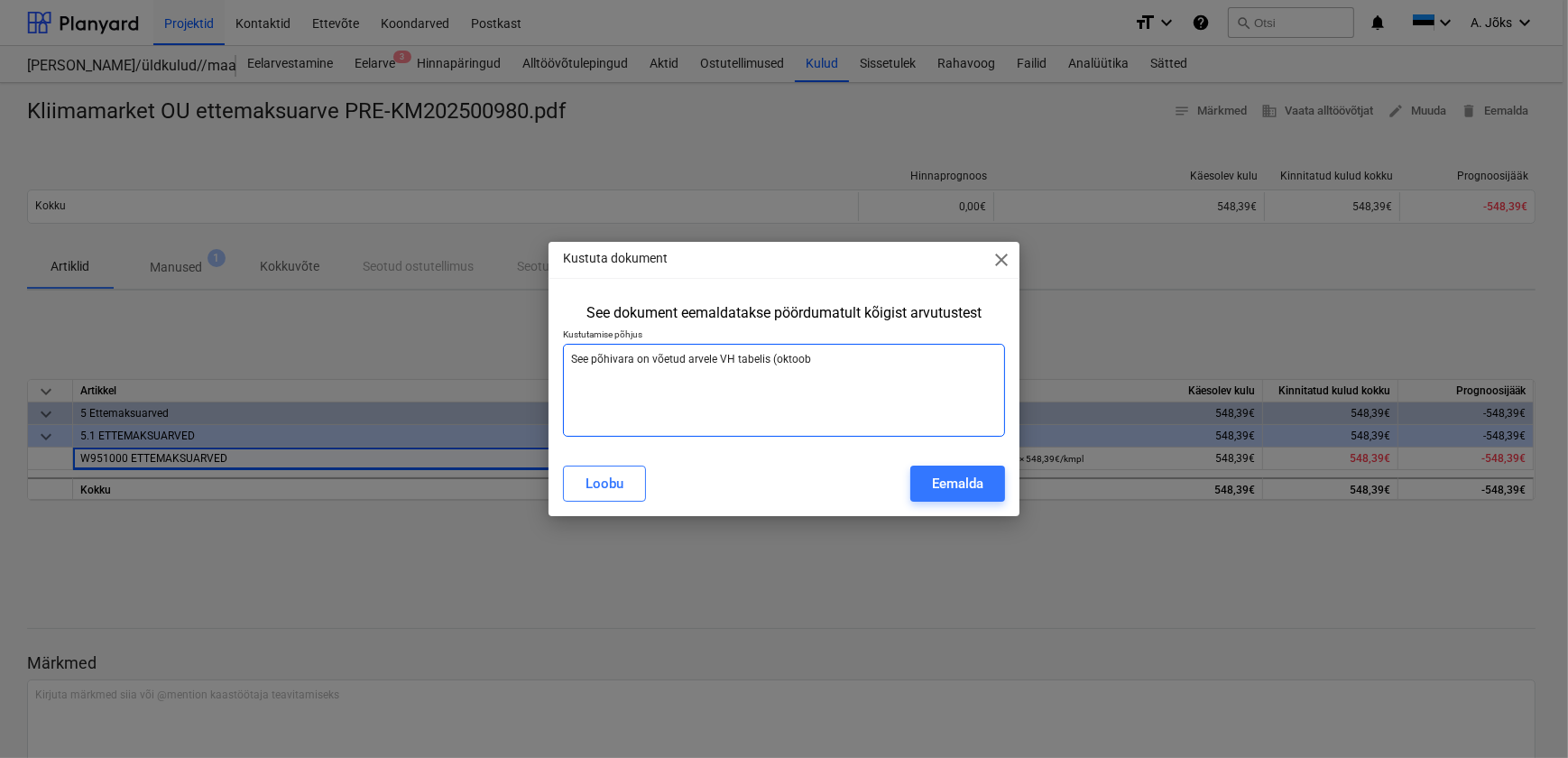
type textarea "x"
type textarea "See põhivara on võetud arvele VH tabelis (oktoobr"
type textarea "x"
type textarea "See põhivara on võetud arvele VH tabelis (oktoobri"
type textarea "x"
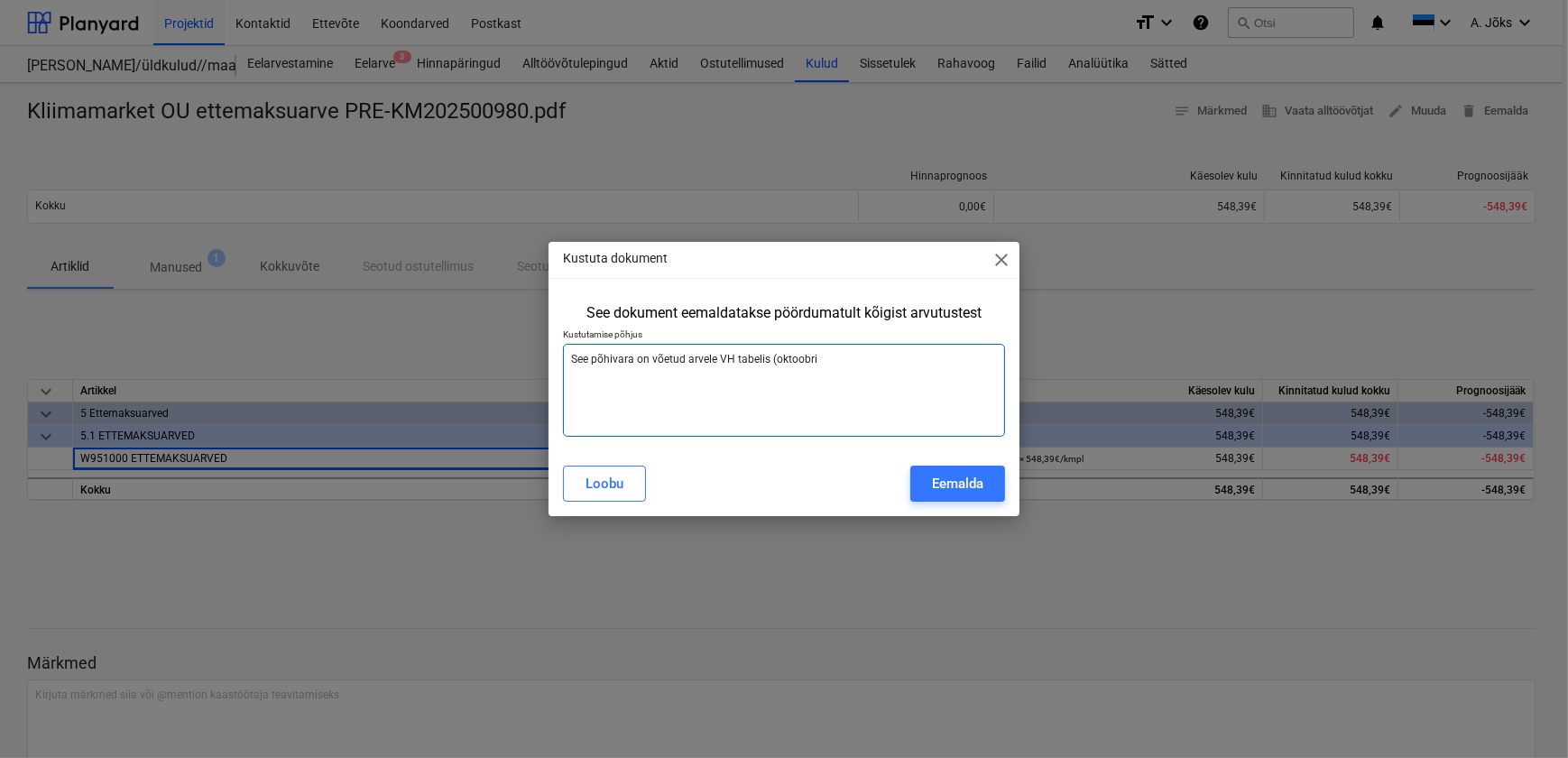
type textarea "See põhivara on võetud arvele VH tabelis (oktoobris"
type textarea "x"
type textarea "See põhivara on võetud arvele VH tabelis (oktoobris"
type textarea "x"
type textarea "See põhivara on võetud arvele VH tabelis (oktoobris 2"
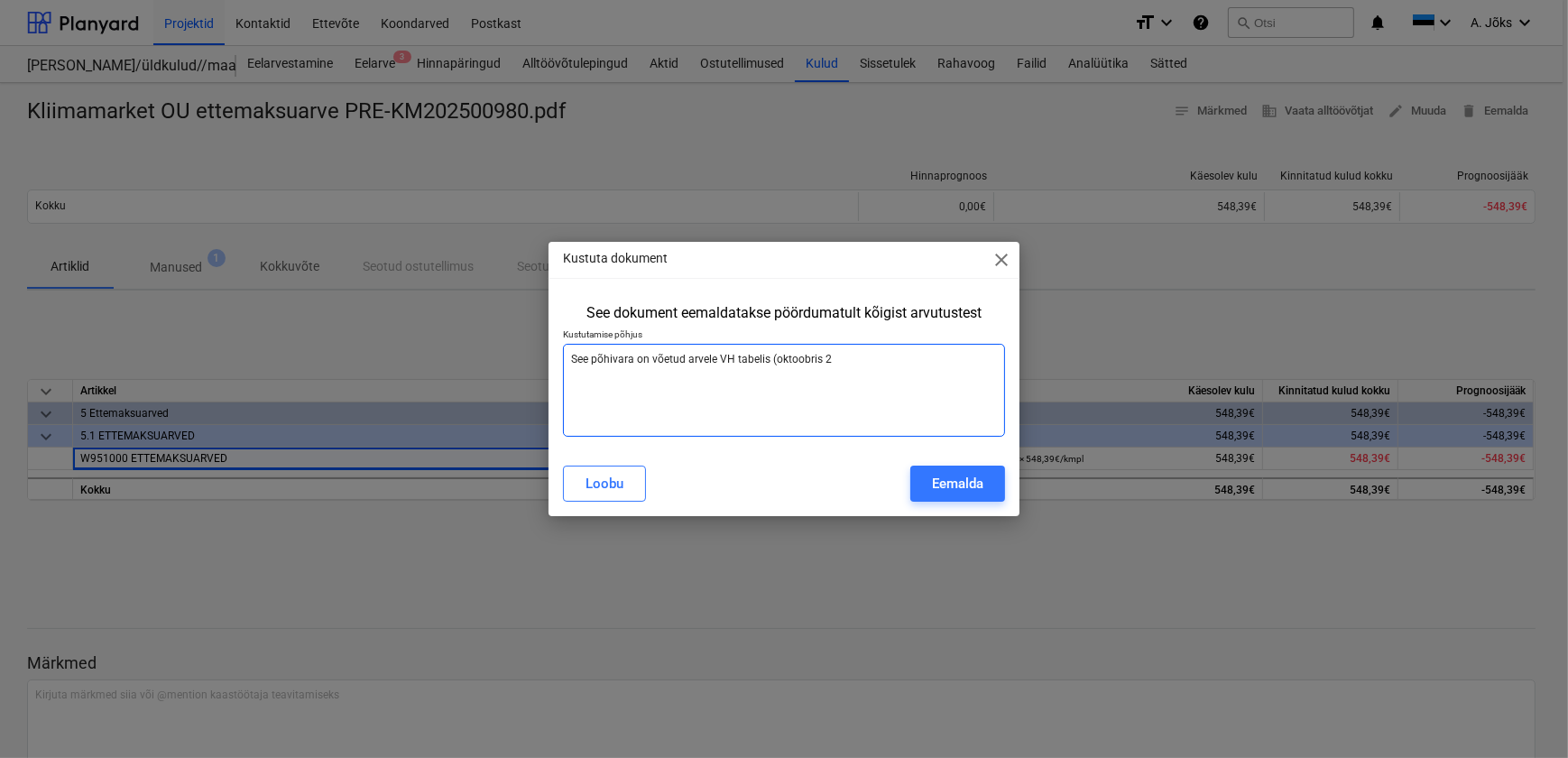
type textarea "x"
type textarea "See põhivara on võetud arvele VH tabelis (oktoobris 20"
type textarea "x"
type textarea "See põhivara on võetud arvele VH tabelis (oktoobris 202"
type textarea "x"
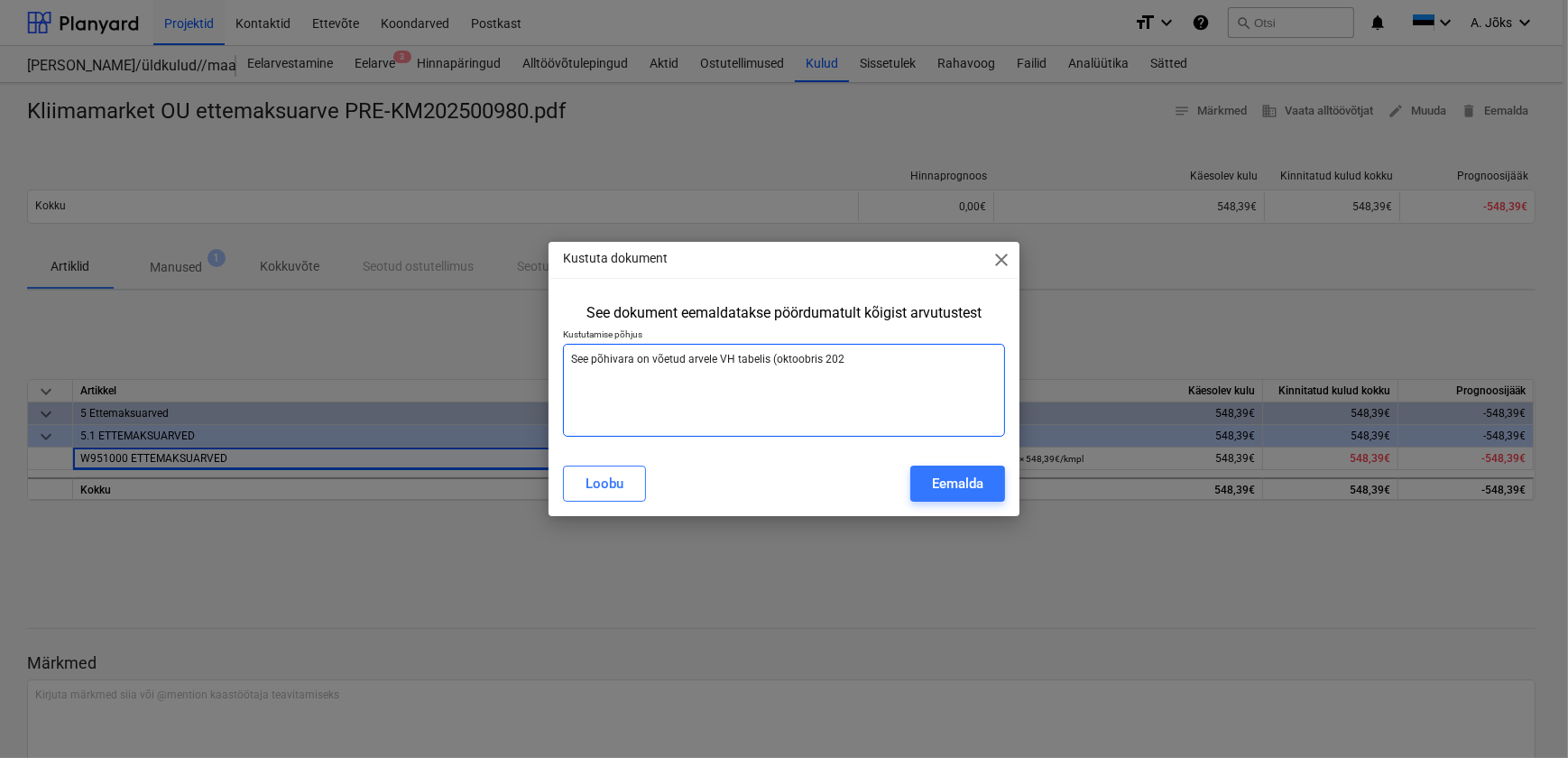
type textarea "See põhivara on võetud arvele VH tabelis (oktoobris 2025"
type textarea "x"
type textarea "See põhivara on võetud arvele VH tabelis (oktoobris 2025)"
type textarea "x"
type textarea "See põhivara on võetud arvele VH tabelis (oktoobris 2025)."
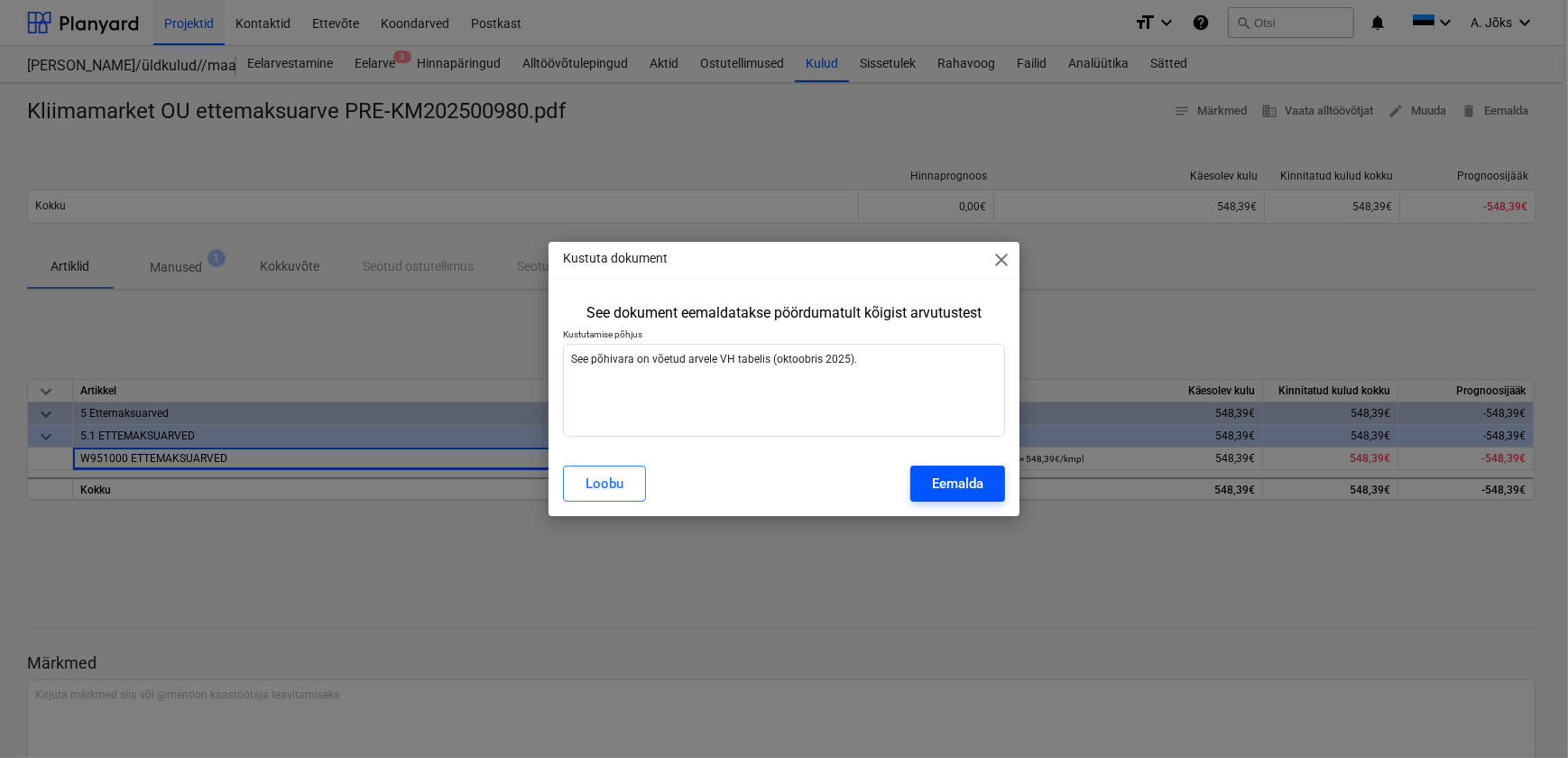
click at [963, 484] on div "Eemalda" at bounding box center [958, 483] width 52 height 23
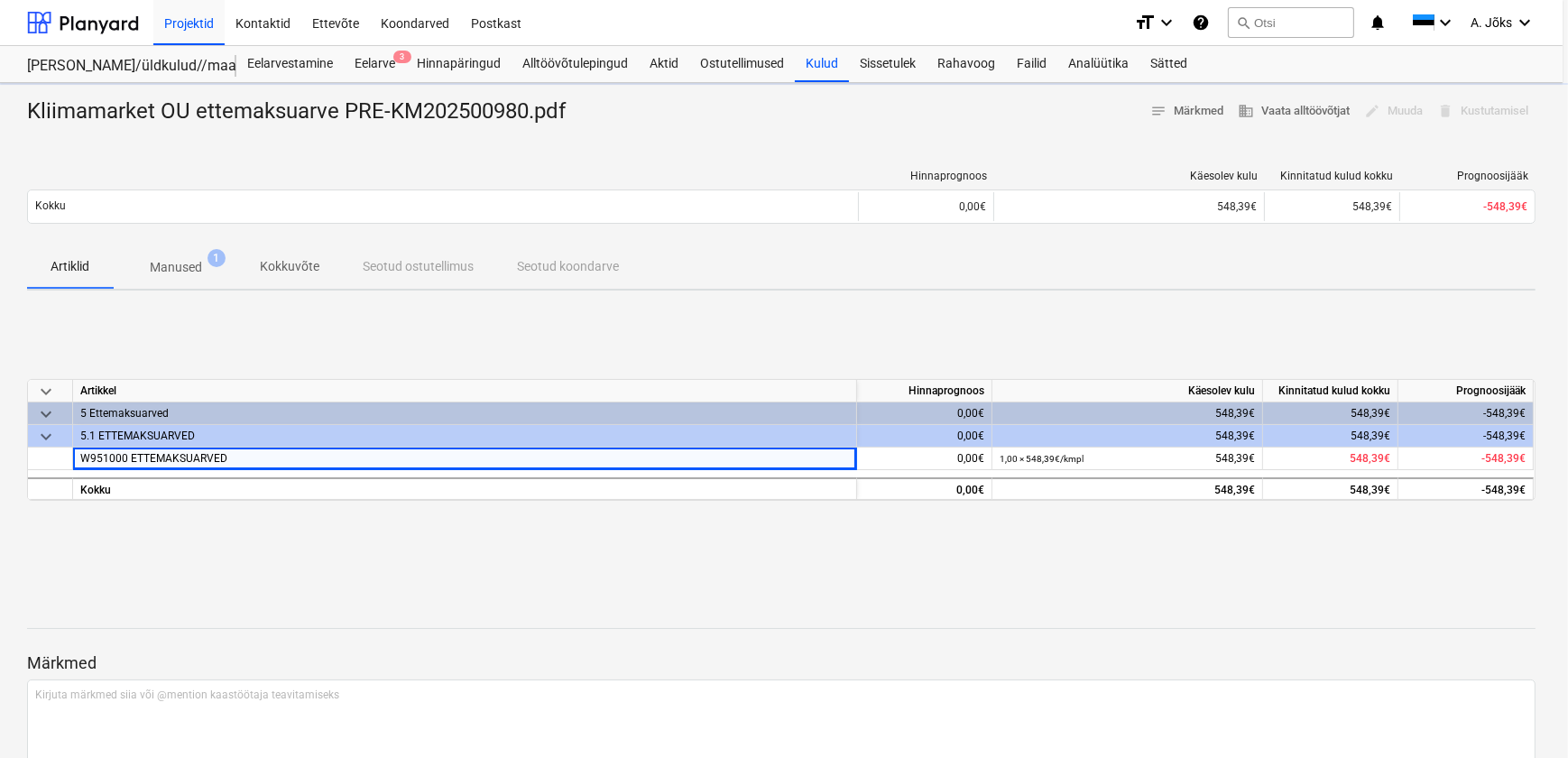
type textarea "x"
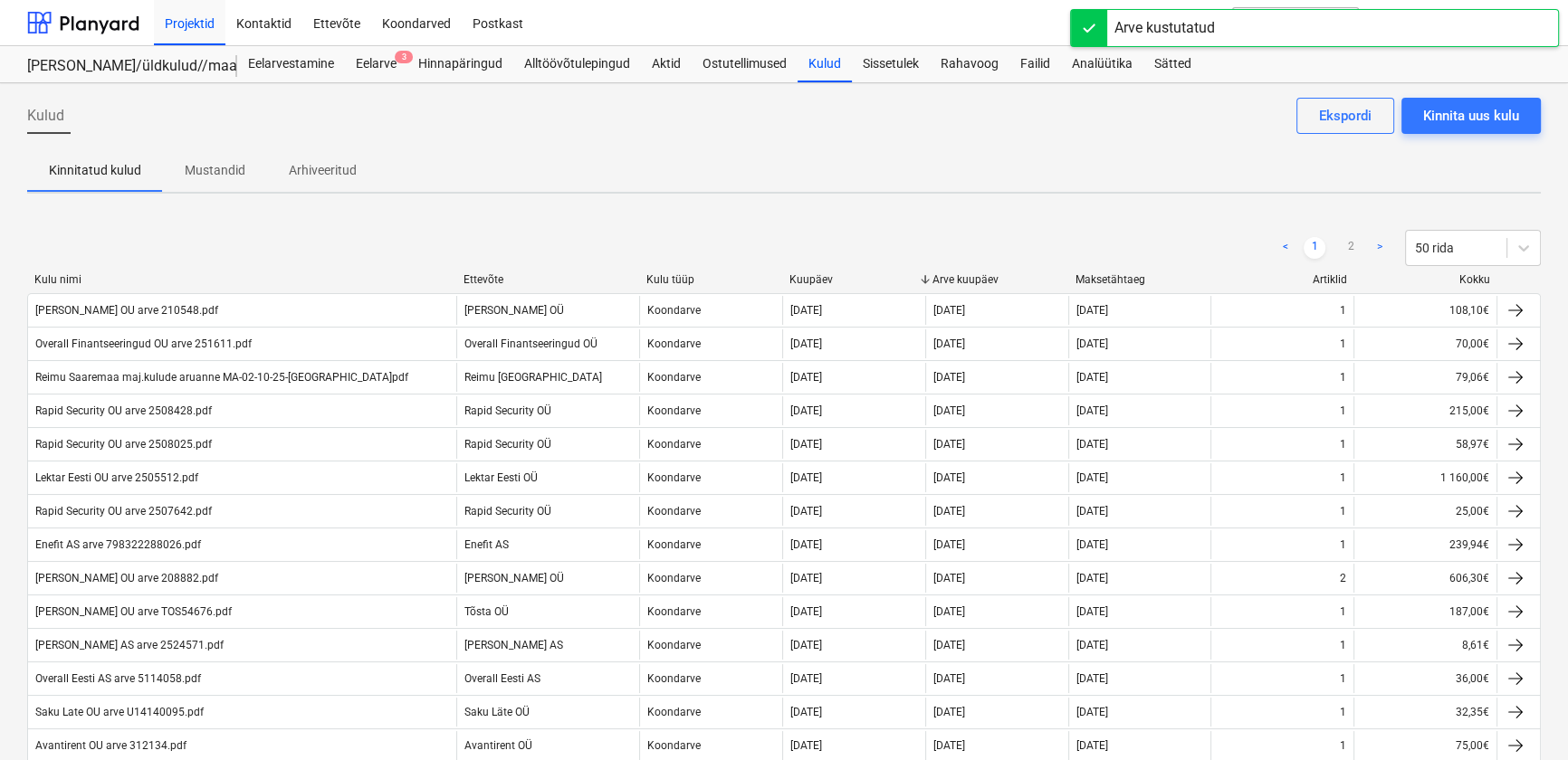
click at [693, 154] on div "Kinnitatud kulud Mustandid Arhiveeritud" at bounding box center [784, 170] width 1513 height 43
click at [320, 169] on p "Arhiveeritud" at bounding box center [322, 170] width 68 height 19
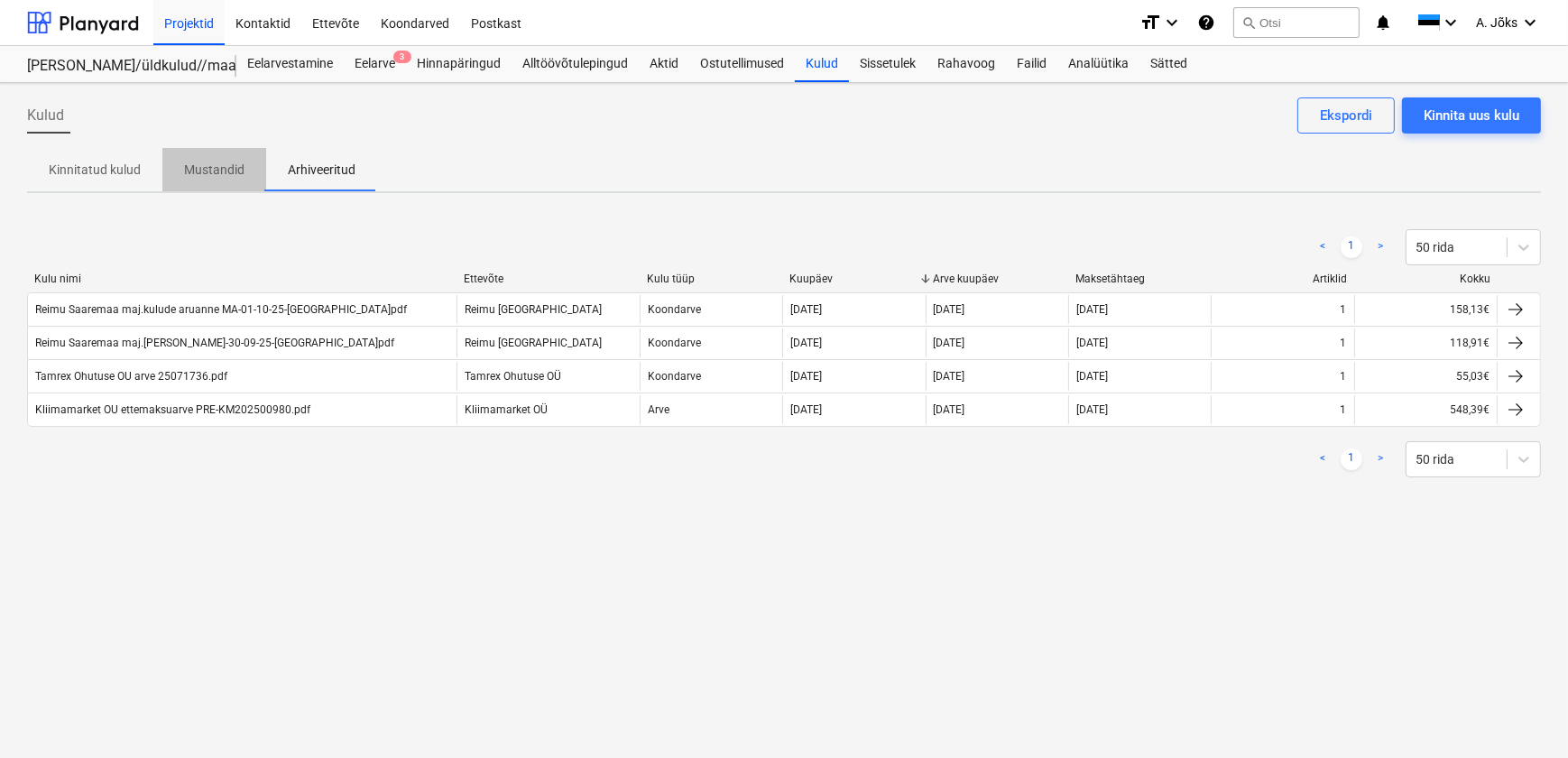
click at [220, 162] on p "Mustandid" at bounding box center [214, 169] width 61 height 19
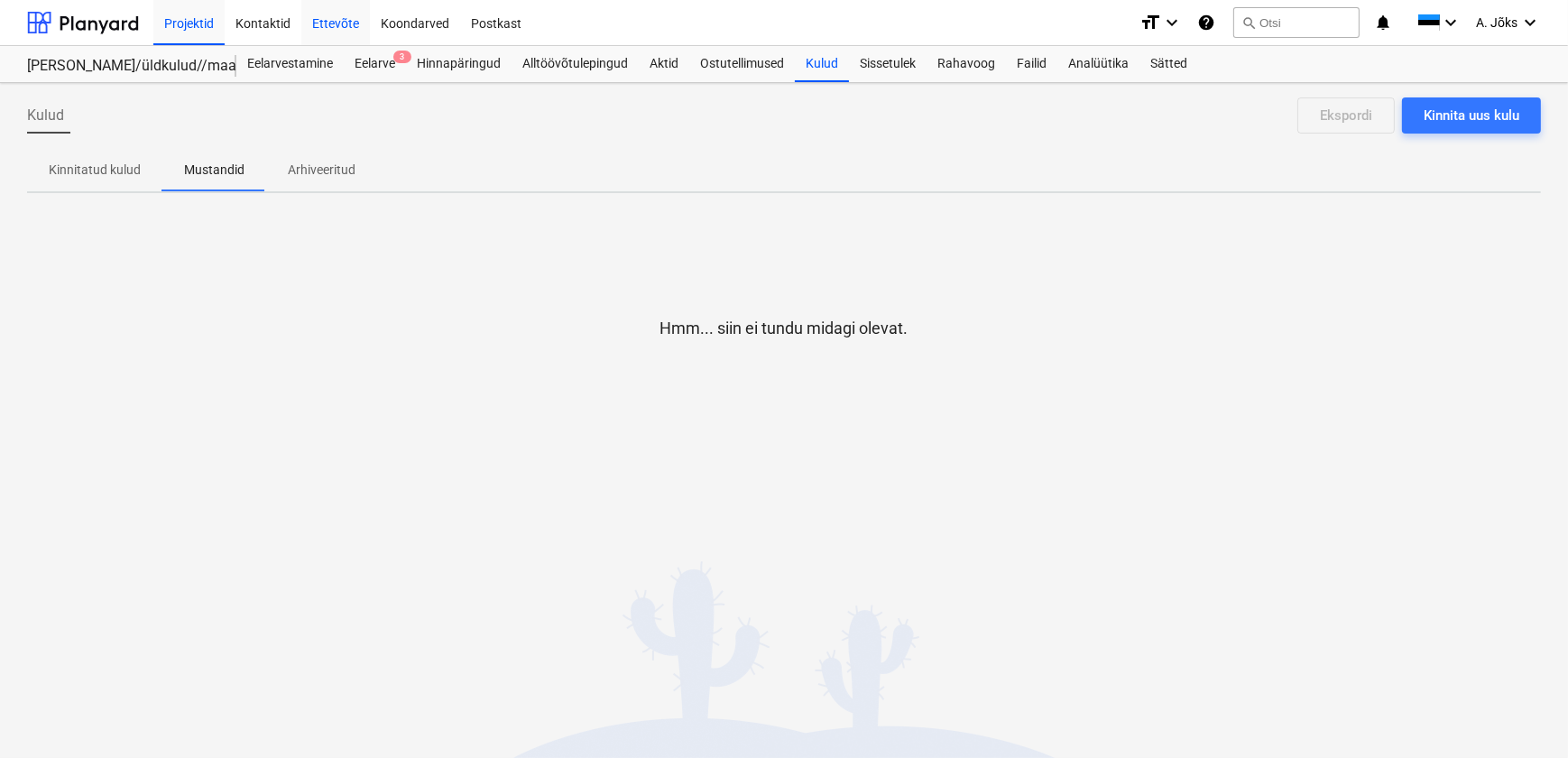
click at [335, 35] on div "Ettevõte" at bounding box center [336, 22] width 68 height 46
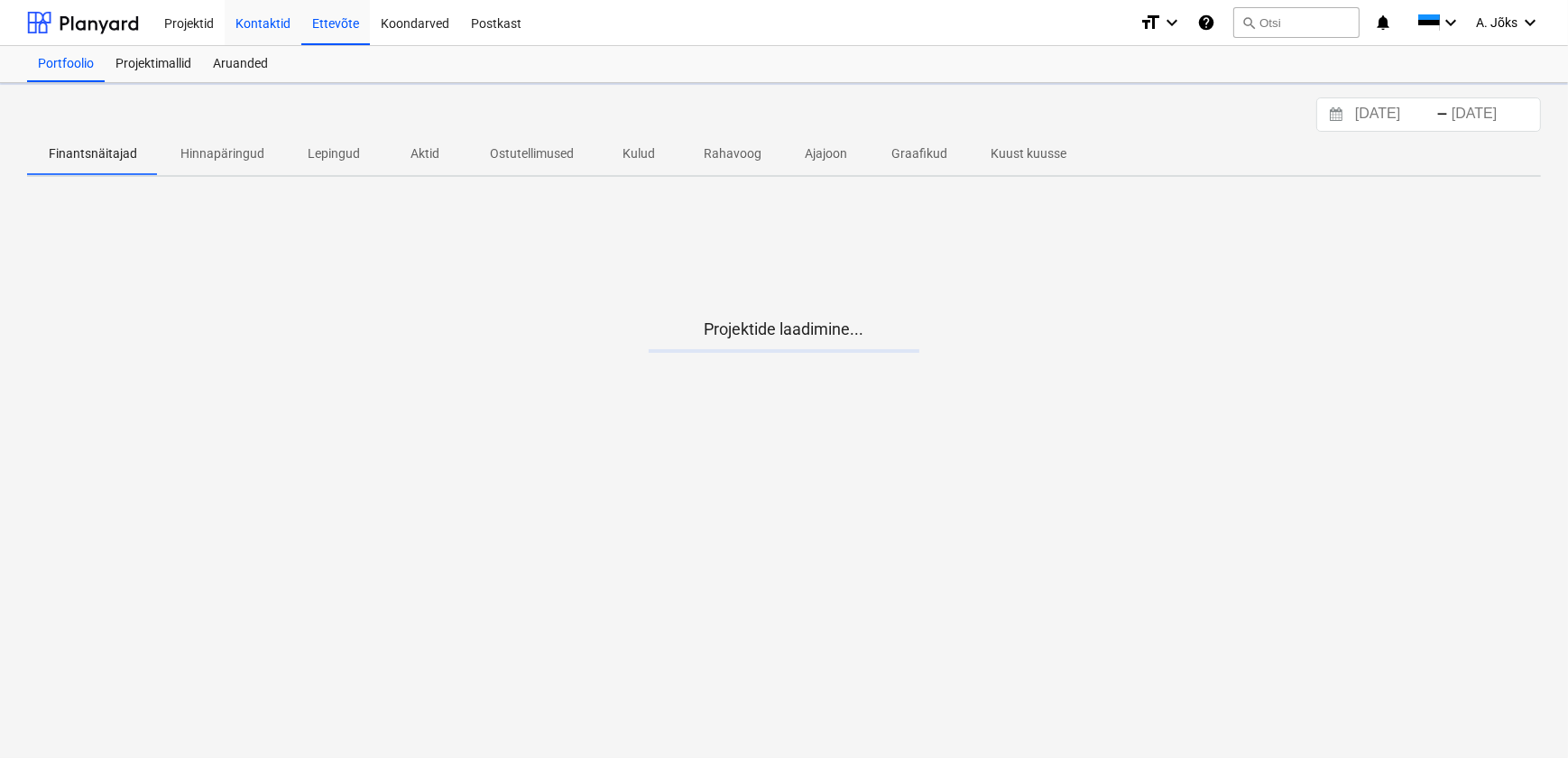
click at [261, 22] on div "Kontaktid" at bounding box center [263, 22] width 76 height 46
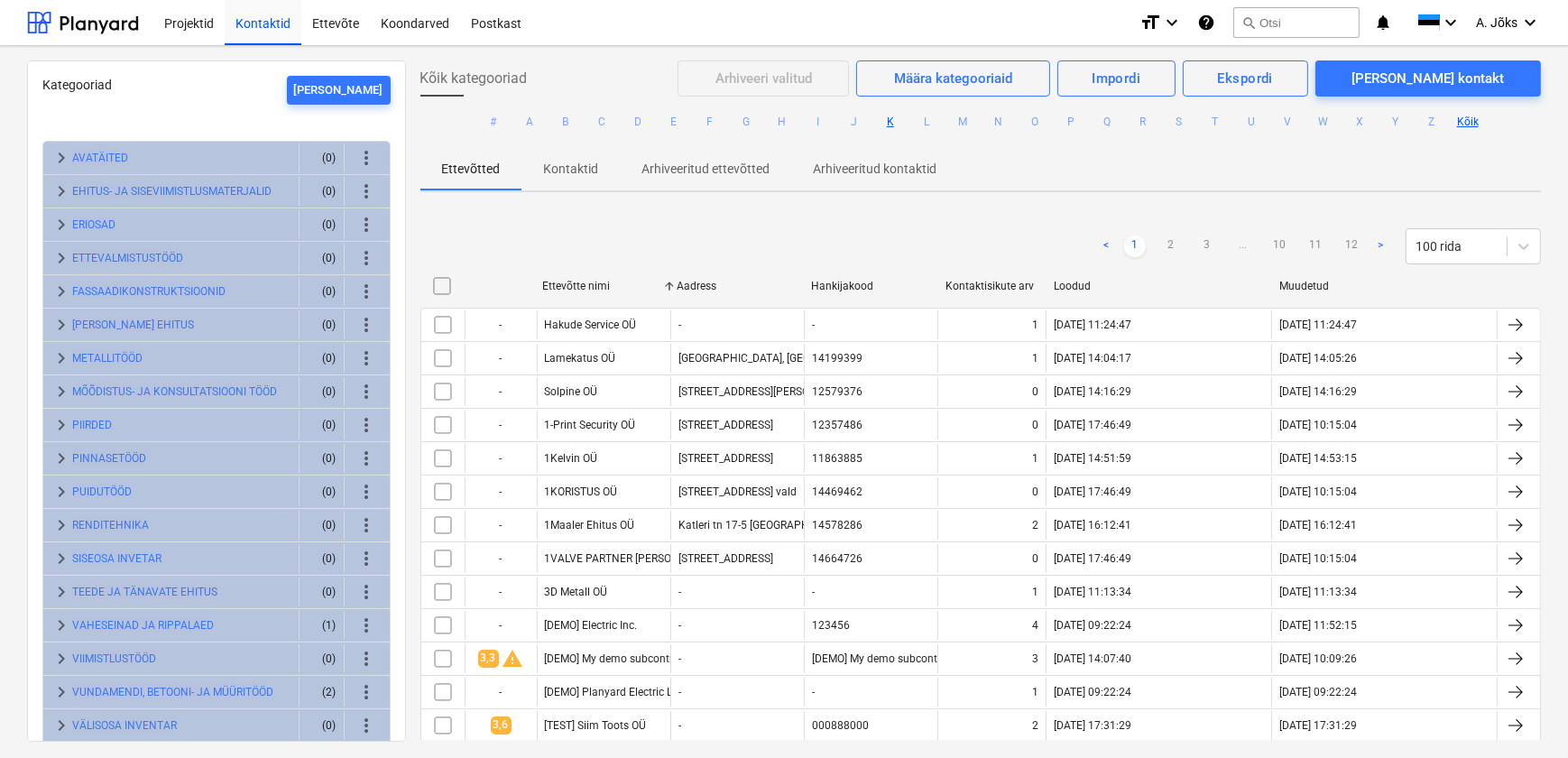
click at [884, 121] on button "K" at bounding box center [890, 121] width 22 height 22
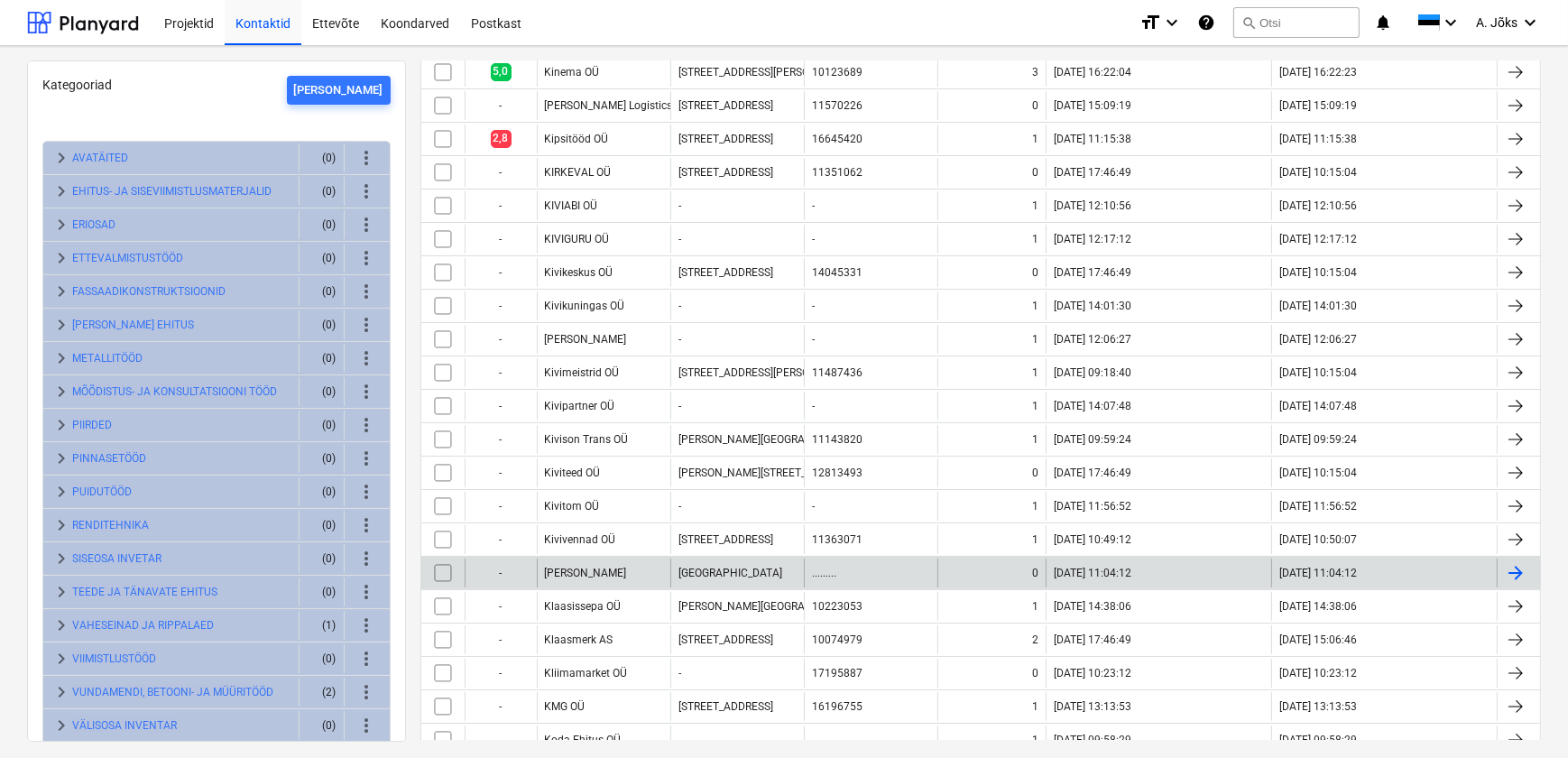
scroll to position [1640, 0]
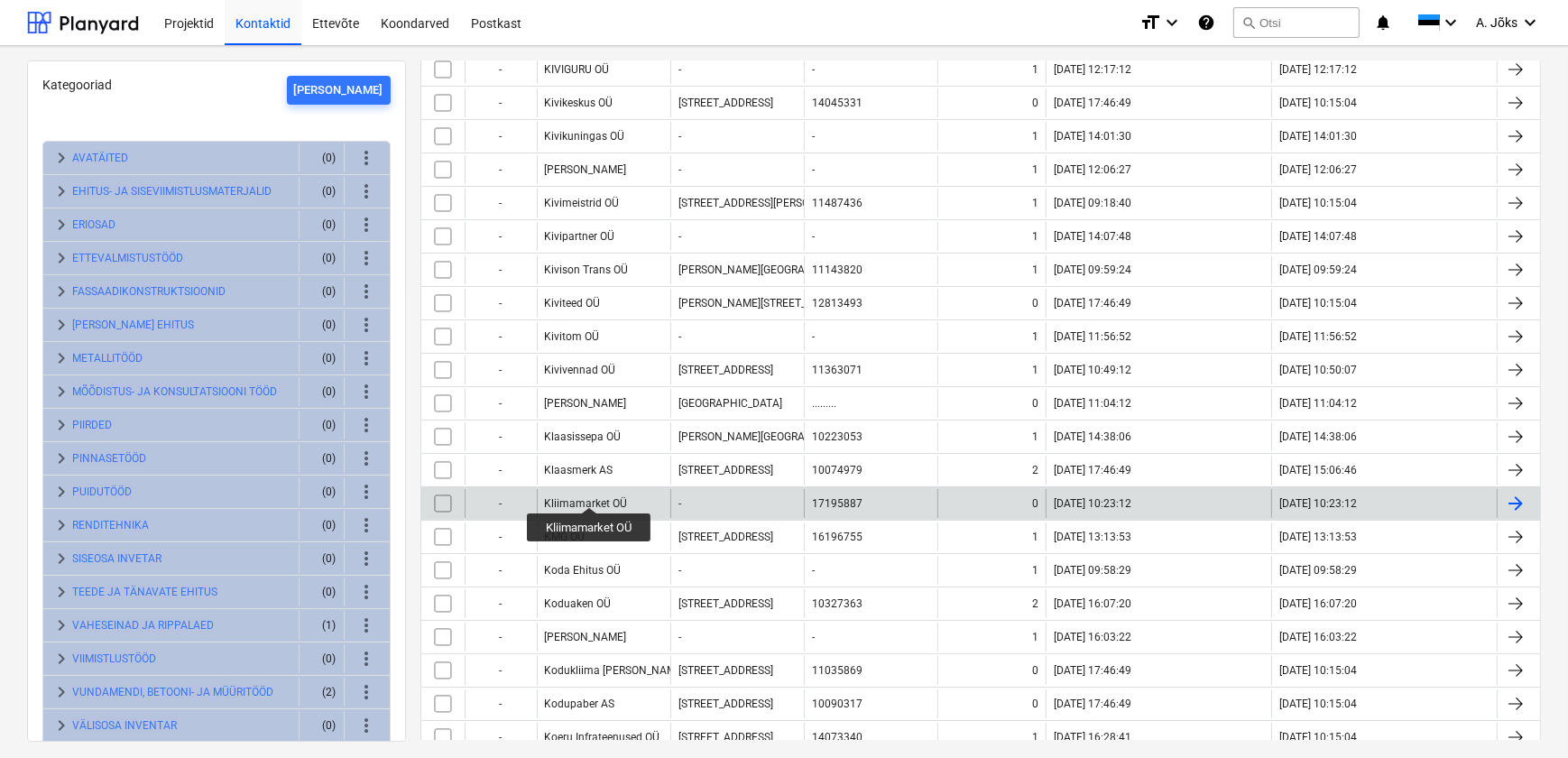
click at [590, 497] on div "Kliimamarket OÜ" at bounding box center [586, 503] width 83 height 13
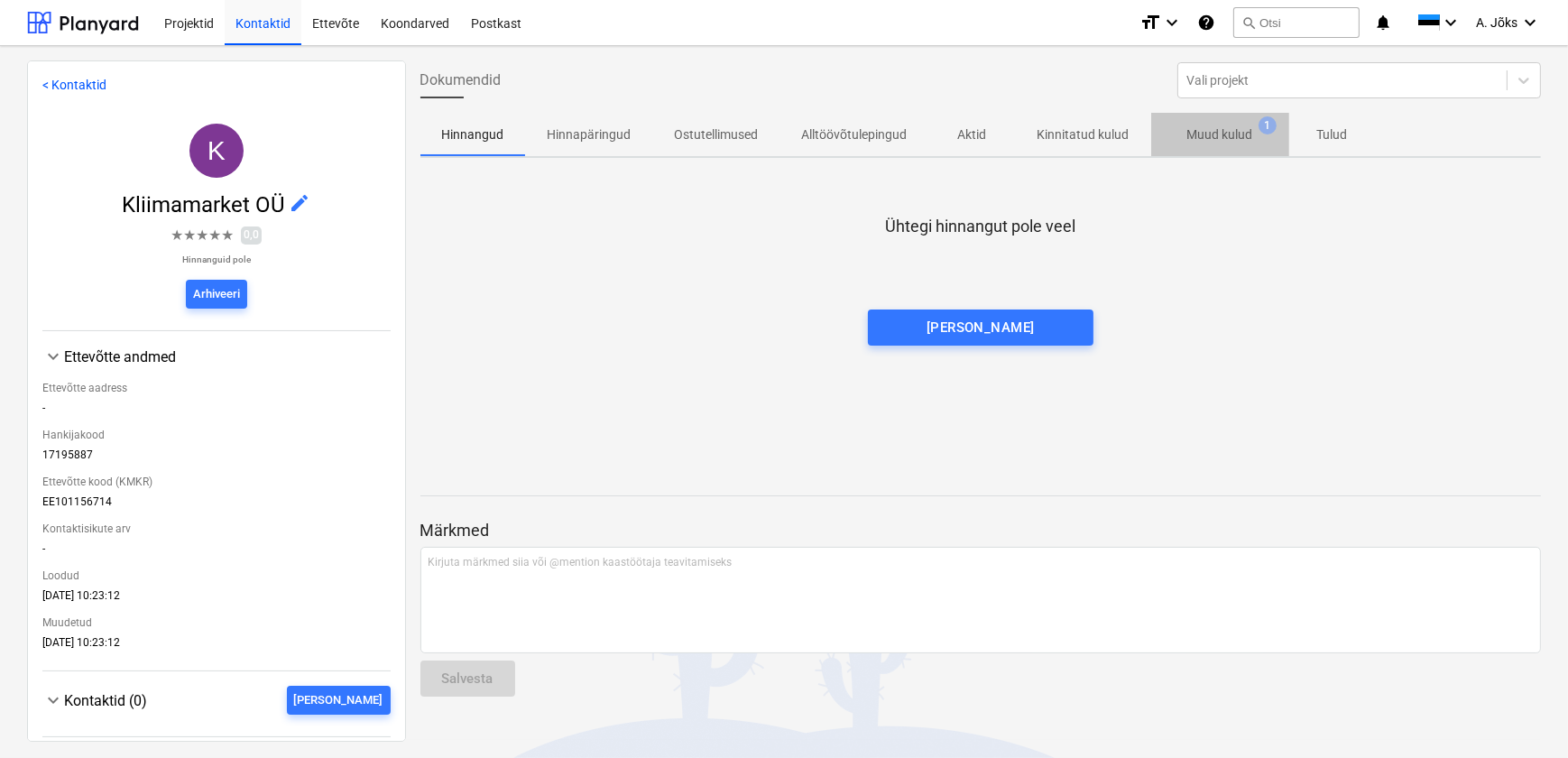
click at [1233, 137] on p "Muud kulud" at bounding box center [1220, 134] width 66 height 19
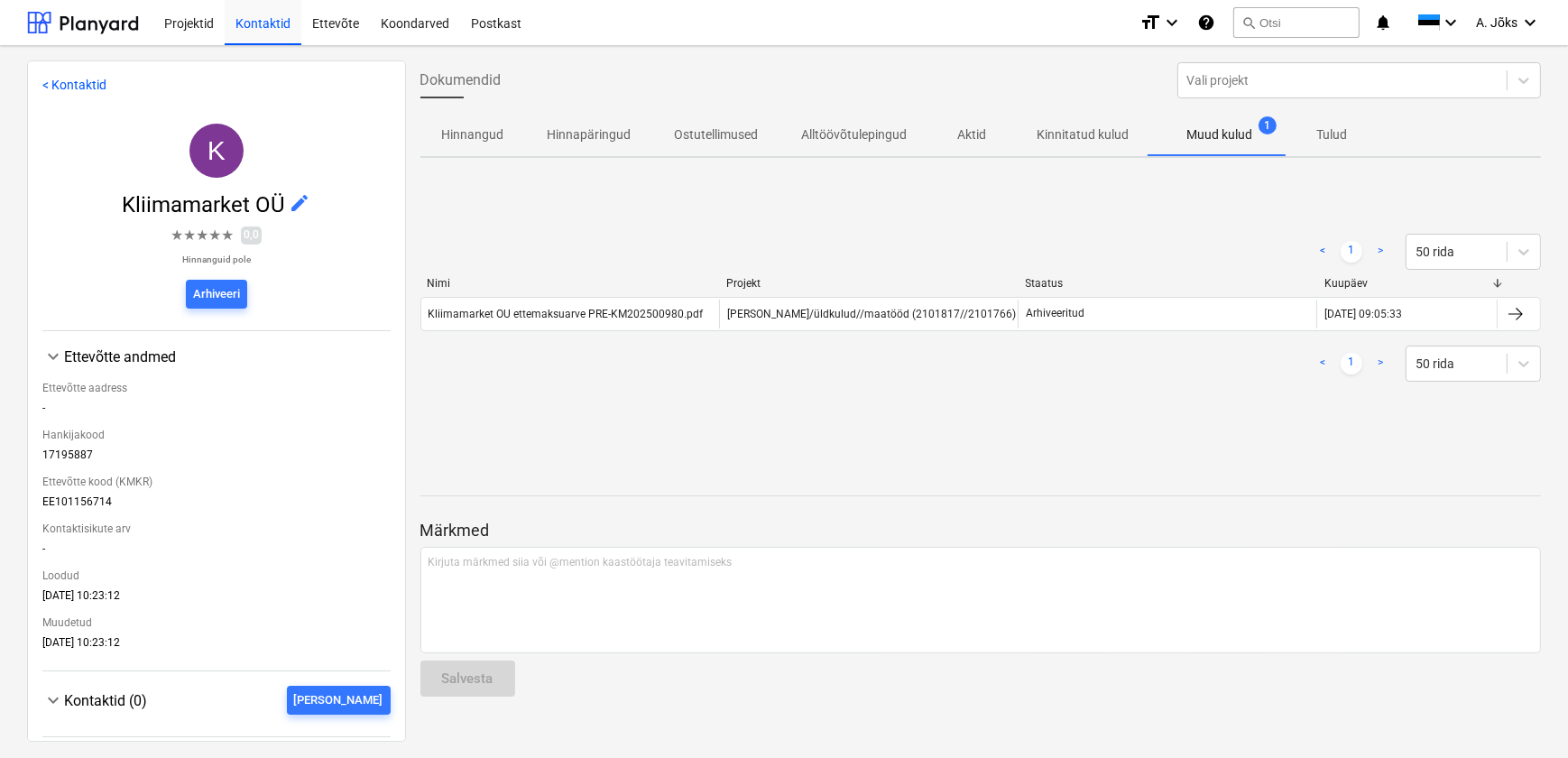
click at [1092, 131] on p "Kinnitatud kulud" at bounding box center [1084, 134] width 92 height 19
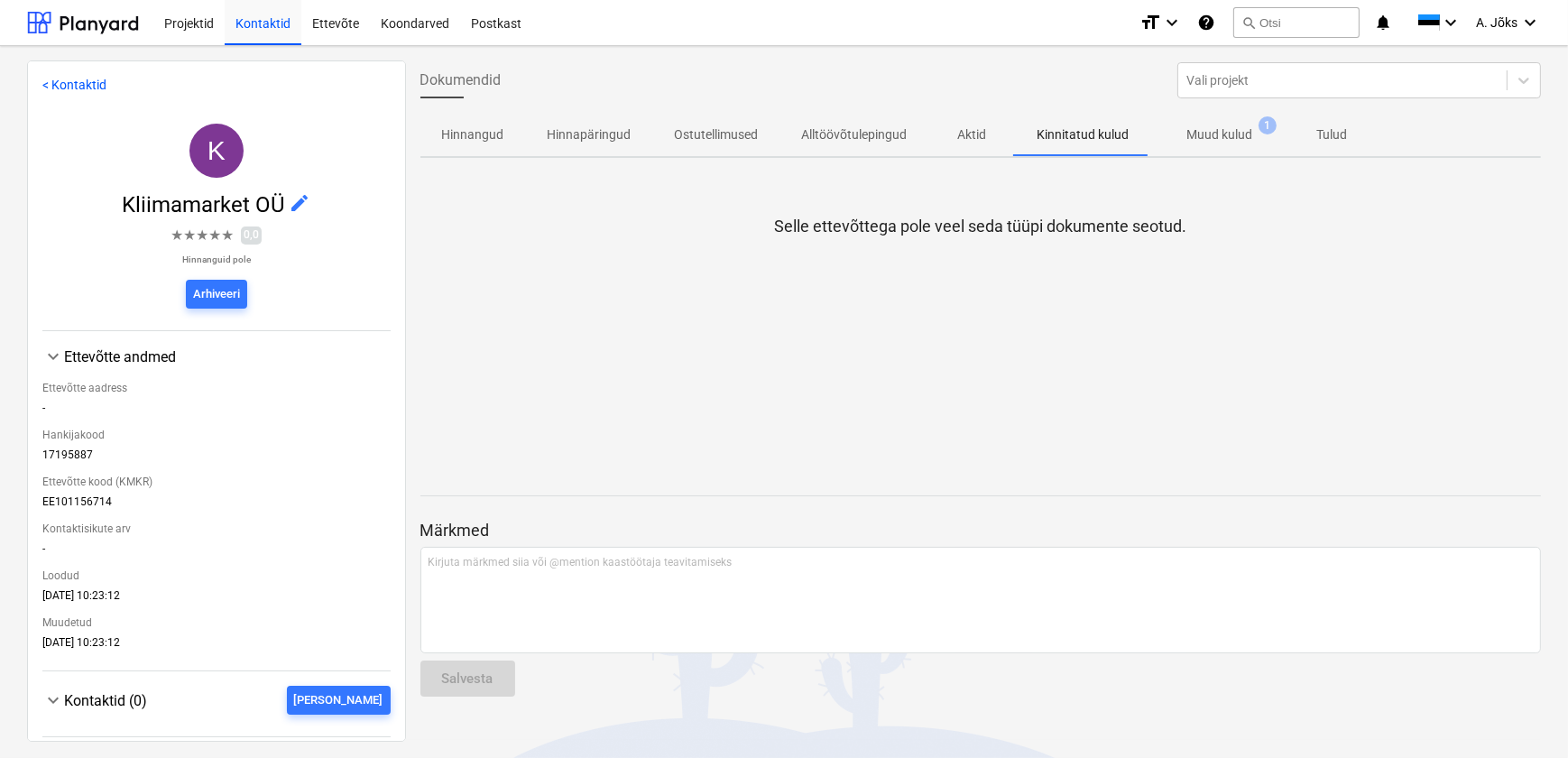
click at [693, 290] on div at bounding box center [981, 290] width 1122 height 36
